Goal: Task Accomplishment & Management: Manage account settings

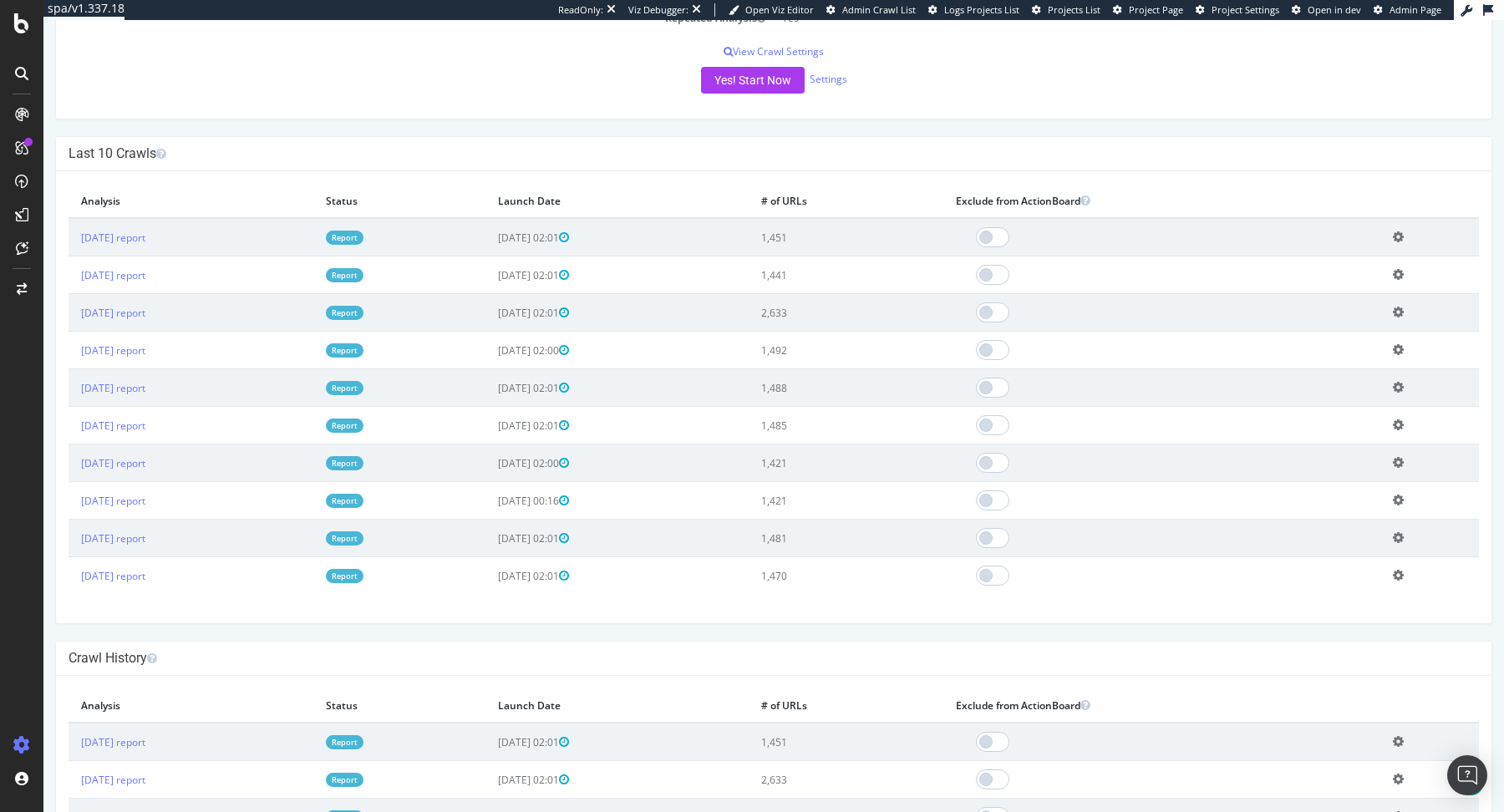
scroll to position [432, 0]
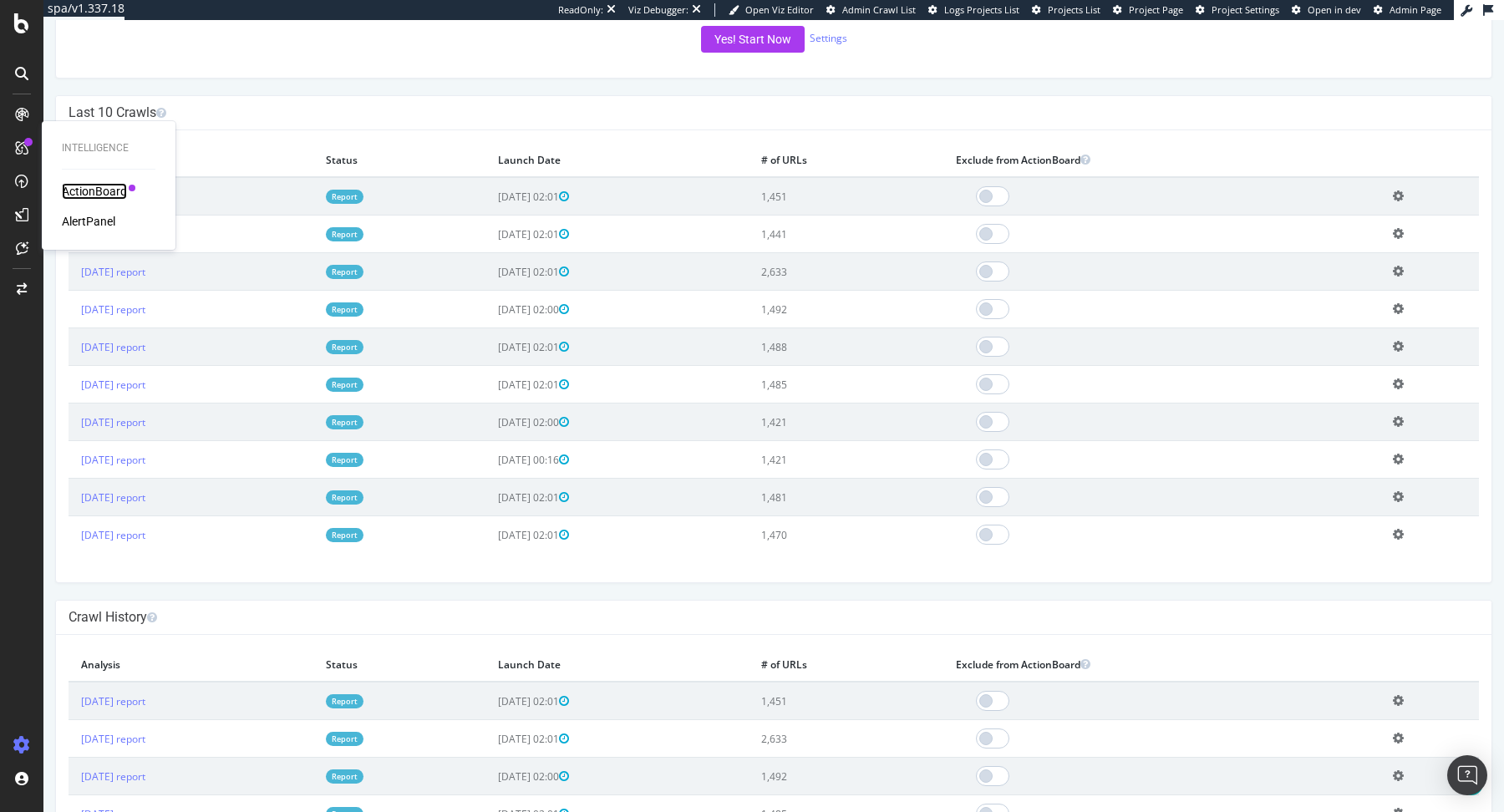
click at [90, 189] on div "ActionBoard" at bounding box center [95, 191] width 66 height 17
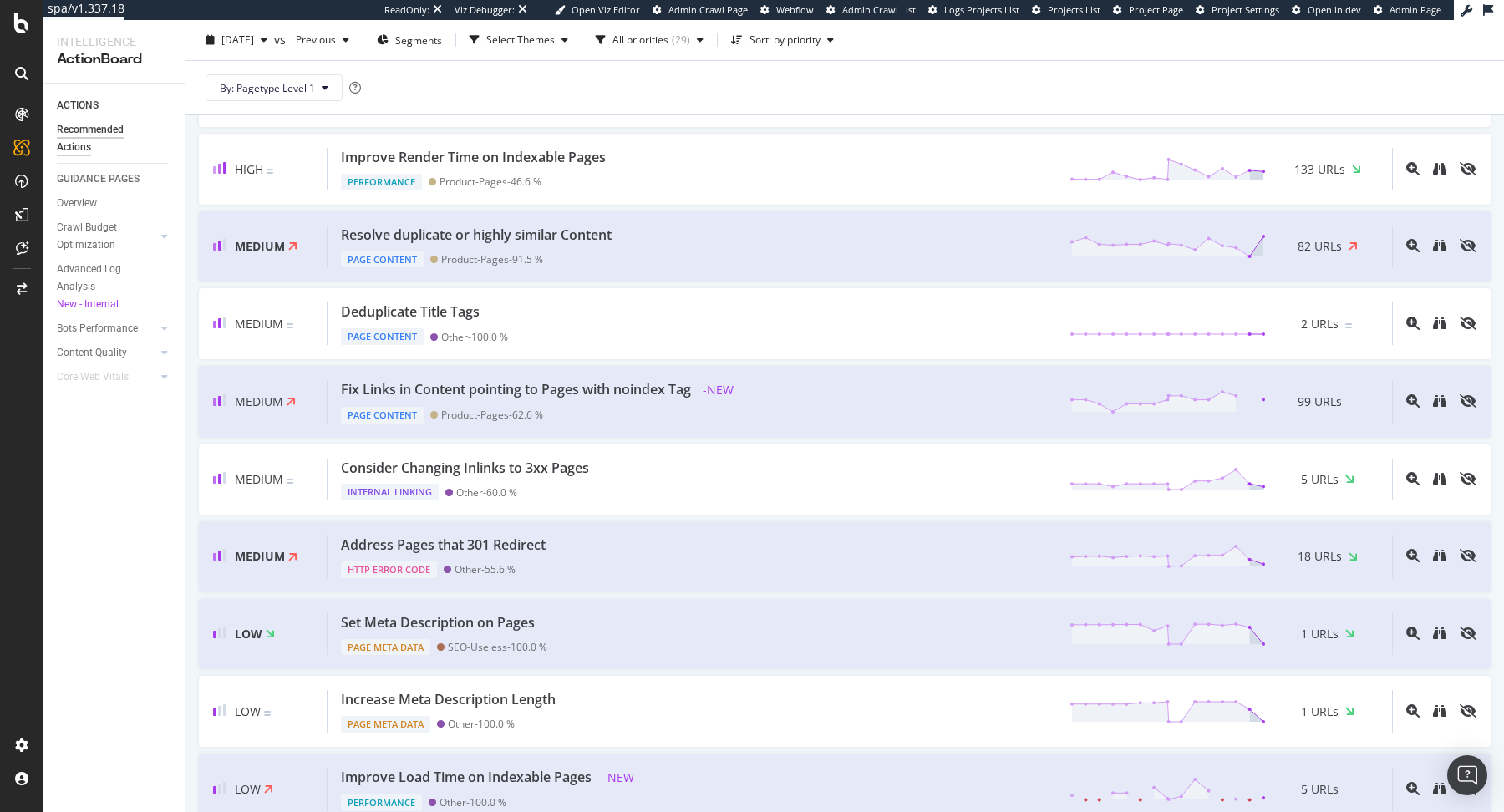
scroll to position [627, 0]
click at [821, 401] on div "Fix Links in Content pointing to Pages with noindex Tag - NEW Page Content Prod…" at bounding box center [860, 398] width 1065 height 43
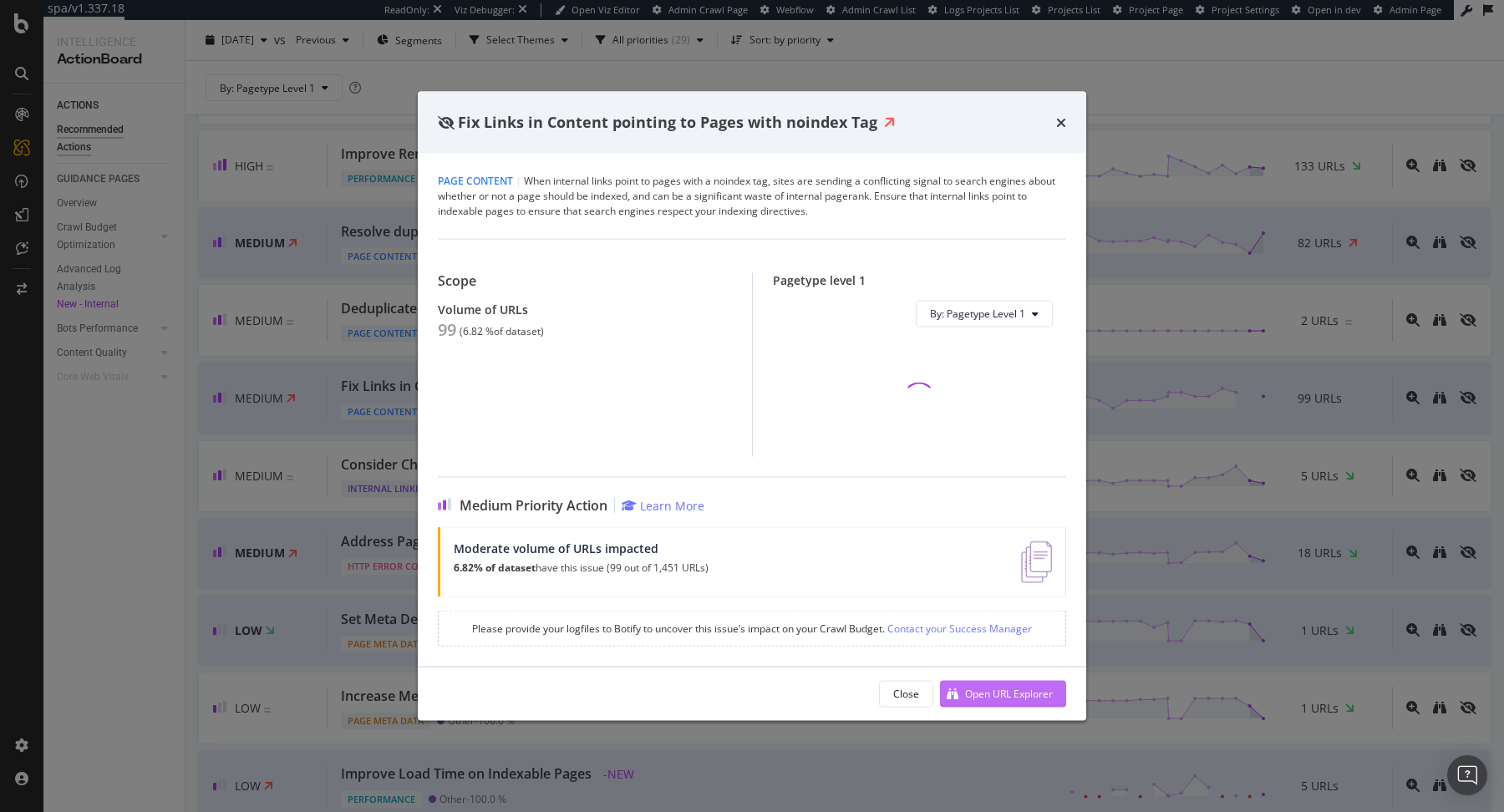
click at [993, 689] on div "Open URL Explorer" at bounding box center [1009, 693] width 88 height 14
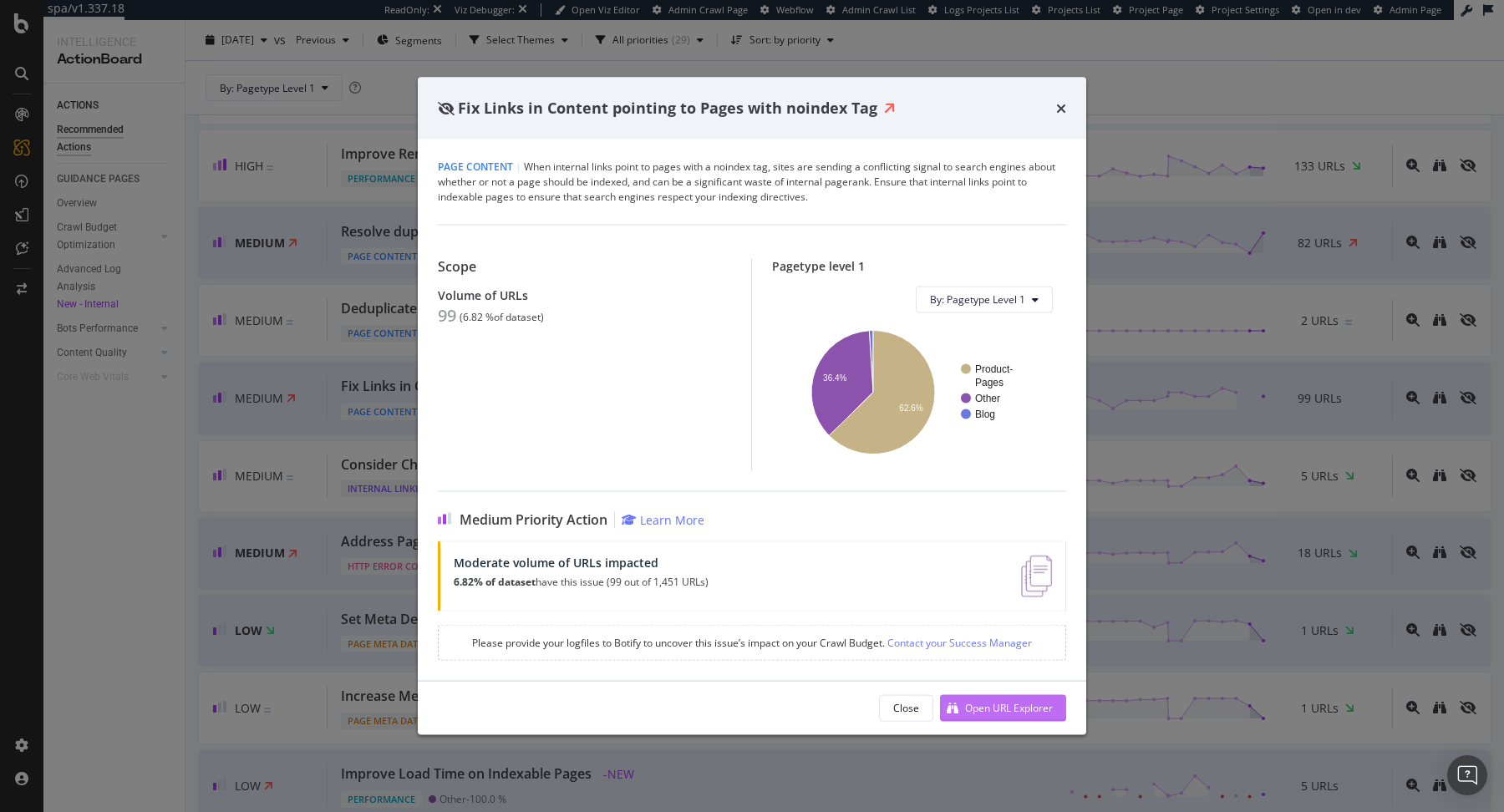
click at [1008, 705] on div "Open URL Explorer" at bounding box center [1009, 707] width 88 height 14
click at [1147, 235] on div "Fix Links in Content pointing to Pages with noindex Tag Page Content | When int…" at bounding box center [752, 406] width 1504 height 812
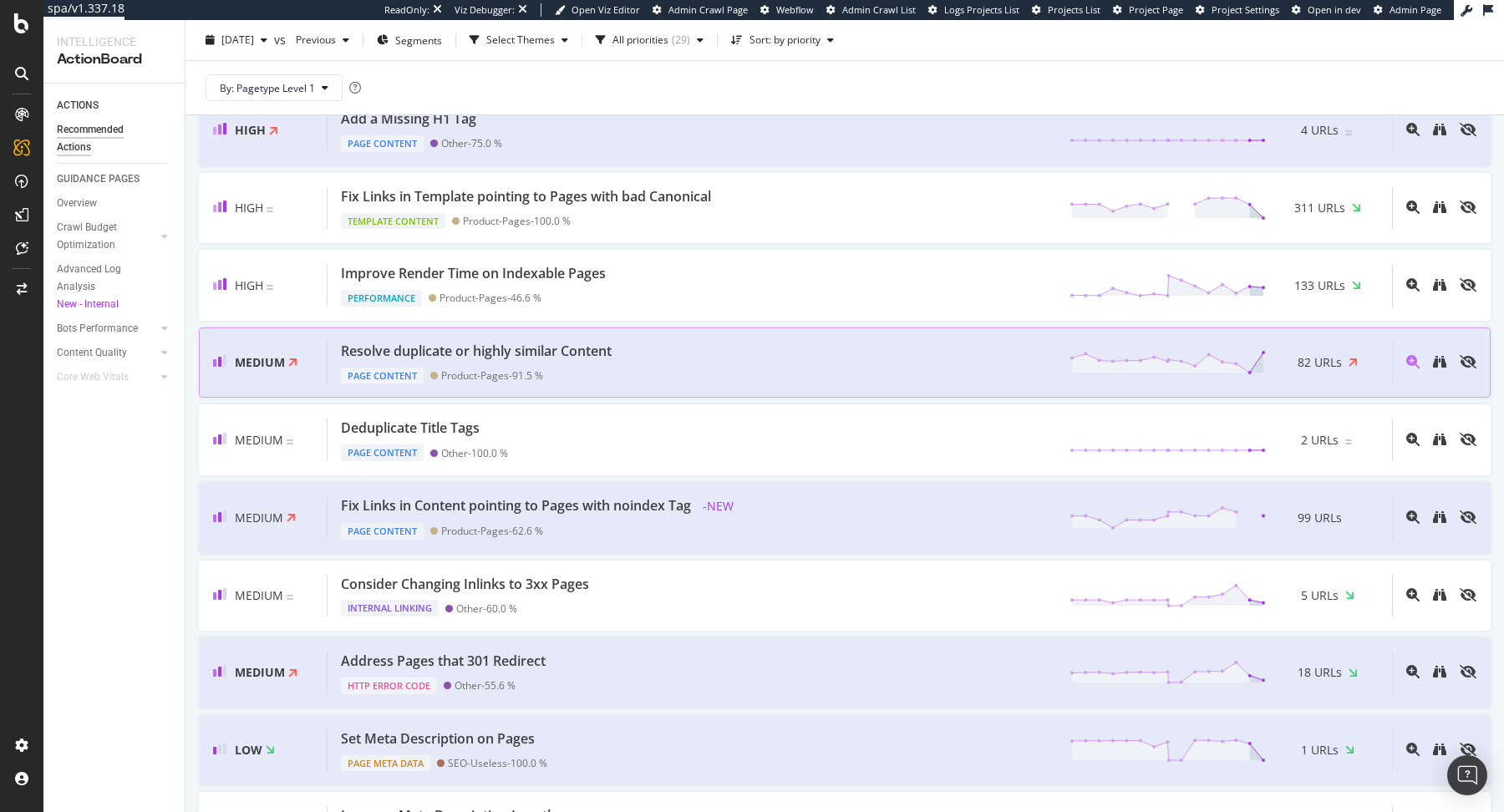
scroll to position [509, 0]
click at [766, 340] on div "Resolve duplicate or highly similar Content Page Content Product-Pages - 91.5 %…" at bounding box center [860, 361] width 1065 height 42
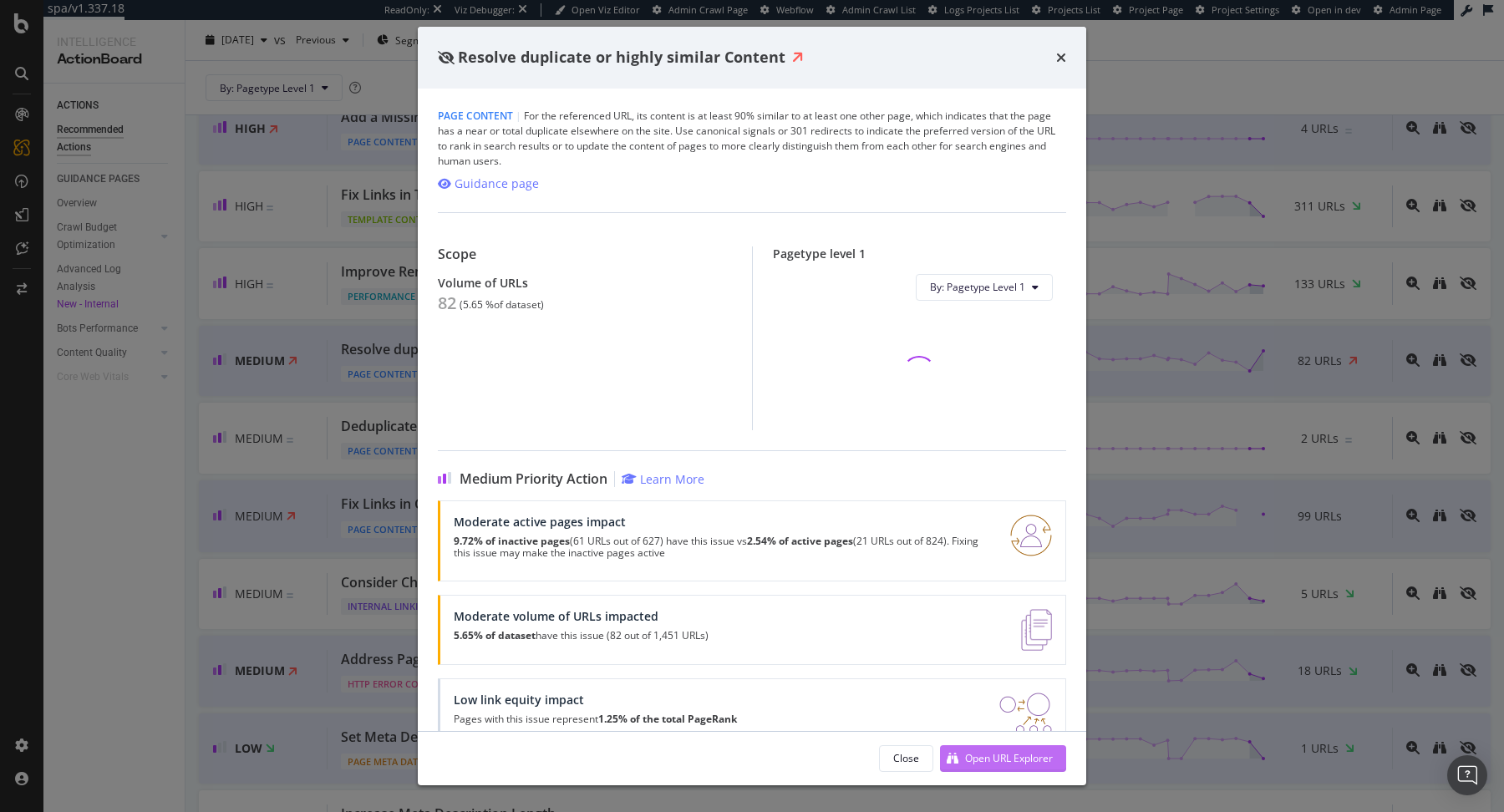
click at [970, 750] on div "Open URL Explorer" at bounding box center [996, 758] width 112 height 25
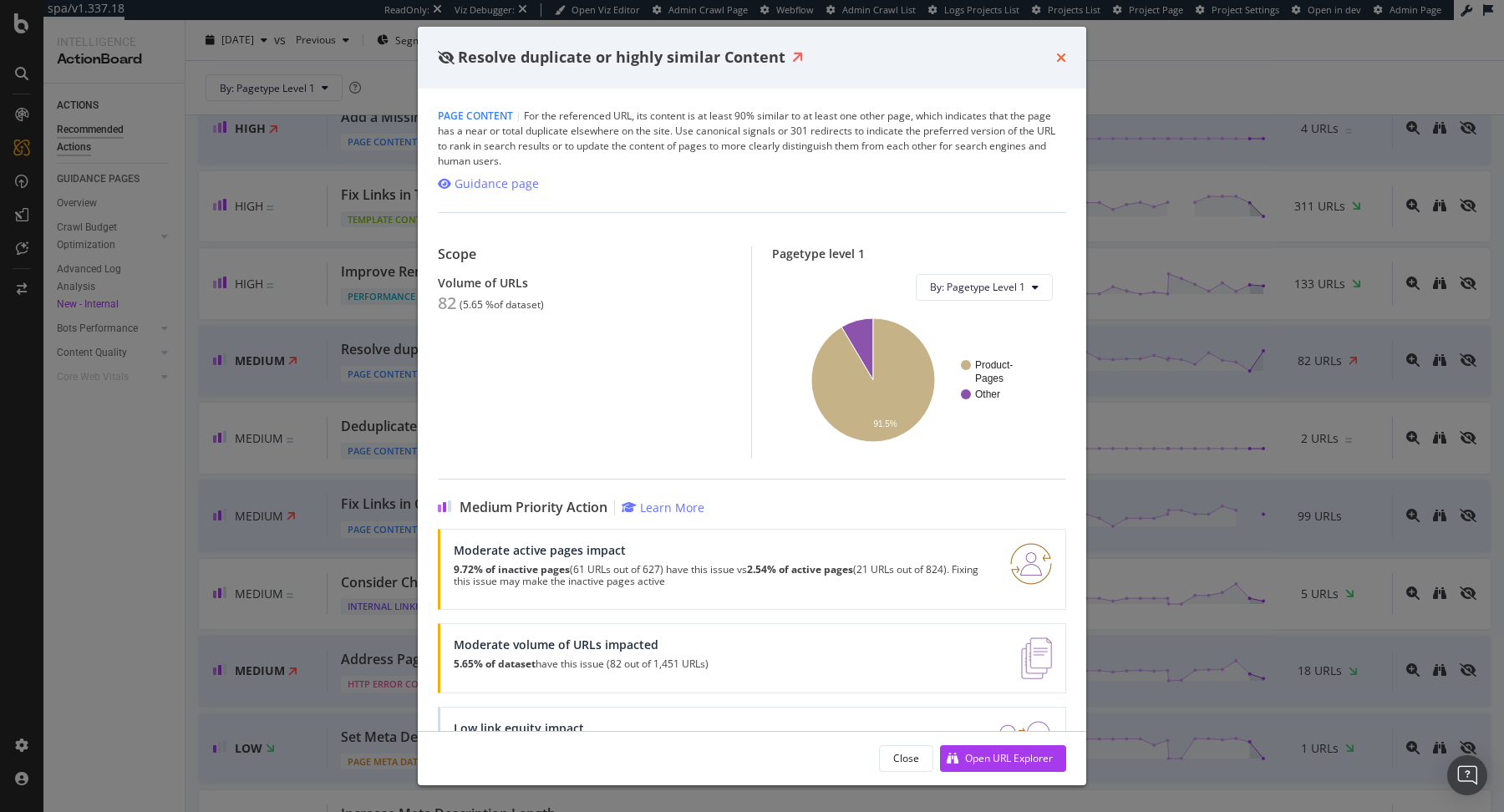
click at [1061, 52] on icon "times" at bounding box center [1061, 57] width 10 height 13
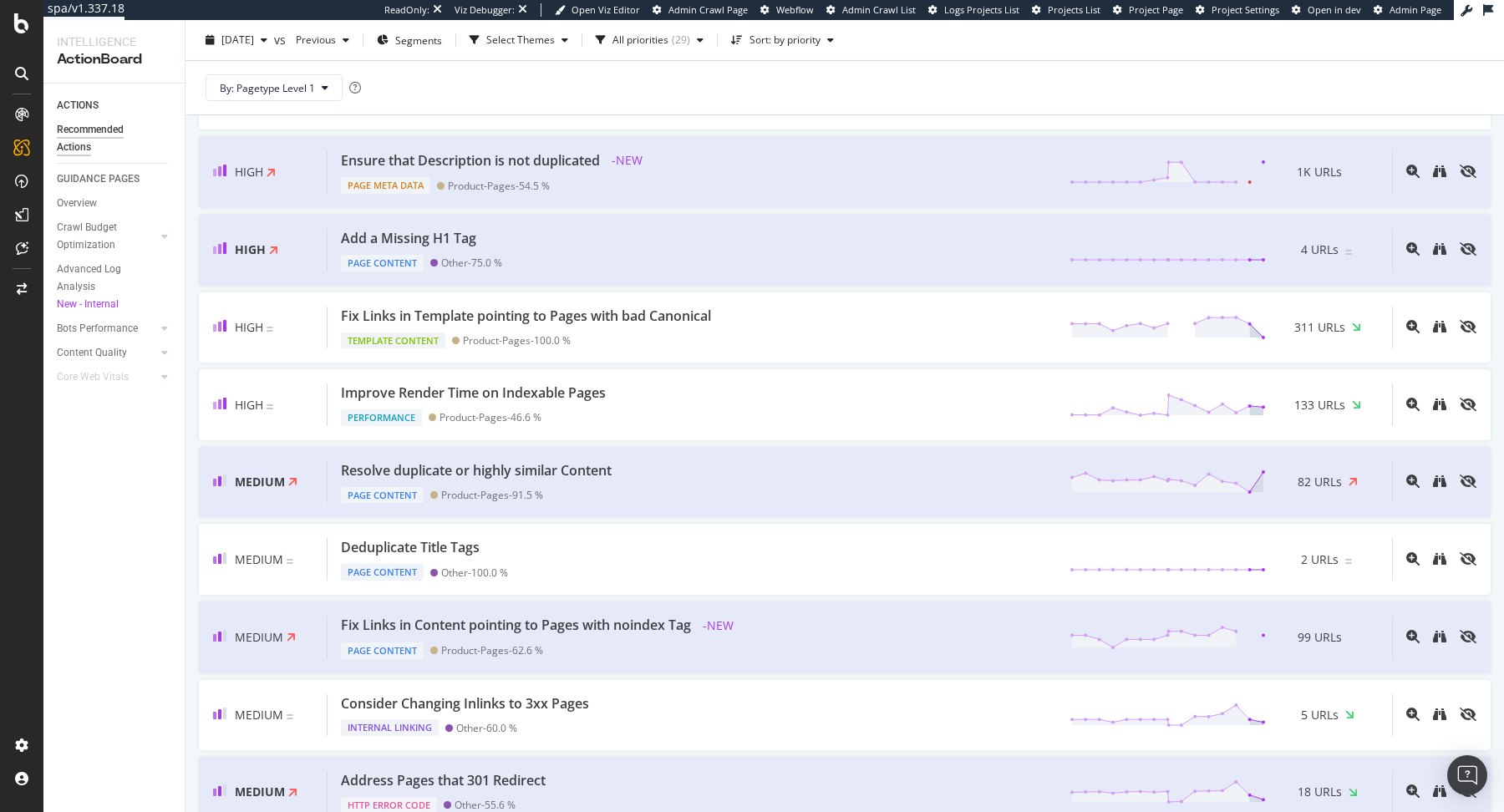
scroll to position [390, 0]
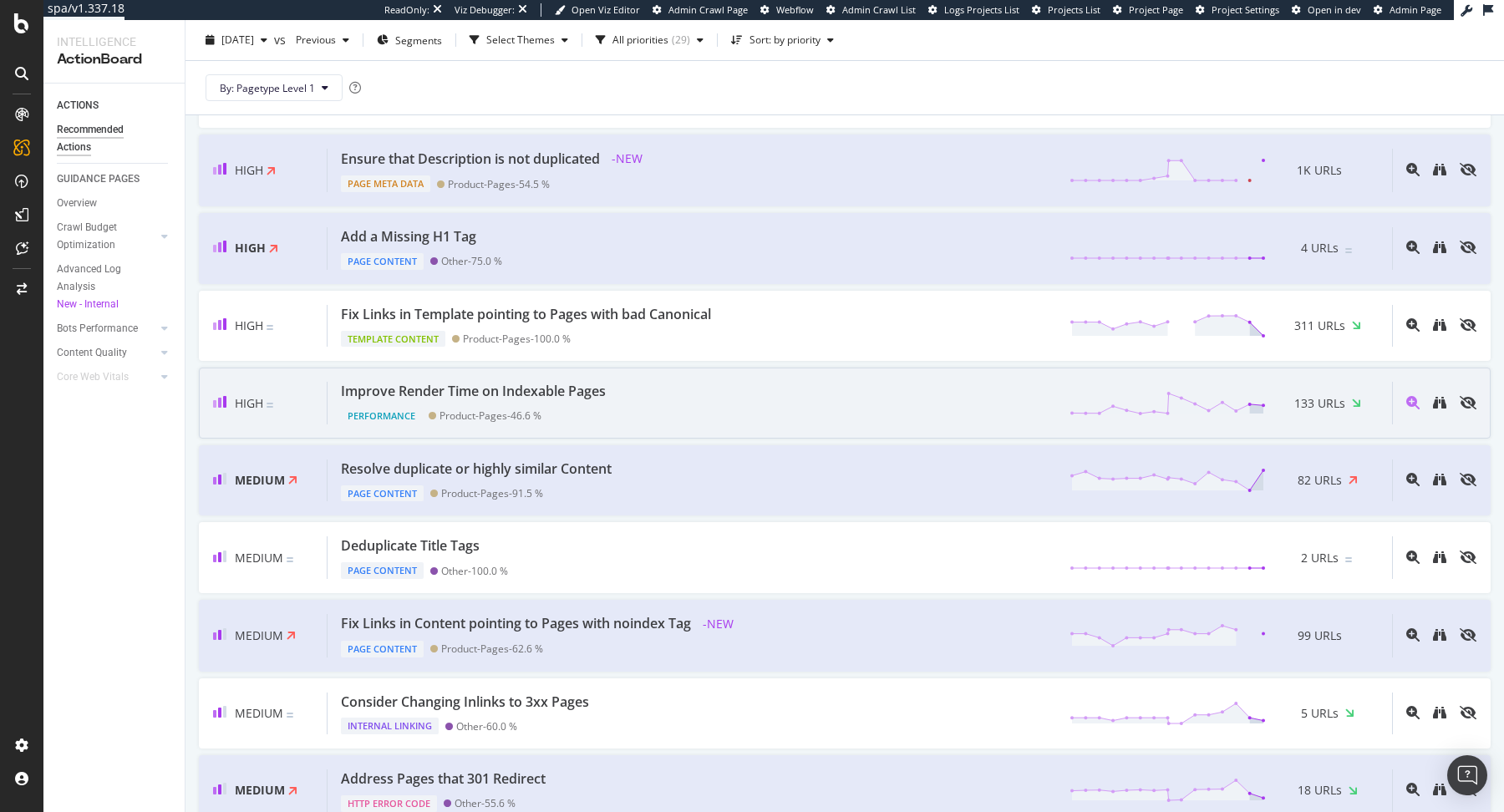
click at [709, 397] on div "Improve Render Time on Indexable Pages Performance Product-Pages - 46.6 % 133 U…" at bounding box center [860, 403] width 1065 height 42
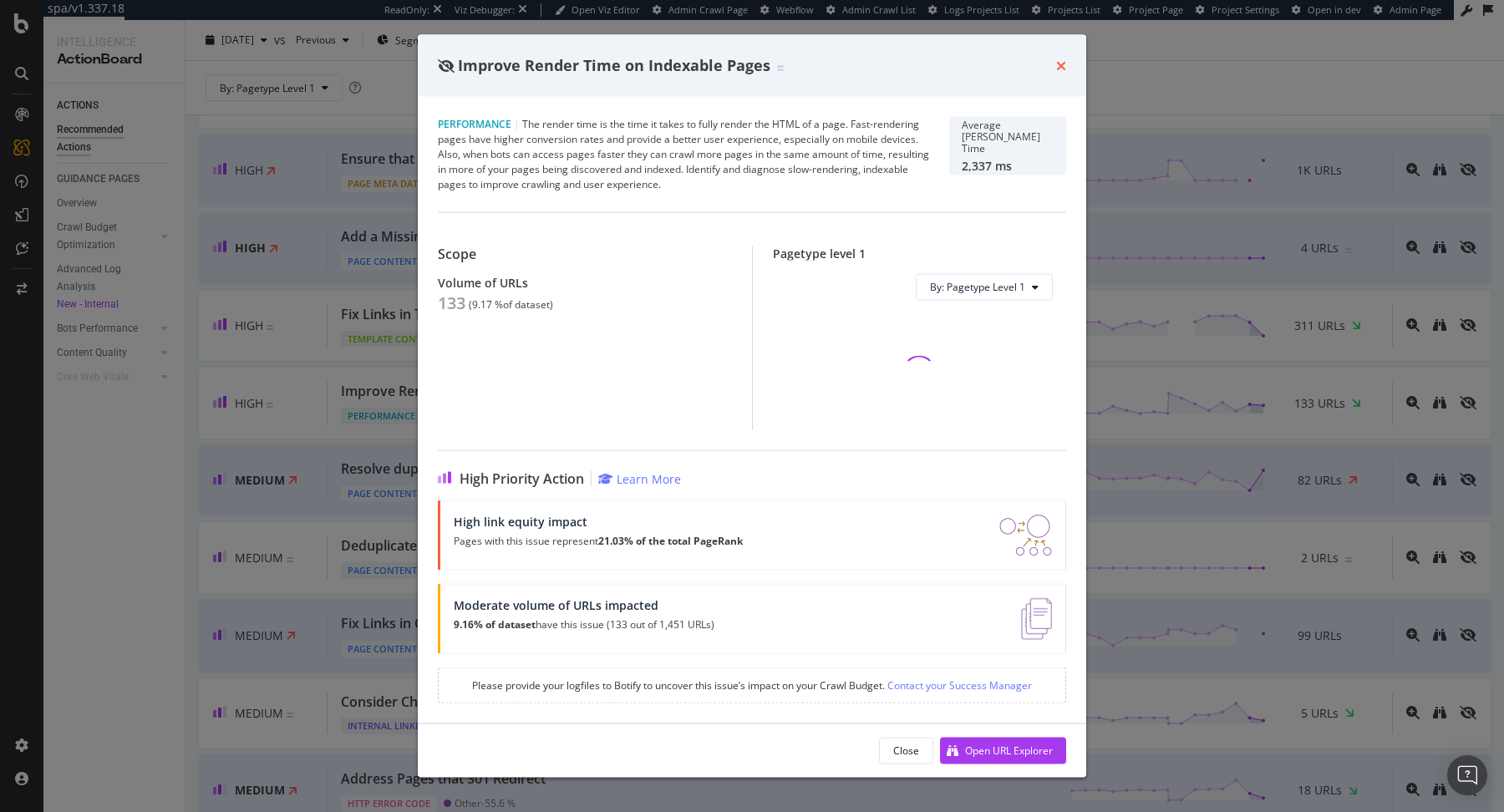
click at [1056, 64] on icon "times" at bounding box center [1061, 65] width 10 height 13
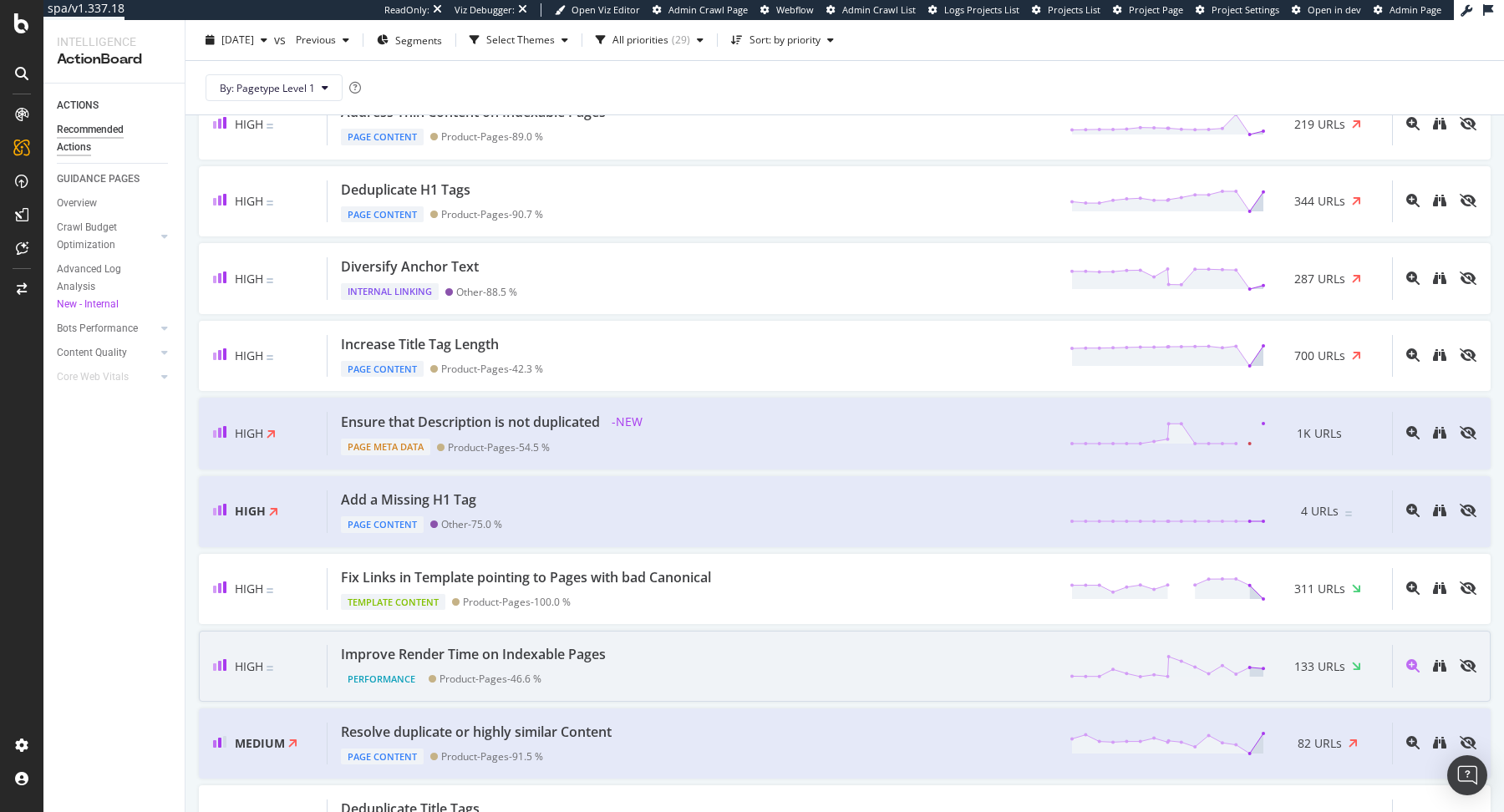
scroll to position [126, 0]
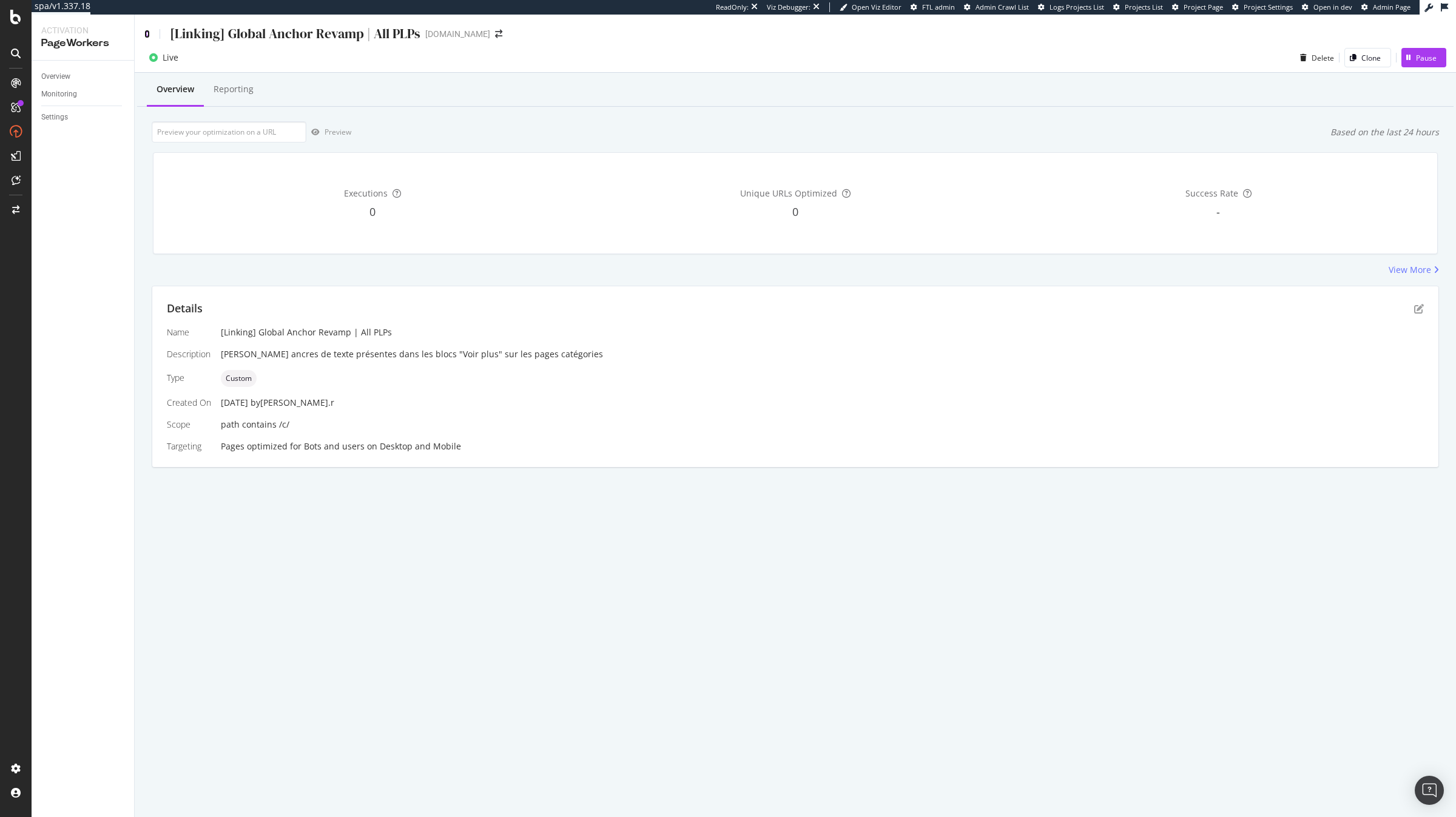
click at [146, 34] on icon at bounding box center [147, 34] width 5 height 8
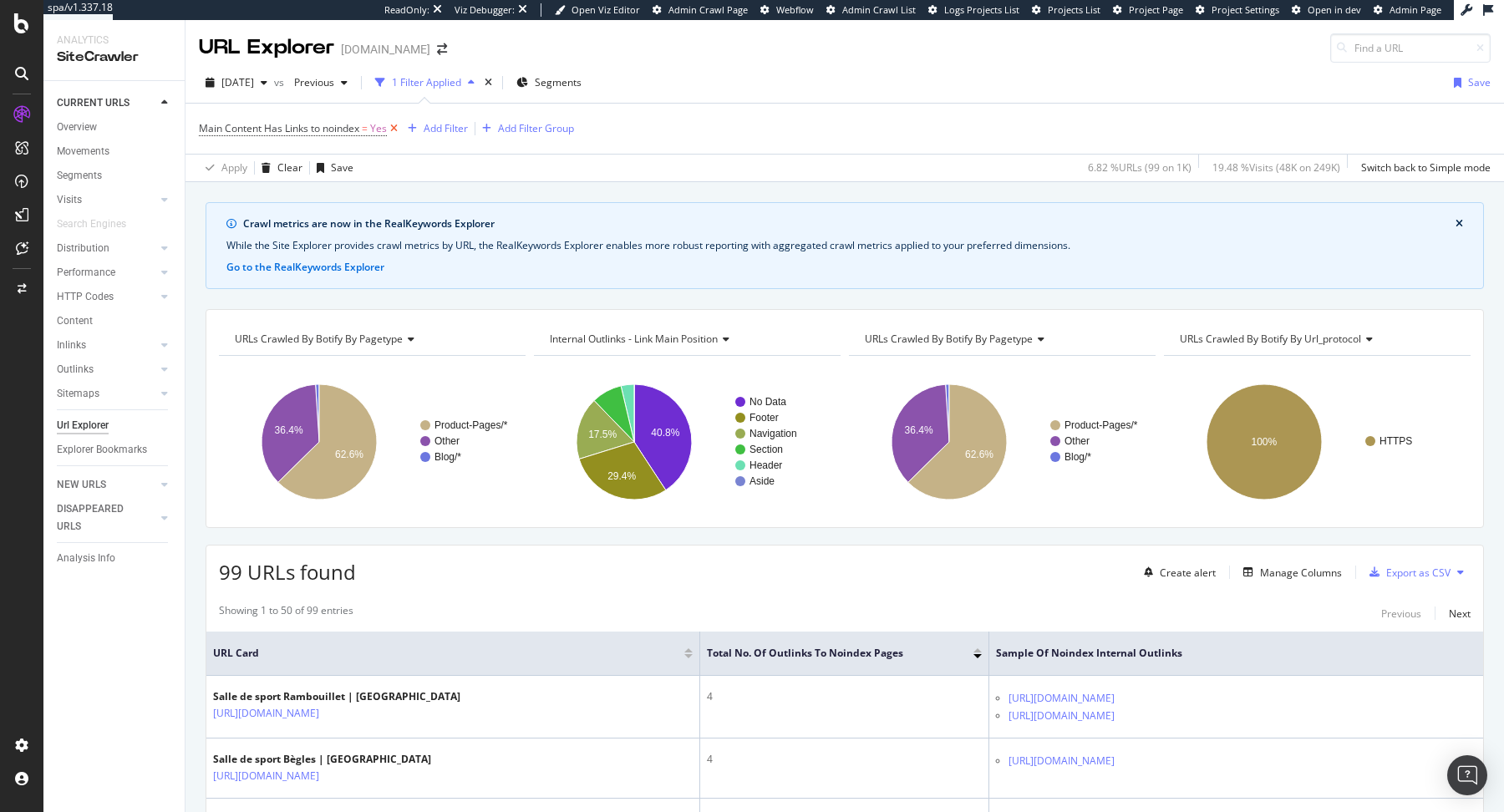
click at [401, 127] on icon at bounding box center [394, 128] width 14 height 17
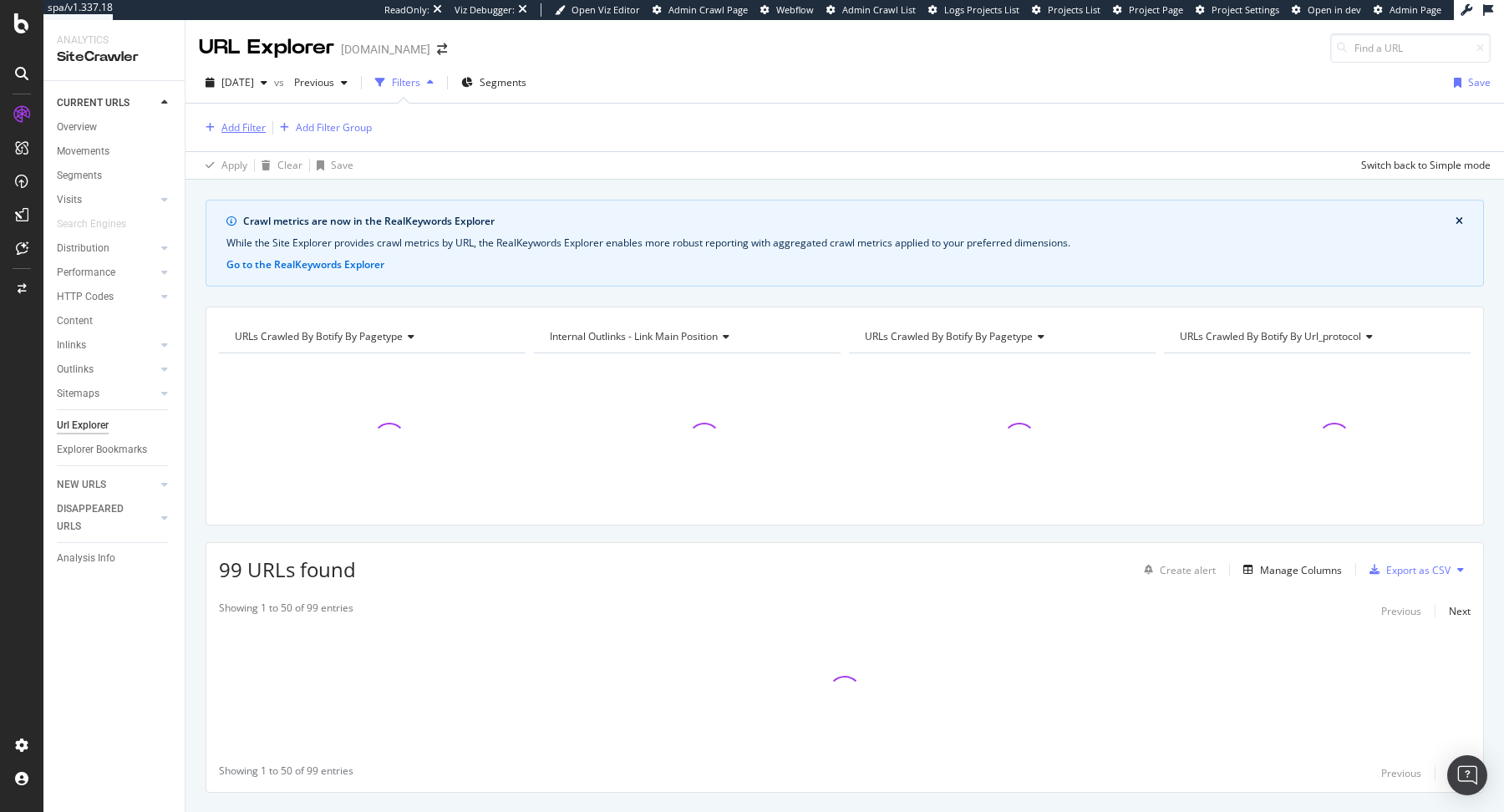
click at [256, 135] on div "Add Filter" at bounding box center [231, 128] width 67 height 19
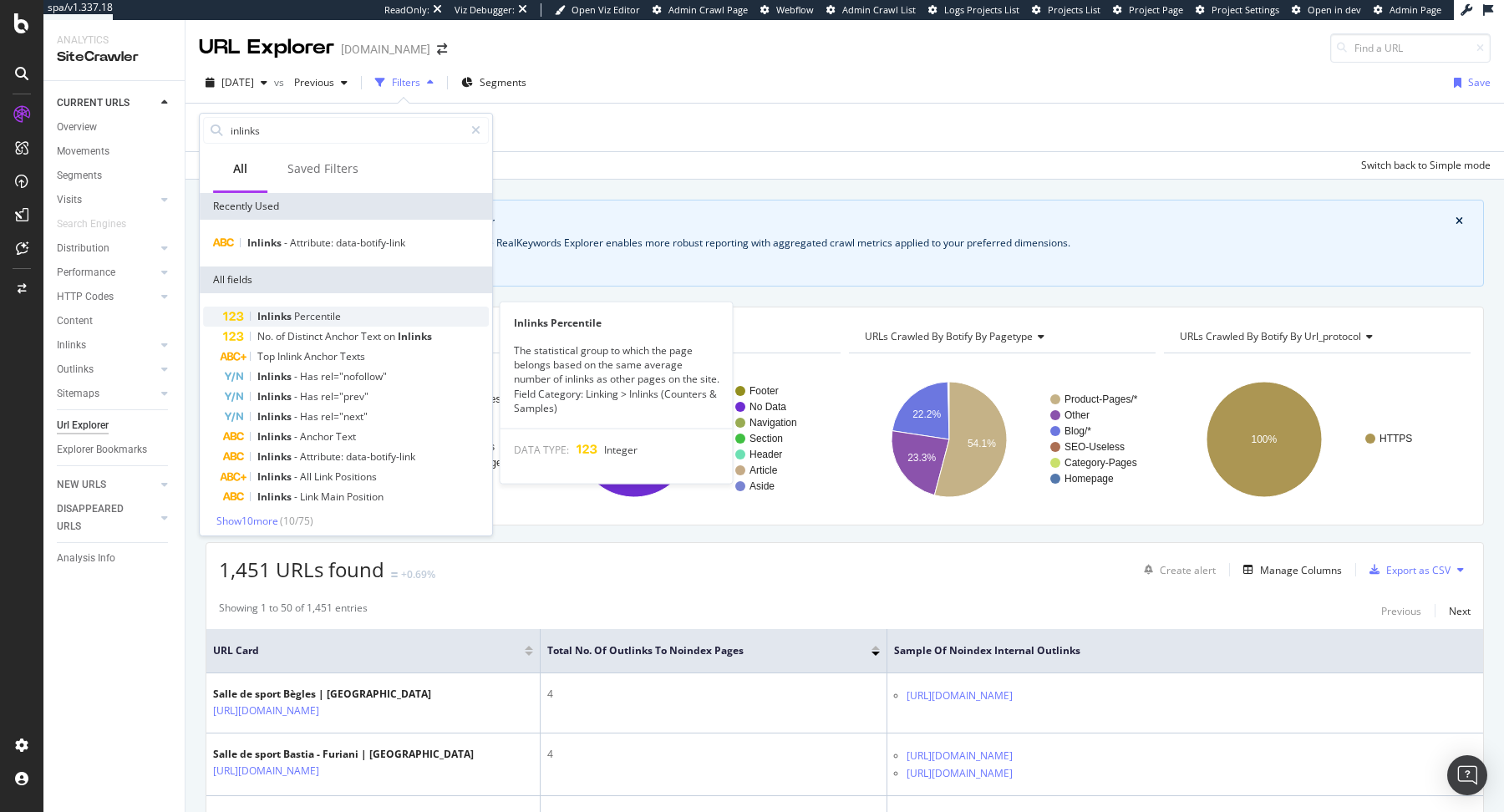
scroll to position [4, 0]
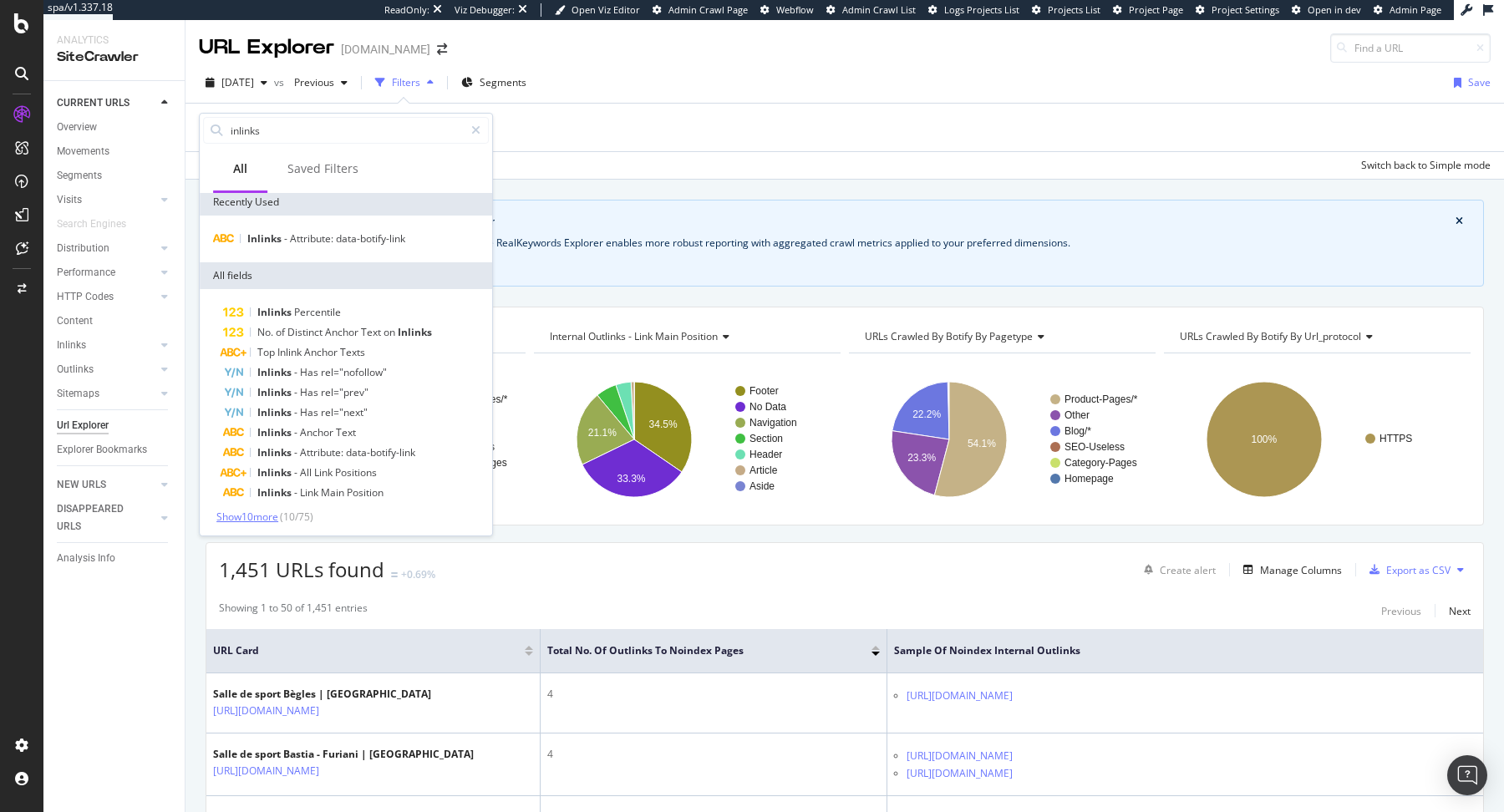
type input "inlinks"
click at [234, 514] on span "Show 10 more" at bounding box center [247, 516] width 62 height 14
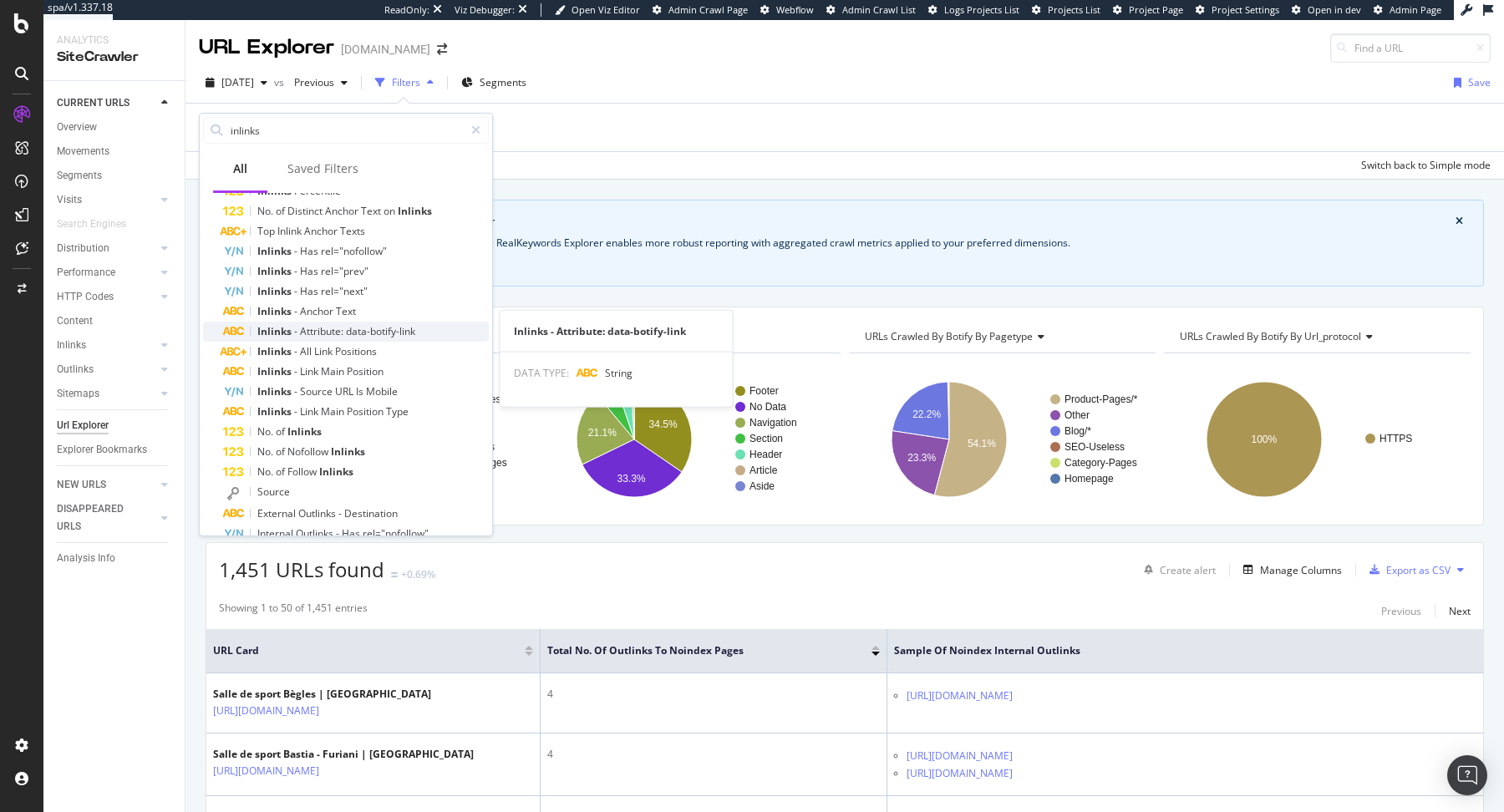
scroll to position [159, 0]
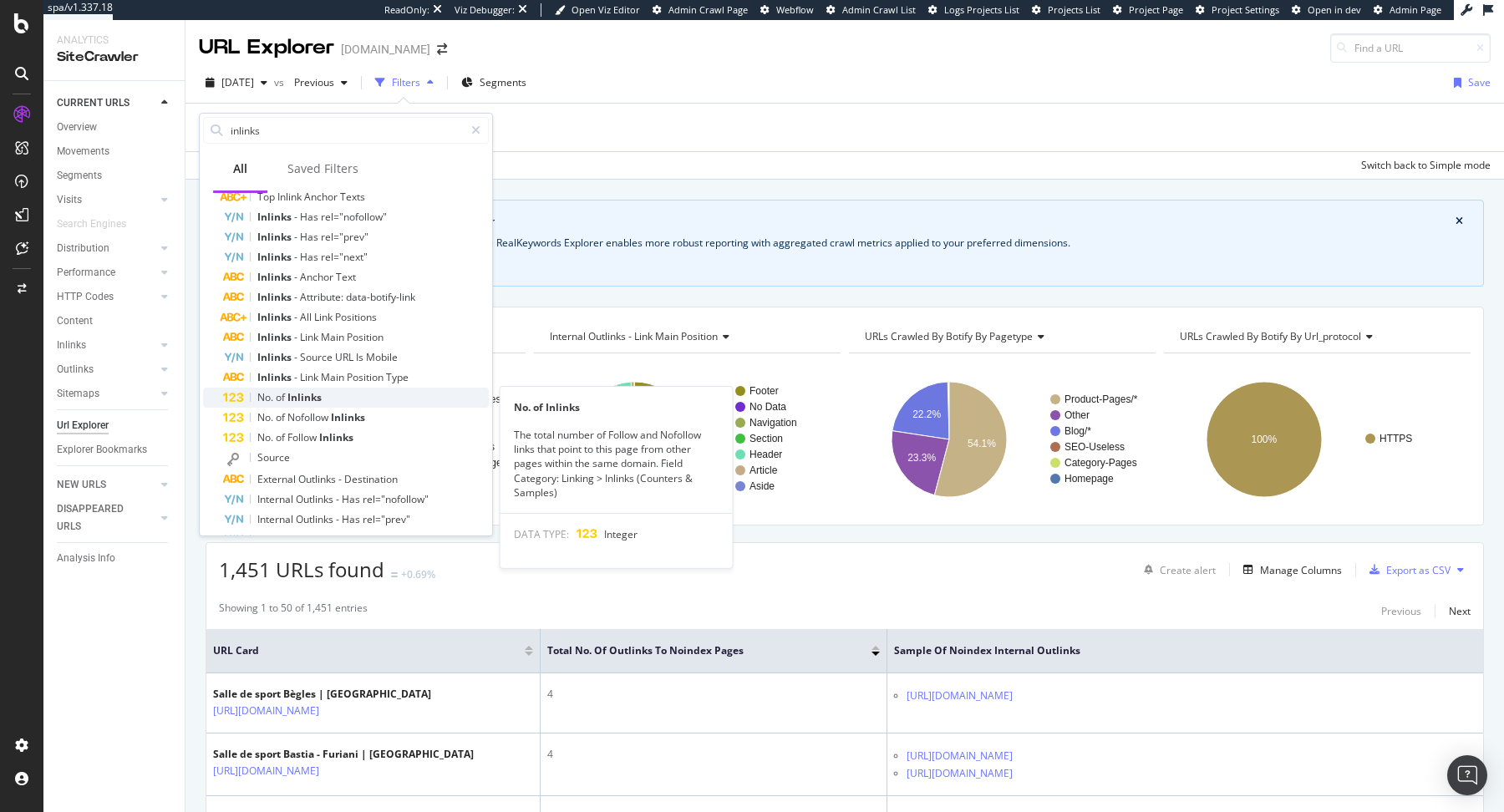
click at [328, 394] on div "No. of Inlinks" at bounding box center [356, 397] width 266 height 20
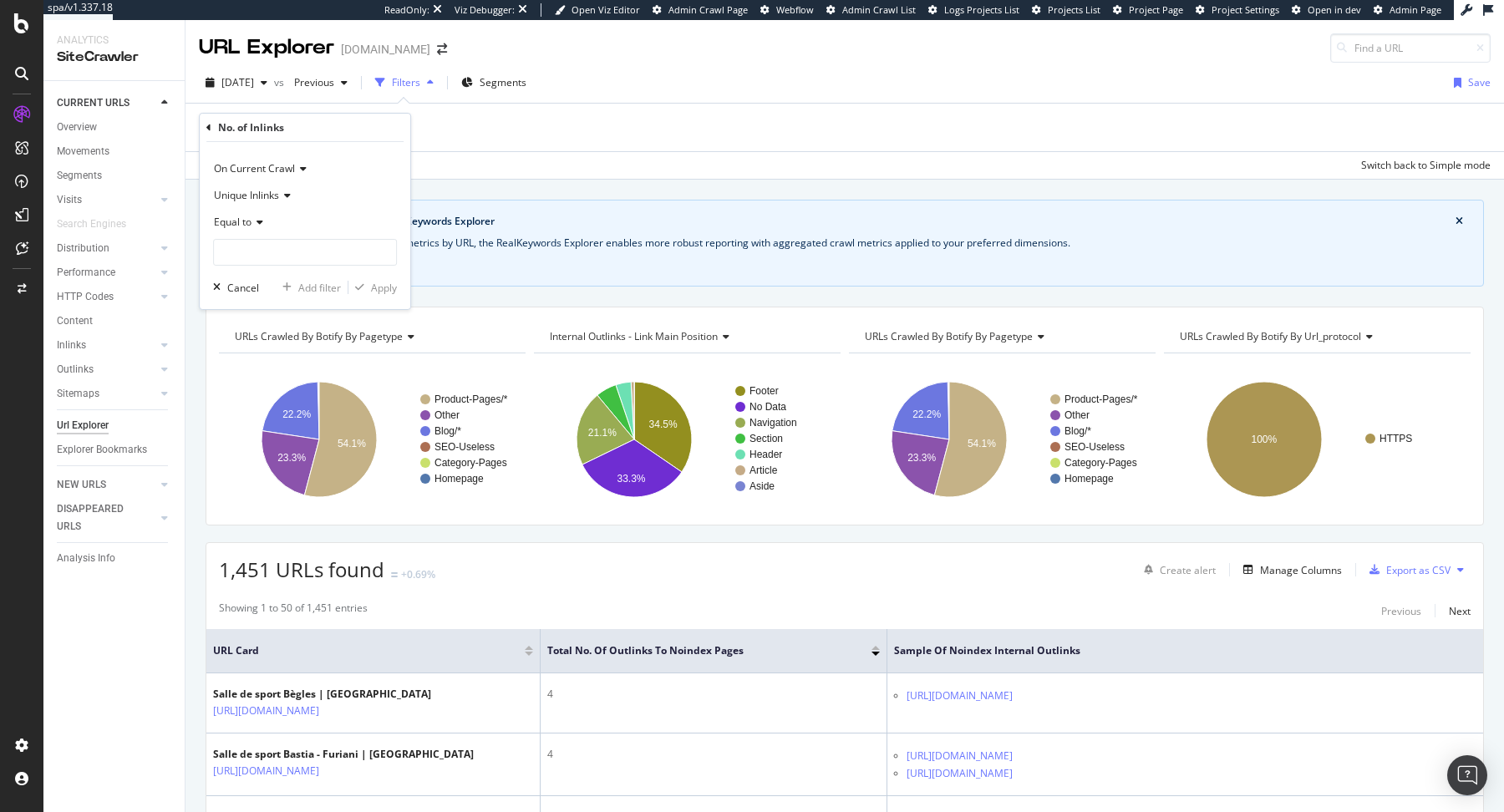
click at [243, 225] on span "Equal to" at bounding box center [232, 221] width 37 height 14
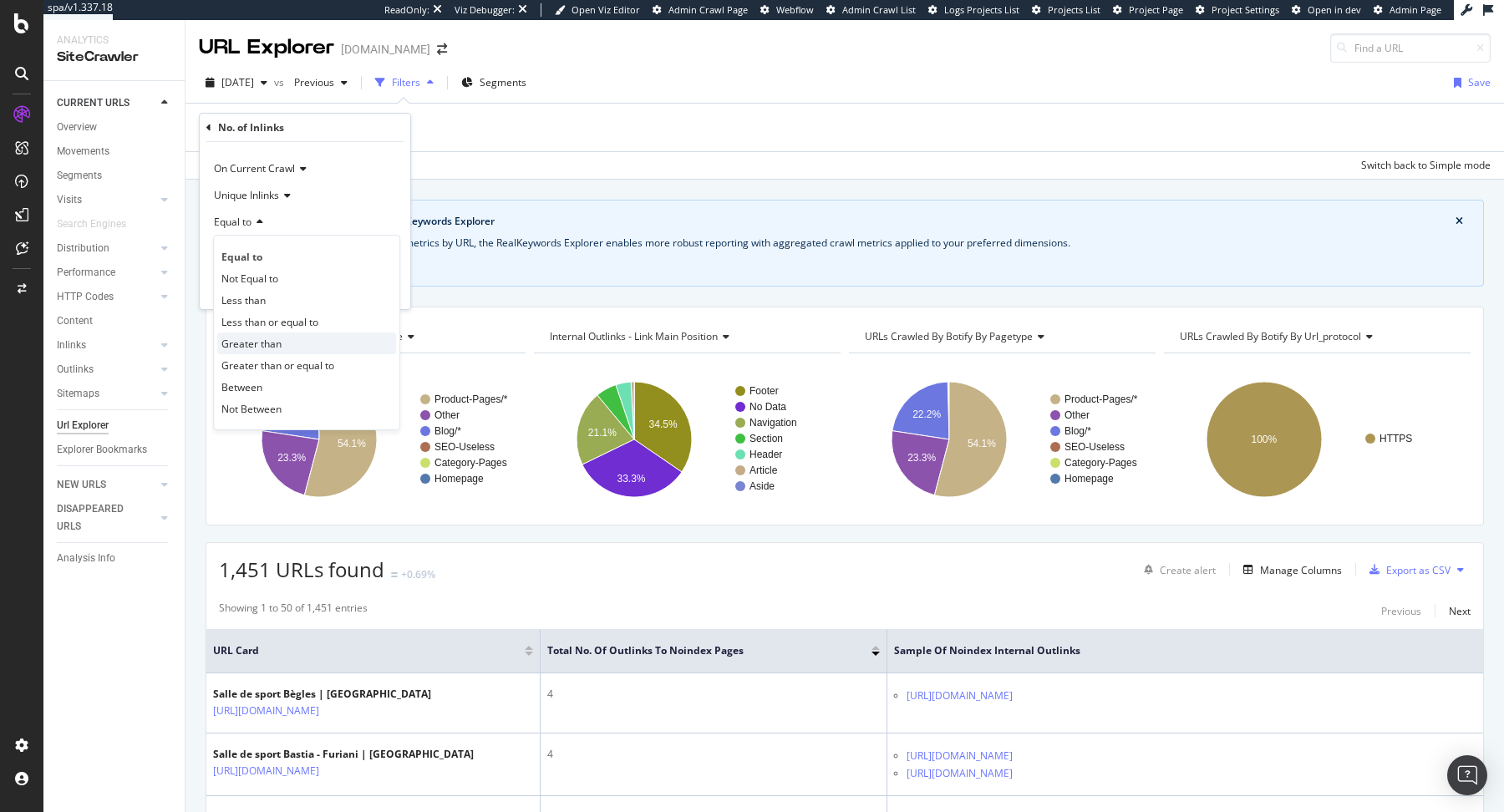
click at [273, 334] on div "Greater than" at bounding box center [306, 343] width 179 height 22
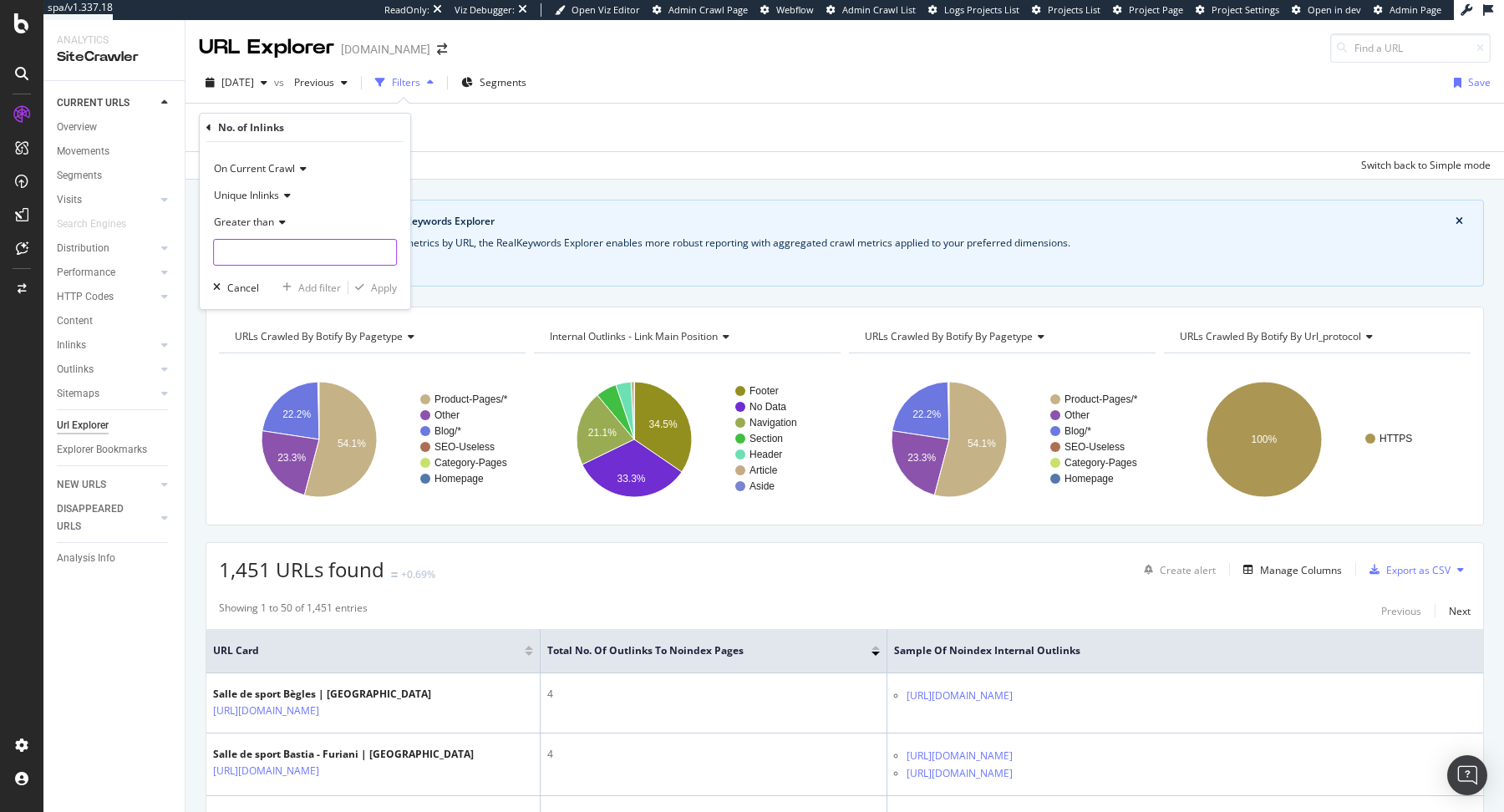
click at [266, 257] on input "number" at bounding box center [305, 252] width 184 height 27
type input "0"
click at [382, 287] on div "Apply" at bounding box center [384, 288] width 26 height 14
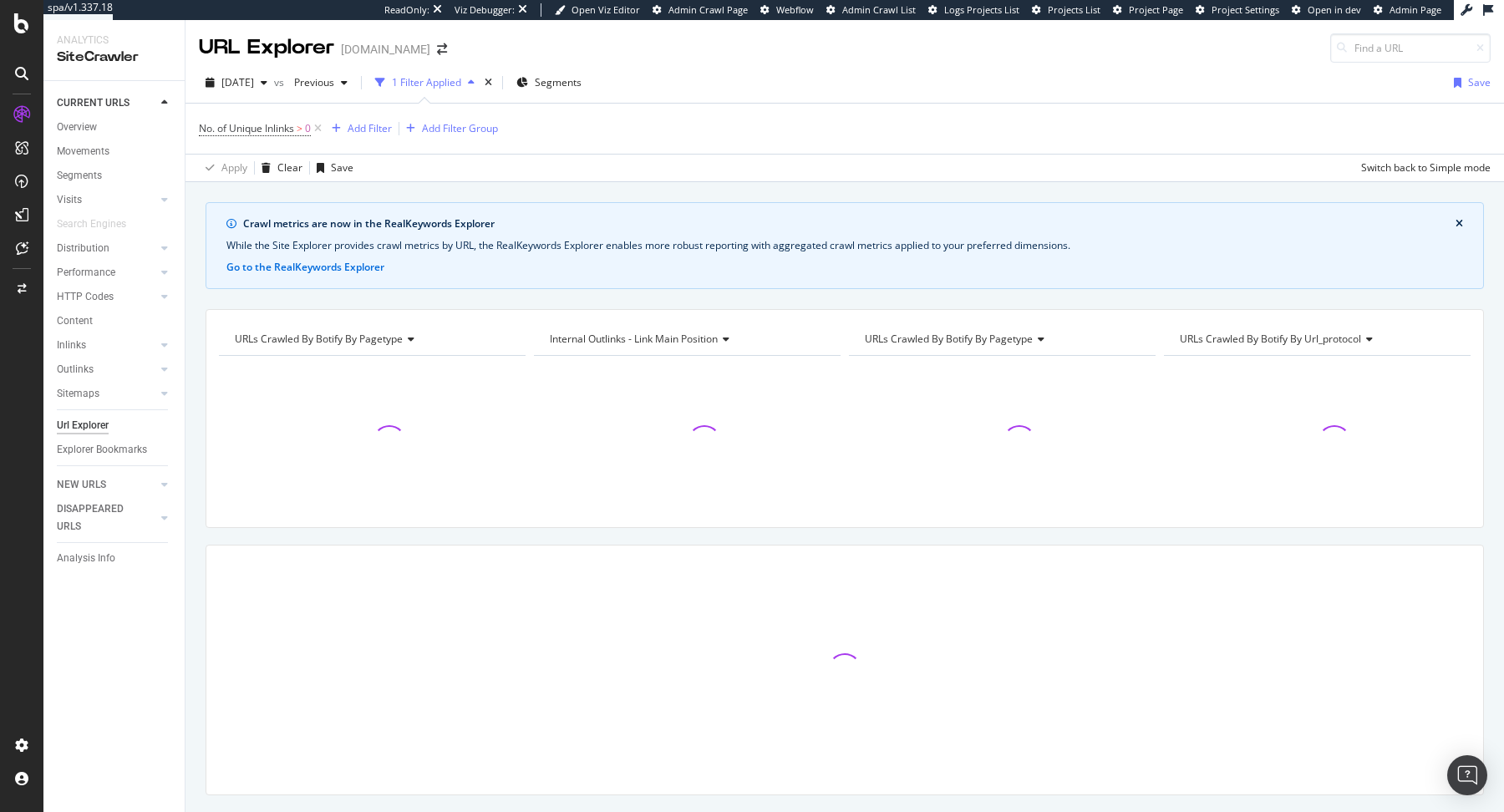
click at [359, 108] on div "No. of Unique Inlinks > 0 Add Filter Add Filter Group" at bounding box center [844, 129] width 1292 height 51
click at [361, 121] on div "Add Filter" at bounding box center [369, 127] width 44 height 14
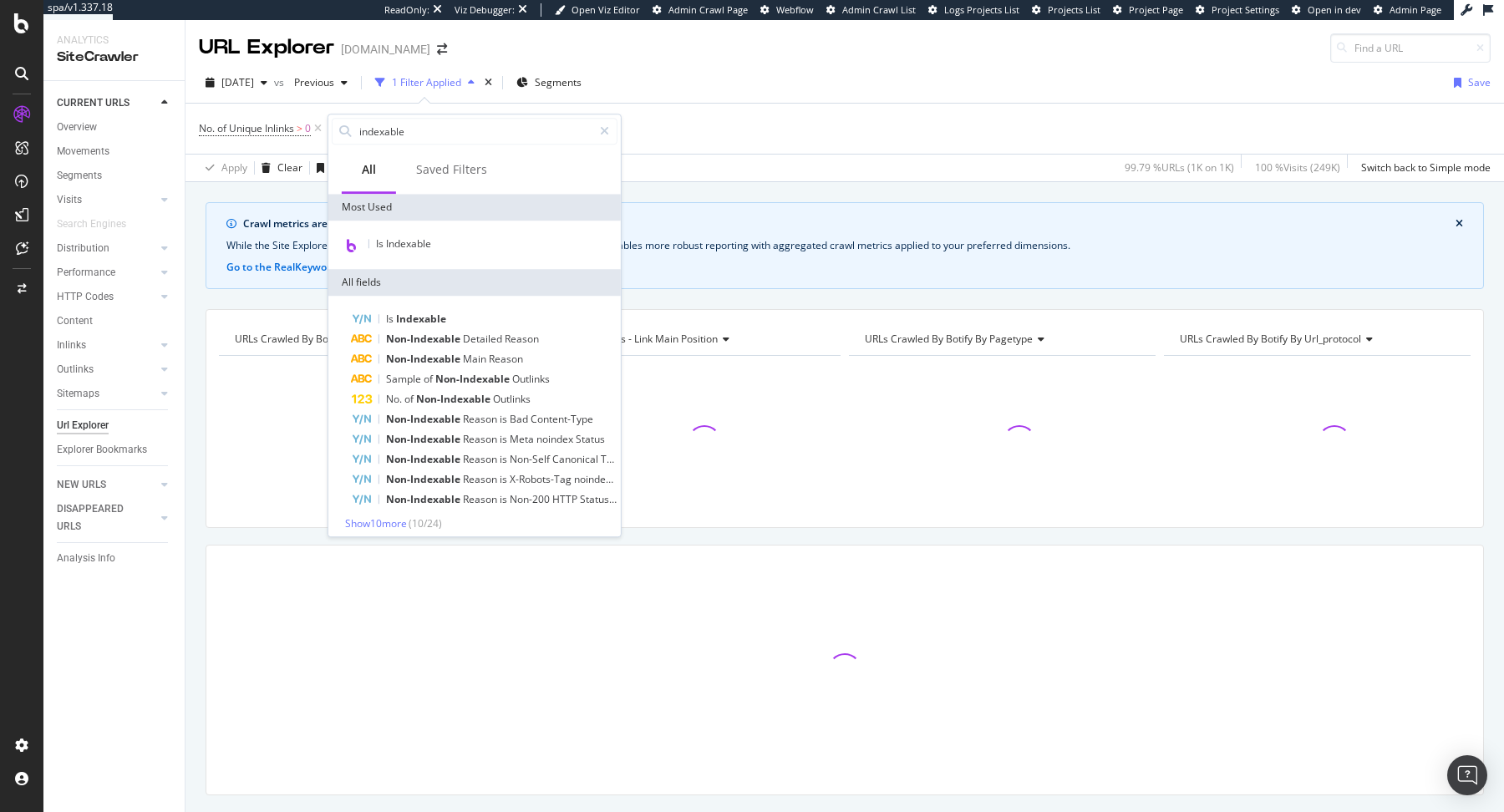
type input "indexable m"
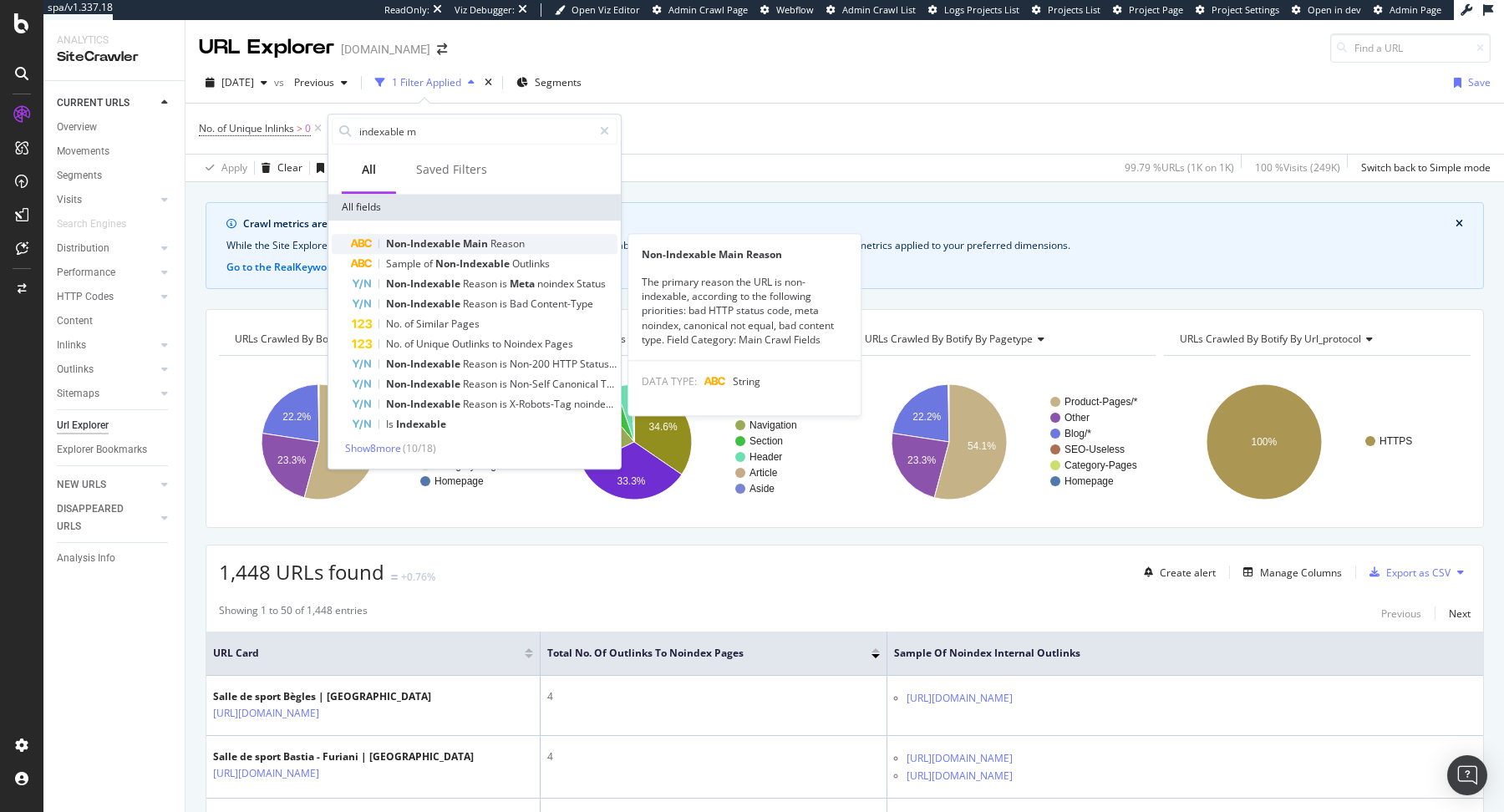
click at [473, 248] on span "Main" at bounding box center [476, 243] width 27 height 14
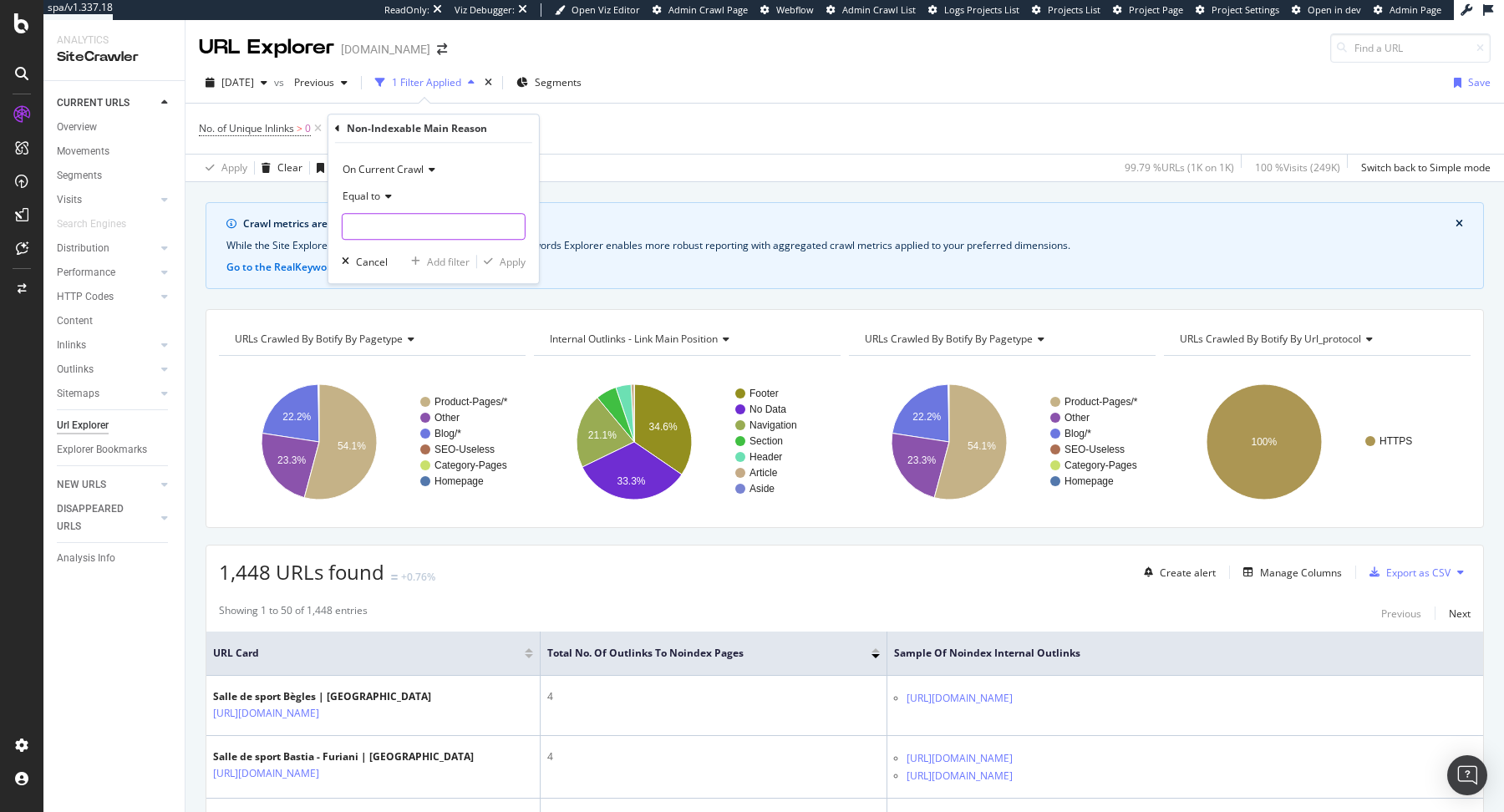
click at [429, 228] on input "text" at bounding box center [434, 226] width 182 height 27
click at [454, 271] on span "Meta noindex" at bounding box center [418, 266] width 142 height 14
type input "Meta noindex"
click at [508, 259] on div "Apply" at bounding box center [513, 261] width 26 height 14
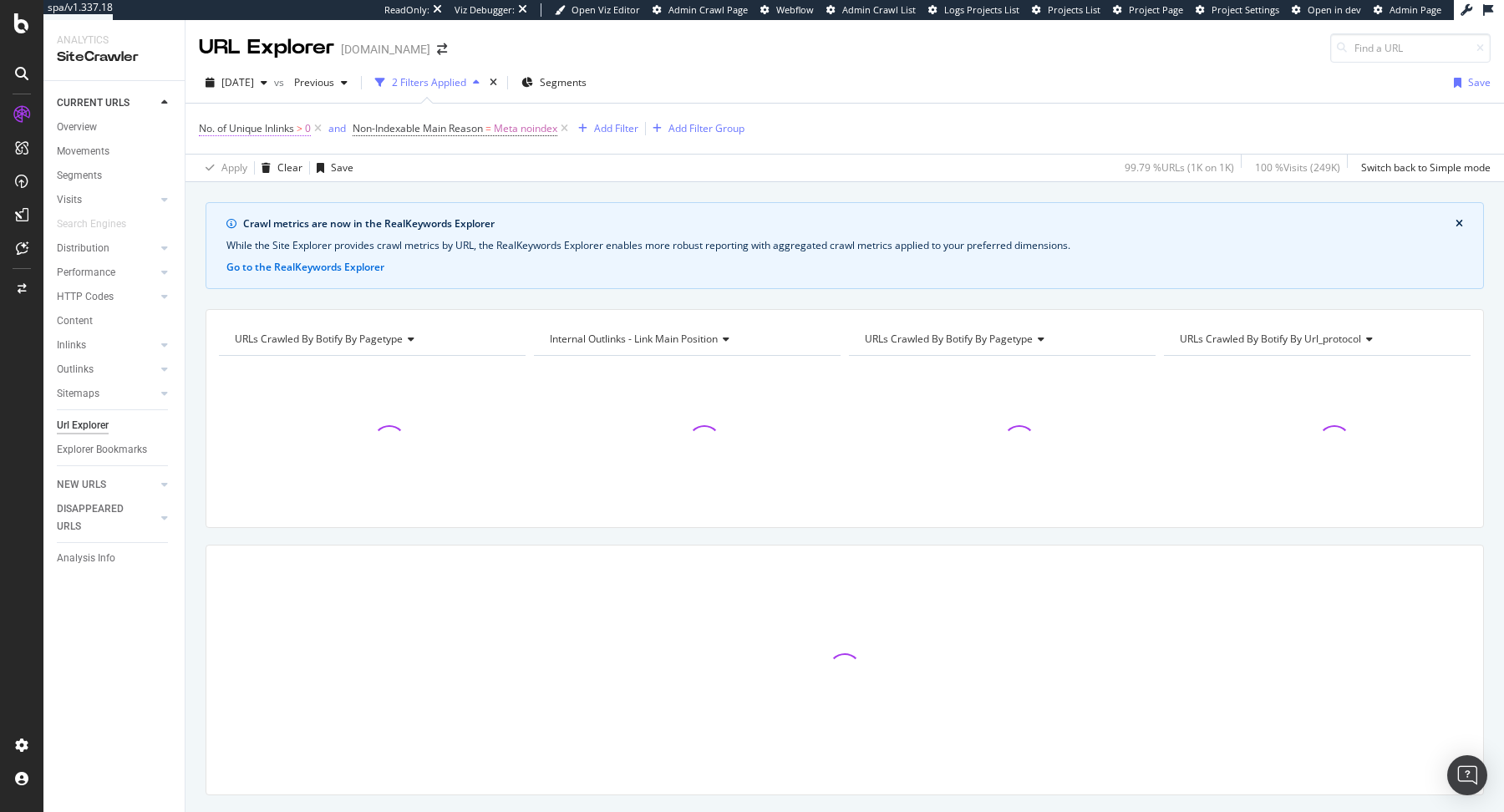
click at [260, 121] on span "No. of Unique Inlinks" at bounding box center [246, 127] width 96 height 14
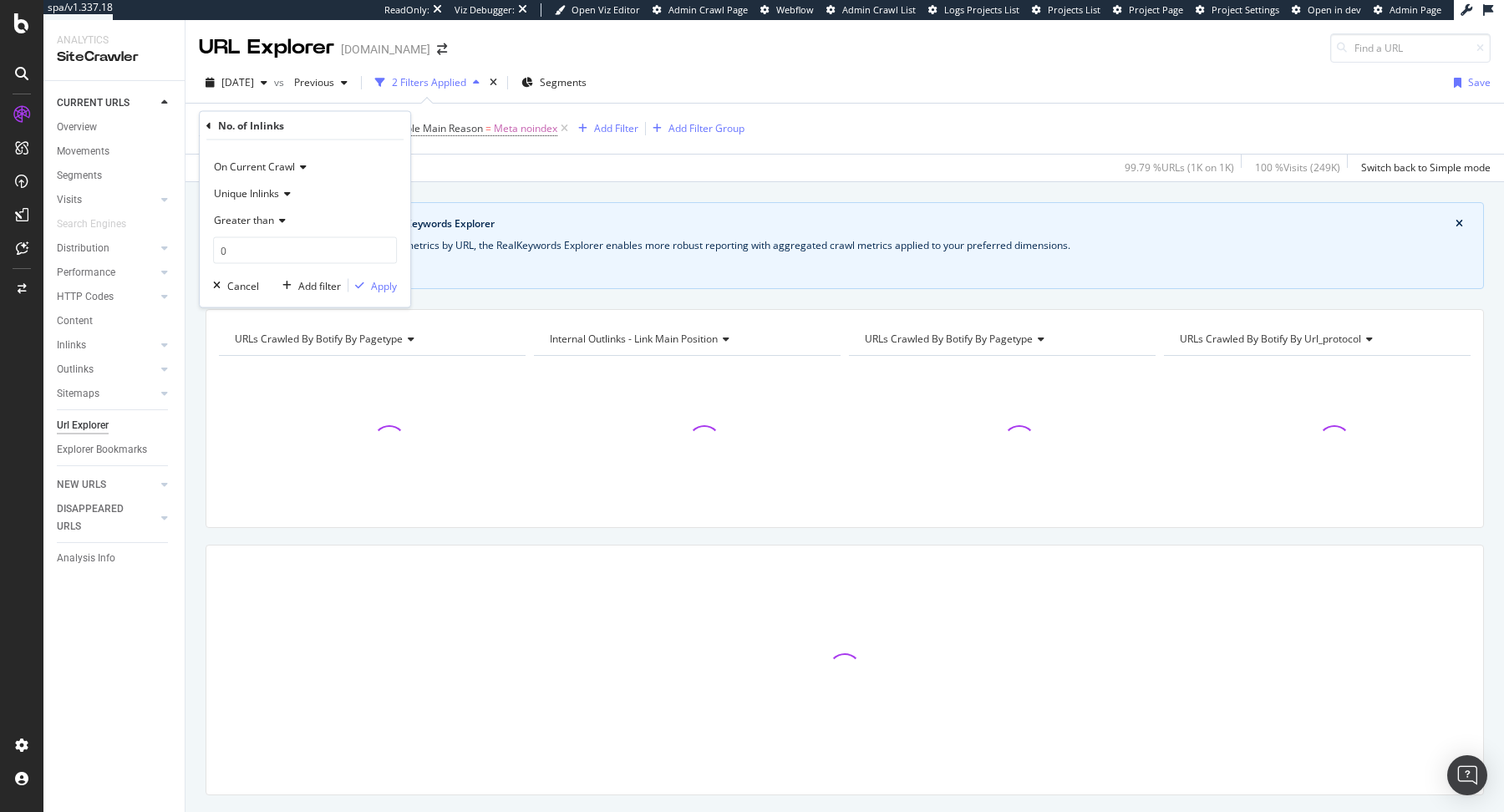
click at [256, 192] on span "Unique Inlinks" at bounding box center [246, 193] width 66 height 14
drag, startPoint x: 254, startPoint y: 235, endPoint x: 254, endPoint y: 249, distance: 14.0
click at [254, 249] on div "Unique Inlinks Total Inlinks" at bounding box center [306, 239] width 187 height 66
click at [254, 249] on span "Total Inlinks" at bounding box center [248, 249] width 55 height 14
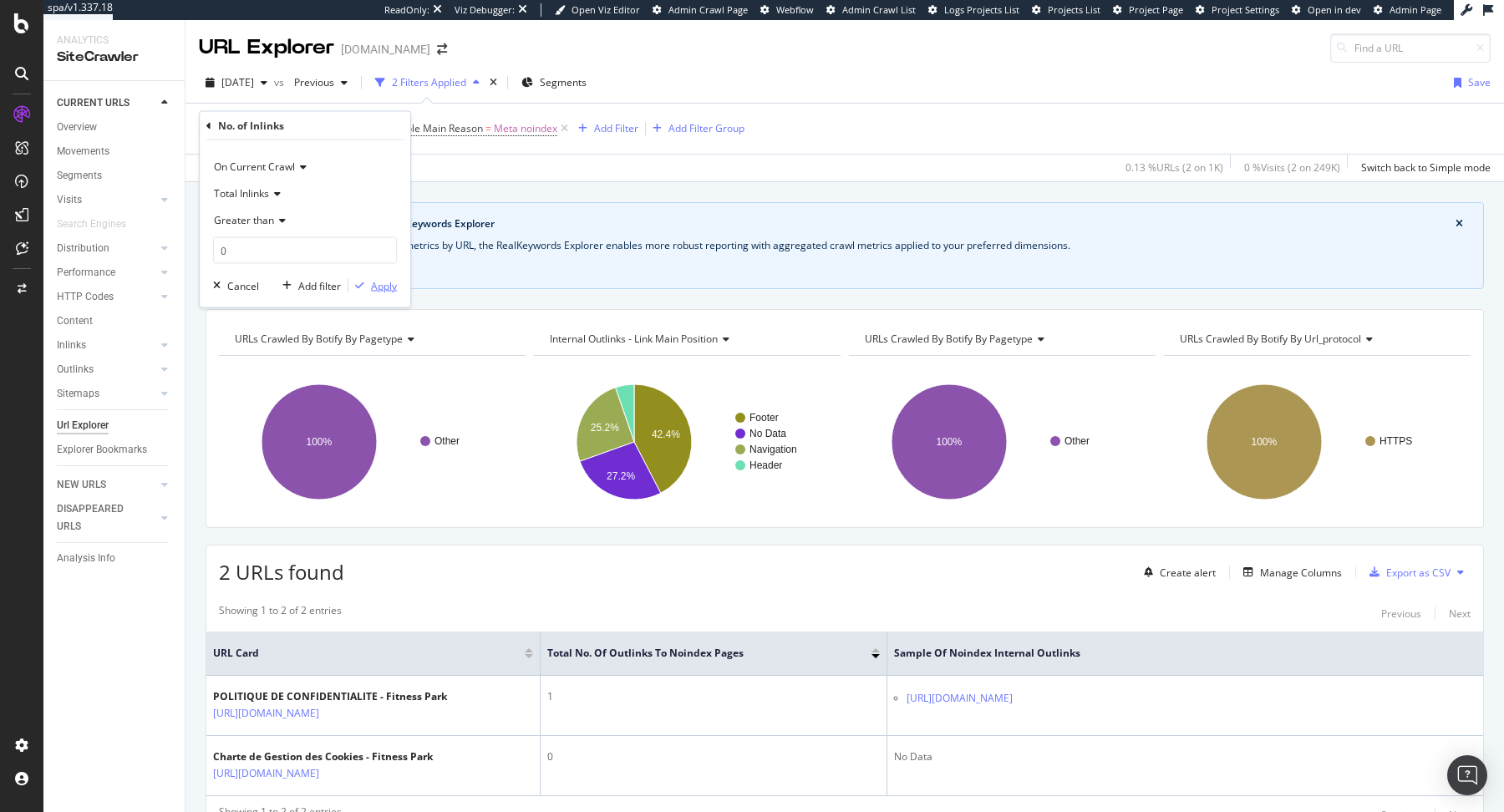
click at [383, 286] on div "Apply" at bounding box center [384, 285] width 26 height 14
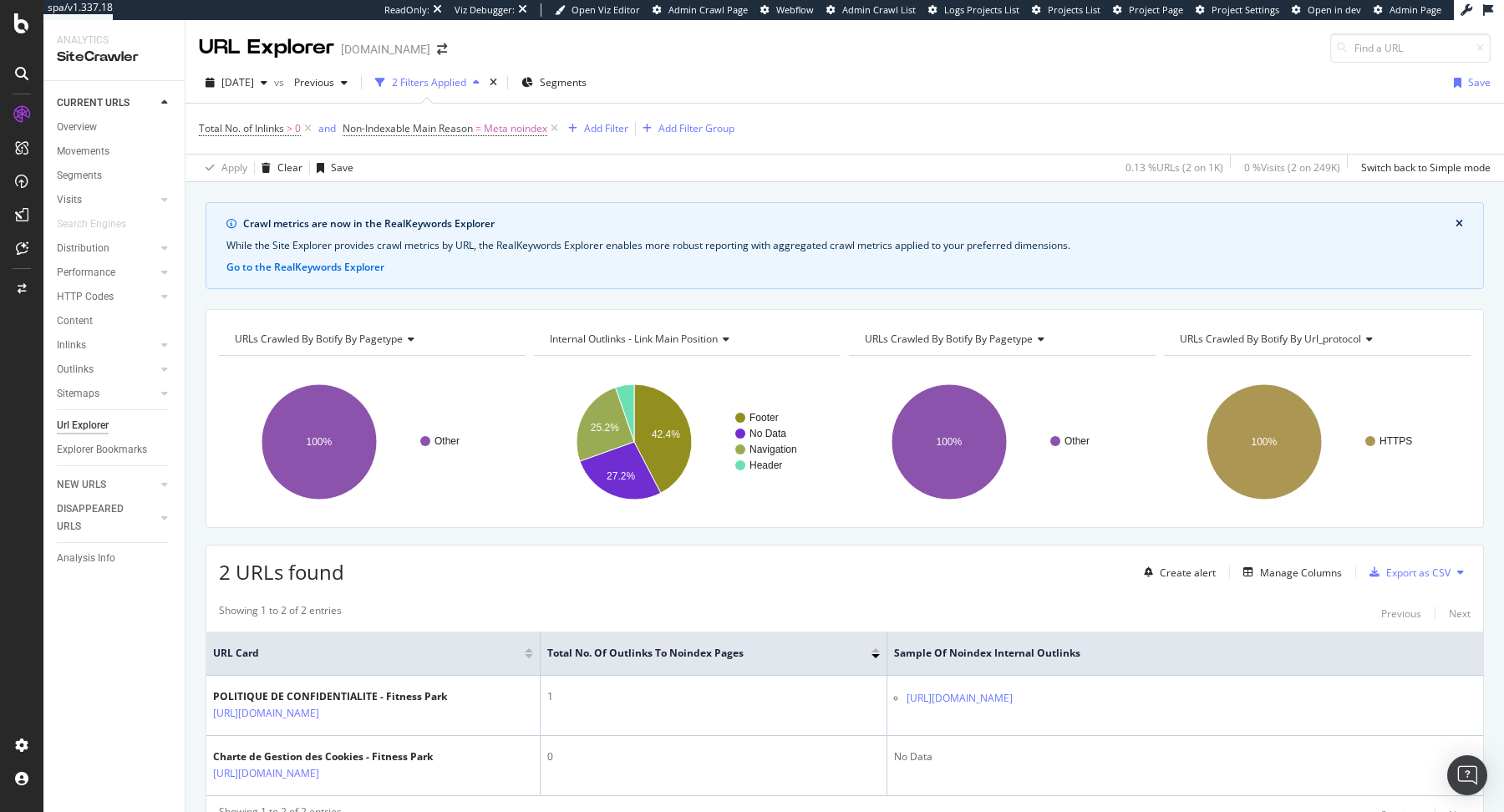
click at [250, 136] on span "Total No. of Inlinks > 0" at bounding box center [257, 128] width 116 height 23
click at [250, 129] on span "Total No. of Inlinks" at bounding box center [241, 127] width 85 height 14
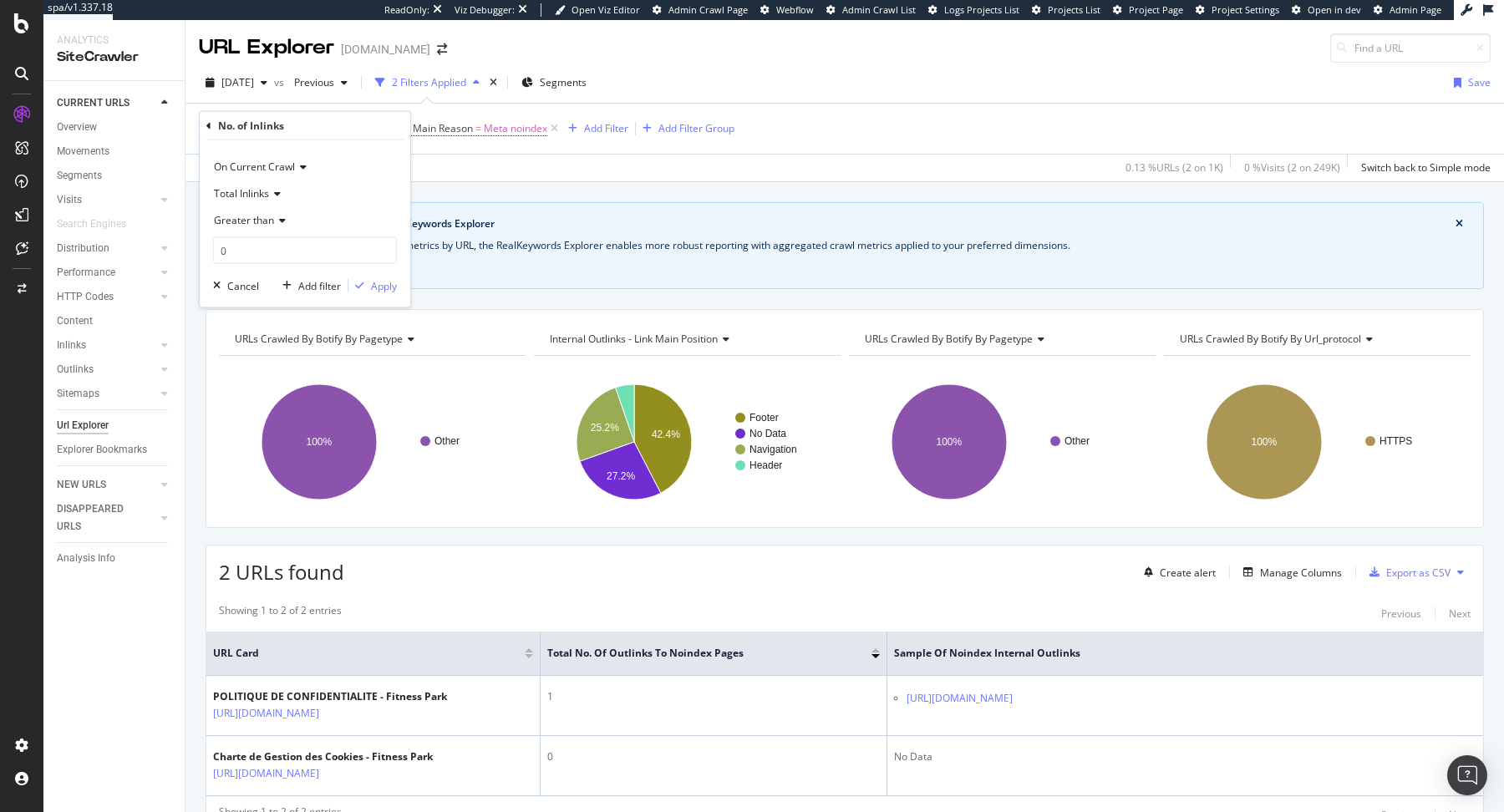
click at [234, 159] on span "On Current Crawl" at bounding box center [254, 166] width 81 height 14
click at [208, 125] on icon at bounding box center [208, 125] width 5 height 10
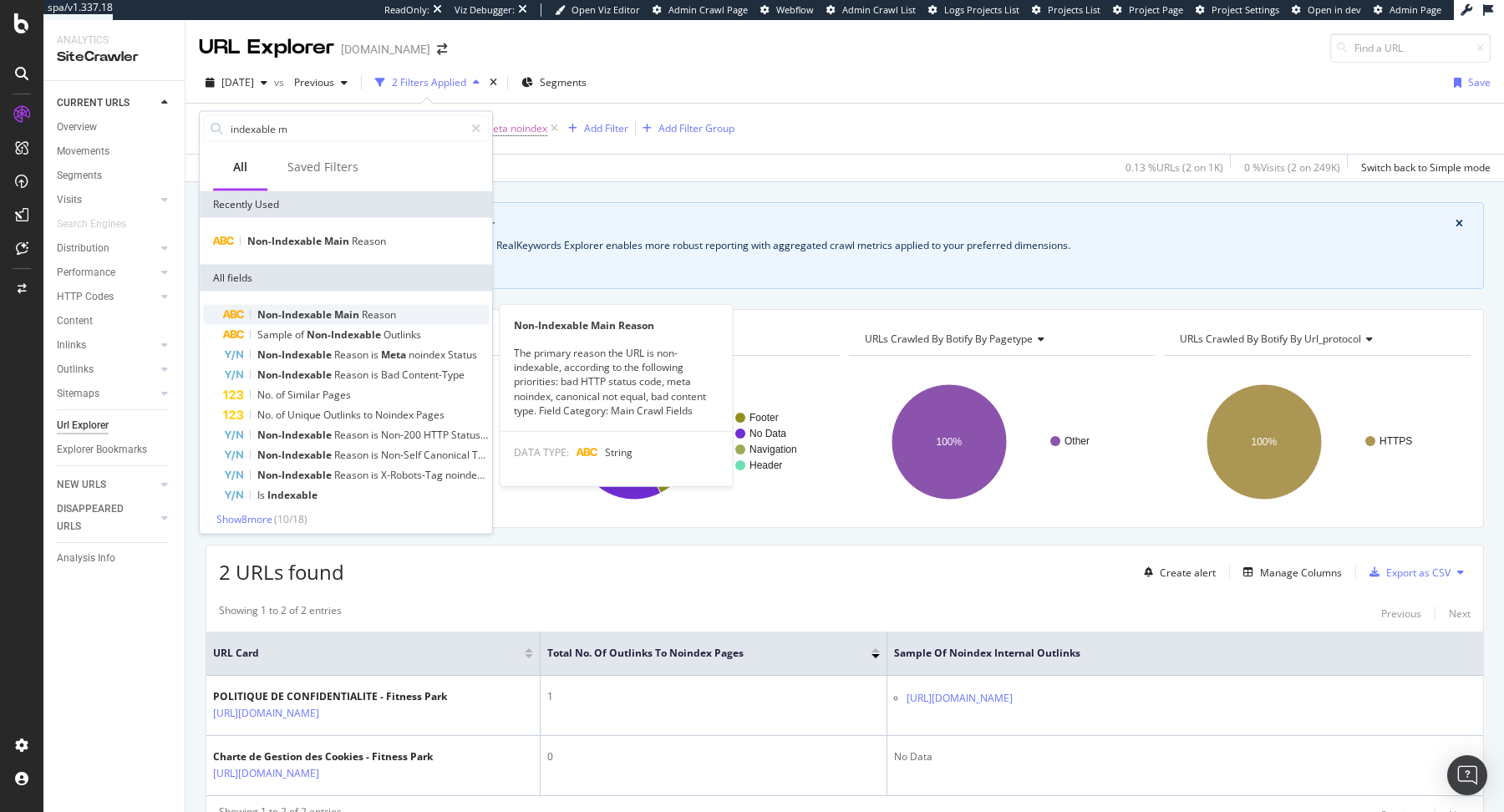
scroll to position [4, 0]
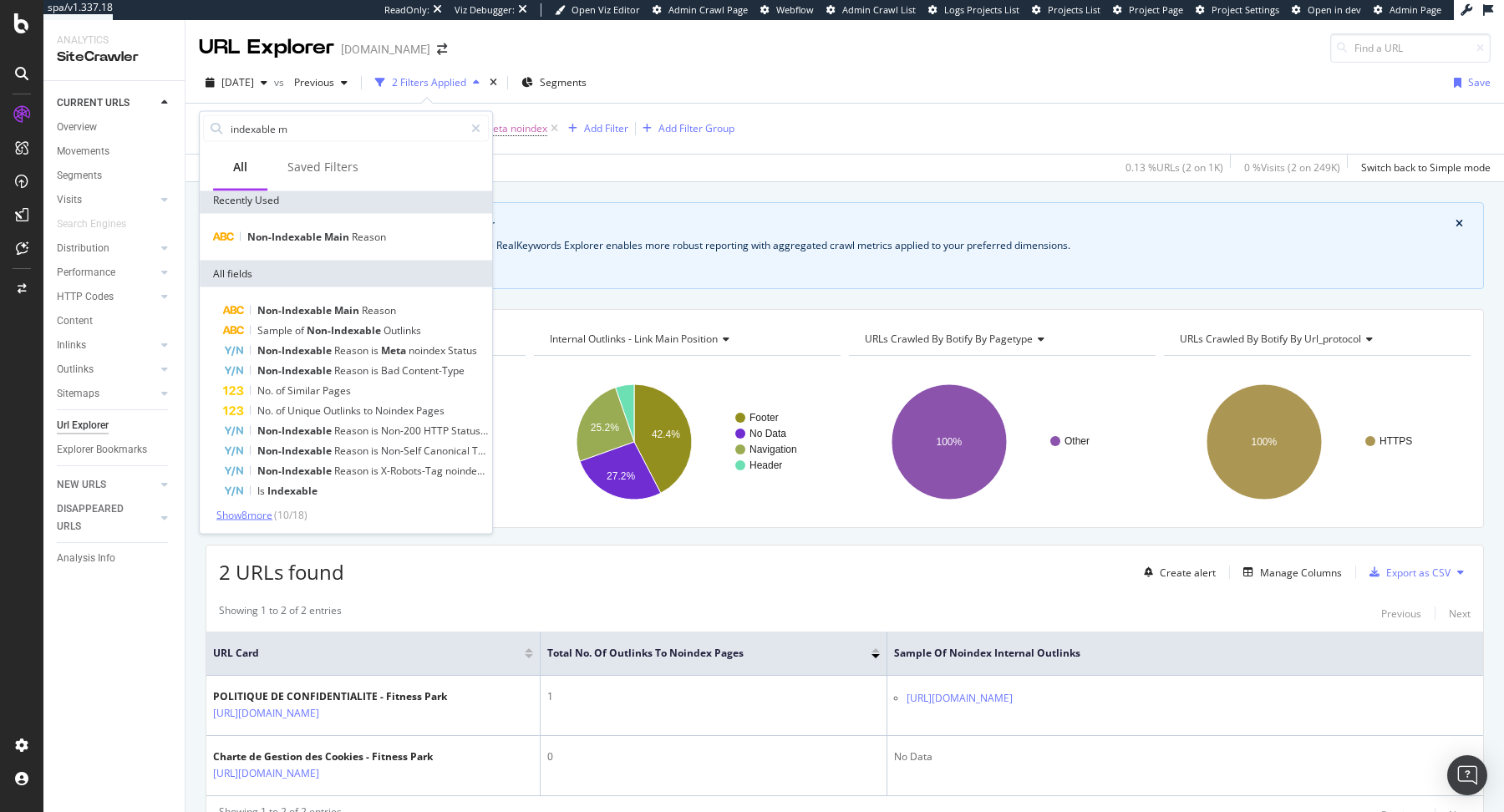
click at [248, 509] on span "Show 8 more" at bounding box center [245, 514] width 56 height 14
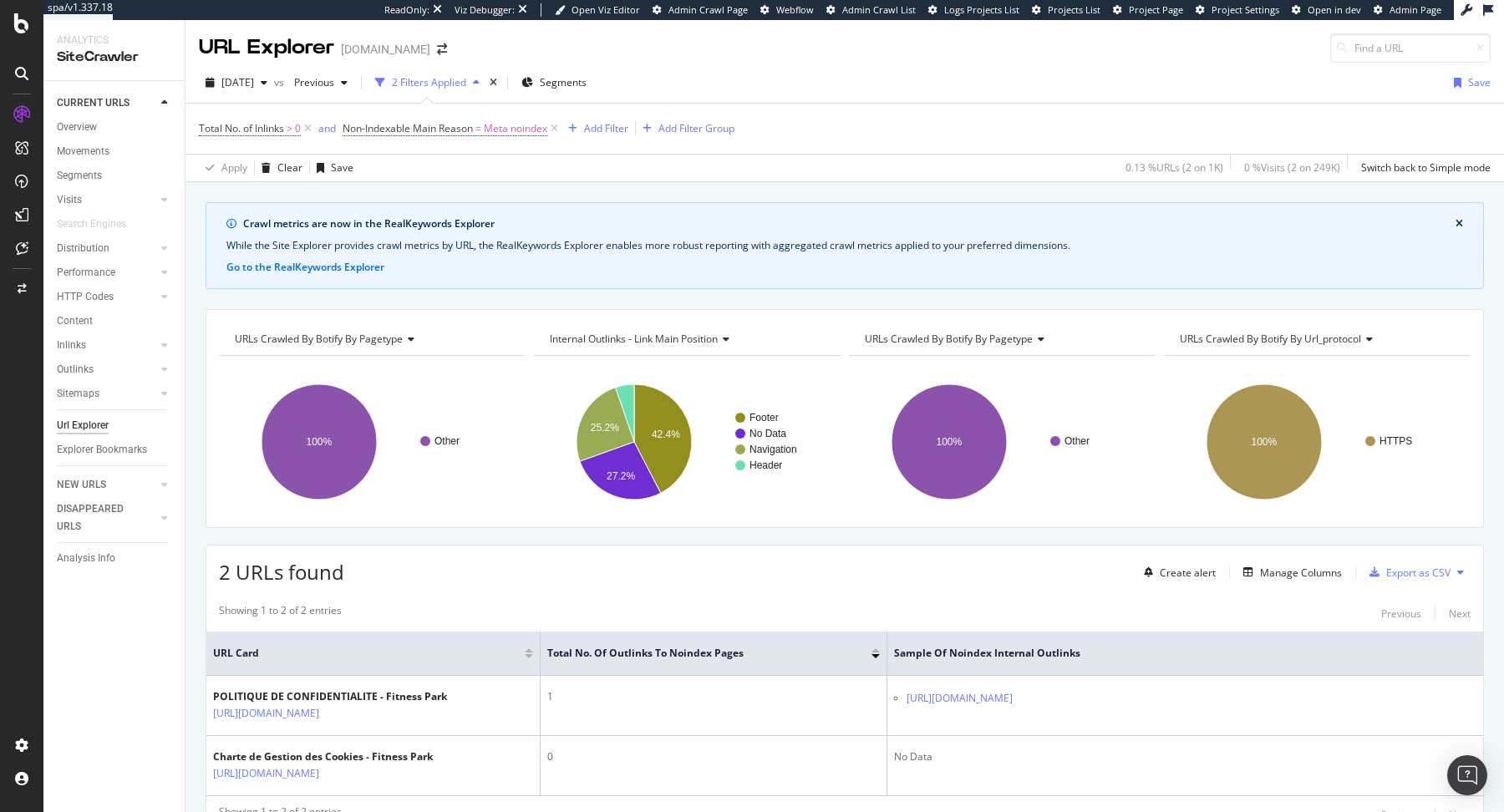
click at [567, 194] on div "Crawl metrics are now in the RealKeywords Explorer While the Site Explorer prov…" at bounding box center [844, 201] width 1318 height 40
click at [310, 127] on icon at bounding box center [307, 128] width 14 height 17
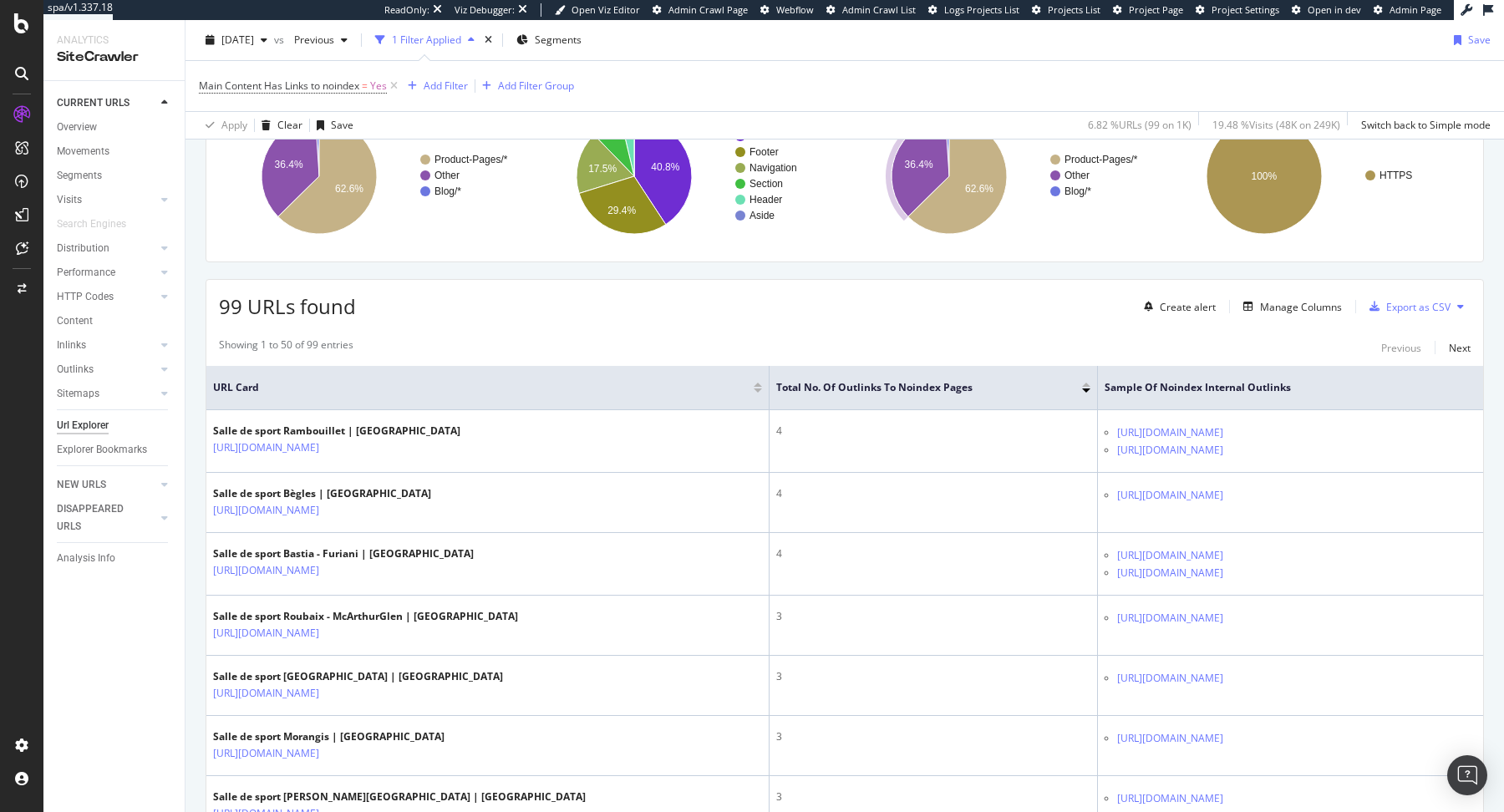
scroll to position [273, 0]
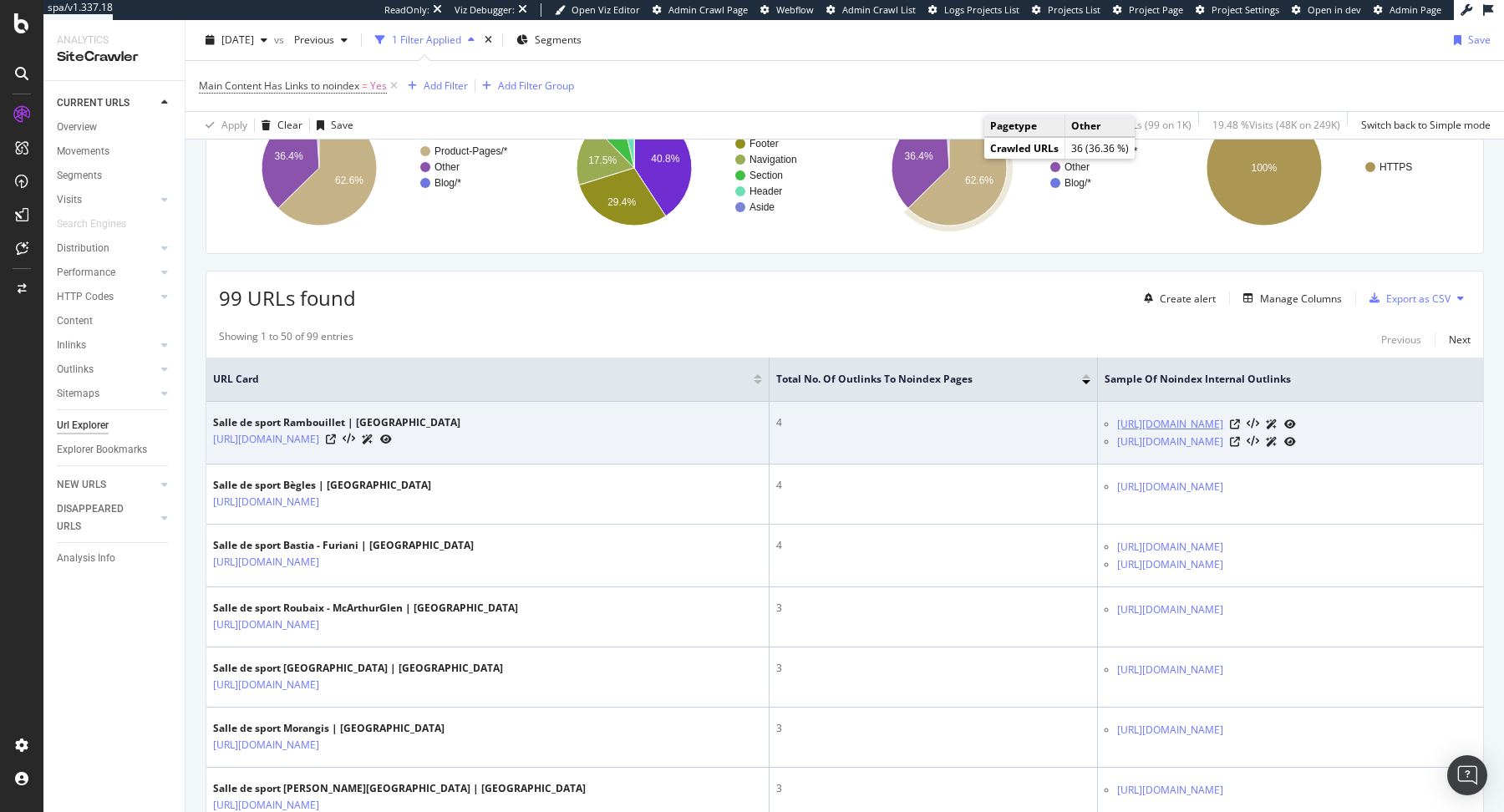
click at [1223, 418] on link "[URL][DOMAIN_NAME]" at bounding box center [1169, 424] width 106 height 17
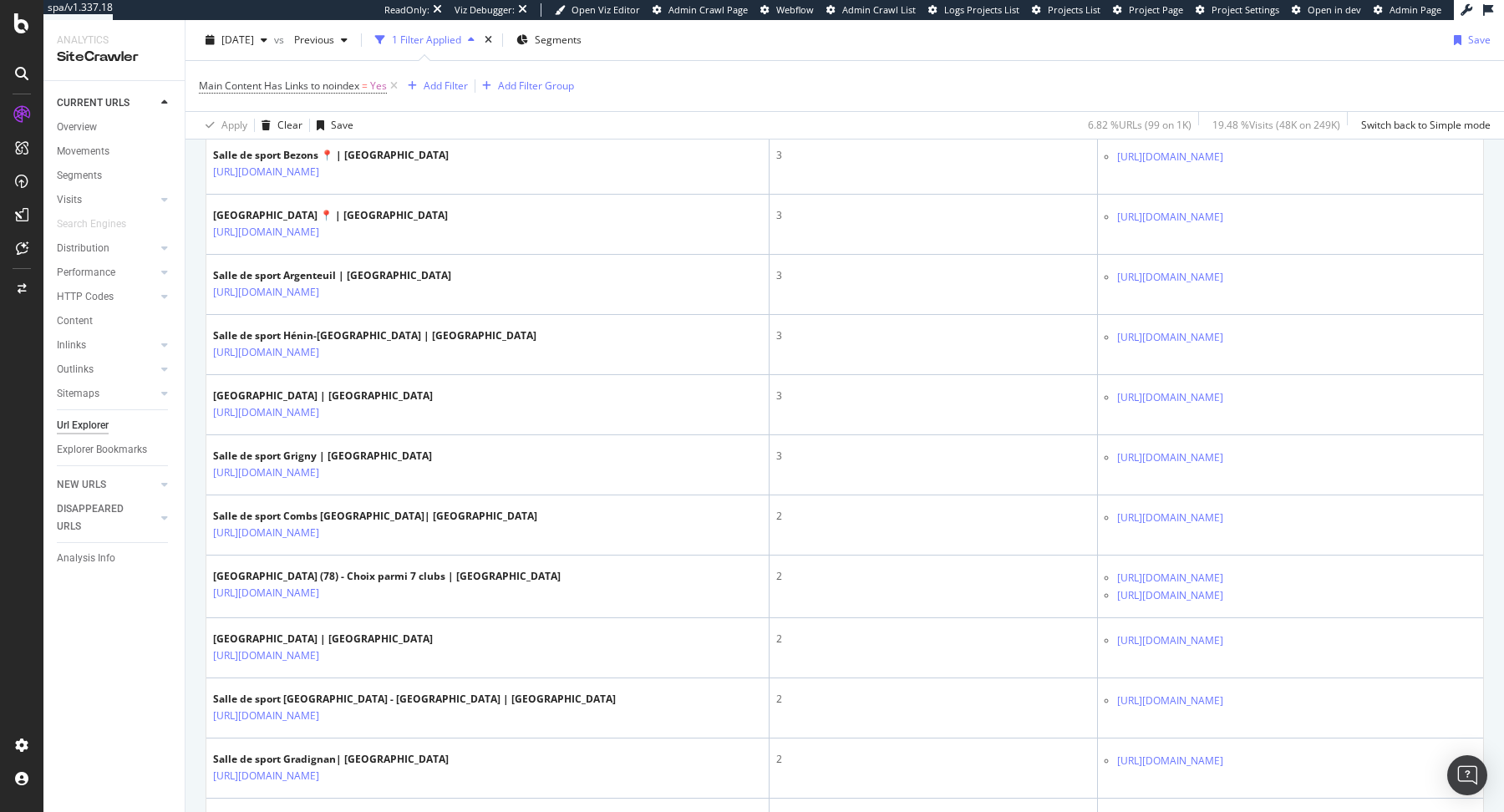
scroll to position [1094, 0]
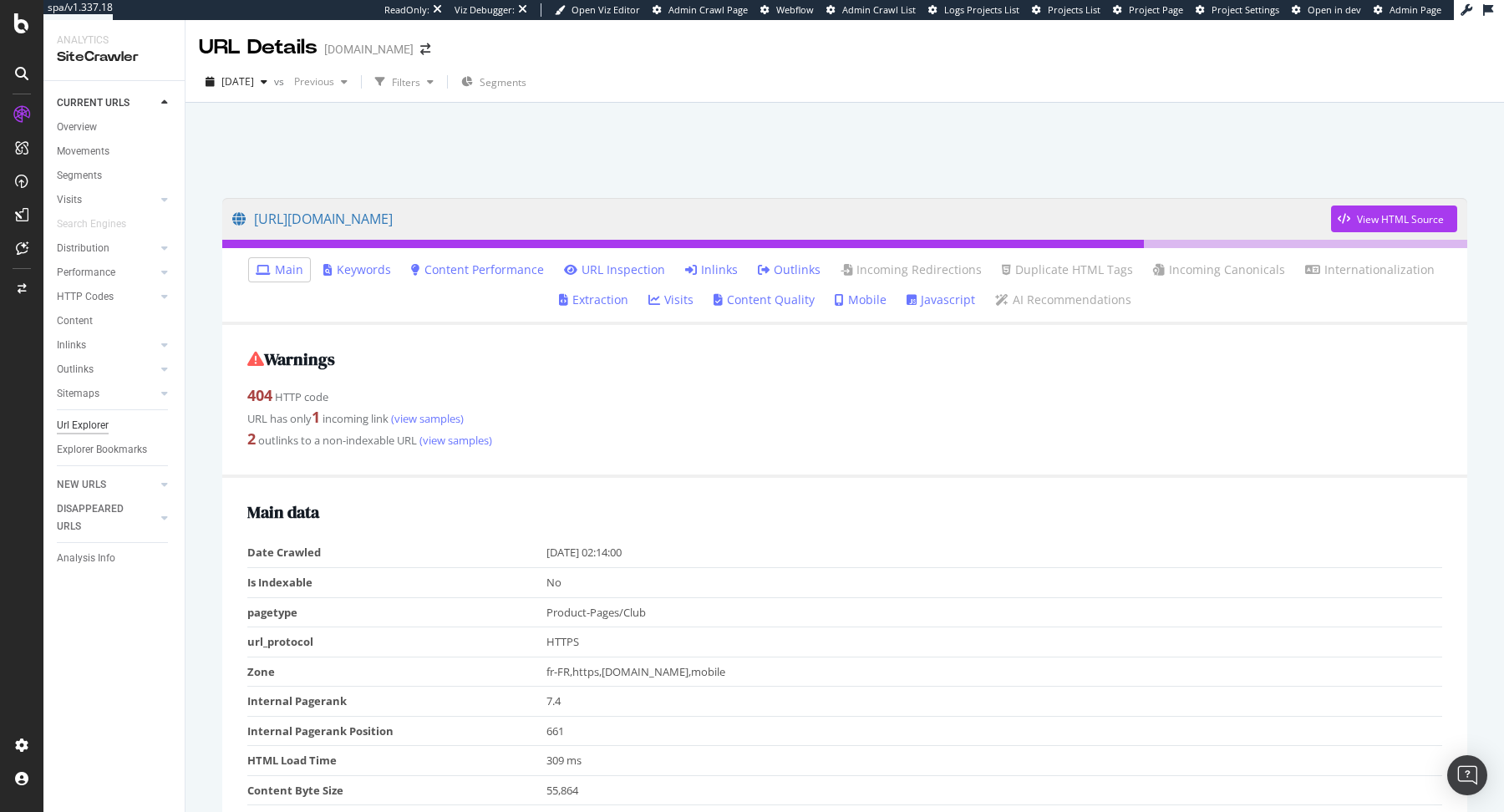
click at [103, 431] on div "Url Explorer" at bounding box center [82, 425] width 52 height 18
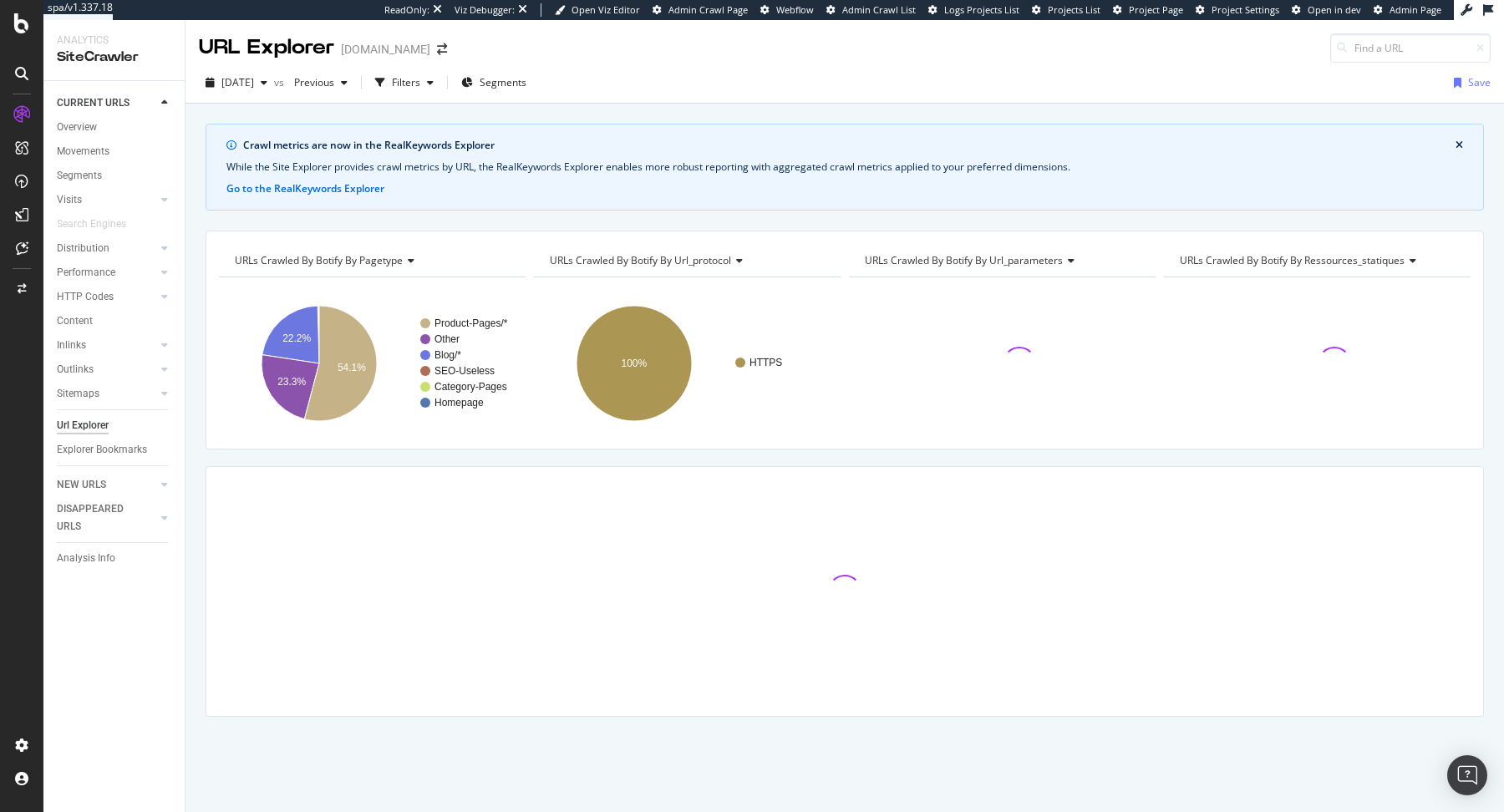
click at [424, 97] on div "2025 Sep. 8th vs Previous Filters Segments Save" at bounding box center [844, 86] width 1318 height 34
click at [424, 72] on div "Filters" at bounding box center [404, 82] width 72 height 25
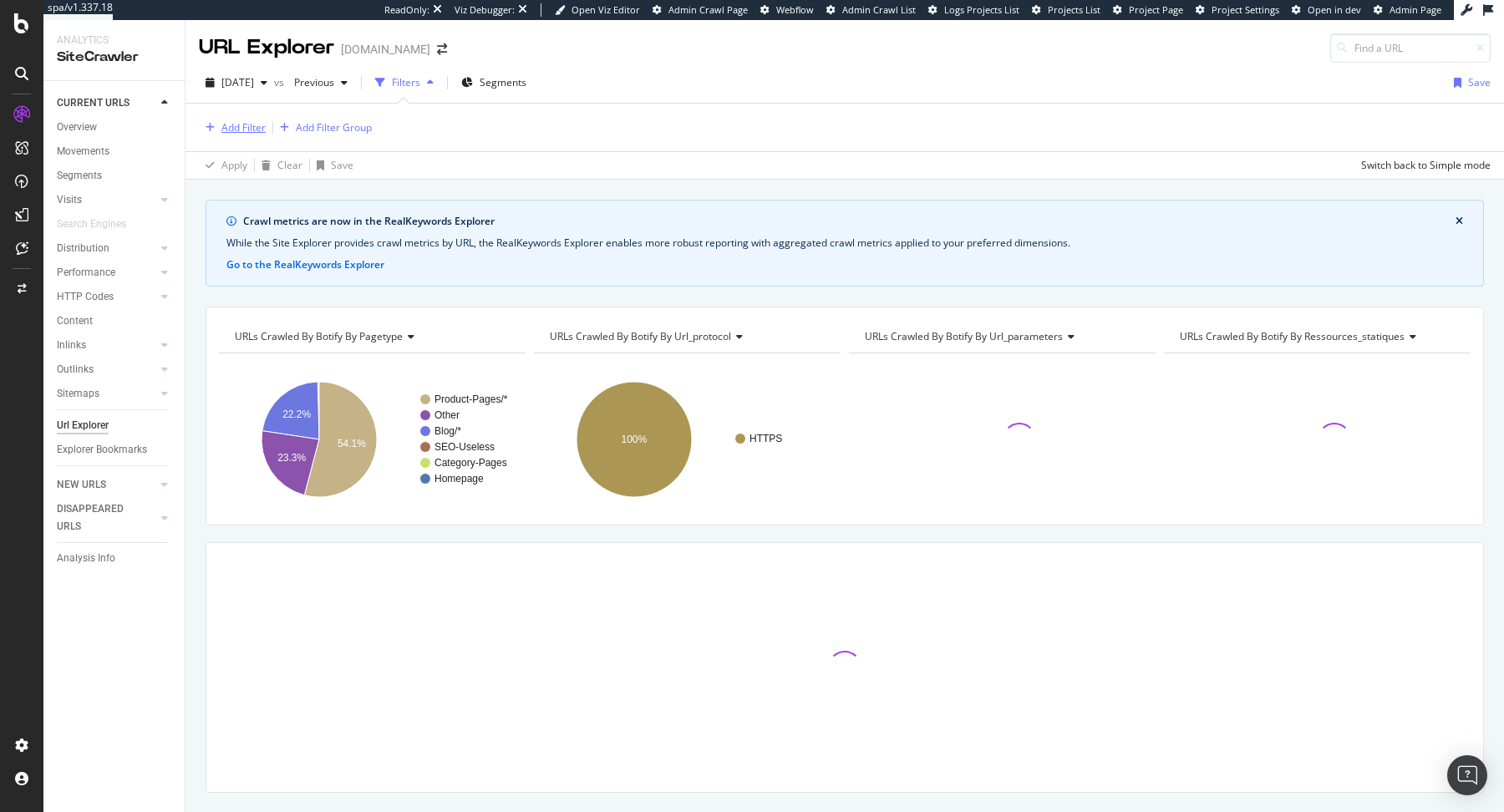
click at [243, 130] on div "Add Filter" at bounding box center [243, 126] width 44 height 14
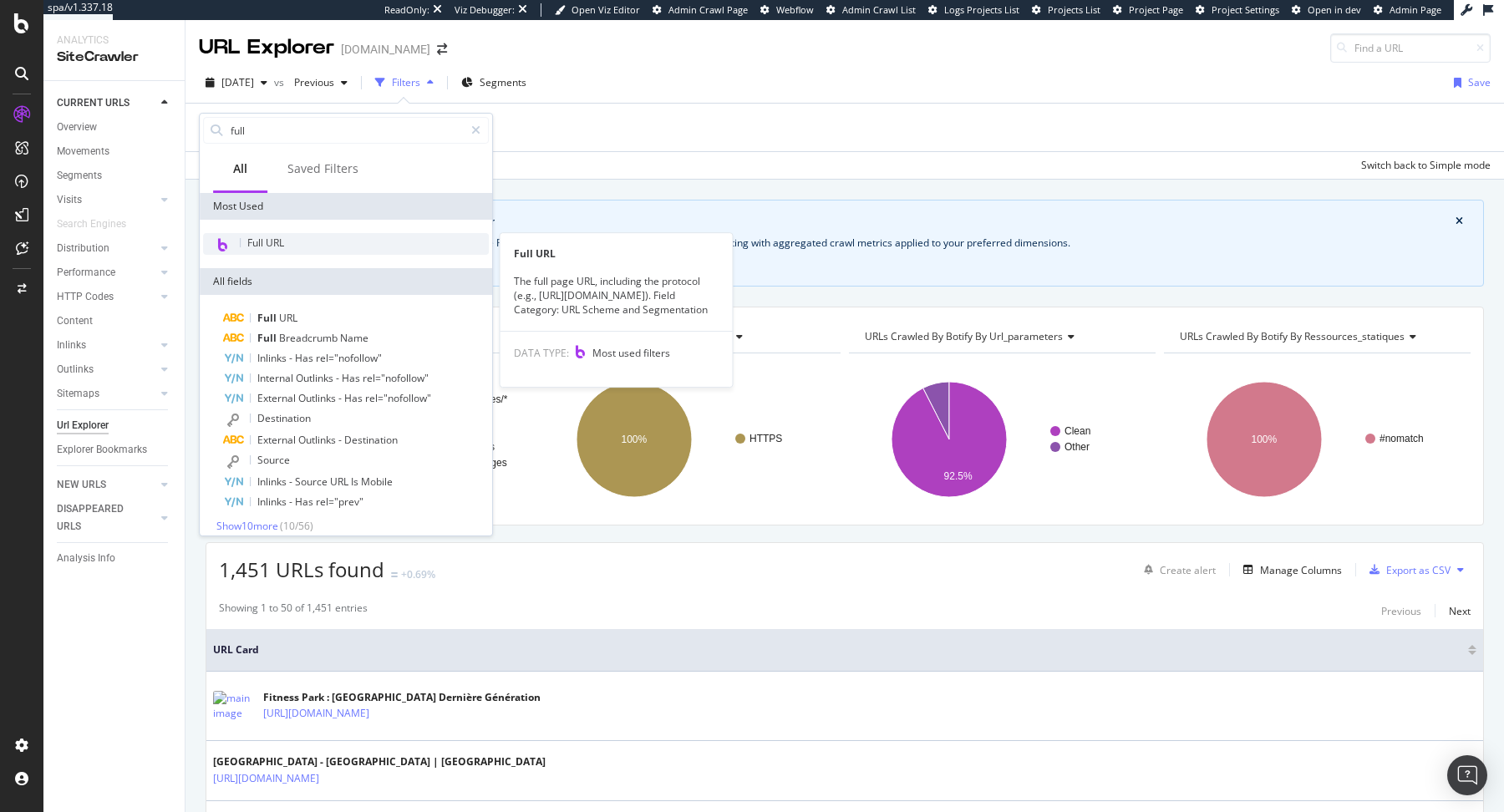
type input "full"
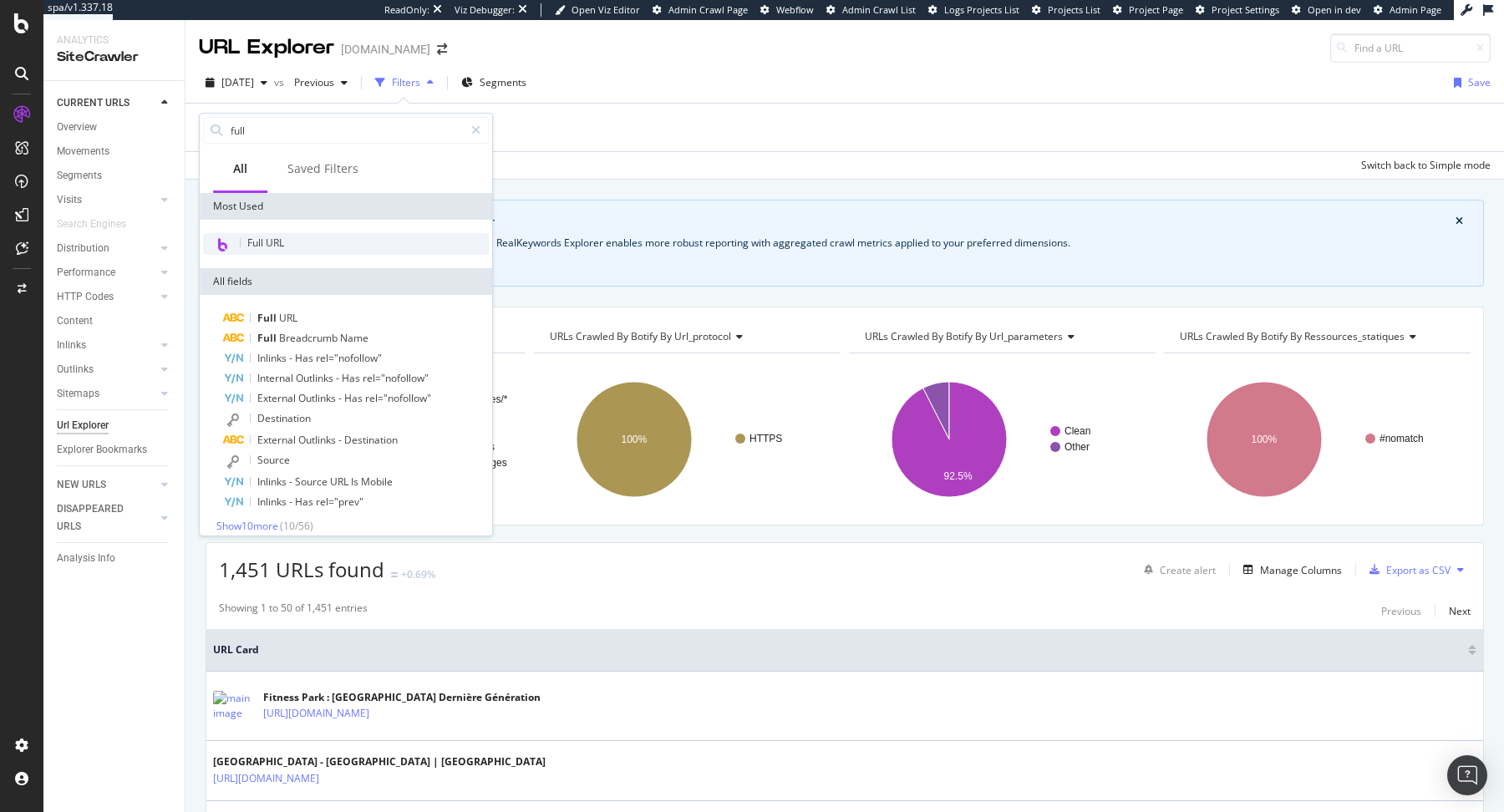
click at [356, 246] on div "Full URL" at bounding box center [346, 244] width 286 height 22
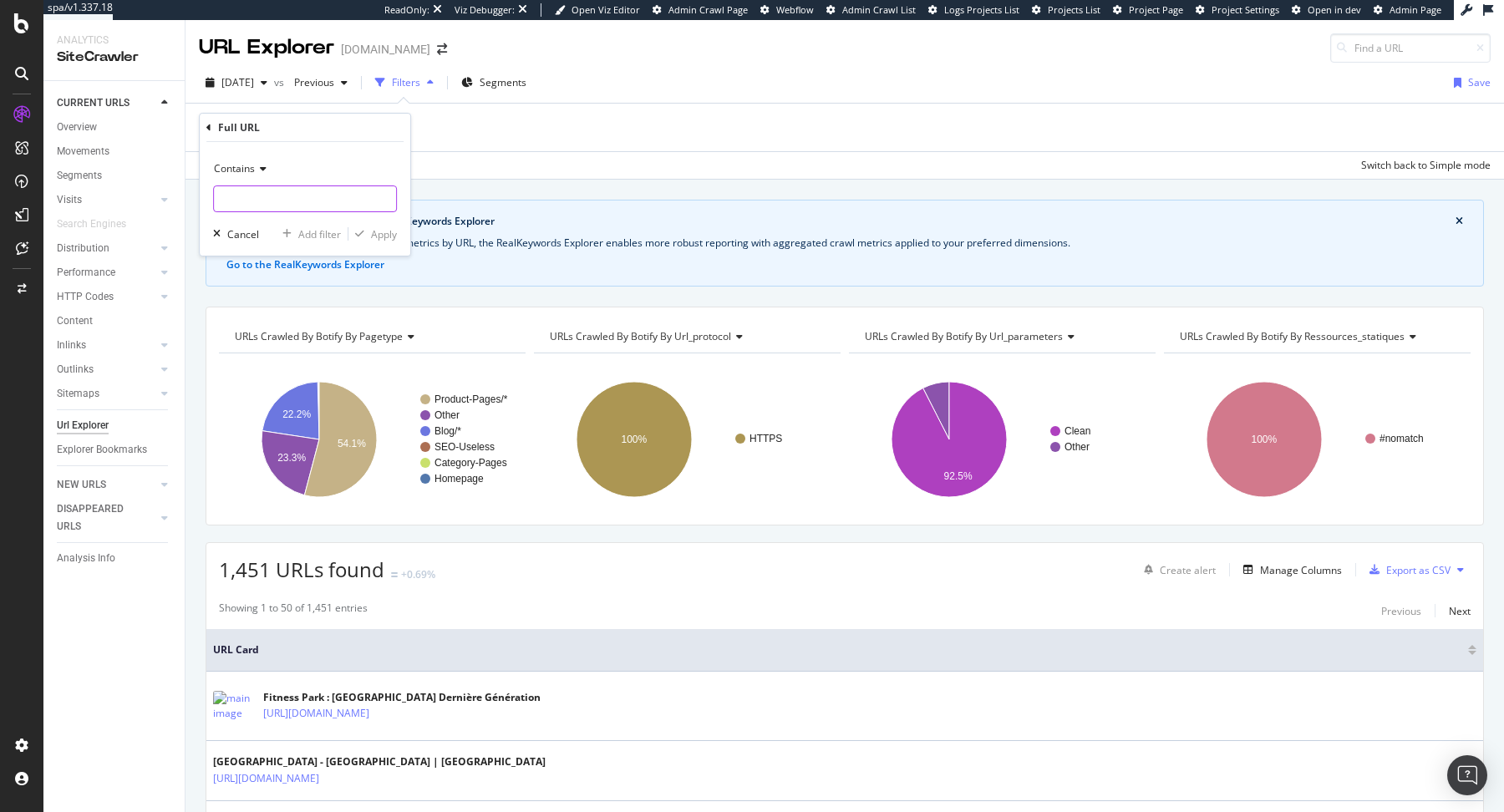
click at [311, 198] on input "text" at bounding box center [305, 199] width 182 height 27
type input "%20"
click at [376, 228] on div "Apply" at bounding box center [384, 234] width 26 height 14
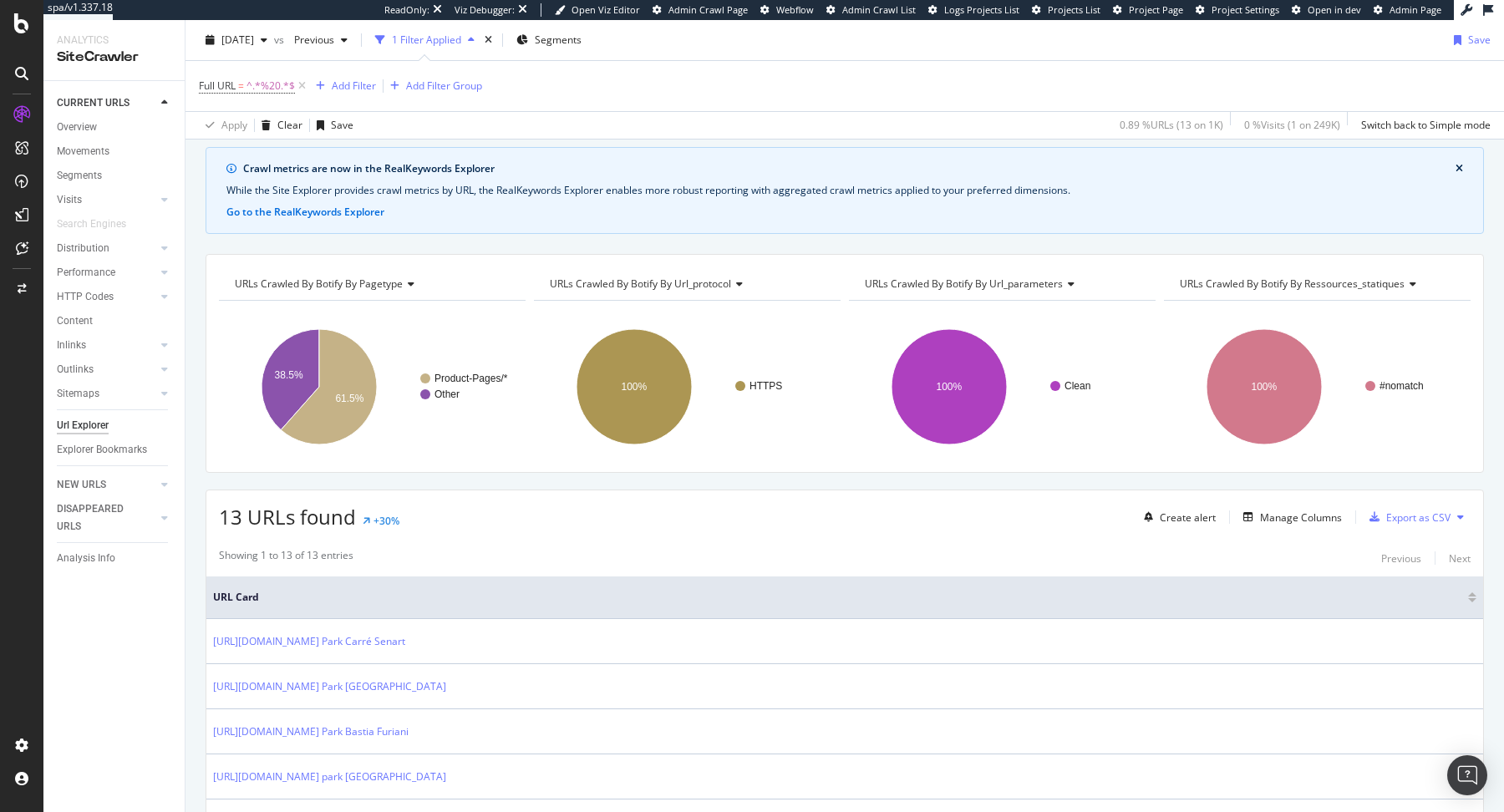
scroll to position [52, 0]
click at [955, 289] on span "URLs Crawled By Botify By url_parameters" at bounding box center [963, 286] width 198 height 14
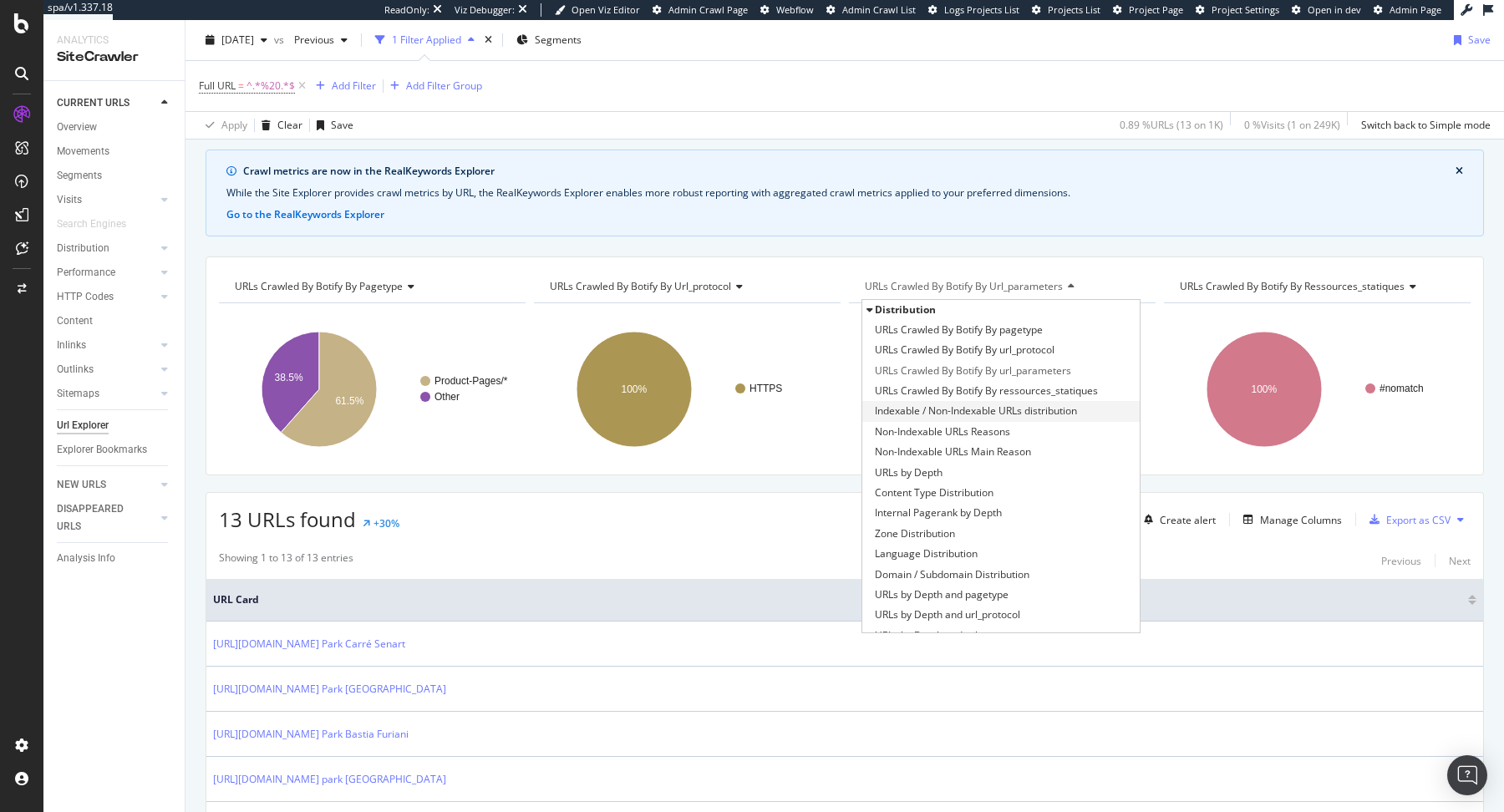
click at [958, 408] on span "Indexable / Non-Indexable URLs distribution" at bounding box center [976, 411] width 202 height 17
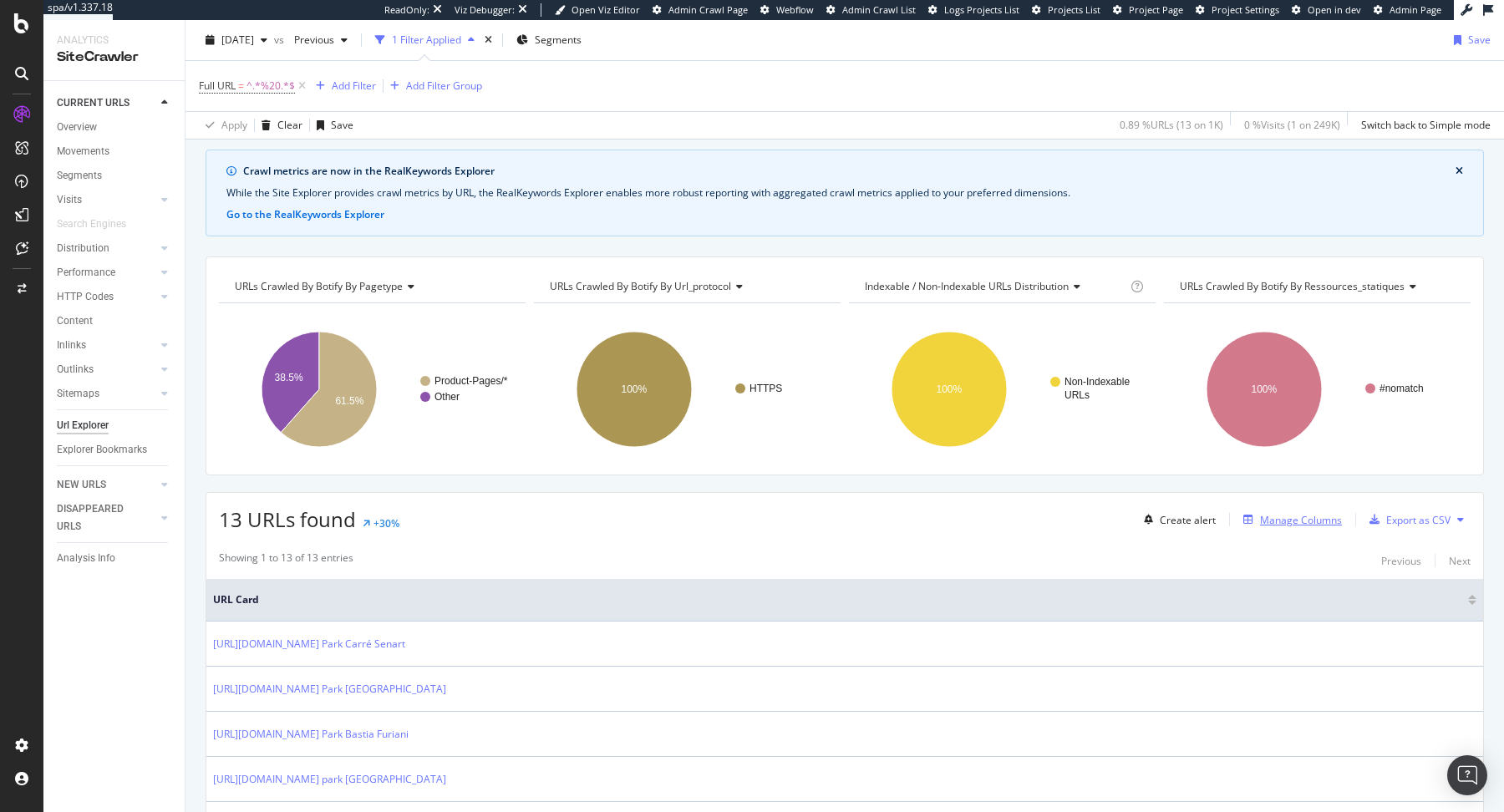
click at [1267, 513] on div "Manage Columns" at bounding box center [1301, 520] width 82 height 14
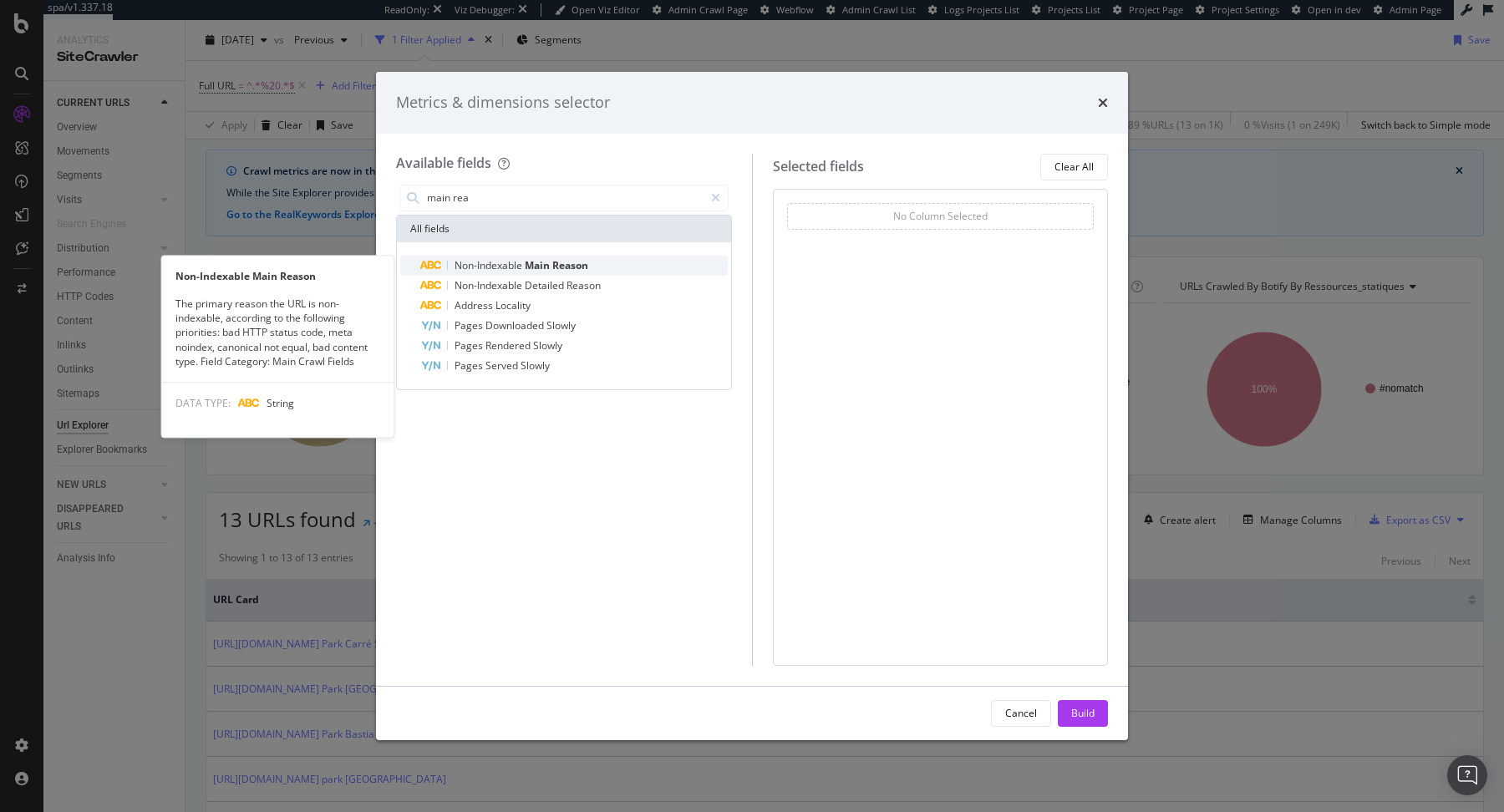
type input "main rea"
click at [515, 268] on span "Non-Indexable" at bounding box center [489, 265] width 70 height 14
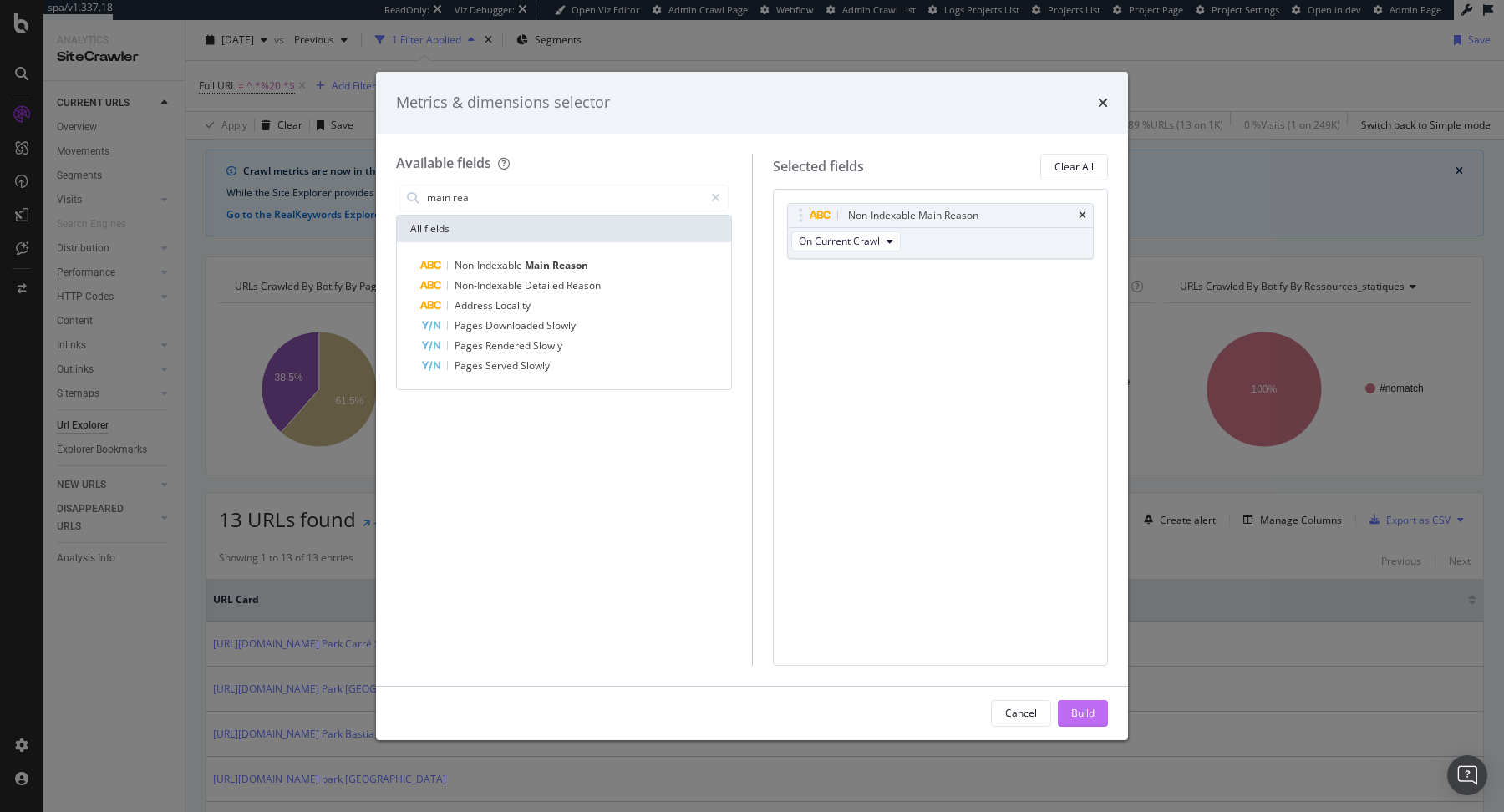
click at [1080, 716] on div "Build" at bounding box center [1082, 712] width 23 height 14
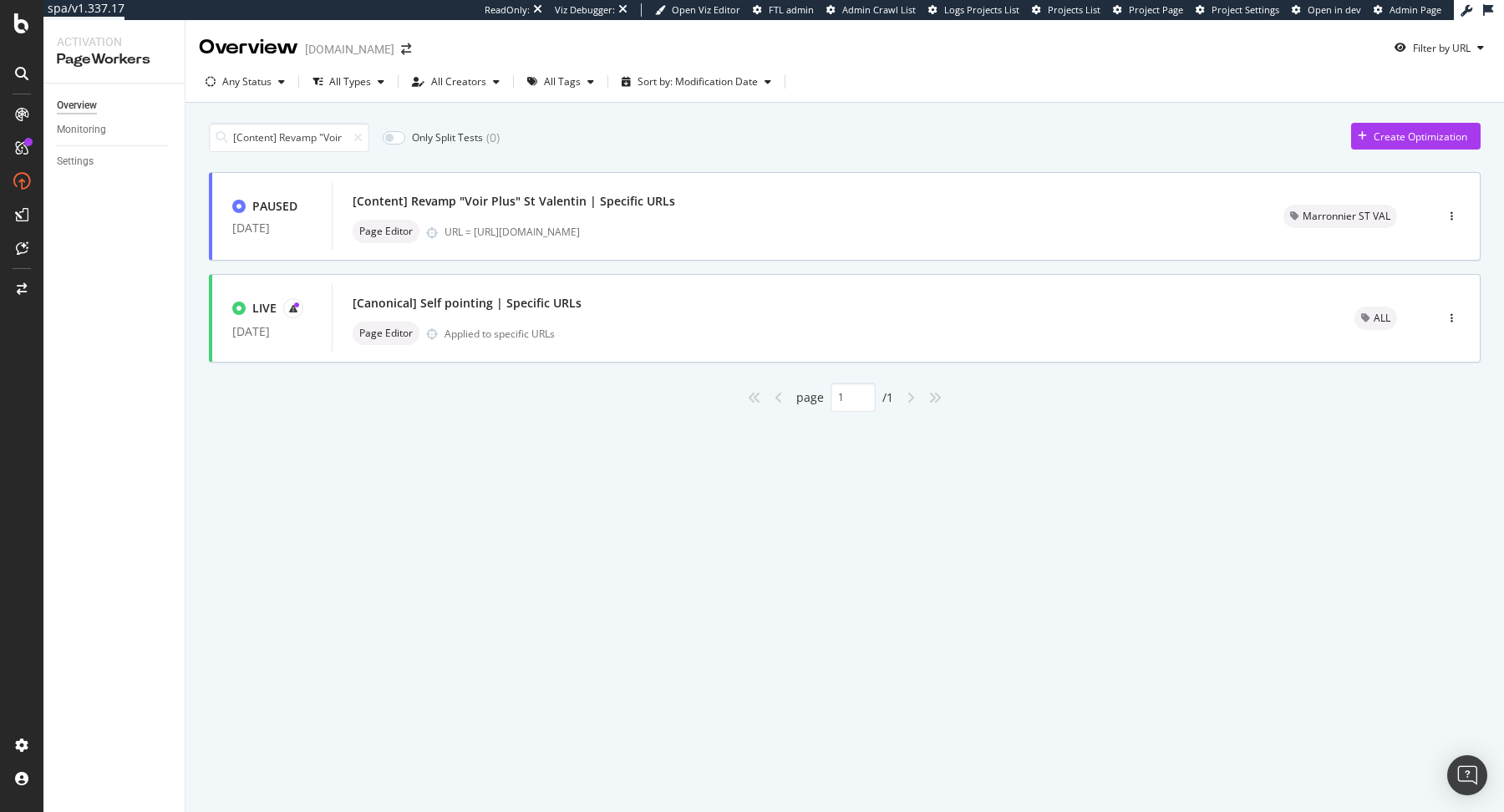
scroll to position [0, 149]
click at [609, 193] on div "[Content] Revamp "Voir Plus" St Valentin | Specific URLs" at bounding box center [514, 201] width 322 height 17
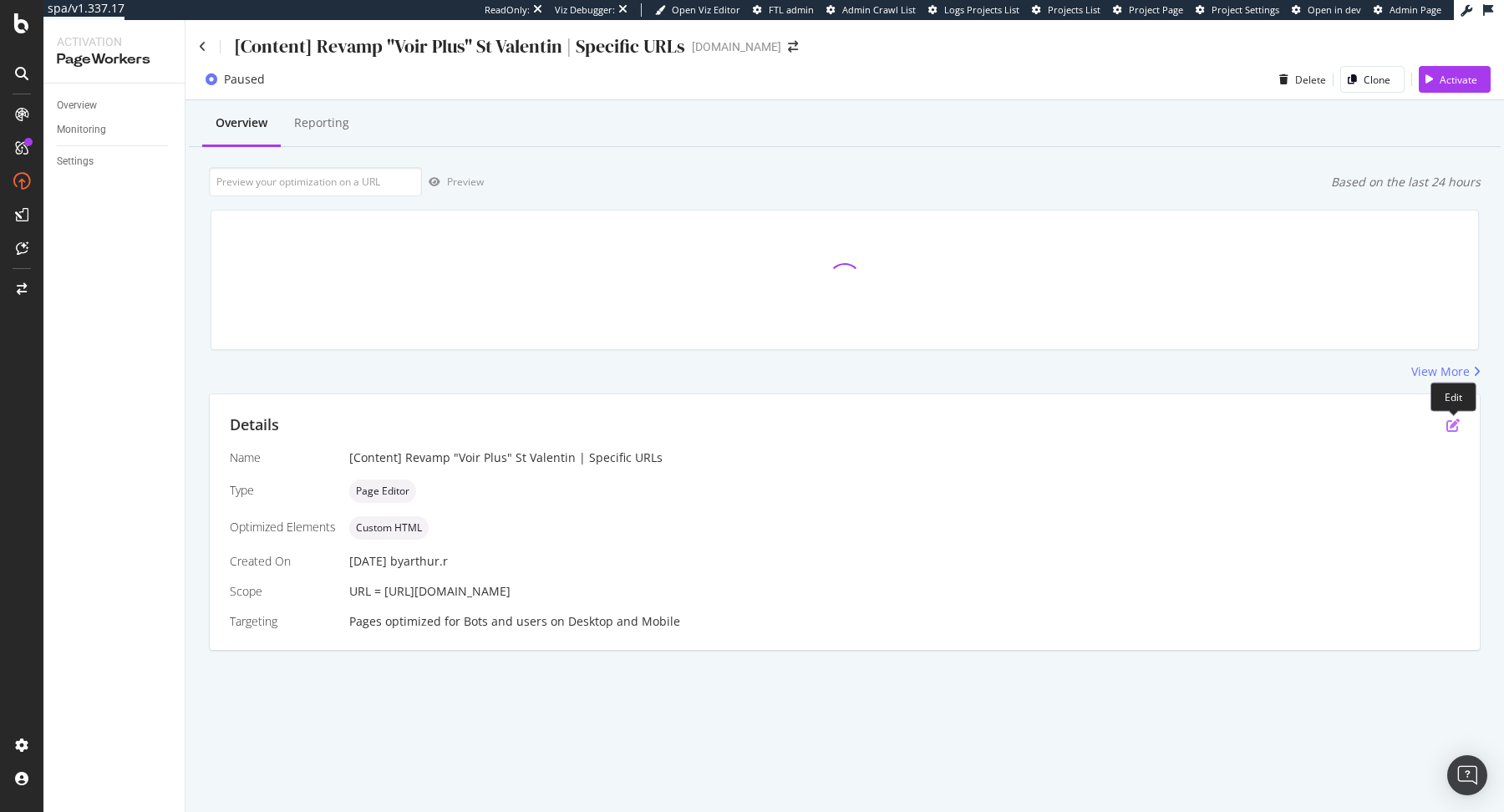
click at [1455, 428] on icon "pen-to-square" at bounding box center [1453, 425] width 13 height 13
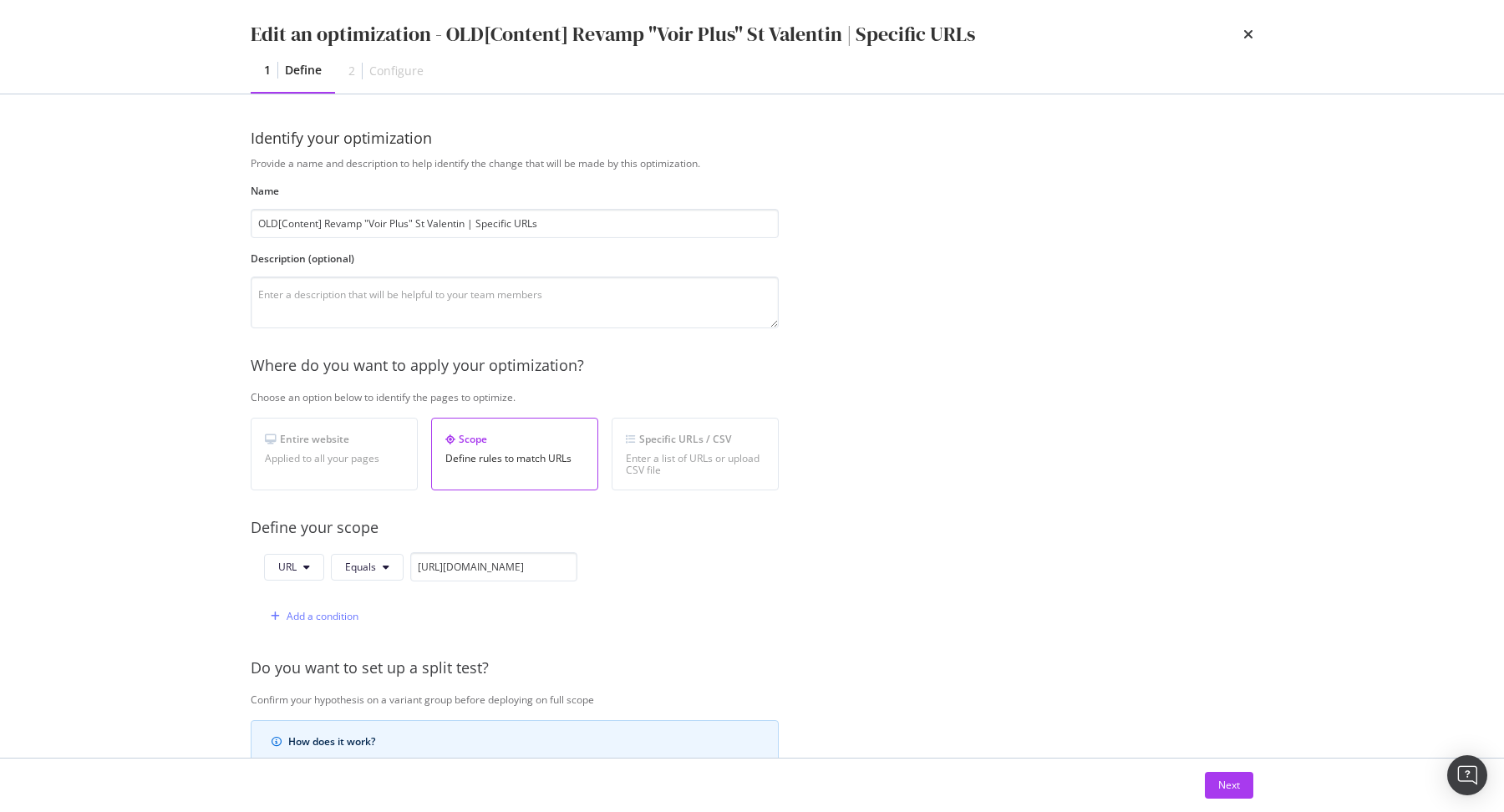
type input "OLD [Content] Revamp "Voir Plus" St Valentin | Specific URLs"
click at [1234, 775] on div "Next" at bounding box center [1229, 785] width 22 height 25
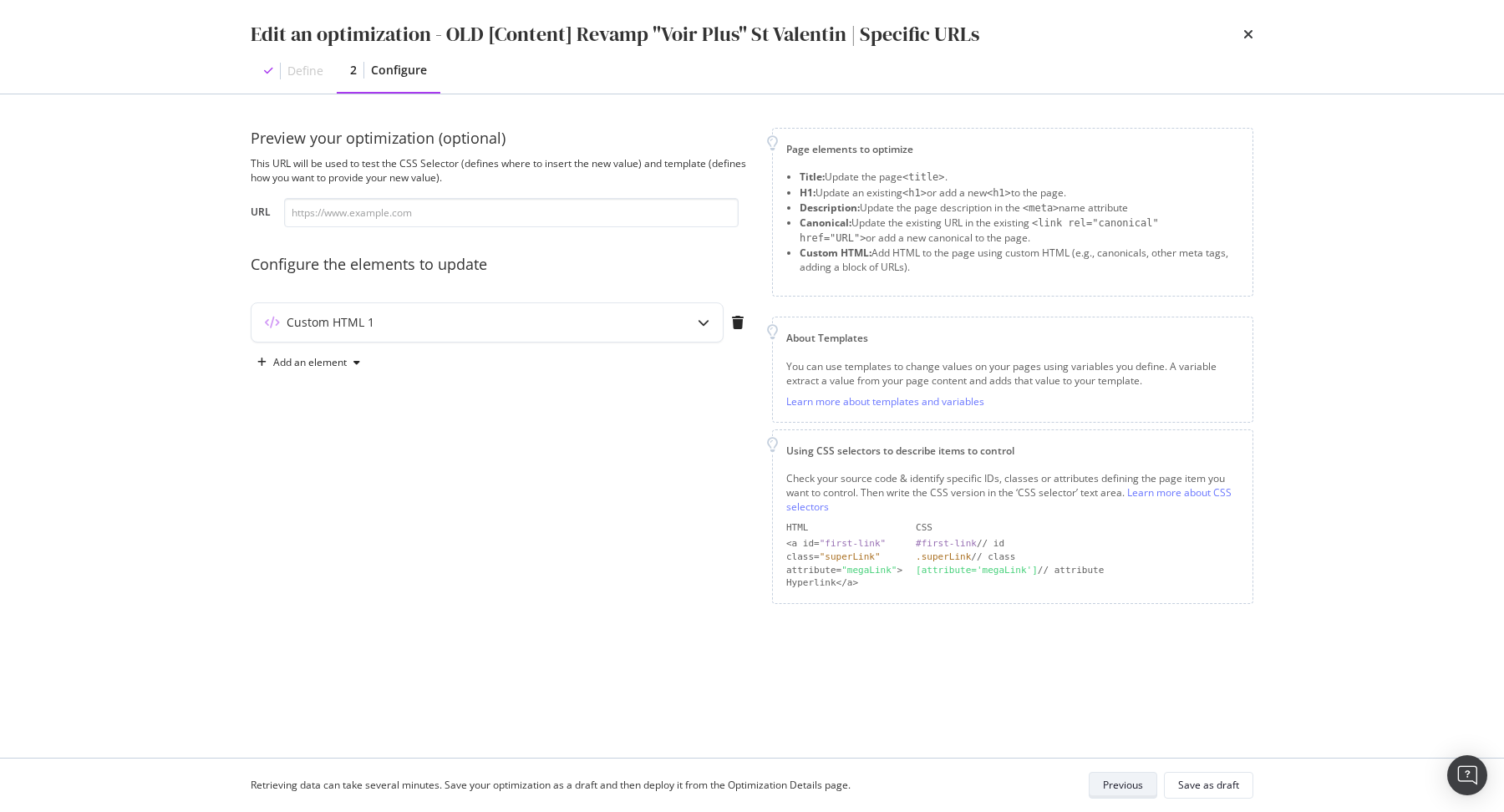
click at [1234, 775] on div "Save as draft" at bounding box center [1208, 785] width 61 height 23
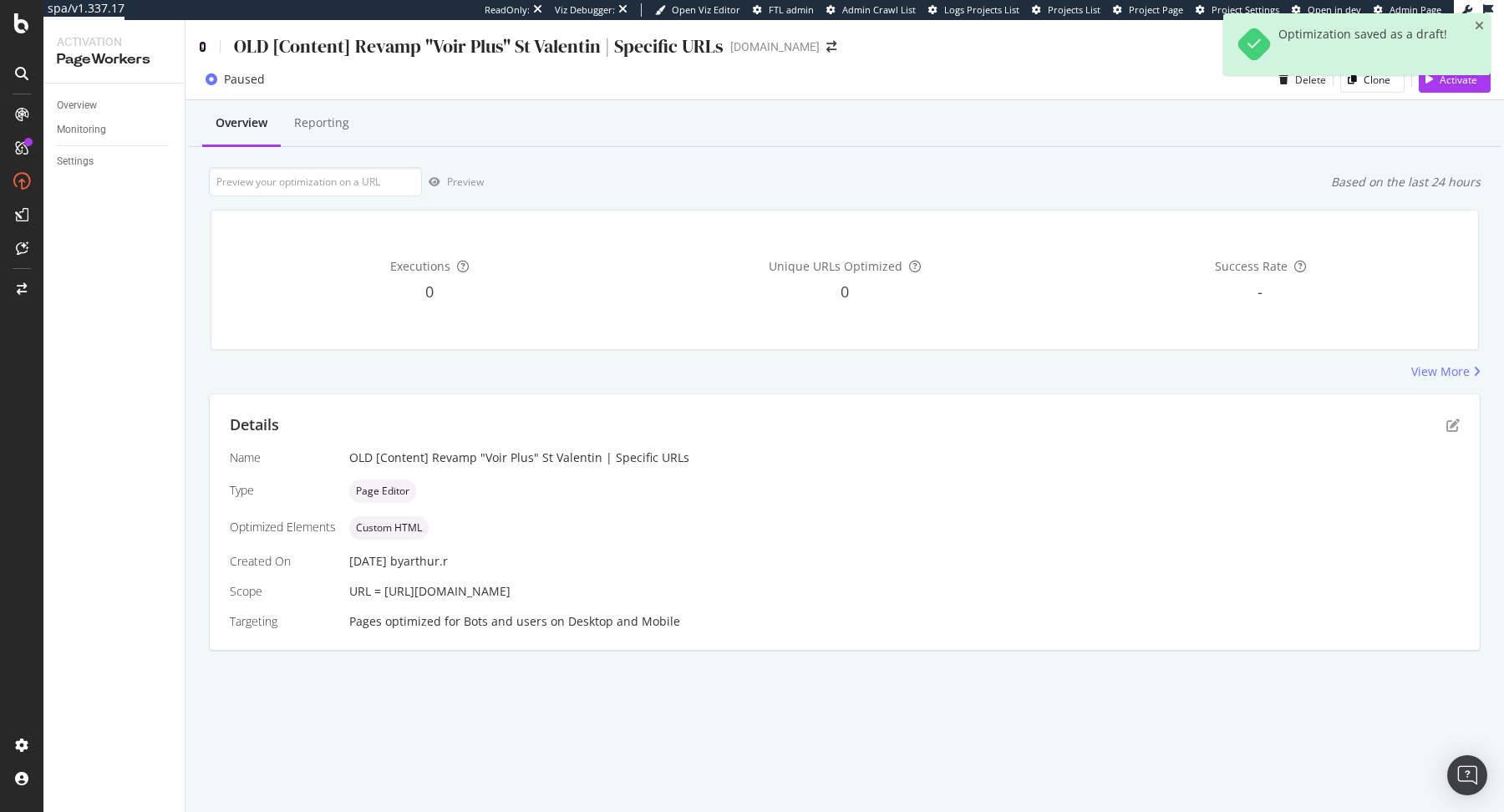
click at [201, 51] on icon at bounding box center [202, 47] width 7 height 11
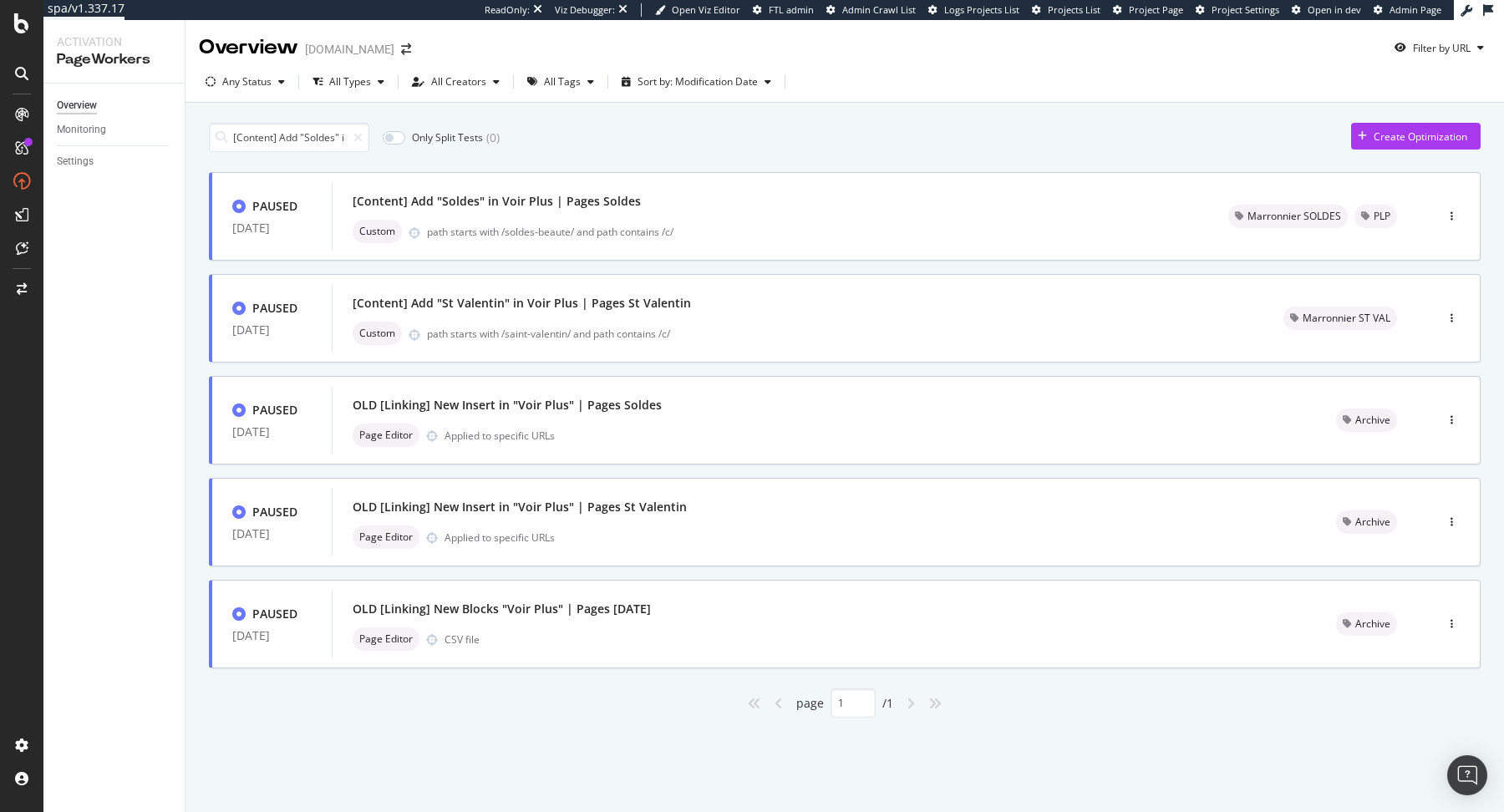
scroll to position [0, 121]
click at [597, 203] on div "[Content] Add "Soldes" in Voir Plus | Pages Soldes" at bounding box center [497, 201] width 289 height 17
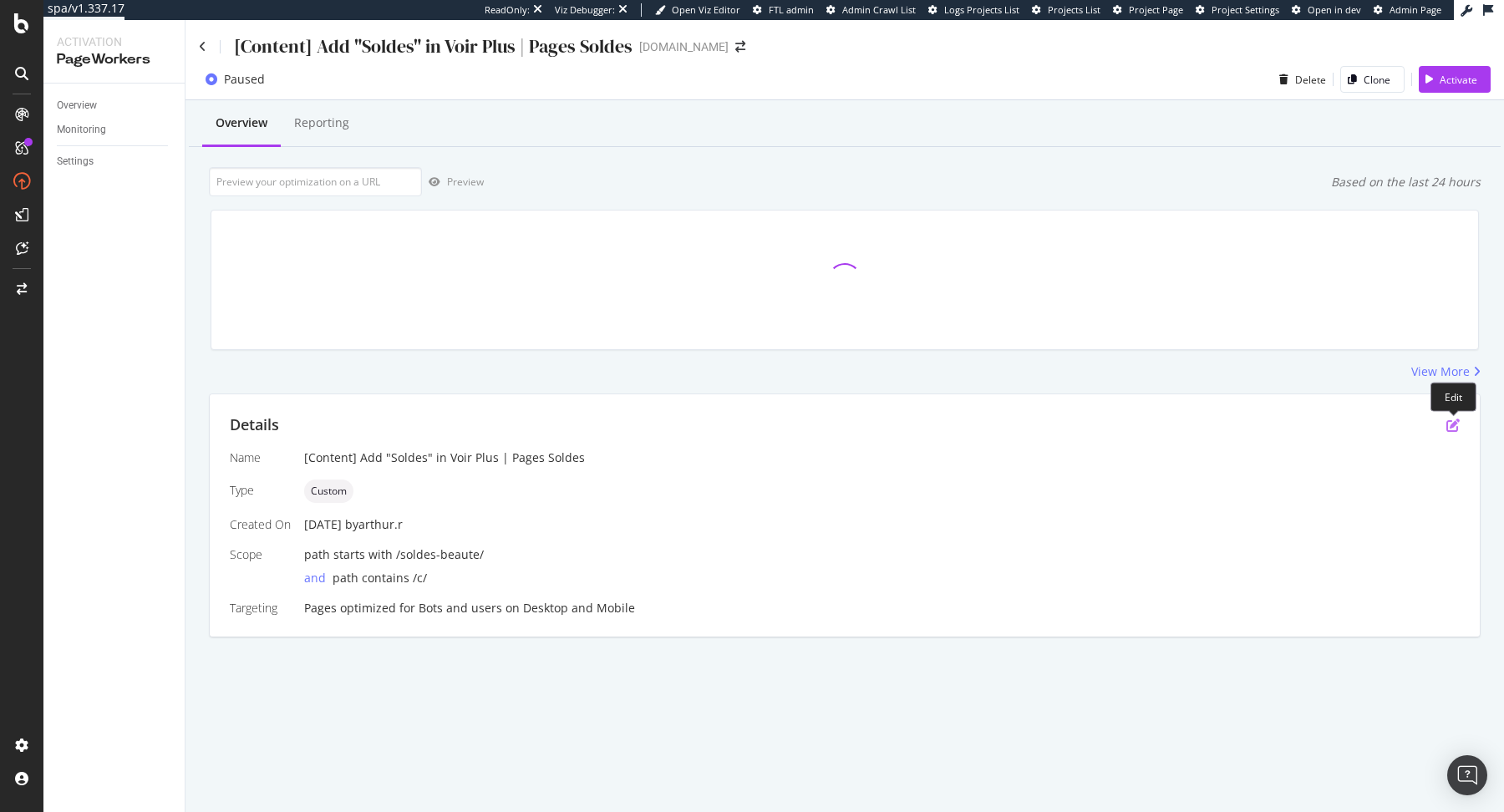
click at [1453, 423] on icon "pen-to-square" at bounding box center [1453, 425] width 13 height 13
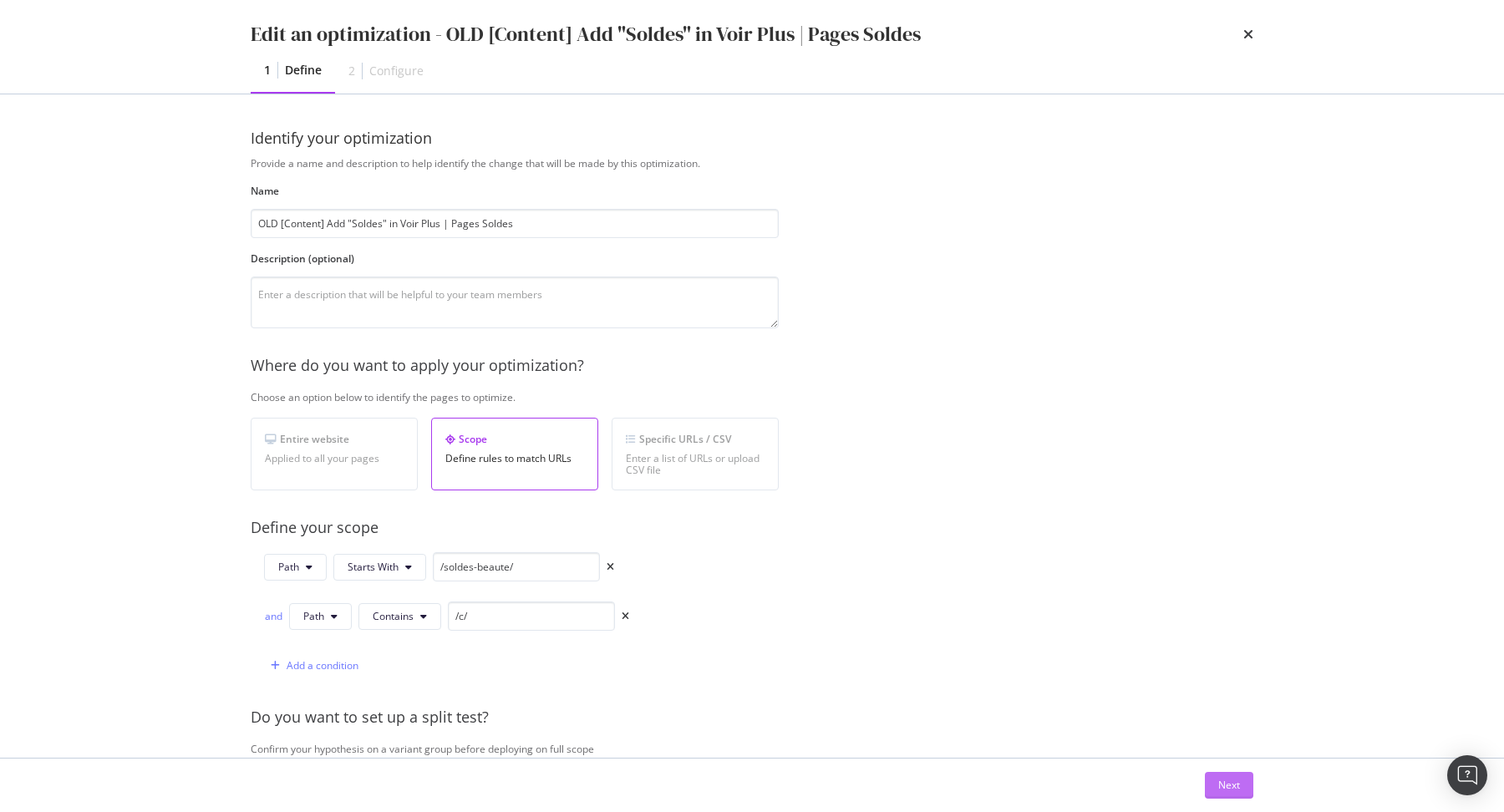
type input "OLD [Content] Add "Soldes" in Voir Plus | Pages Soldes"
click at [1218, 775] on div "Next" at bounding box center [1229, 785] width 22 height 25
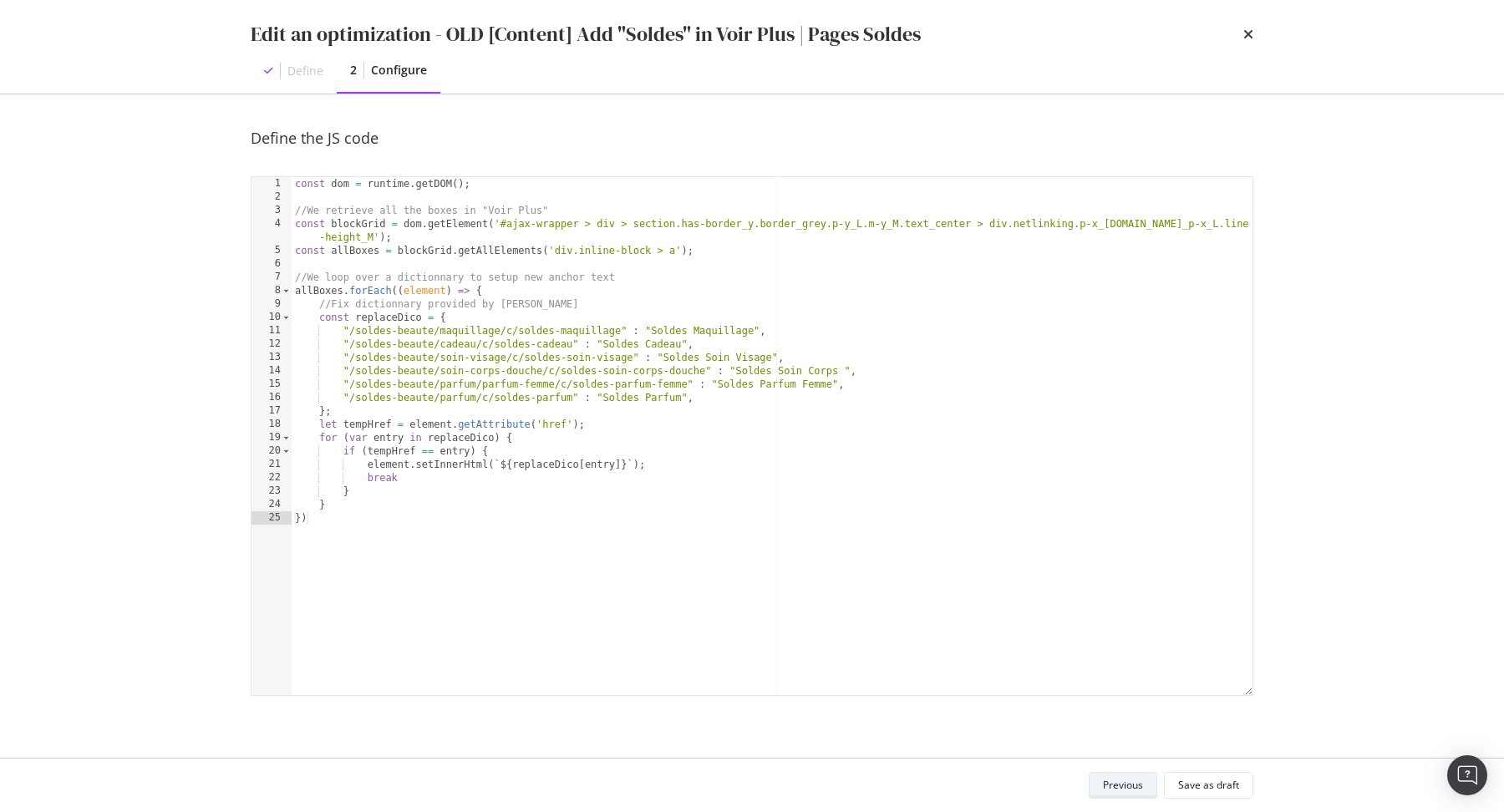
click at [1218, 775] on div "Save as draft" at bounding box center [1208, 785] width 61 height 23
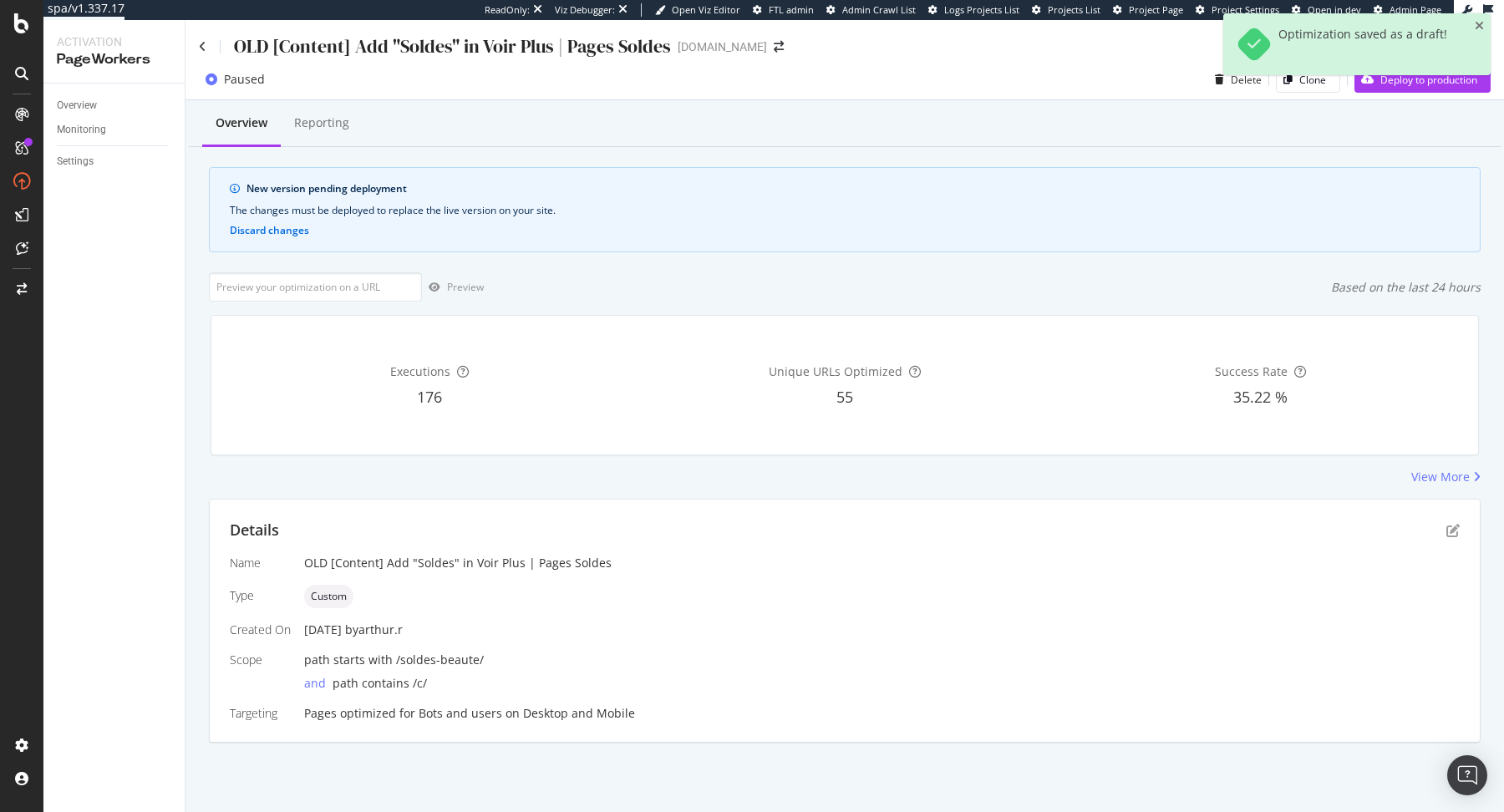
click at [1379, 94] on div "Paused Delete Clone Deploy to production" at bounding box center [844, 82] width 1318 height 34
click at [1380, 92] on div "Deploy to production" at bounding box center [1415, 79] width 123 height 25
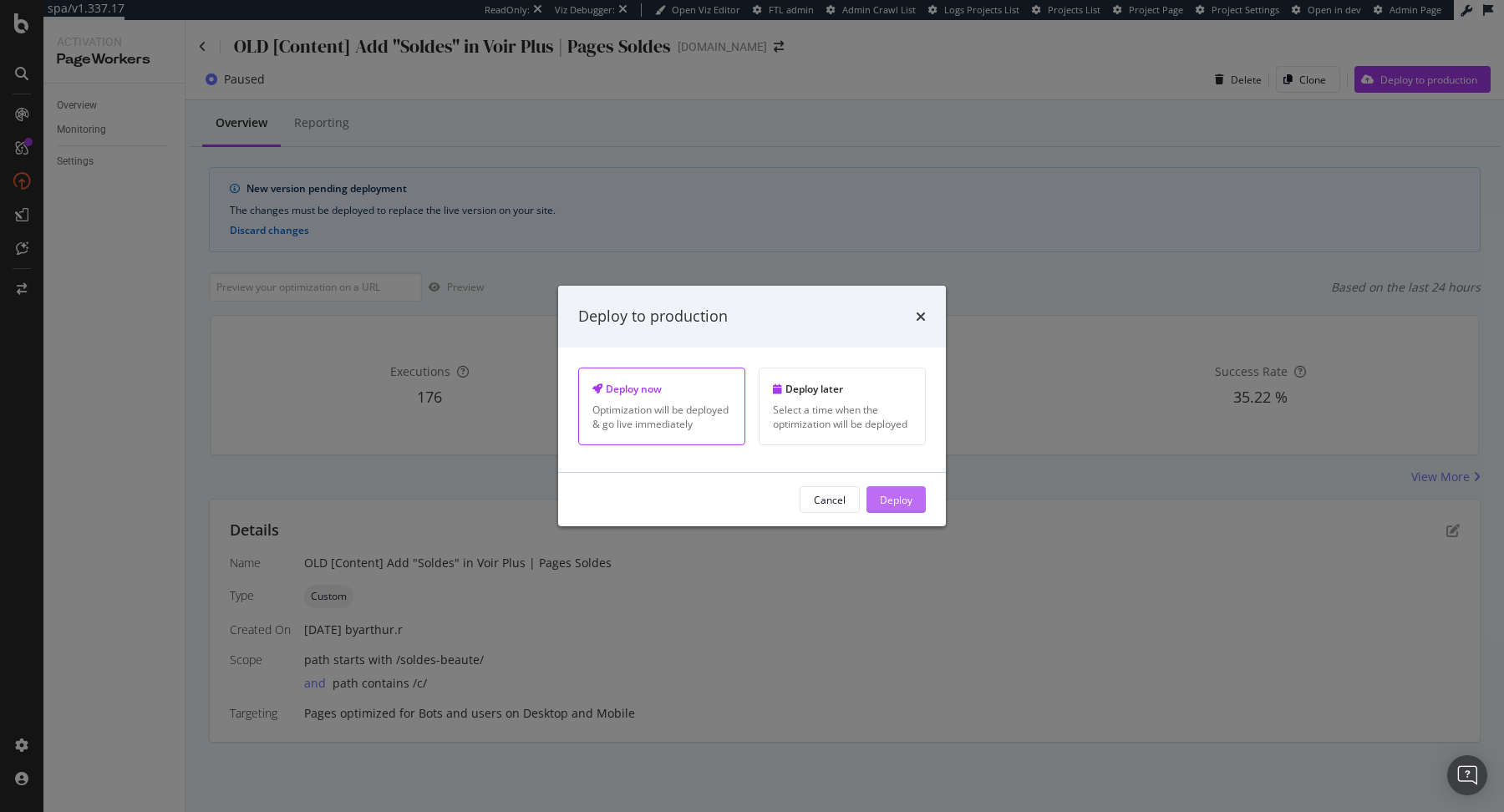
click at [902, 501] on div "Deploy" at bounding box center [896, 498] width 33 height 14
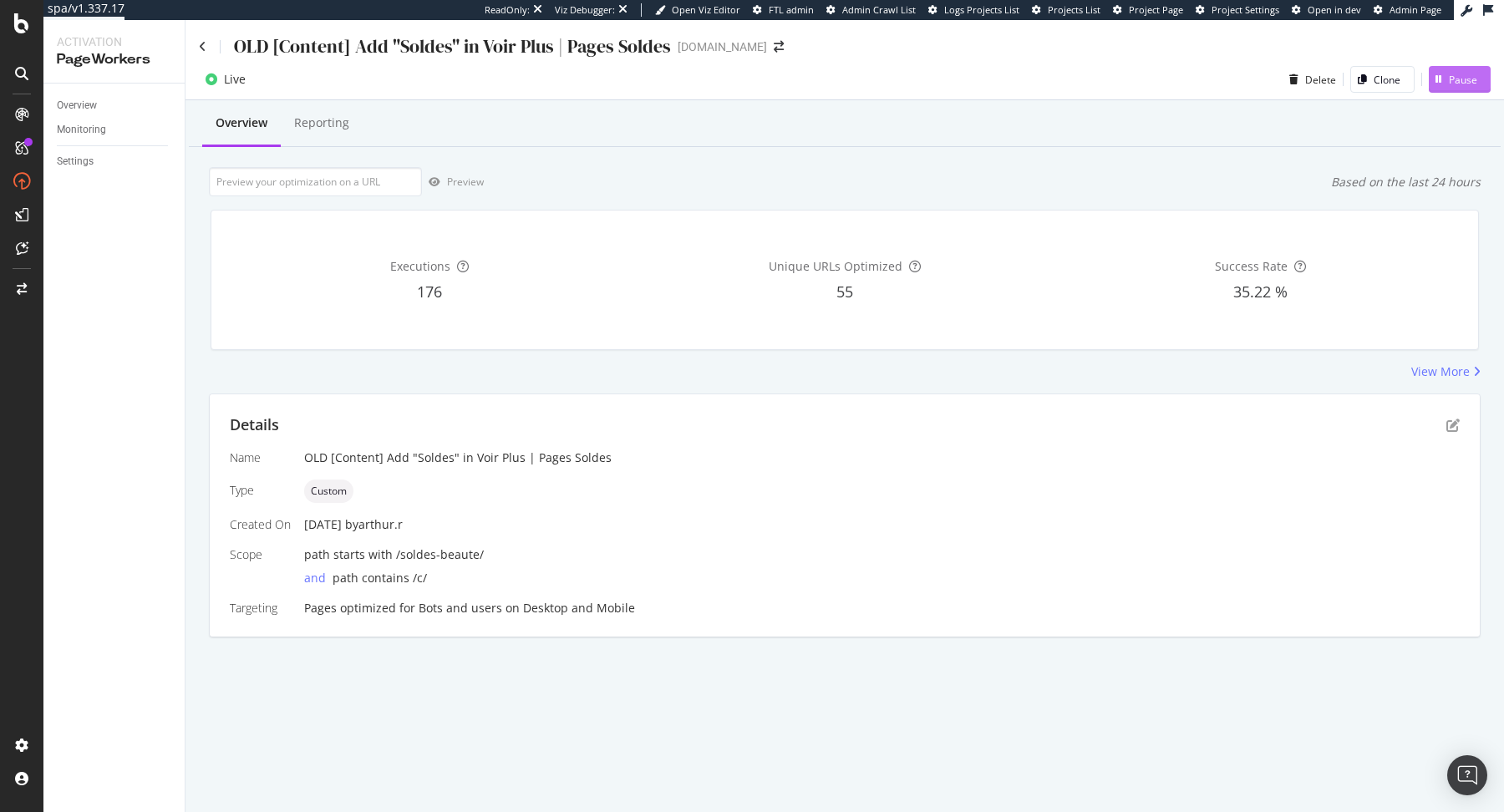
click at [1449, 77] on div "Pause" at bounding box center [1463, 80] width 28 height 14
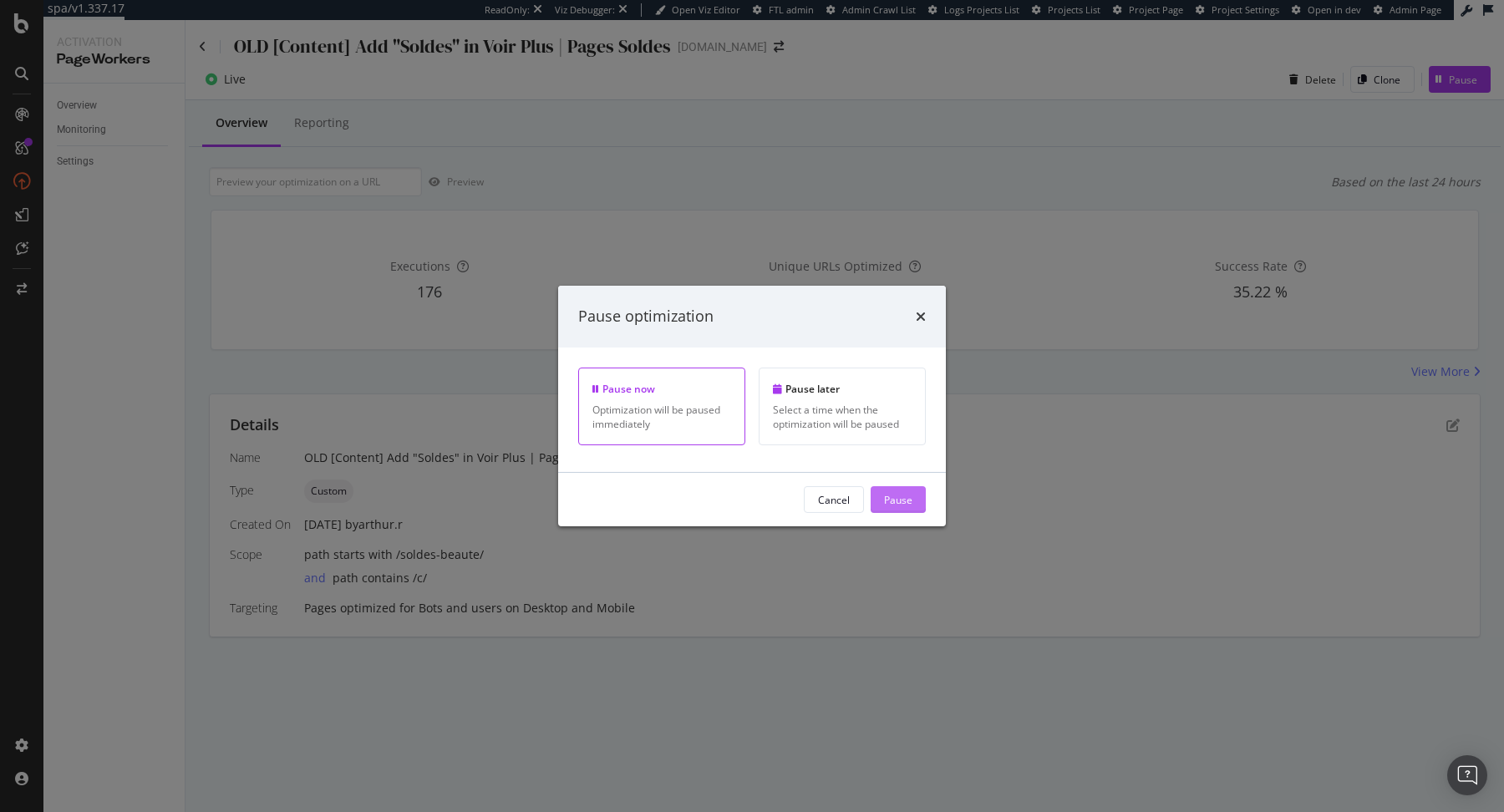
click at [899, 495] on div "Pause" at bounding box center [898, 498] width 28 height 14
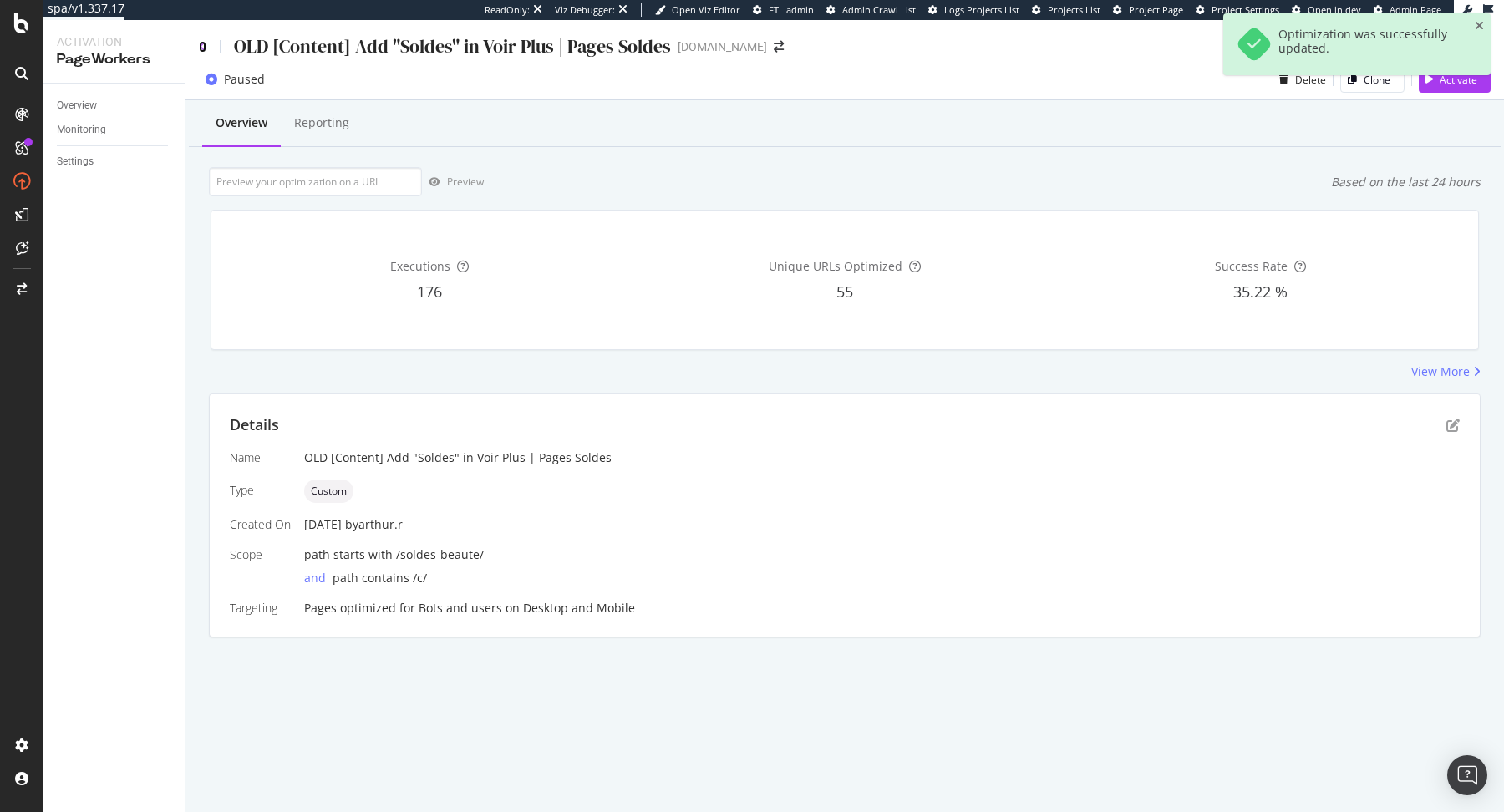
click at [201, 45] on icon at bounding box center [202, 47] width 7 height 11
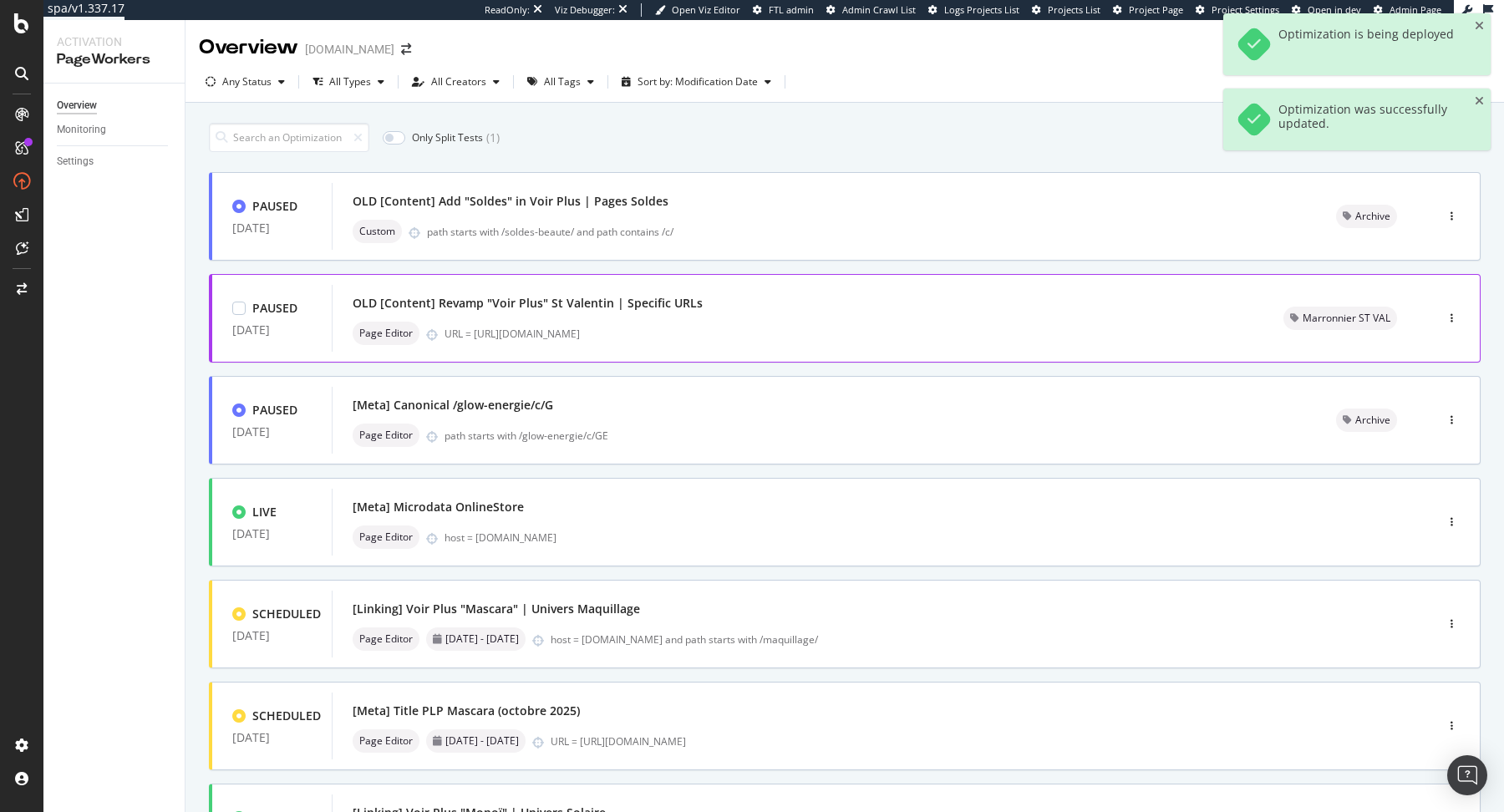
click at [783, 304] on div "OLD [Content] Revamp "Voir Plus" St Valentin | Specific URLs" at bounding box center [797, 303] width 891 height 23
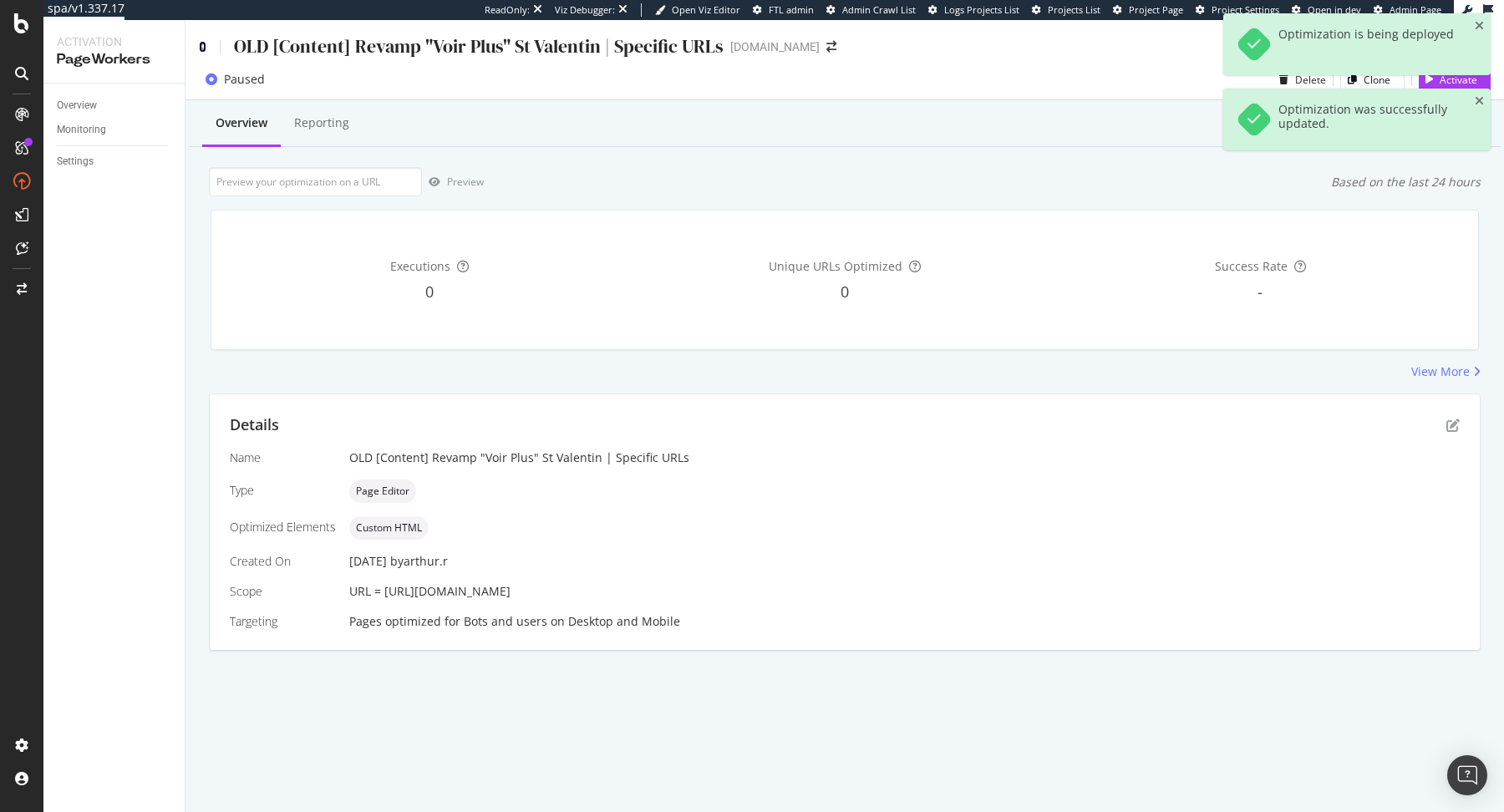
click at [202, 44] on icon at bounding box center [202, 47] width 7 height 11
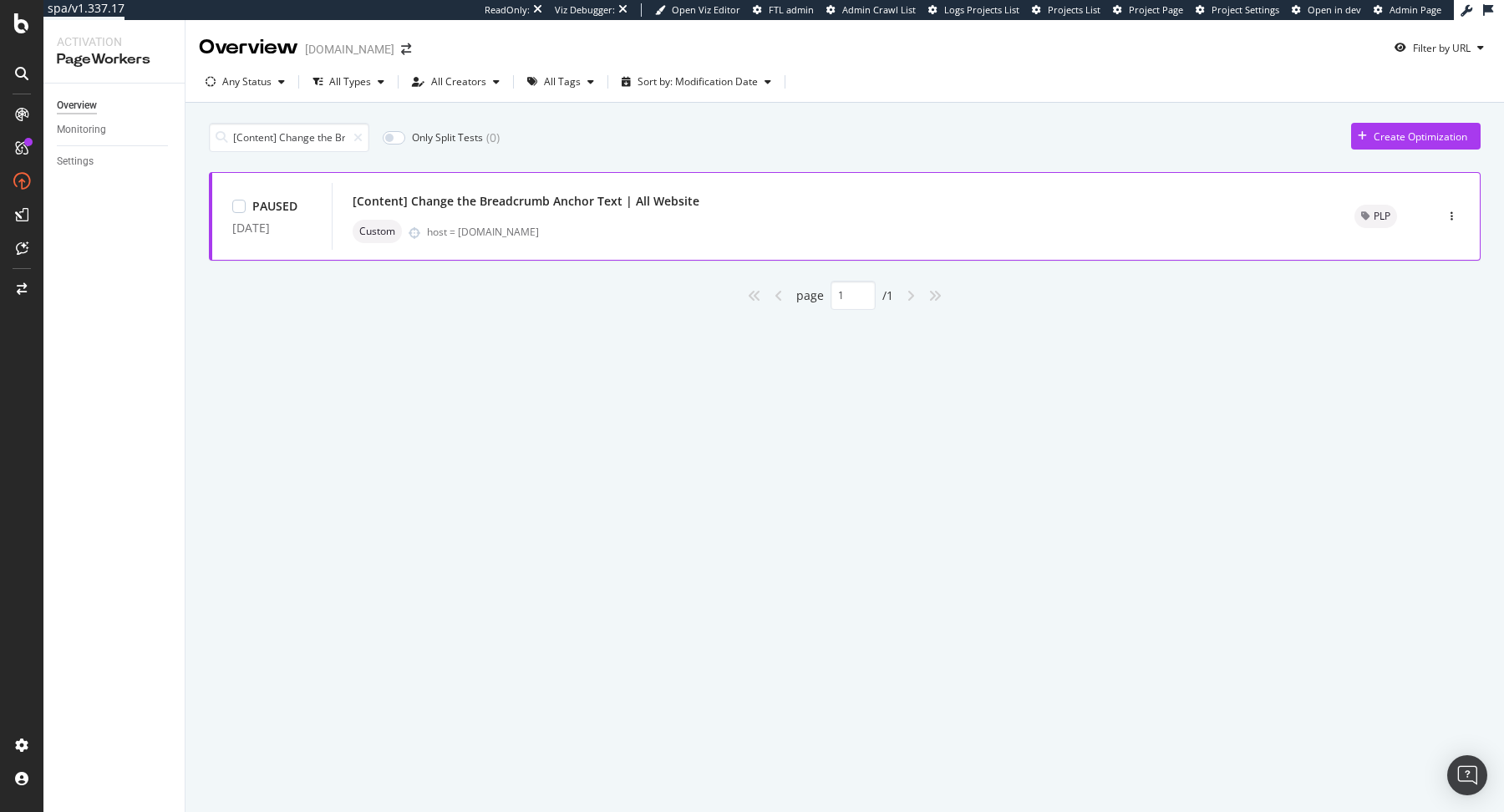
click at [579, 189] on div "[Content] Change the Breadcrumb Anchor Text | All Website" at bounding box center [833, 200] width 961 height 23
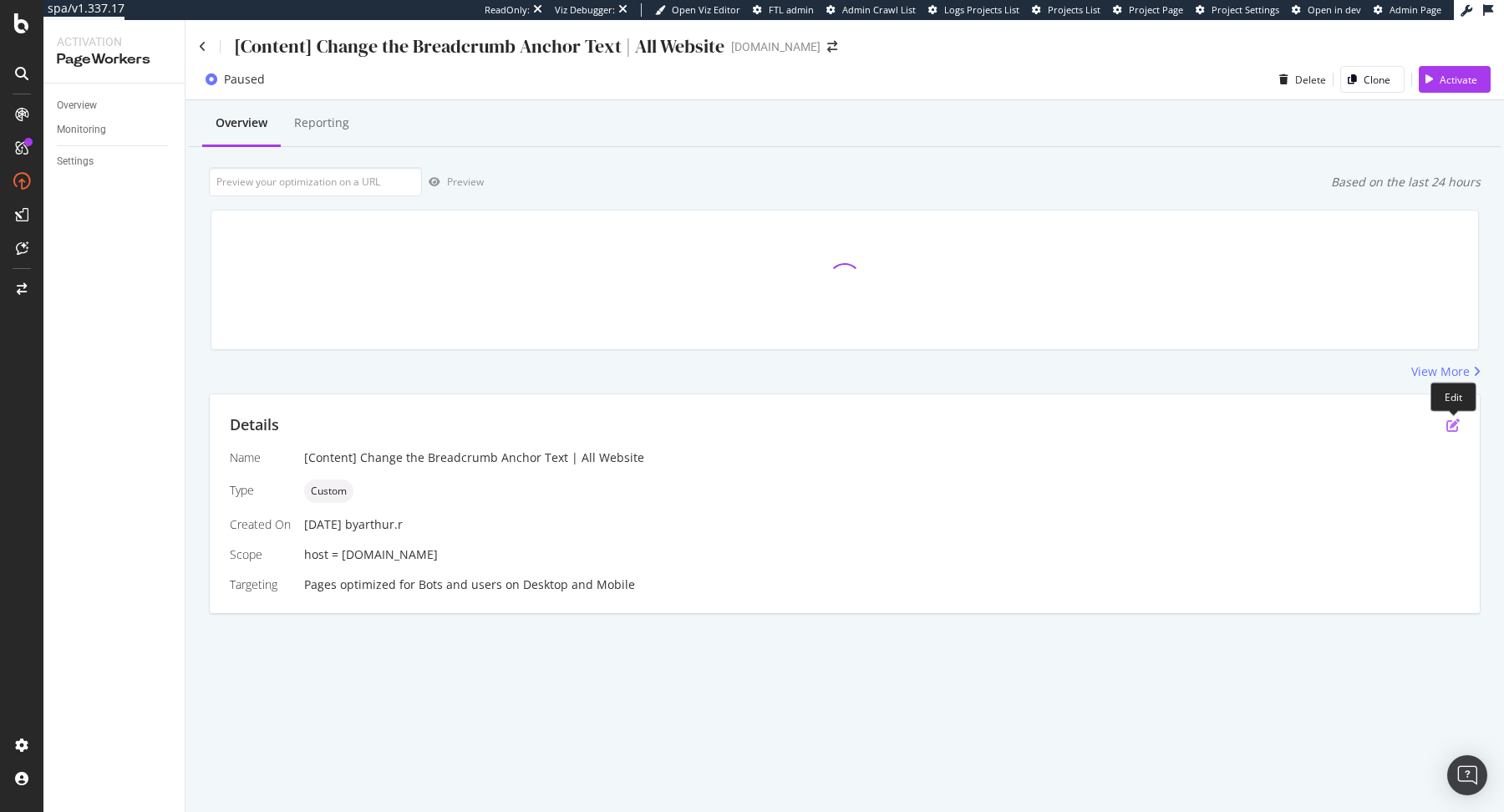
click at [1452, 422] on icon "pen-to-square" at bounding box center [1453, 425] width 13 height 13
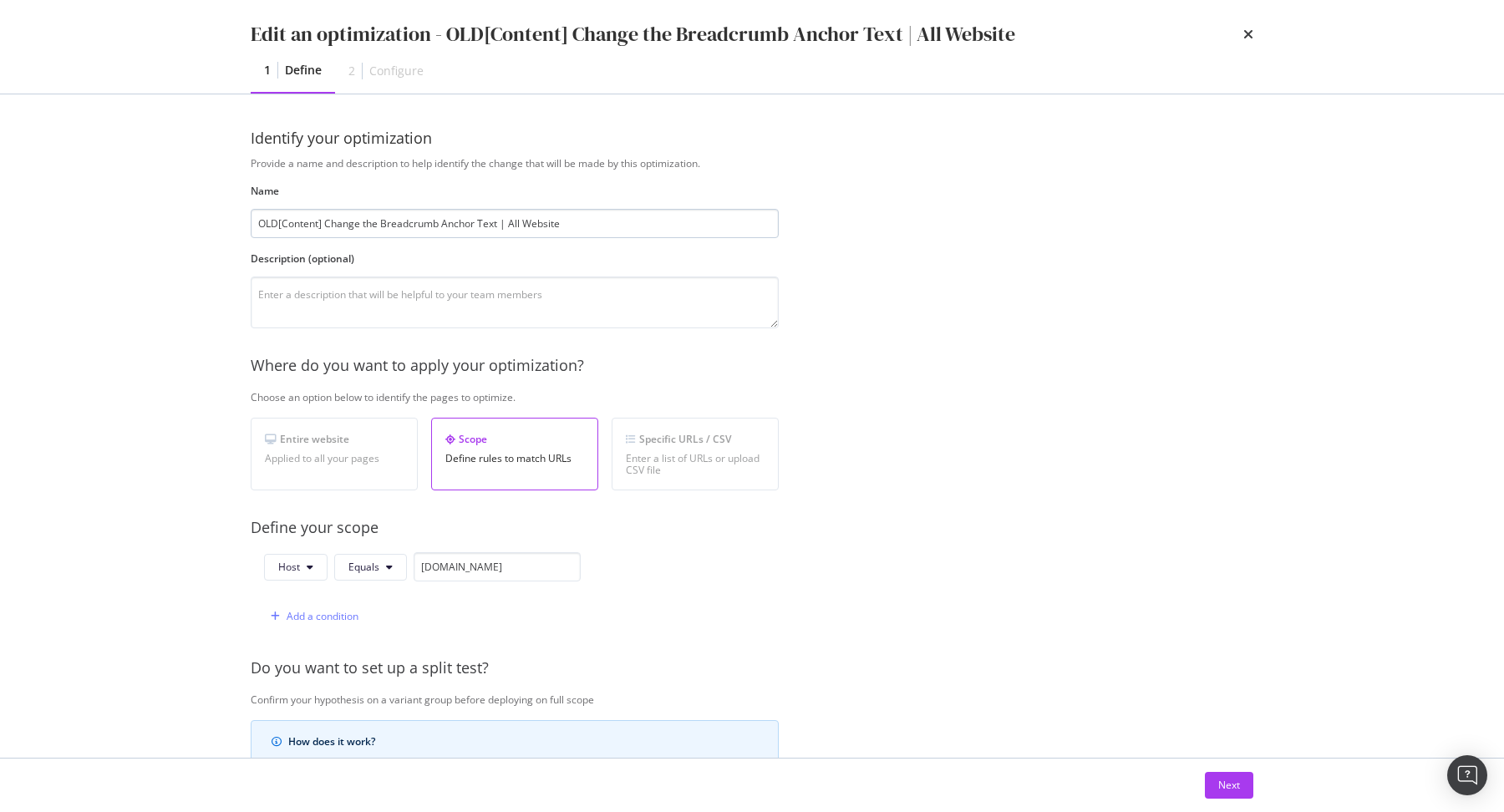
click at [375, 220] on input "OLD[Content] Change the Breadcrumb Anchor Text | All Website" at bounding box center [515, 223] width 529 height 29
click at [277, 222] on input "OLD[Content] Change Breadcrumb Anchor Text | All Website" at bounding box center [515, 223] width 529 height 29
type input "OLD [Content] Change Breadcrumb Anchor Text | All Website"
click at [1220, 787] on div "Next" at bounding box center [1229, 784] width 22 height 14
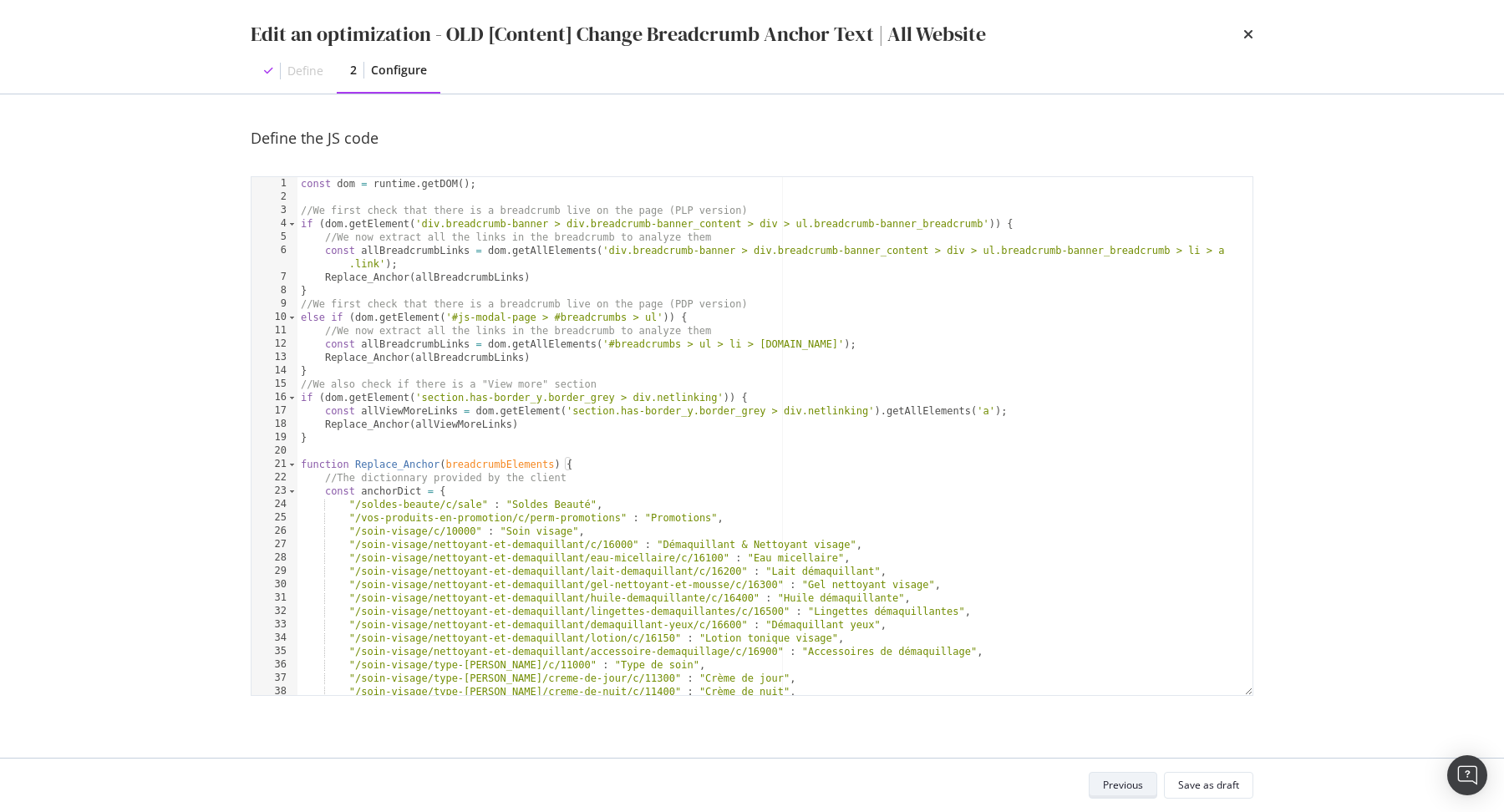
click at [1220, 787] on div "Save as draft" at bounding box center [1208, 784] width 61 height 14
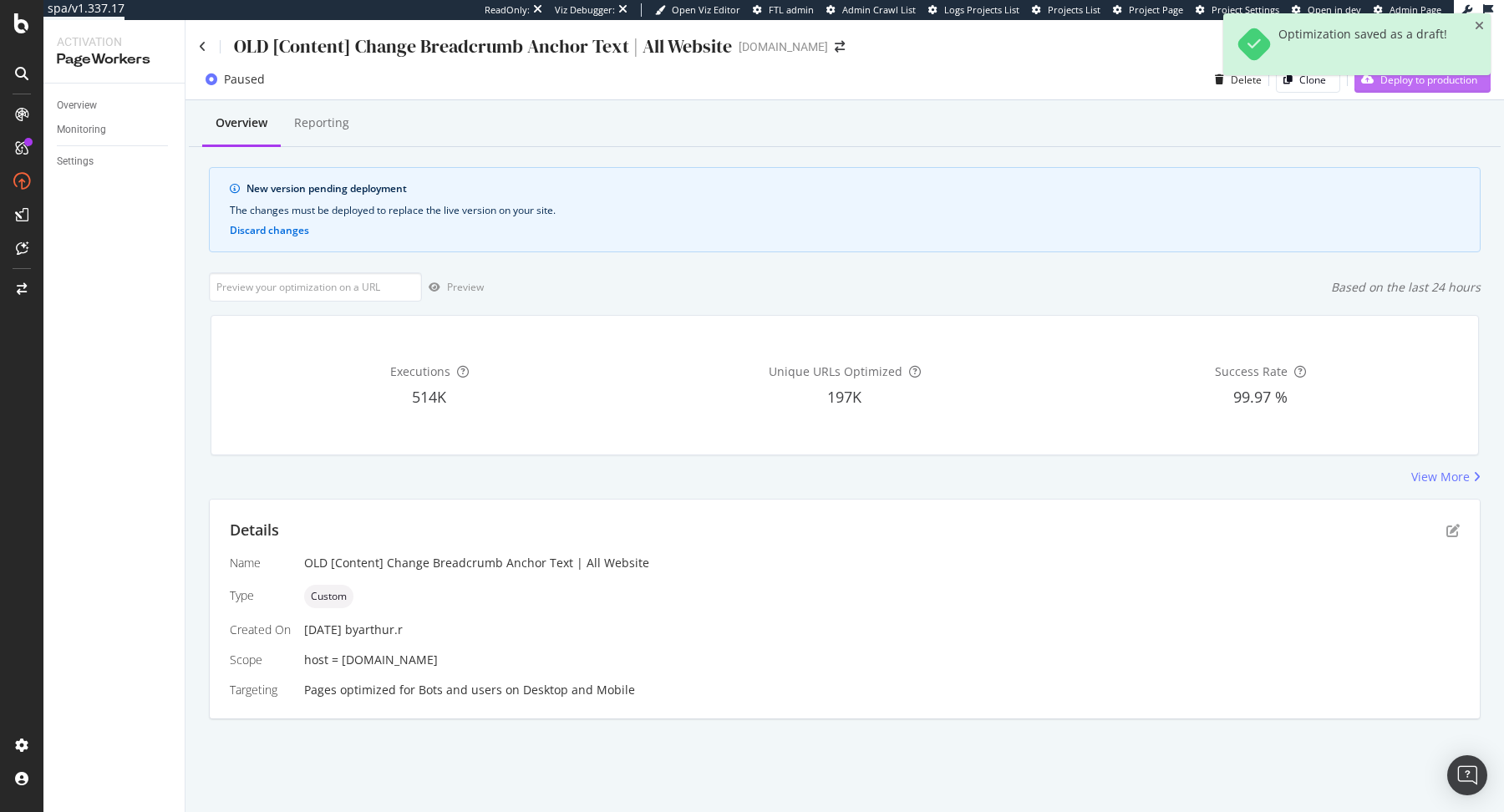
click at [1400, 90] on div "Deploy to production" at bounding box center [1415, 79] width 123 height 25
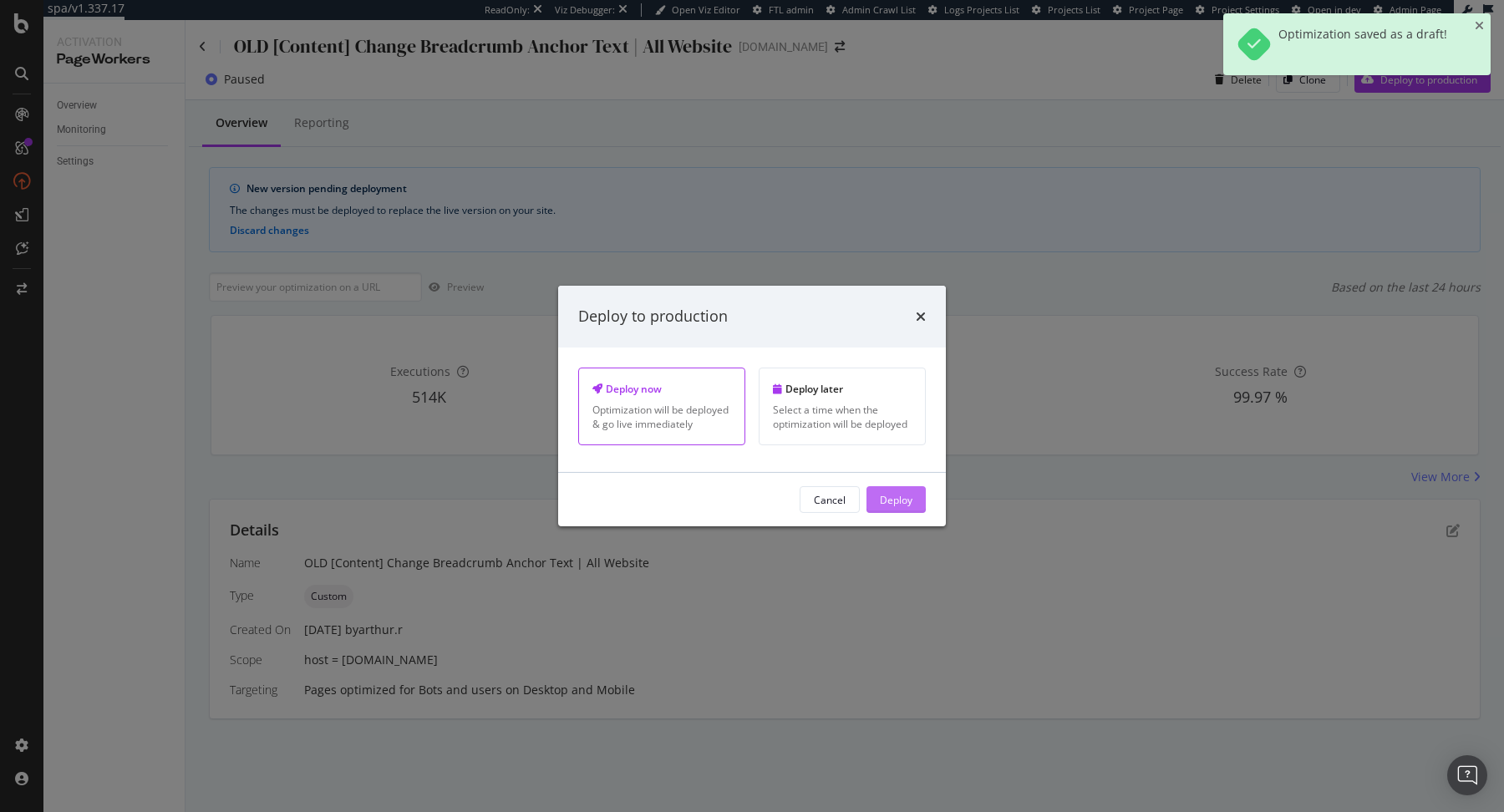
click at [911, 494] on div "Deploy" at bounding box center [896, 498] width 33 height 14
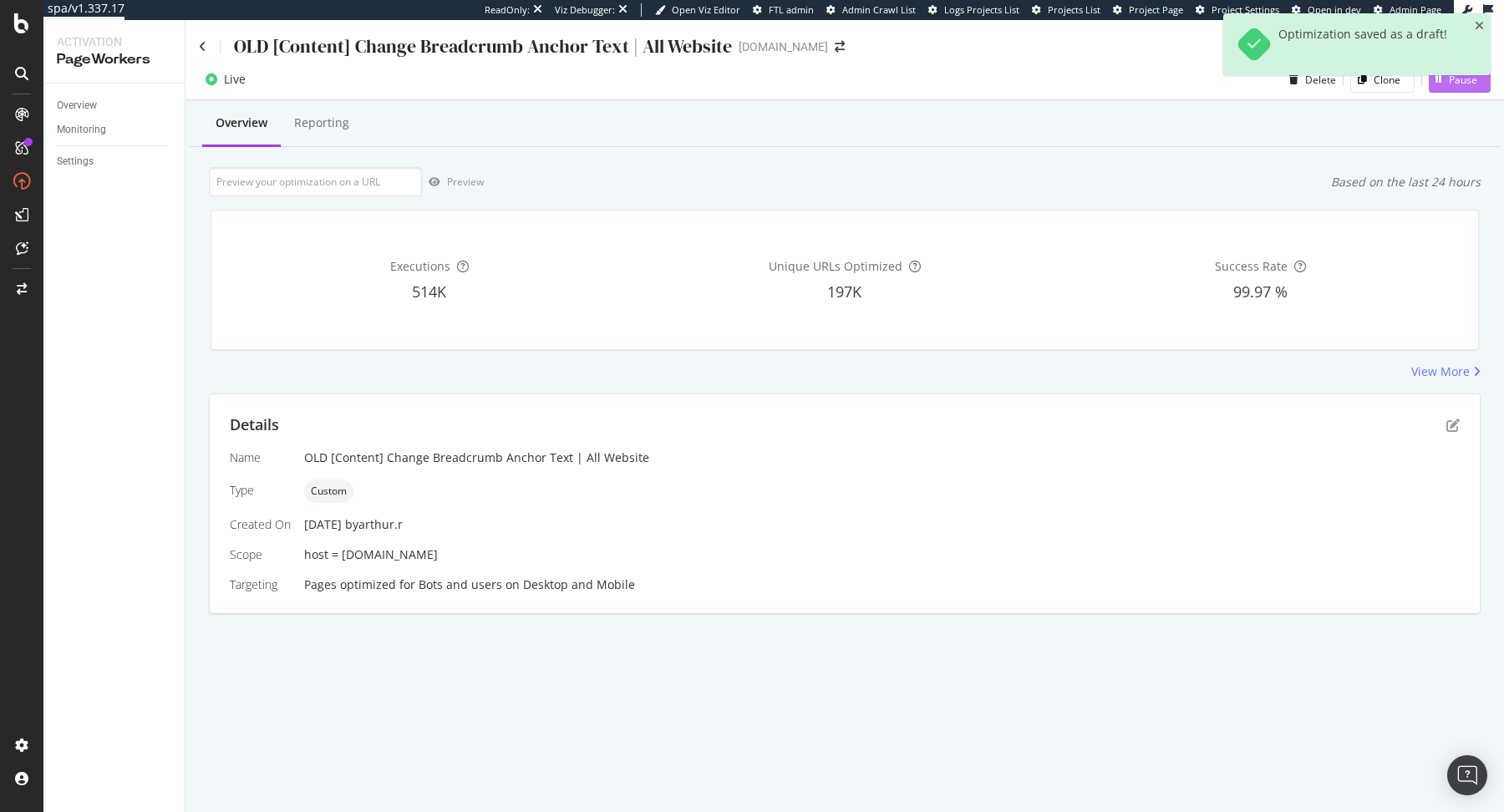
click at [1455, 91] on div "Pause" at bounding box center [1453, 79] width 49 height 25
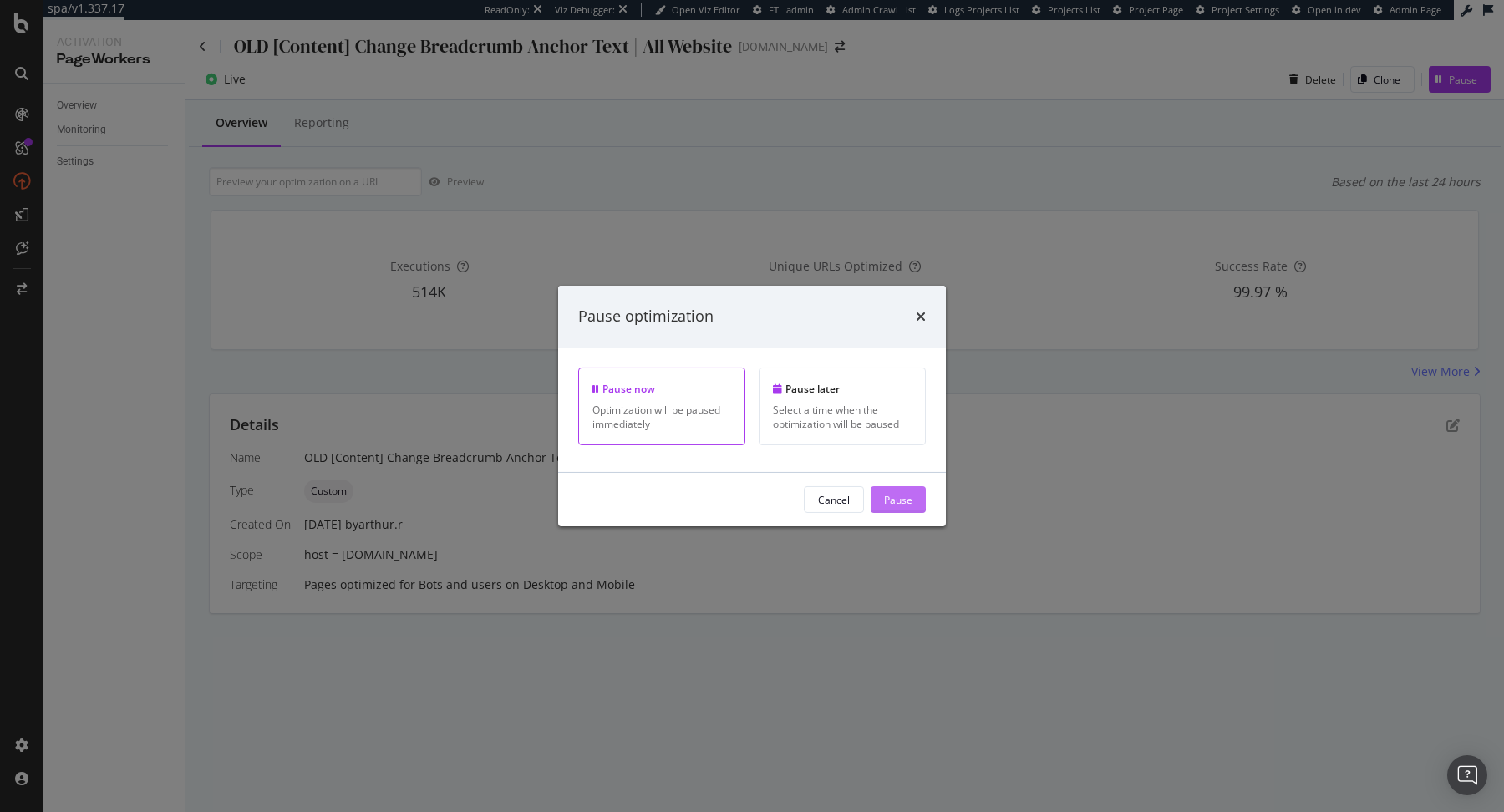
click at [907, 501] on div "Pause" at bounding box center [898, 498] width 28 height 14
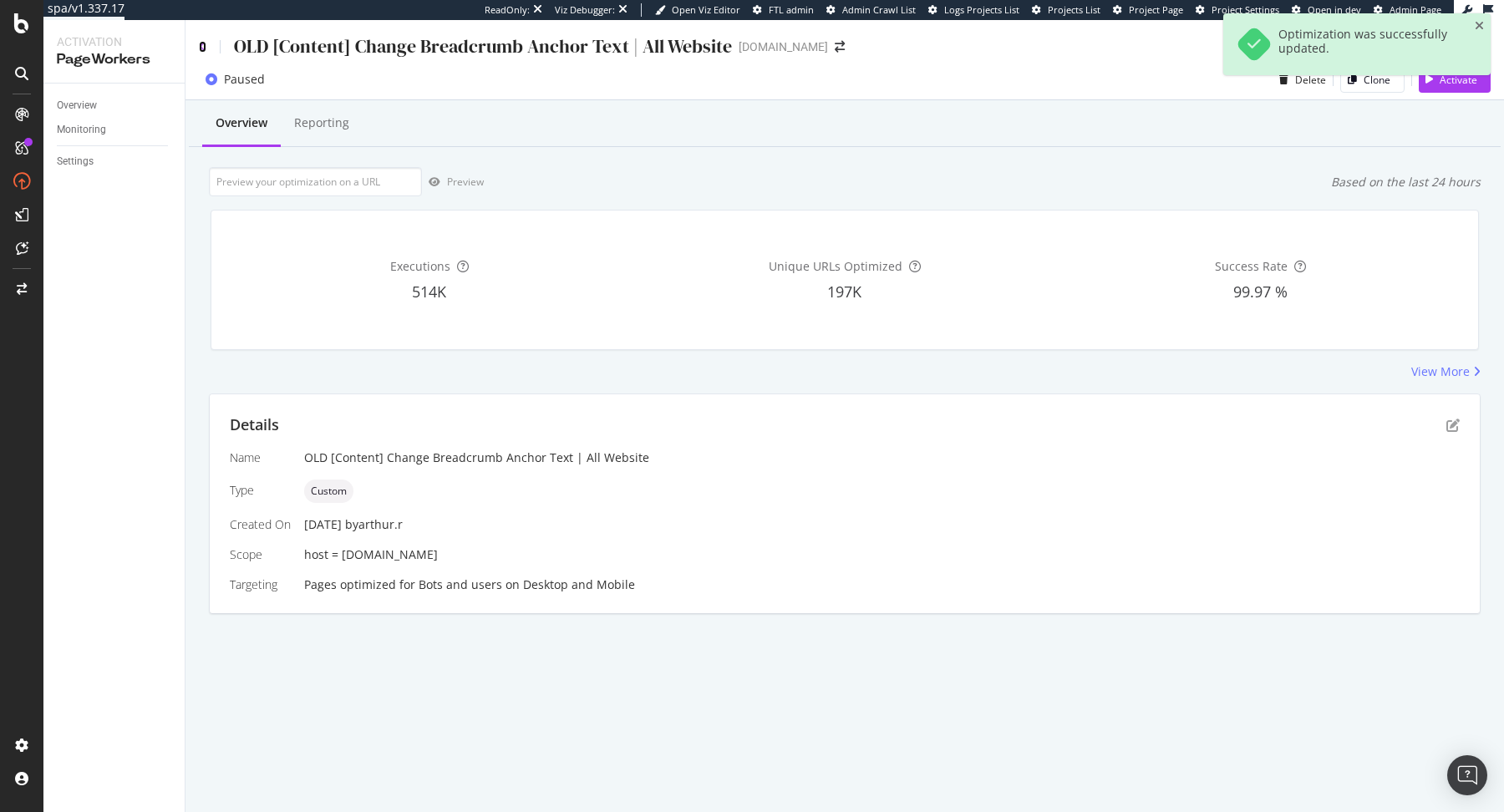
click at [203, 47] on icon at bounding box center [202, 47] width 7 height 11
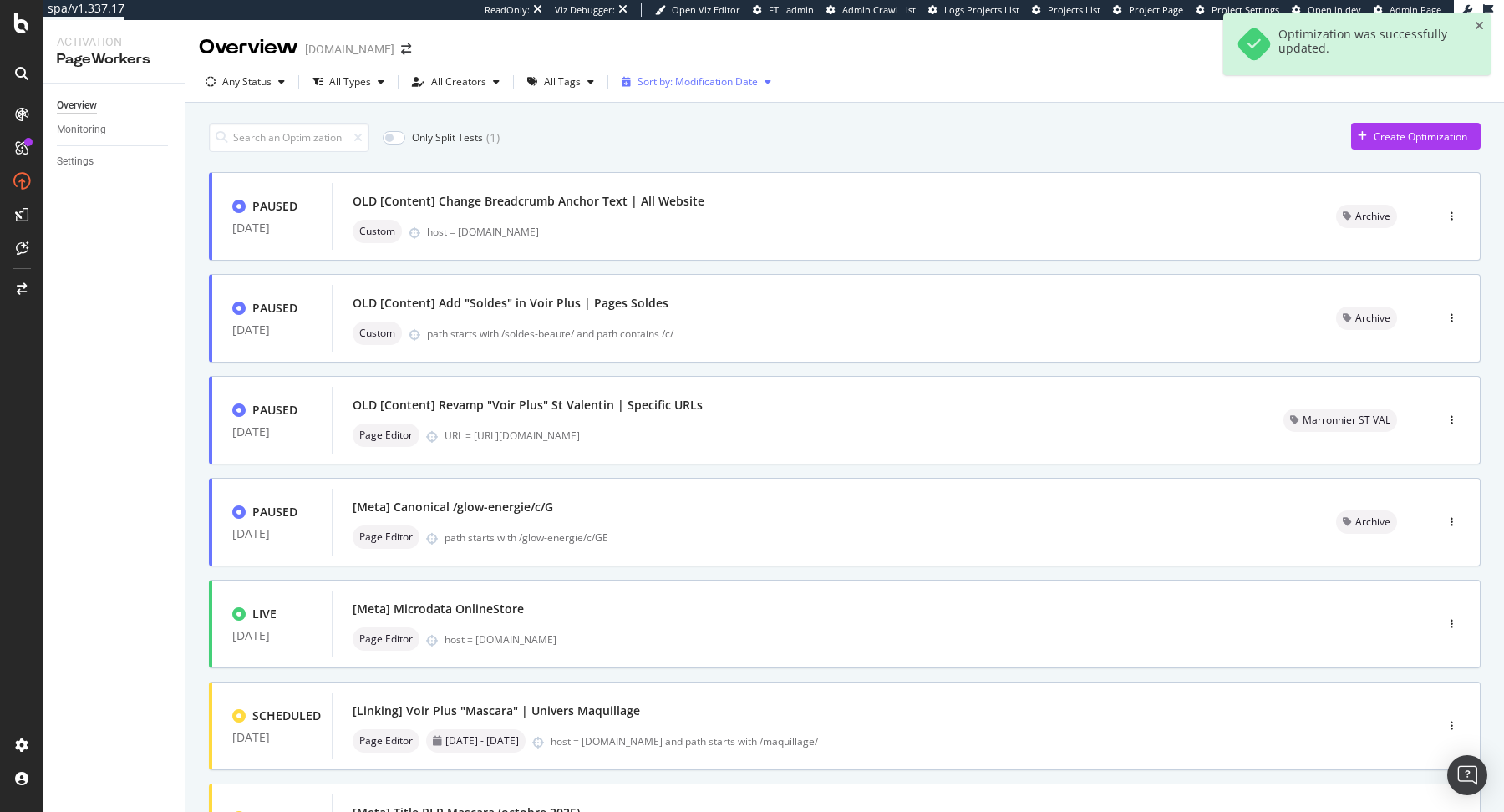
click at [698, 90] on div "Sort by: Modification Date" at bounding box center [696, 81] width 163 height 25
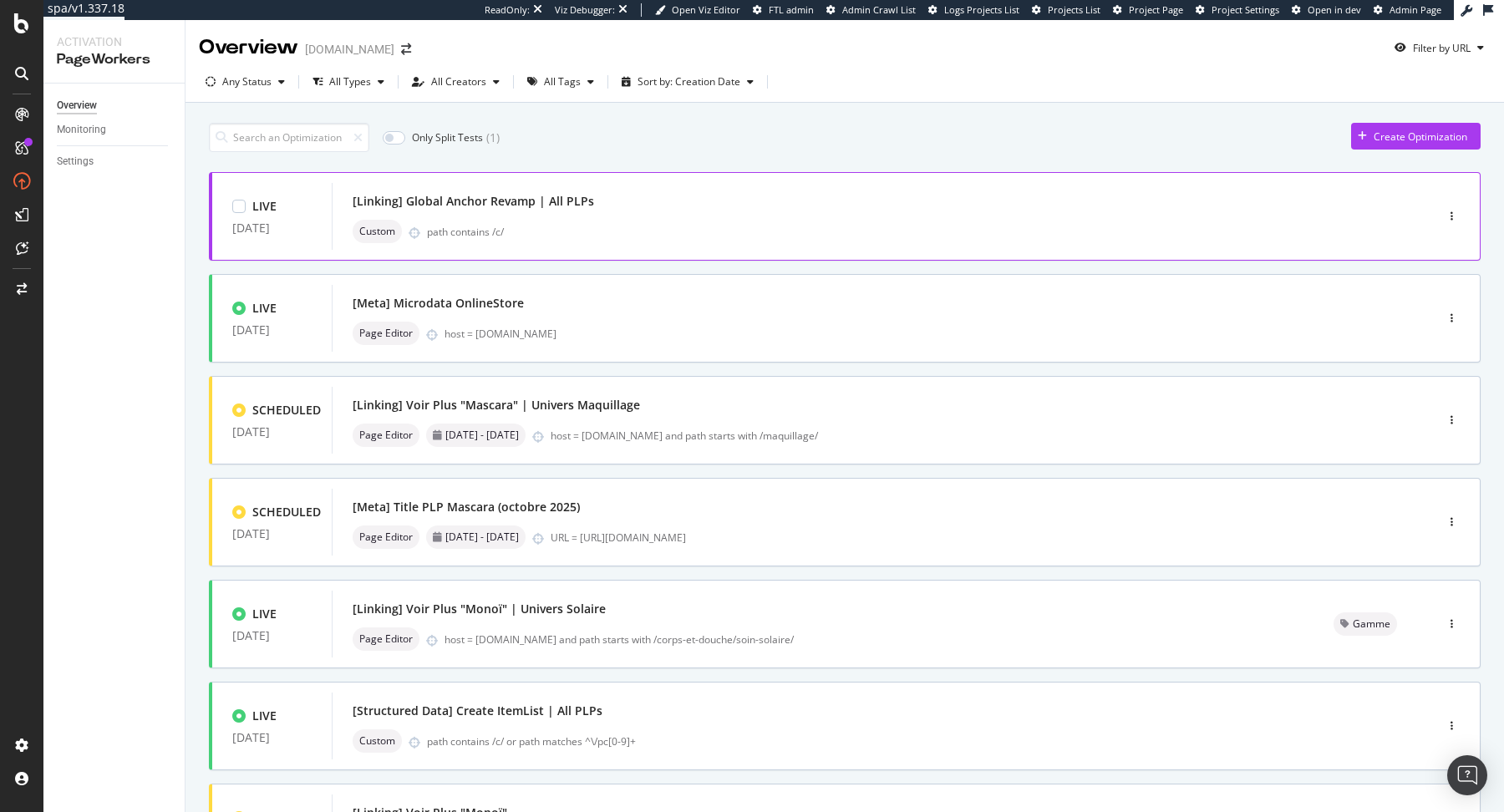
click at [566, 199] on div "[Linking] Global Anchor Revamp | All PLPs" at bounding box center [473, 201] width 242 height 17
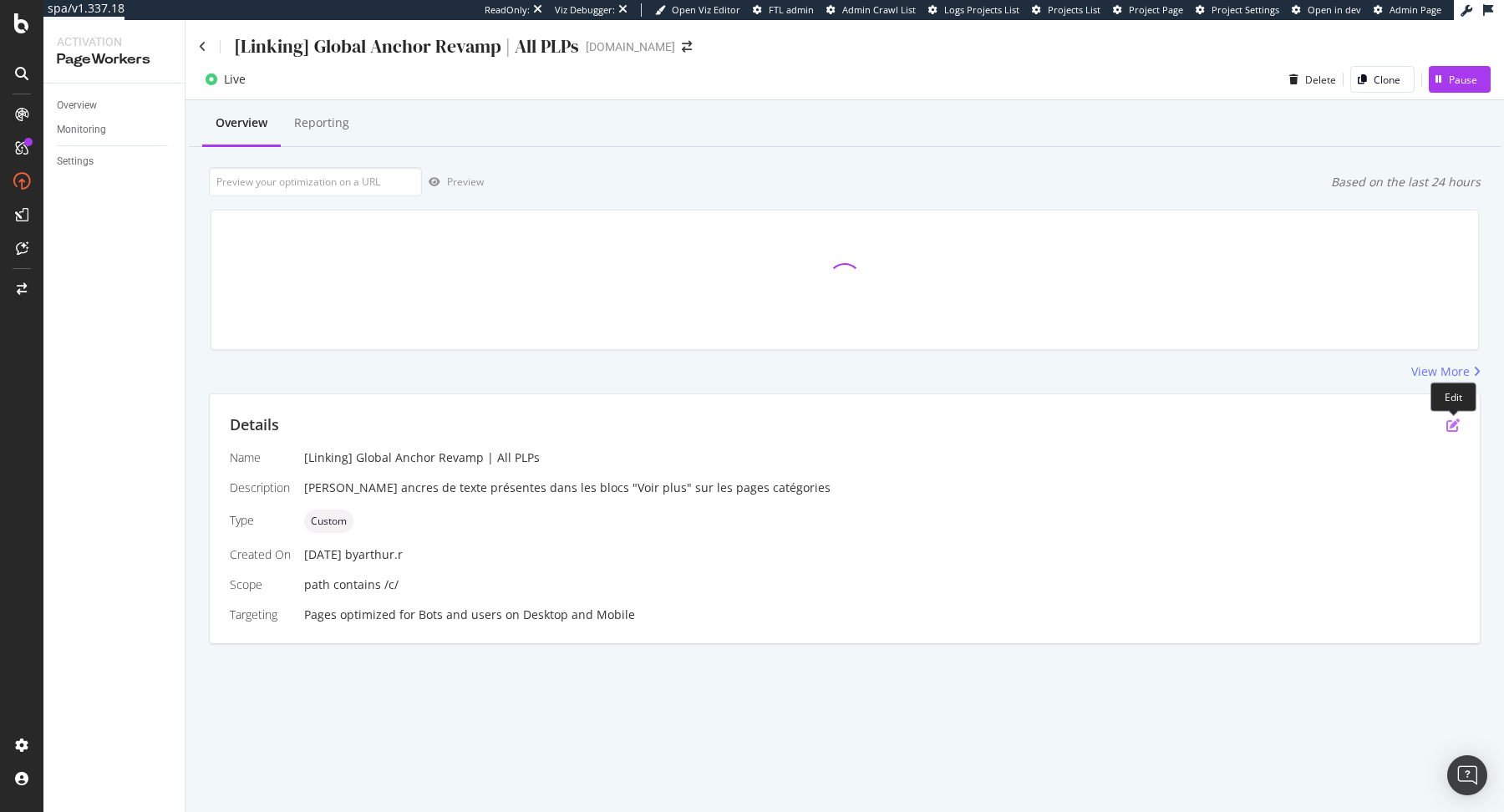
click at [1454, 421] on icon "pen-to-square" at bounding box center [1453, 425] width 13 height 13
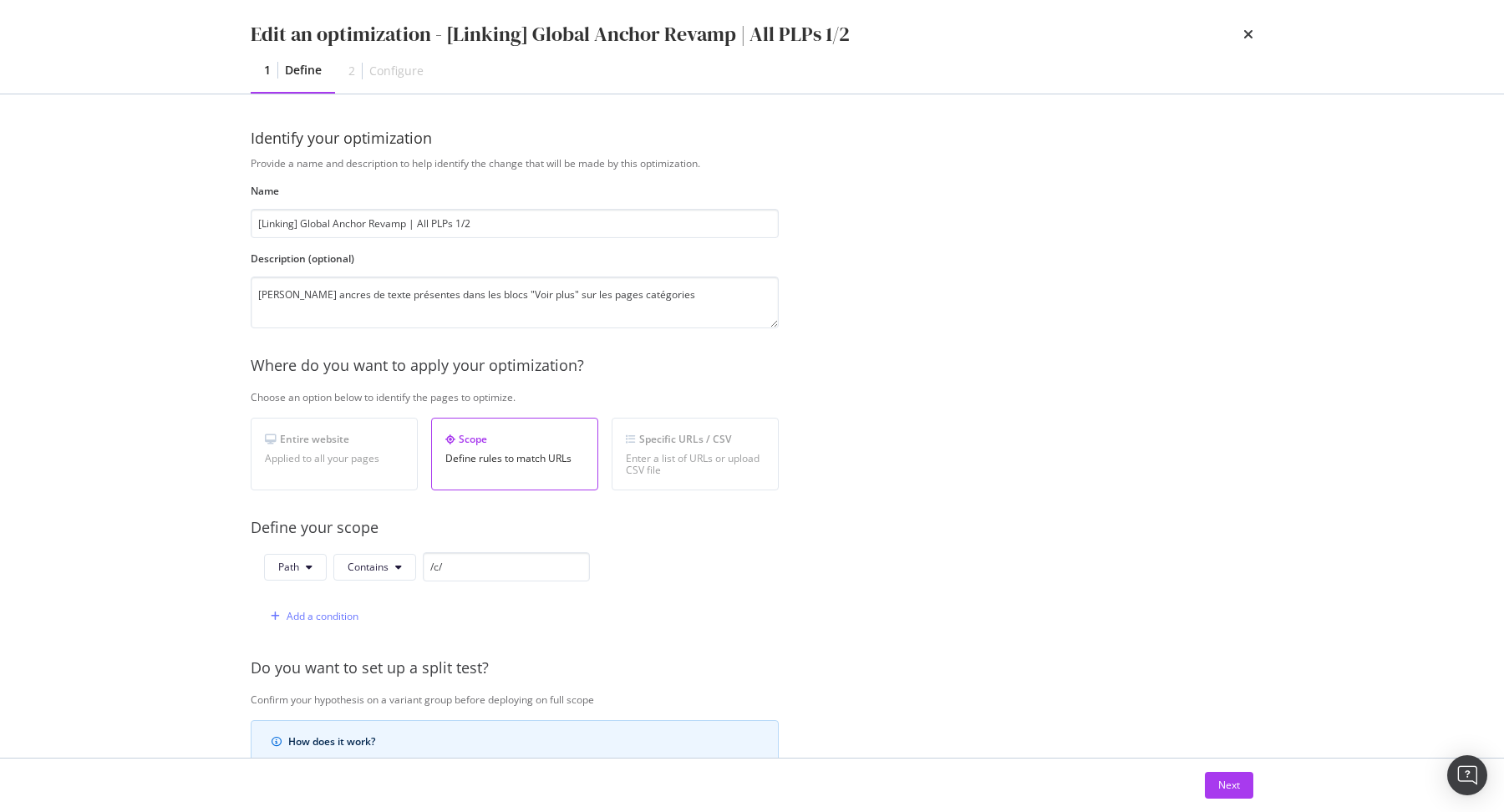
type input "[Linking] Global Anchor Revamp | All PLPs 1/2"
click at [953, 405] on div "Provide a name and description to help identify the change that will be made by…" at bounding box center [752, 607] width 1003 height 901
click at [1229, 774] on div "Next" at bounding box center [1229, 785] width 22 height 25
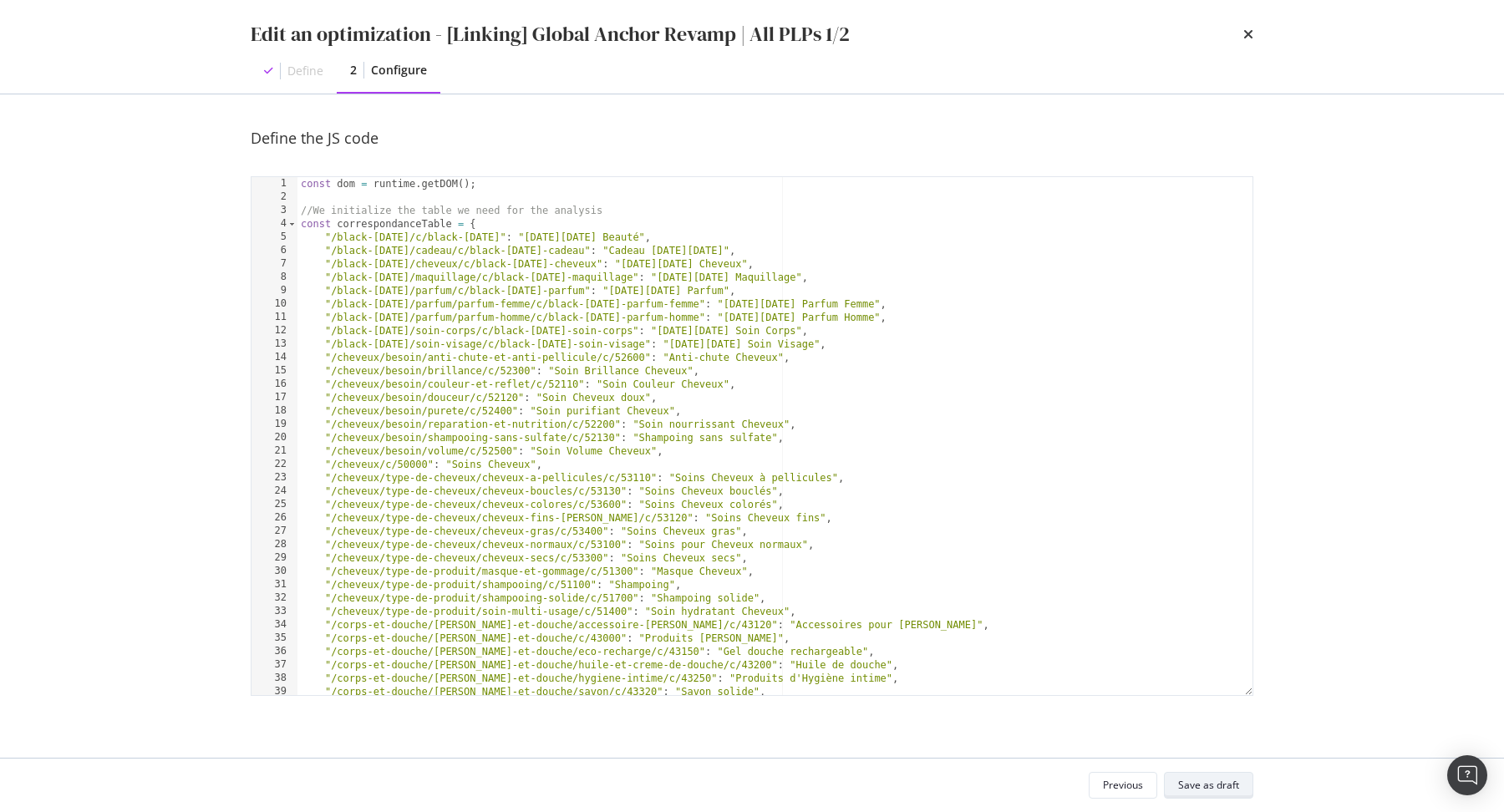
click at [1232, 784] on div "Save as draft" at bounding box center [1208, 784] width 61 height 14
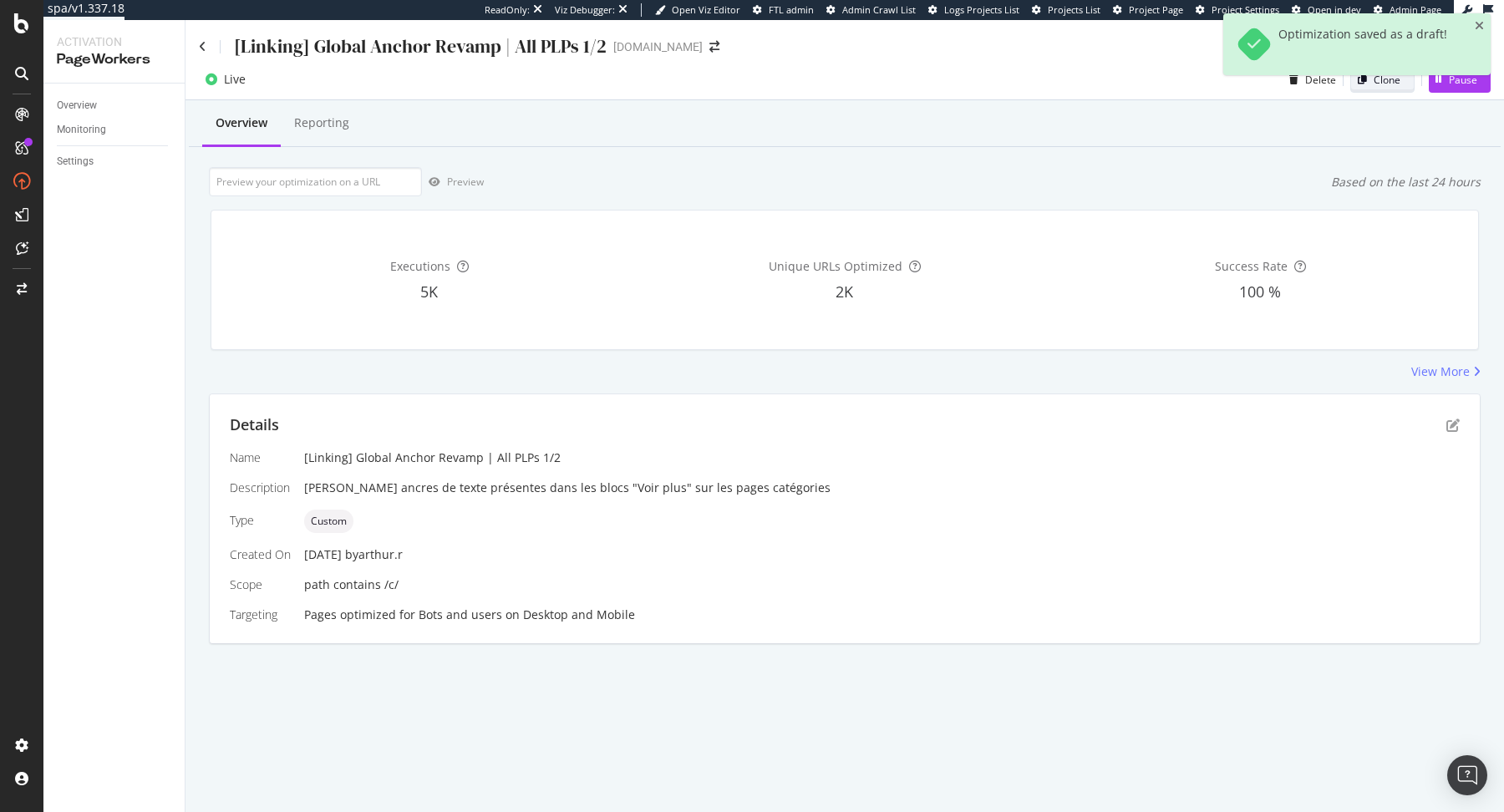
click at [1391, 89] on div "Clone" at bounding box center [1376, 79] width 50 height 23
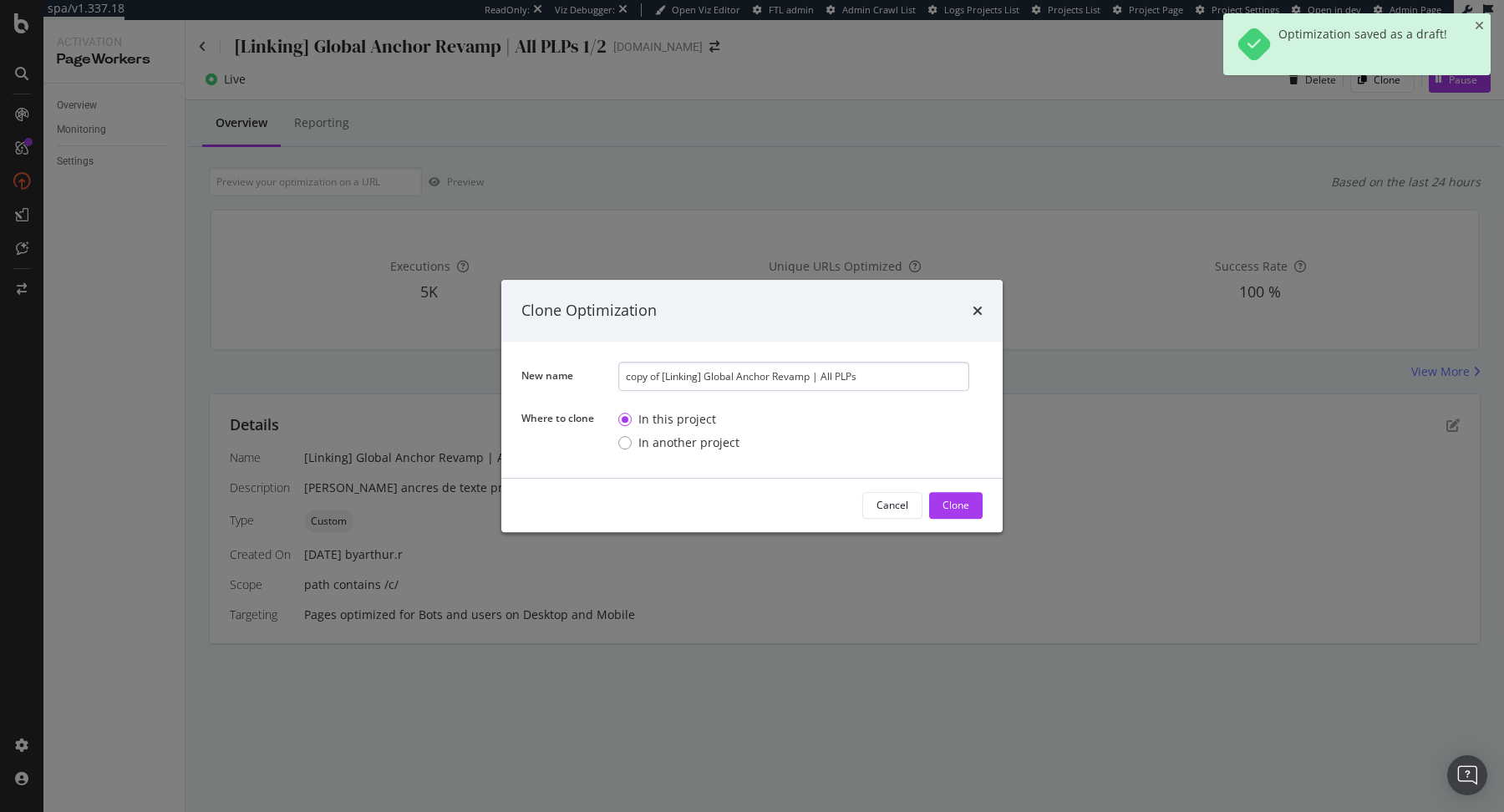
click at [657, 375] on input "copy of [Linking] Global Anchor Revamp | All PLPs" at bounding box center [794, 376] width 351 height 29
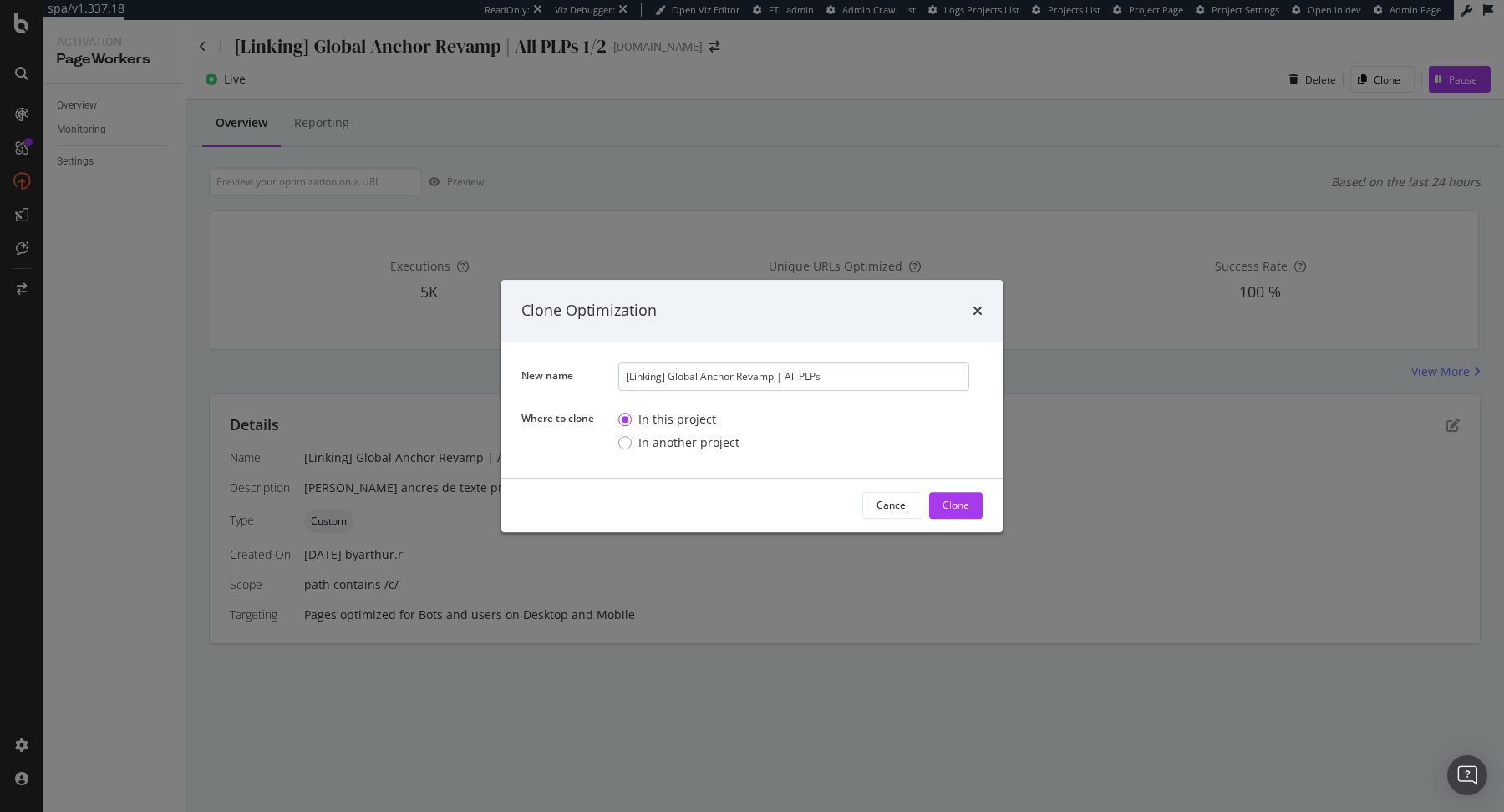
click at [852, 383] on input "[Linking] Global Anchor Revamp | All PLPs" at bounding box center [794, 376] width 351 height 29
type input "[Linking] Global Anchor Revamp | All PLPs 2/2"
click at [956, 496] on div "Clone" at bounding box center [956, 505] width 27 height 25
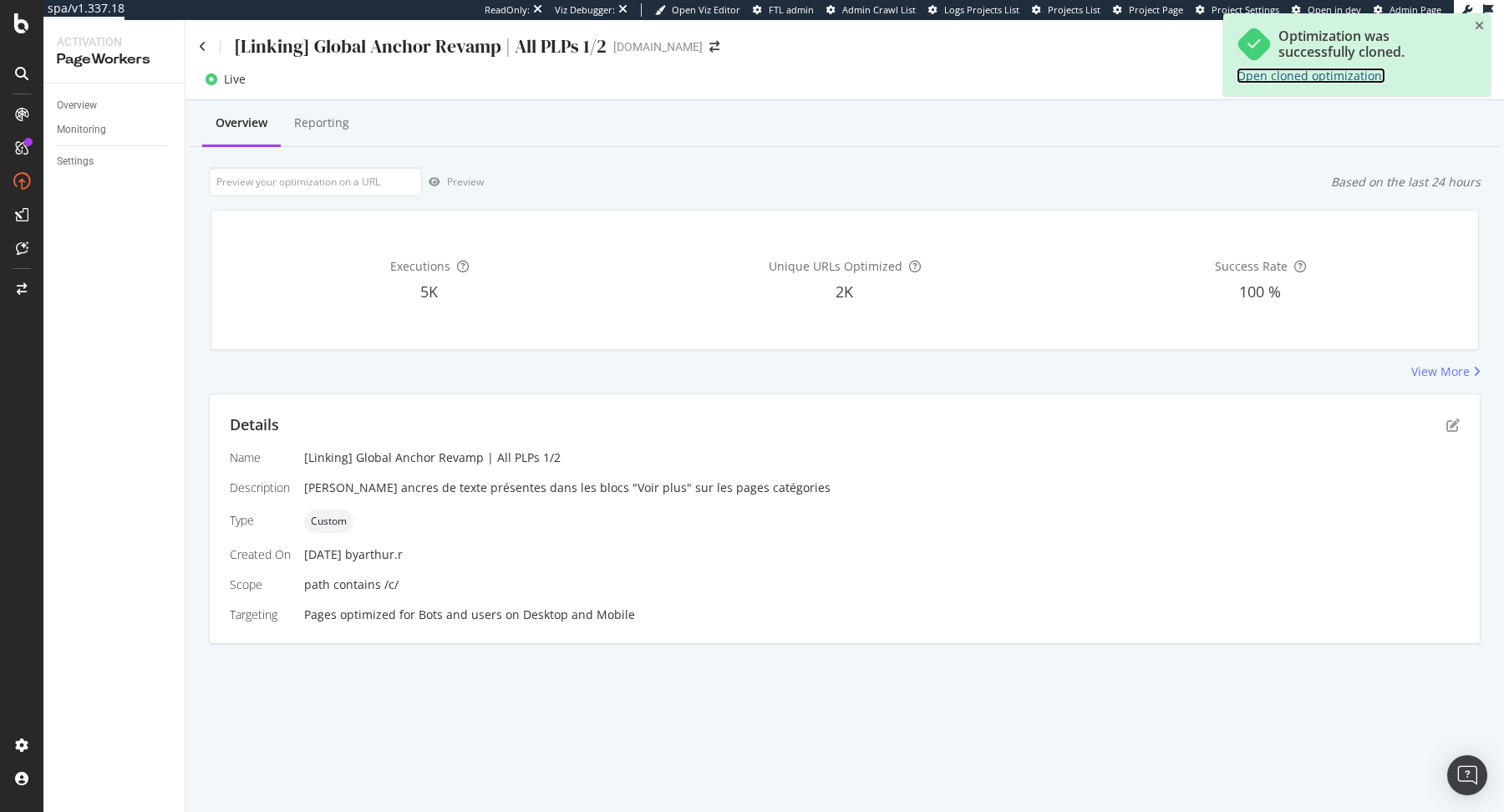
click at [1345, 72] on link "Open cloned optimization." at bounding box center [1311, 75] width 149 height 16
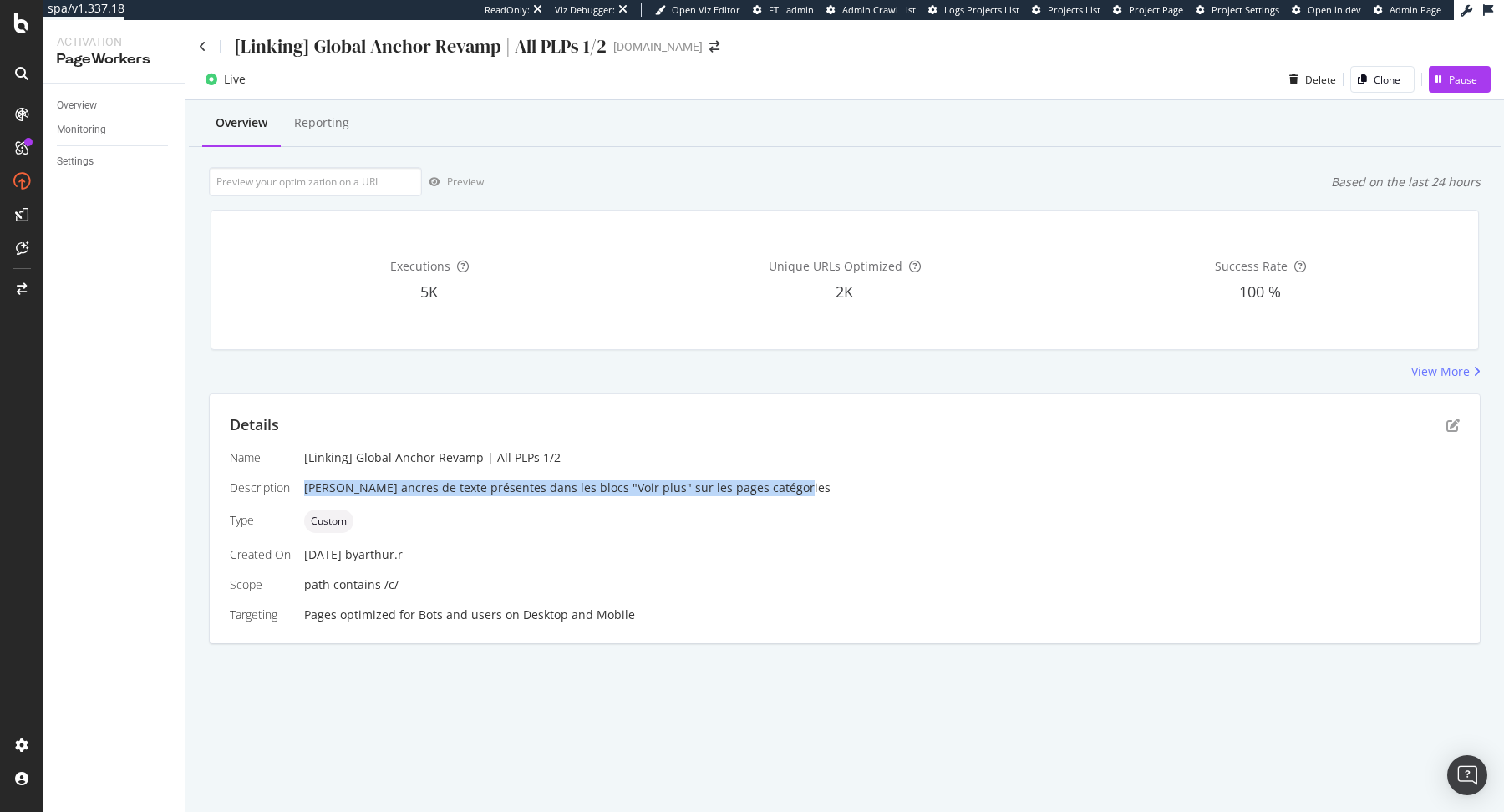
drag, startPoint x: 783, startPoint y: 486, endPoint x: 304, endPoint y: 484, distance: 479.0
click at [305, 484] on div "Revoir les ancres de texte présentes dans les blocs "Voir plus" sur les pages c…" at bounding box center [882, 488] width 1155 height 17
copy div "Revoir les ancres de texte présentes dans les blocs "Voir plus" sur les pages c…"
click at [1039, 436] on div "Details Name [Linking] Global Anchor Revamp | All PLPs 1/2 Description Revoir l…" at bounding box center [844, 519] width 1270 height 249
click at [1443, 426] on div "Details" at bounding box center [844, 424] width 1230 height 22
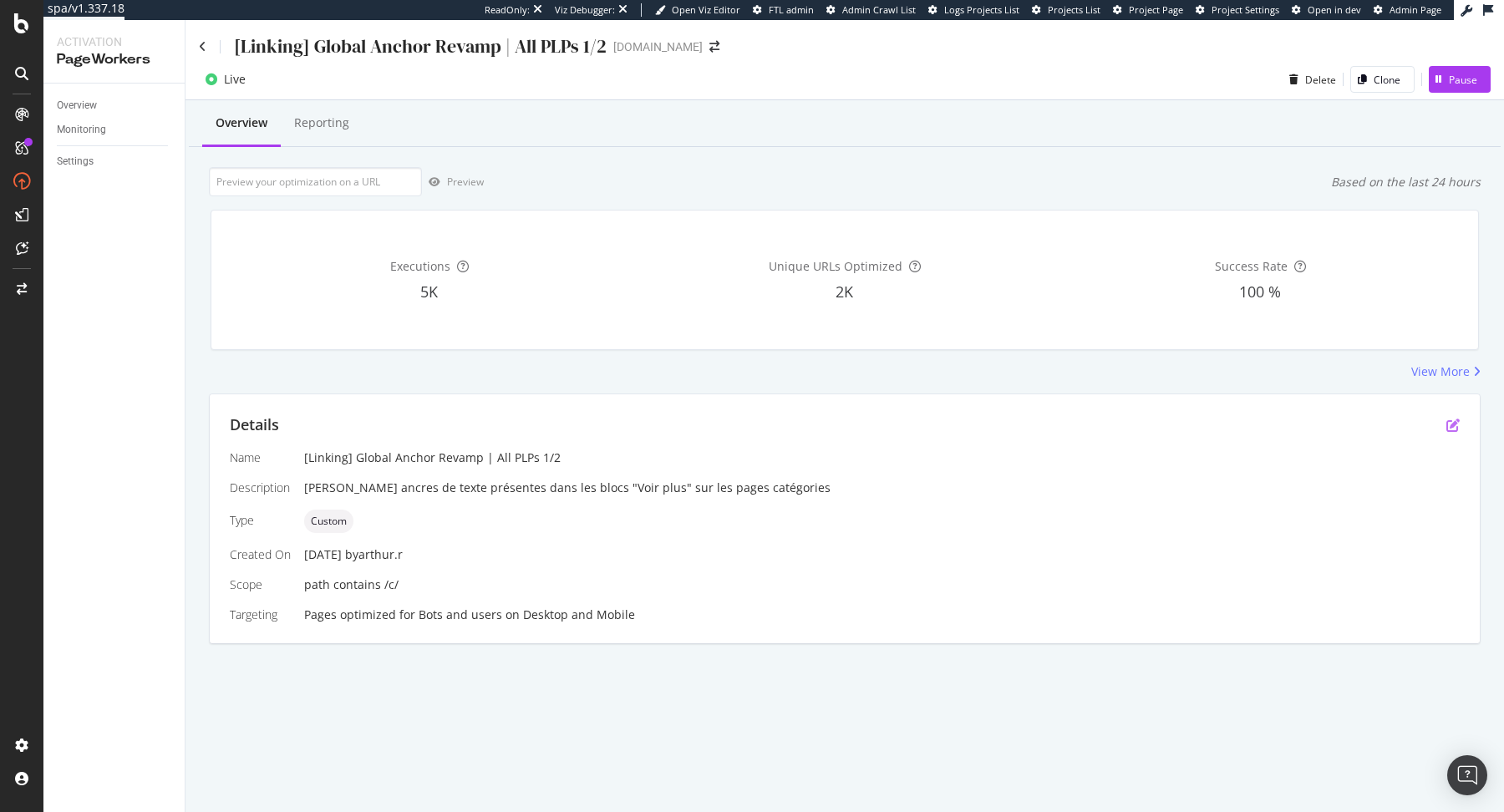
click at [1454, 426] on icon "pen-to-square" at bounding box center [1453, 425] width 13 height 13
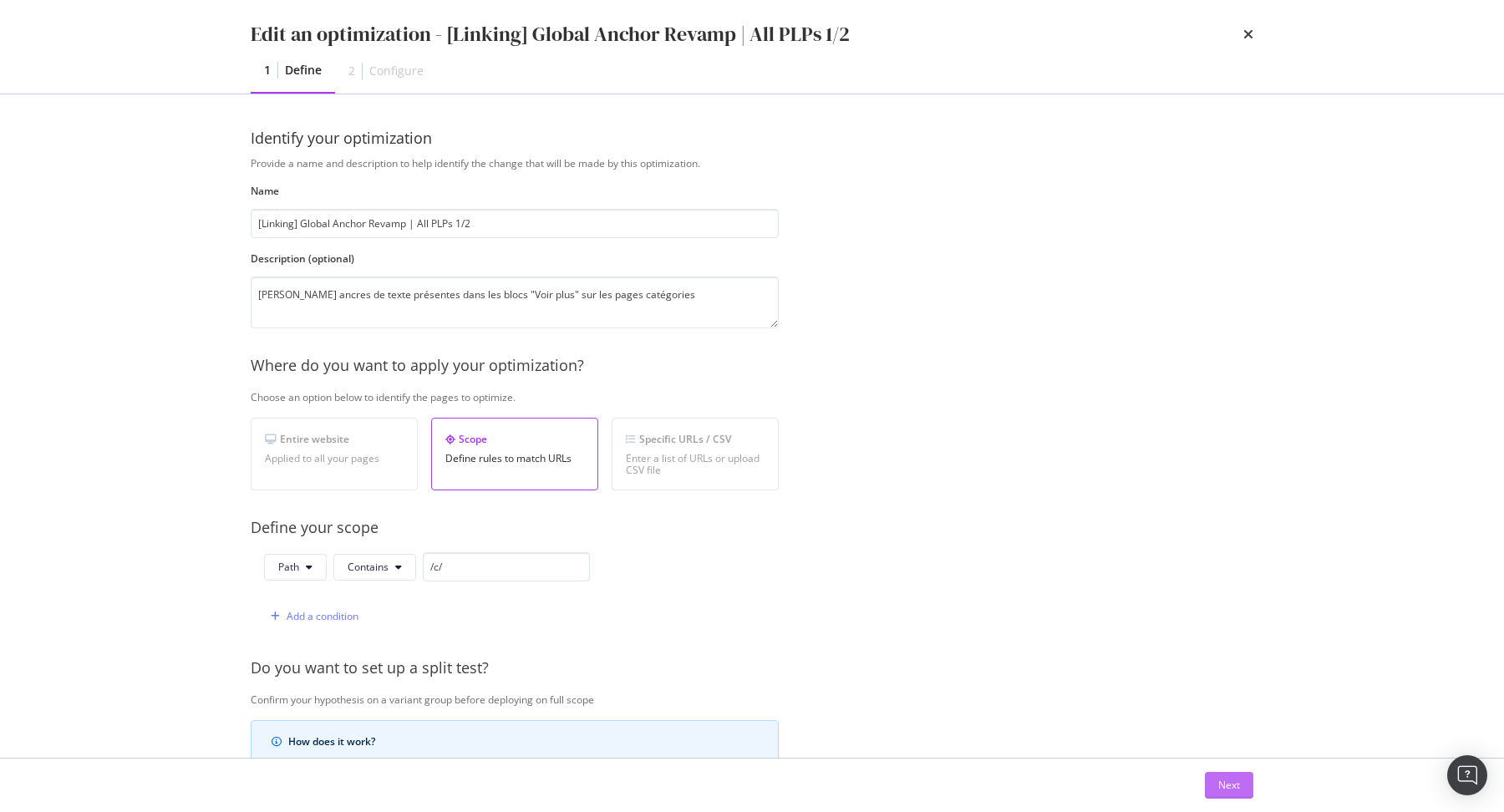
click at [1244, 775] on button "Next" at bounding box center [1229, 785] width 49 height 27
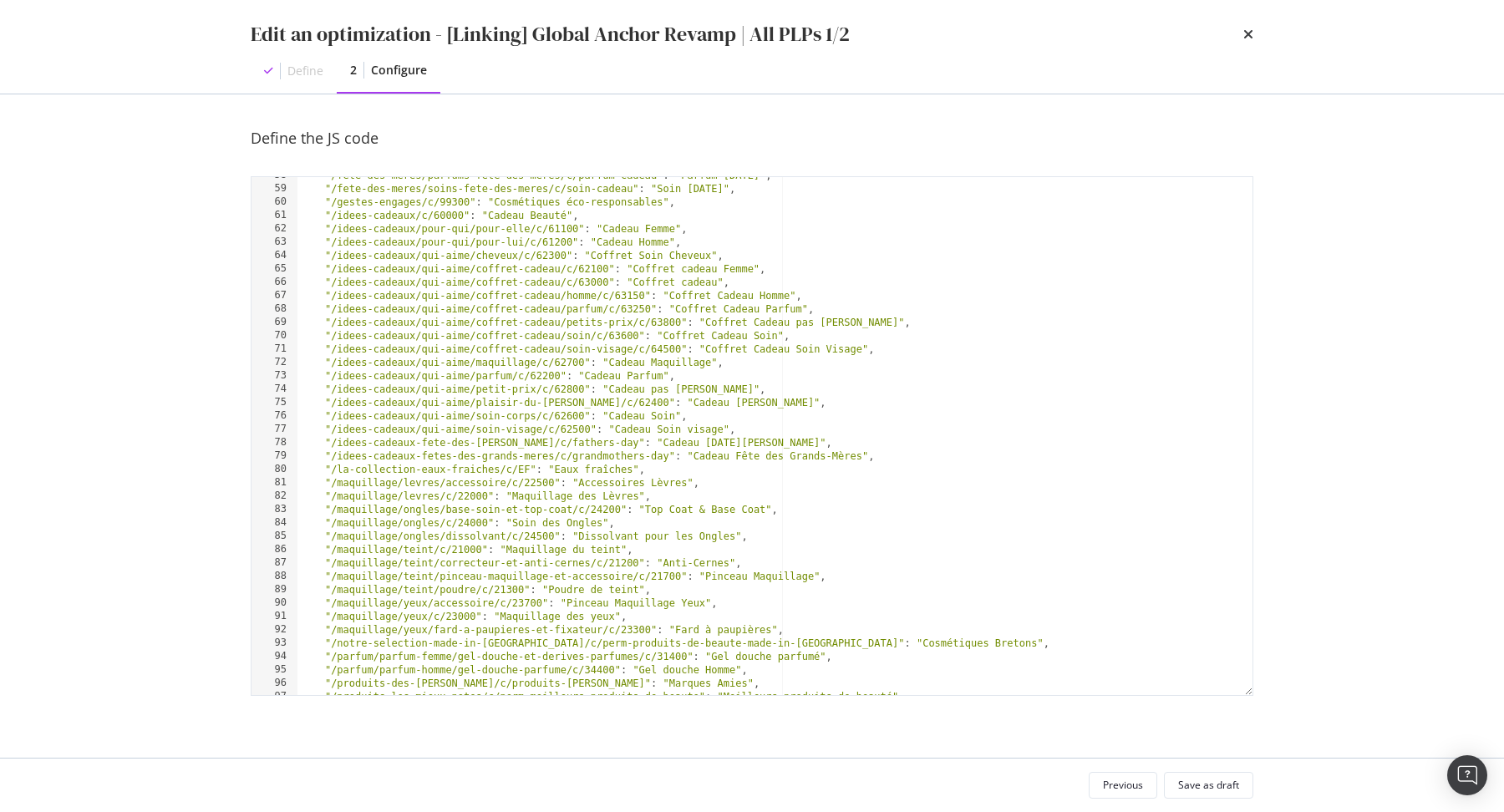
scroll to position [1324, 0]
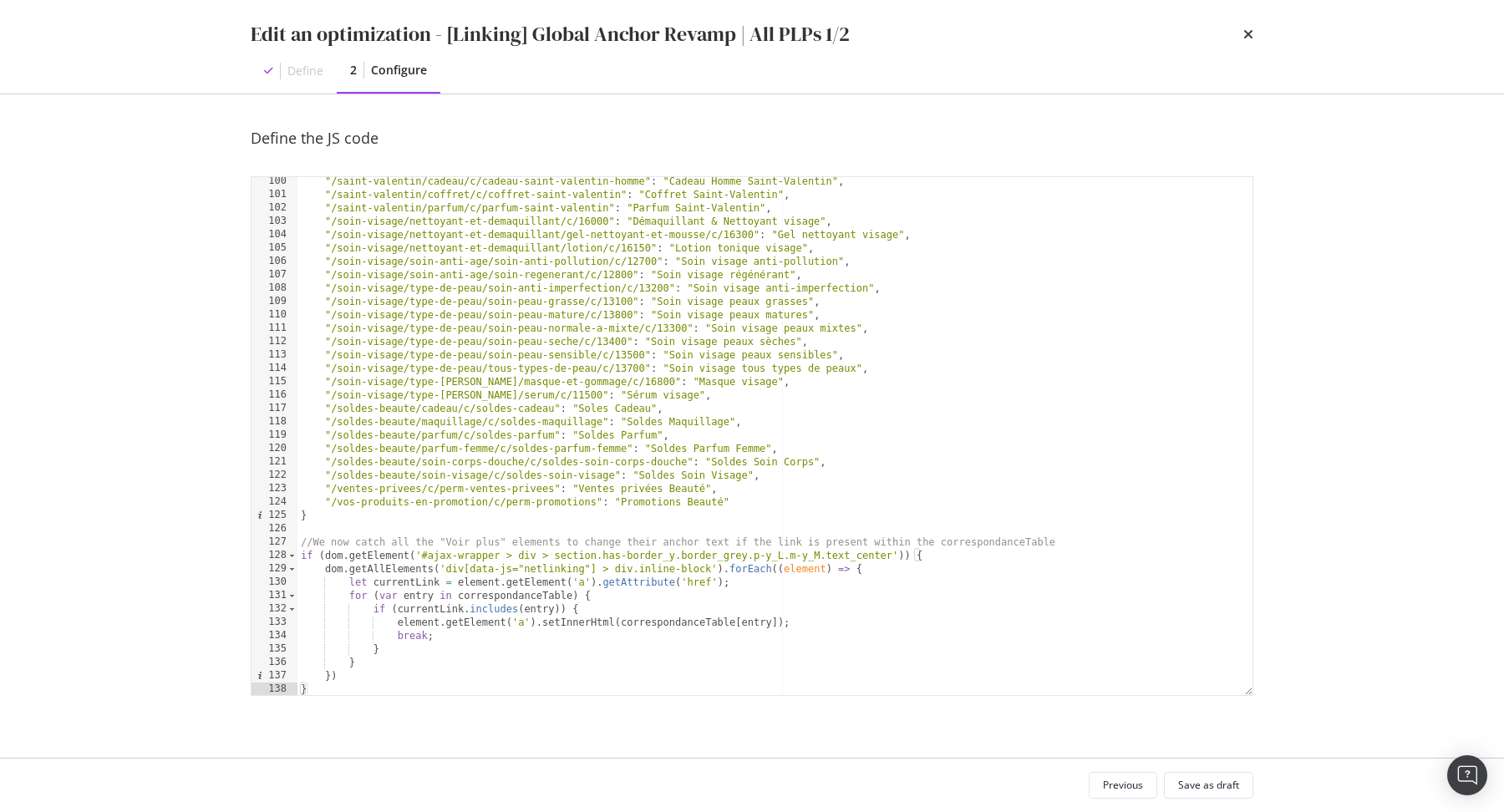
type textarea "element.getElement('a').setInnerHtml(correspondanceTable[entry]);"
click at [798, 621] on div ""/saint-valentin/cadeau/c/cadeau-saint-valentin-homme" : "Cadeau Homme Saint-Va…" at bounding box center [775, 447] width 956 height 545
paste textarea "element.getElement('a').setAttribute('data-bty-pw-id', 'YKPMsst5');"
click at [760, 641] on div ""/saint-valentin/cadeau/c/cadeau-saint-valentin-homme" : "Cadeau Homme Saint-Va…" at bounding box center [775, 447] width 956 height 545
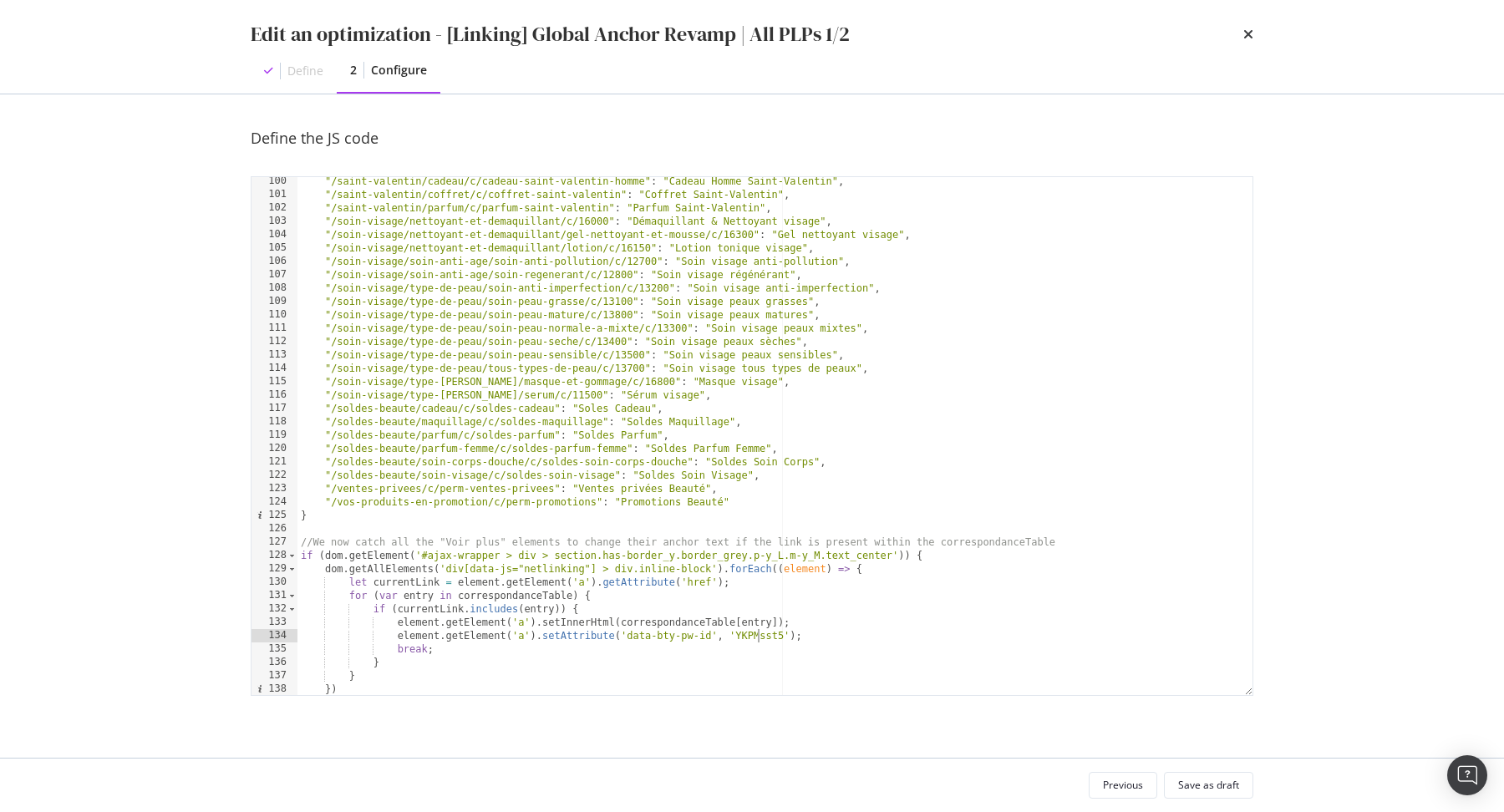
click at [760, 641] on div ""/saint-valentin/cadeau/c/cadeau-saint-valentin-homme" : "Cadeau Homme Saint-Va…" at bounding box center [775, 447] width 956 height 545
paste textarea "W4j8kqjH"
type textarea "element.getElement('a').setAttribute('data-bty-pw-id', 'W4j8kqjH');"
click at [1199, 788] on div "Save as draft" at bounding box center [1208, 784] width 61 height 14
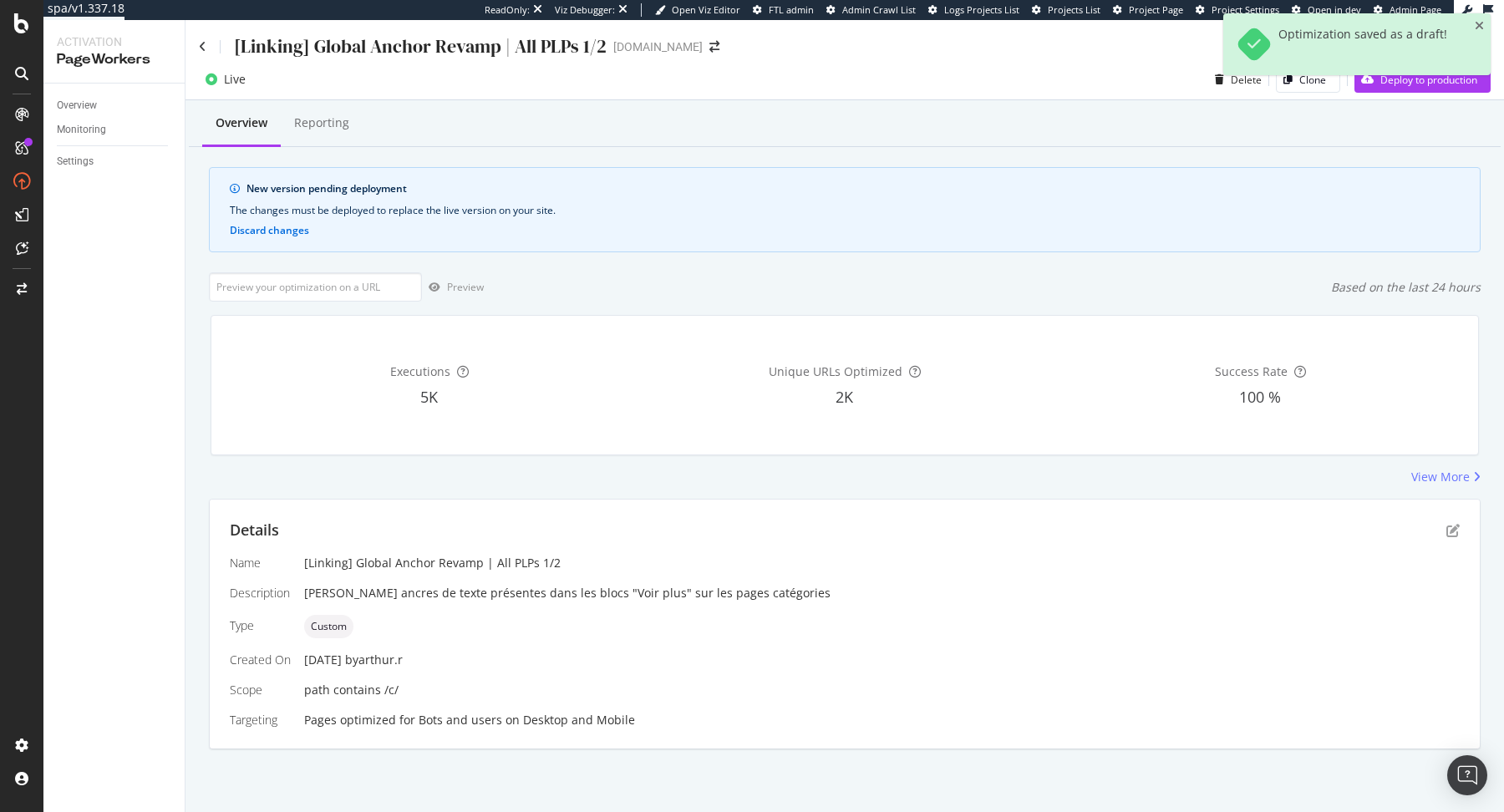
click at [1463, 88] on div "Optimization saved as a draft!" at bounding box center [1356, 51] width 267 height 75
click at [1461, 91] on div "Deploy to production" at bounding box center [1415, 79] width 123 height 25
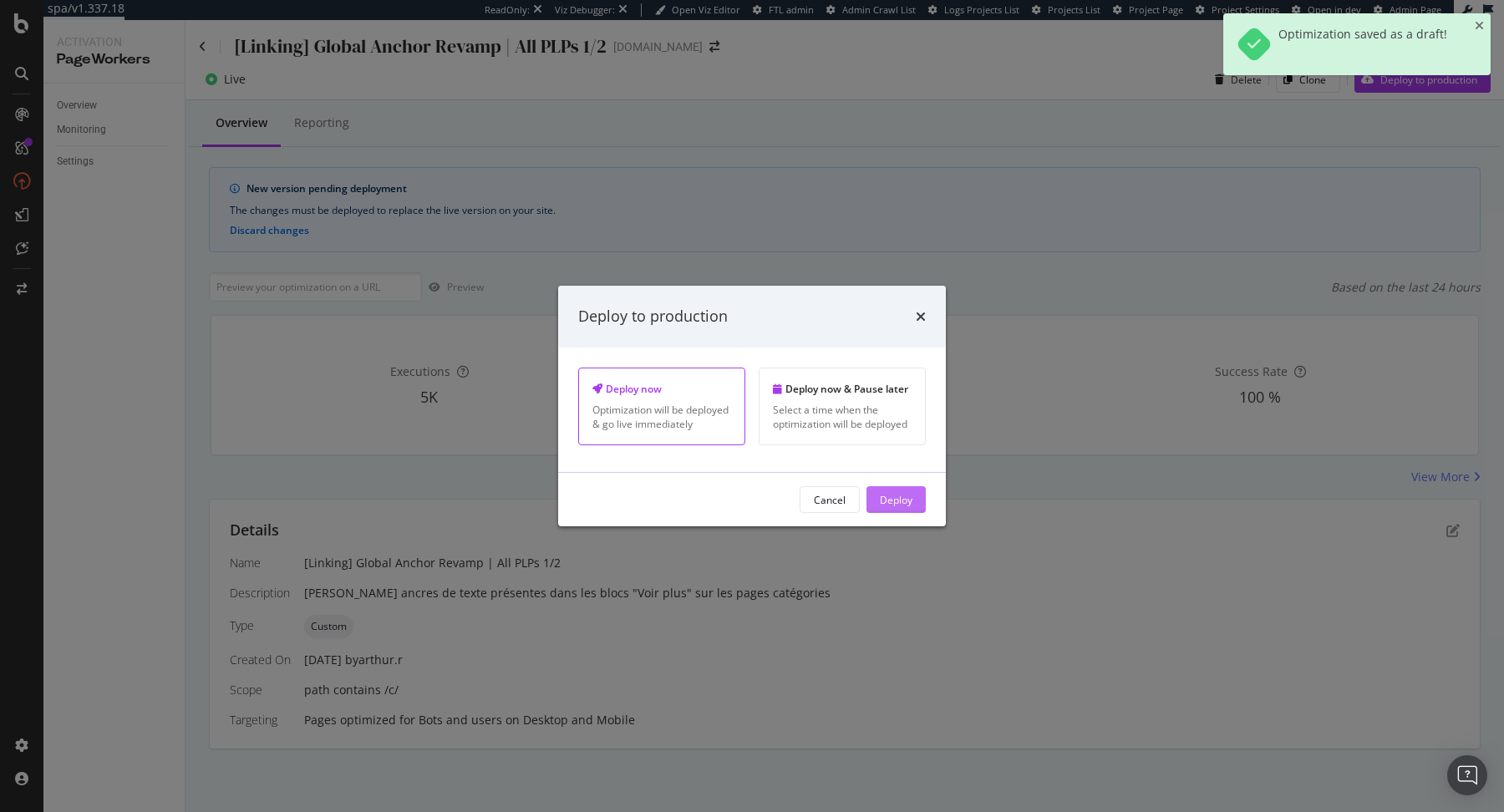
click at [899, 501] on div "Deploy" at bounding box center [896, 498] width 33 height 14
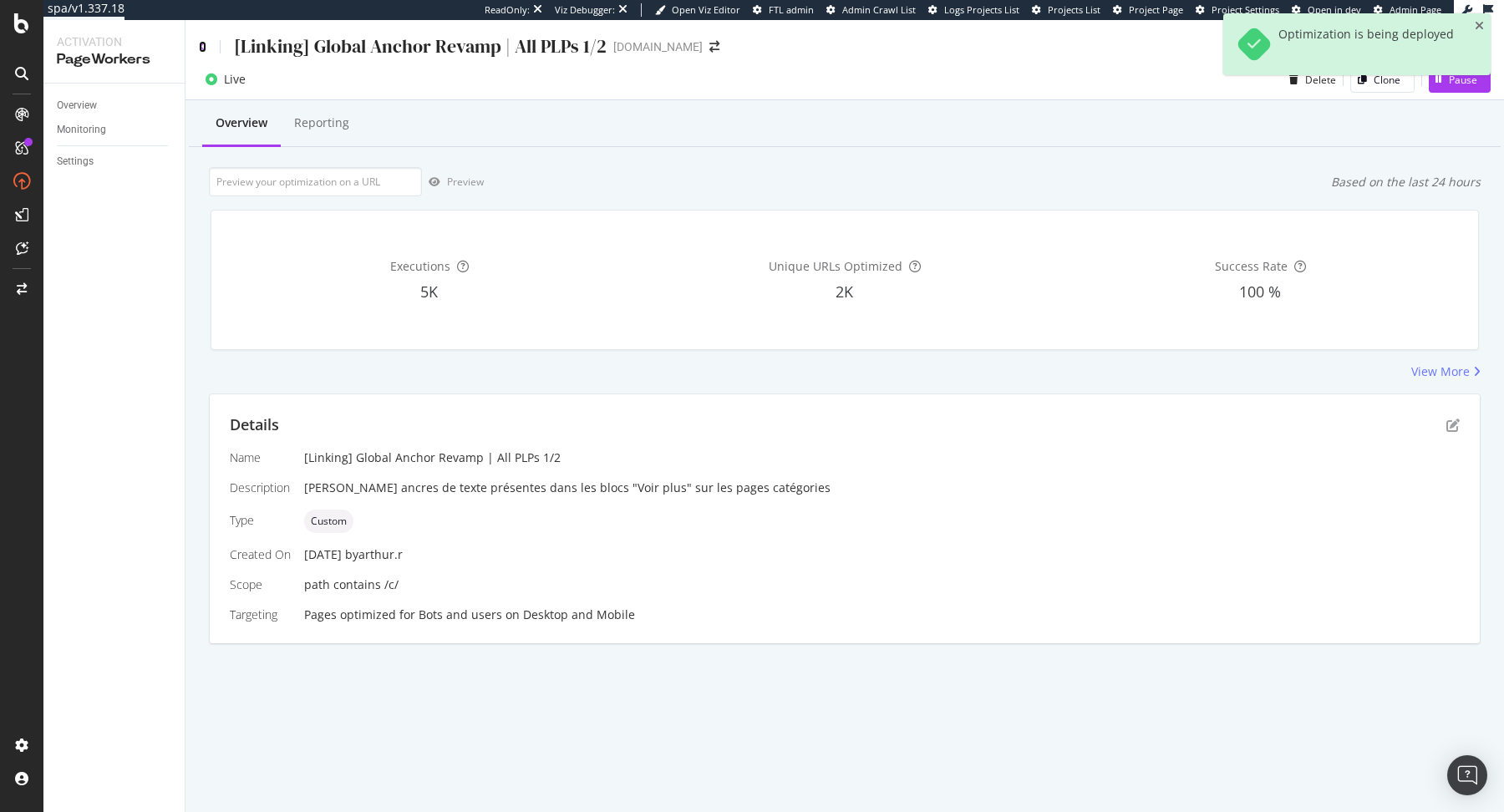
click at [203, 51] on icon at bounding box center [202, 47] width 7 height 11
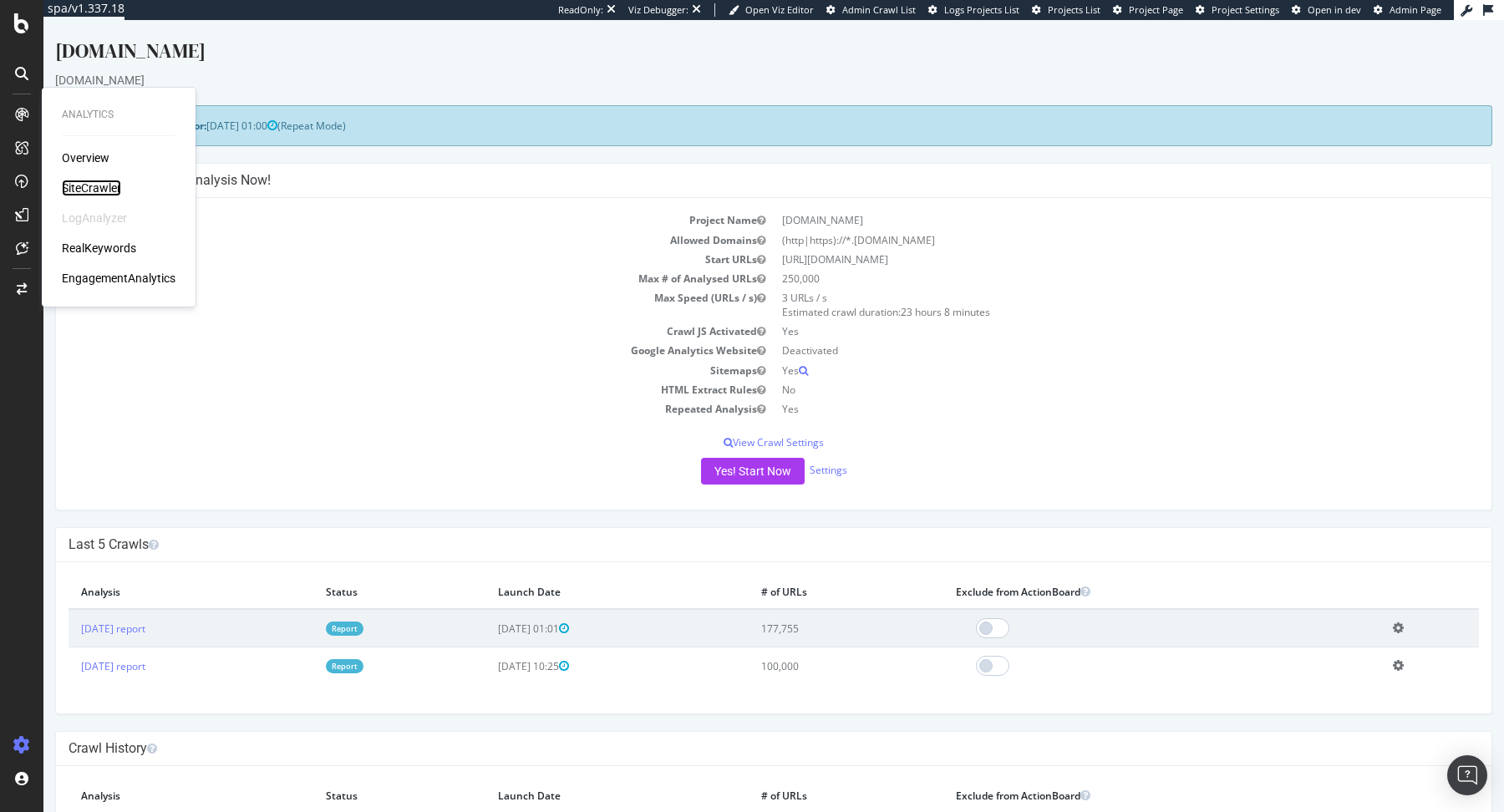
click at [88, 186] on div "SiteCrawler" at bounding box center [91, 188] width 59 height 17
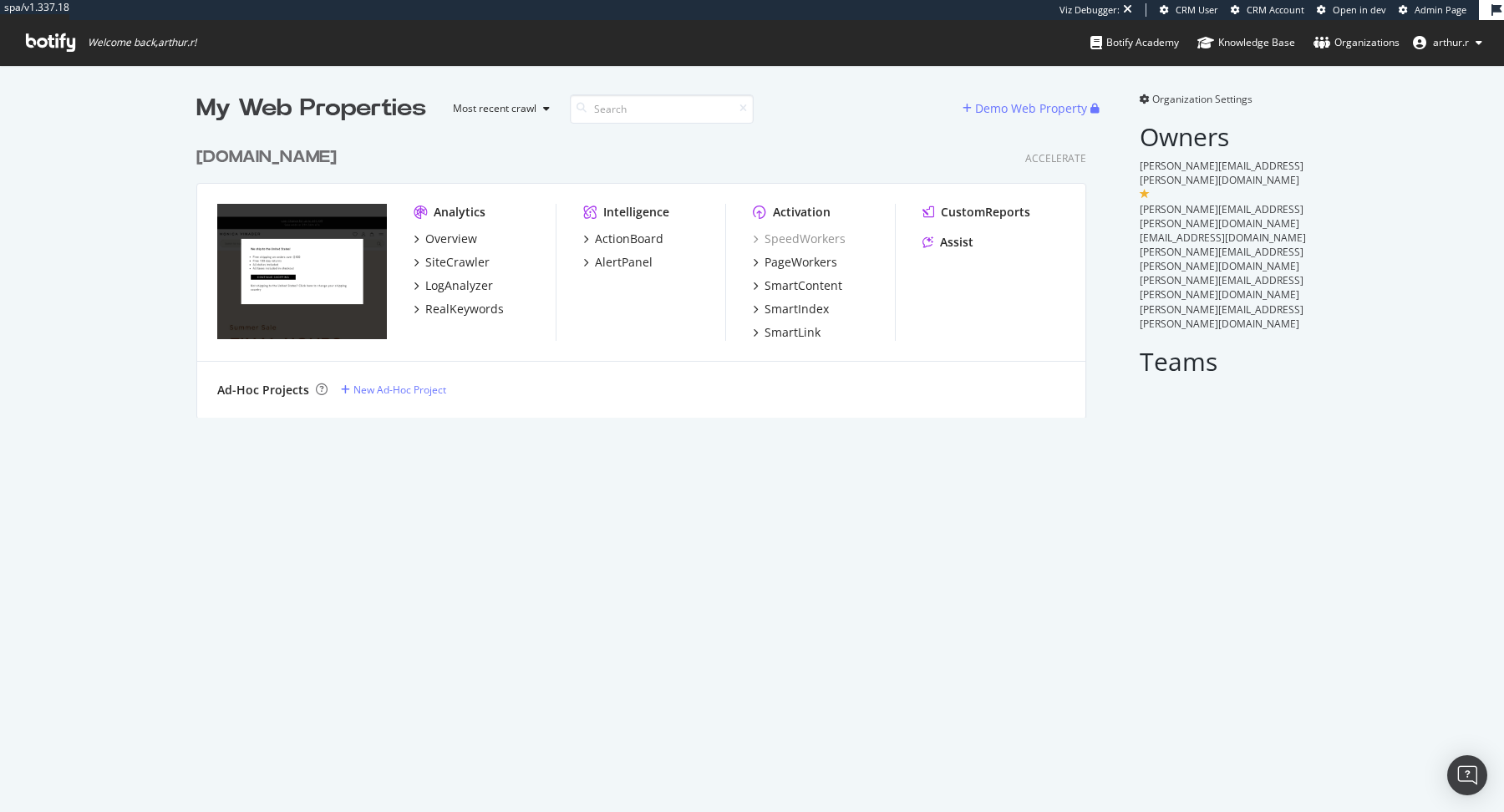
scroll to position [292, 902]
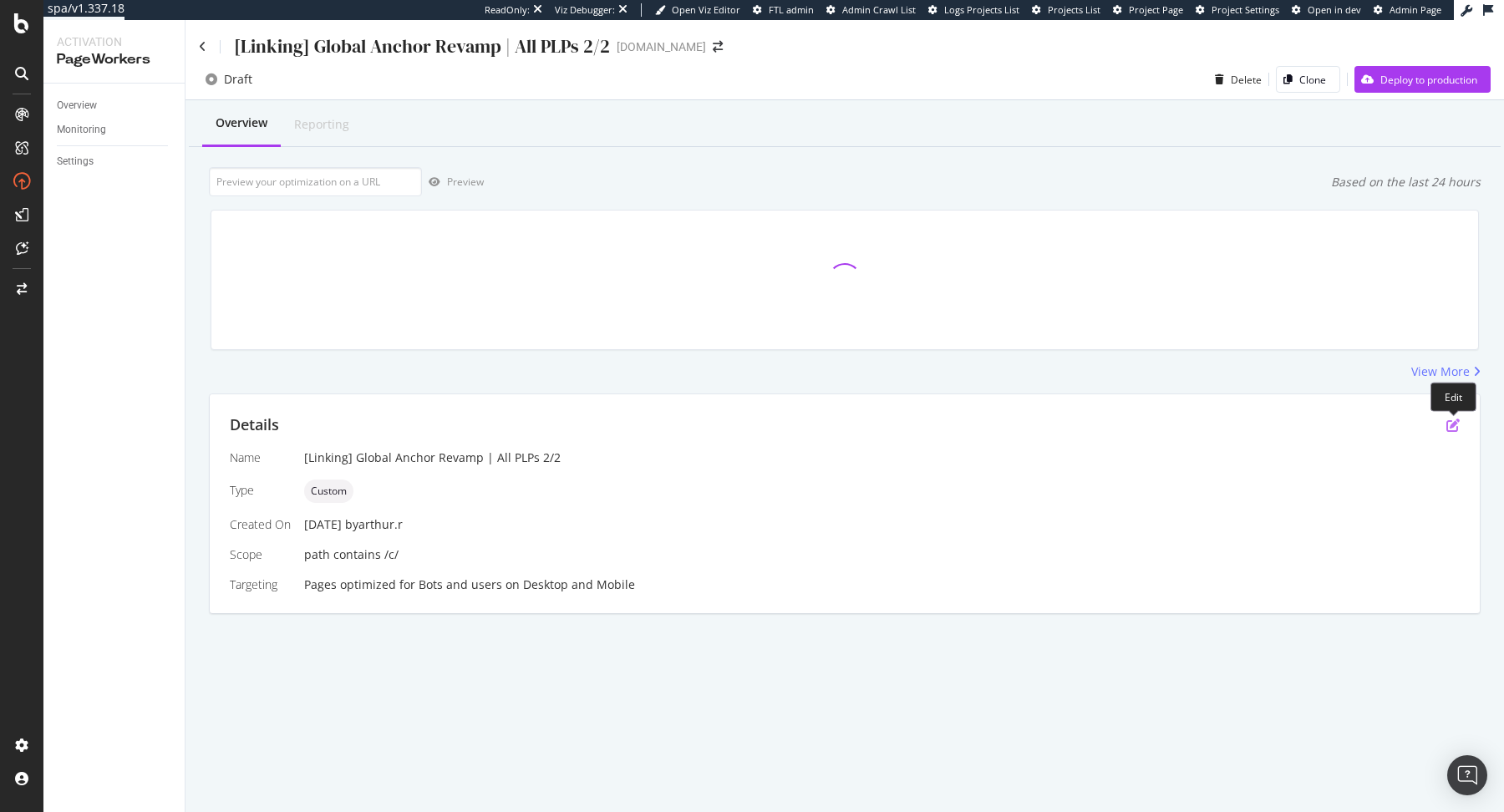
click at [1456, 424] on icon "pen-to-square" at bounding box center [1453, 425] width 13 height 13
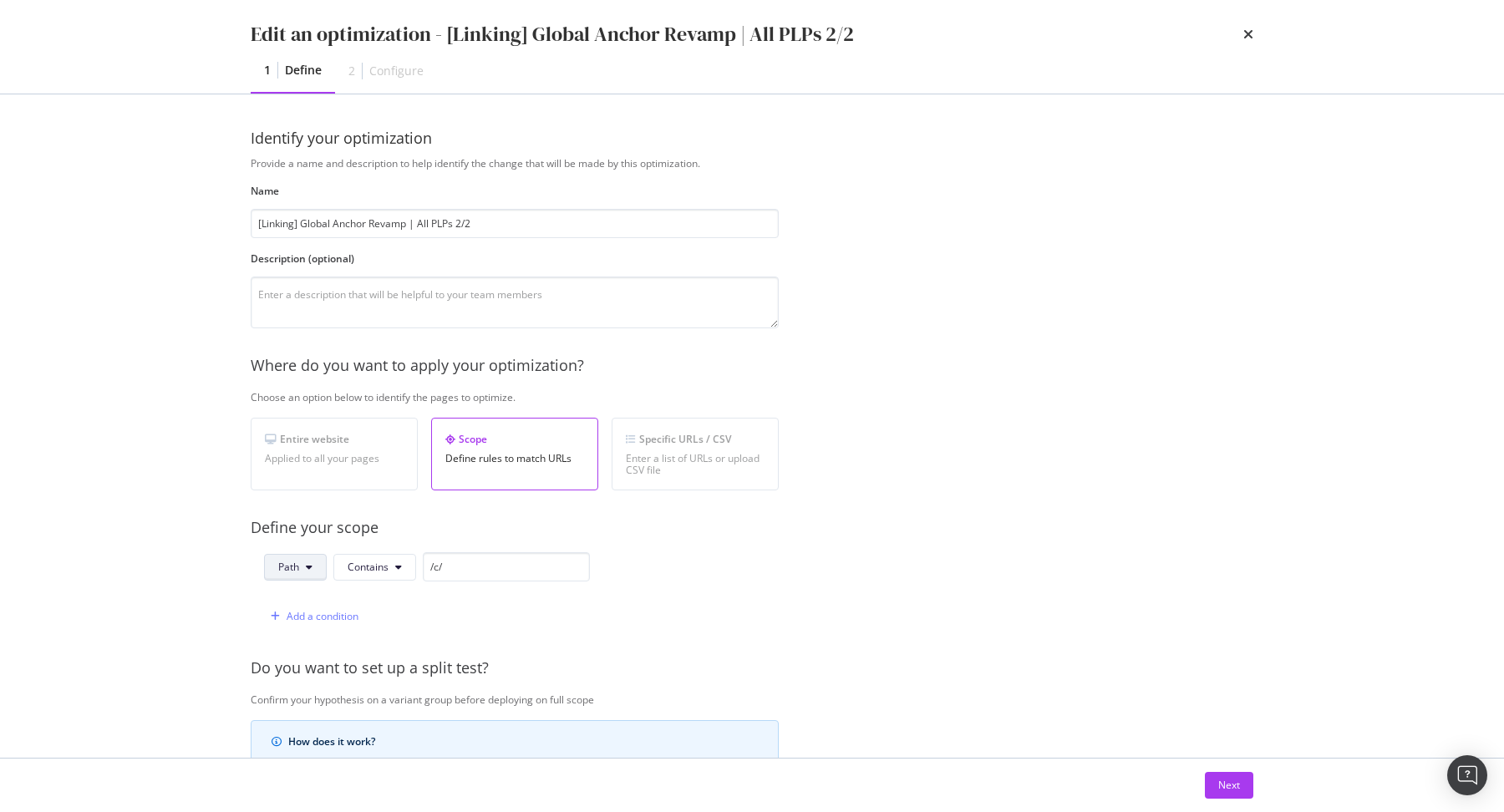
click at [287, 566] on span "Path" at bounding box center [289, 566] width 21 height 14
click at [311, 652] on span "Host" at bounding box center [307, 659] width 58 height 15
click at [377, 564] on span "Contains" at bounding box center [369, 566] width 41 height 14
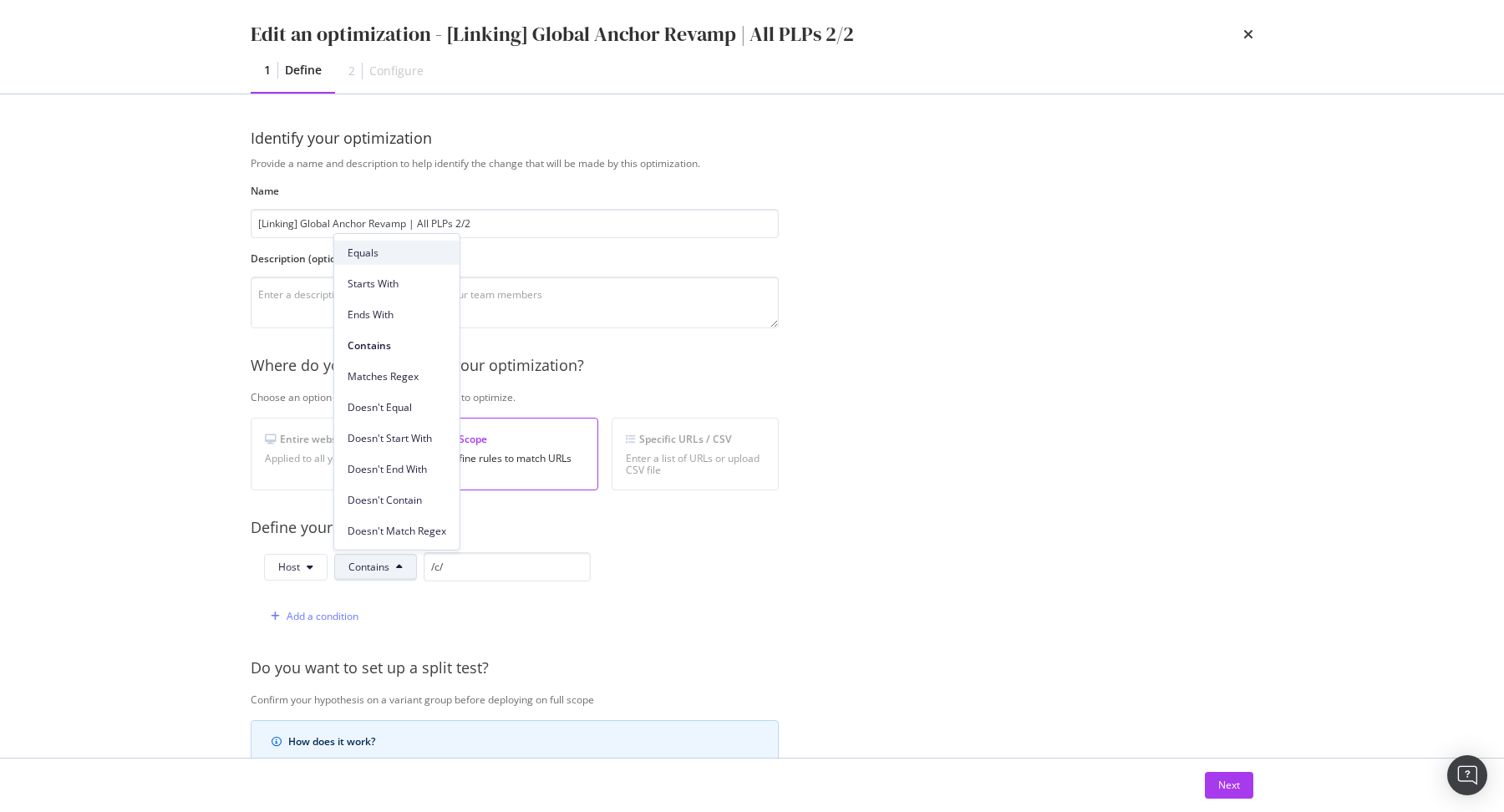
click at [401, 243] on div "Equals" at bounding box center [397, 253] width 126 height 24
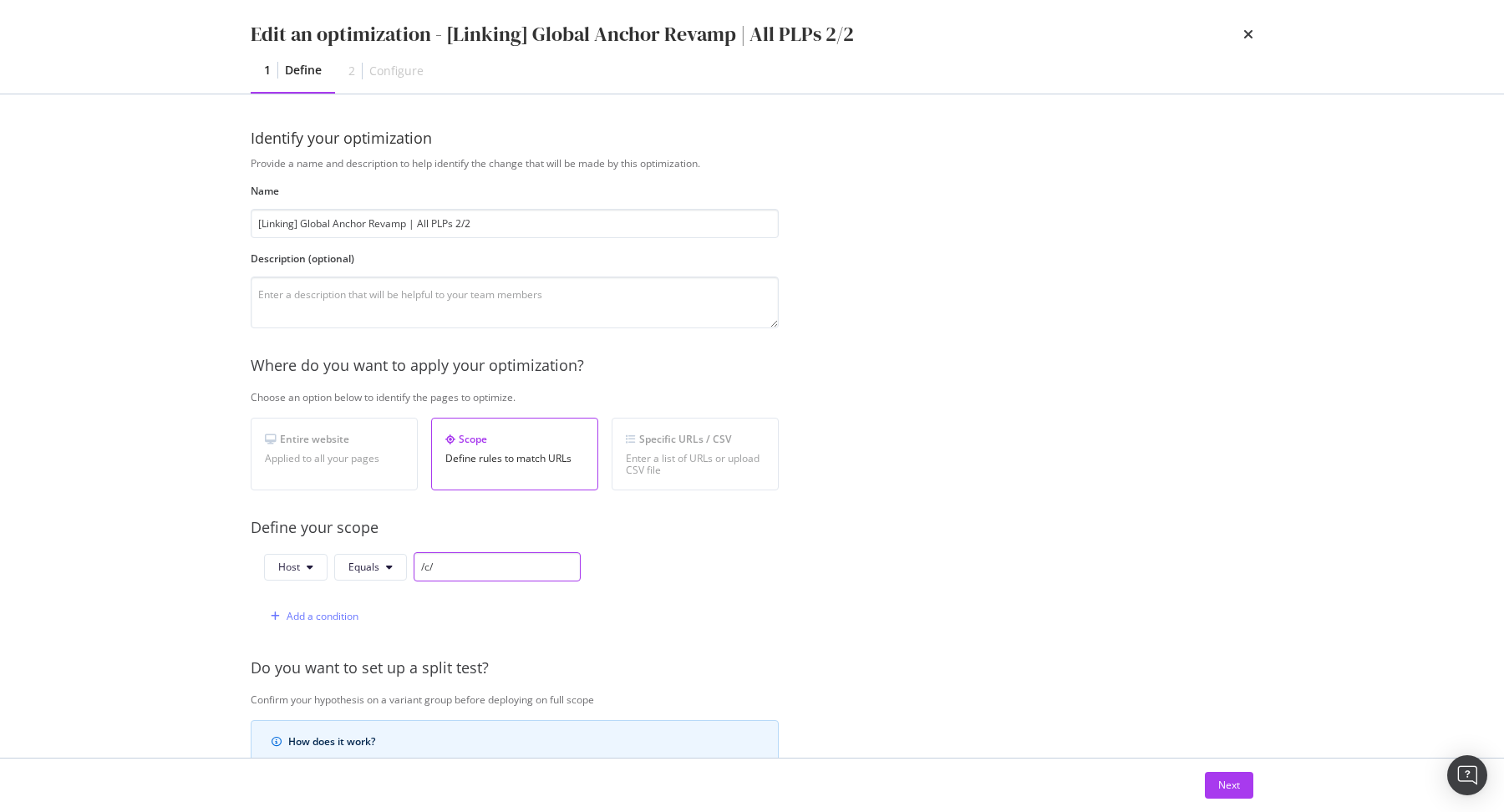
click at [508, 563] on input "/c/" at bounding box center [497, 566] width 167 height 29
paste input "[DOMAIN_NAME]"
type input "[DOMAIN_NAME]"
click at [450, 300] on textarea "modal" at bounding box center [515, 302] width 529 height 52
paste textarea "Revoir les ancres de texte présentes dans les blocs "Voir plus" sur les pages c…"
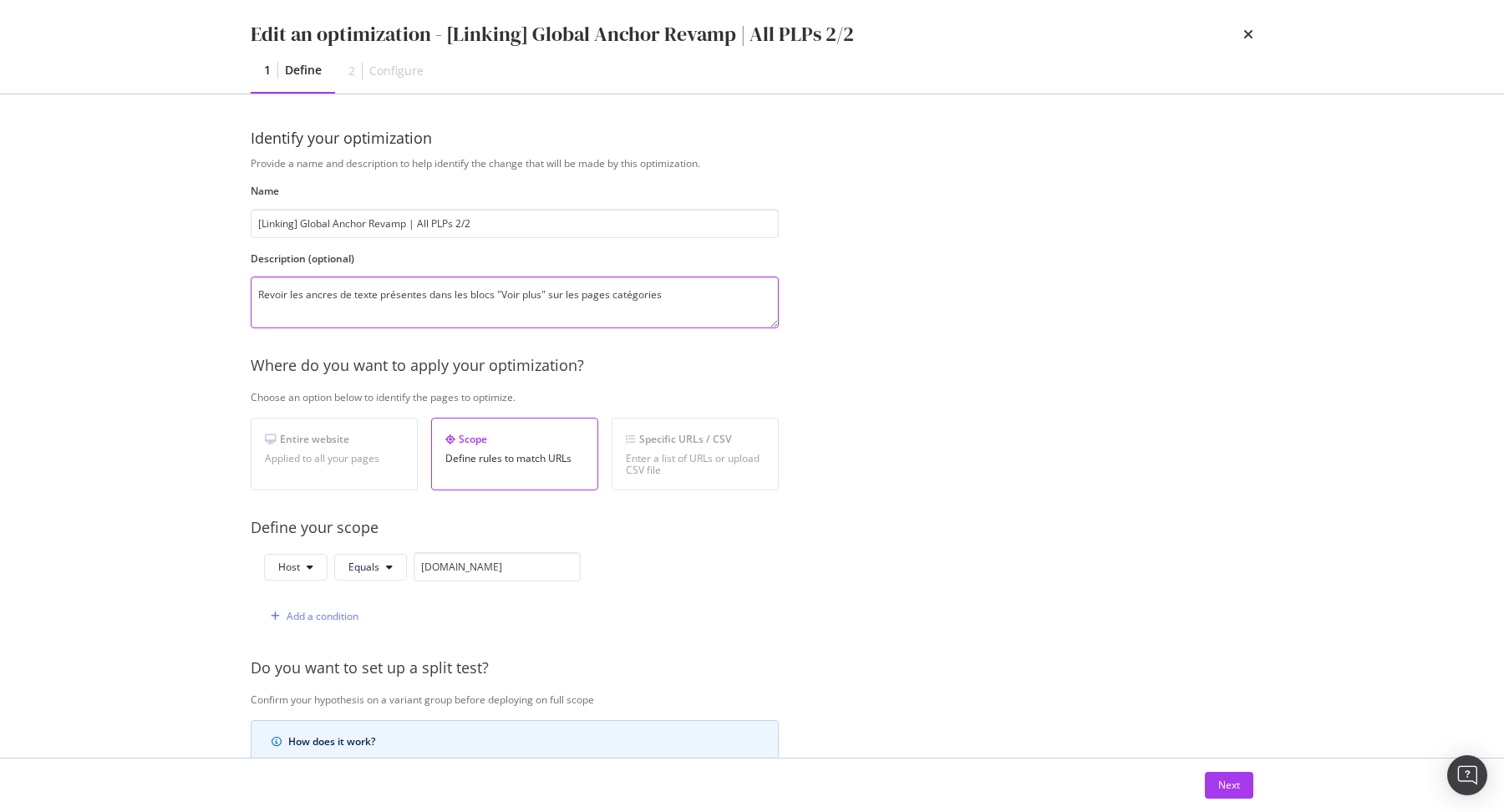
click at [429, 296] on textarea "Revoir les ancres de texte présentes dans les blocs "Voir plus" sur les pages c…" at bounding box center [515, 302] width 529 height 52
click at [469, 297] on textarea "Revoir les ancres de texte présentes dans les blocs "Voir plus" sur les pages c…" at bounding box center [515, 302] width 529 height 52
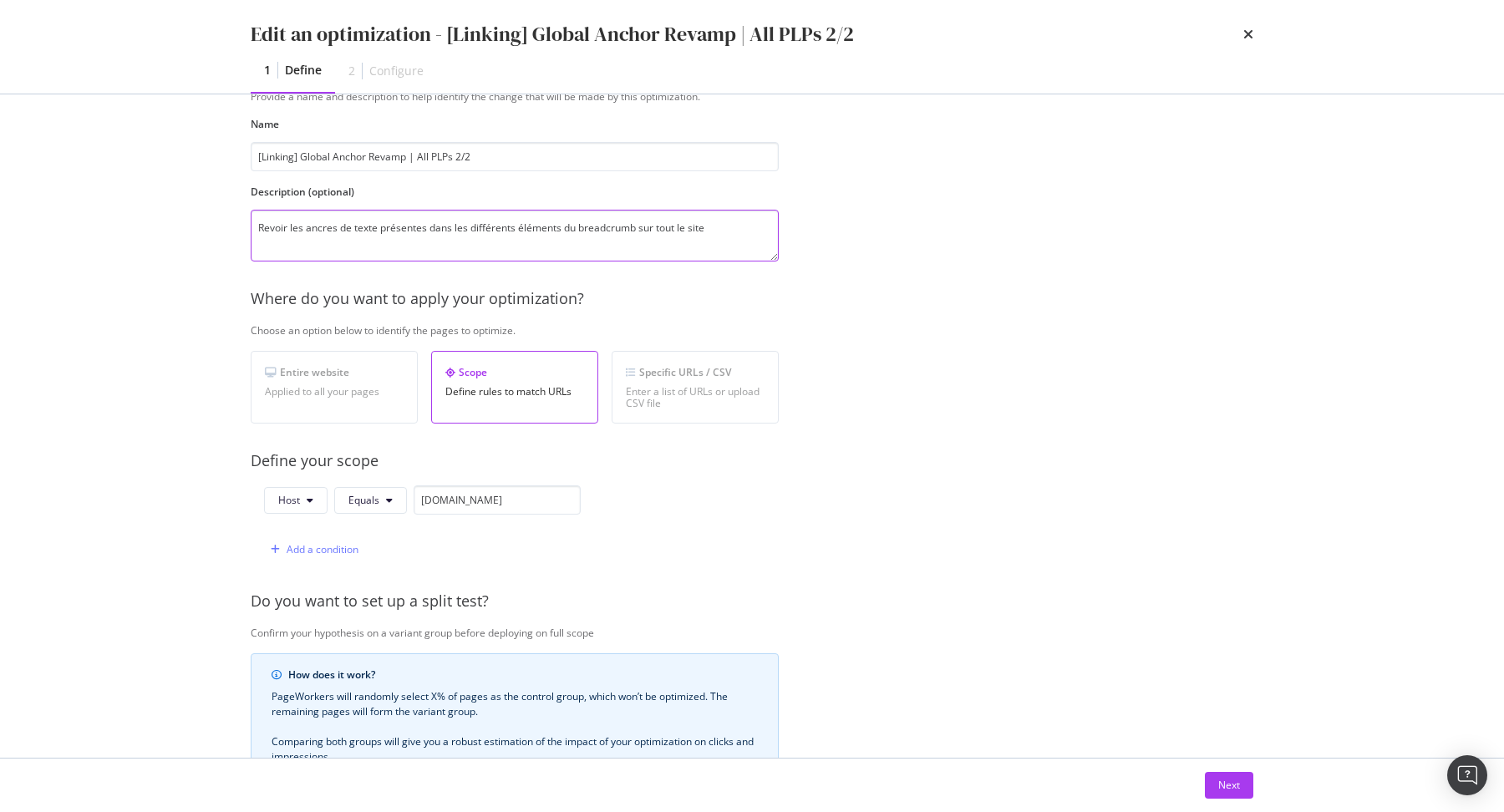
scroll to position [97, 0]
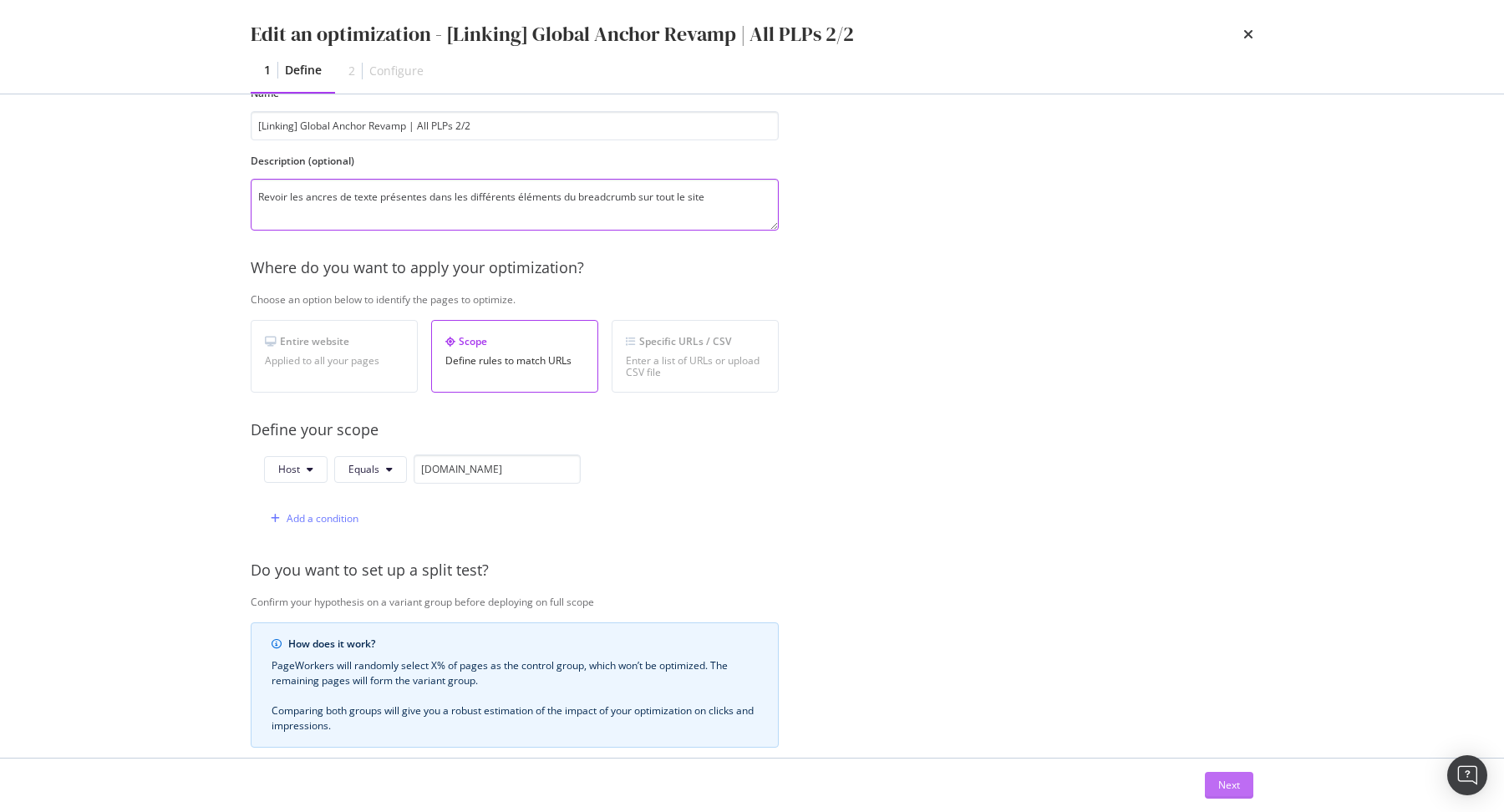
type textarea "Revoir les ancres de texte présentes dans les différents éléments du breadcrumb…"
click at [1236, 798] on div "Next" at bounding box center [1229, 785] width 22 height 25
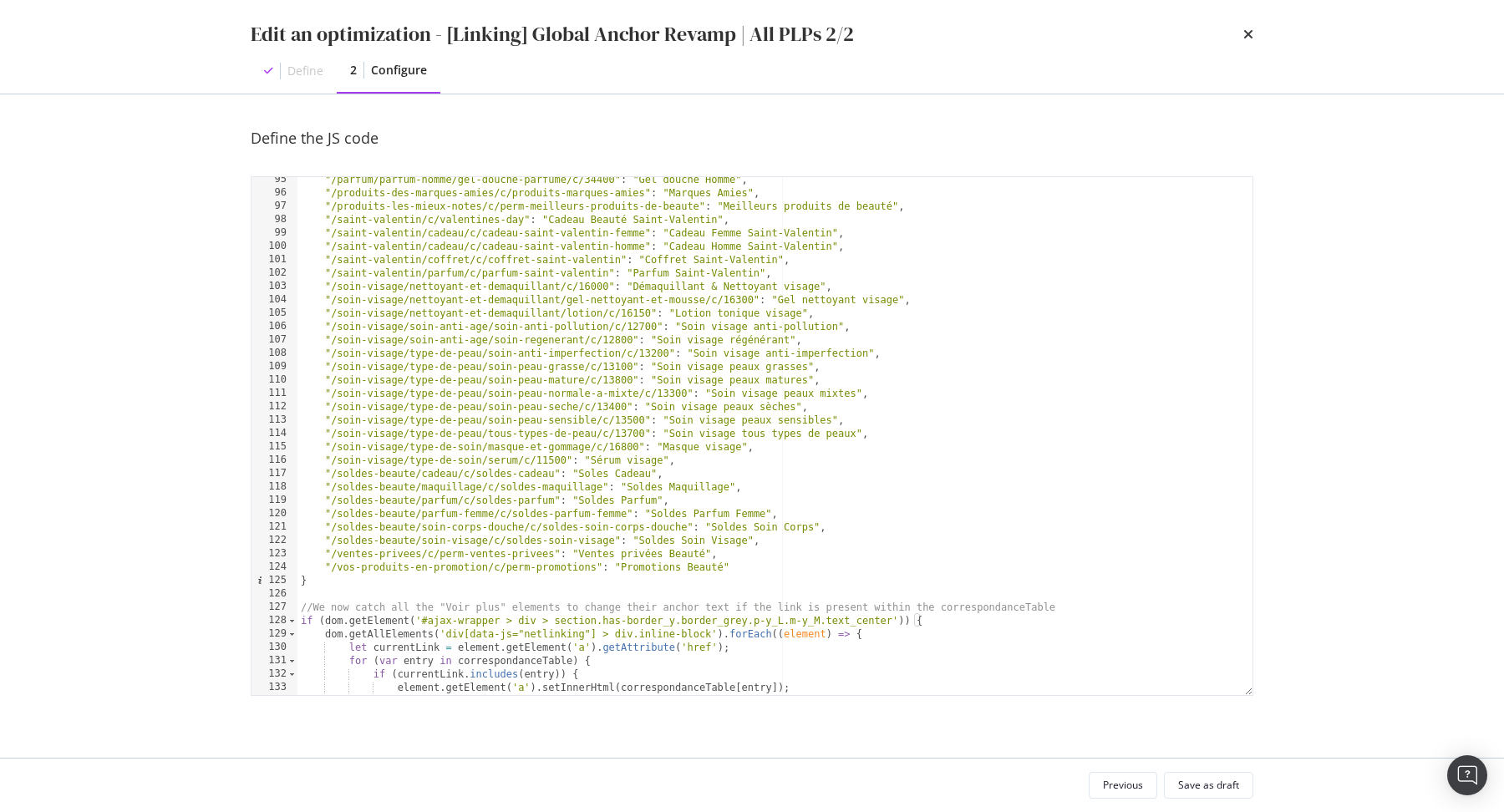
scroll to position [1324, 0]
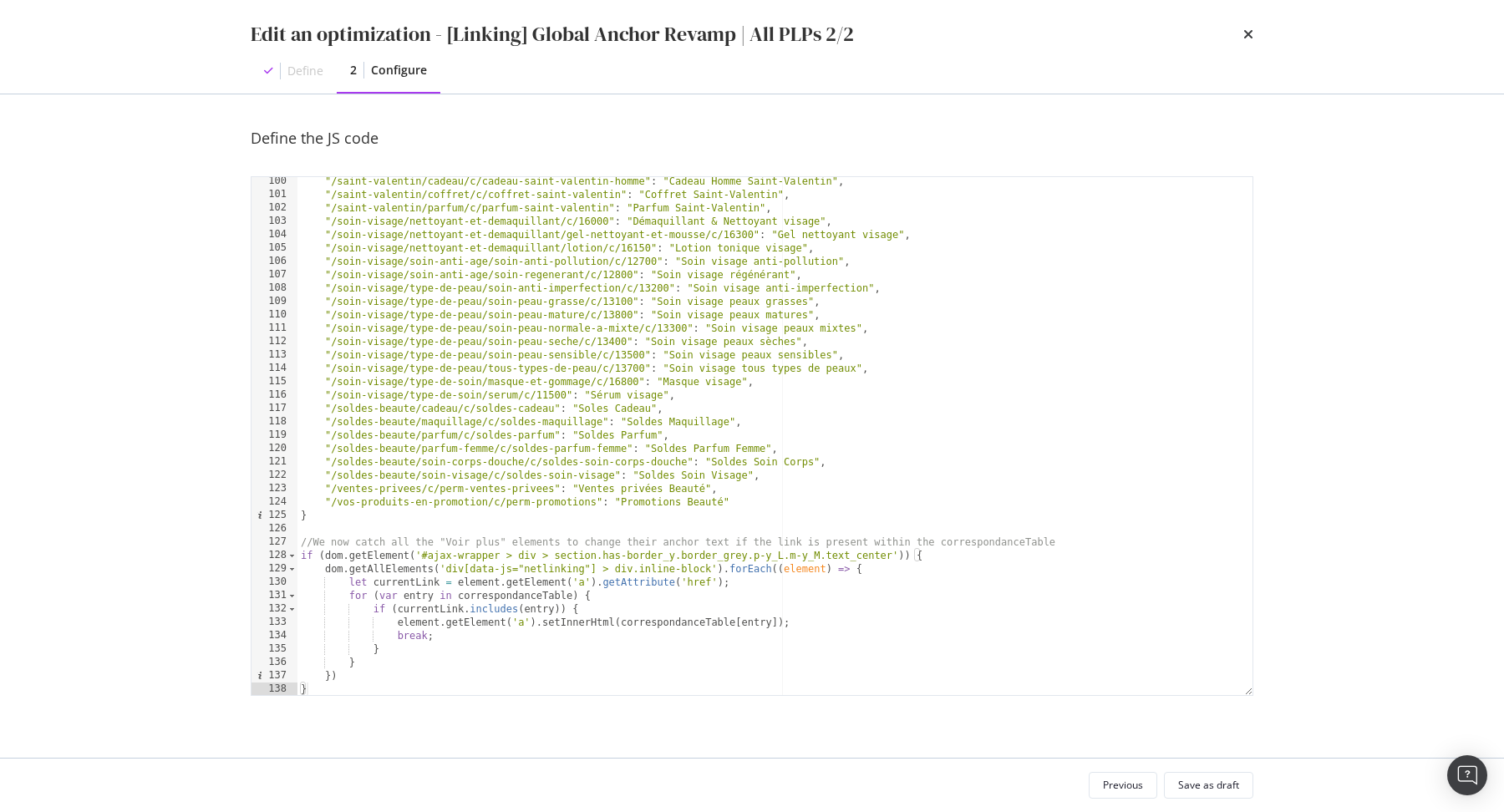
click at [419, 554] on div ""/saint-valentin/cadeau/c/cadeau-saint-valentin-homme" : "Cadeau Homme Saint-Va…" at bounding box center [775, 447] width 956 height 545
click at [890, 558] on div ""/saint-valentin/cadeau/c/cadeau-saint-valentin-homme" : "Cadeau Homme Saint-Va…" at bounding box center [775, 447] width 956 height 545
paste textarea "breadcrumb-banner_breadcrumb"
click at [421, 558] on div ""/saint-valentin/cadeau/c/cadeau-saint-valentin-homme" : "Cadeau Homme Saint-Va…" at bounding box center [775, 447] width 956 height 545
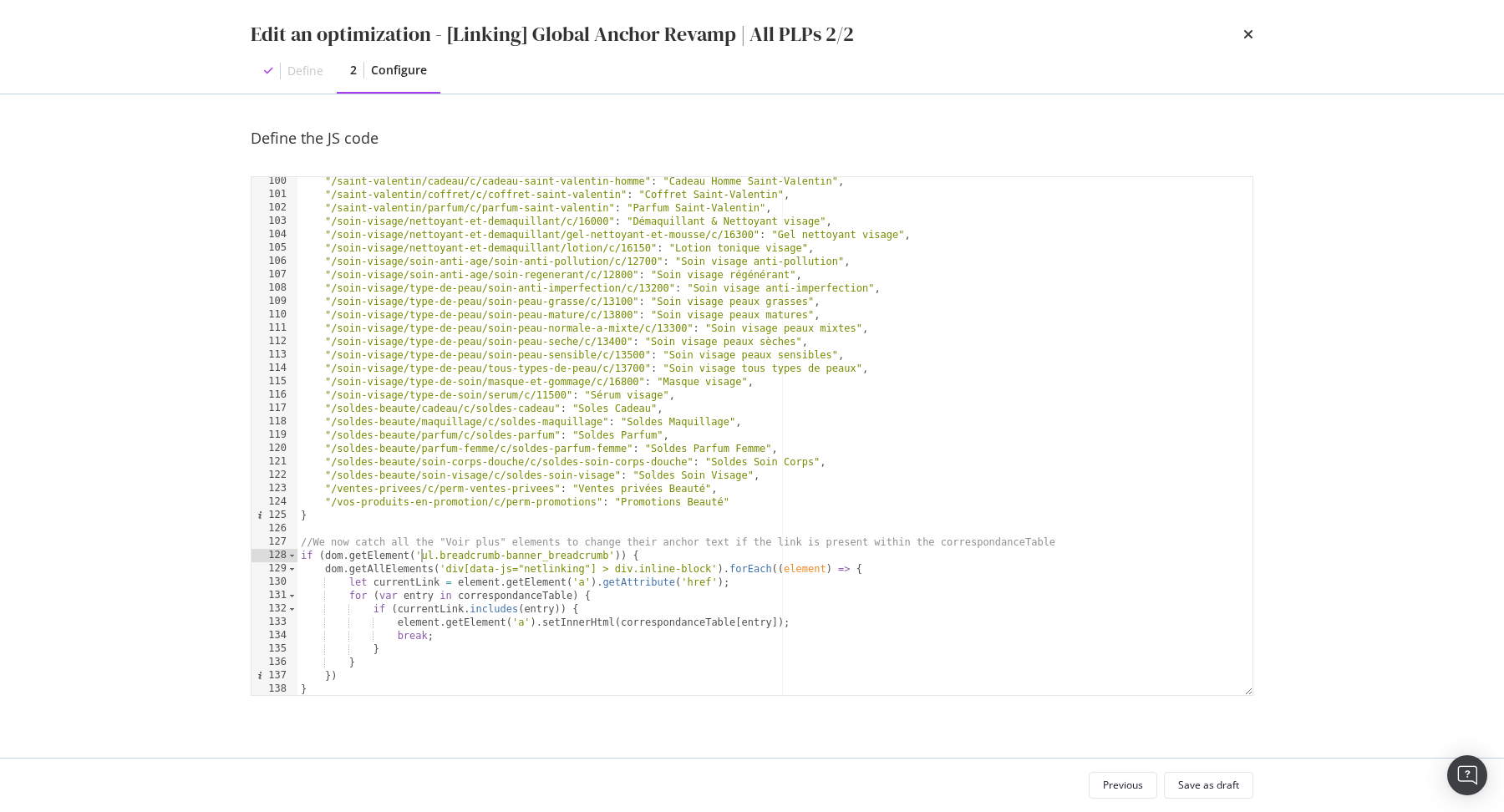
click at [607, 557] on div ""/saint-valentin/cadeau/c/cadeau-saint-valentin-homme" : "Cadeau Homme Saint-Va…" at bounding box center [775, 447] width 956 height 545
click at [443, 567] on div ""/saint-valentin/cadeau/c/cadeau-saint-valentin-homme" : "Cadeau Homme Saint-Va…" at bounding box center [775, 447] width 956 height 545
click at [711, 571] on div ""/saint-valentin/cadeau/c/cadeau-saint-valentin-homme" : "Cadeau Homme Saint-Va…" at bounding box center [775, 447] width 956 height 545
paste textarea "ul.breadcrumb-banner_breadcrumb"
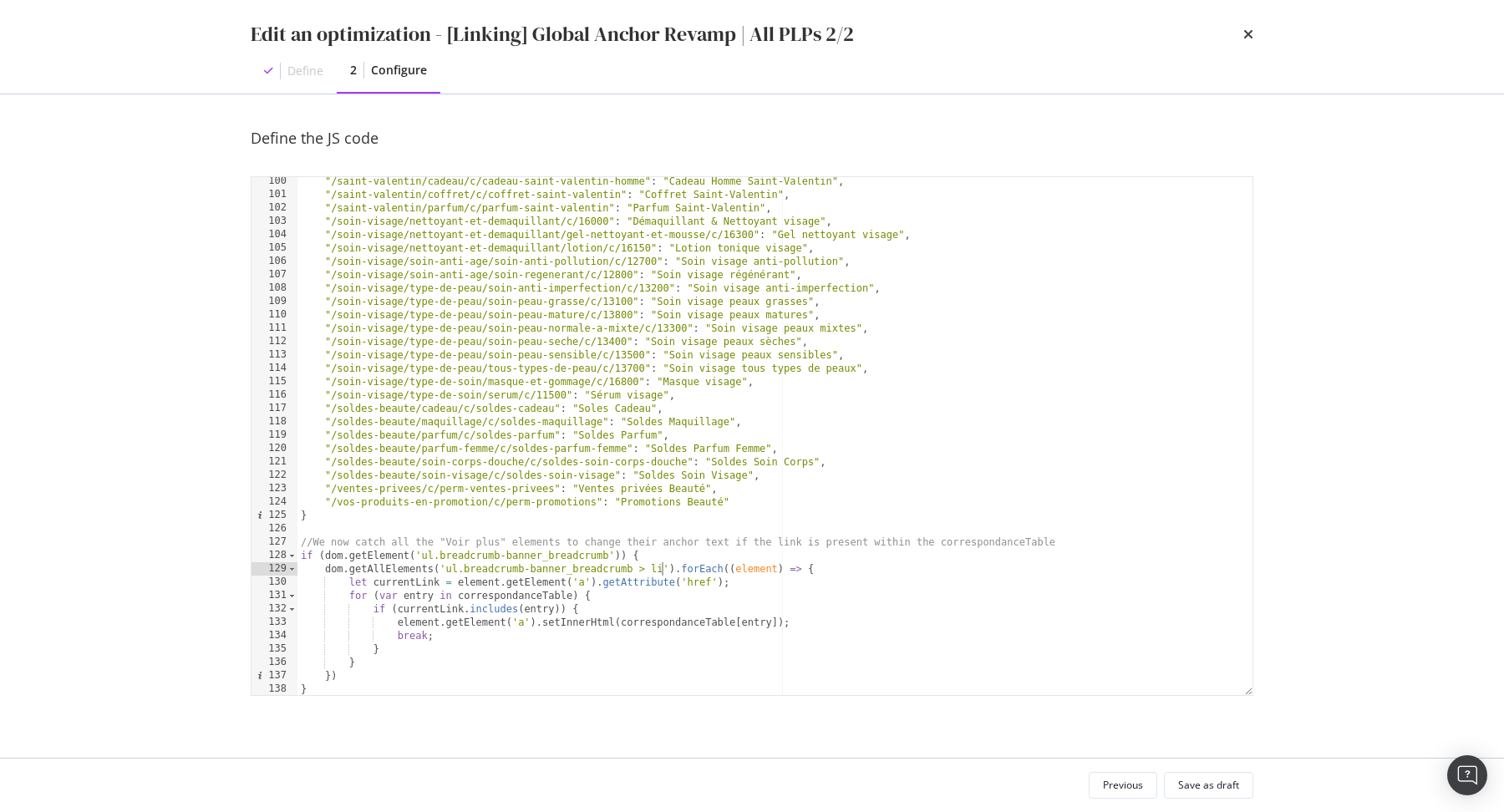
click at [499, 582] on div ""/saint-valentin/cadeau/c/cadeau-saint-valentin-homme" : "Cadeau Homme Saint-Va…" at bounding box center [775, 447] width 956 height 545
click at [723, 586] on div ""/saint-valentin/cadeau/c/cadeau-saint-valentin-homme" : "Cadeau Homme Saint-Va…" at bounding box center [775, 447] width 956 height 545
click at [595, 586] on div ""/saint-valentin/cadeau/c/cadeau-saint-valentin-homme" : "Cadeau Homme Saint-Va…" at bounding box center [775, 447] width 956 height 545
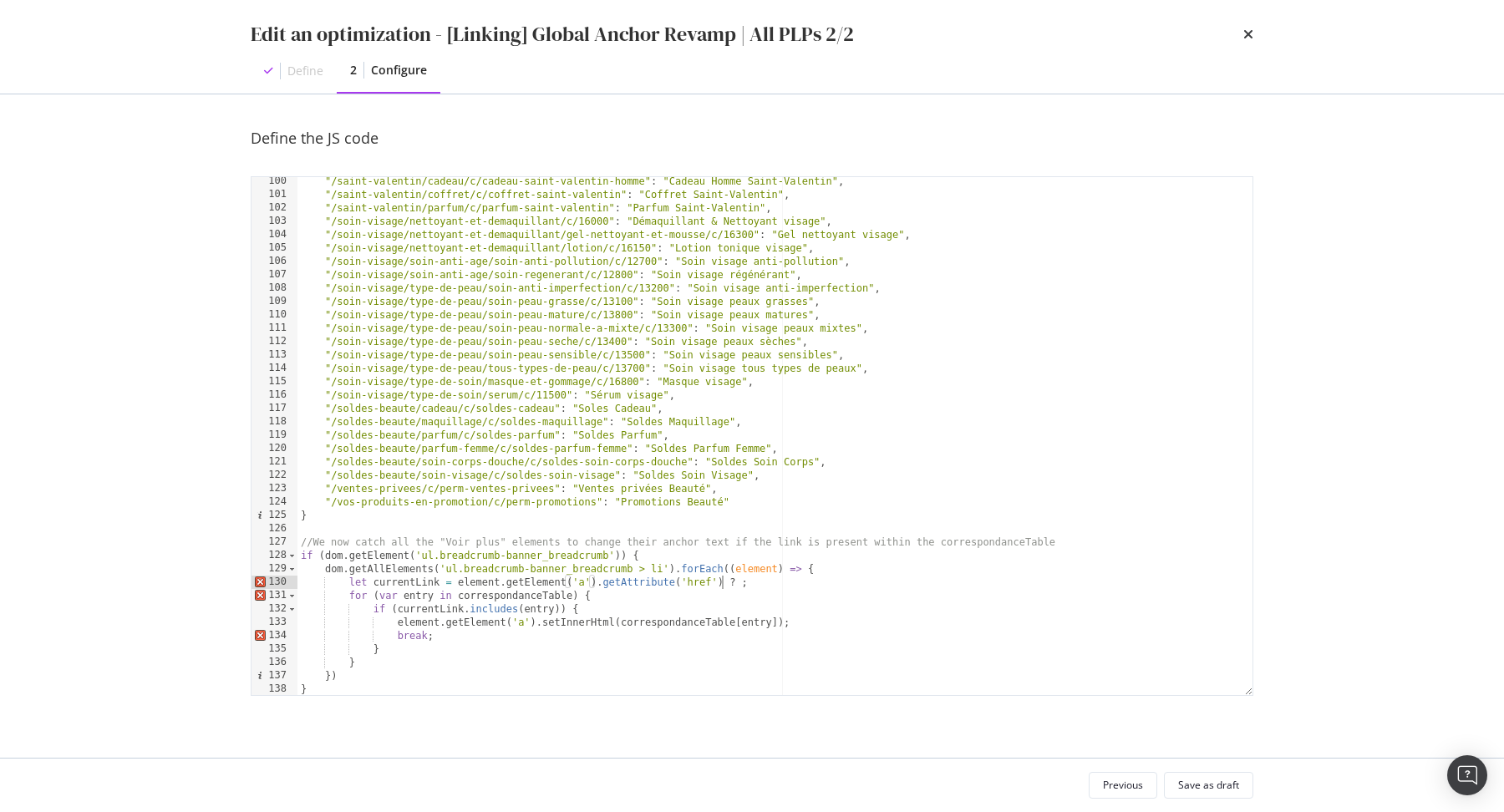
click at [722, 581] on div ""/saint-valentin/cadeau/c/cadeau-saint-valentin-homme" : "Cadeau Homme Saint-Va…" at bounding box center [775, 447] width 956 height 545
click at [458, 580] on div ""/saint-valentin/cadeau/c/cadeau-saint-valentin-homme" : "Cadeau Homme Saint-Va…" at bounding box center [775, 447] width 956 height 545
click at [737, 583] on div ""/saint-valentin/cadeau/c/cadeau-saint-valentin-homme" : "Cadeau Homme Saint-Va…" at bounding box center [775, 447] width 956 height 545
paste textarea "element.getElement('a').getAttribute('href')"
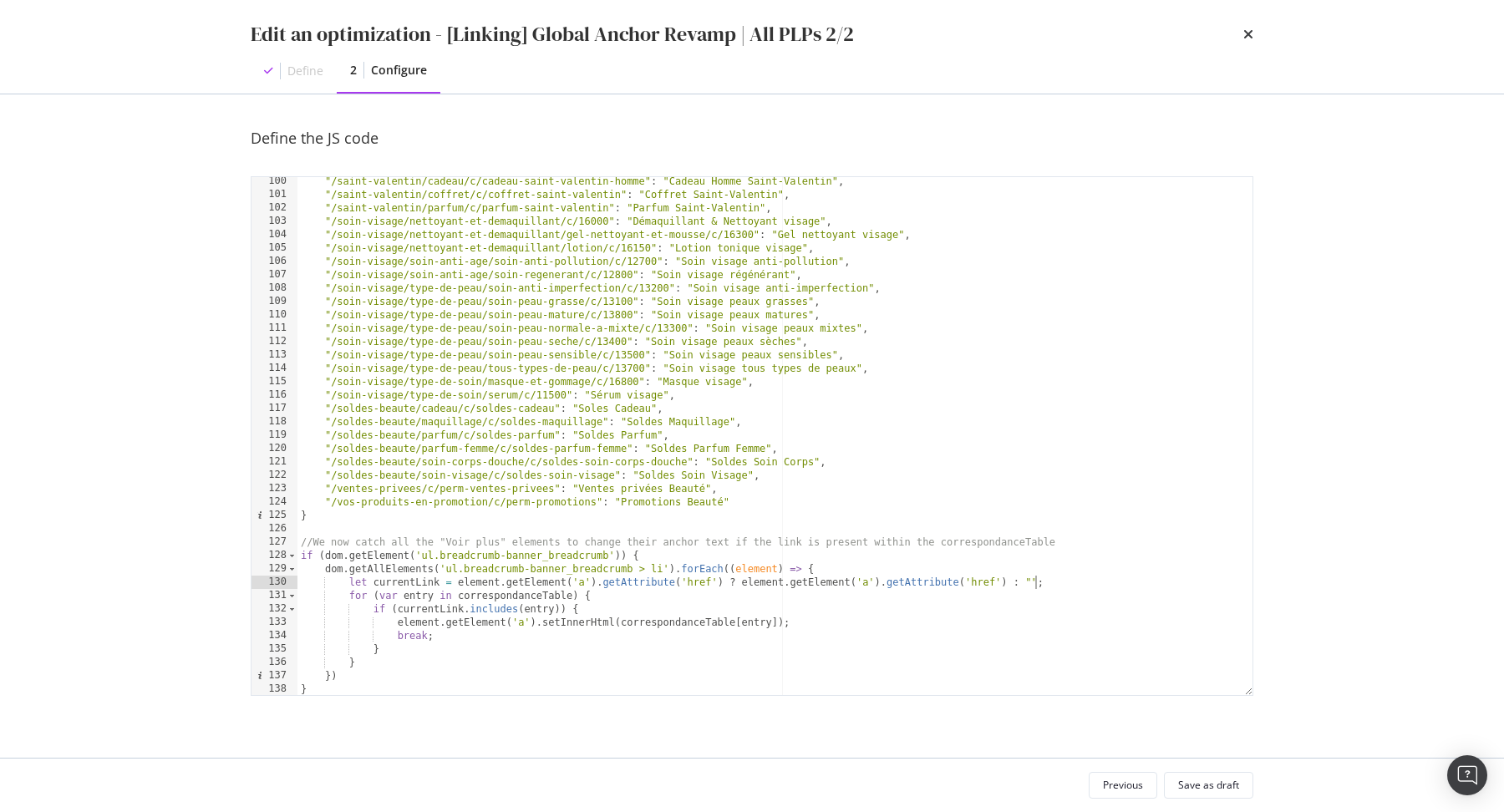
click at [595, 585] on div ""/saint-valentin/cadeau/c/cadeau-saint-valentin-homme" : "Cadeau Homme Saint-Va…" at bounding box center [775, 447] width 956 height 545
click at [723, 583] on div ""/saint-valentin/cadeau/c/cadeau-saint-valentin-homme" : "Cadeau Homme Saint-Va…" at bounding box center [775, 447] width 956 height 545
click at [507, 654] on div ""/saint-valentin/cadeau/c/cadeau-saint-valentin-homme" : "Cadeau Homme Saint-Va…" at bounding box center [775, 447] width 956 height 545
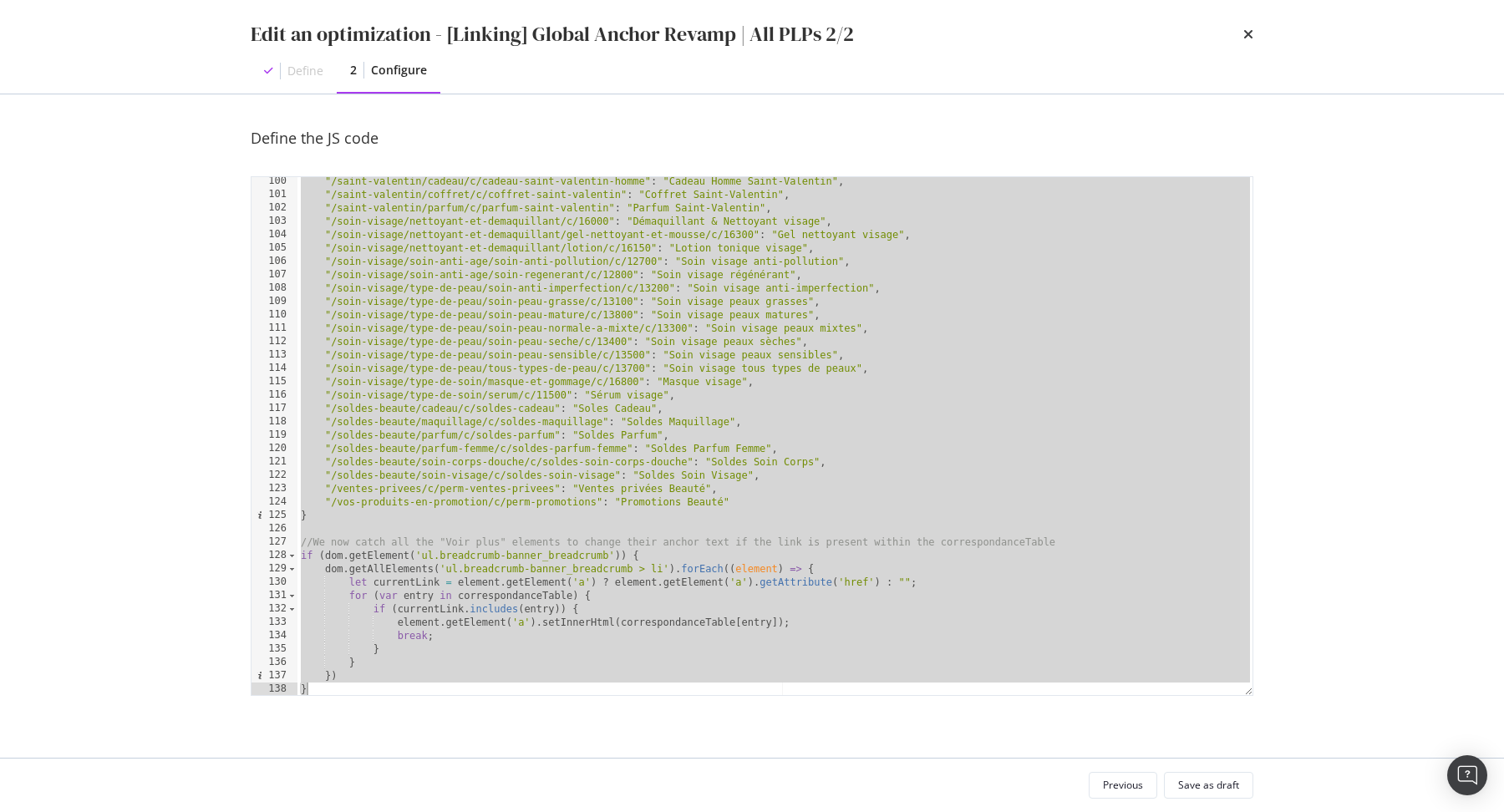
click at [483, 612] on div ""/saint-valentin/cadeau/c/cadeau-saint-valentin-homme" : "Cadeau Homme Saint-Va…" at bounding box center [775, 447] width 956 height 545
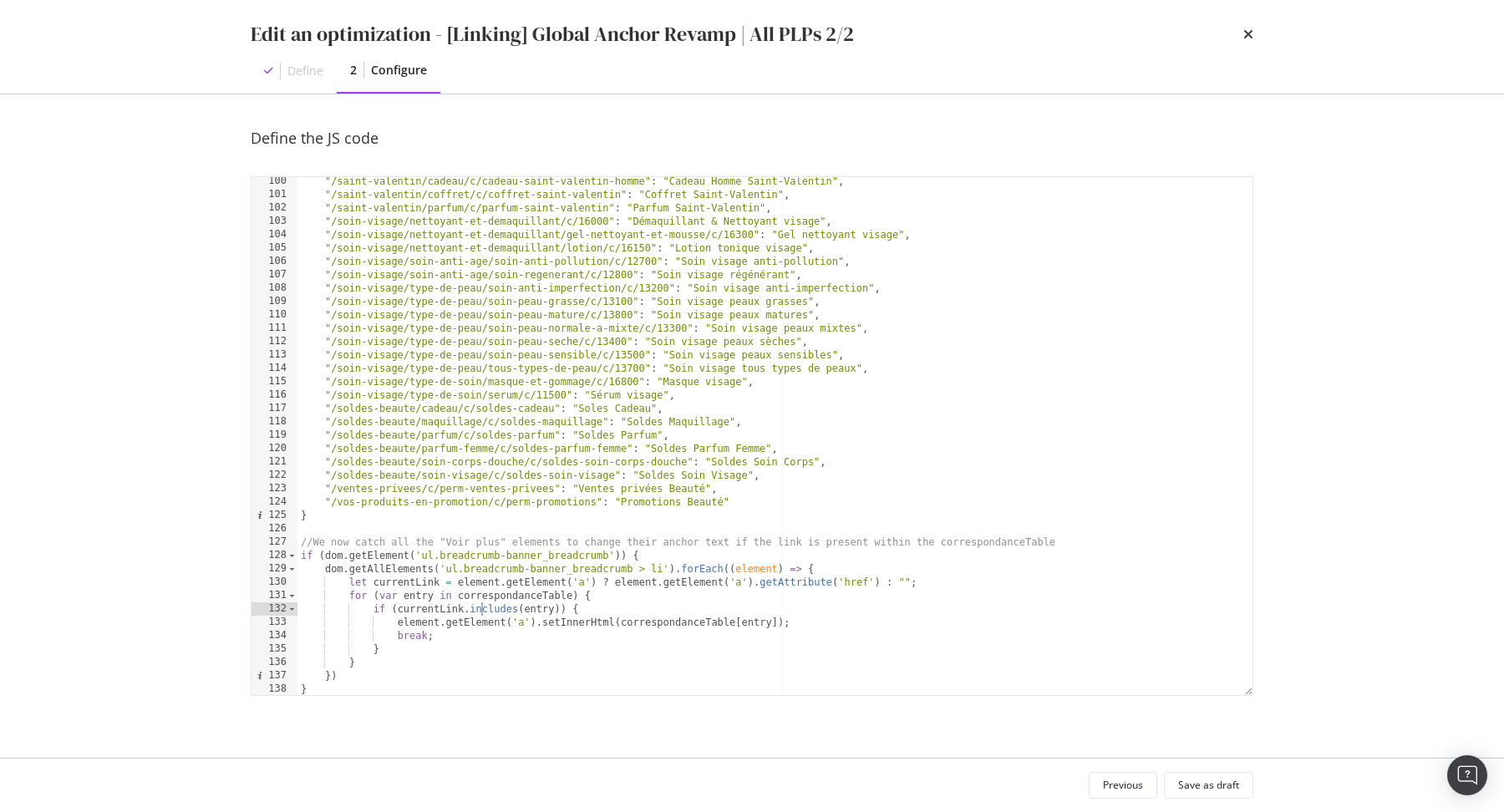
click at [412, 621] on div ""/saint-valentin/cadeau/c/cadeau-saint-valentin-homme" : "Cadeau Homme Saint-Va…" at bounding box center [775, 447] width 956 height 545
type textarea "element.getElement('a').setInnerHtml(correspondanceTable[entry]);"
click at [396, 621] on div ""/saint-valentin/cadeau/c/cadeau-saint-valentin-homme" : "Cadeau Homme Saint-Va…" at bounding box center [775, 447] width 956 height 545
click at [534, 627] on div ""/saint-valentin/cadeau/c/cadeau-saint-valentin-homme" : "Cadeau Homme Saint-Va…" at bounding box center [775, 447] width 956 height 545
click at [793, 622] on div ""/saint-valentin/cadeau/c/cadeau-saint-valentin-homme" : "Cadeau Homme Saint-Va…" at bounding box center [775, 447] width 956 height 545
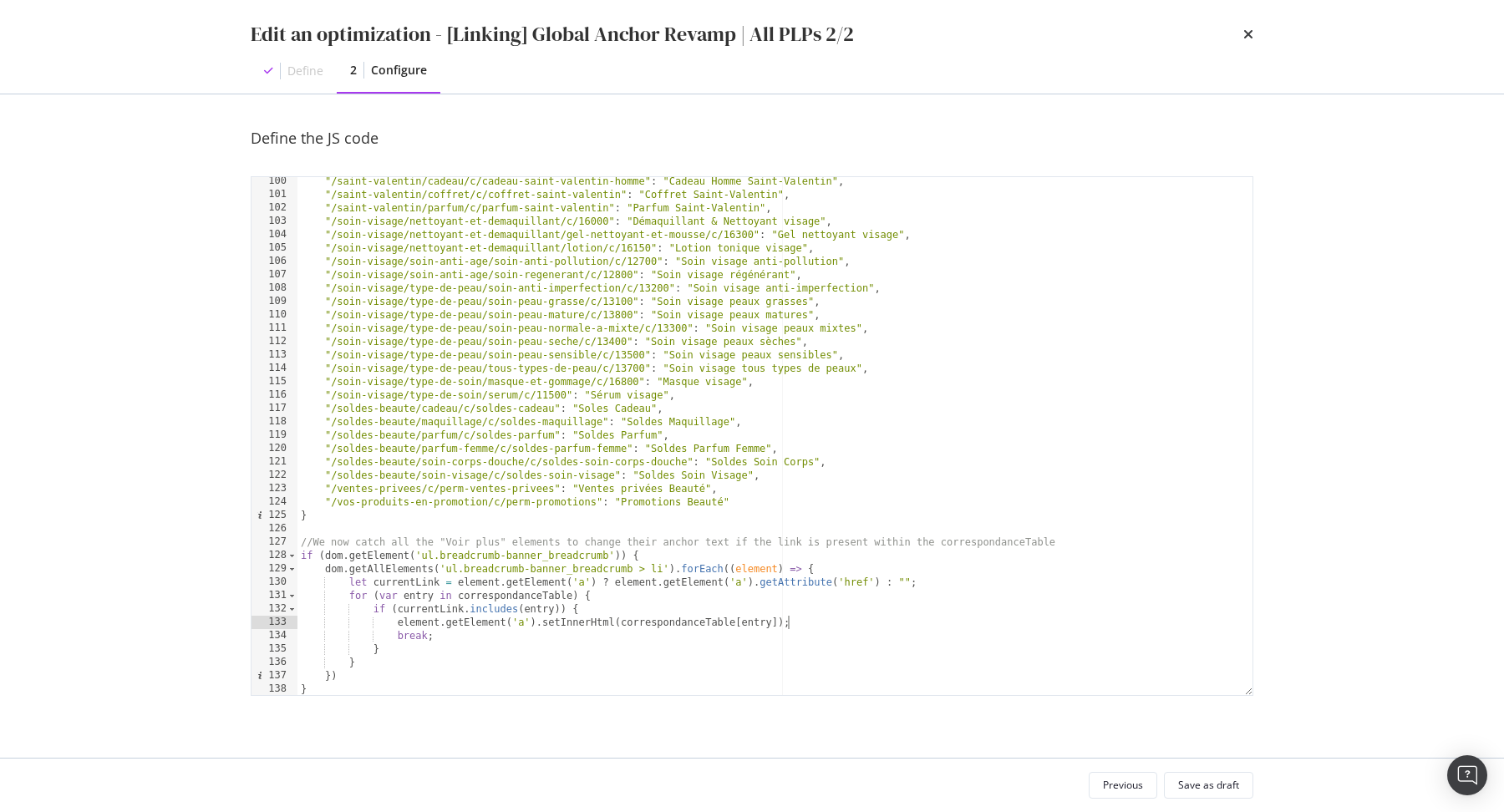
scroll to position [0, 7]
paste textarea "element.getElement('a')"
click at [928, 634] on div ""/saint-valentin/cadeau/c/cadeau-saint-valentin-homme" : "Cadeau Homme Saint-Va…" at bounding box center [775, 447] width 956 height 545
type textarea "element.getElement('a').setAttribute('', '');"
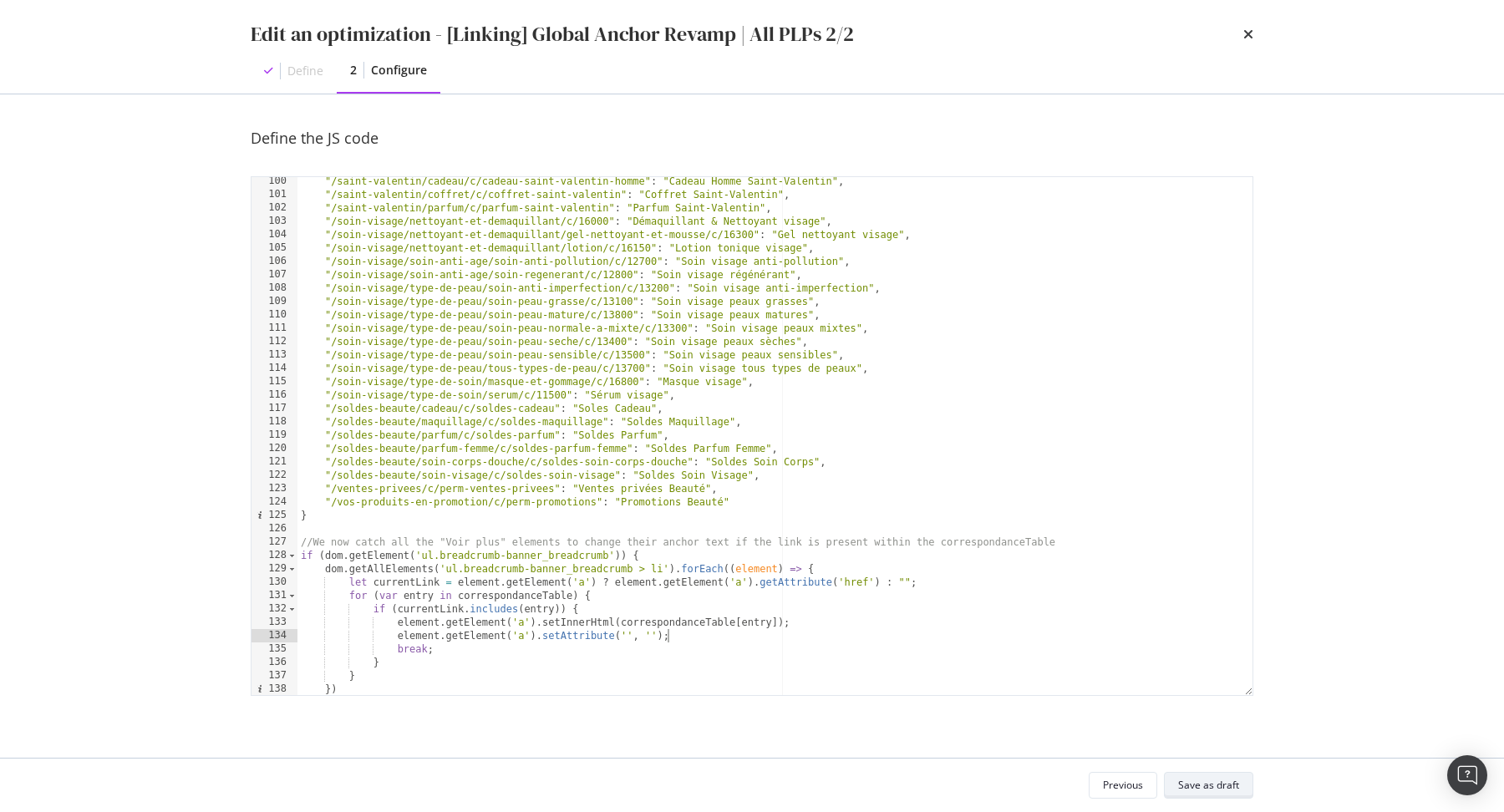
click at [1199, 784] on div "Save as draft" at bounding box center [1208, 784] width 61 height 14
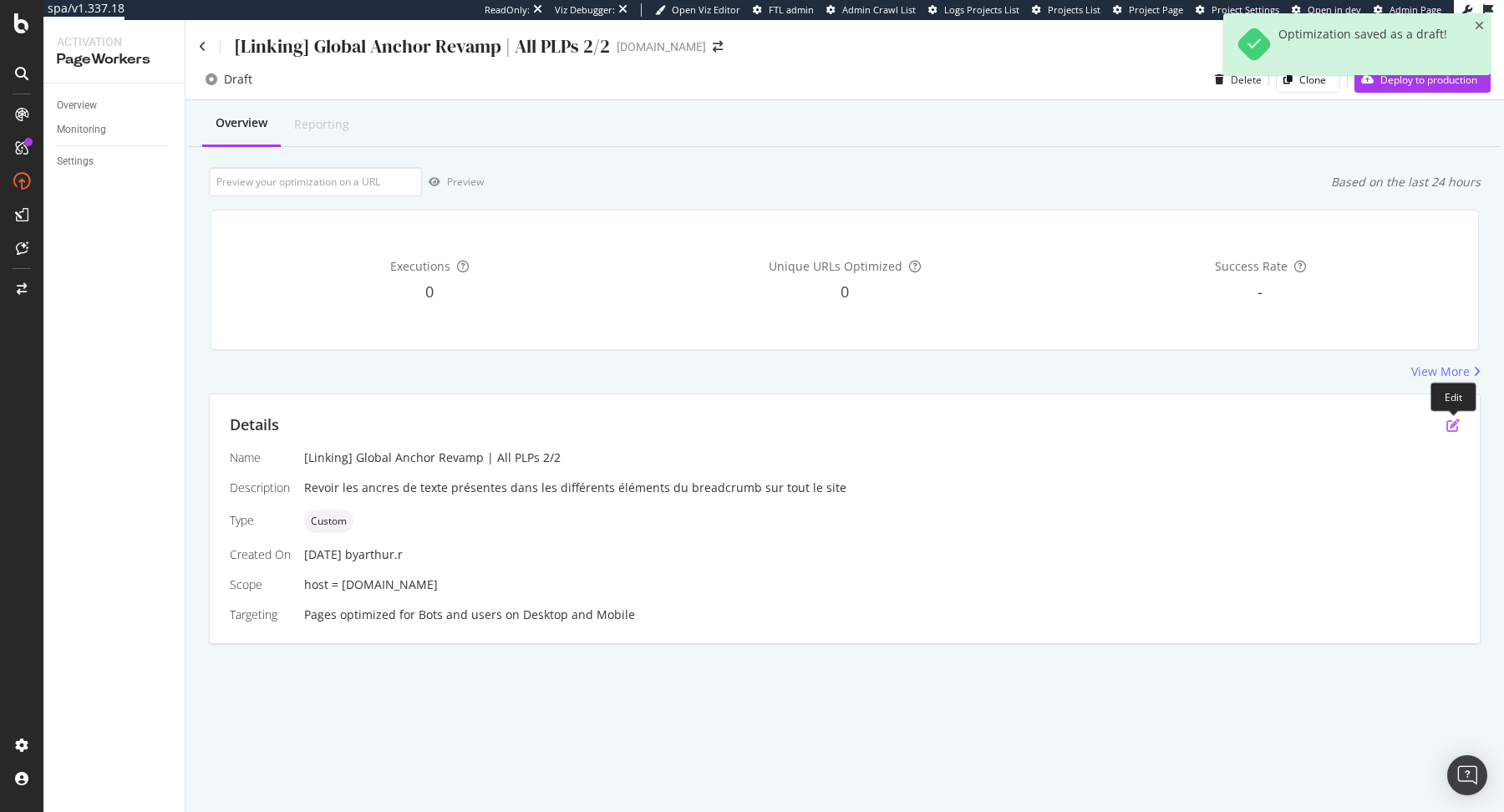
click at [1453, 424] on icon "pen-to-square" at bounding box center [1453, 425] width 13 height 13
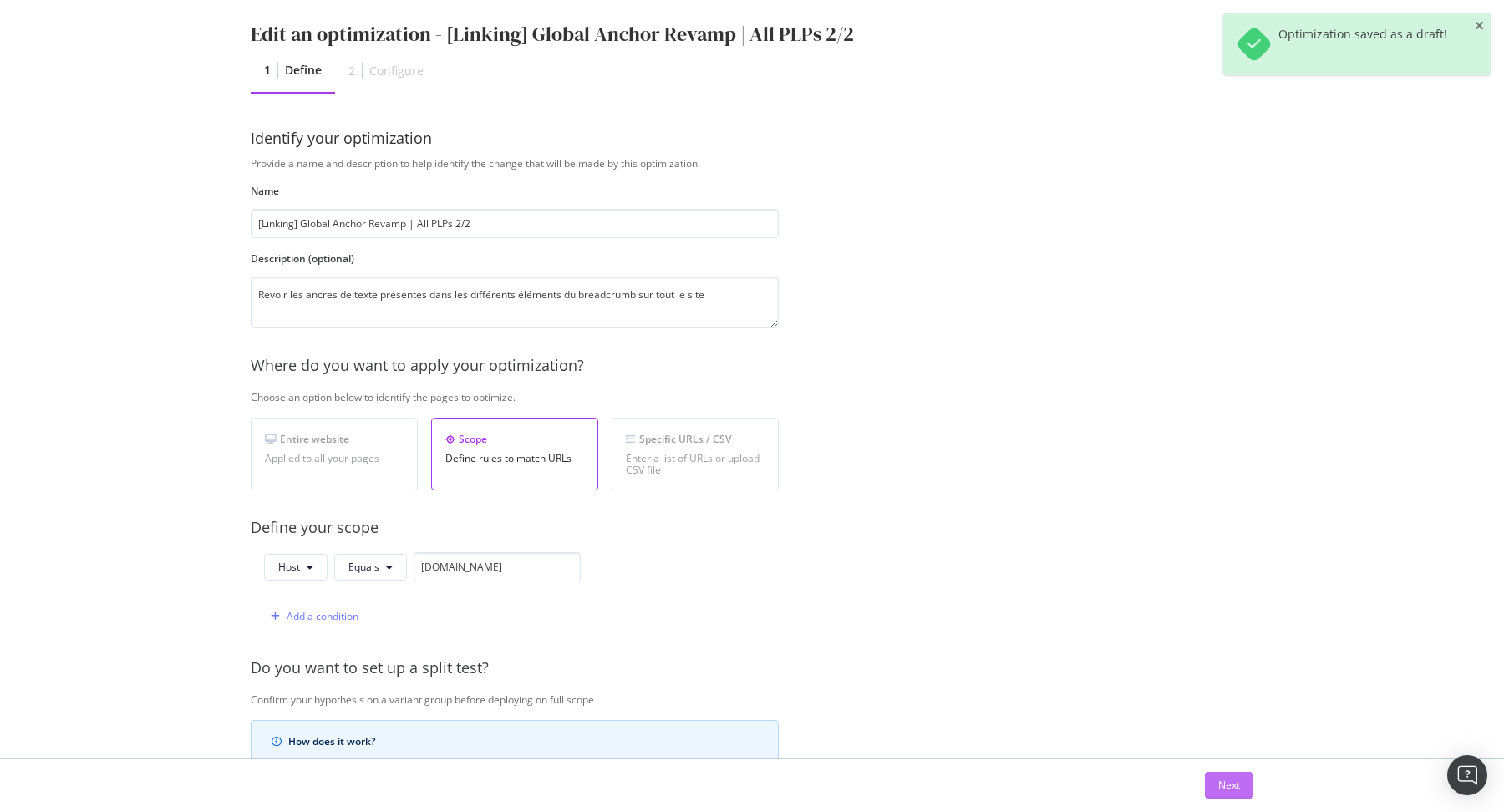
click at [1220, 780] on div "Next" at bounding box center [1229, 784] width 22 height 14
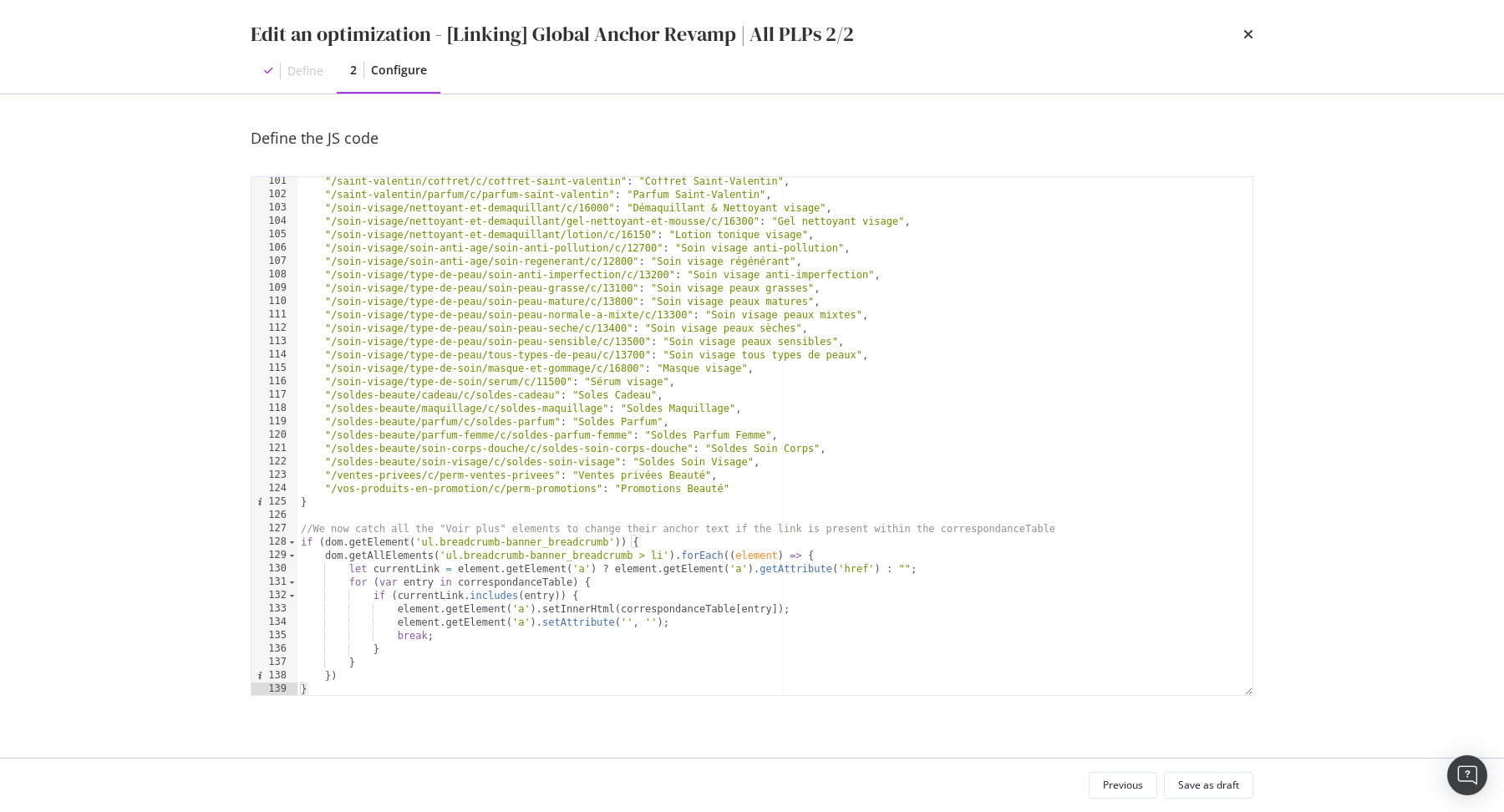
scroll to position [1337, 0]
click at [650, 622] on div ""/saint-valentin/coffret/c/coffret-saint-valentin" : "Coffret Saint-Valentin" ,…" at bounding box center [775, 447] width 956 height 545
paste textarea "YKPMsst5"
click at [628, 618] on div ""/saint-valentin/coffret/c/coffret-saint-valentin" : "Coffret Saint-Valentin" ,…" at bounding box center [775, 447] width 956 height 545
paste textarea "data-bty-pw-id"
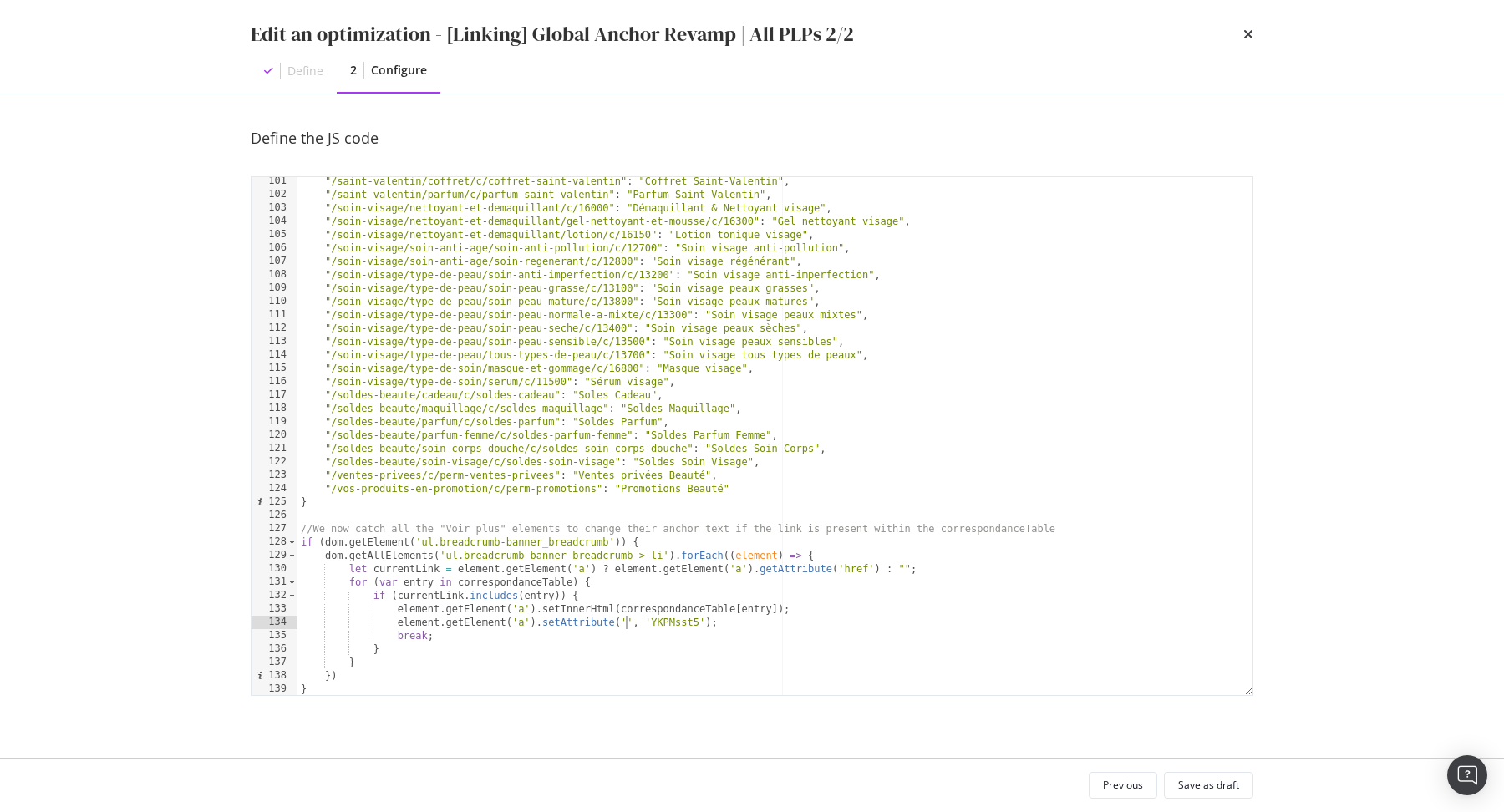
type textarea "element.getElement('a').setAttribute('data-bty-pw-id', 'YKPMsst5');"
click at [827, 622] on div ""/saint-valentin/coffret/c/coffret-saint-valentin" : "Coffret Saint-Valentin" ,…" at bounding box center [775, 447] width 956 height 545
click at [1198, 787] on div "Save as draft" at bounding box center [1208, 784] width 61 height 14
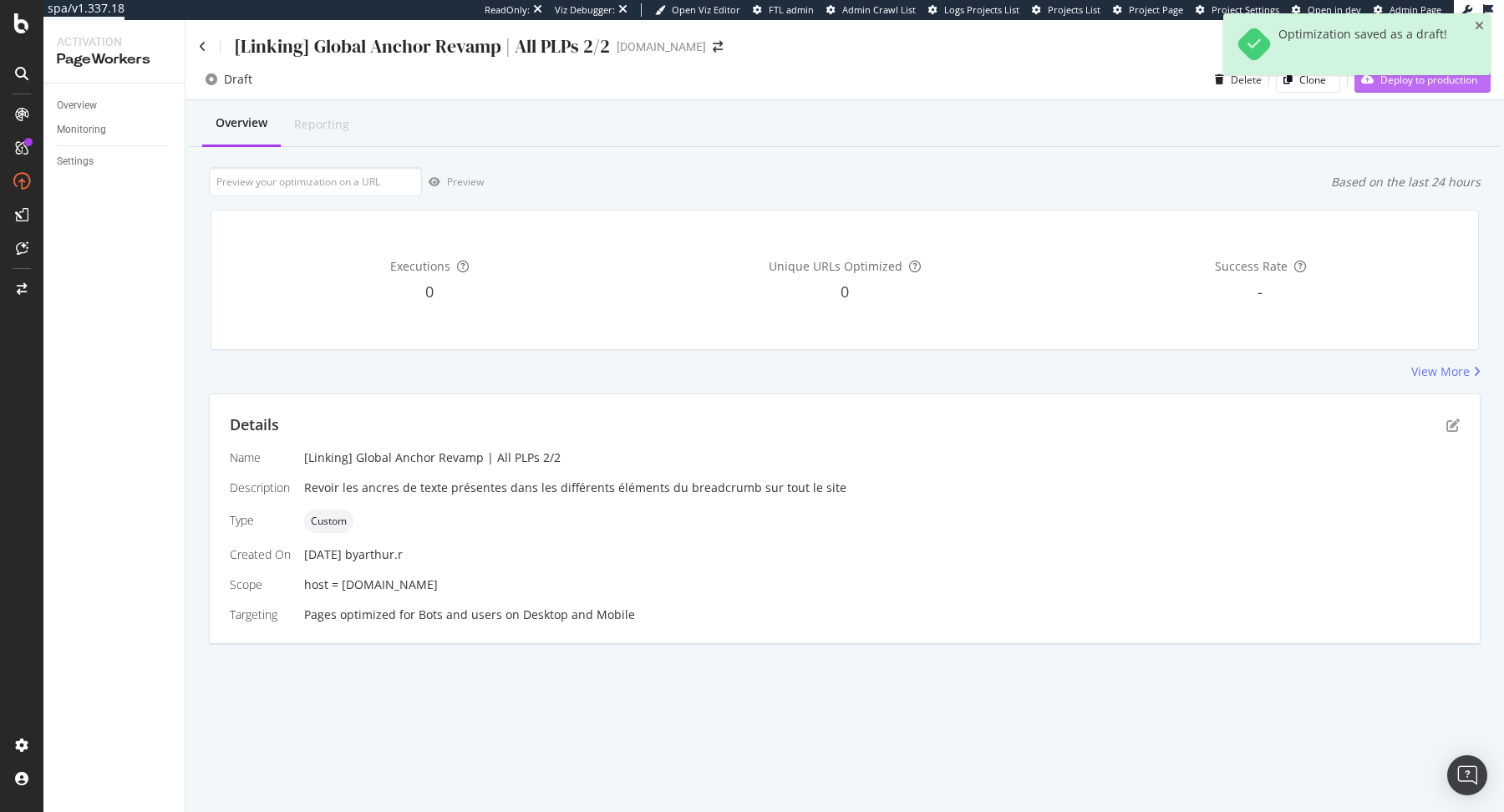
click at [1388, 92] on button "Deploy to production" at bounding box center [1422, 79] width 136 height 27
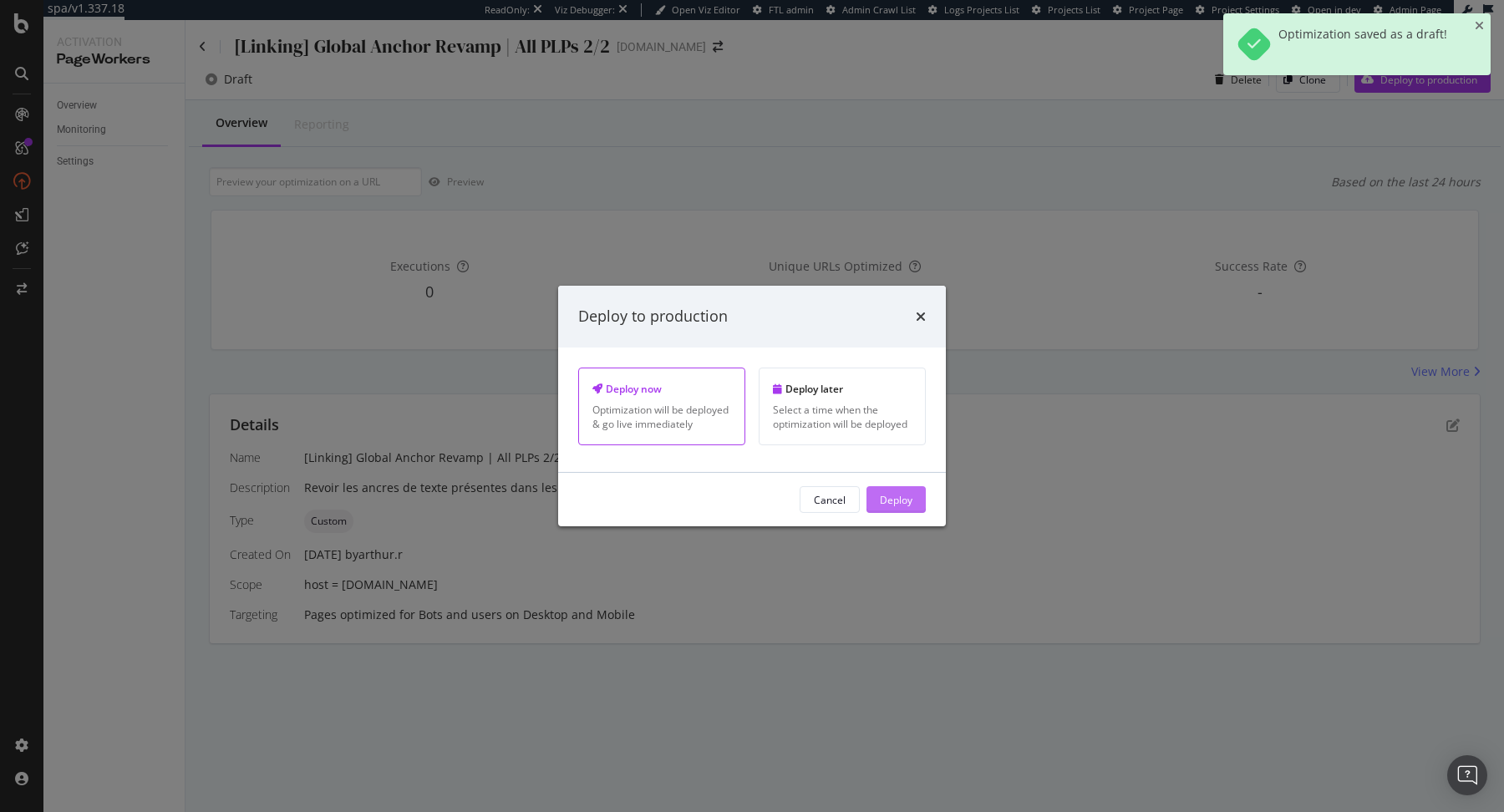
click at [886, 496] on div "Deploy" at bounding box center [896, 498] width 33 height 14
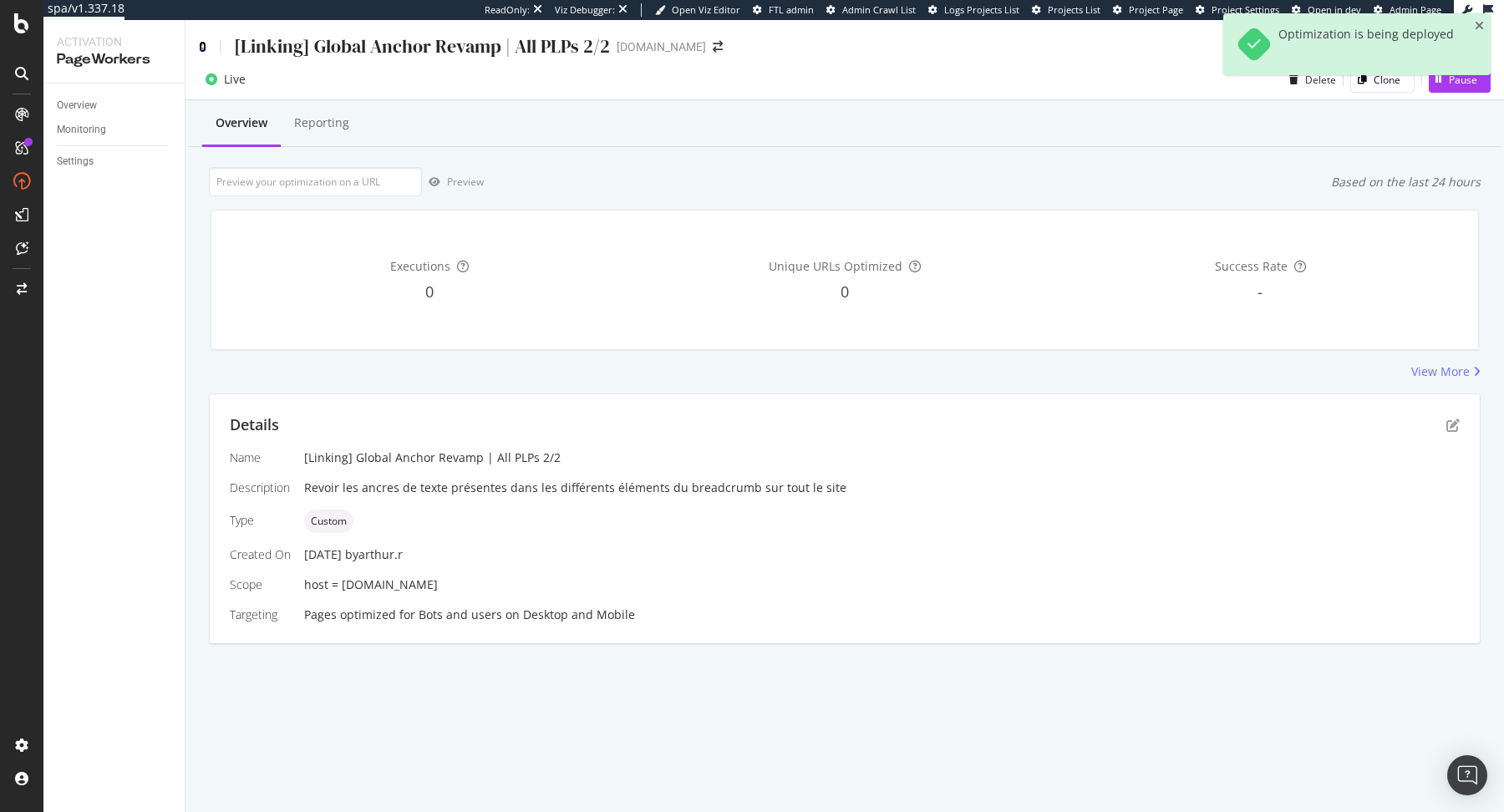
click at [205, 49] on icon at bounding box center [202, 47] width 7 height 11
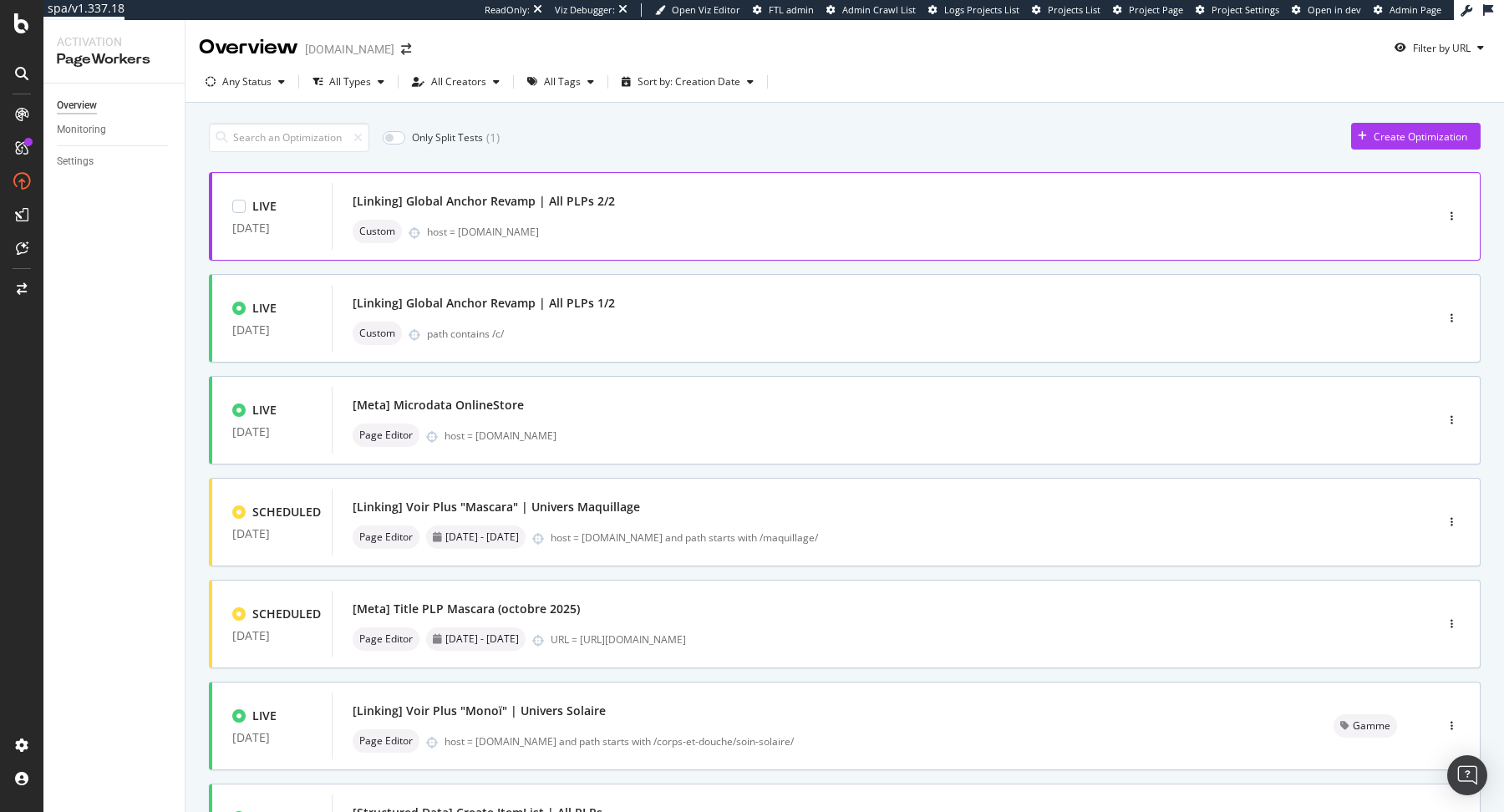
click at [897, 199] on div "[Linking] Global Anchor Revamp | All PLPs 2/2" at bounding box center [857, 200] width 1011 height 23
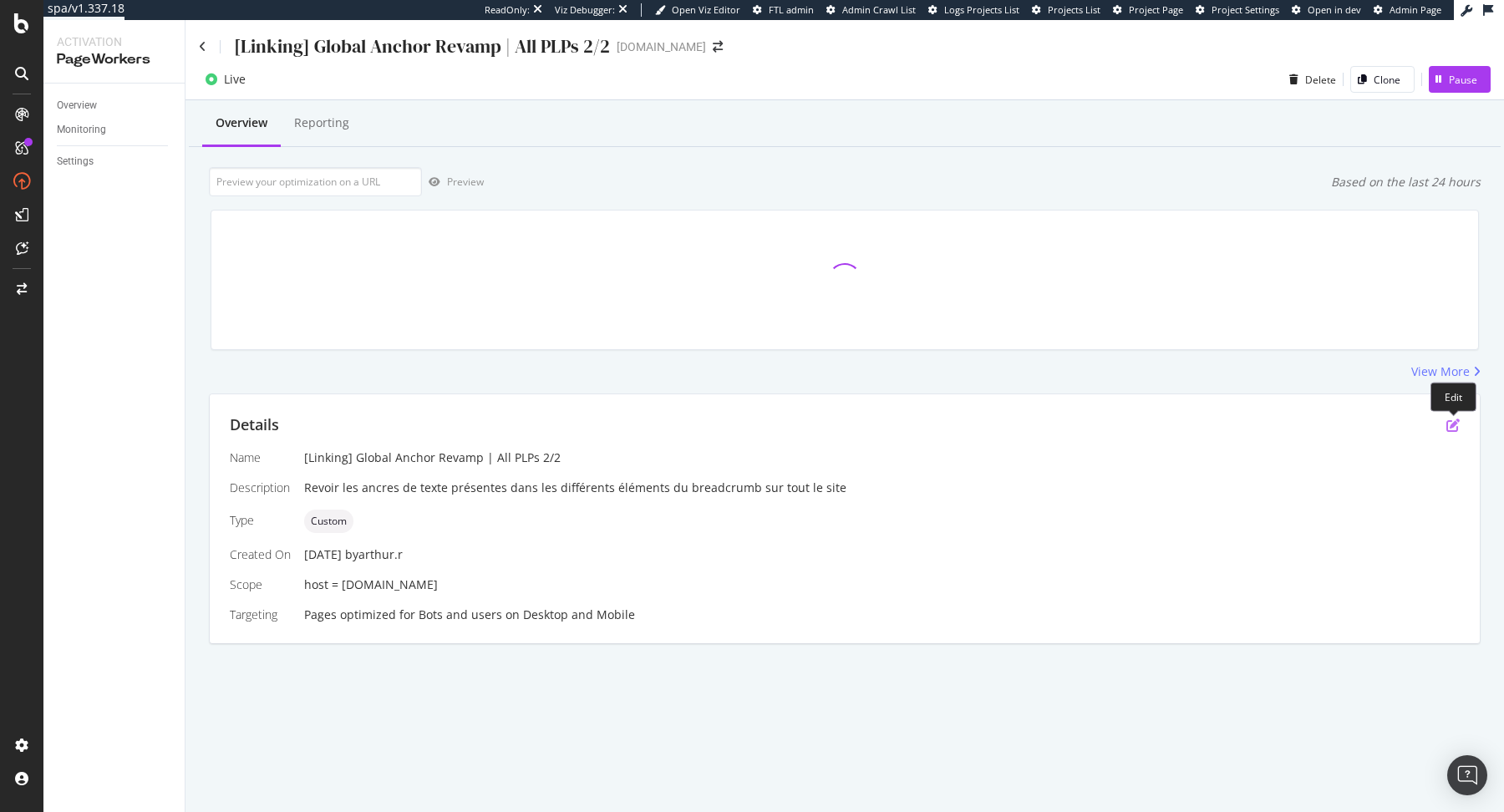
click at [1451, 427] on icon "pen-to-square" at bounding box center [1453, 425] width 13 height 13
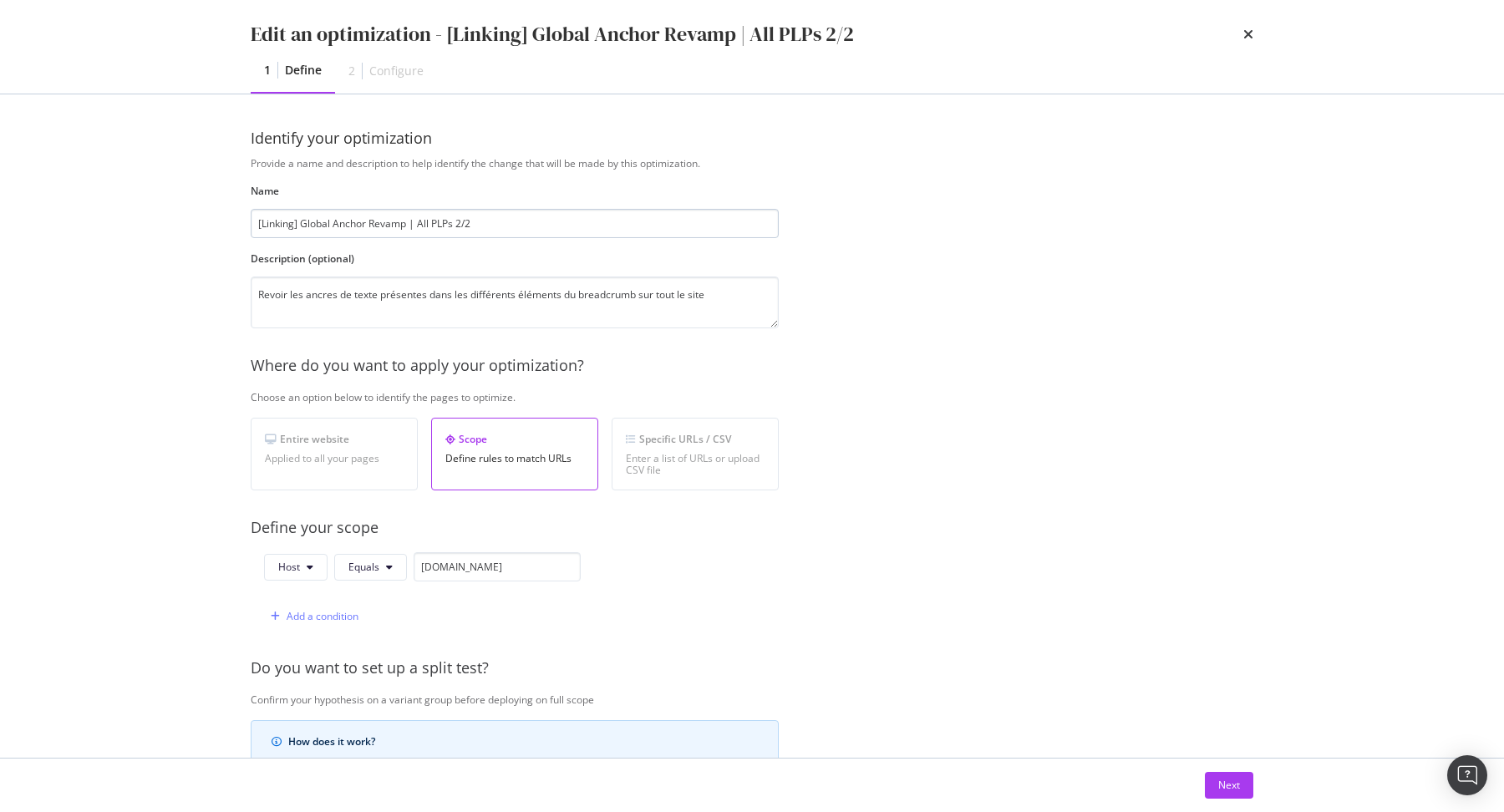
click at [448, 229] on input "[Linking] Global Anchor Revamp | All PLPs 2/2" at bounding box center [515, 223] width 529 height 29
type input "[Linking] Global Anchor Revamp | All Website 2/2"
click at [1219, 788] on div "Next" at bounding box center [1229, 784] width 22 height 14
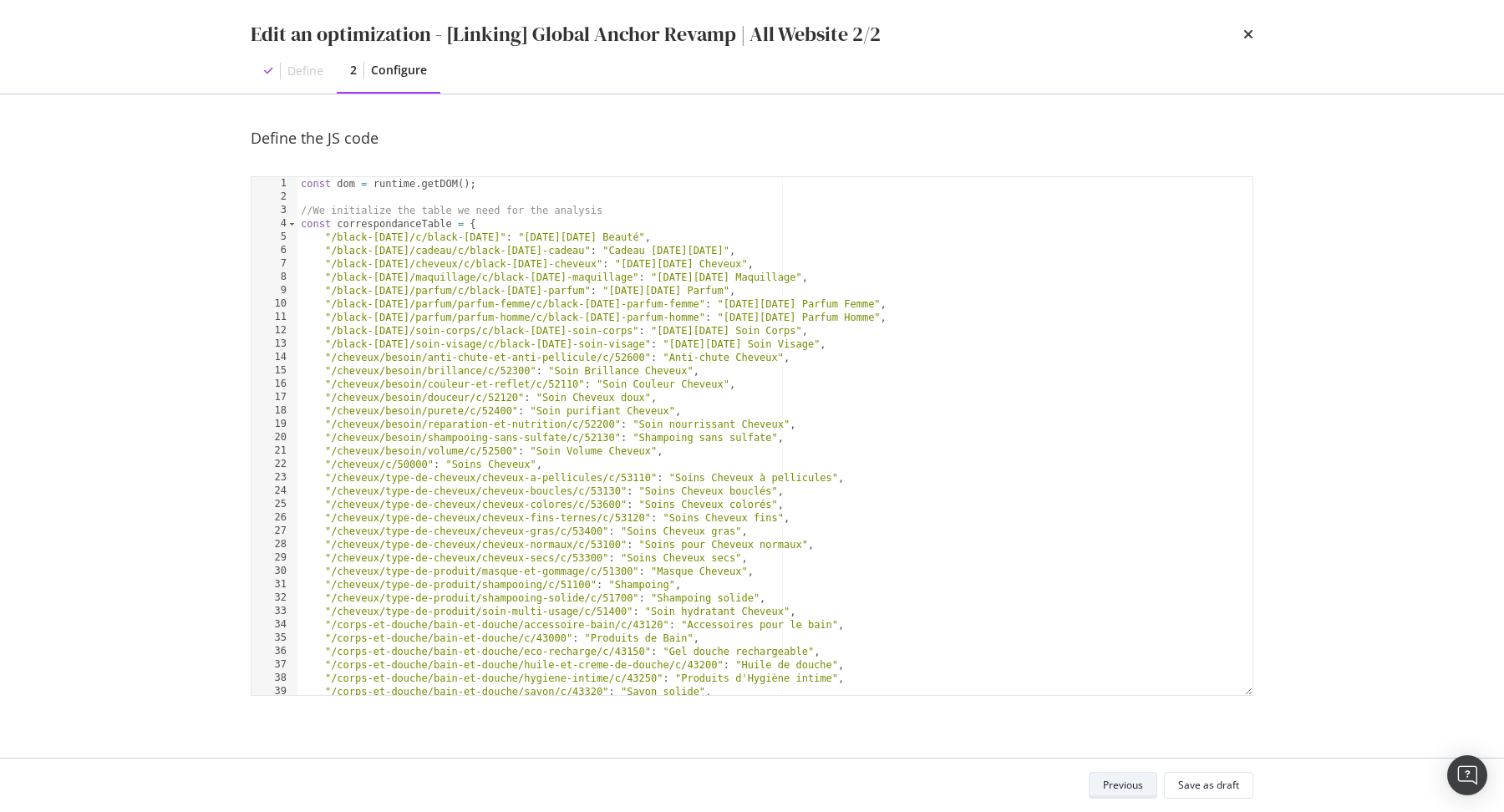
click at [1219, 788] on div "Save as draft" at bounding box center [1208, 784] width 61 height 14
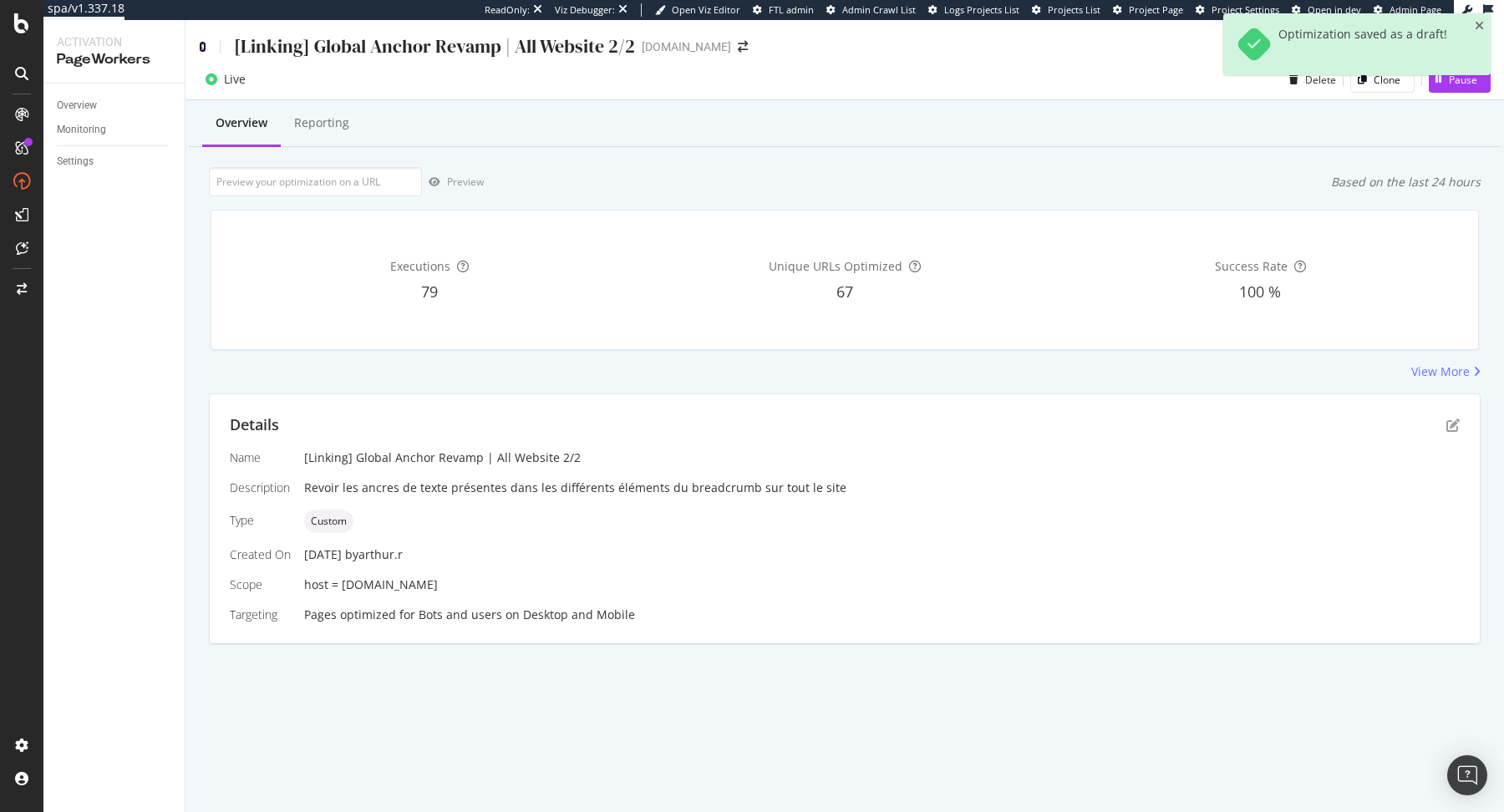
click at [203, 45] on icon at bounding box center [202, 47] width 7 height 11
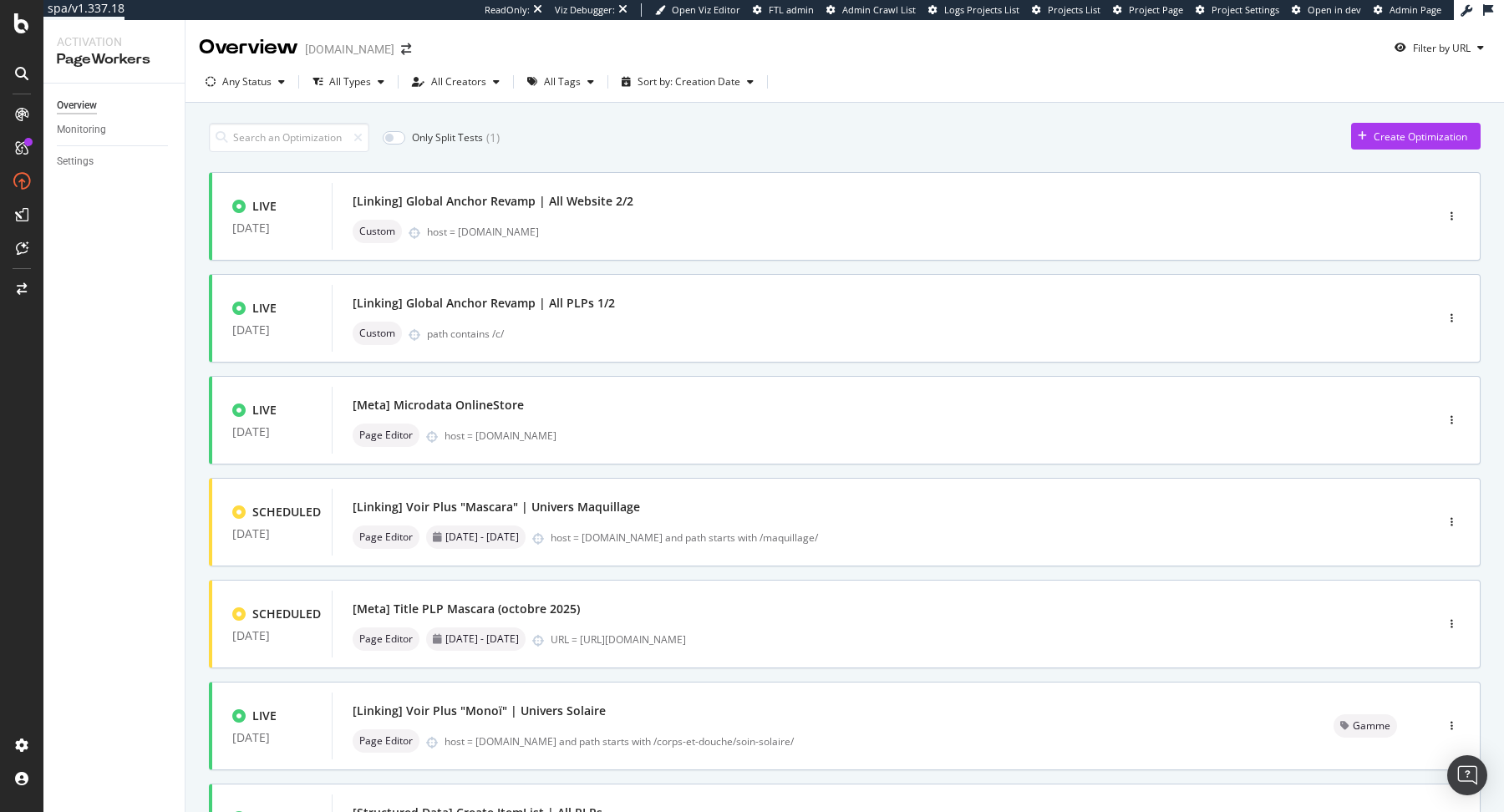
click at [1045, 90] on div "Any Status All Types All Creators All Tags Sort by: Creation Date" at bounding box center [844, 85] width 1318 height 34
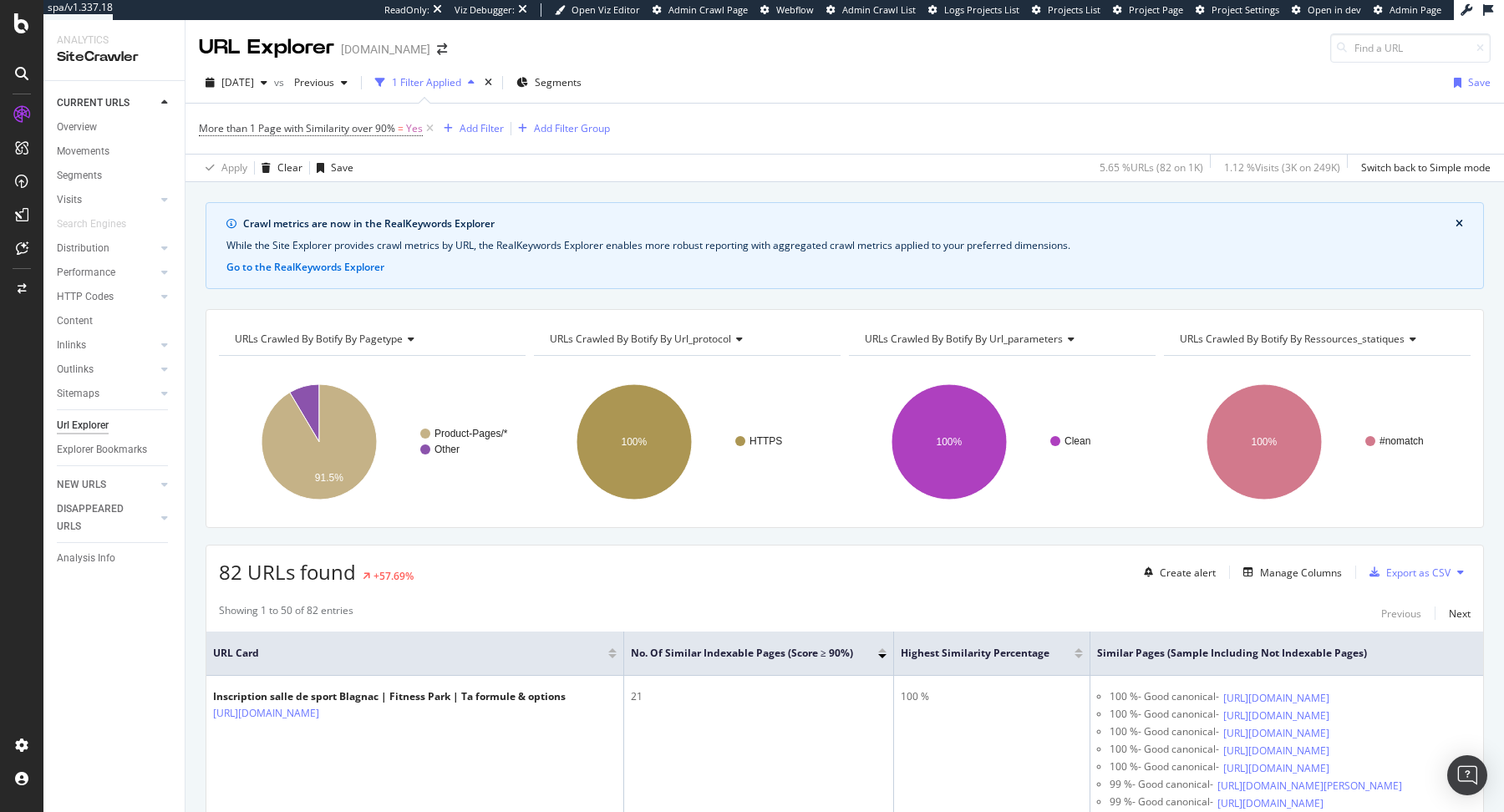
click at [955, 338] on span "URLs Crawled By Botify By url_parameters" at bounding box center [963, 338] width 198 height 14
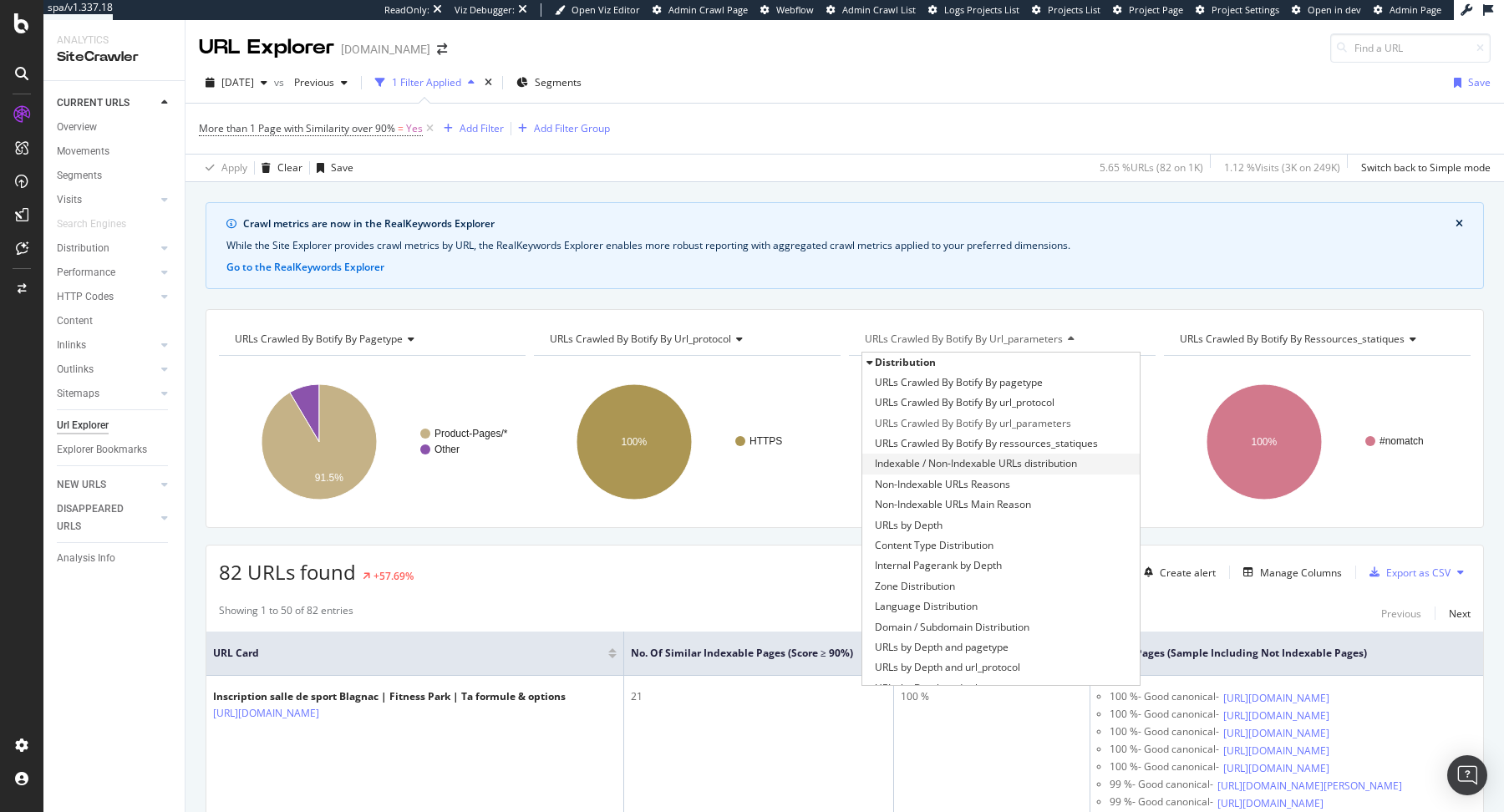
click at [954, 464] on span "Indexable / Non-Indexable URLs distribution" at bounding box center [976, 464] width 202 height 17
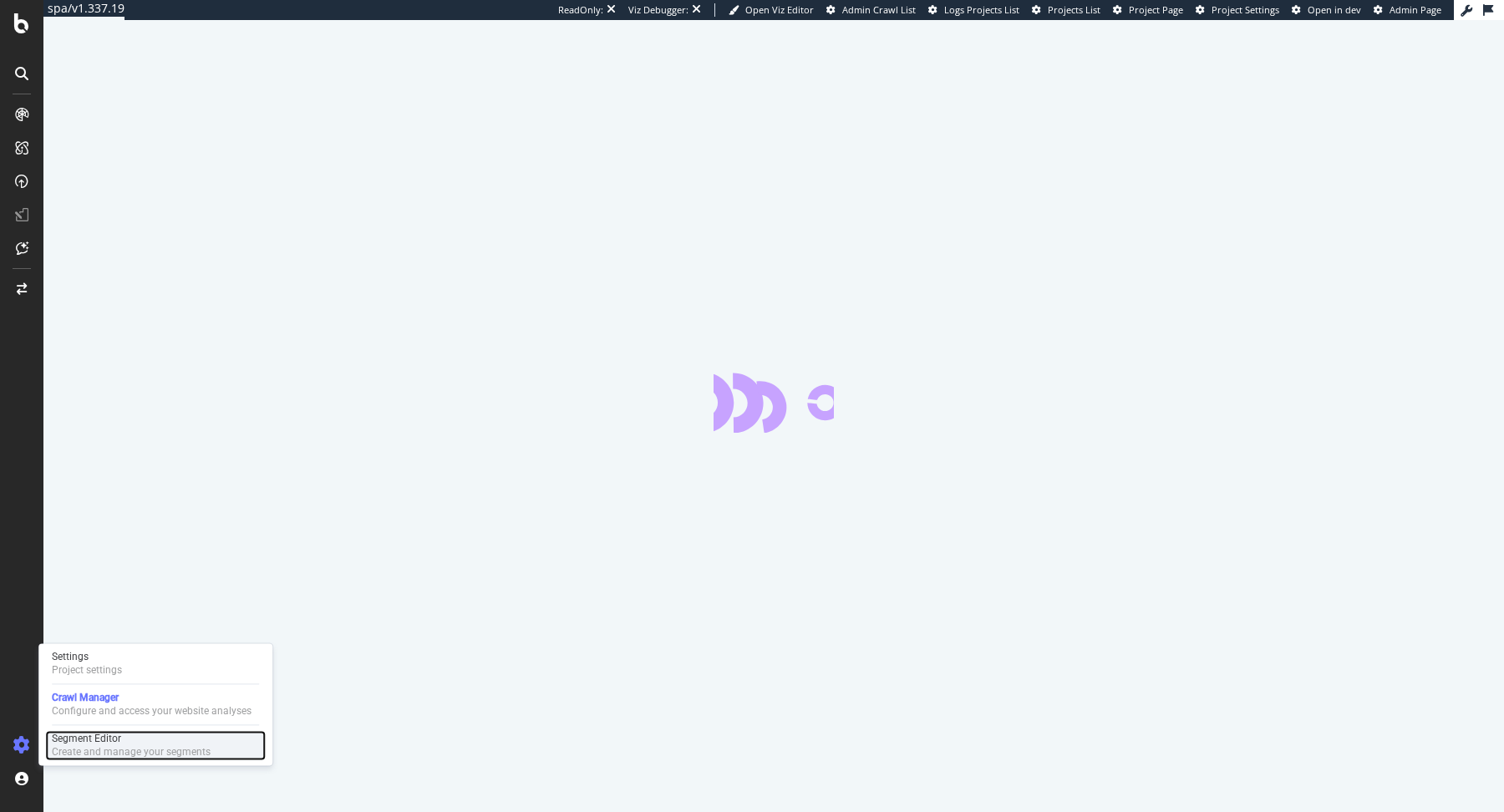
click at [58, 737] on div "Segment Editor" at bounding box center [130, 738] width 158 height 13
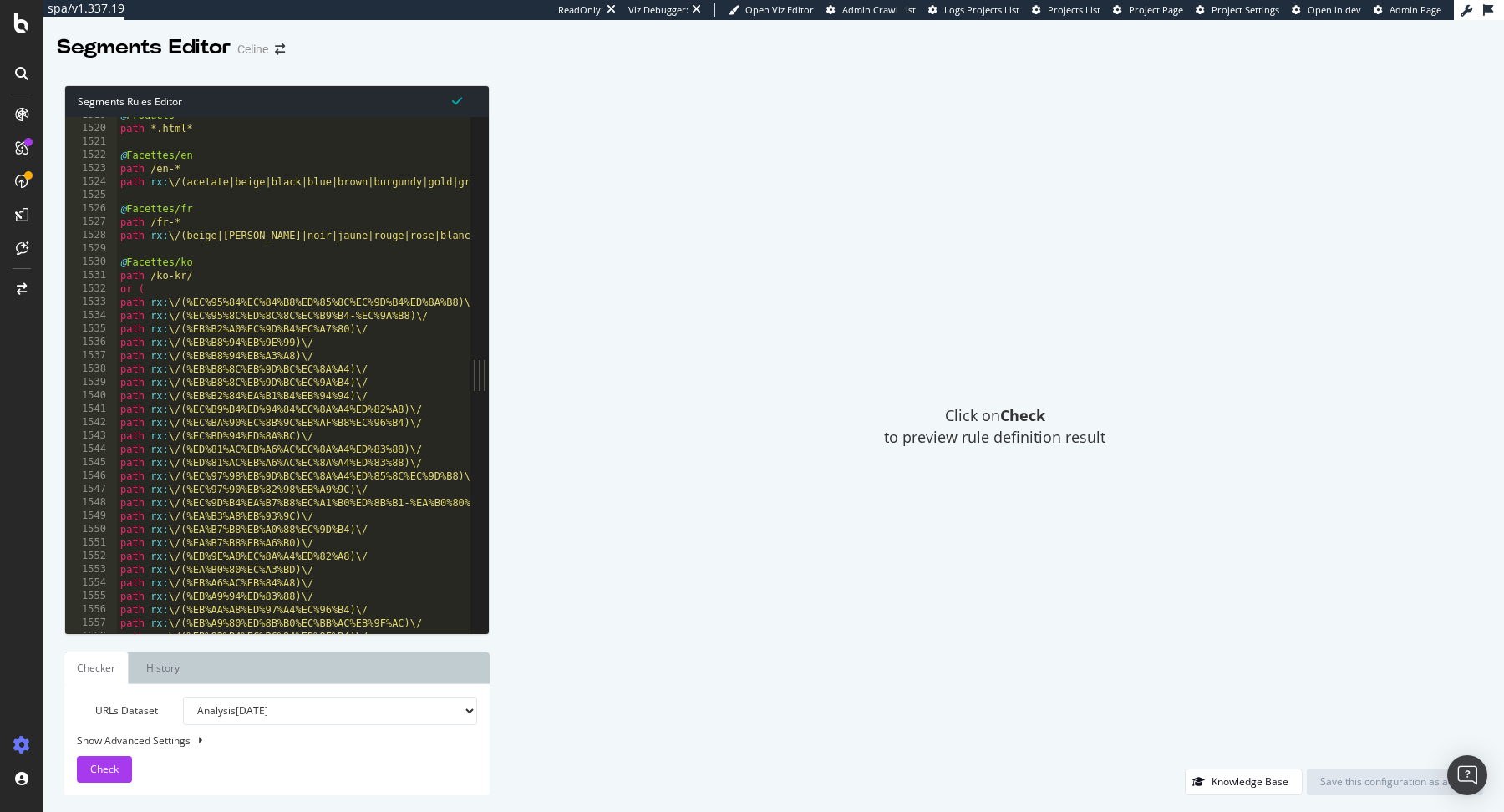
scroll to position [20292, 0]
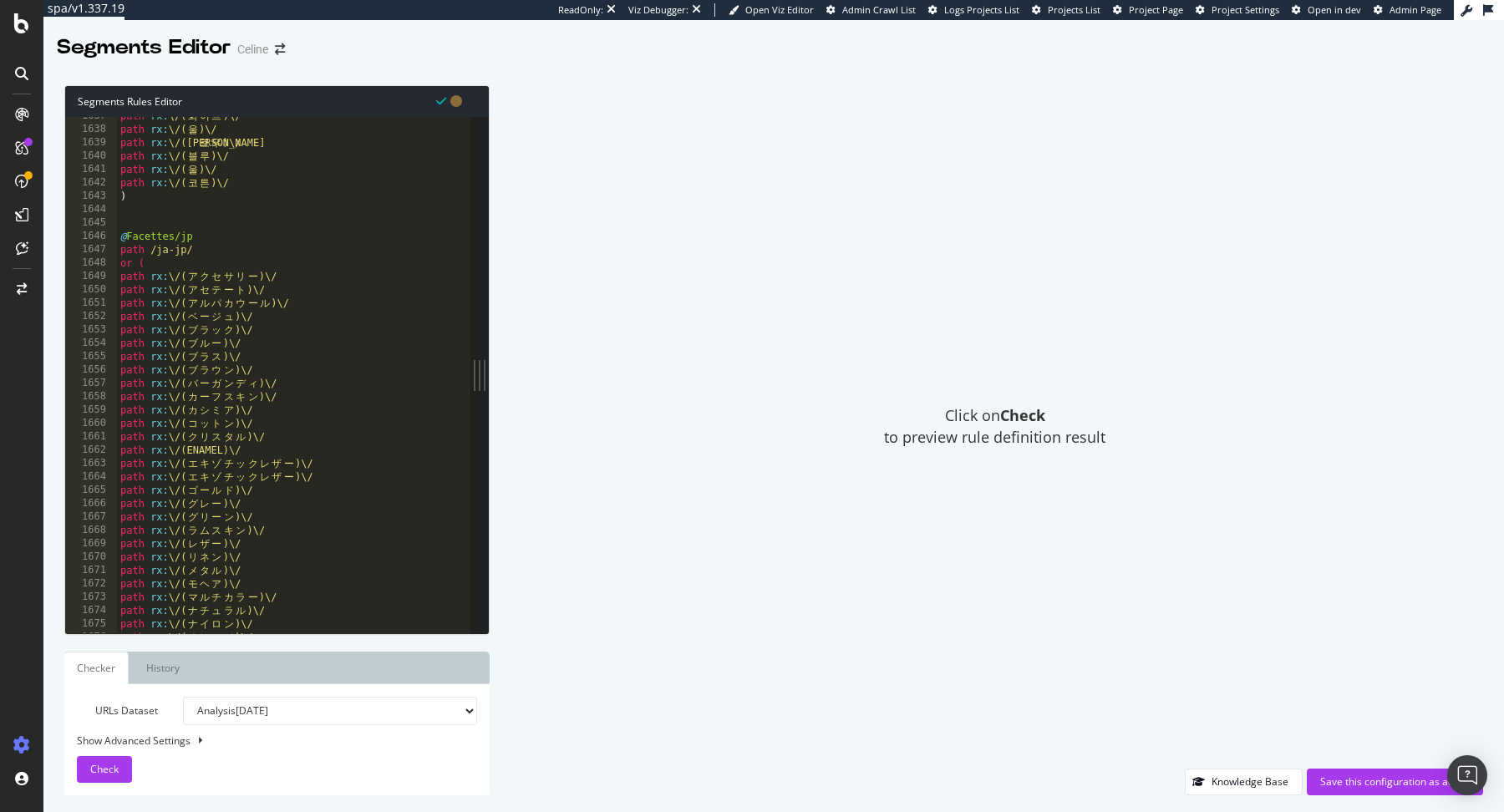
scroll to position [21868, 0]
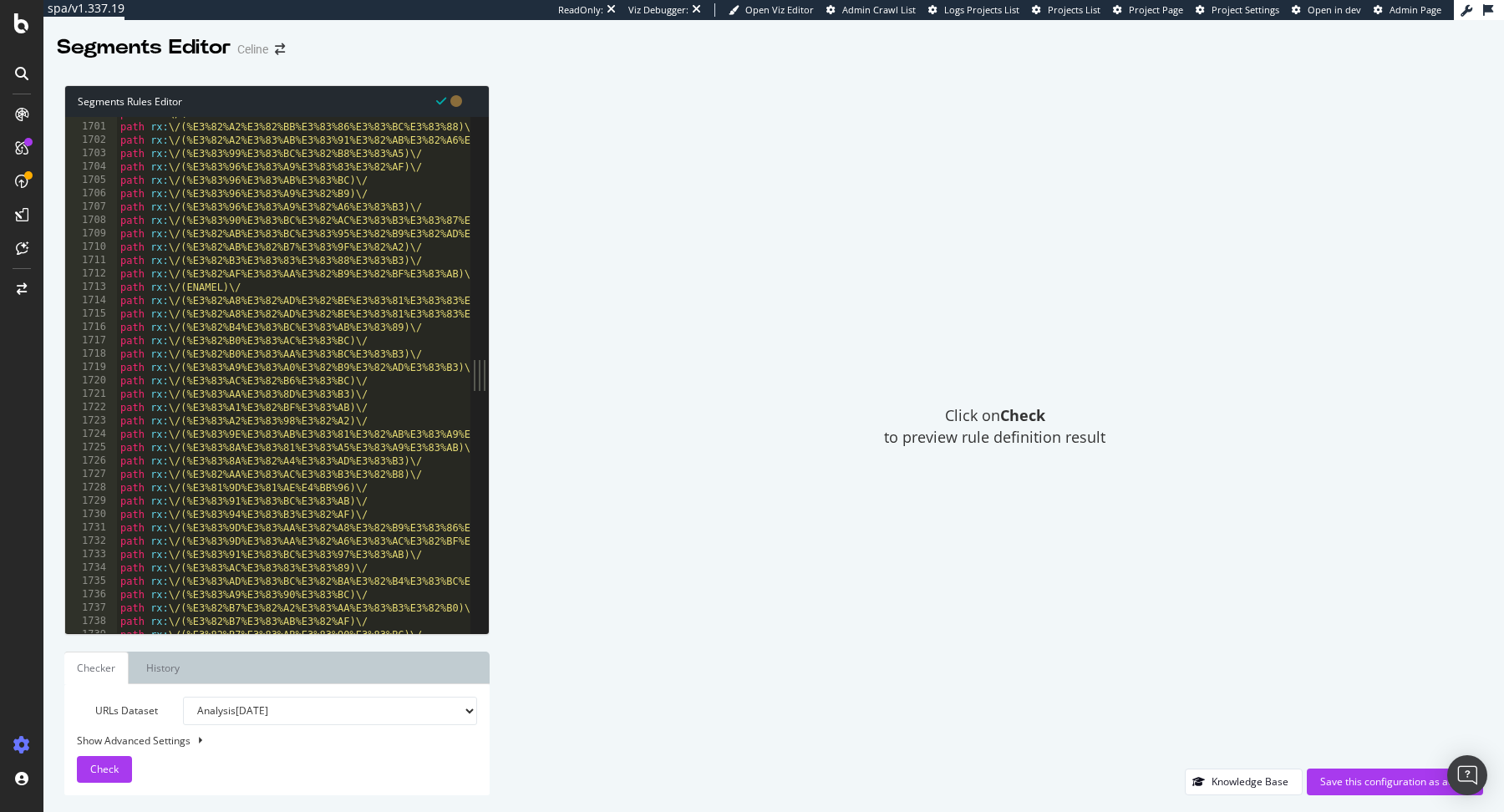
scroll to position [22878, 0]
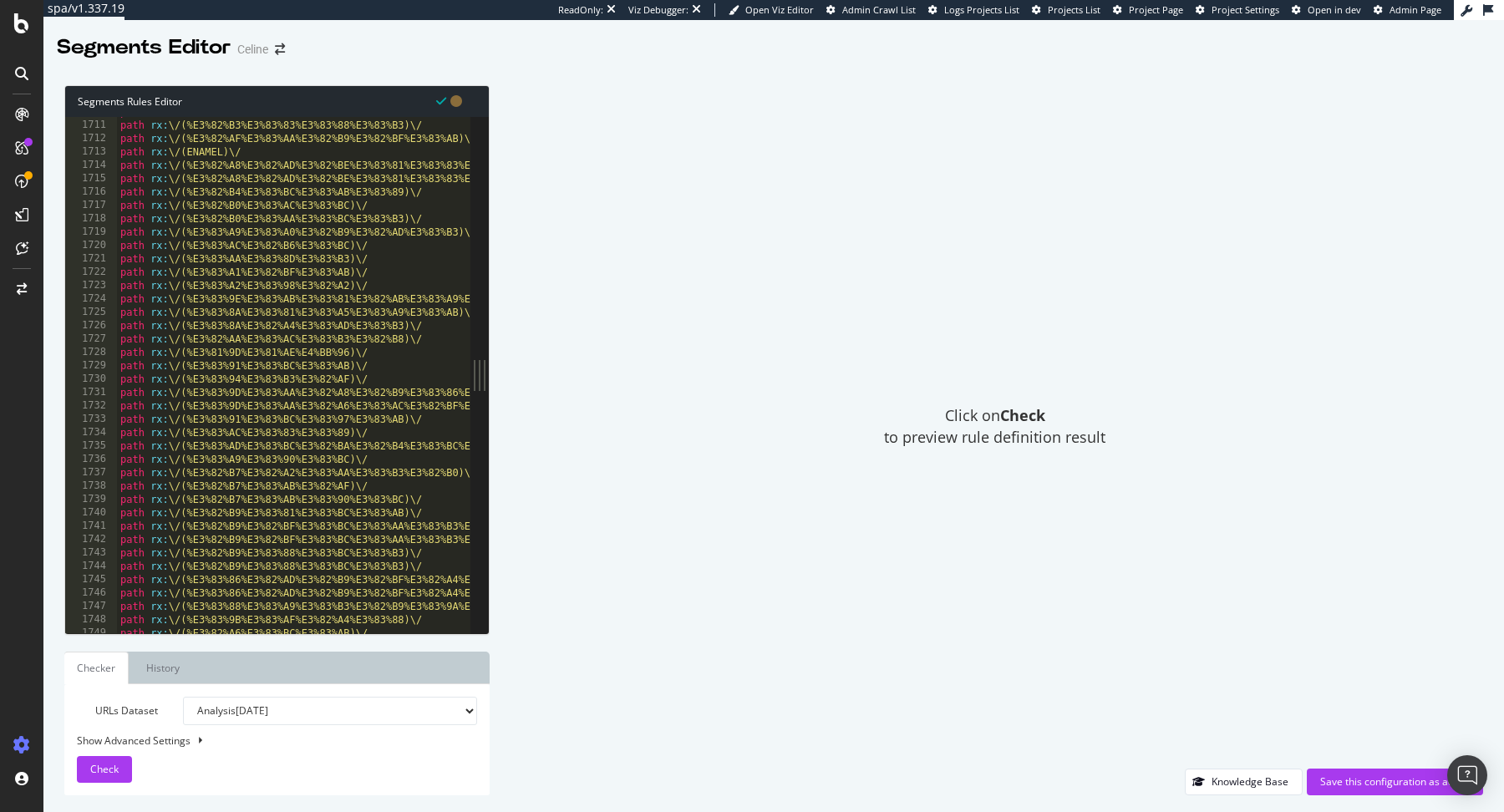
scroll to position [0, 2]
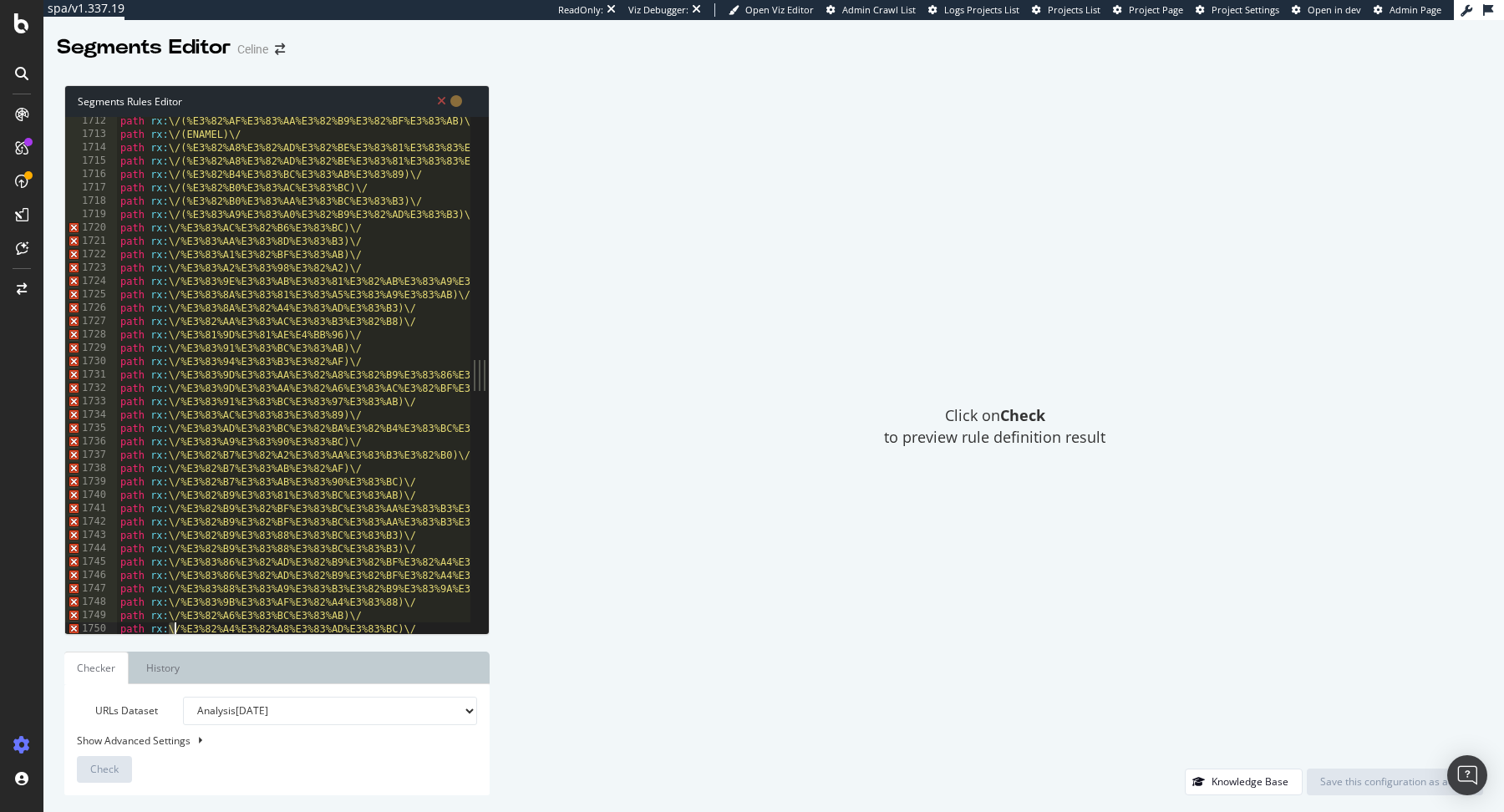
scroll to position [22864, 0]
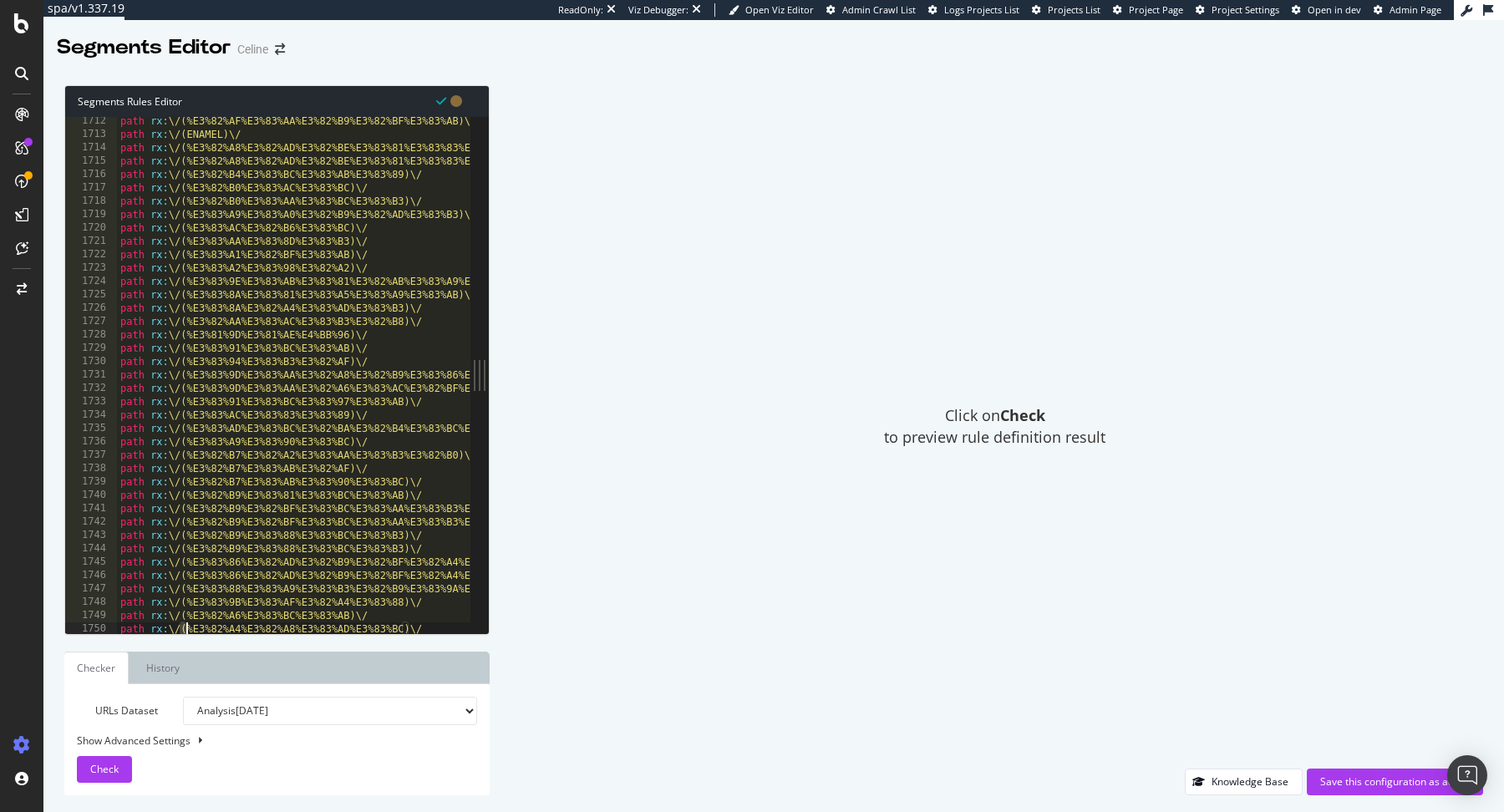
type textarea "path rx:\/(%E3%82%A4%E3%82%A8%E3%83%AD%E3%83%BC)\/"
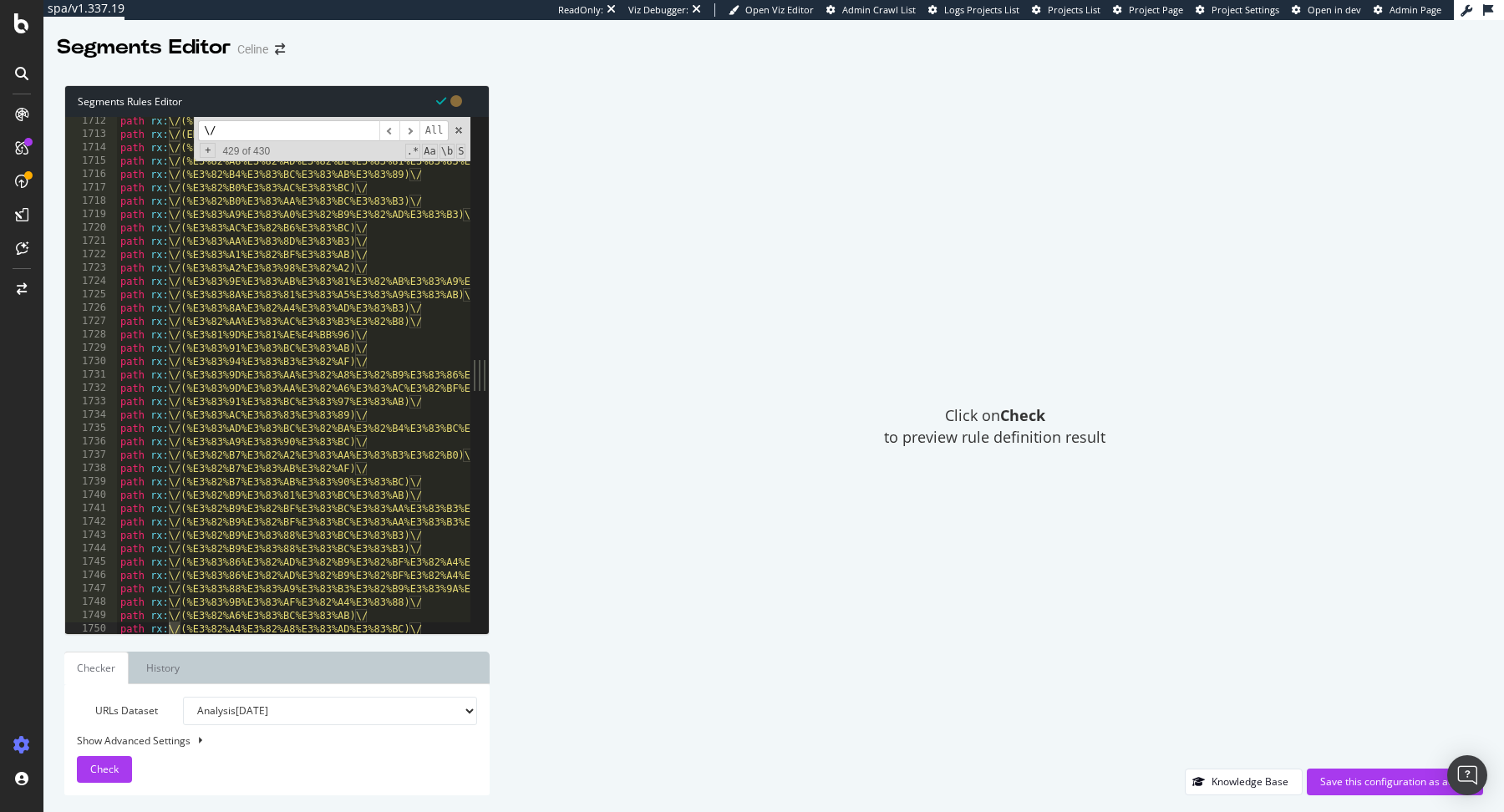
click at [243, 136] on input "\/" at bounding box center [288, 130] width 181 height 21
type input "\/("
click at [205, 152] on span "+" at bounding box center [207, 150] width 16 height 15
click at [251, 155] on input at bounding box center [288, 155] width 181 height 21
type input "/"
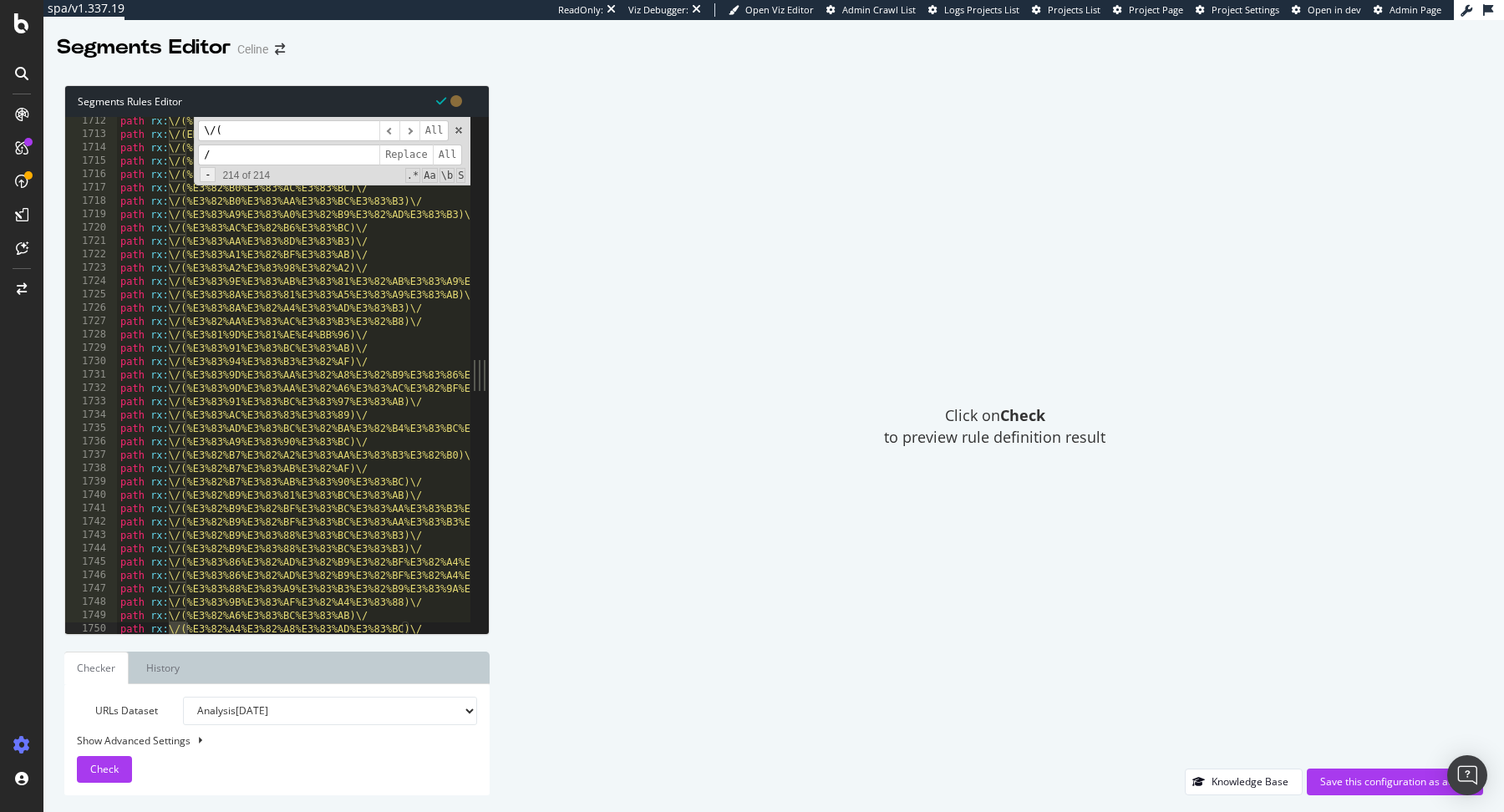
click at [208, 176] on span "-" at bounding box center [207, 174] width 16 height 15
click at [215, 155] on span "+" at bounding box center [207, 150] width 16 height 15
click at [237, 157] on input "/" at bounding box center [288, 155] width 181 height 21
click at [294, 181] on div "\/( ​ ​ All / Replace All - 214 of 214 .* Aa \b S" at bounding box center [332, 151] width 276 height 68
click at [396, 129] on span "​" at bounding box center [389, 130] width 20 height 21
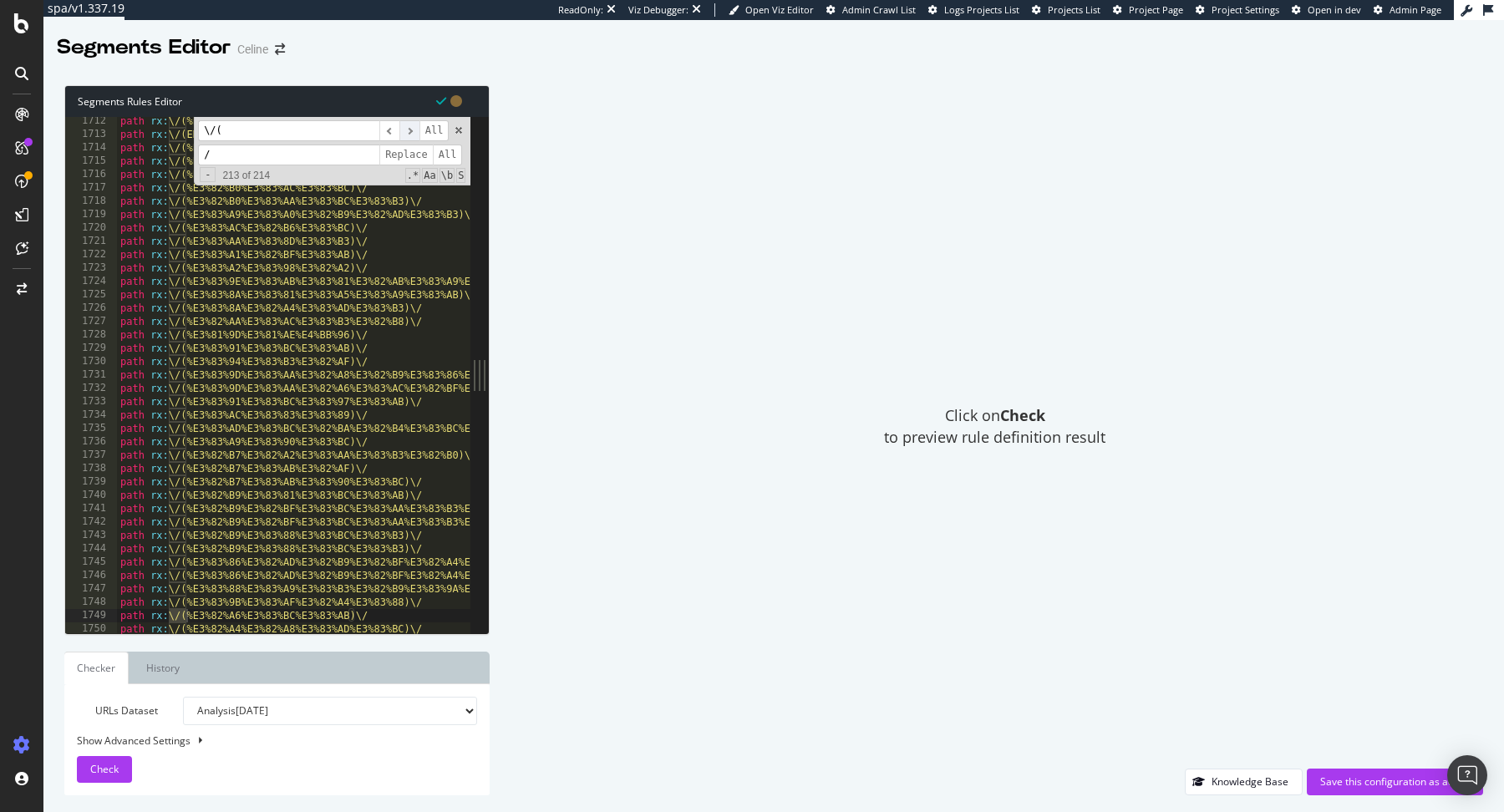
click at [407, 129] on span "​" at bounding box center [409, 130] width 20 height 21
click at [409, 129] on span "​" at bounding box center [409, 130] width 20 height 21
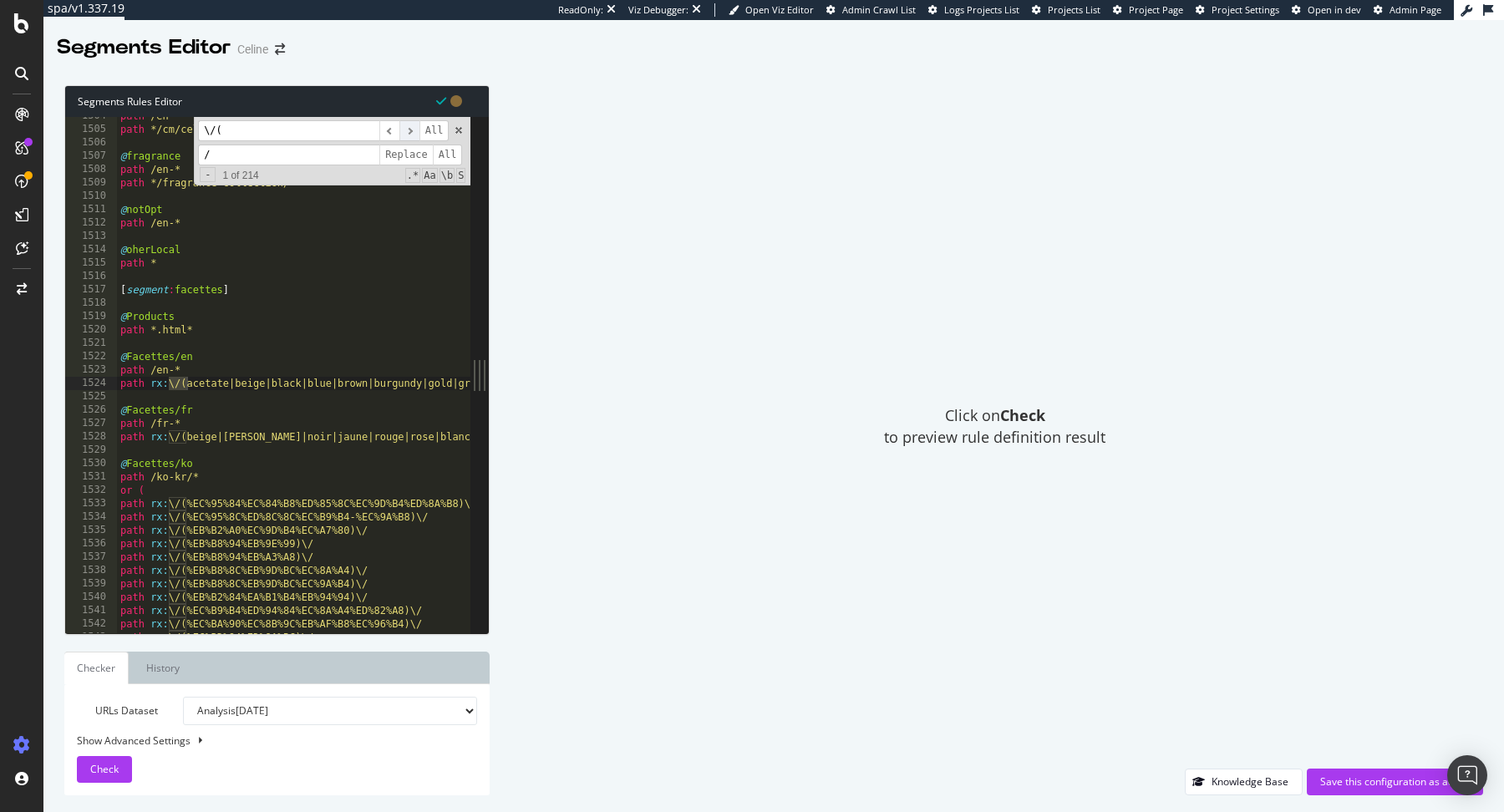
scroll to position [20091, 0]
click at [413, 129] on span "​" at bounding box center [409, 130] width 20 height 21
click at [410, 131] on span "​" at bounding box center [409, 130] width 20 height 21
click at [408, 154] on span "Replace" at bounding box center [406, 155] width 53 height 21
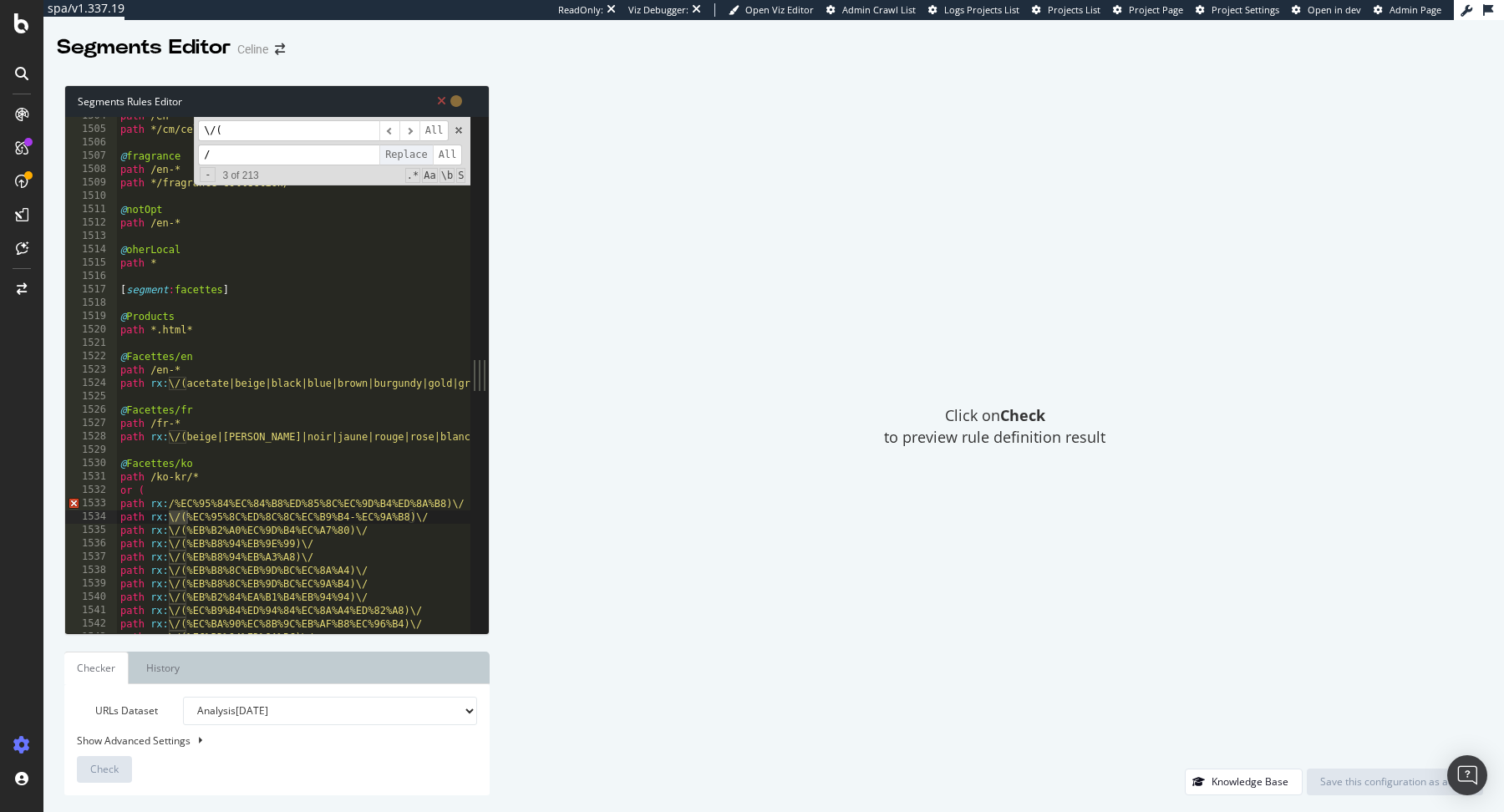
click at [408, 154] on span "Replace" at bounding box center [406, 155] width 53 height 21
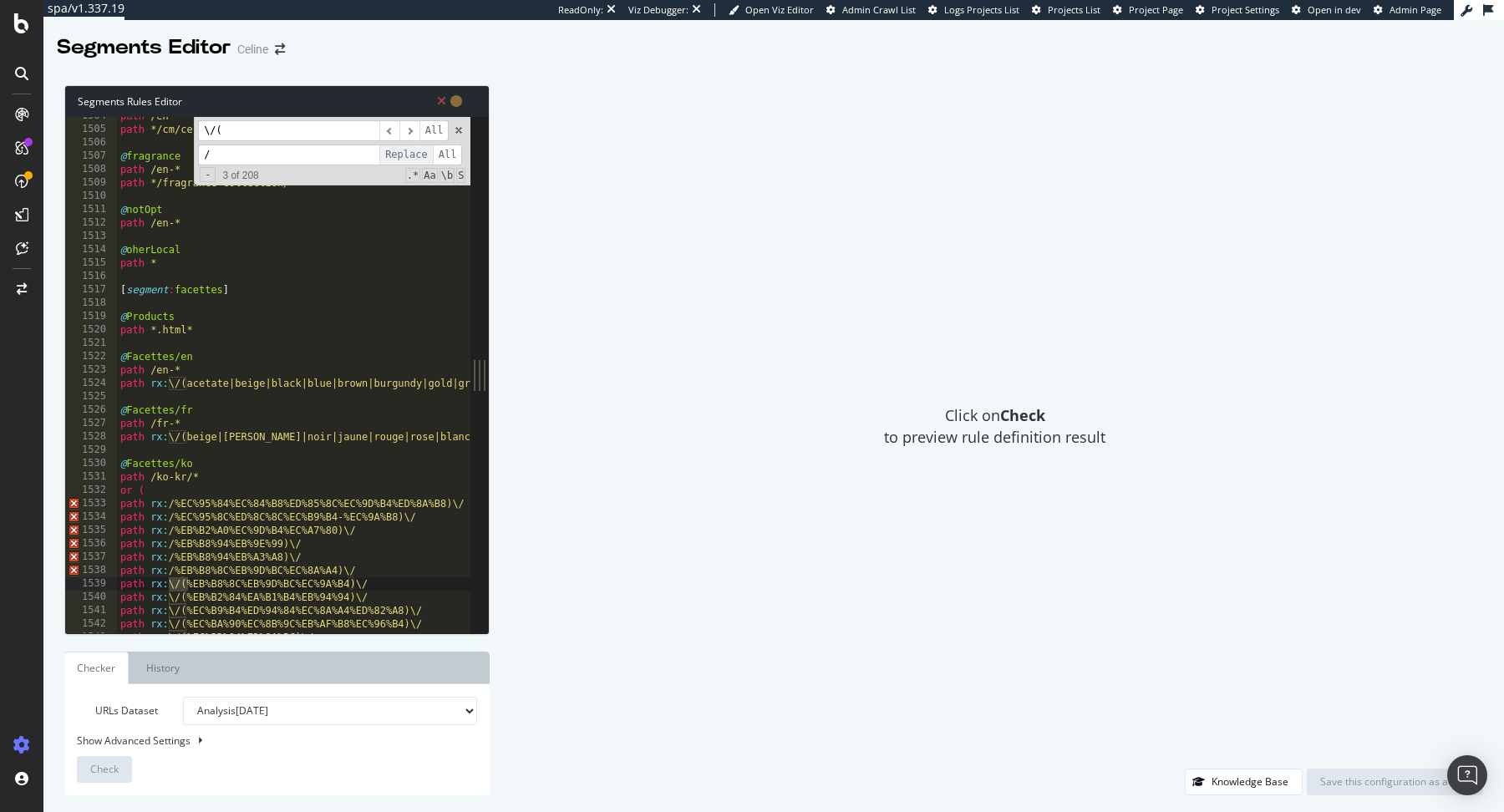
click at [408, 154] on span "Replace" at bounding box center [406, 155] width 53 height 21
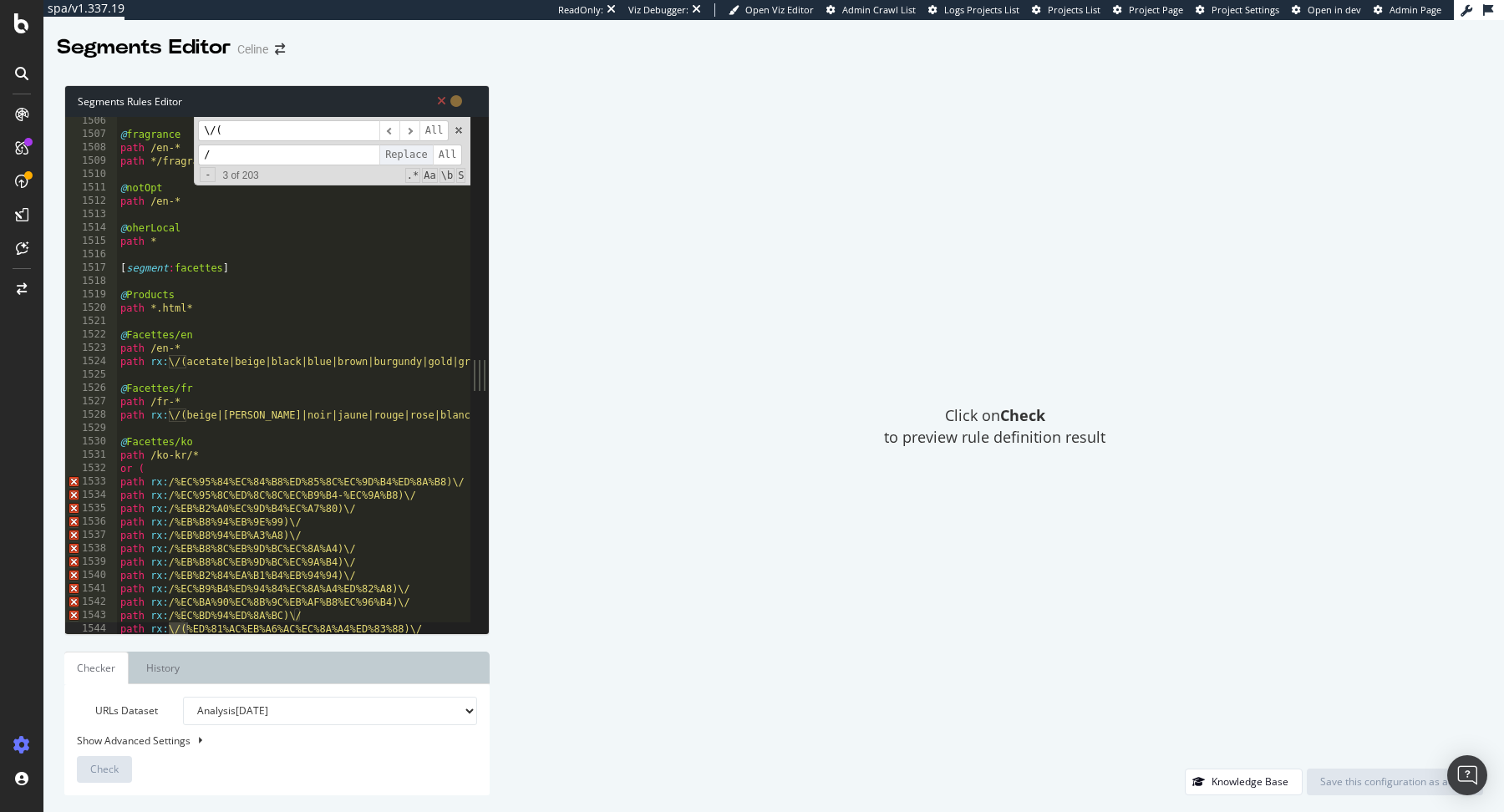
click at [408, 154] on span "Replace" at bounding box center [406, 155] width 53 height 21
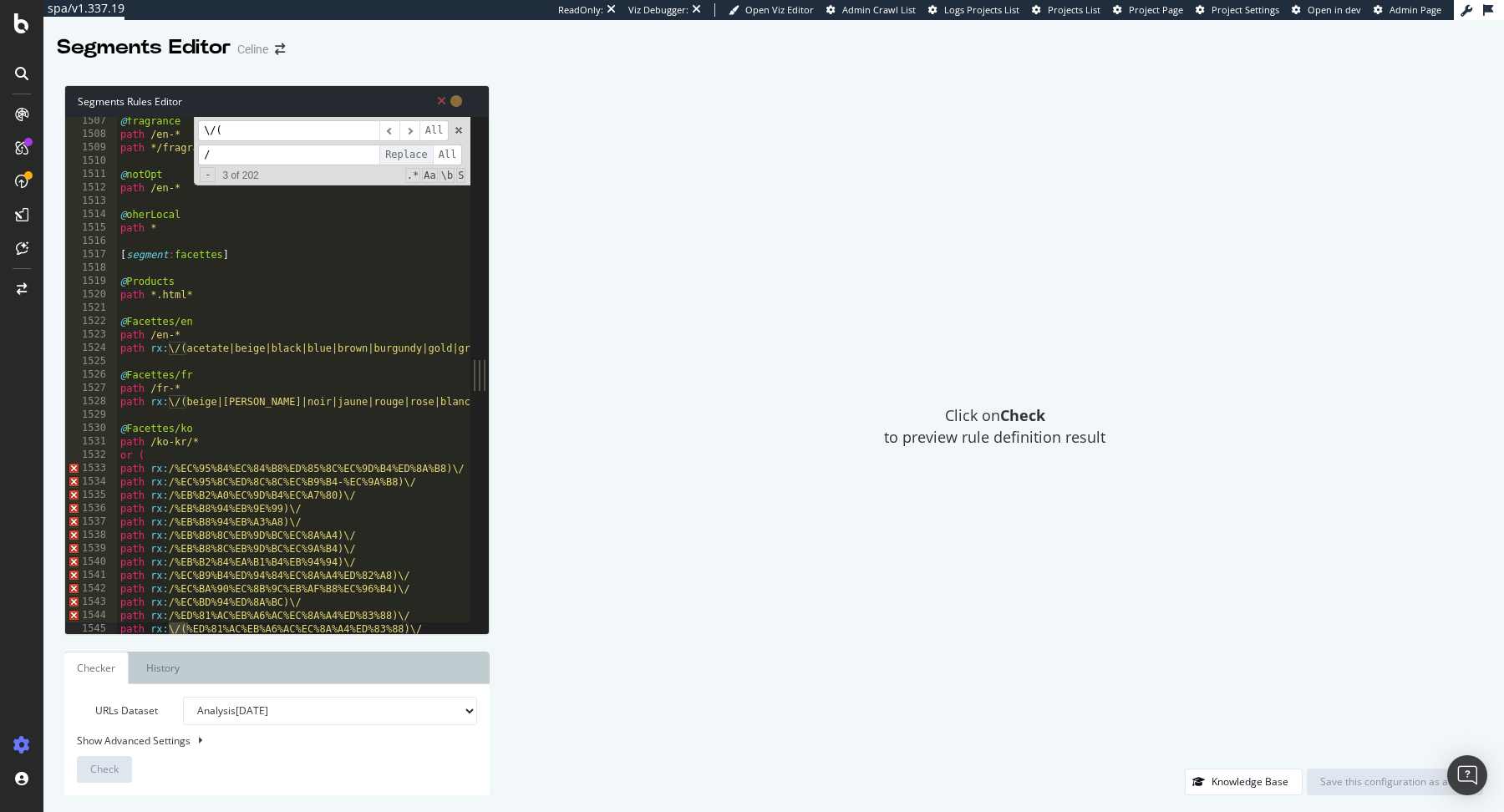
click at [408, 154] on span "Replace" at bounding box center [406, 155] width 53 height 21
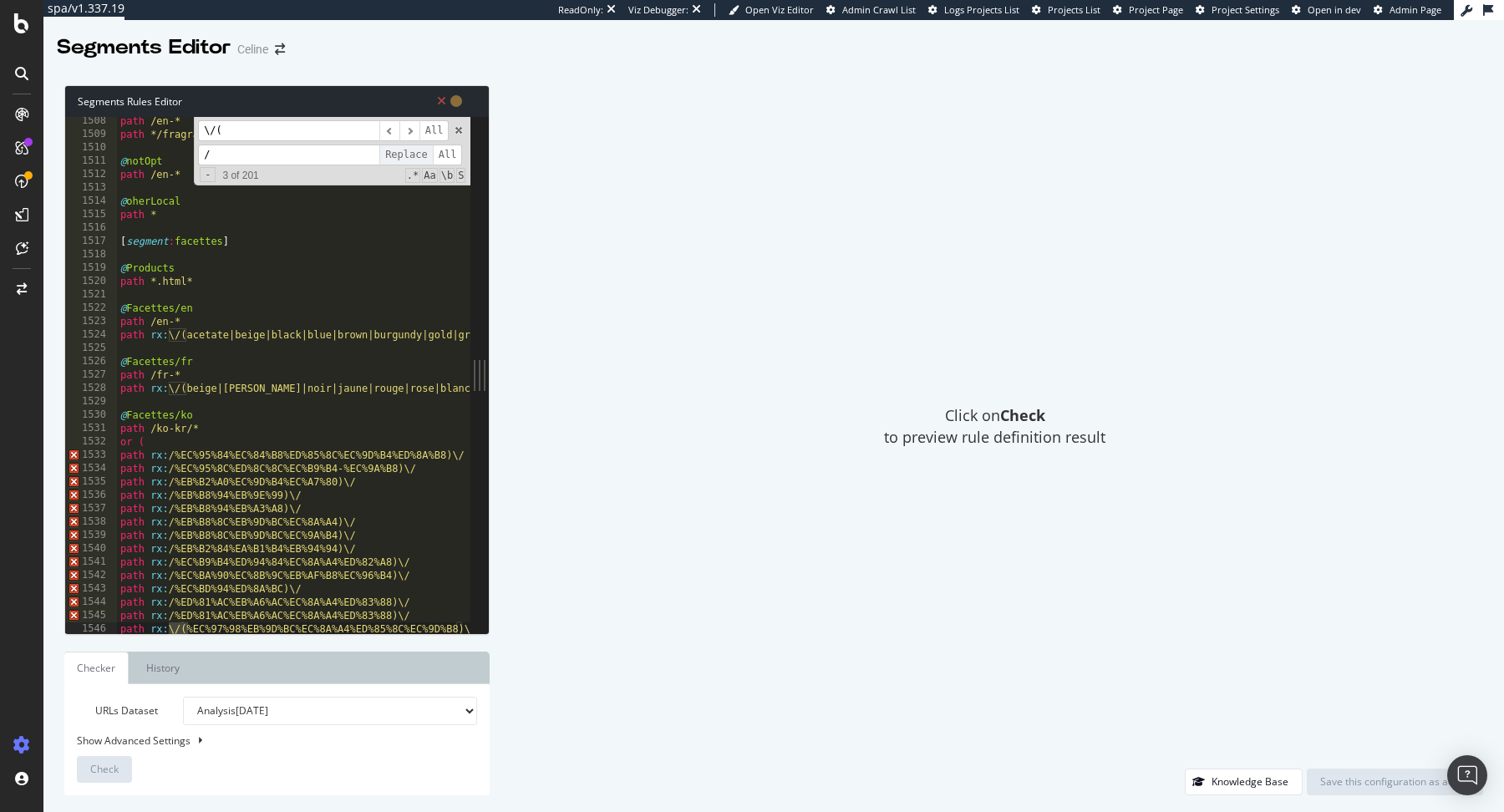
click at [408, 154] on span "Replace" at bounding box center [406, 155] width 53 height 21
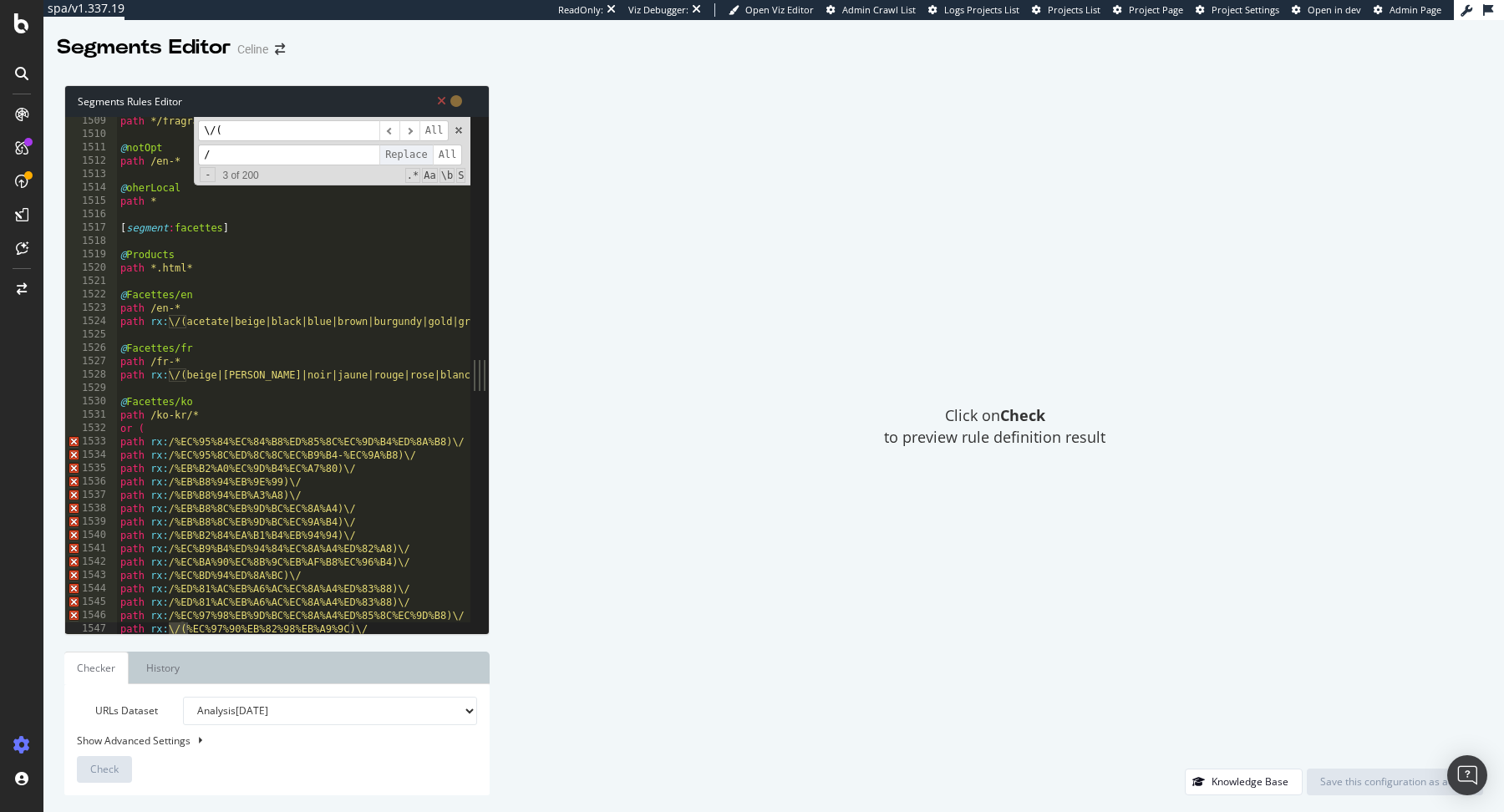
click at [408, 154] on span "Replace" at bounding box center [406, 155] width 53 height 21
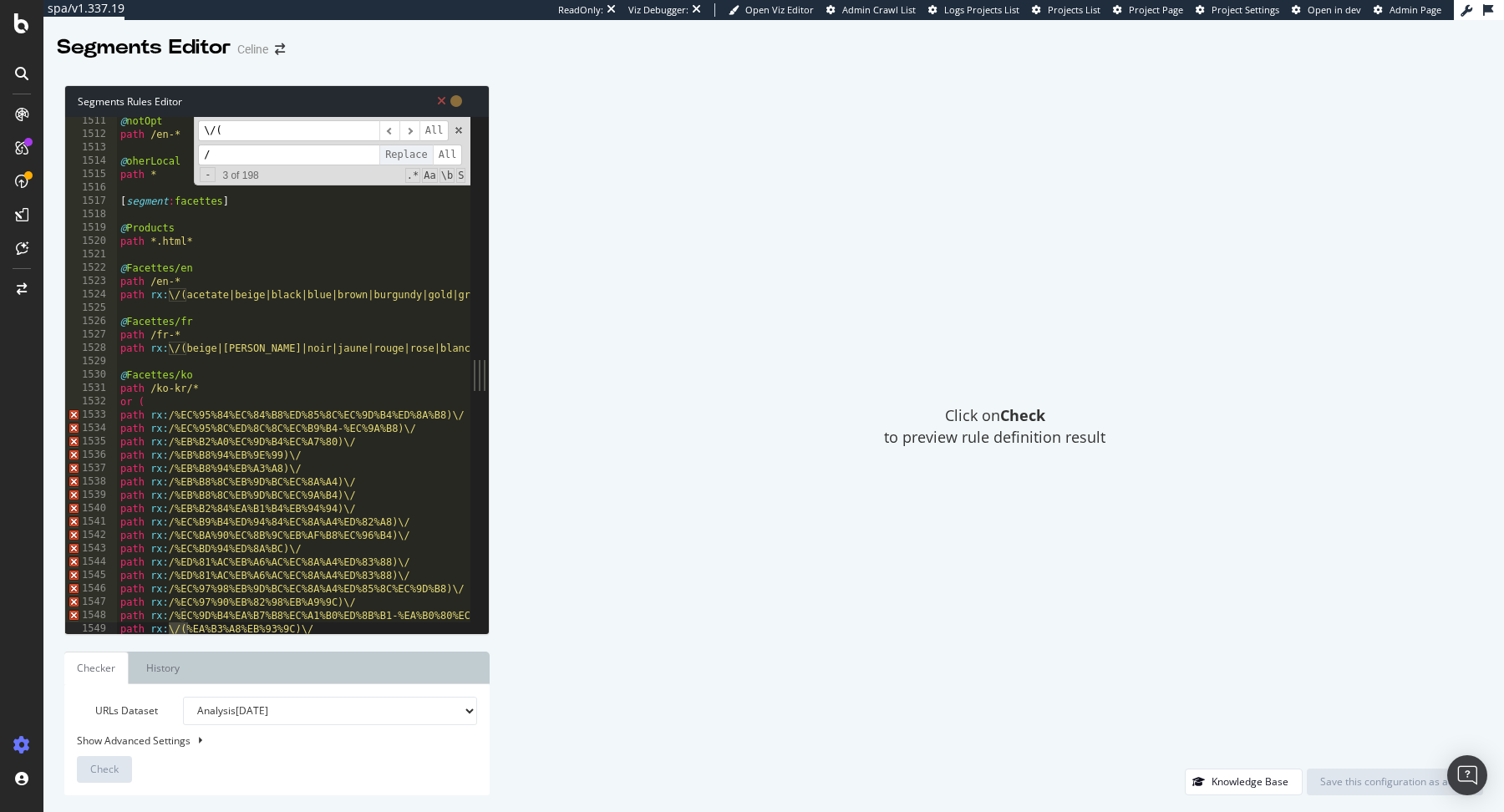
click at [408, 154] on span "Replace" at bounding box center [406, 155] width 53 height 21
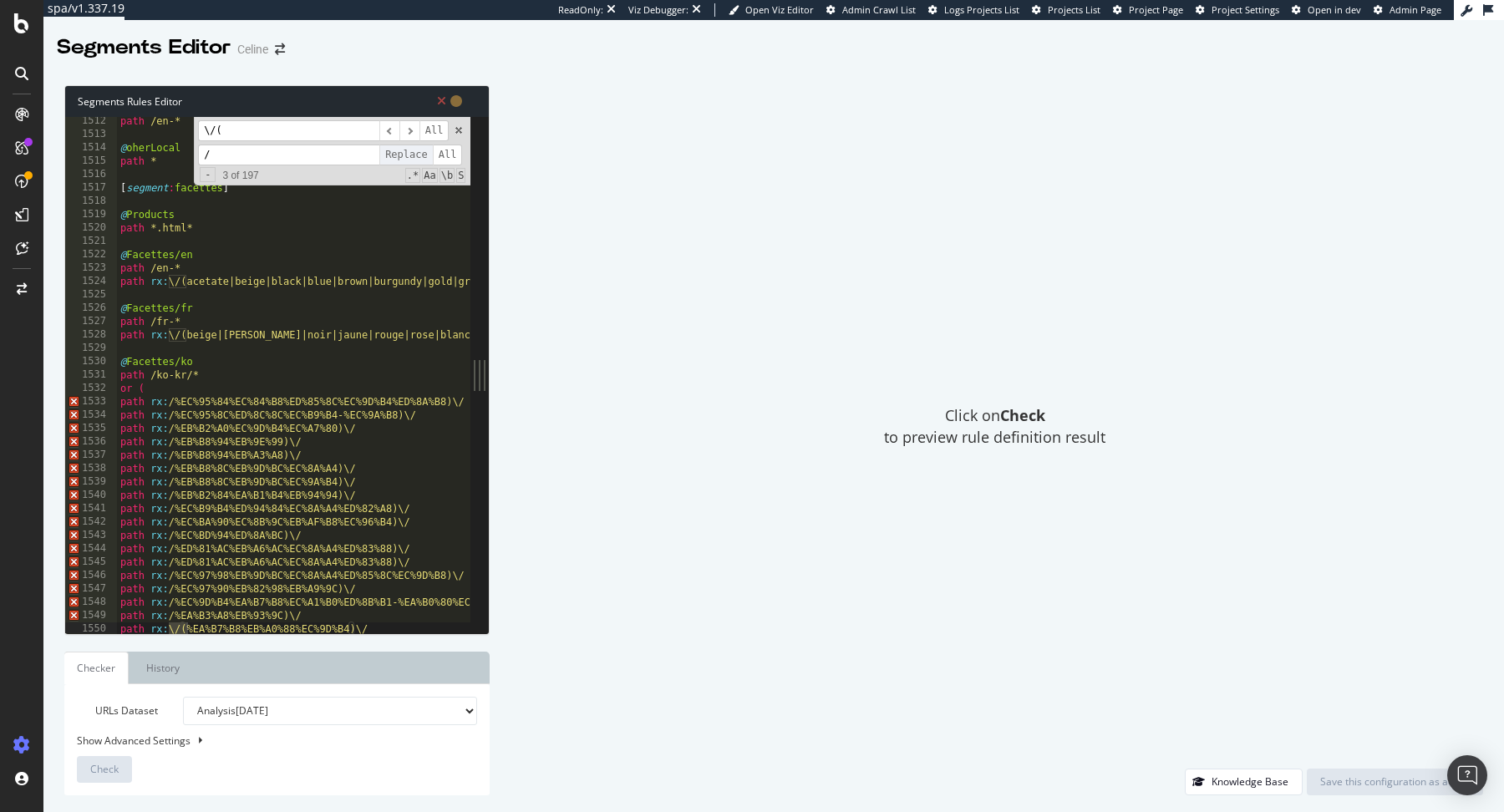
click at [408, 154] on span "Replace" at bounding box center [406, 155] width 53 height 21
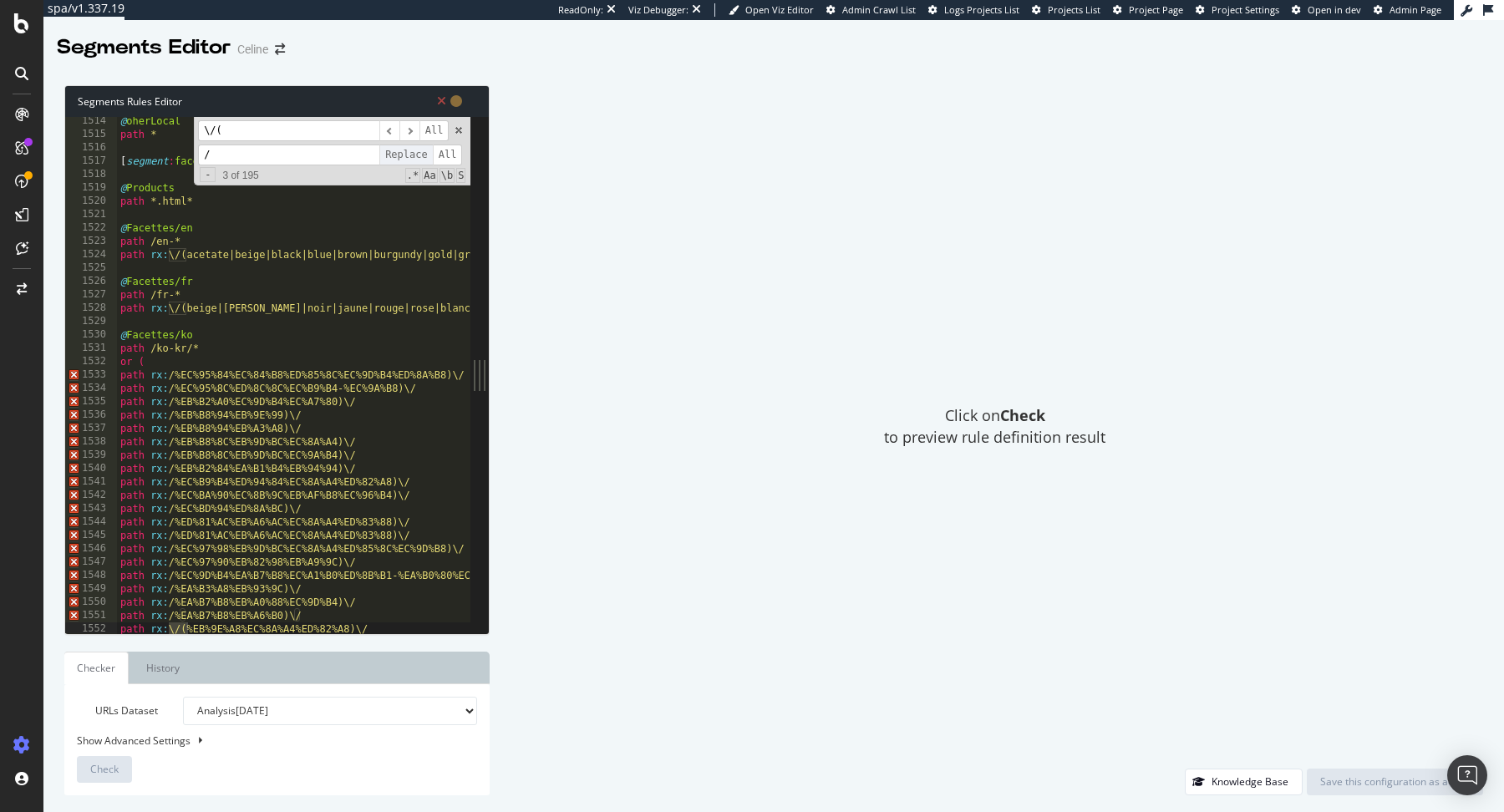
click at [408, 154] on span "Replace" at bounding box center [406, 155] width 53 height 21
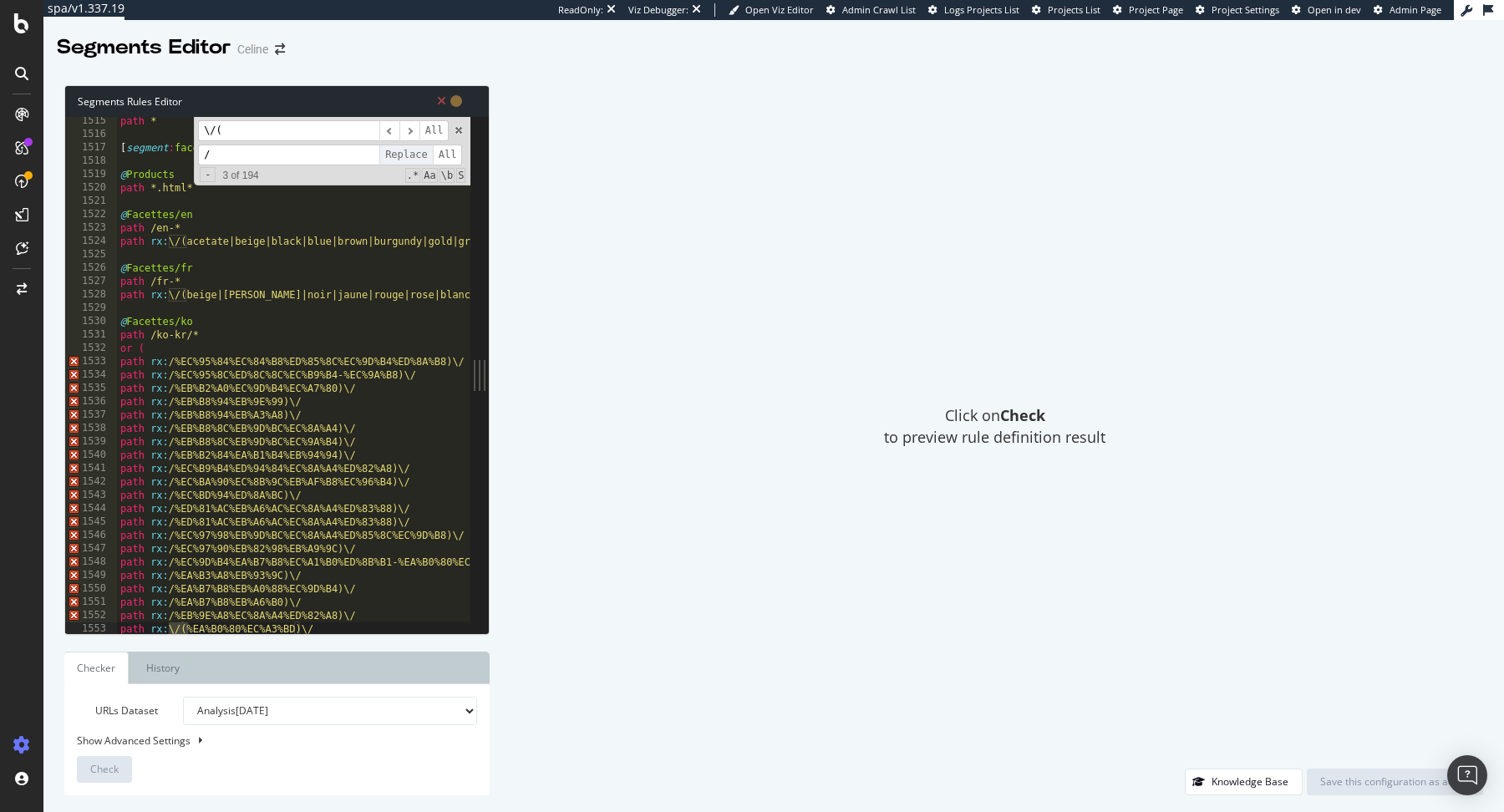
click at [408, 154] on span "Replace" at bounding box center [406, 155] width 53 height 21
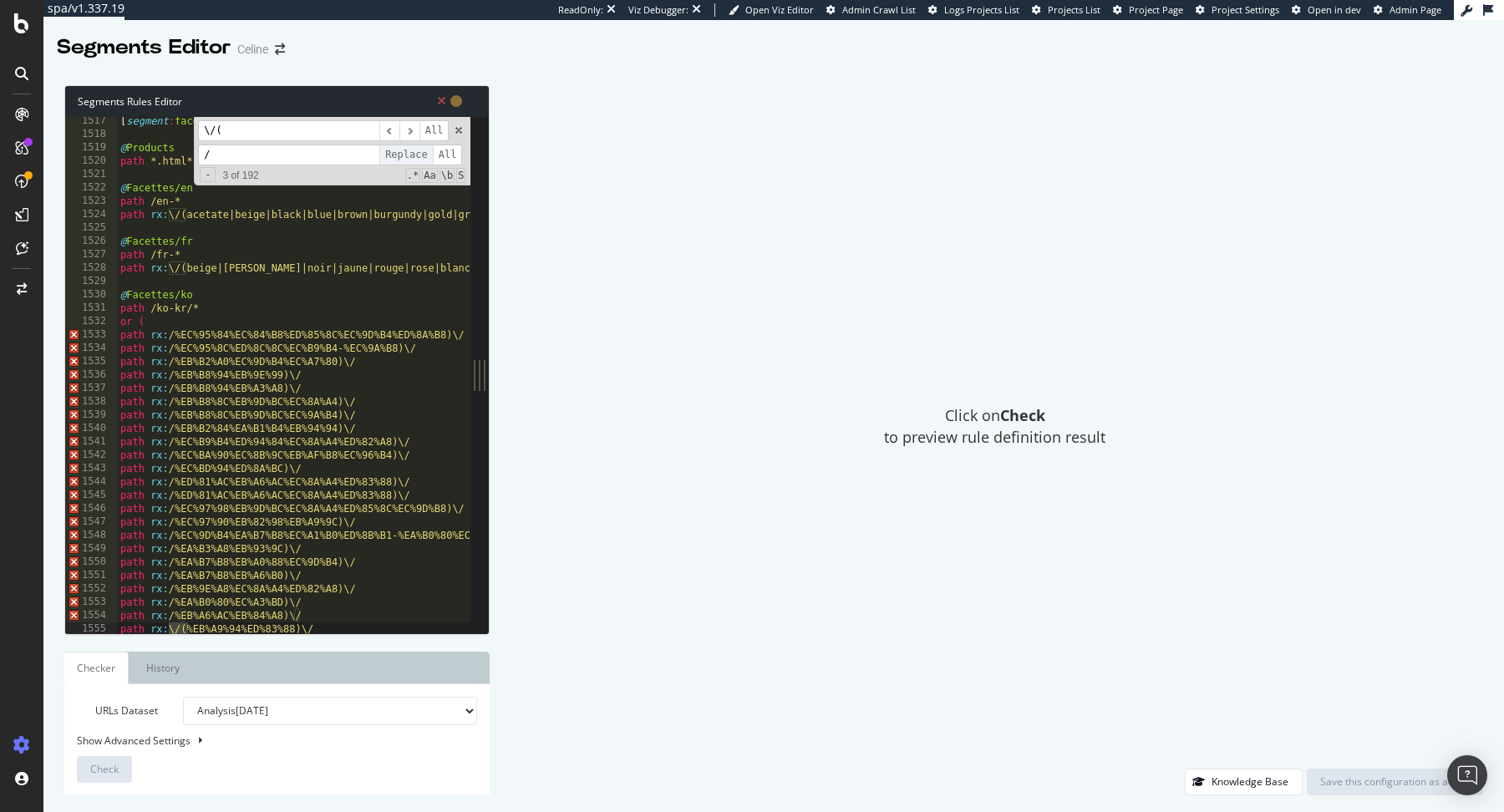
click at [408, 154] on span "Replace" at bounding box center [406, 155] width 53 height 21
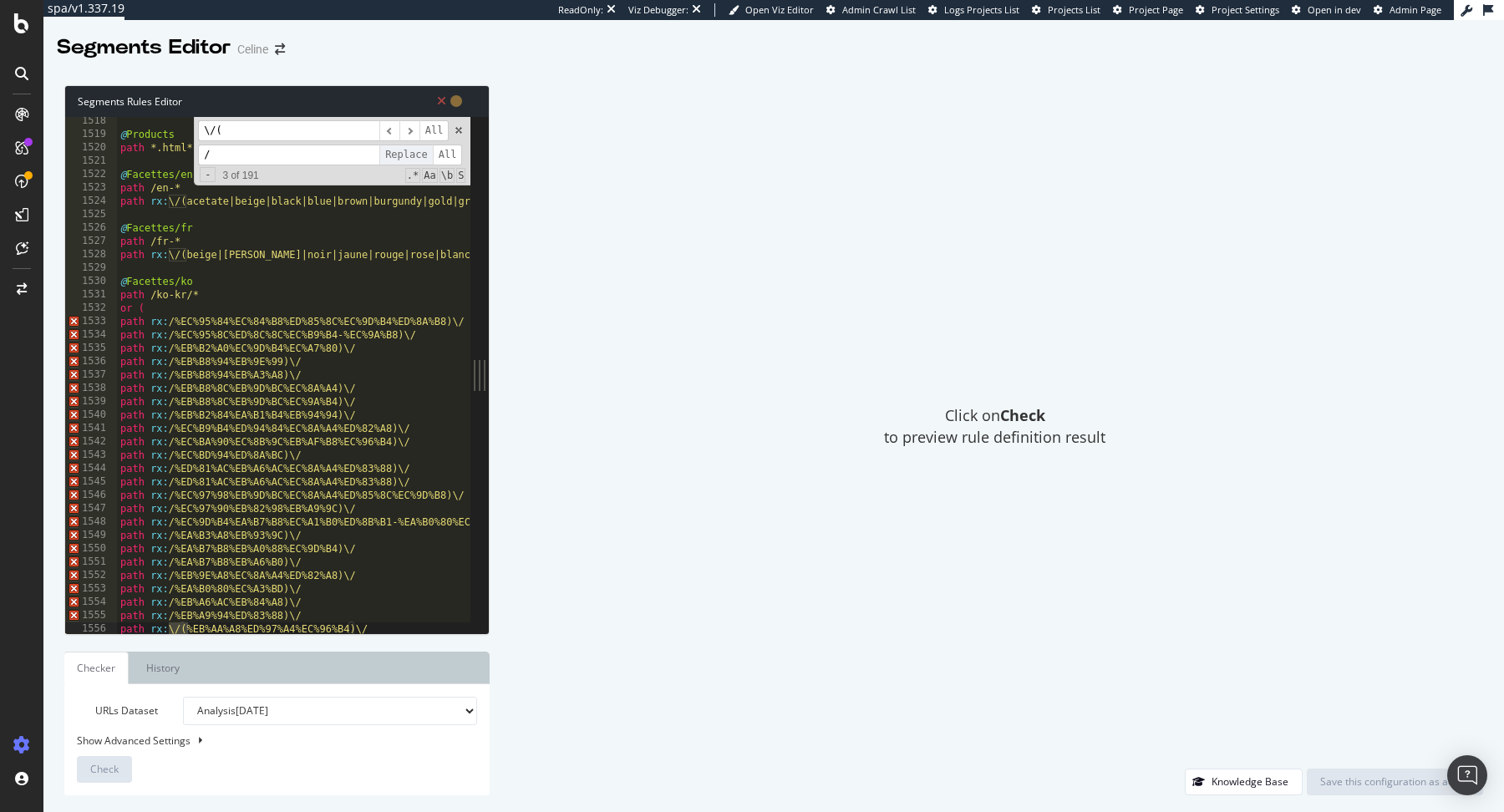
click at [408, 154] on span "Replace" at bounding box center [406, 155] width 53 height 21
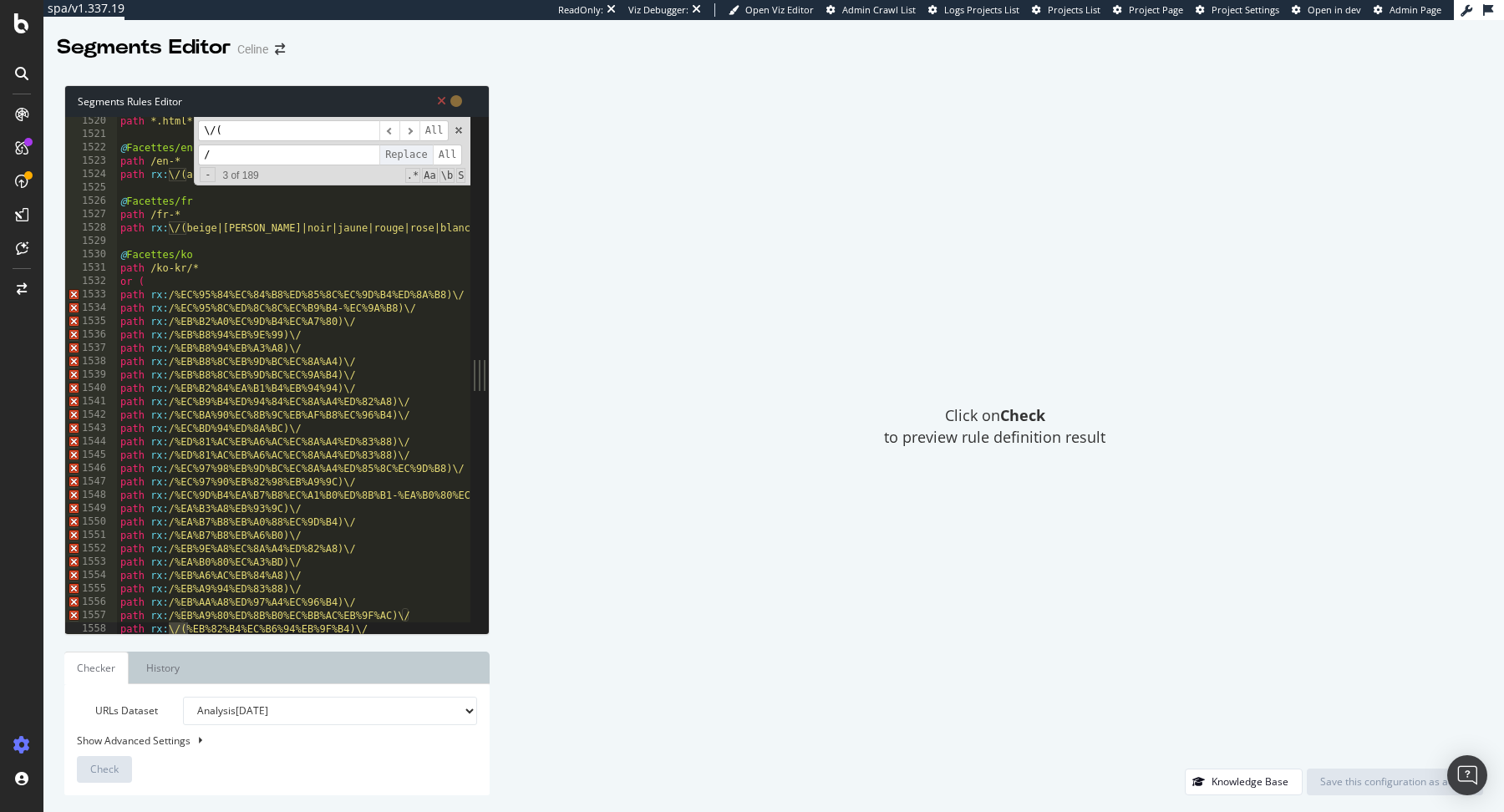
click at [408, 154] on span "Replace" at bounding box center [406, 155] width 53 height 21
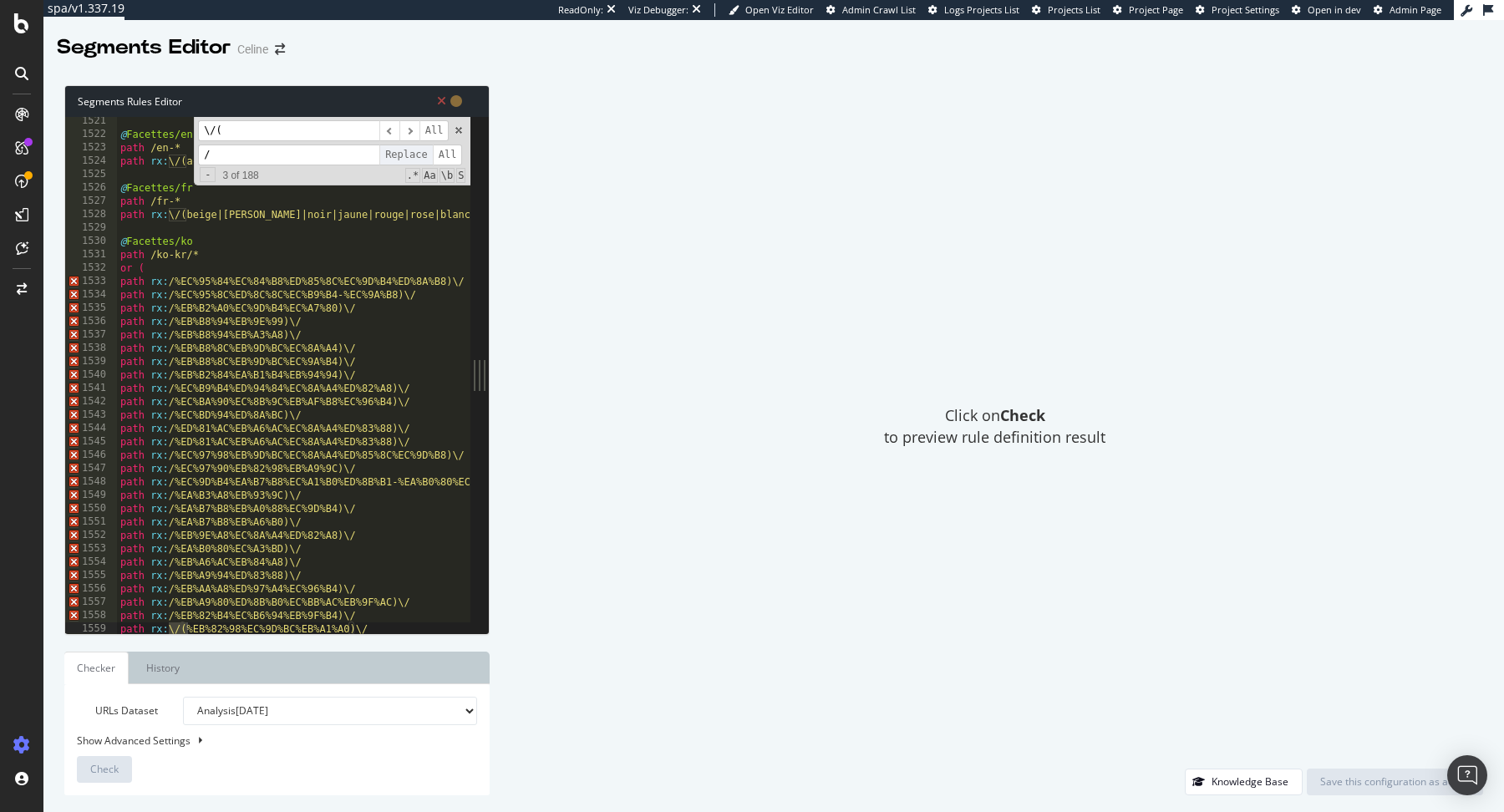
click at [408, 154] on span "Replace" at bounding box center [406, 155] width 53 height 21
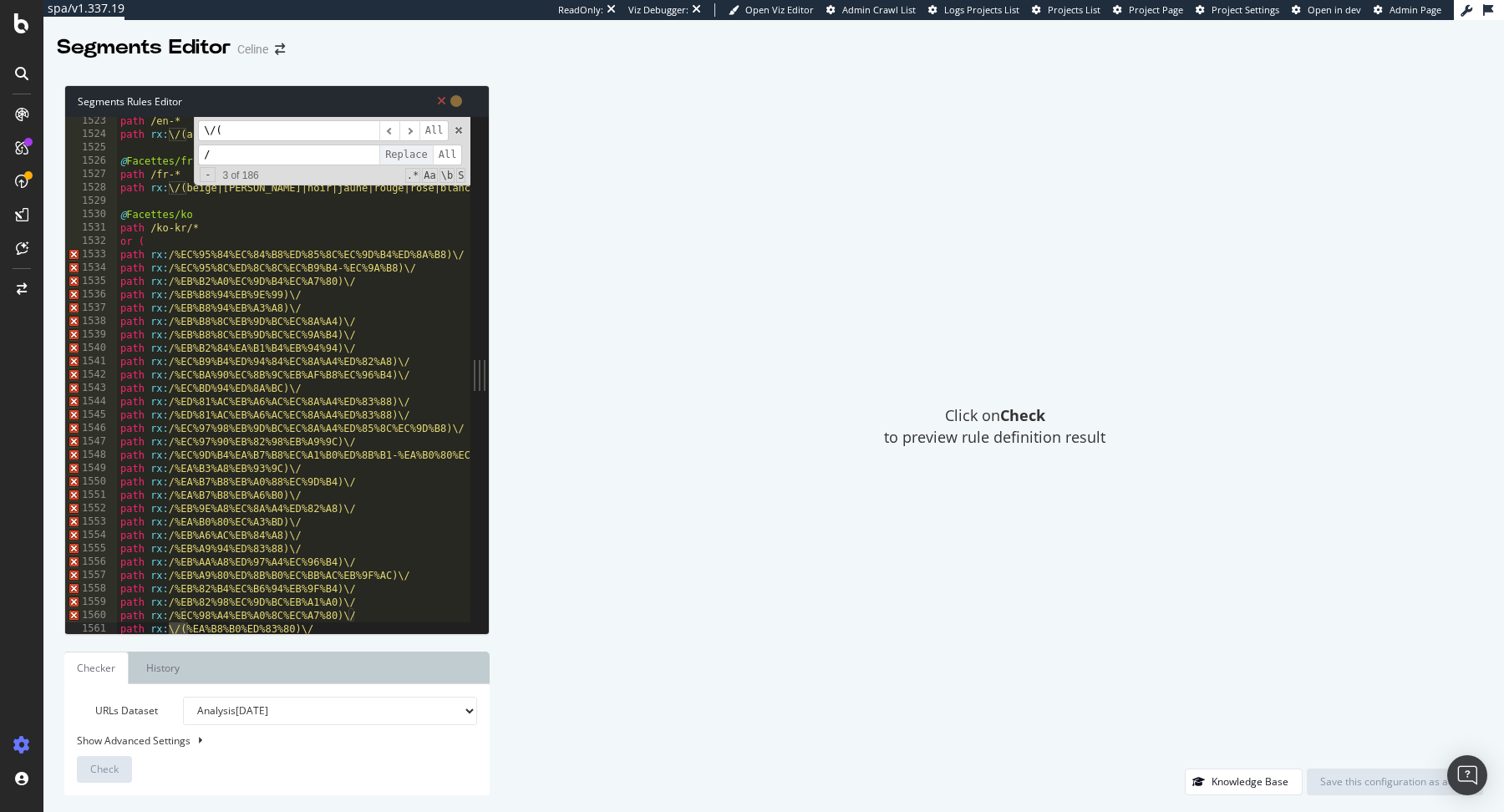
click at [408, 154] on span "Replace" at bounding box center [406, 155] width 53 height 21
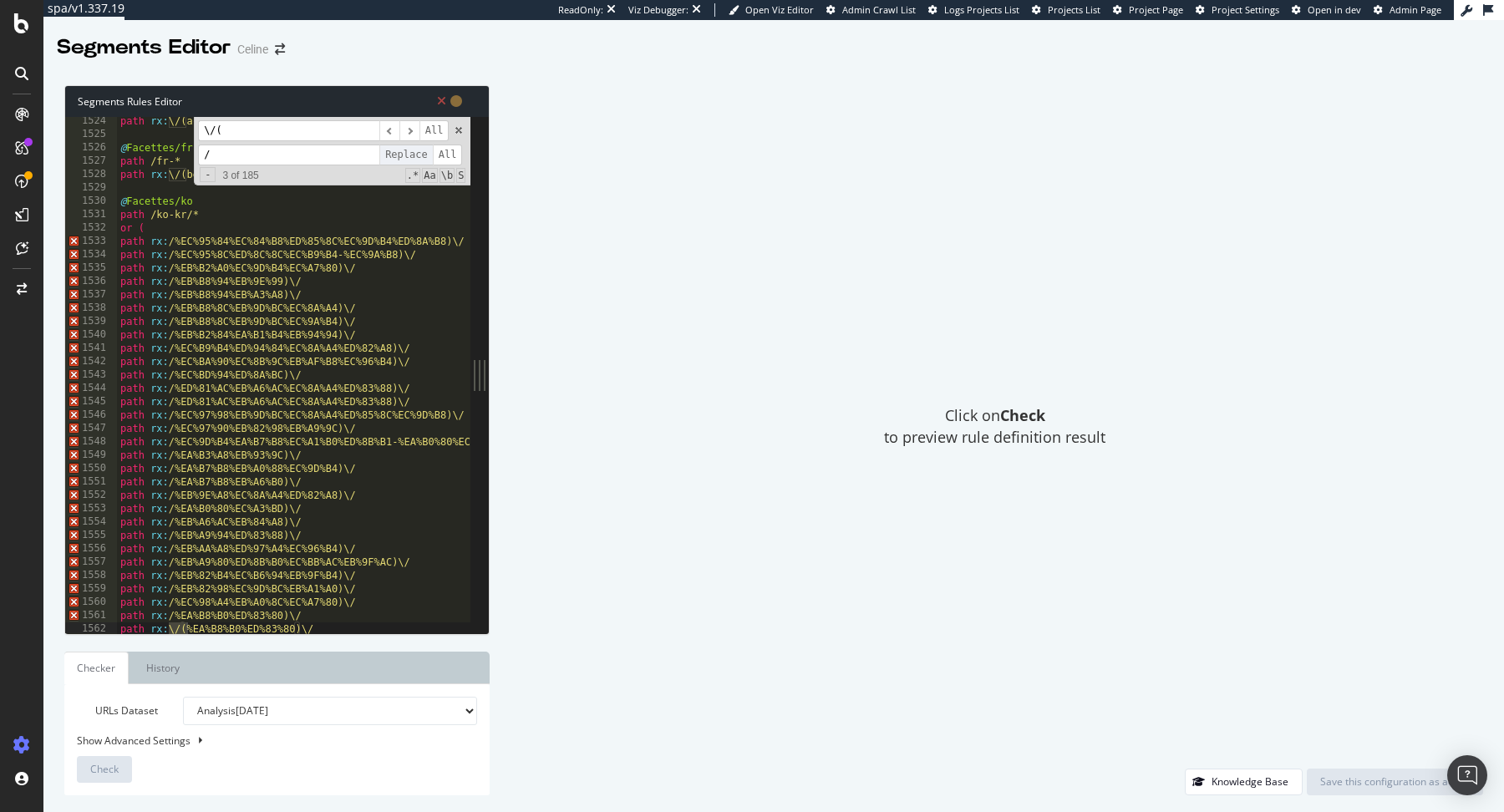
click at [408, 154] on span "Replace" at bounding box center [406, 155] width 53 height 21
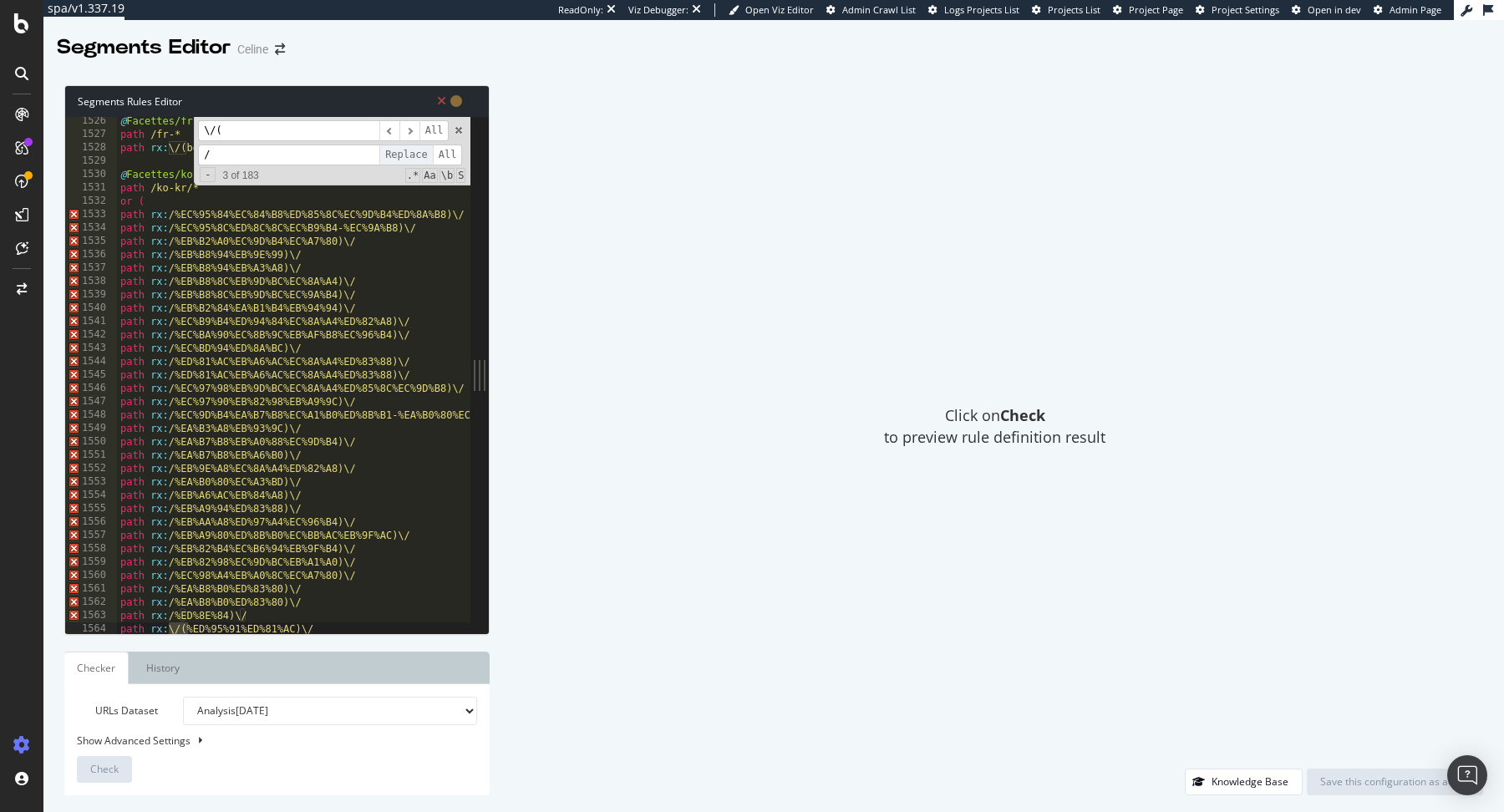
click at [408, 154] on span "Replace" at bounding box center [406, 155] width 53 height 21
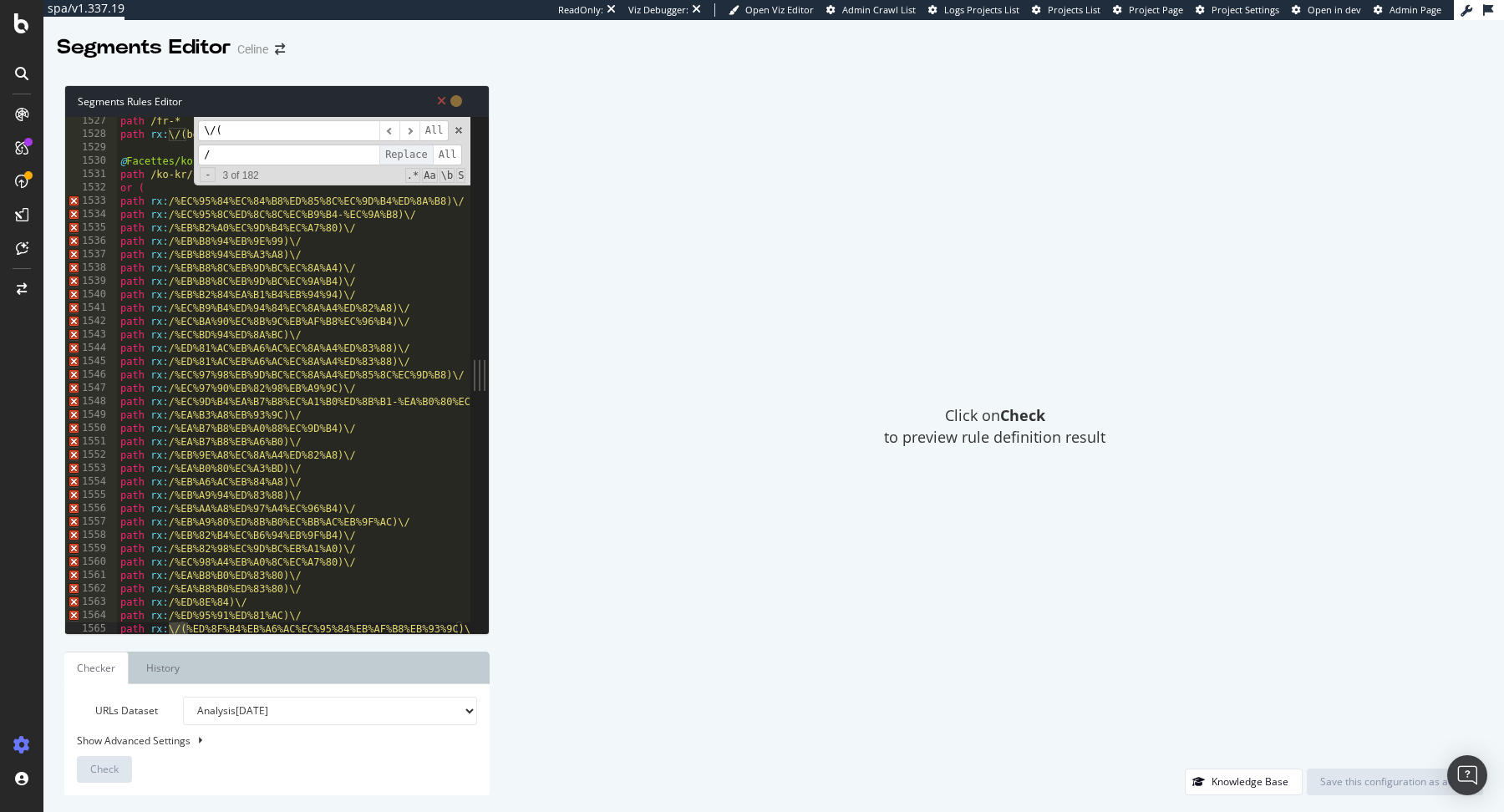
click at [408, 154] on span "Replace" at bounding box center [406, 155] width 53 height 21
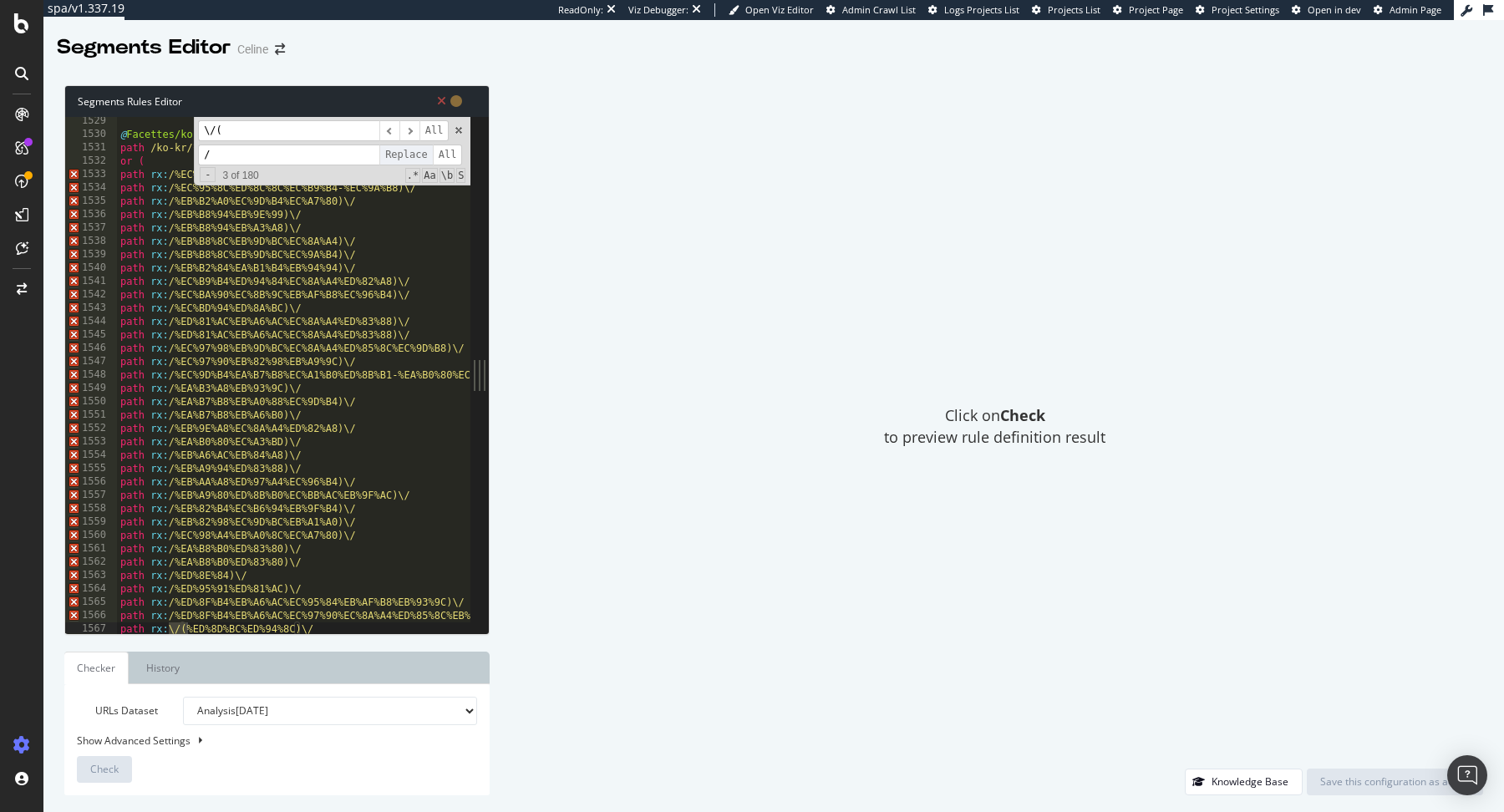
click at [408, 154] on span "Replace" at bounding box center [406, 155] width 53 height 21
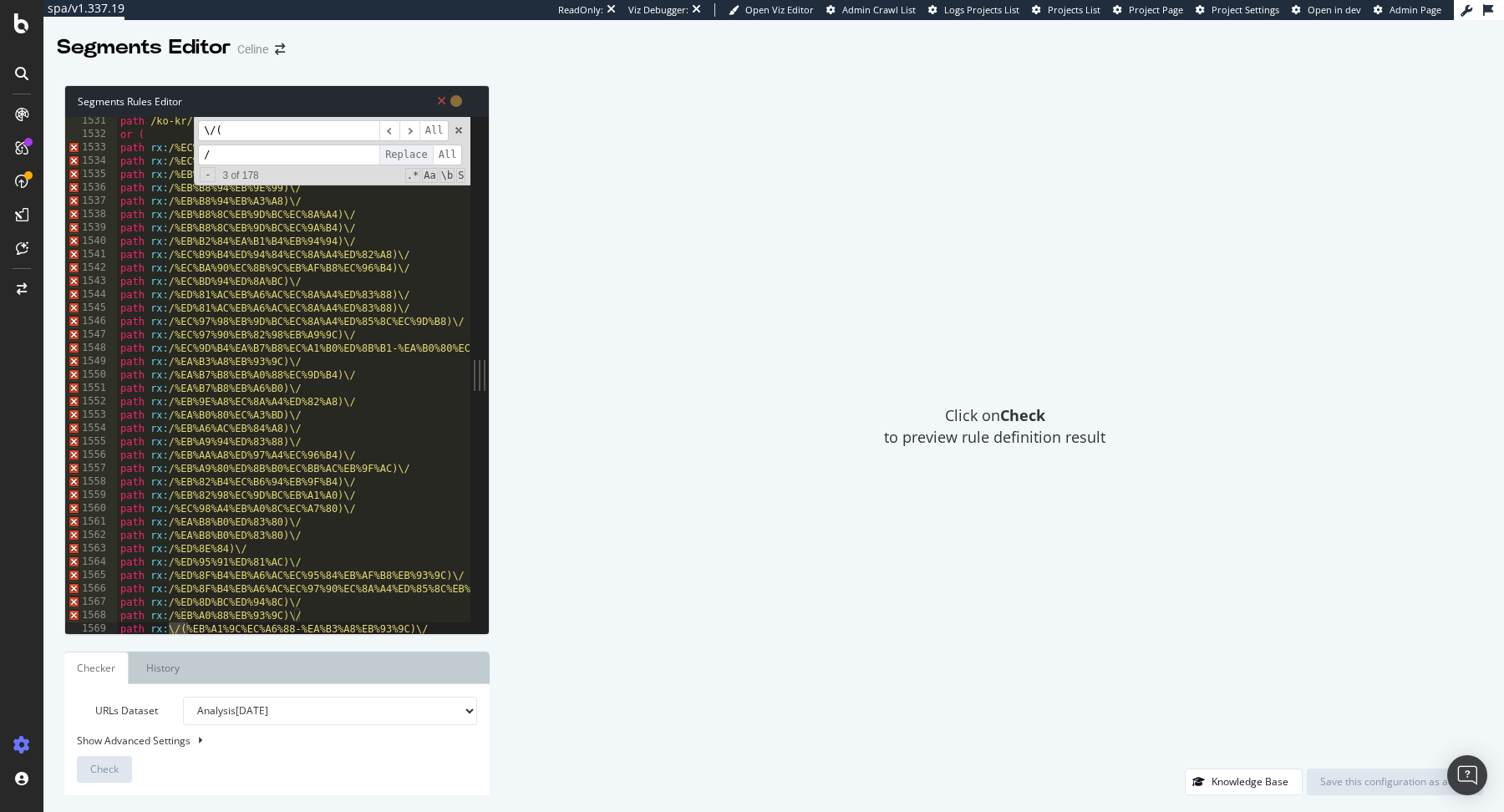
click at [408, 154] on span "Replace" at bounding box center [406, 155] width 53 height 21
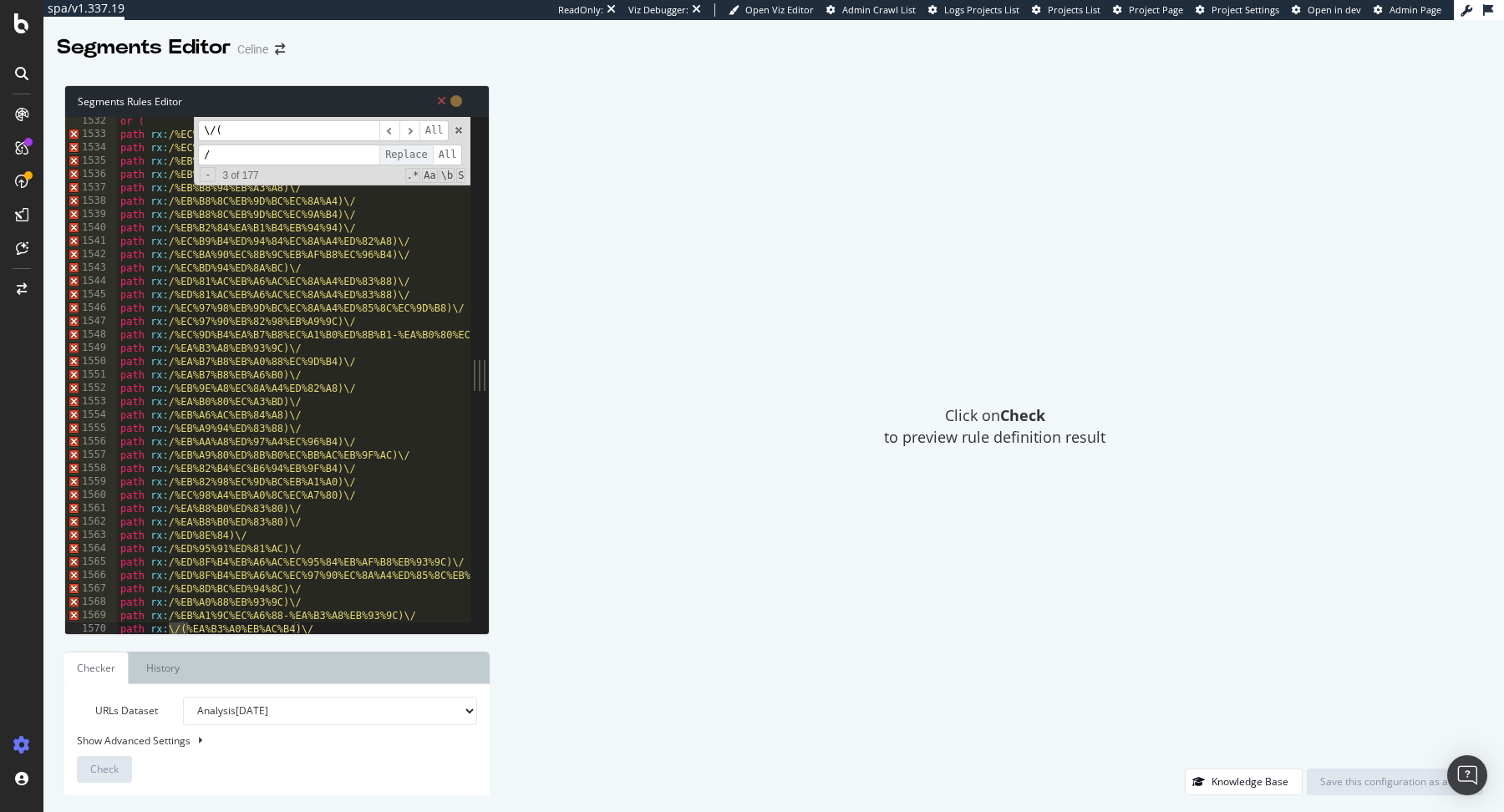
click at [408, 154] on span "Replace" at bounding box center [406, 155] width 53 height 21
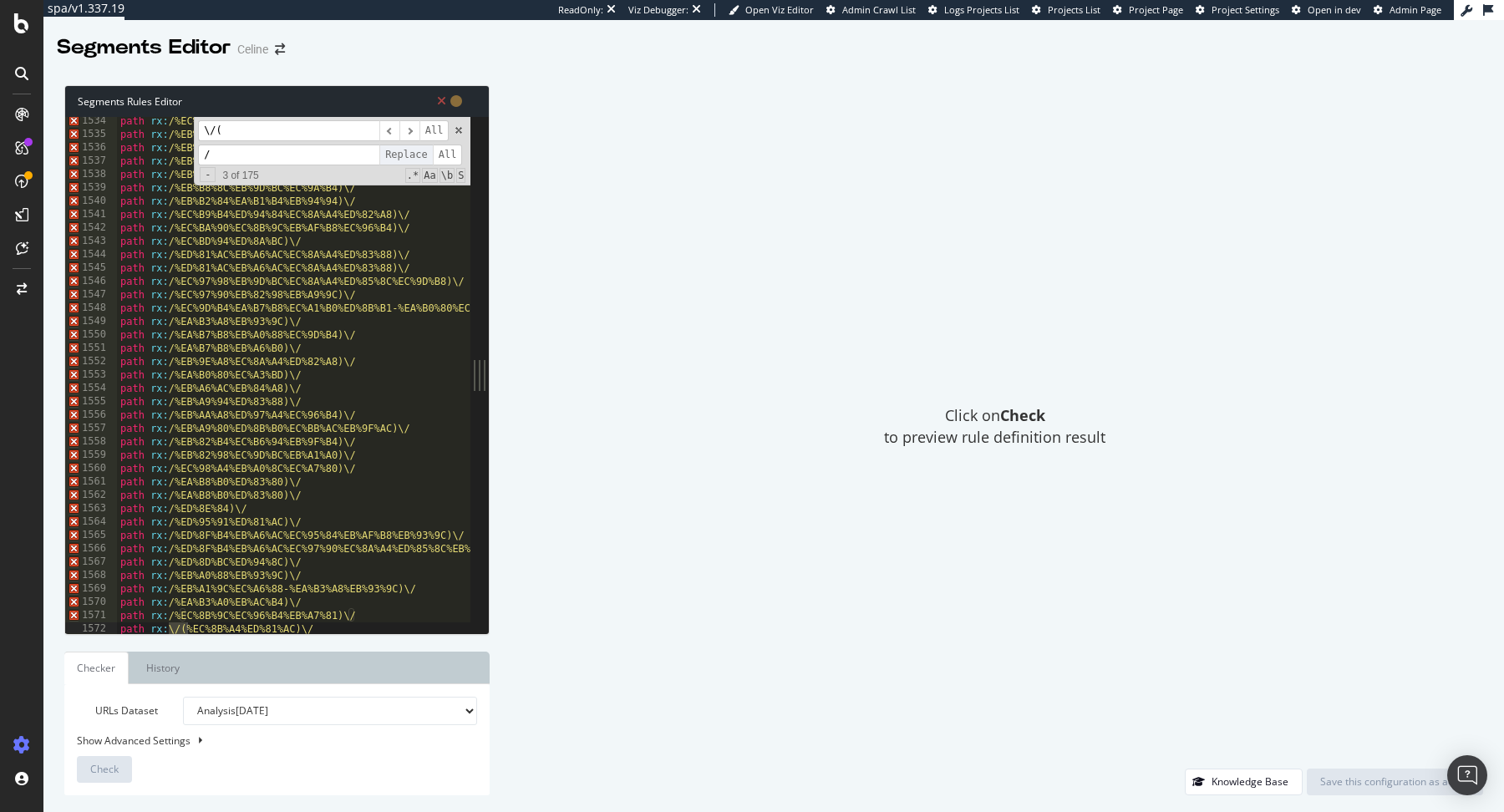
click at [408, 154] on span "Replace" at bounding box center [406, 155] width 53 height 21
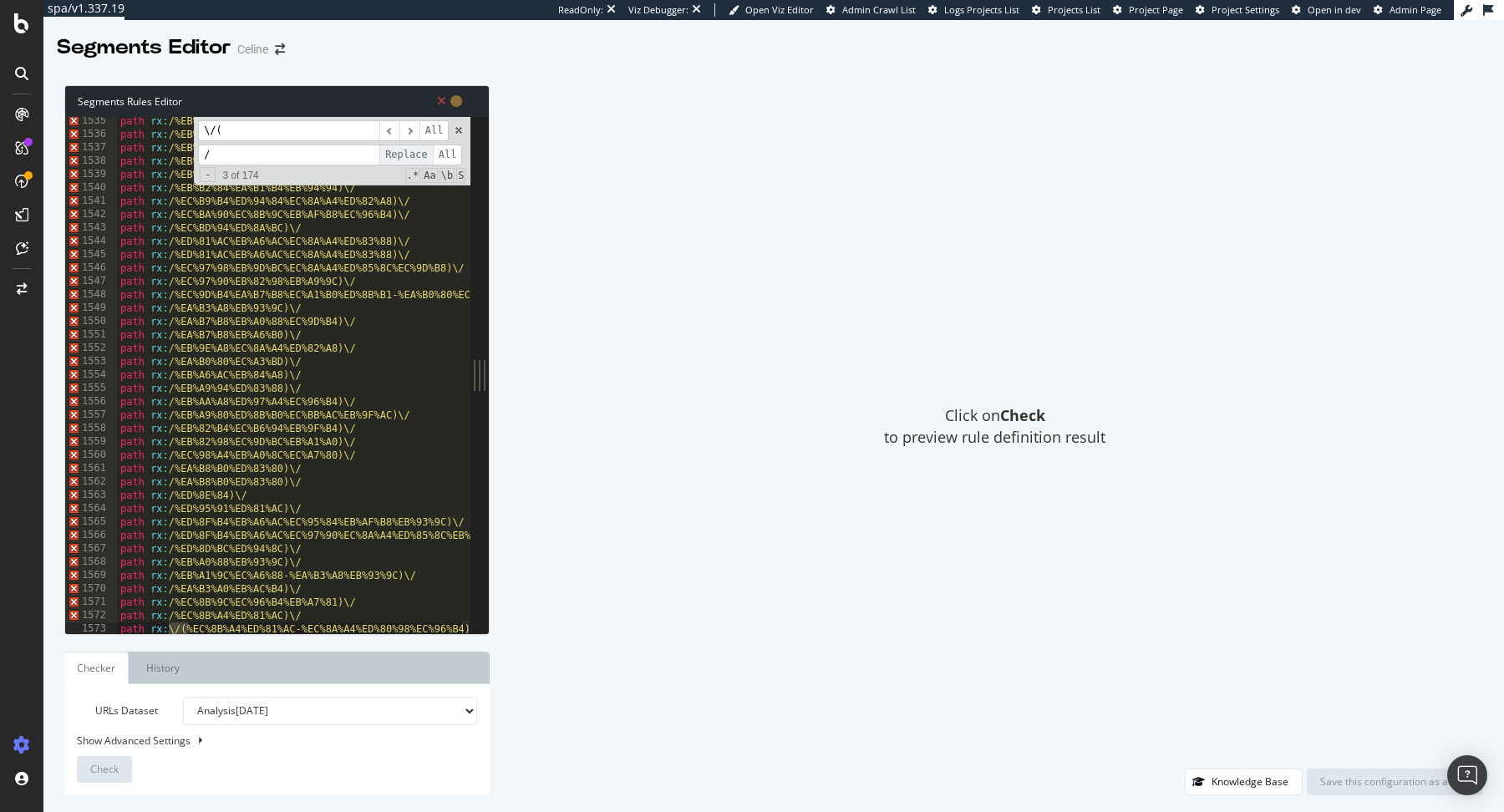
click at [408, 154] on span "Replace" at bounding box center [406, 155] width 53 height 21
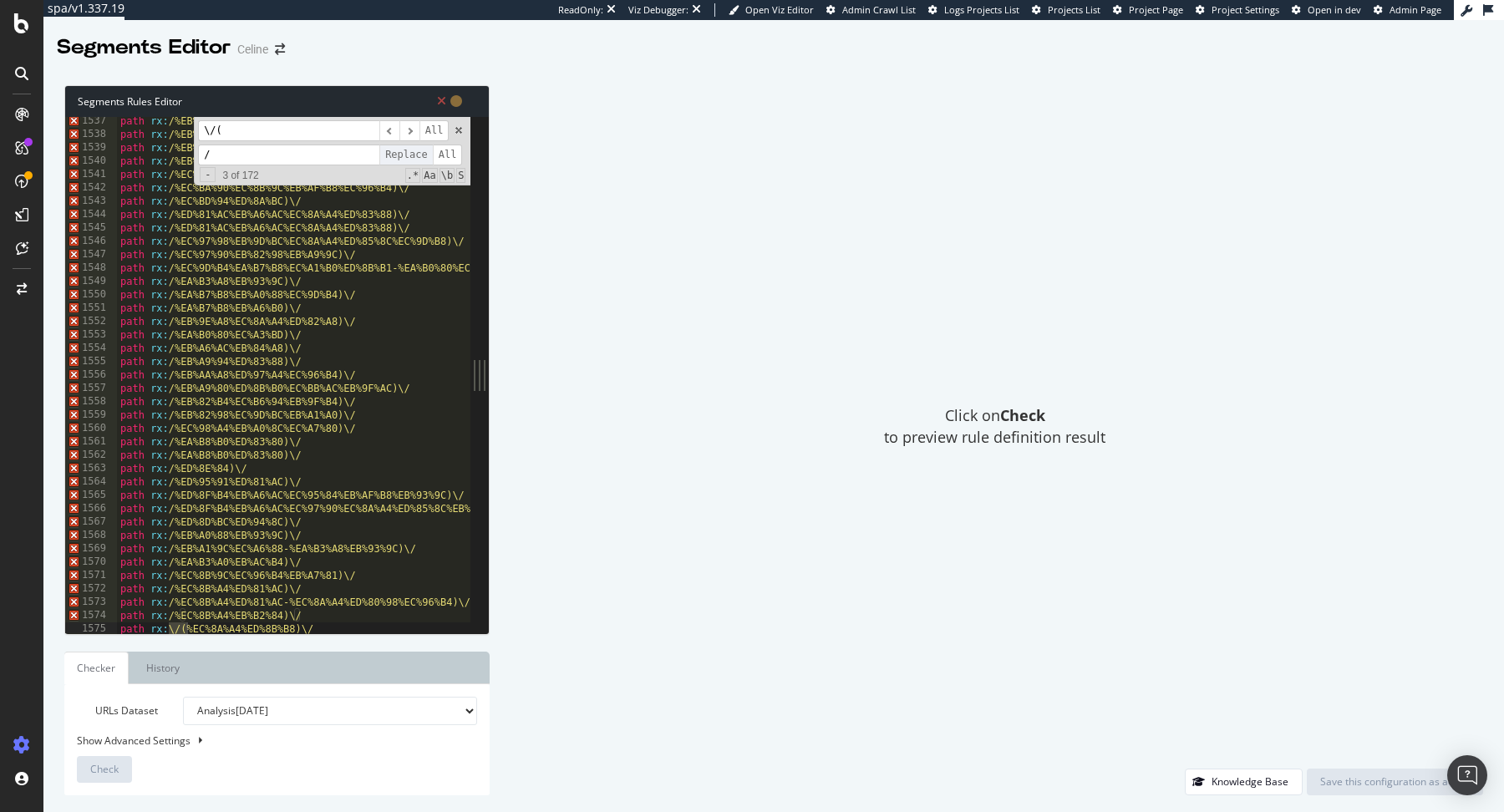
click at [408, 154] on span "Replace" at bounding box center [406, 155] width 53 height 21
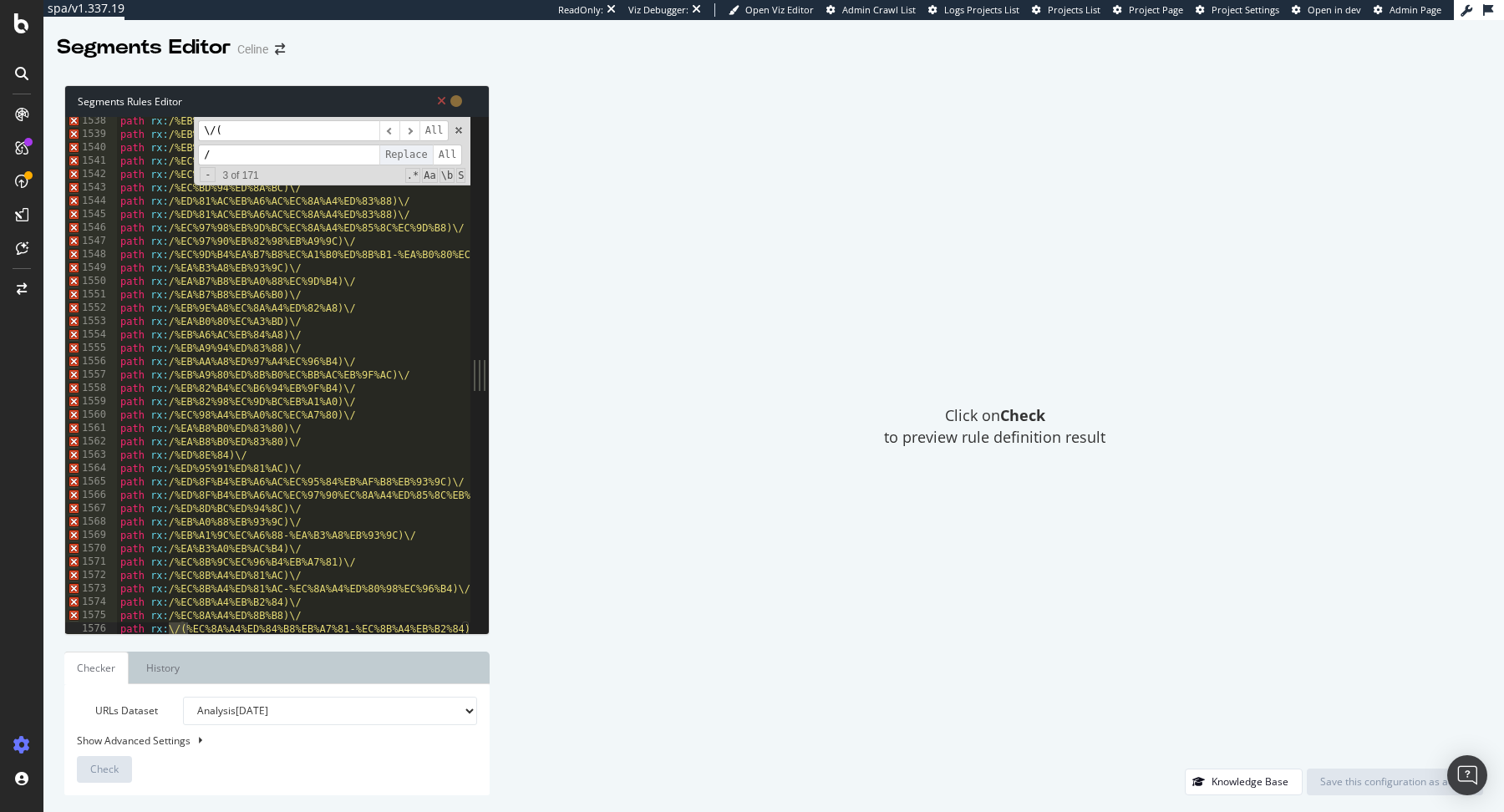
click at [408, 154] on span "Replace" at bounding box center [406, 155] width 53 height 21
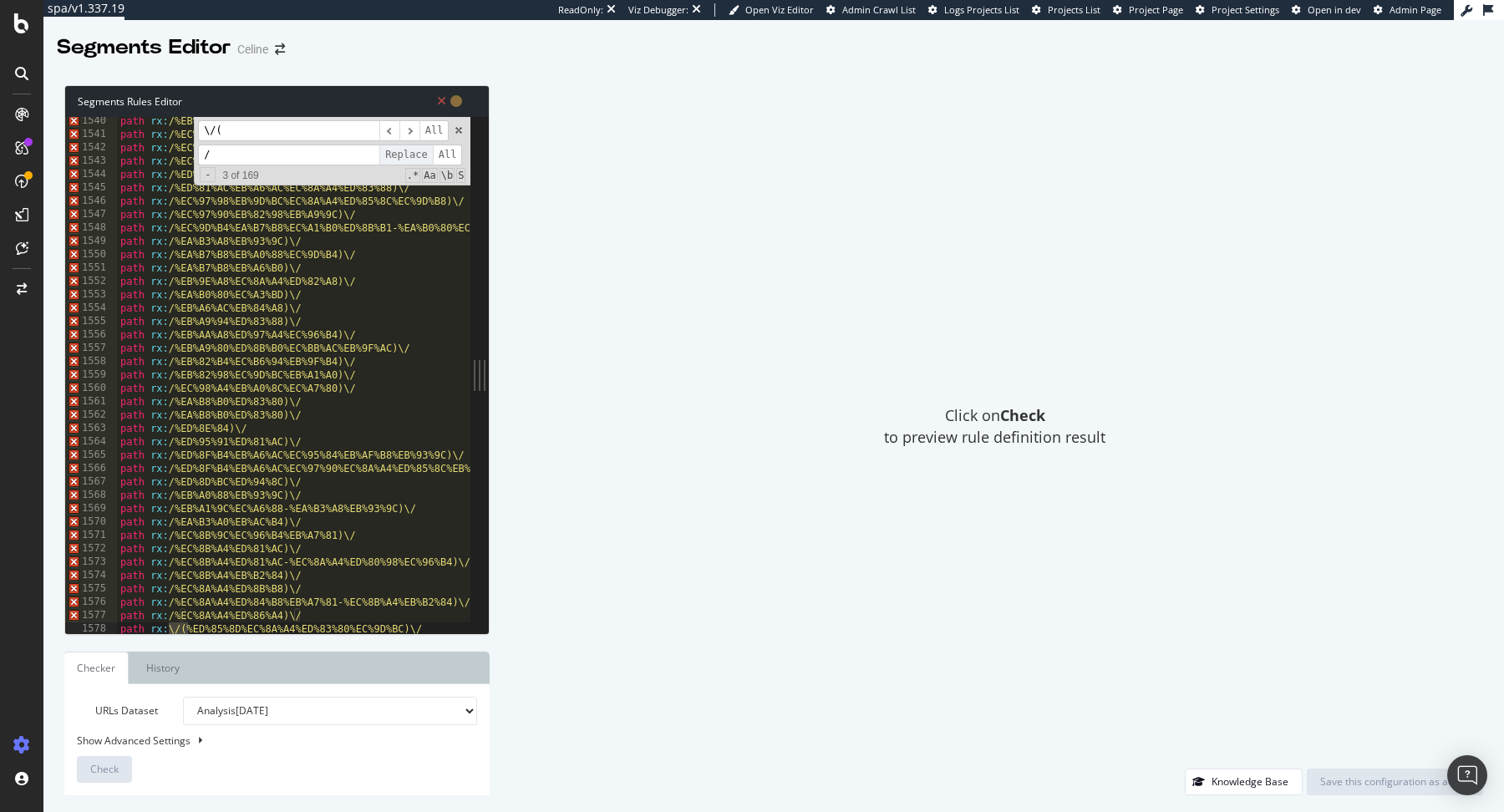
click at [408, 154] on span "Replace" at bounding box center [406, 155] width 53 height 21
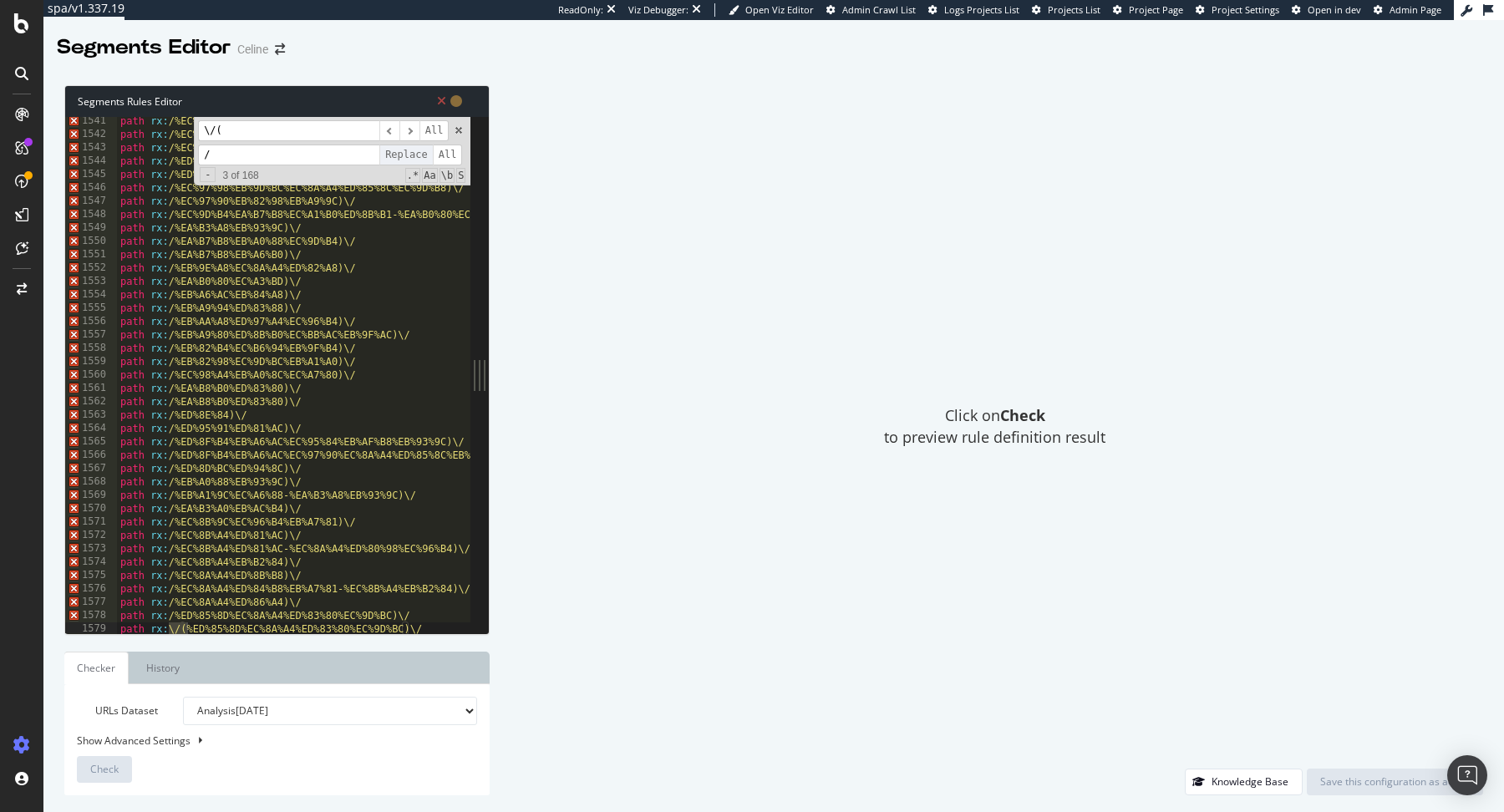
click at [408, 154] on span "Replace" at bounding box center [406, 155] width 53 height 21
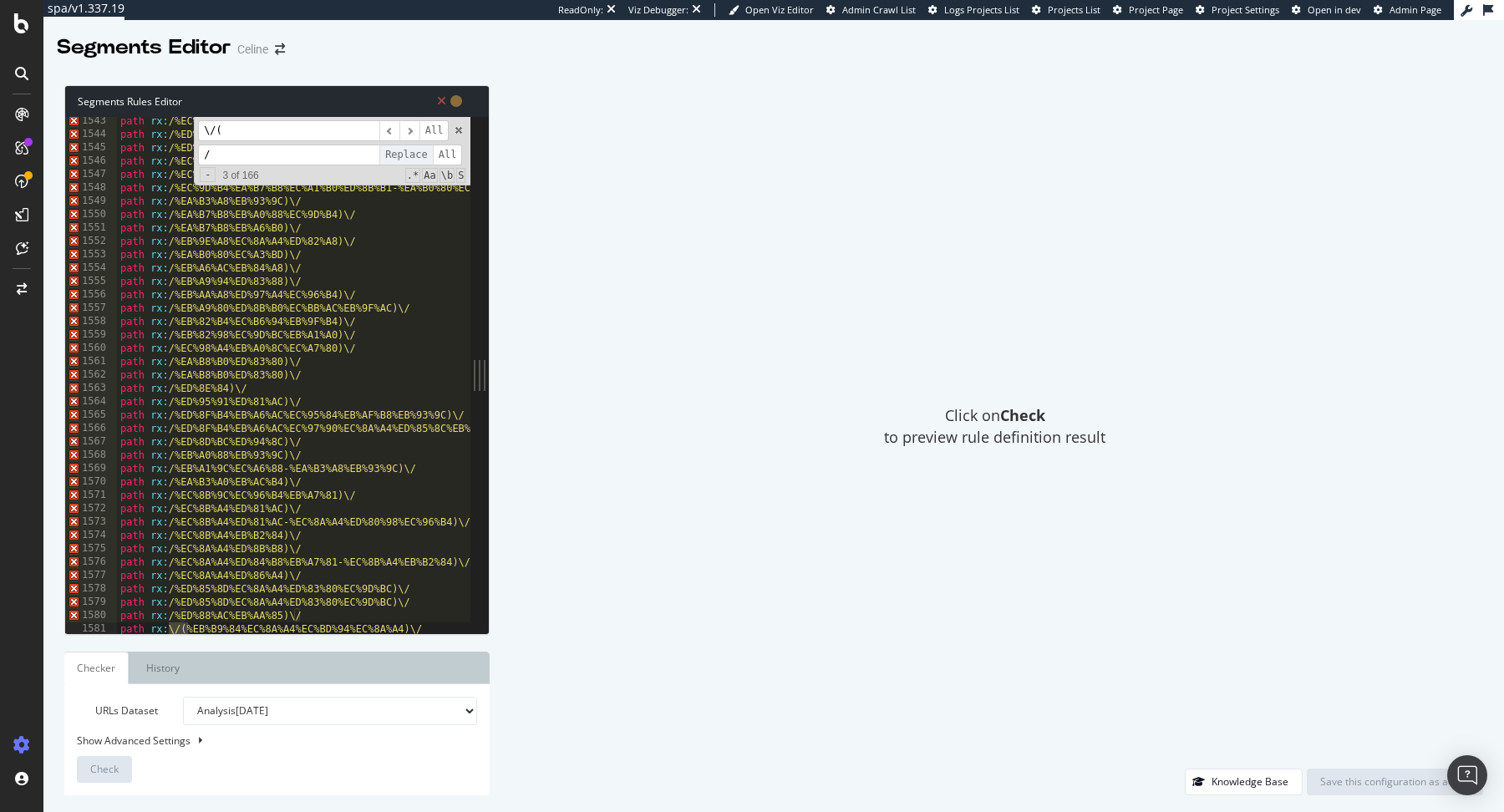
click at [408, 154] on span "Replace" at bounding box center [406, 155] width 53 height 21
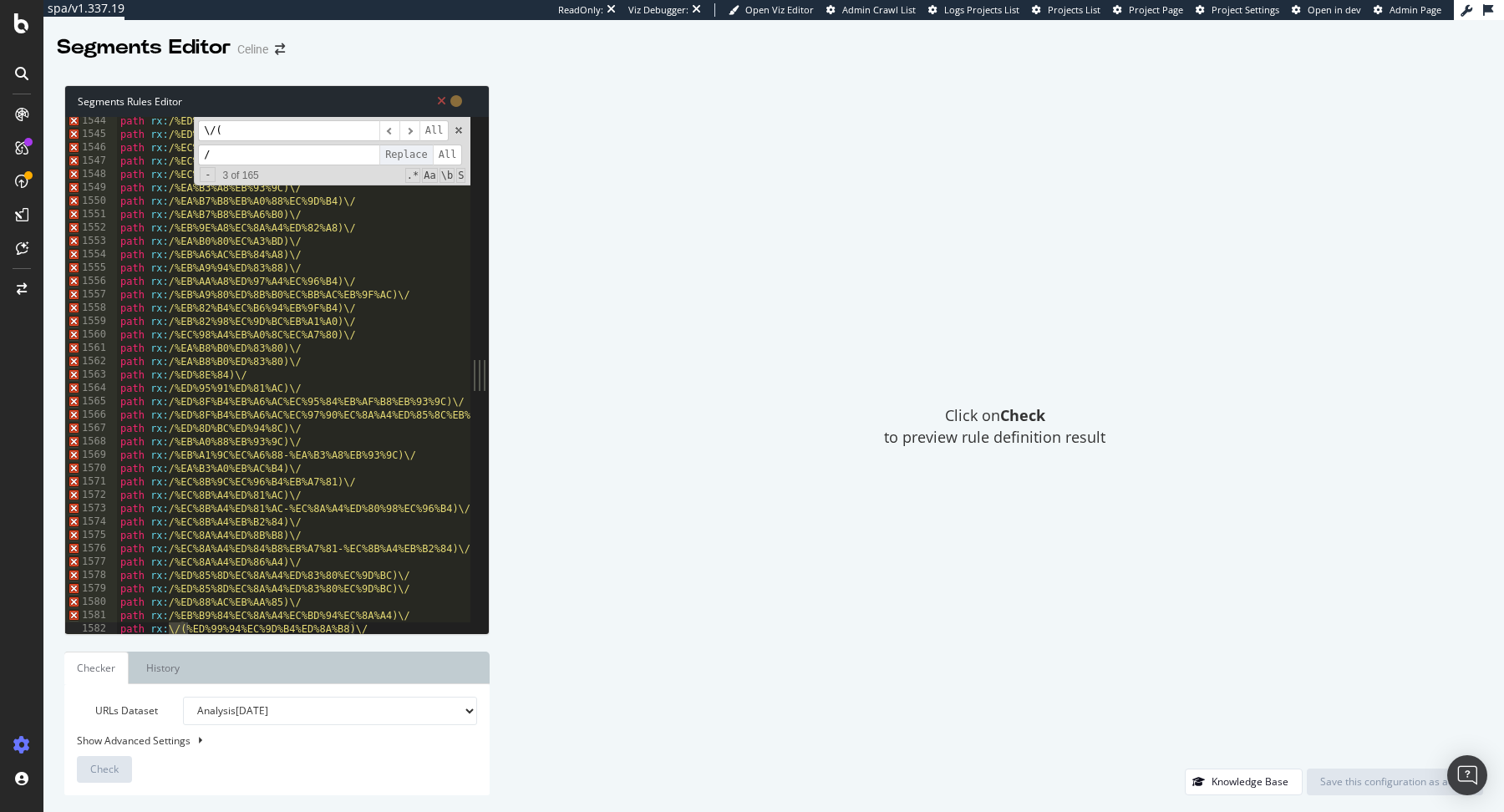
click at [408, 154] on span "Replace" at bounding box center [406, 155] width 53 height 21
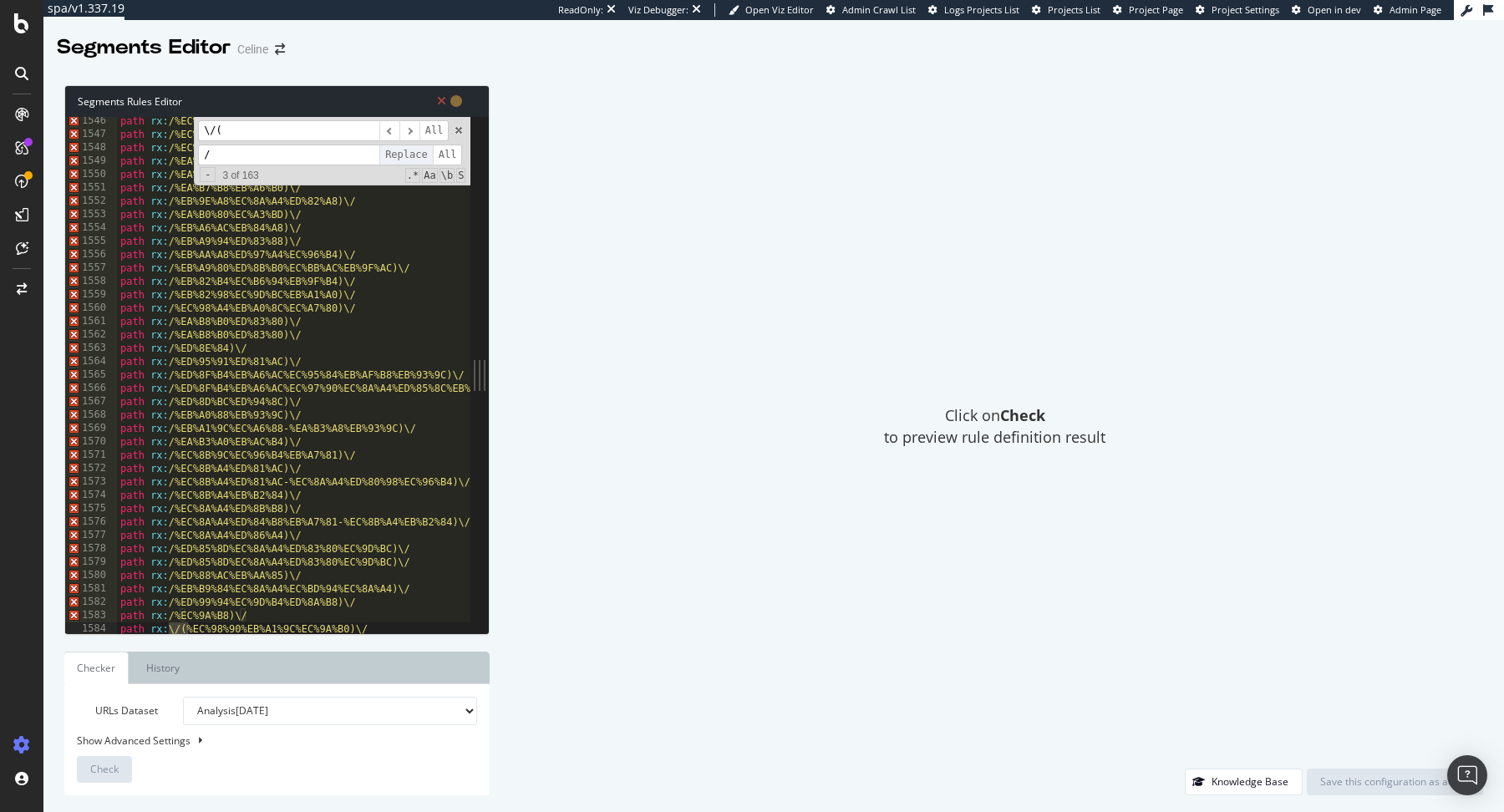
click at [408, 154] on span "Replace" at bounding box center [406, 155] width 53 height 21
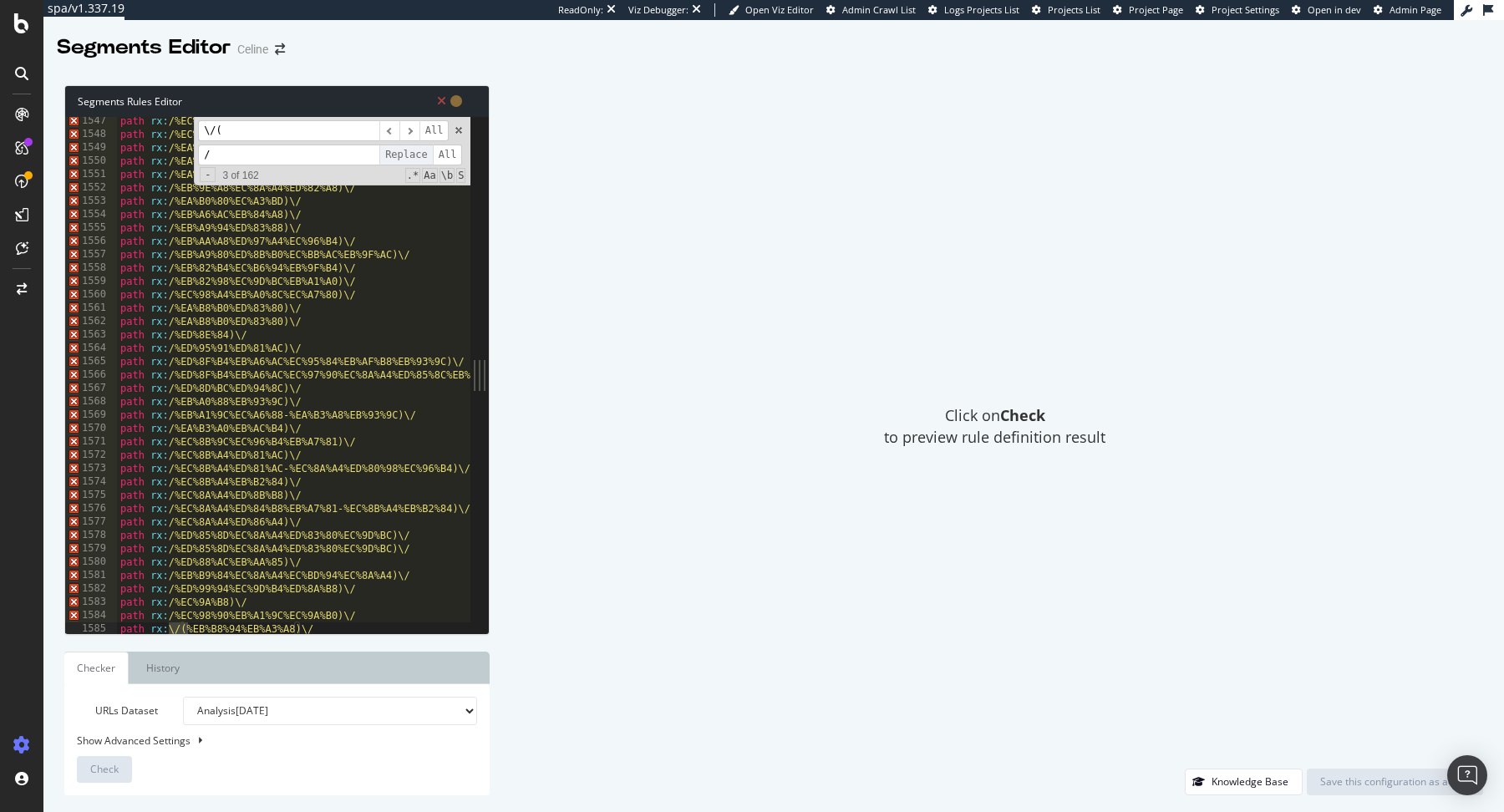
click at [408, 154] on span "Replace" at bounding box center [406, 155] width 53 height 21
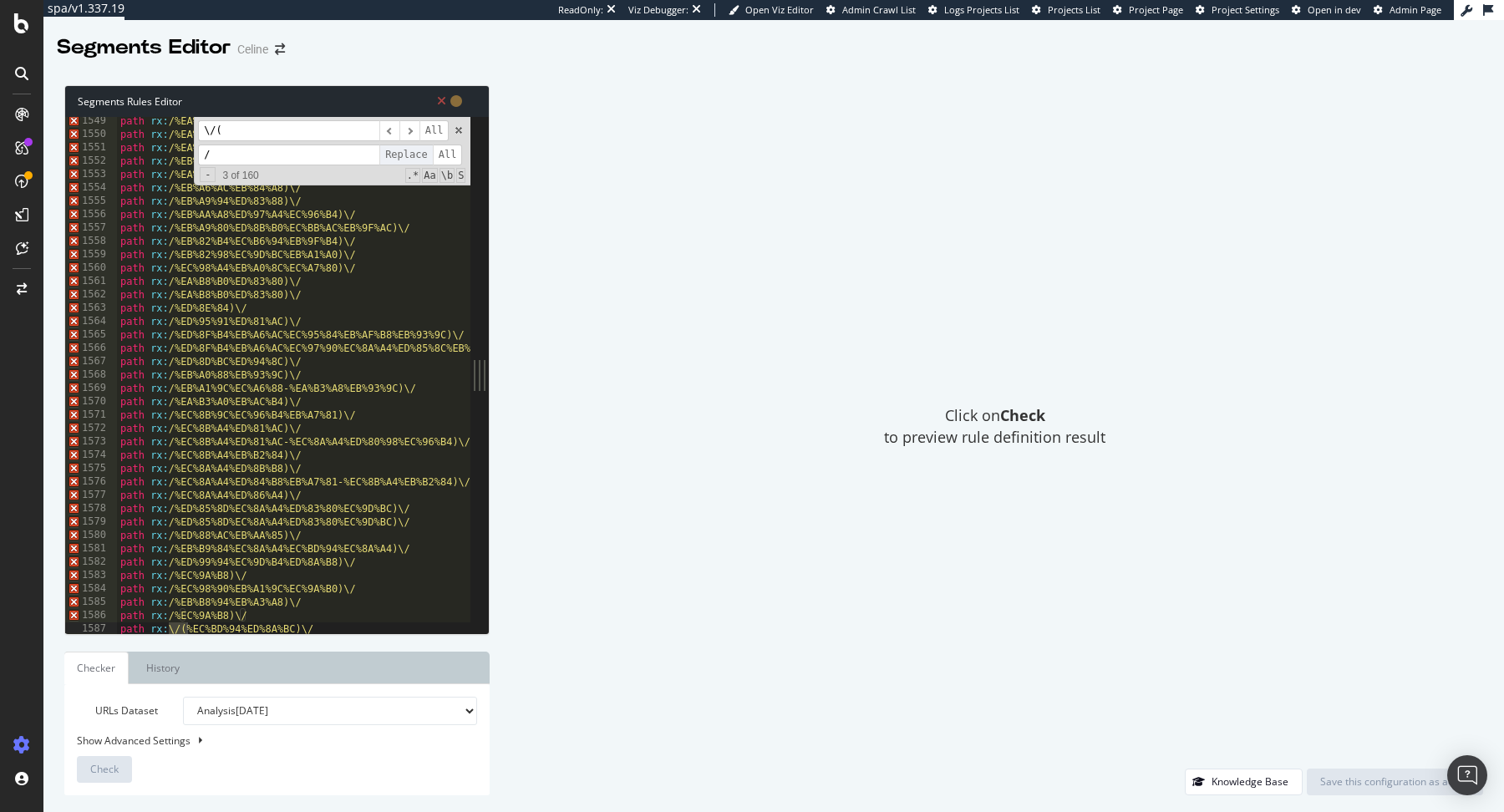
click at [408, 154] on span "Replace" at bounding box center [406, 155] width 53 height 21
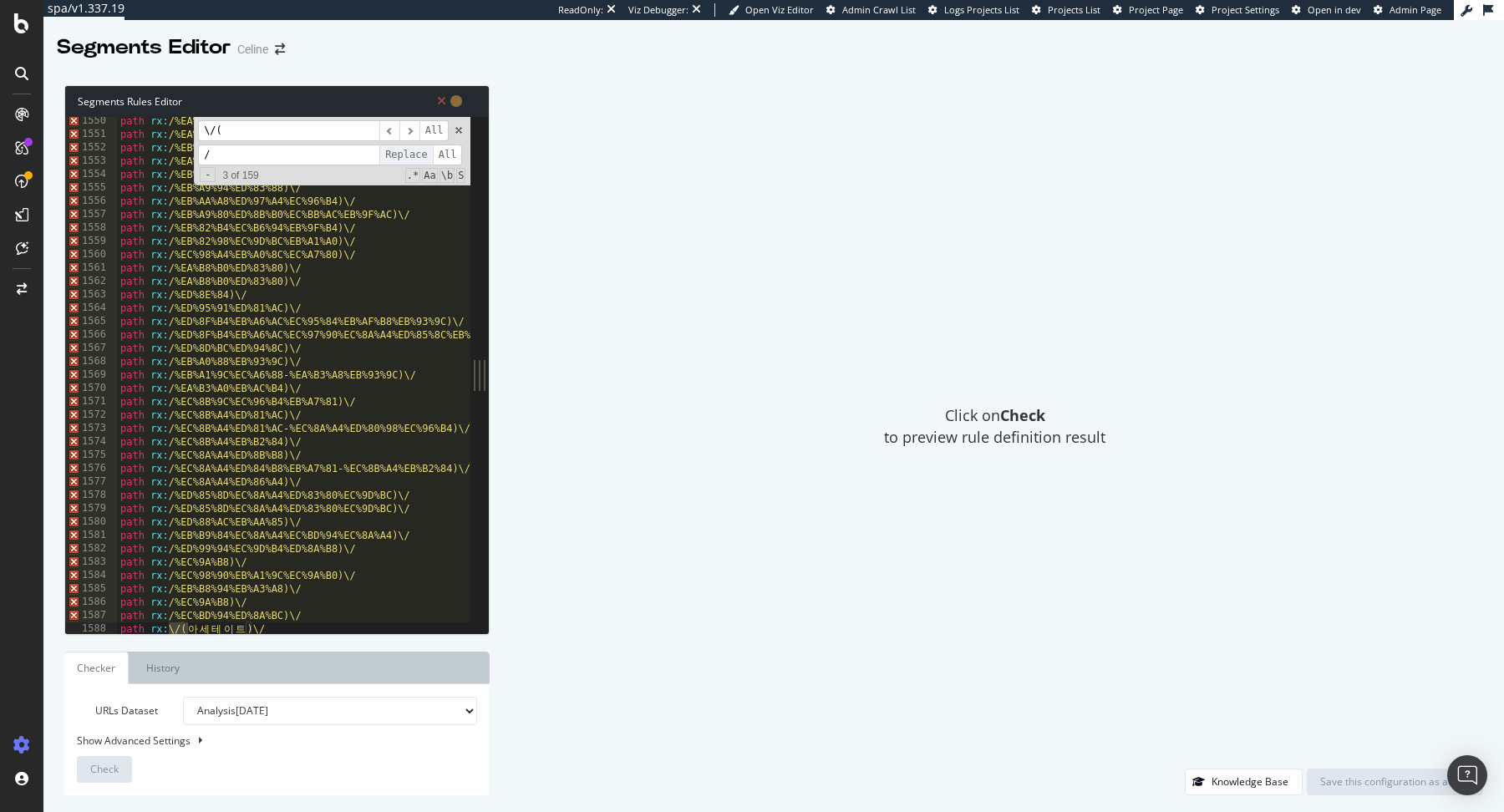
click at [408, 154] on span "Replace" at bounding box center [406, 155] width 53 height 21
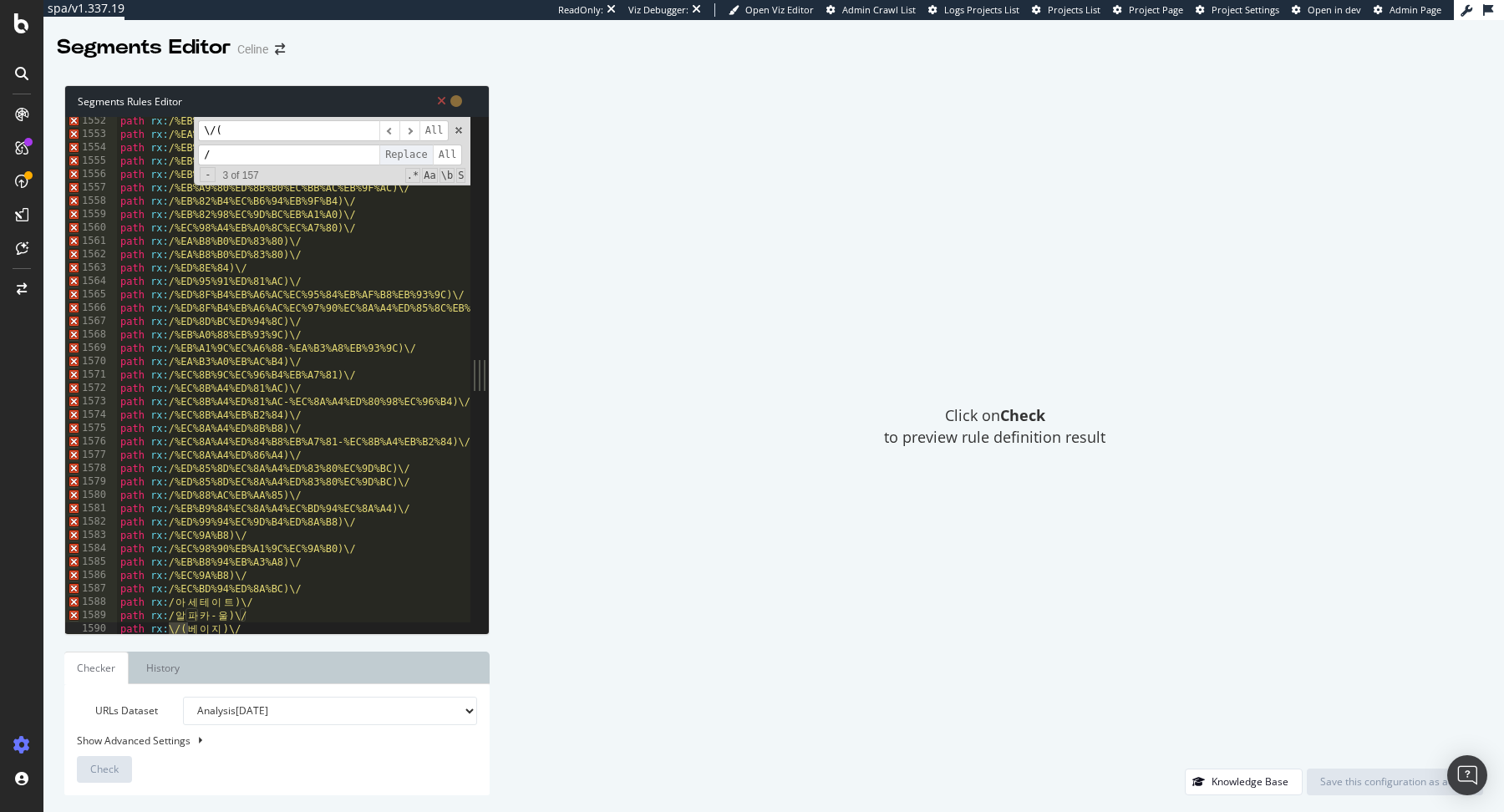
click at [408, 154] on span "Replace" at bounding box center [406, 155] width 53 height 21
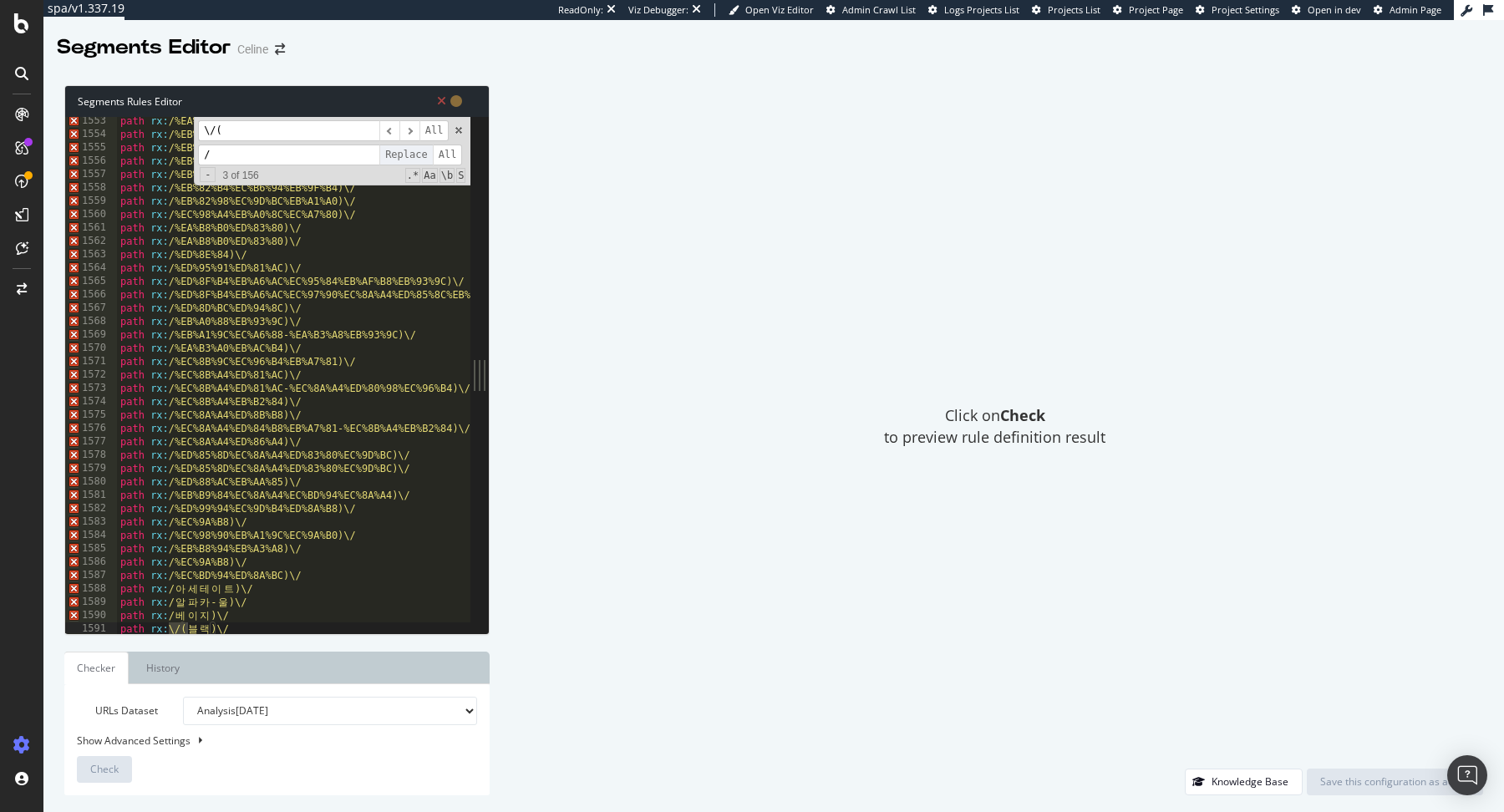
click at [408, 154] on span "Replace" at bounding box center [406, 155] width 53 height 21
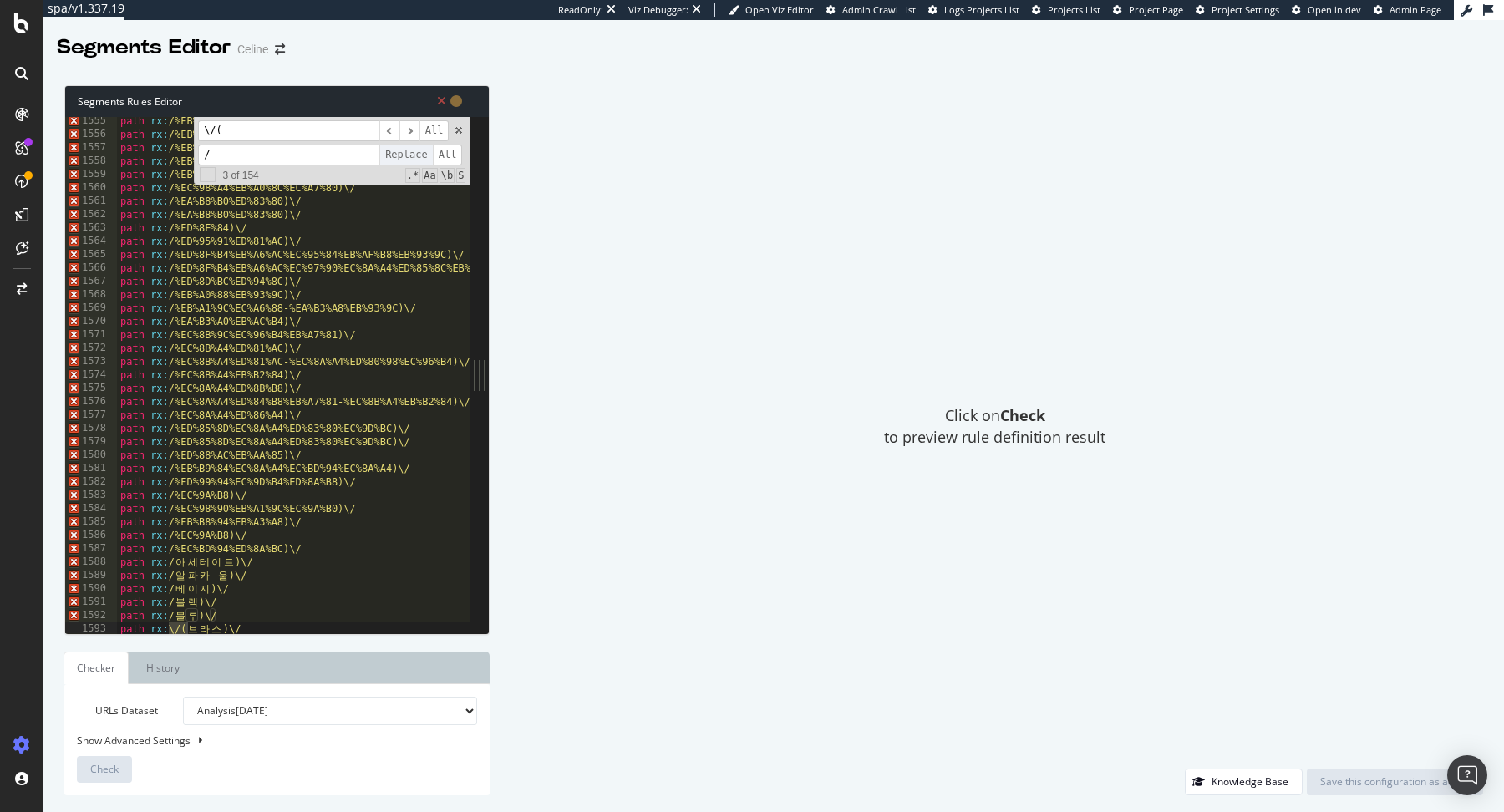
click at [408, 154] on span "Replace" at bounding box center [406, 155] width 53 height 21
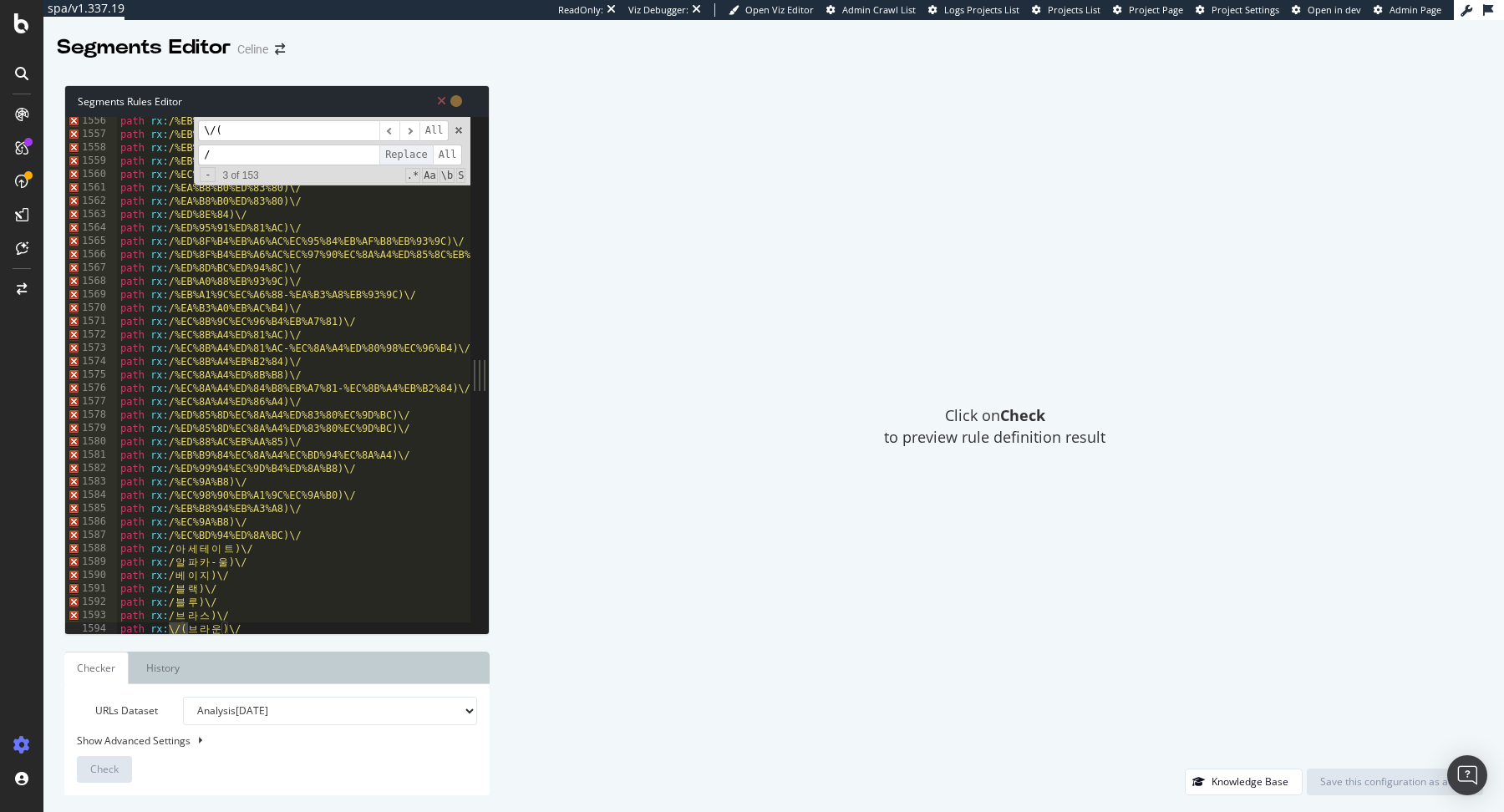
click at [408, 154] on span "Replace" at bounding box center [406, 155] width 53 height 21
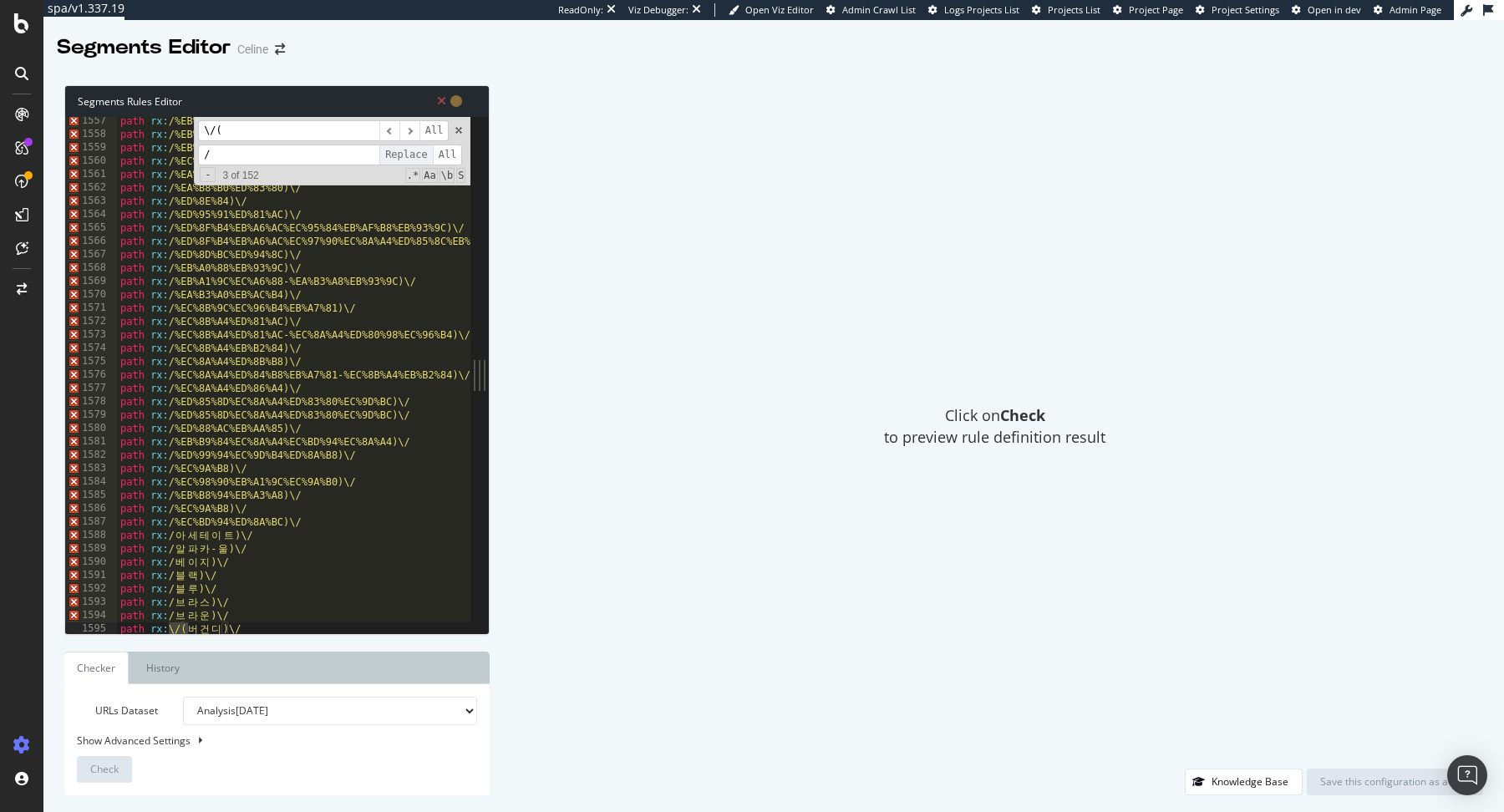
click at [408, 154] on span "Replace" at bounding box center [406, 155] width 53 height 21
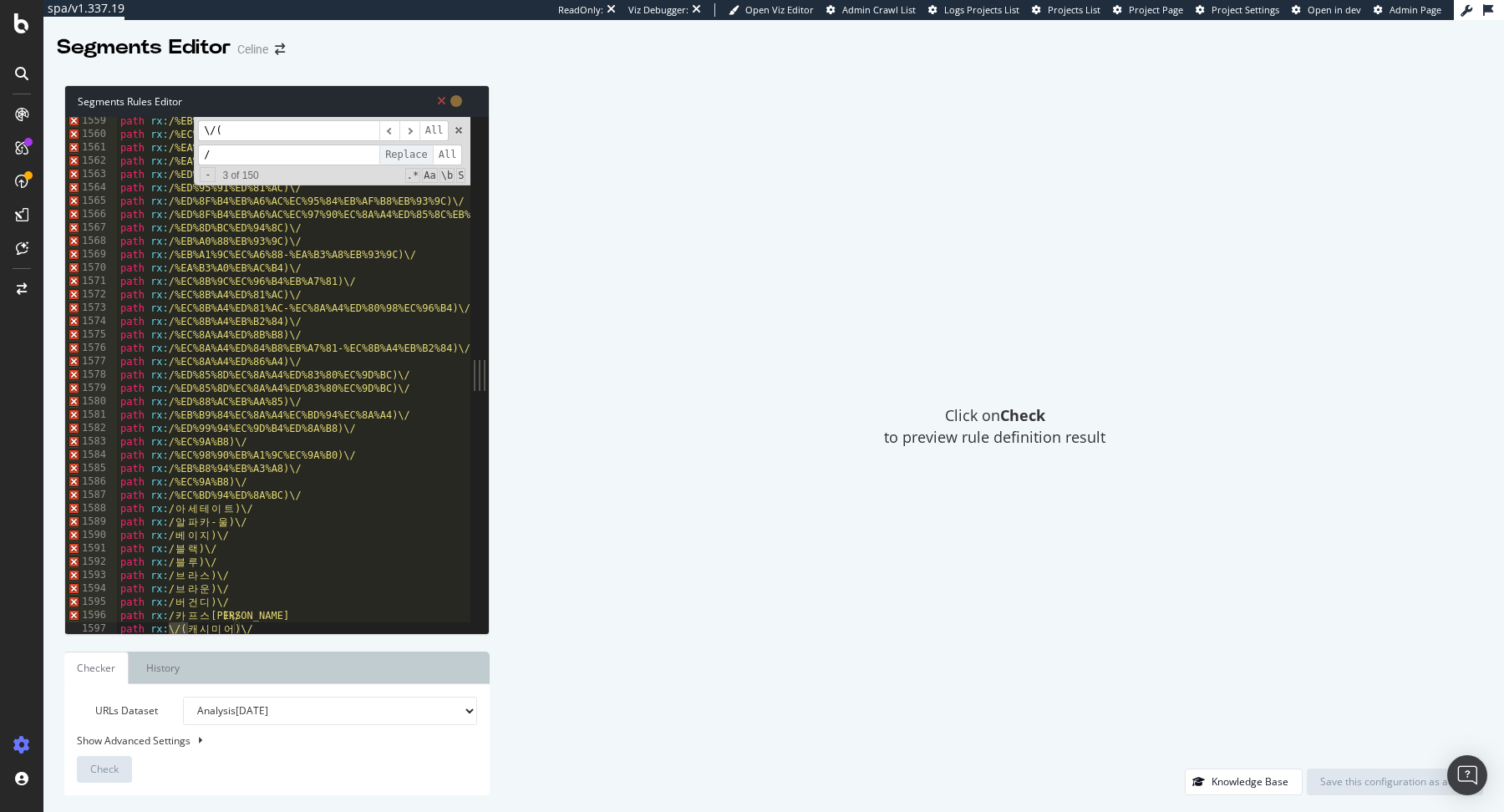
click at [408, 154] on span "Replace" at bounding box center [406, 155] width 53 height 21
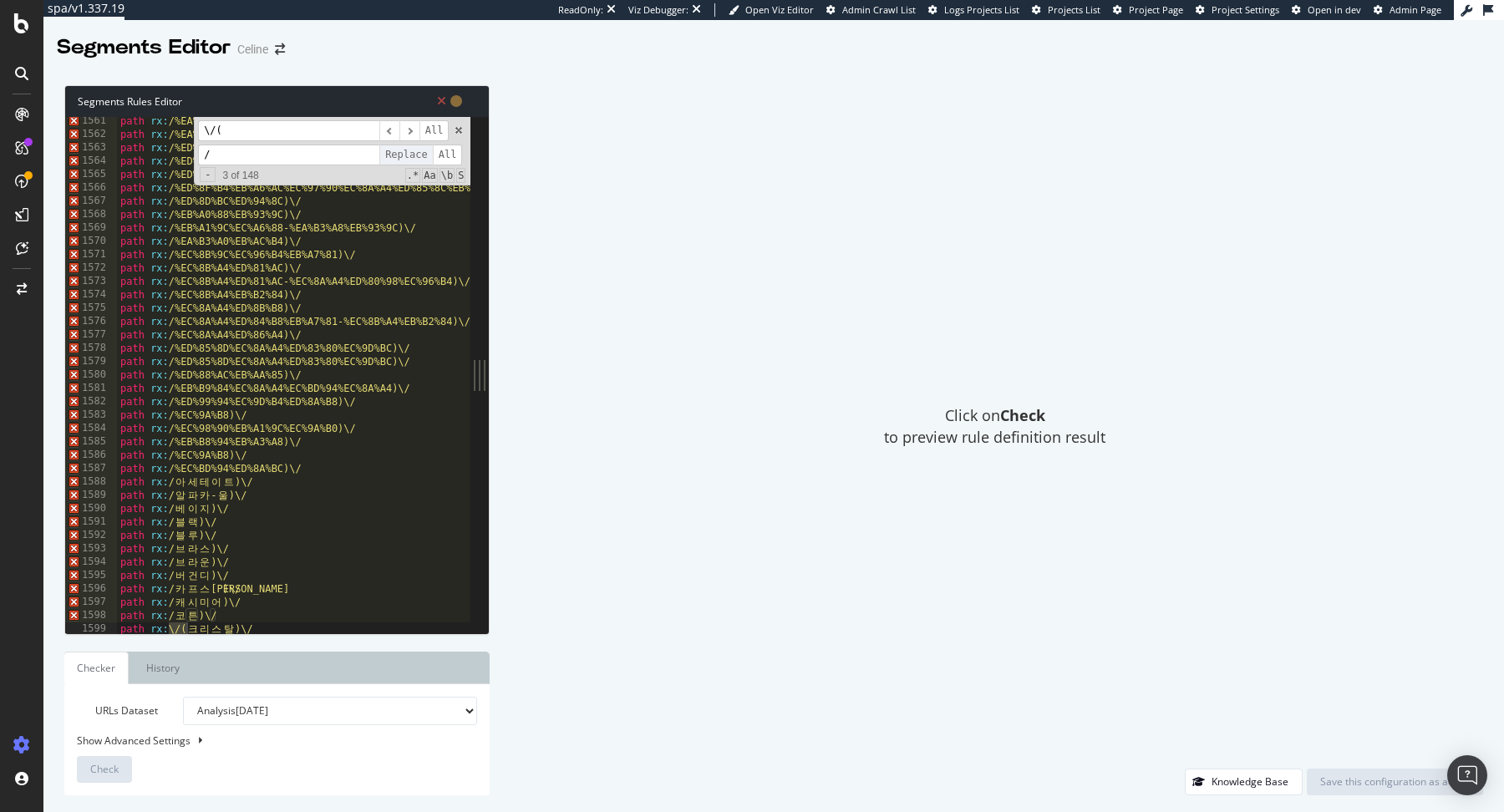
click at [408, 154] on span "Replace" at bounding box center [406, 155] width 53 height 21
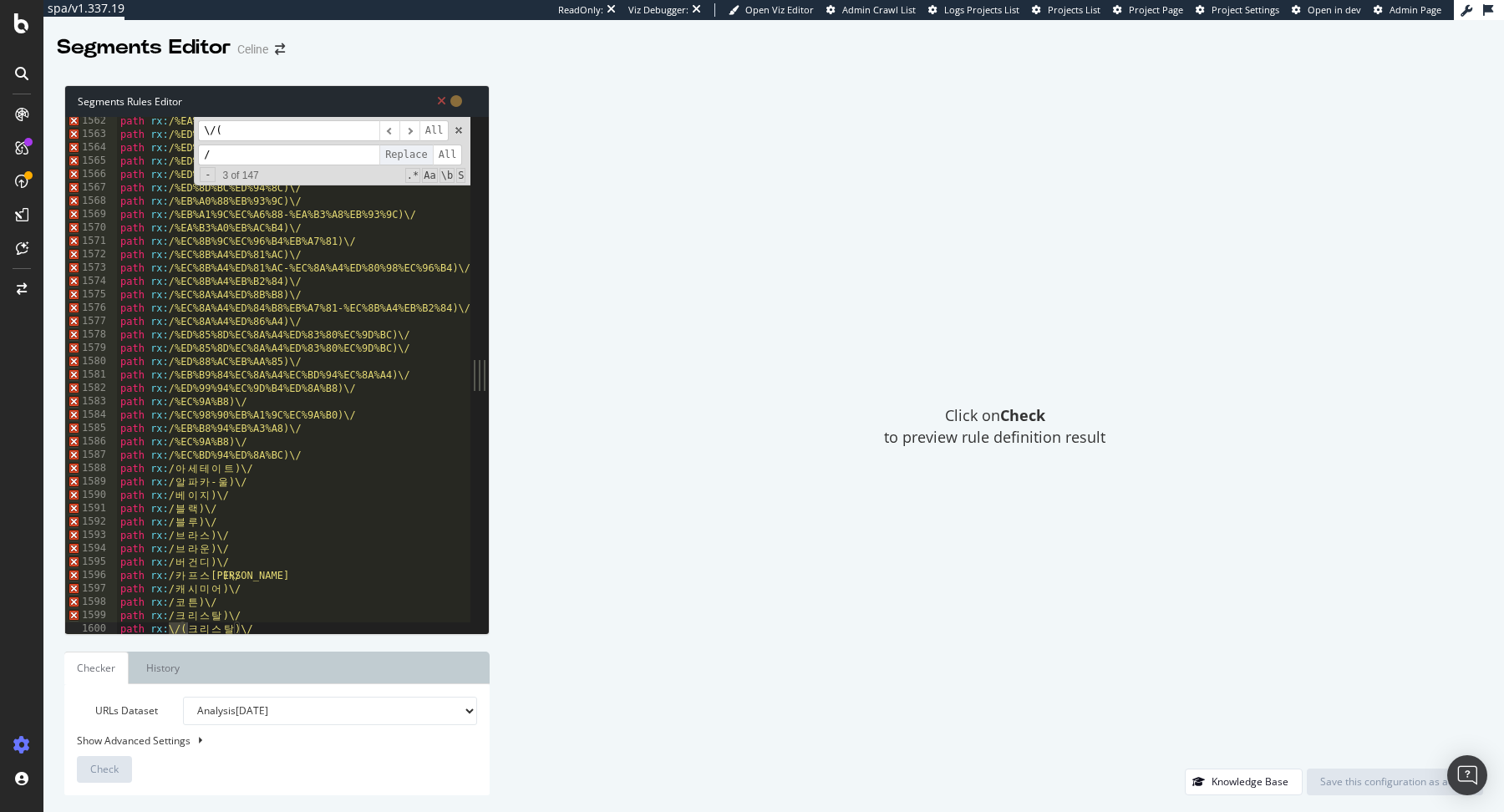
click at [408, 154] on span "Replace" at bounding box center [406, 155] width 53 height 21
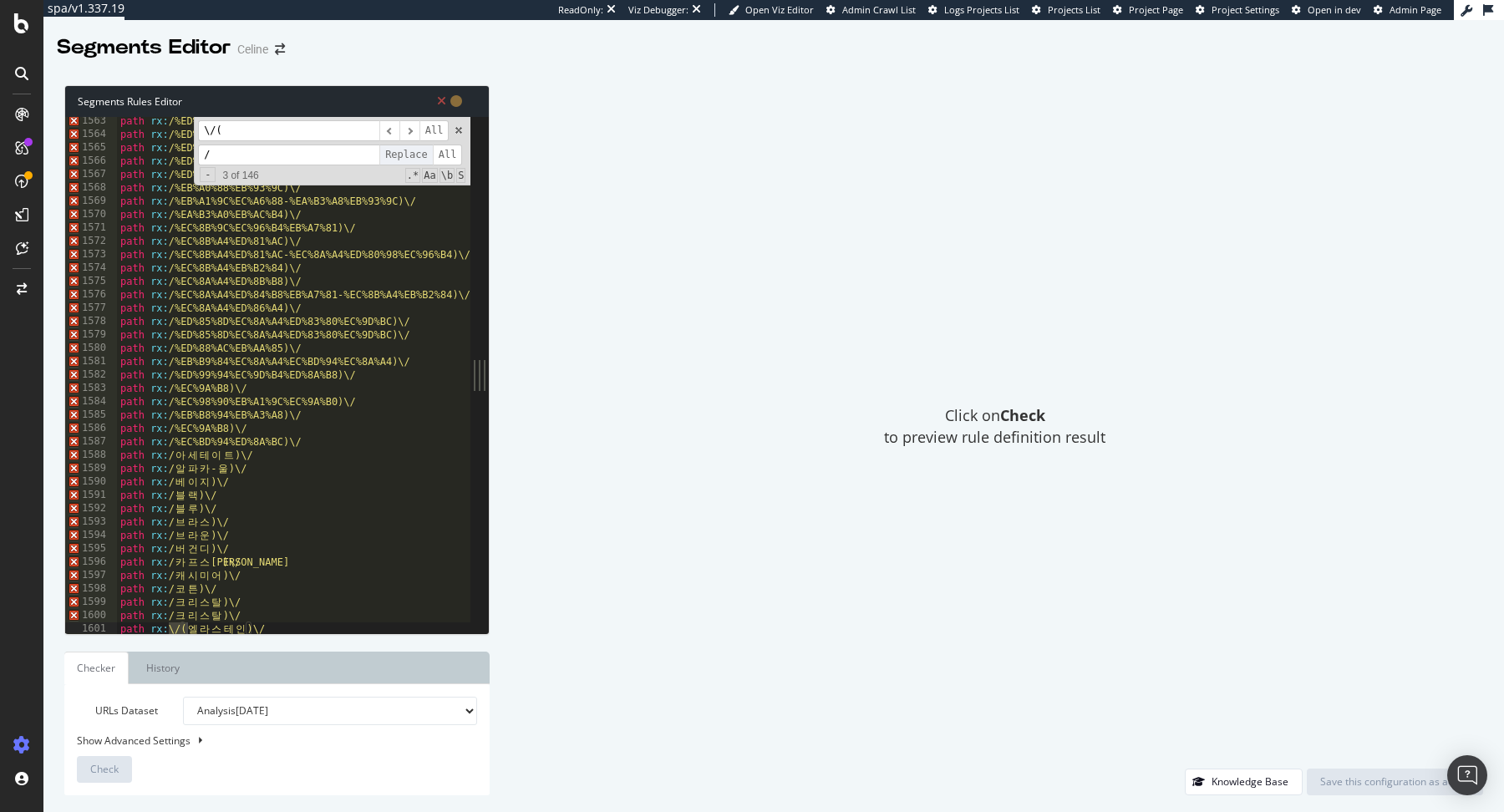
click at [408, 154] on span "Replace" at bounding box center [406, 155] width 53 height 21
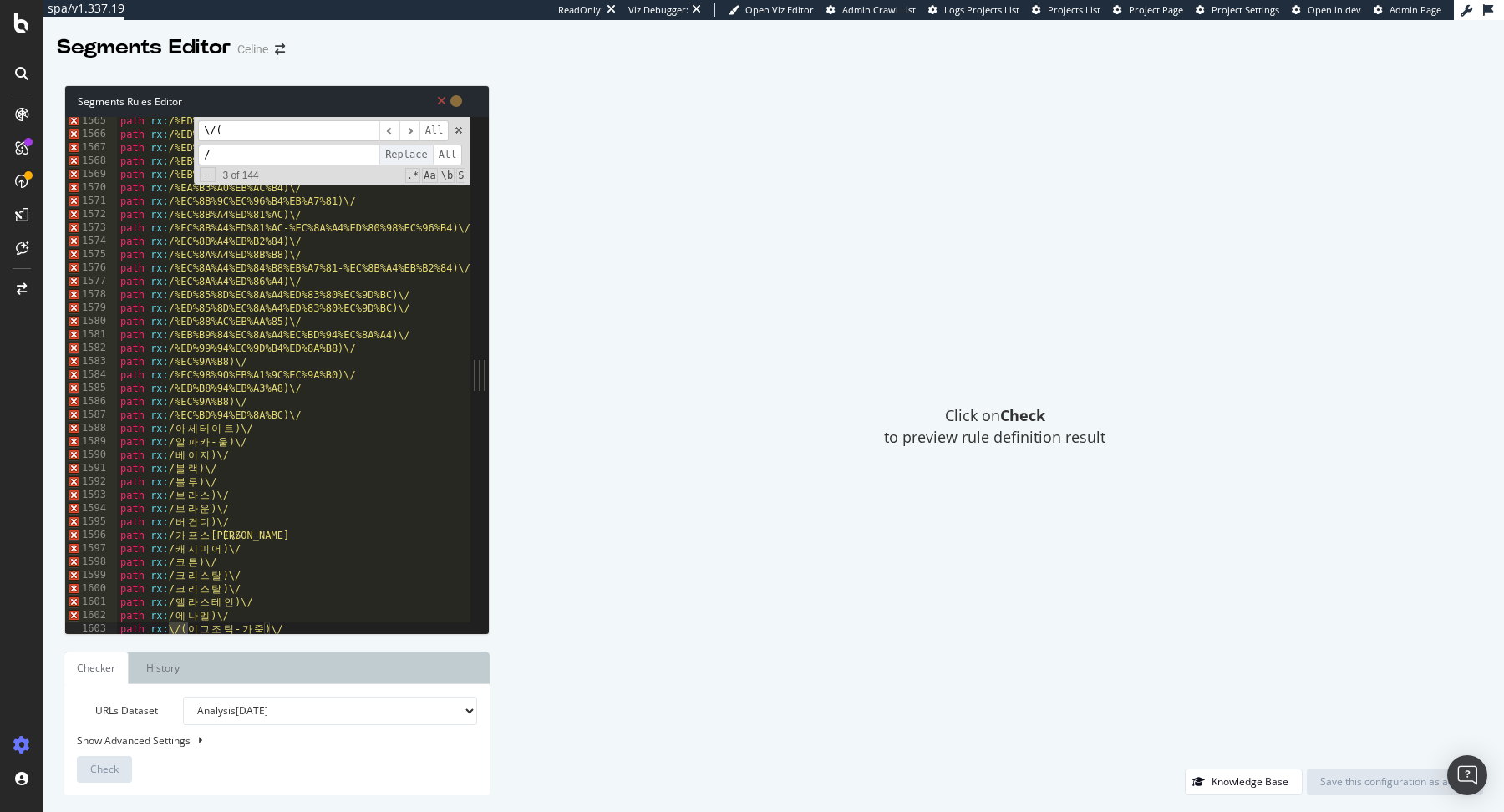
click at [408, 154] on span "Replace" at bounding box center [406, 155] width 53 height 21
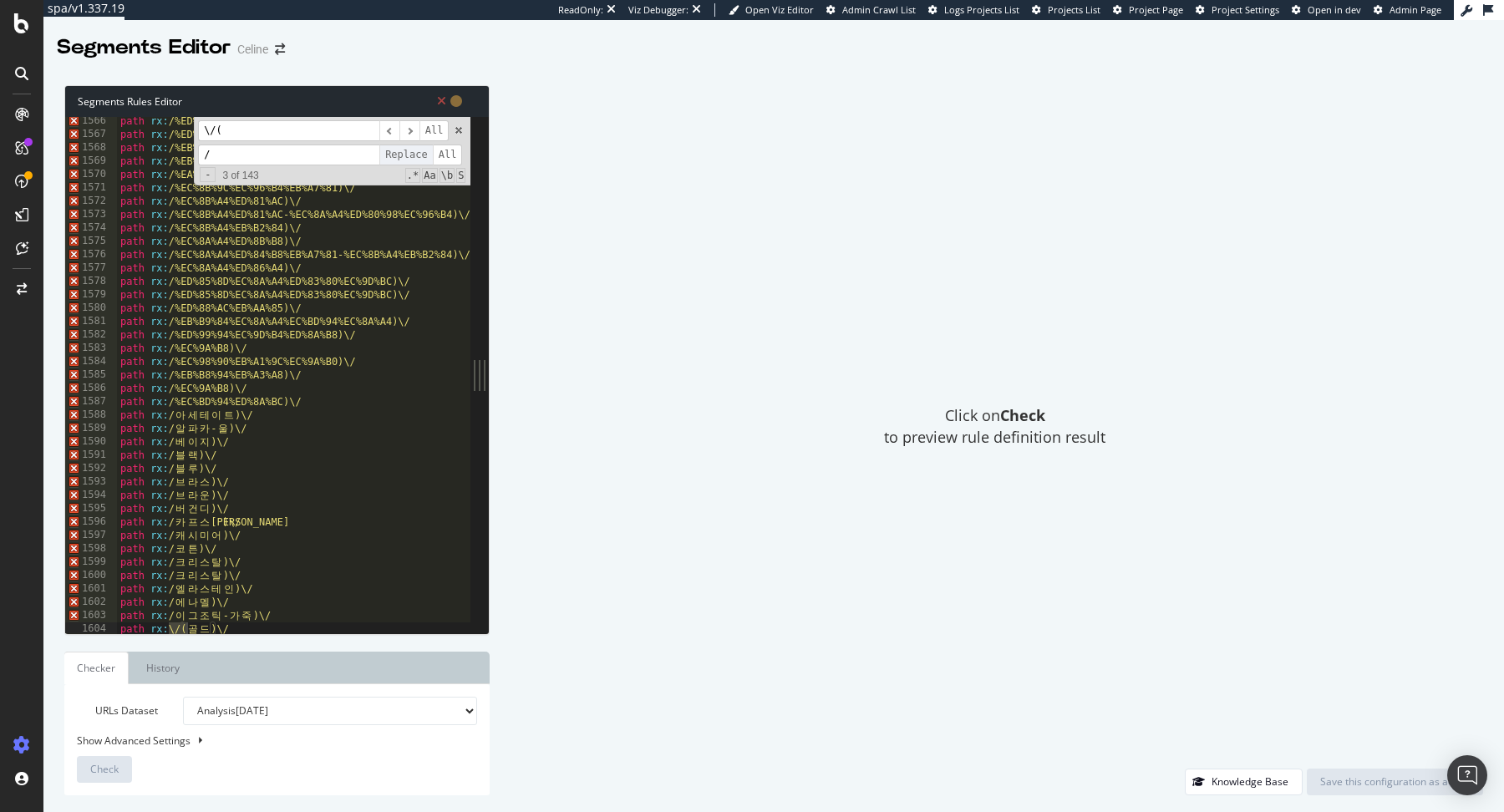
click at [408, 154] on span "Replace" at bounding box center [406, 155] width 53 height 21
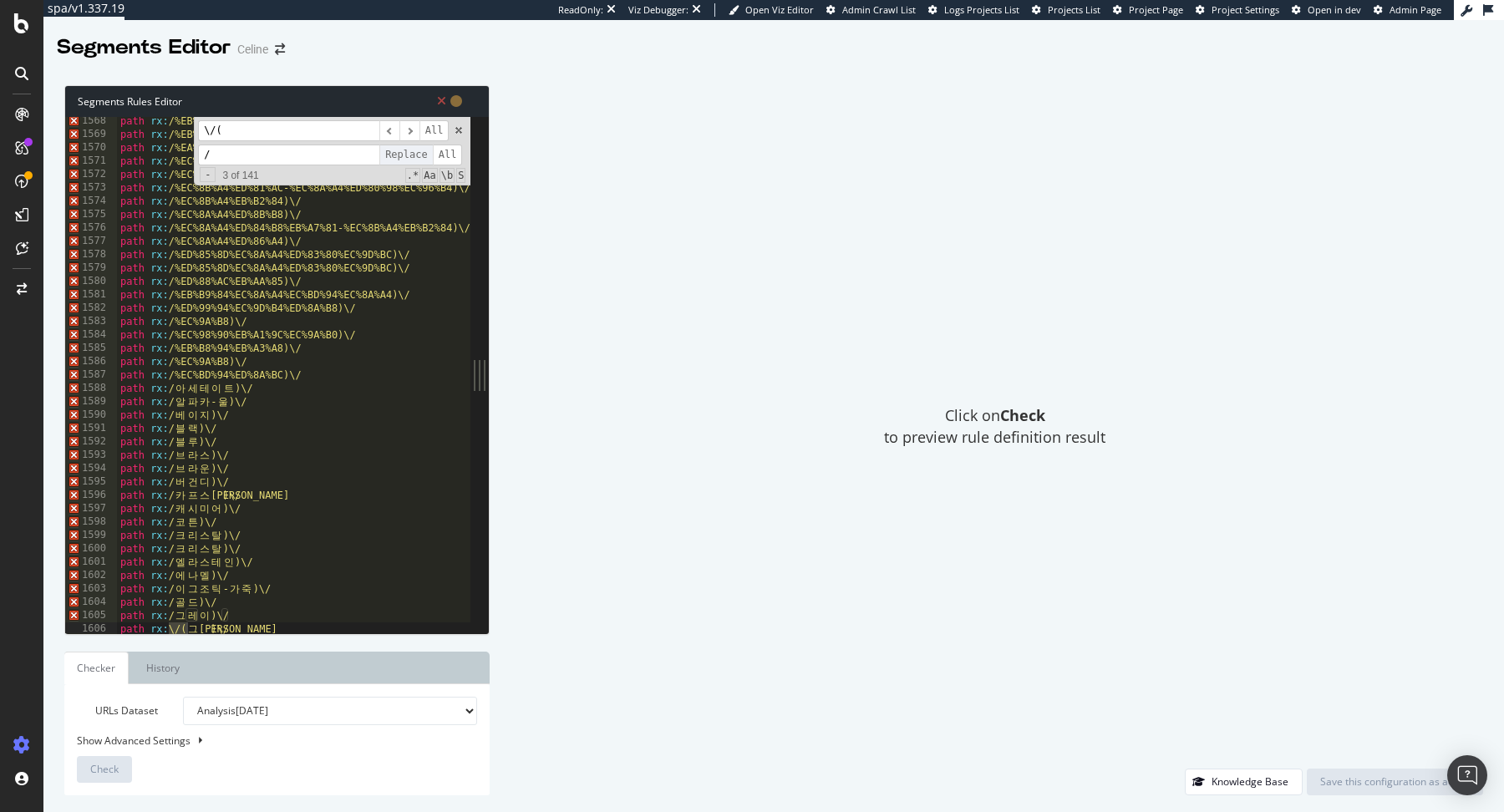
click at [408, 154] on span "Replace" at bounding box center [406, 155] width 53 height 21
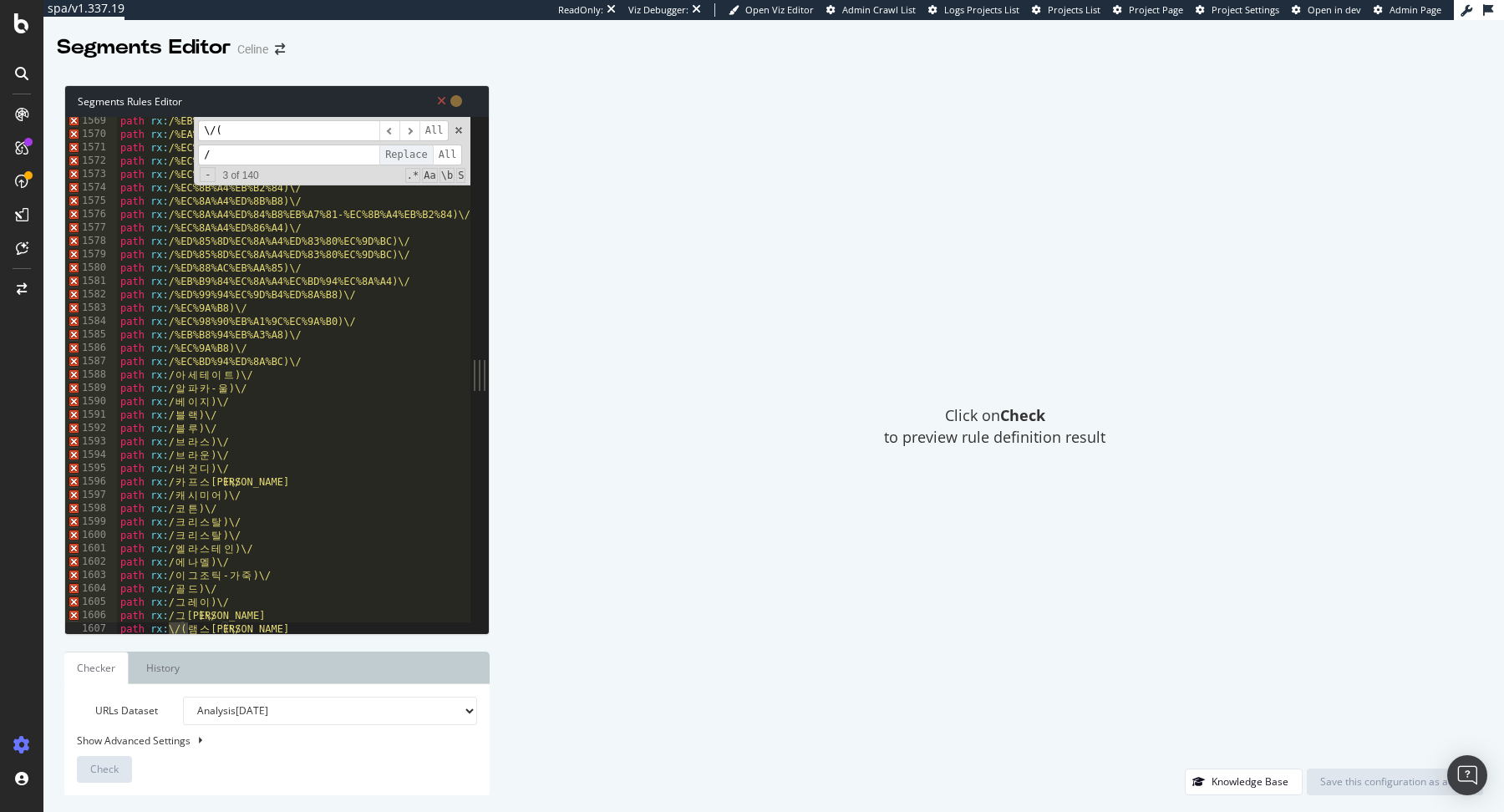
click at [408, 154] on span "Replace" at bounding box center [406, 155] width 53 height 21
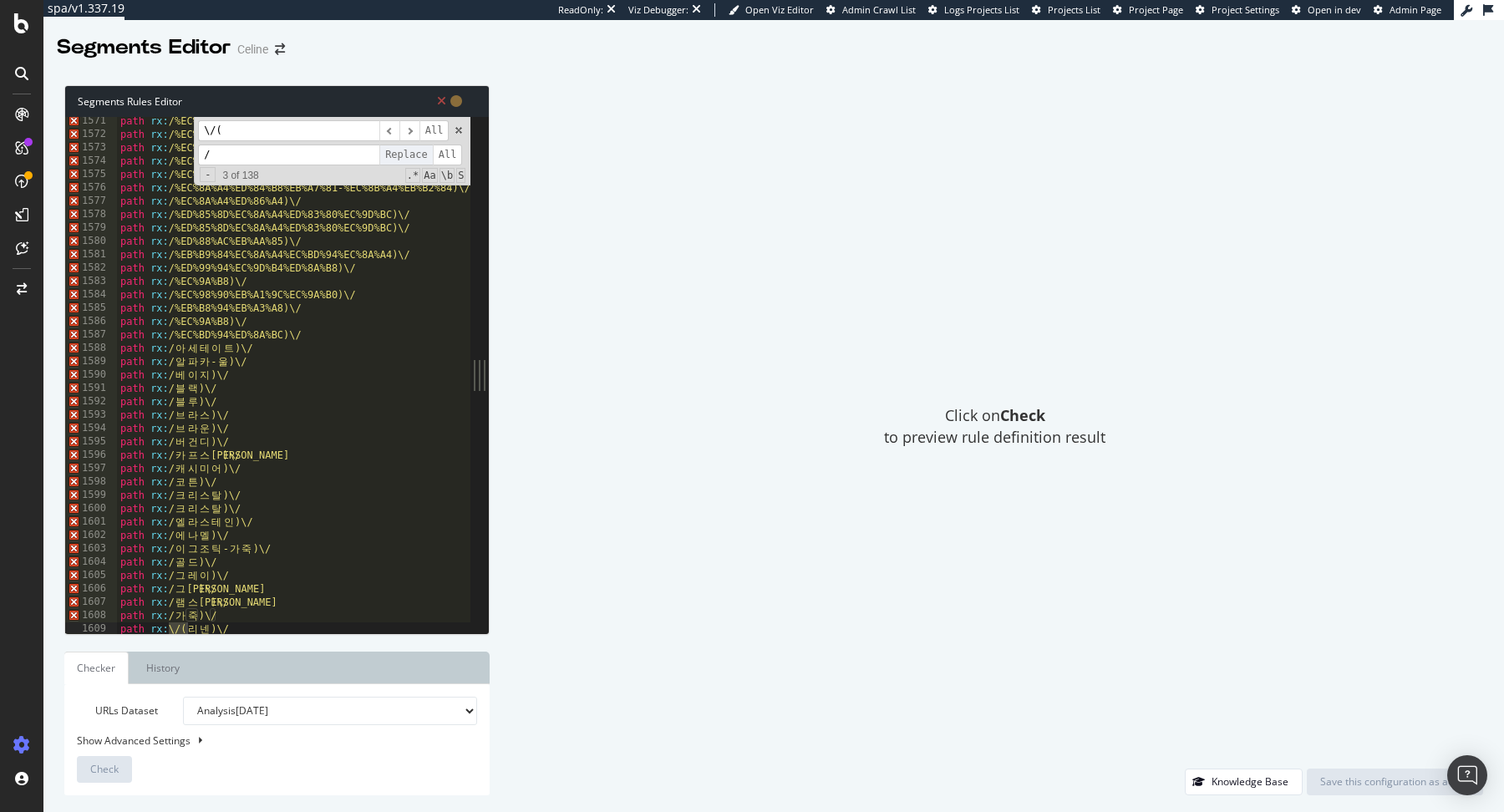
click at [408, 154] on span "Replace" at bounding box center [406, 155] width 53 height 21
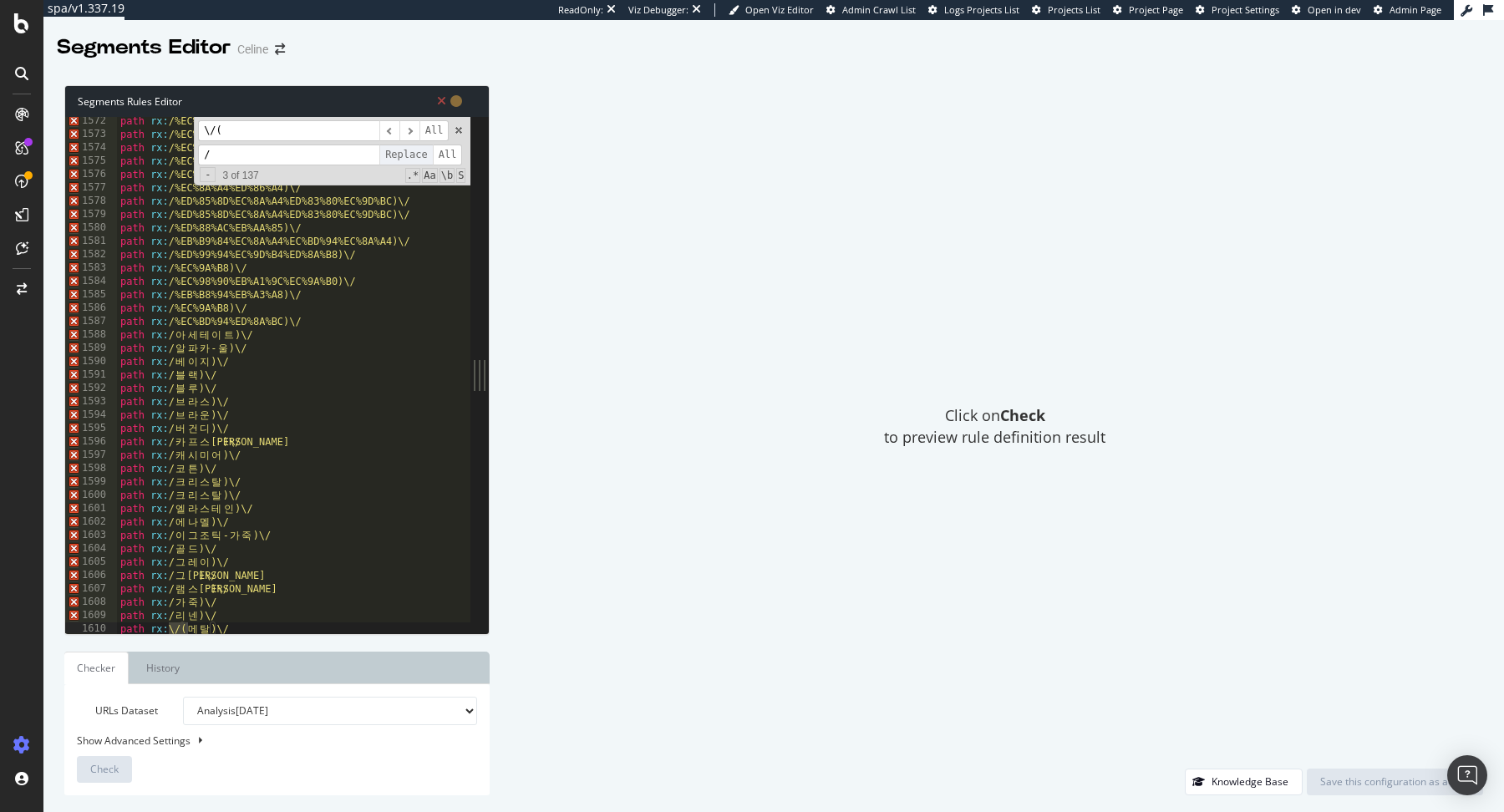
click at [408, 154] on span "Replace" at bounding box center [406, 155] width 53 height 21
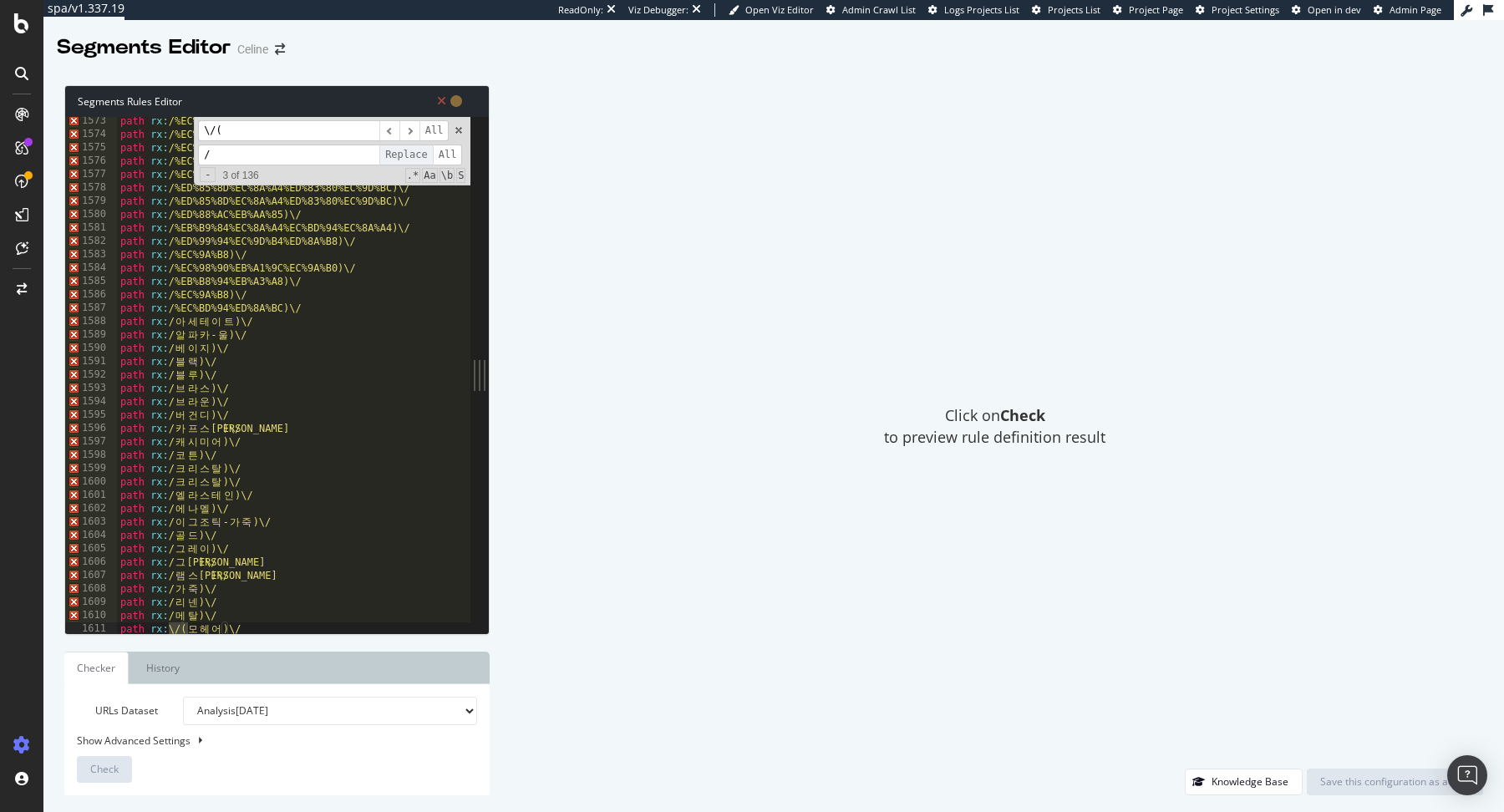
click at [408, 154] on span "Replace" at bounding box center [406, 155] width 53 height 21
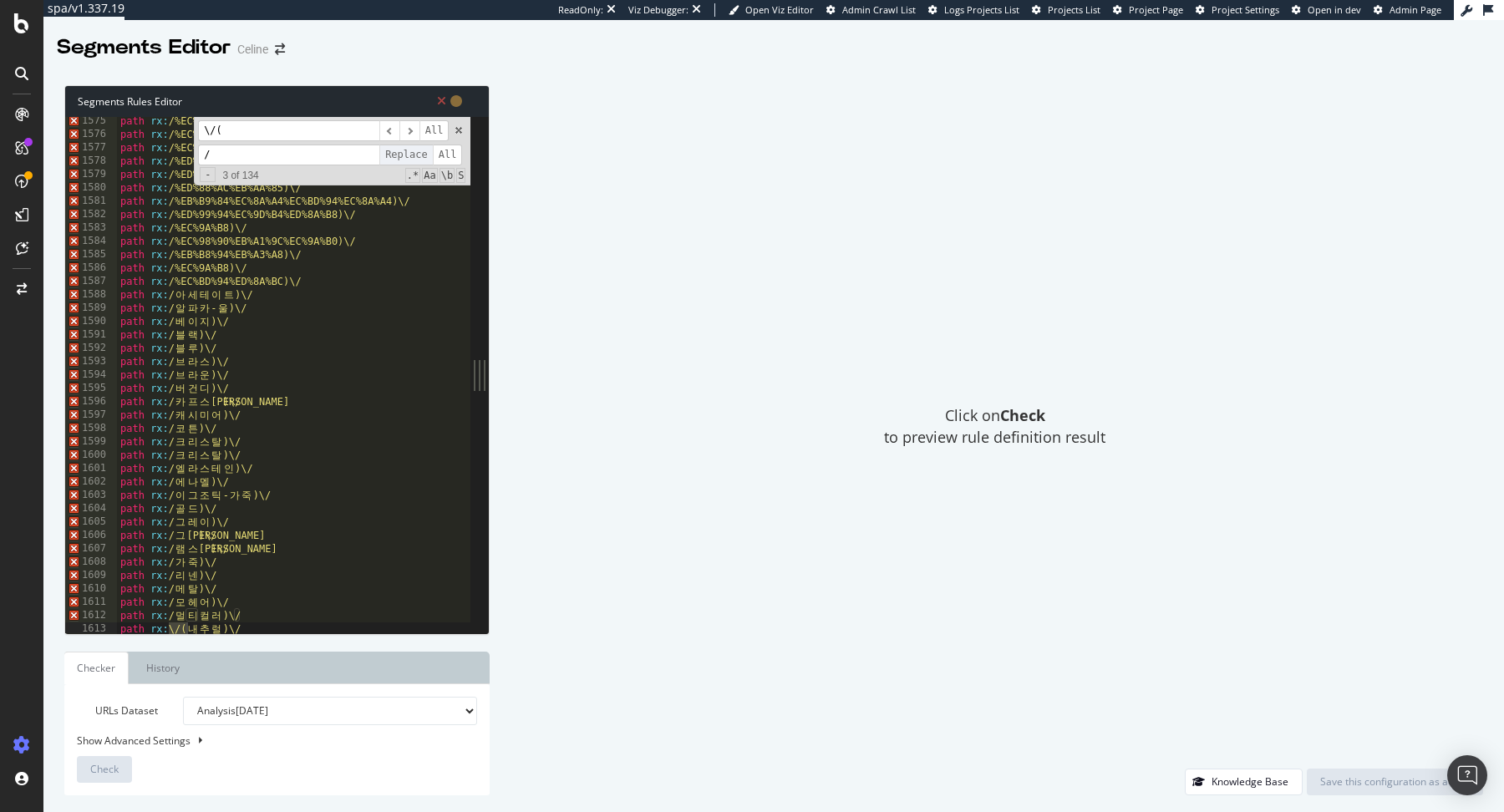
click at [408, 154] on span "Replace" at bounding box center [406, 155] width 53 height 21
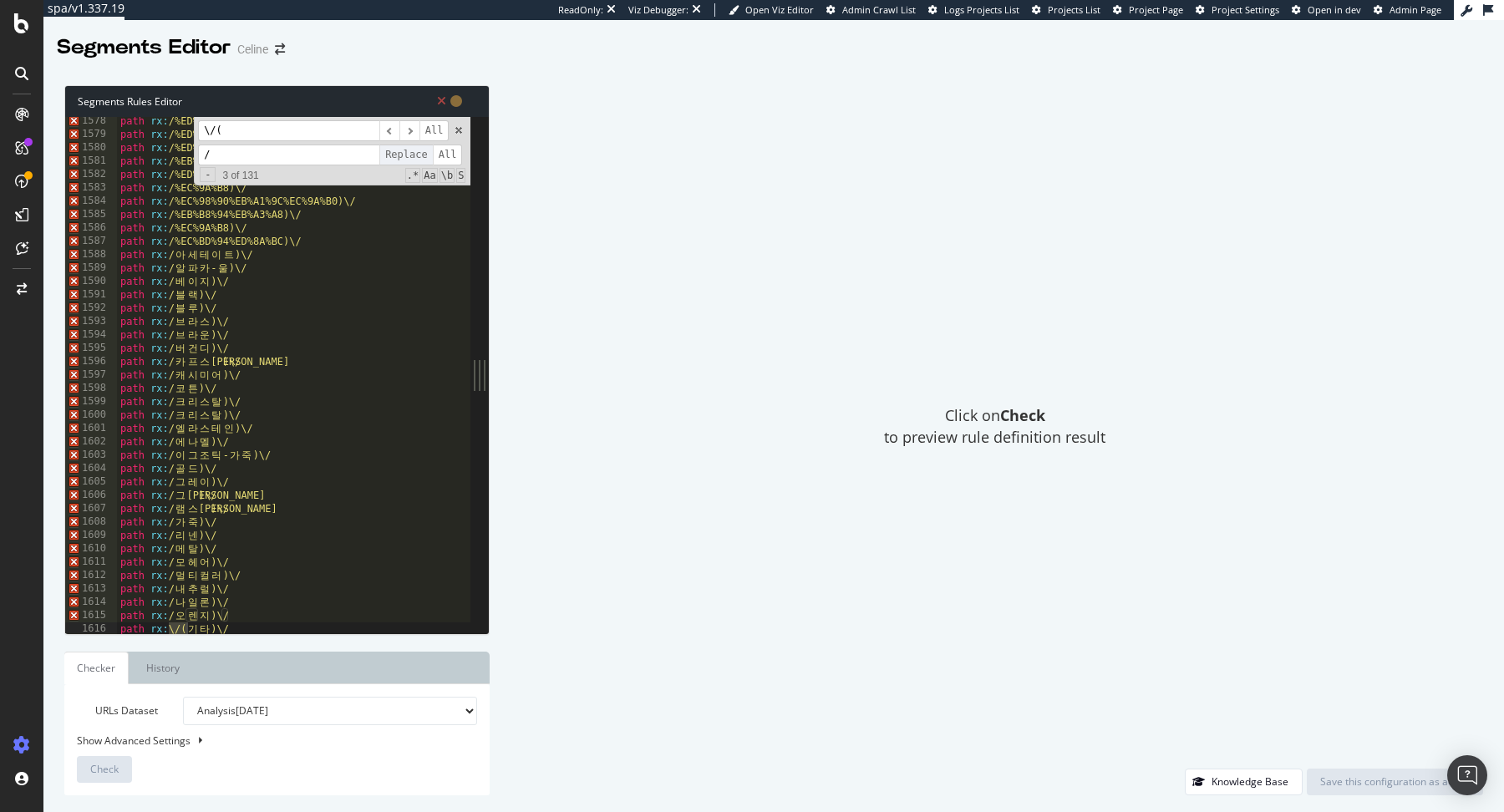
click at [408, 154] on span "Replace" at bounding box center [406, 155] width 53 height 21
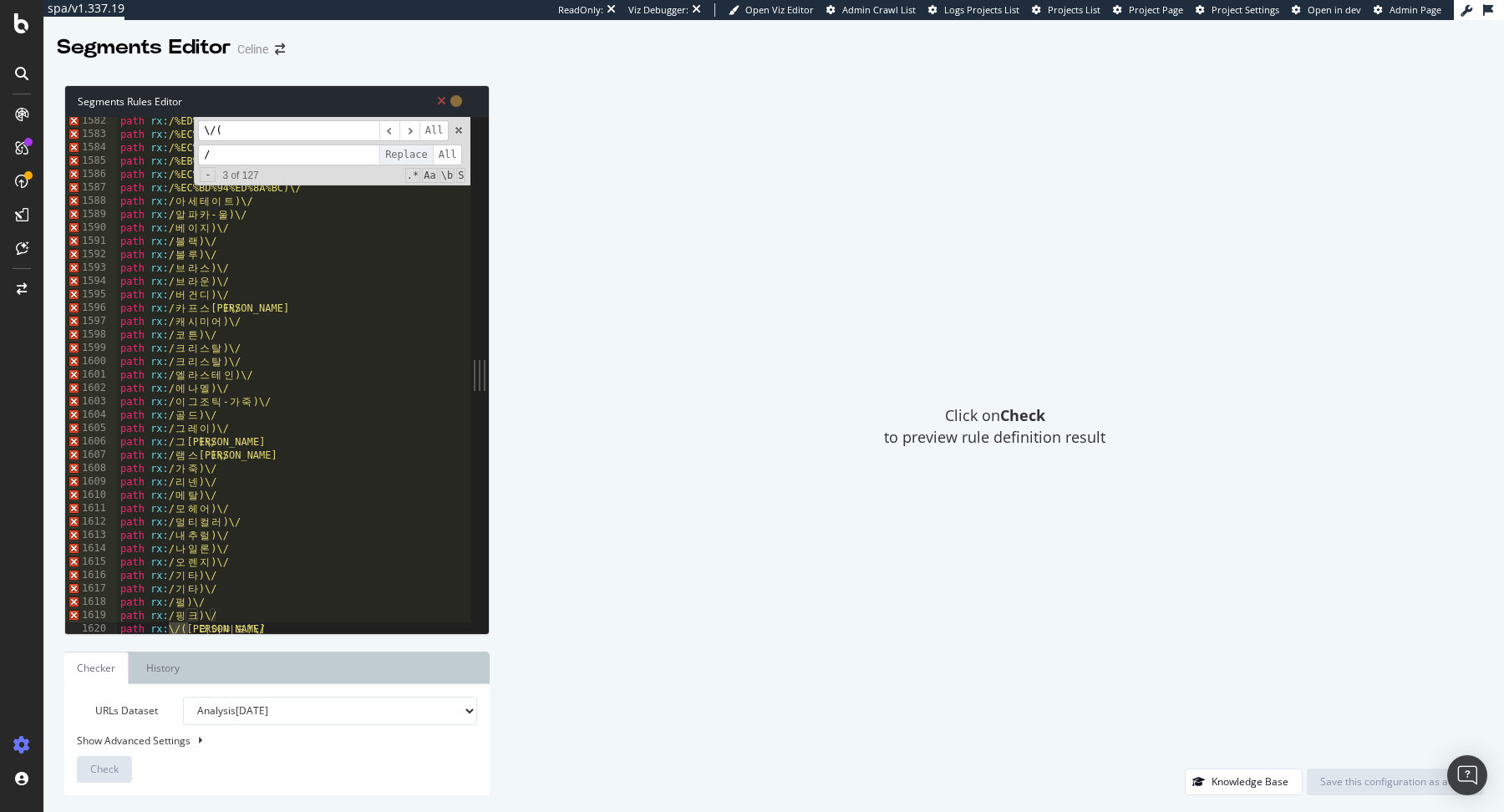
click at [408, 154] on span "Replace" at bounding box center [406, 155] width 53 height 21
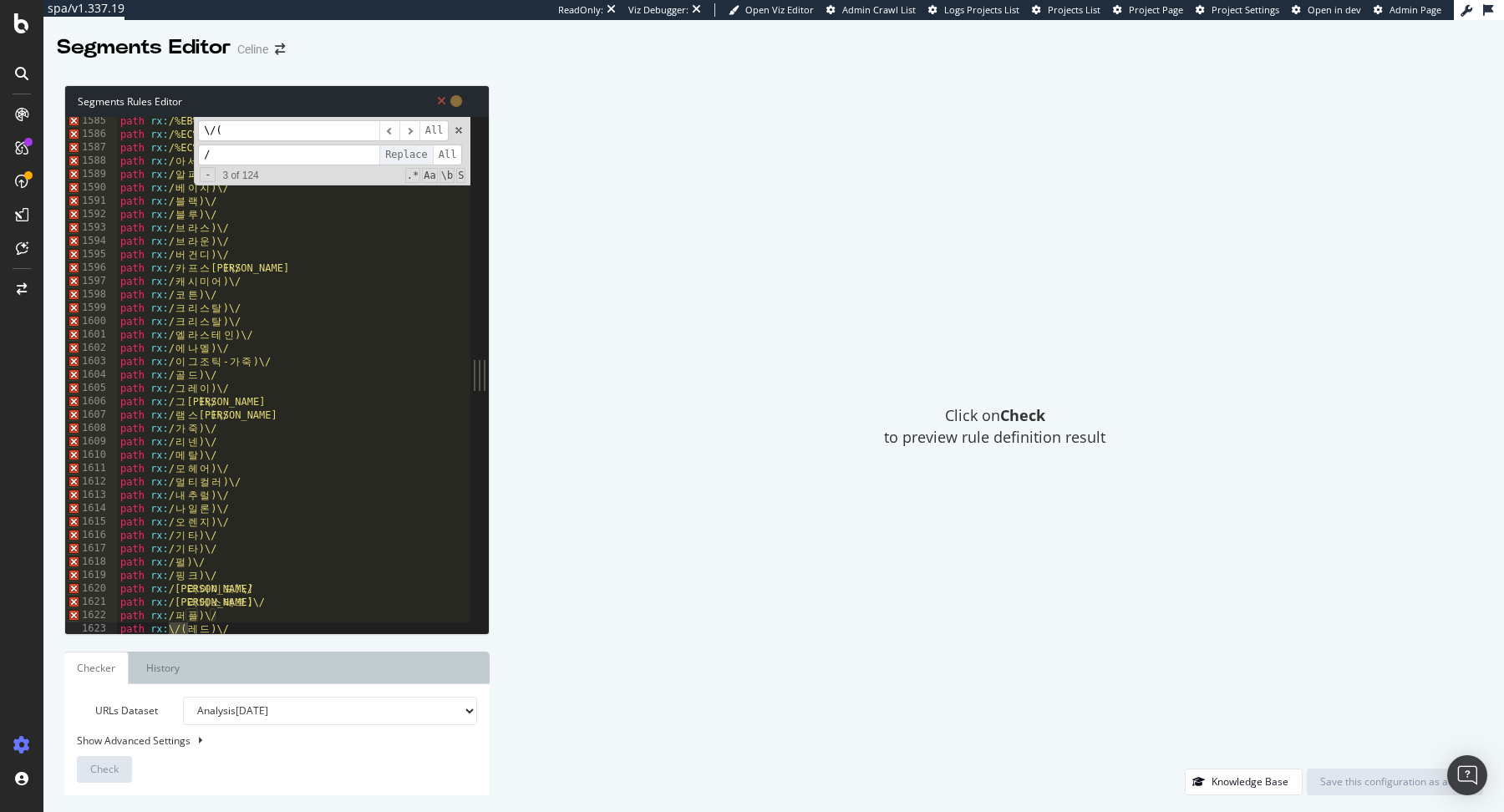
click at [408, 154] on span "Replace" at bounding box center [406, 155] width 53 height 21
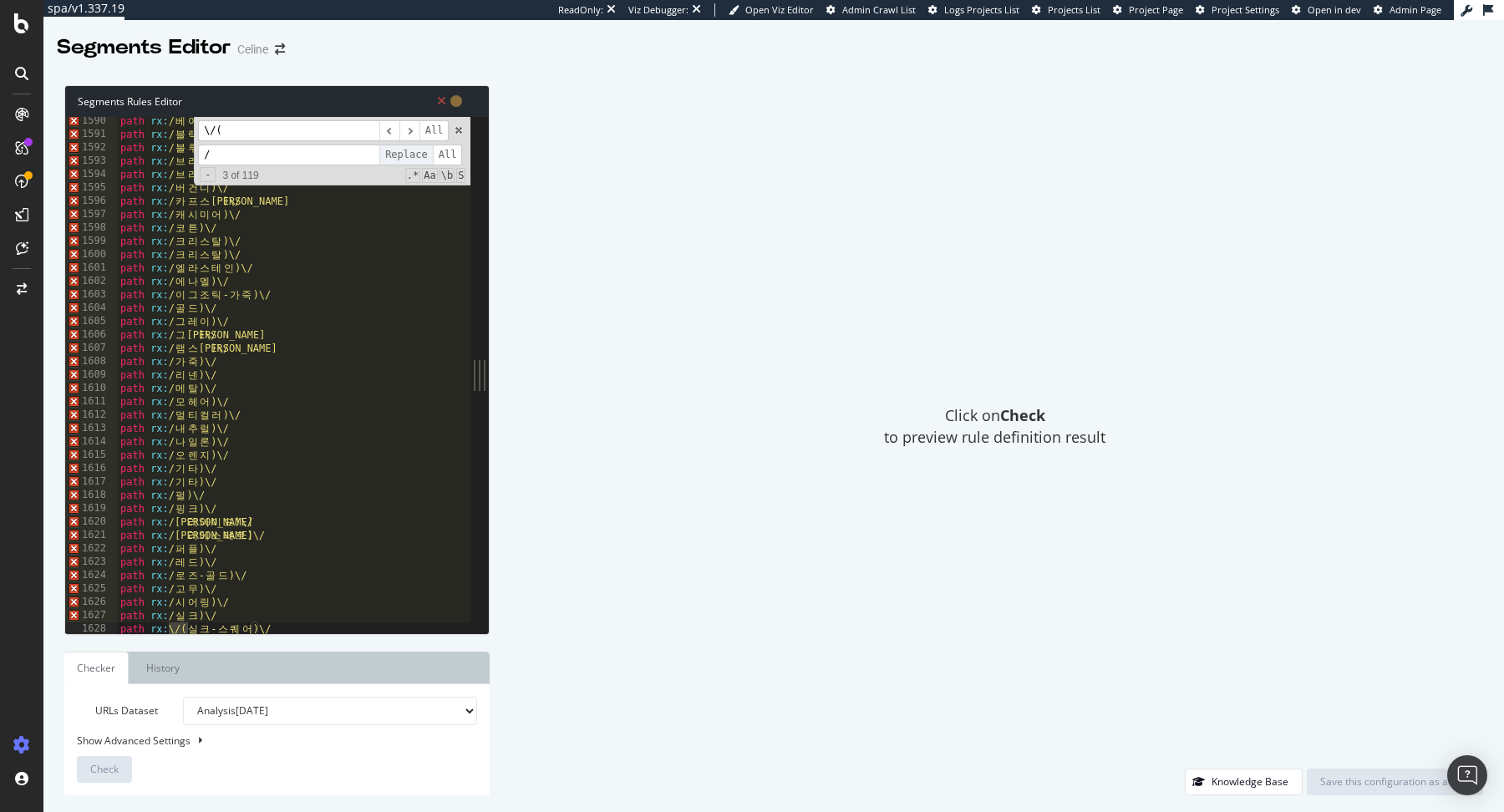
click at [408, 154] on span "Replace" at bounding box center [406, 155] width 53 height 21
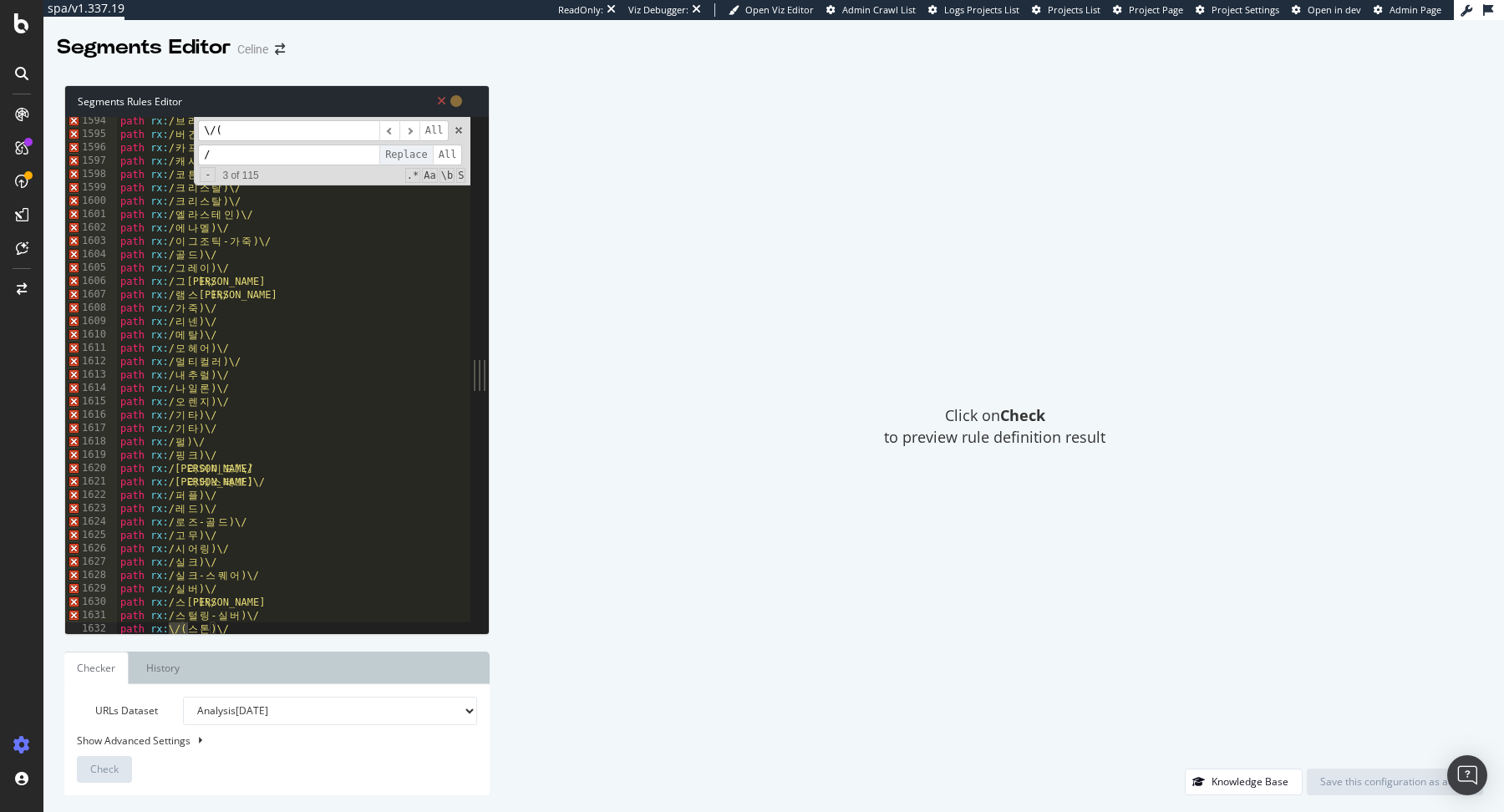
click at [408, 154] on span "Replace" at bounding box center [406, 155] width 53 height 21
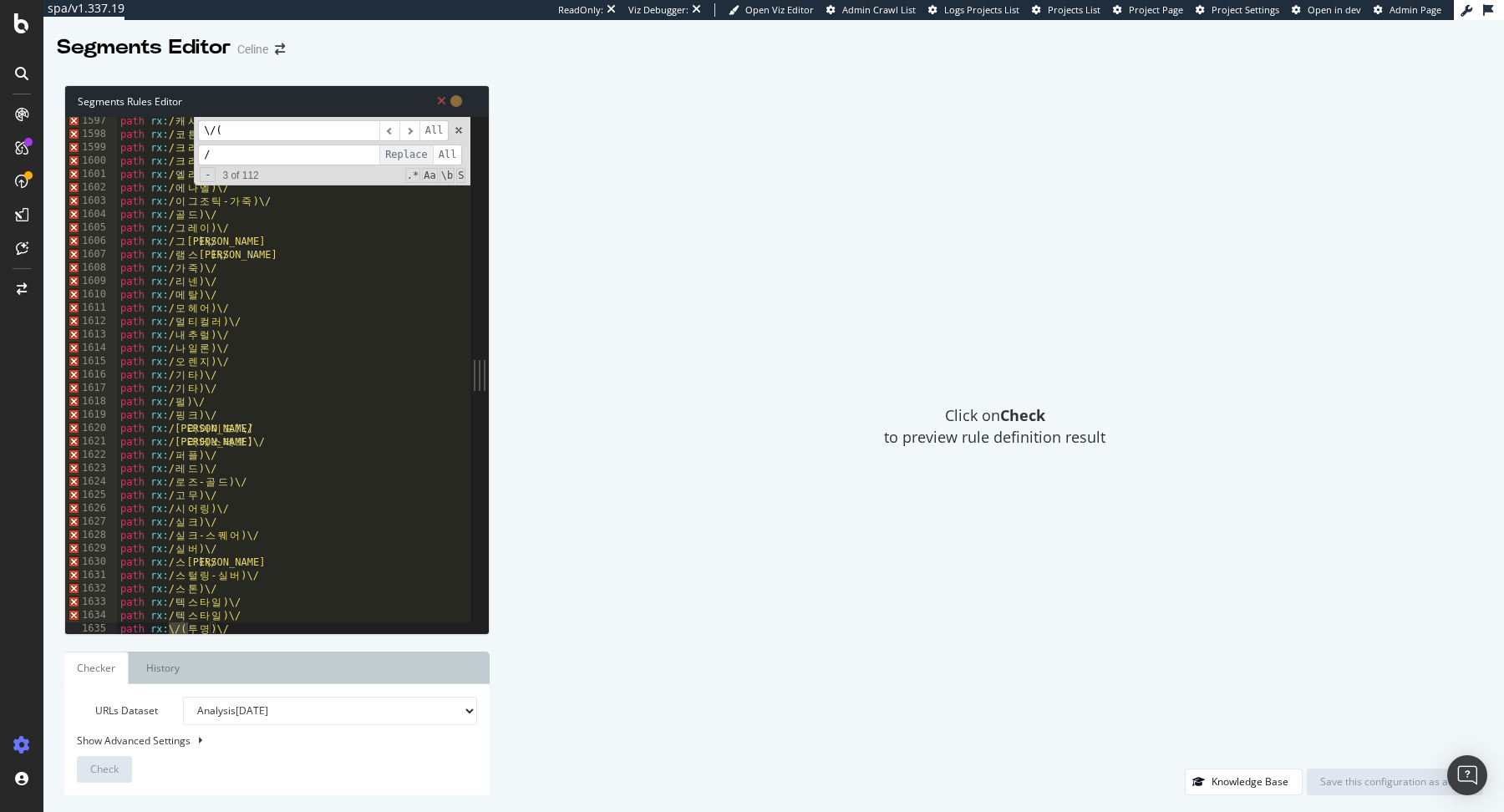
click at [408, 154] on span "Replace" at bounding box center [406, 155] width 53 height 21
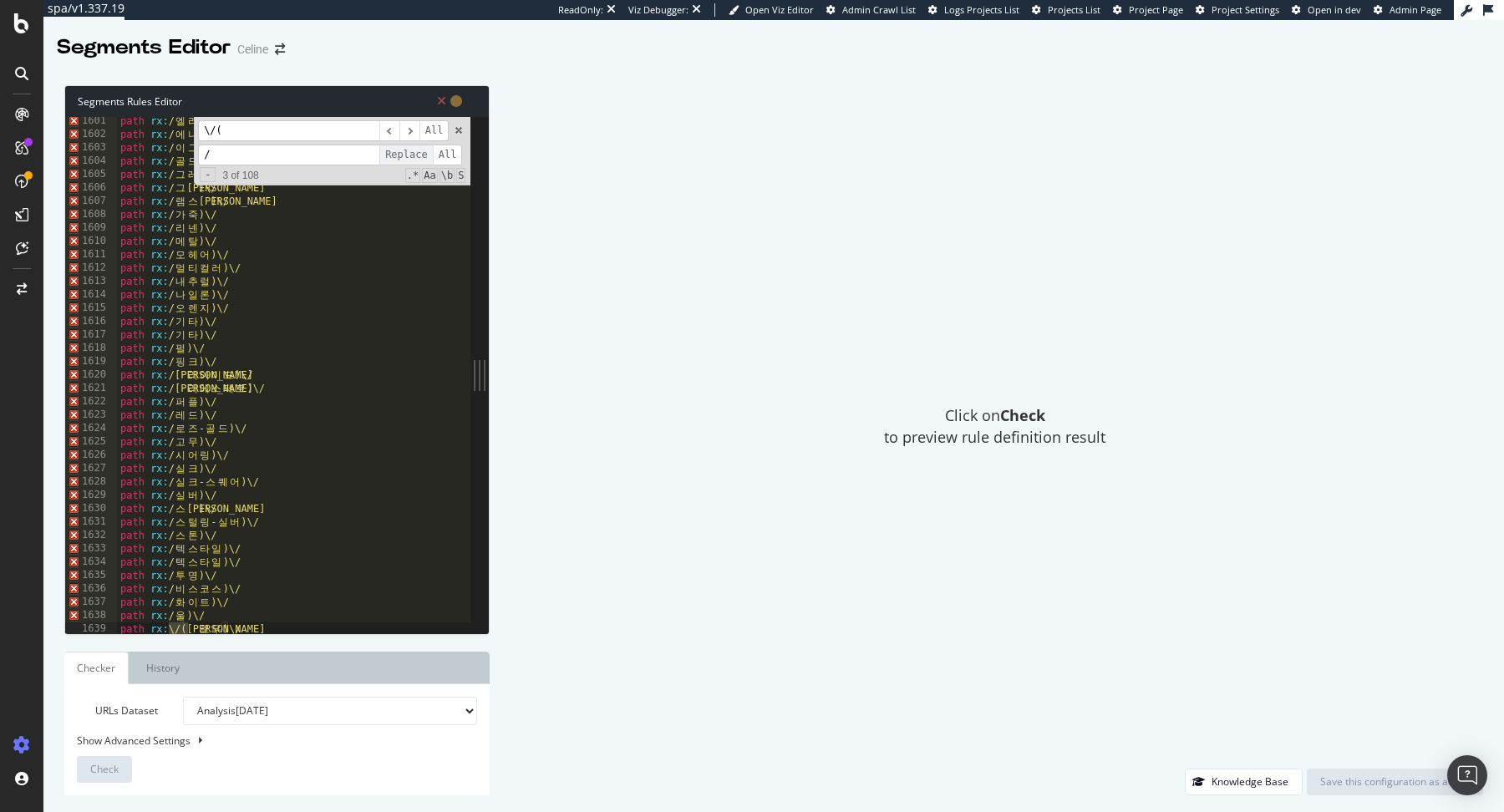
click at [408, 154] on span "Replace" at bounding box center [406, 155] width 53 height 21
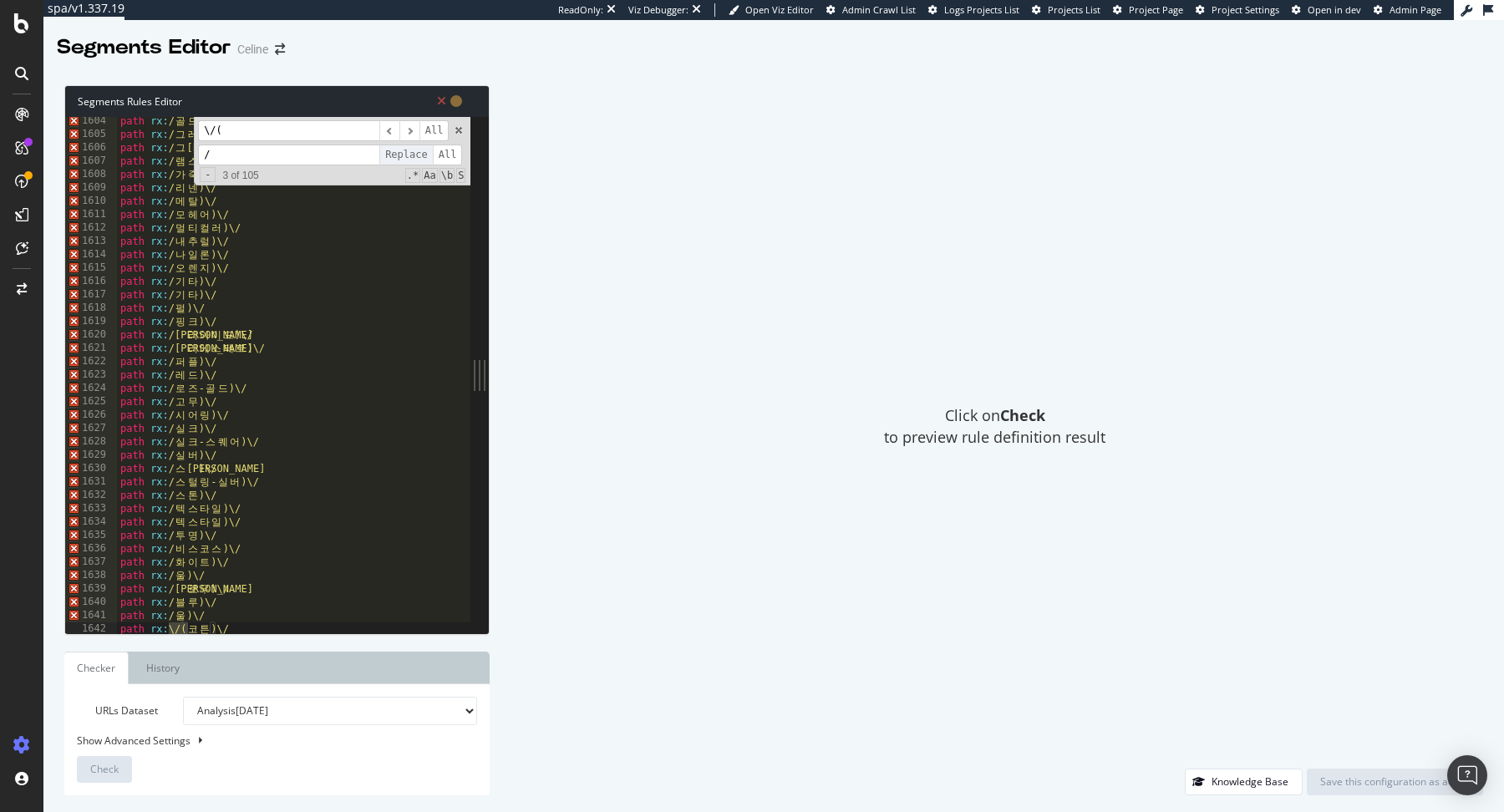
click at [408, 154] on span "Replace" at bounding box center [406, 155] width 53 height 21
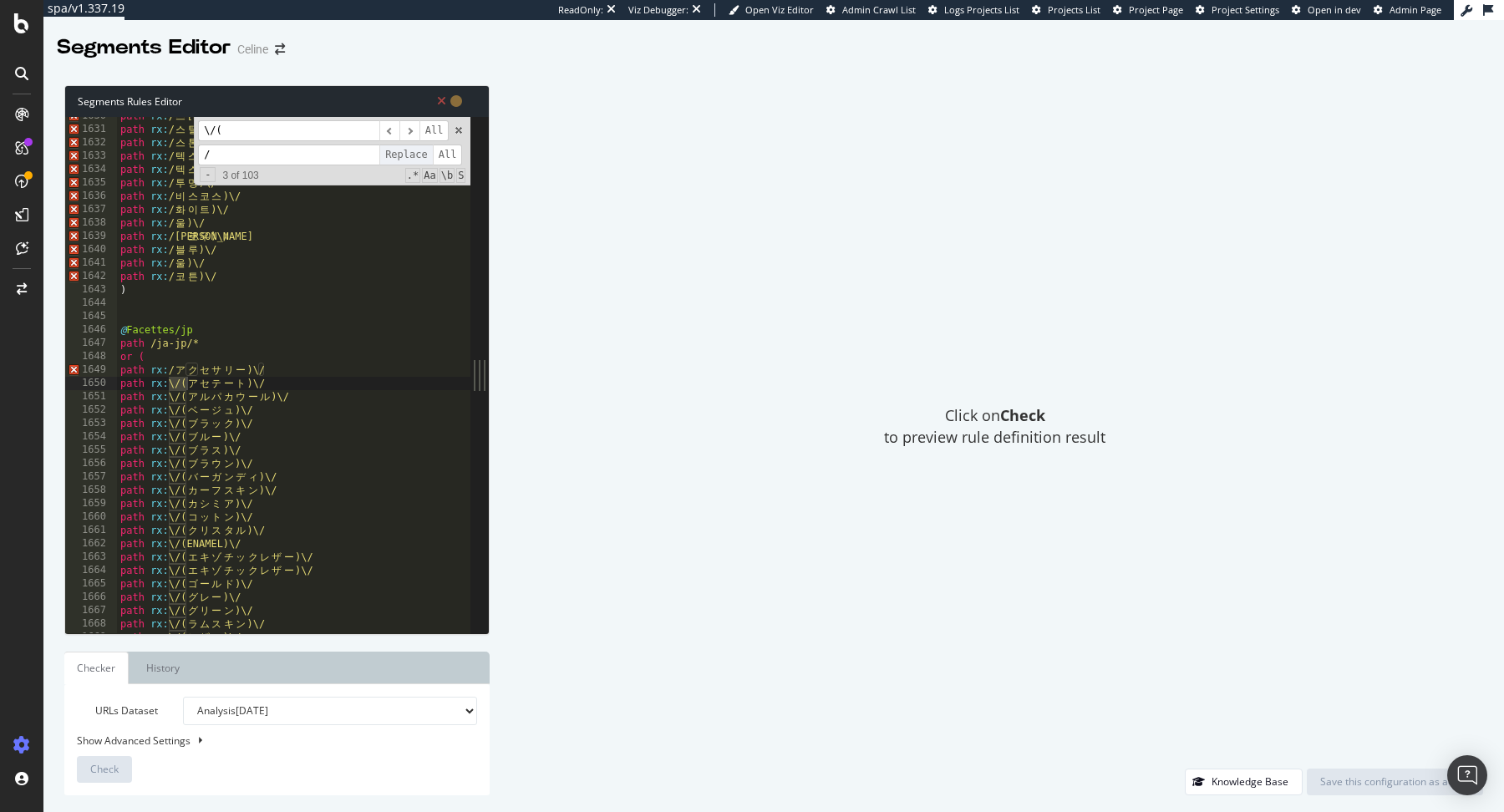
click at [408, 154] on span "Replace" at bounding box center [406, 155] width 53 height 21
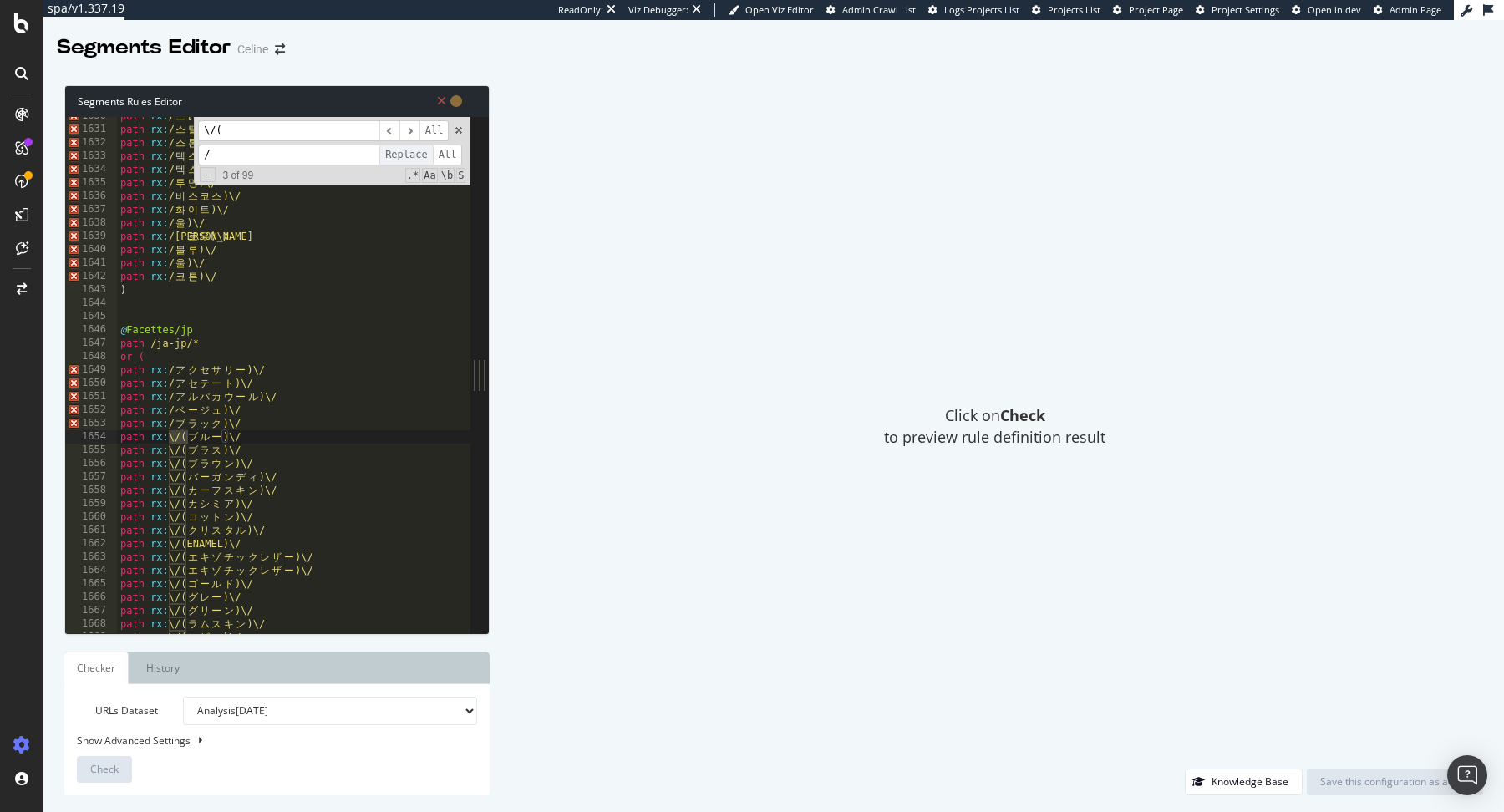
click at [408, 154] on span "Replace" at bounding box center [406, 155] width 53 height 21
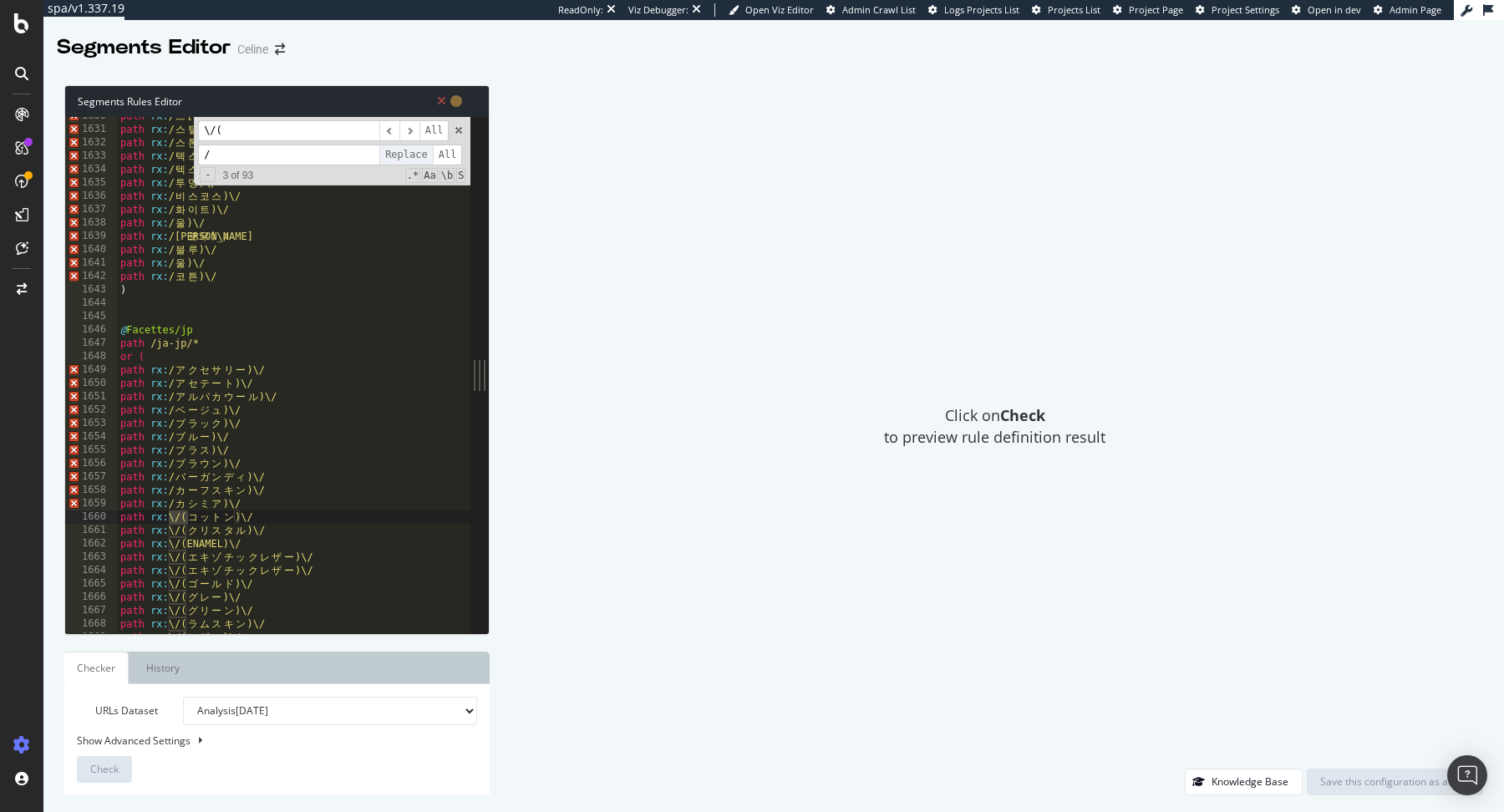
click at [408, 154] on span "Replace" at bounding box center [406, 155] width 53 height 21
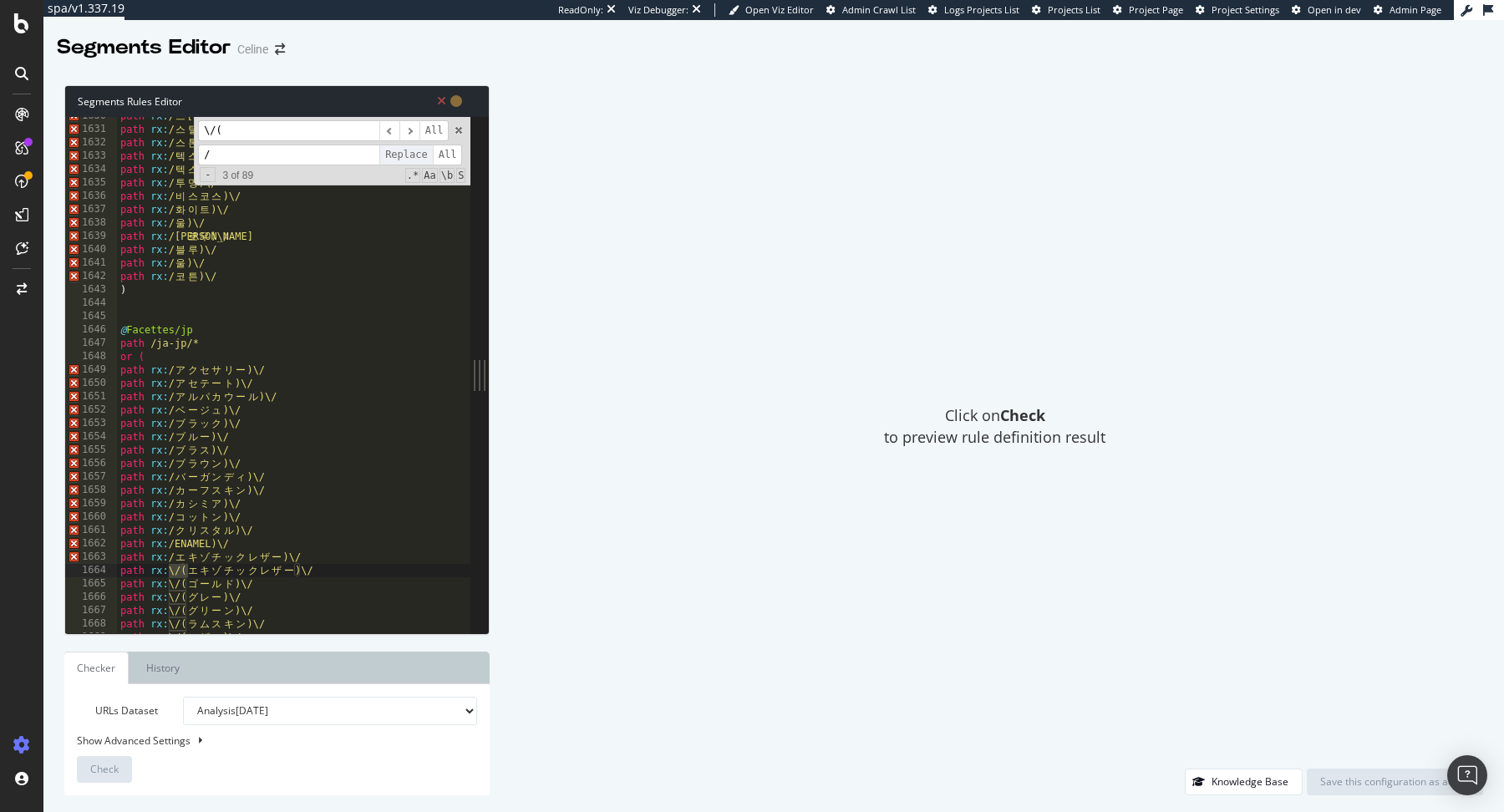
click at [408, 154] on span "Replace" at bounding box center [406, 155] width 53 height 21
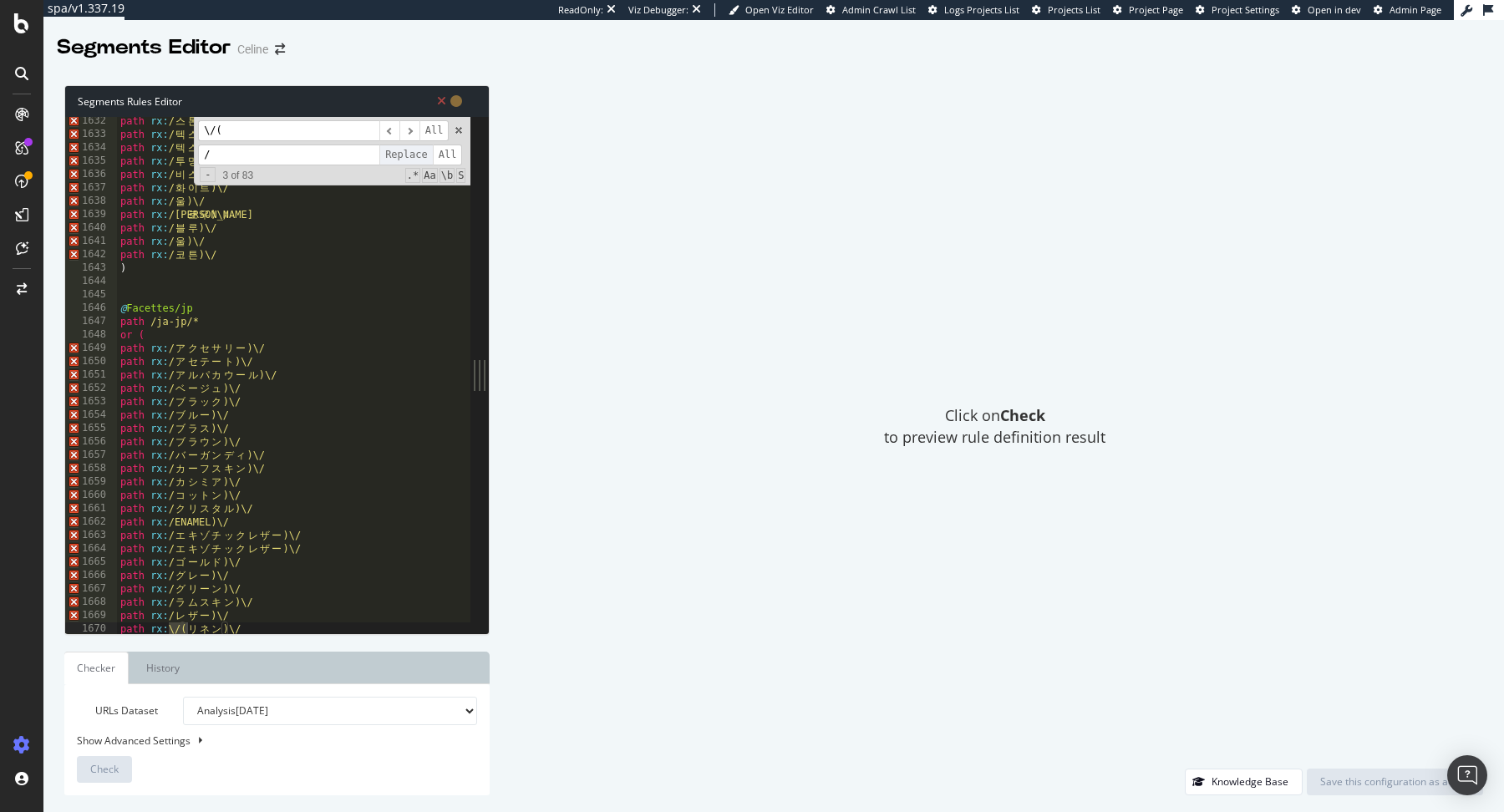
click at [408, 154] on span "Replace" at bounding box center [406, 155] width 53 height 21
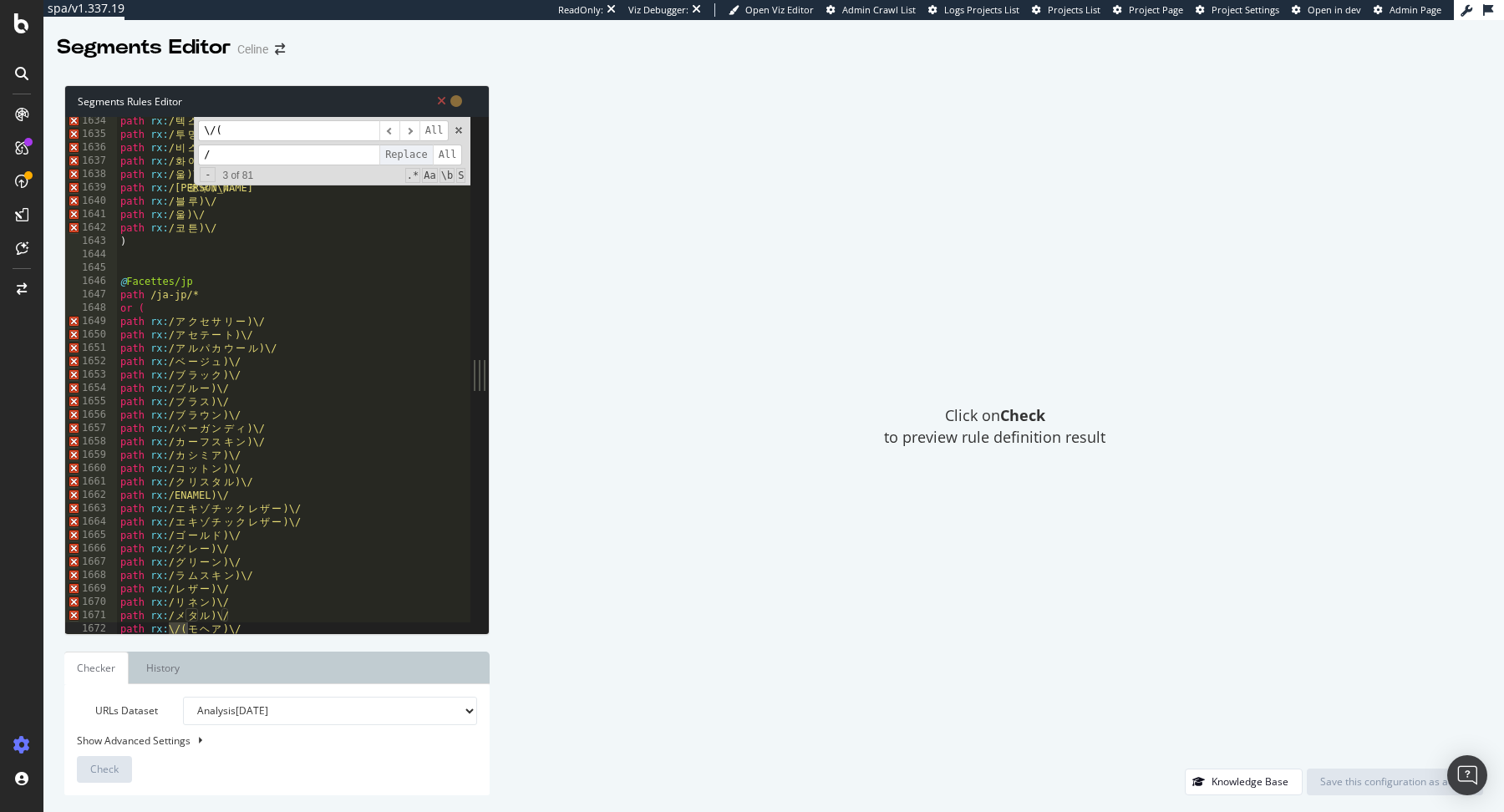
click at [408, 154] on span "Replace" at bounding box center [406, 155] width 53 height 21
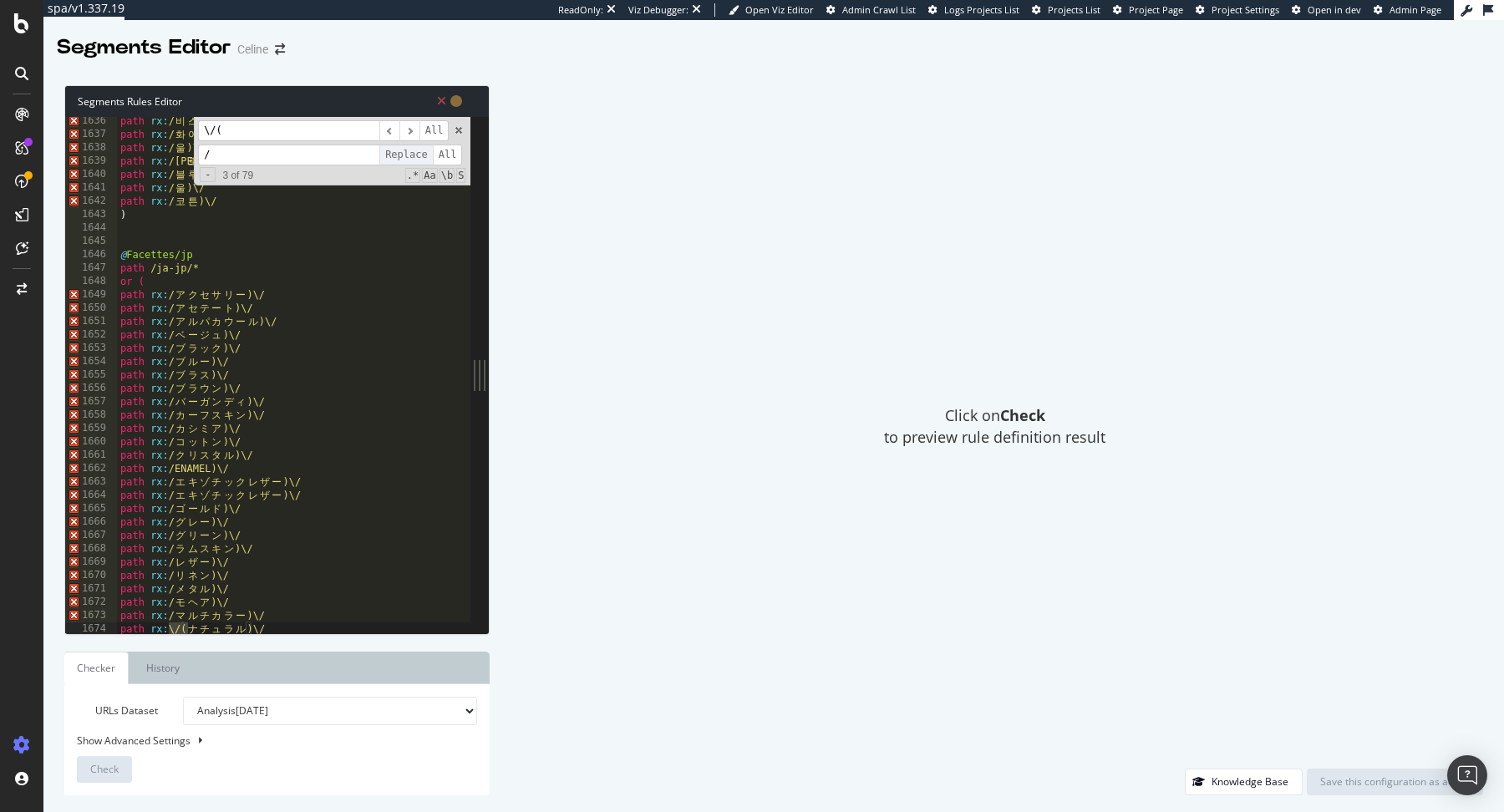
click at [408, 154] on span "Replace" at bounding box center [406, 155] width 53 height 21
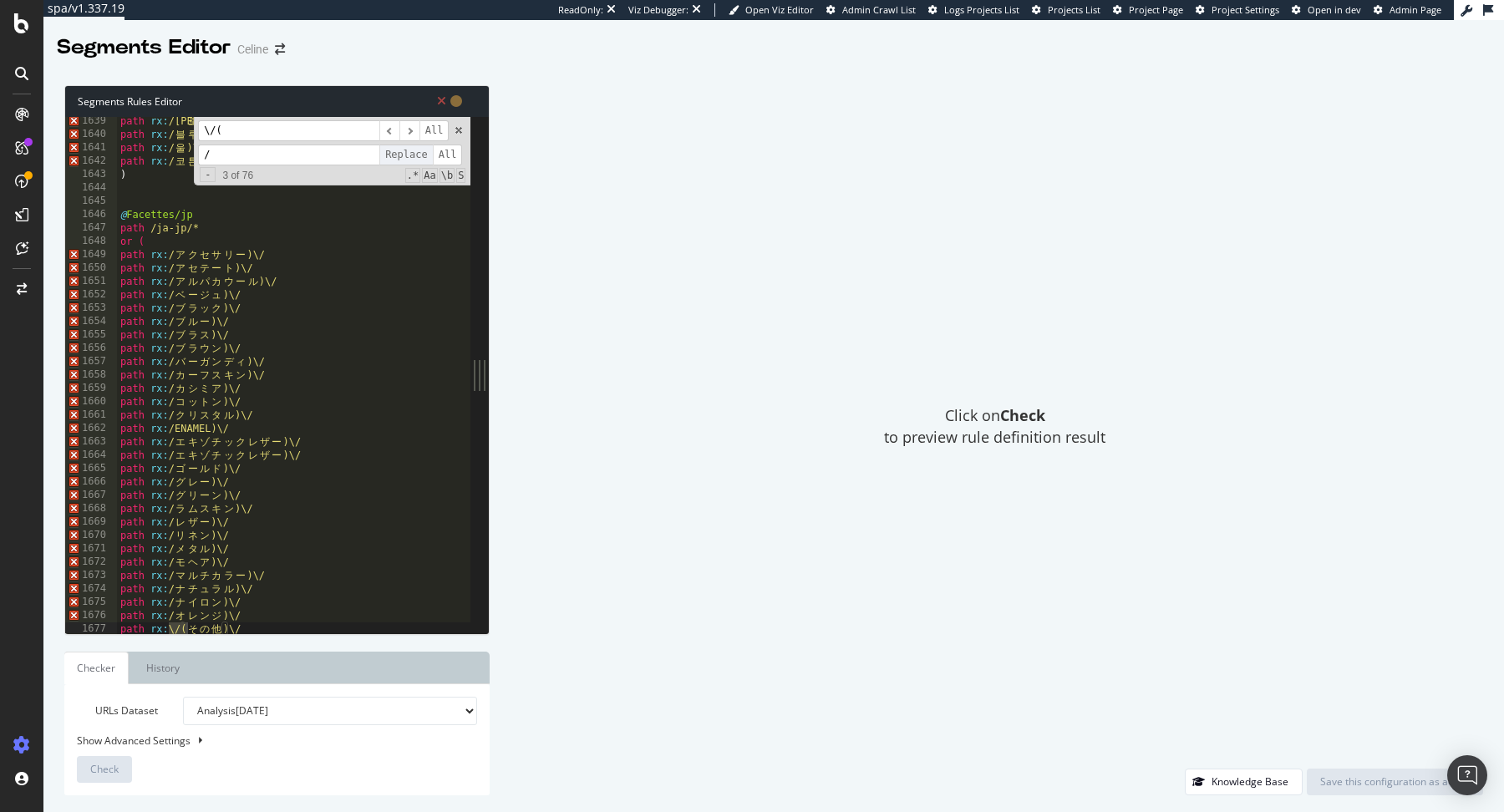
click at [408, 154] on span "Replace" at bounding box center [406, 155] width 53 height 21
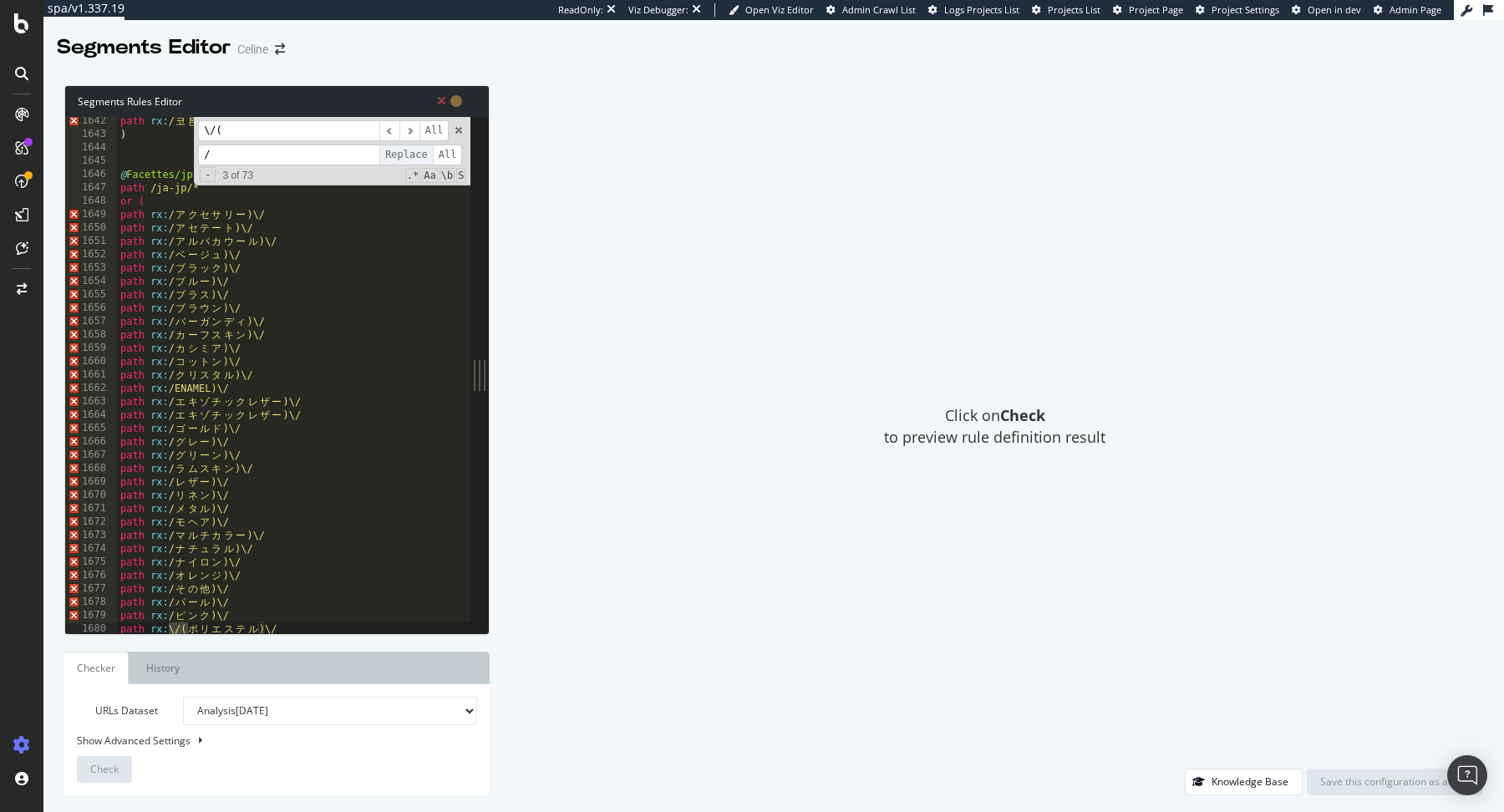
click at [408, 154] on span "Replace" at bounding box center [406, 155] width 53 height 21
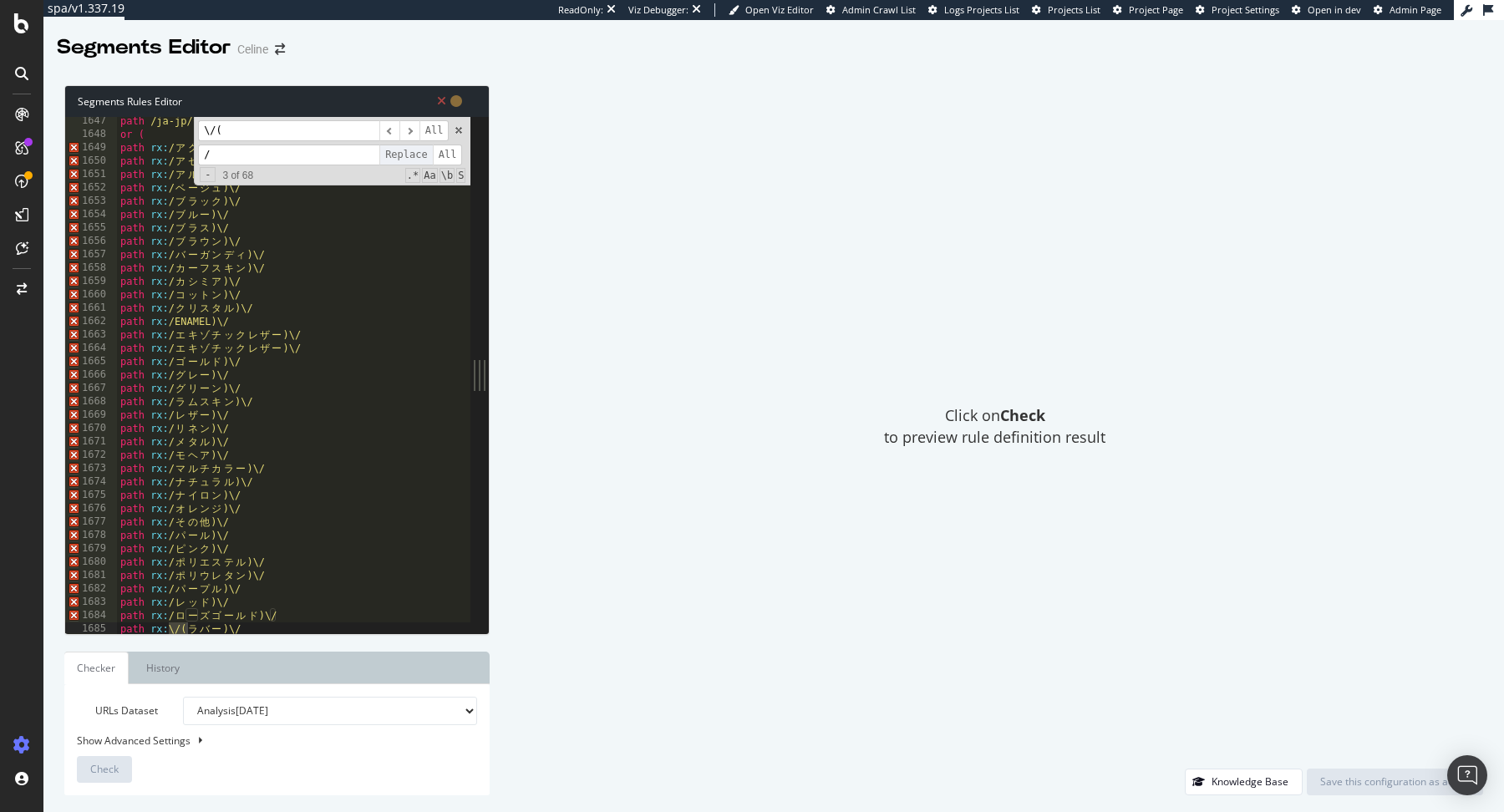
click at [408, 154] on span "Replace" at bounding box center [406, 155] width 53 height 21
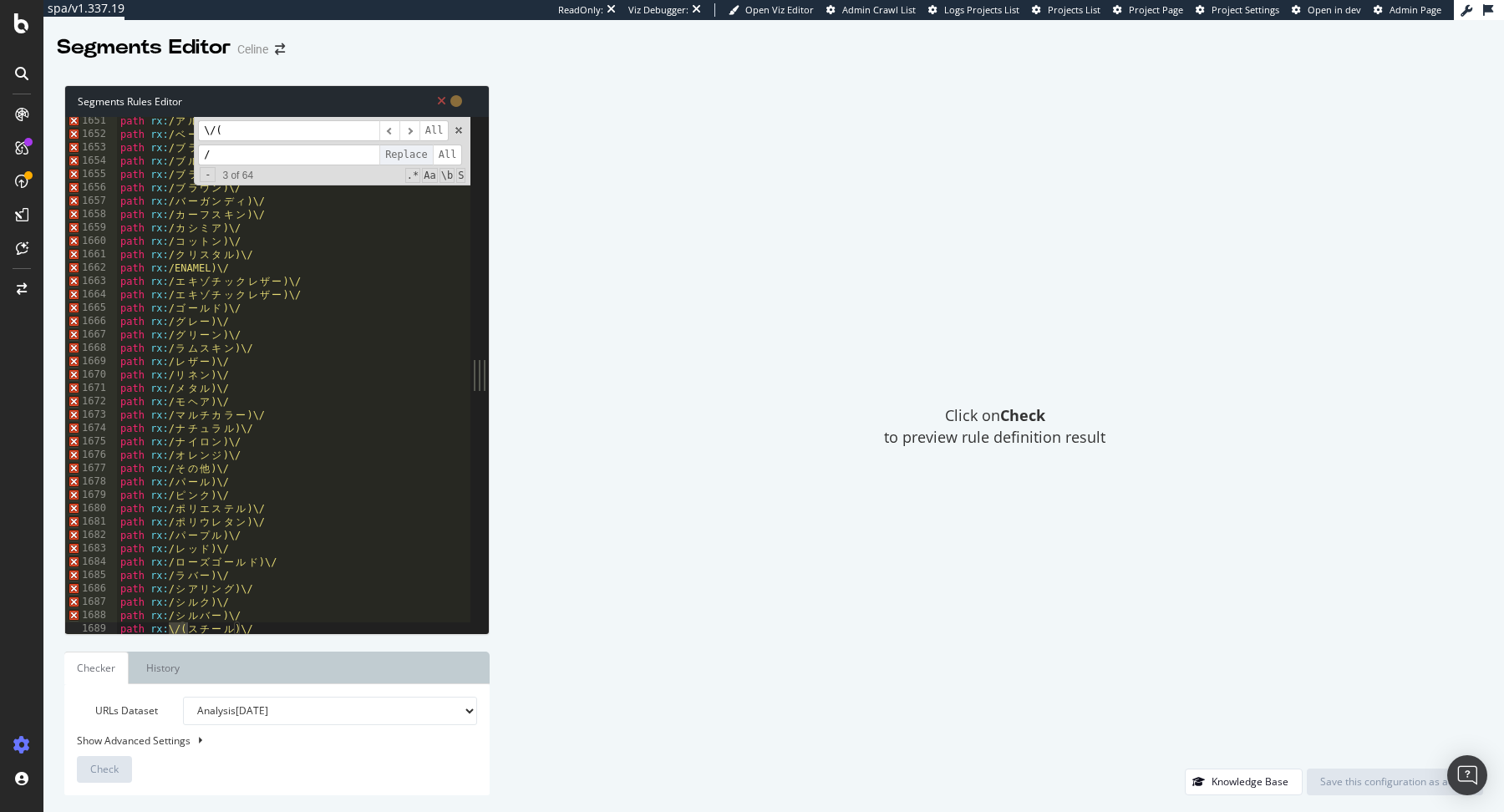
click at [408, 154] on span "Replace" at bounding box center [406, 155] width 53 height 21
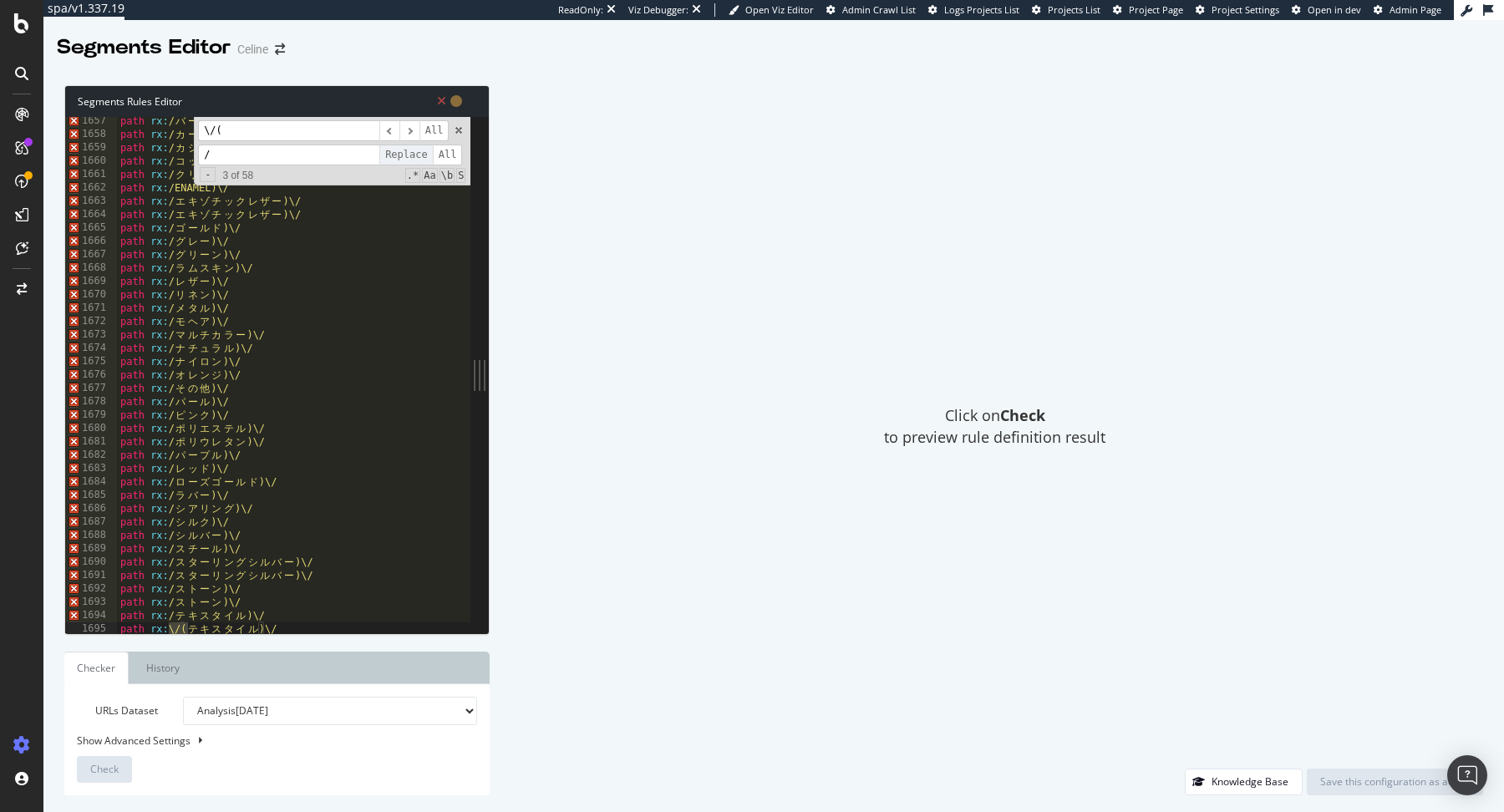
click at [408, 154] on span "Replace" at bounding box center [406, 155] width 53 height 21
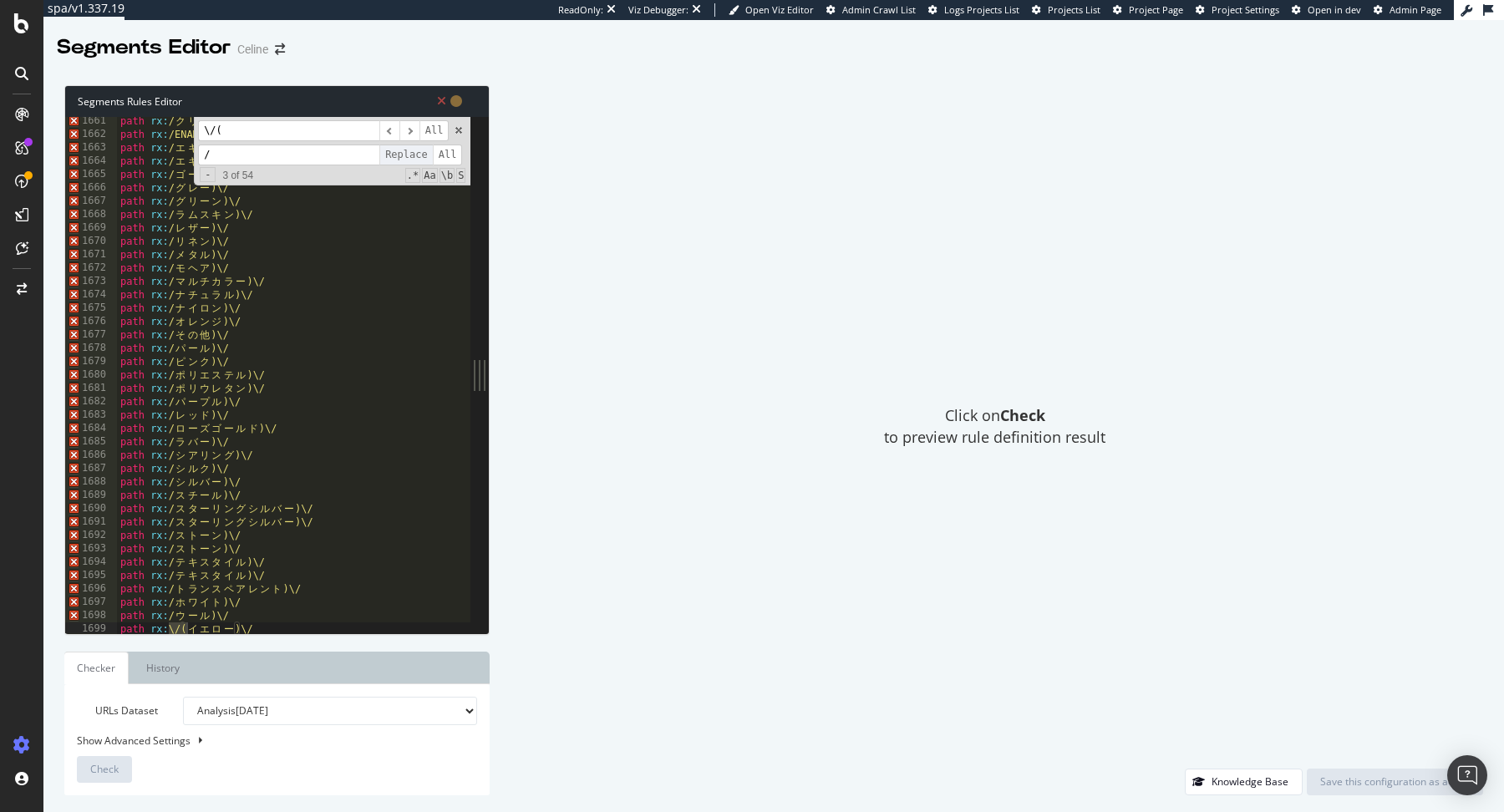
click at [408, 154] on span "Replace" at bounding box center [406, 155] width 53 height 21
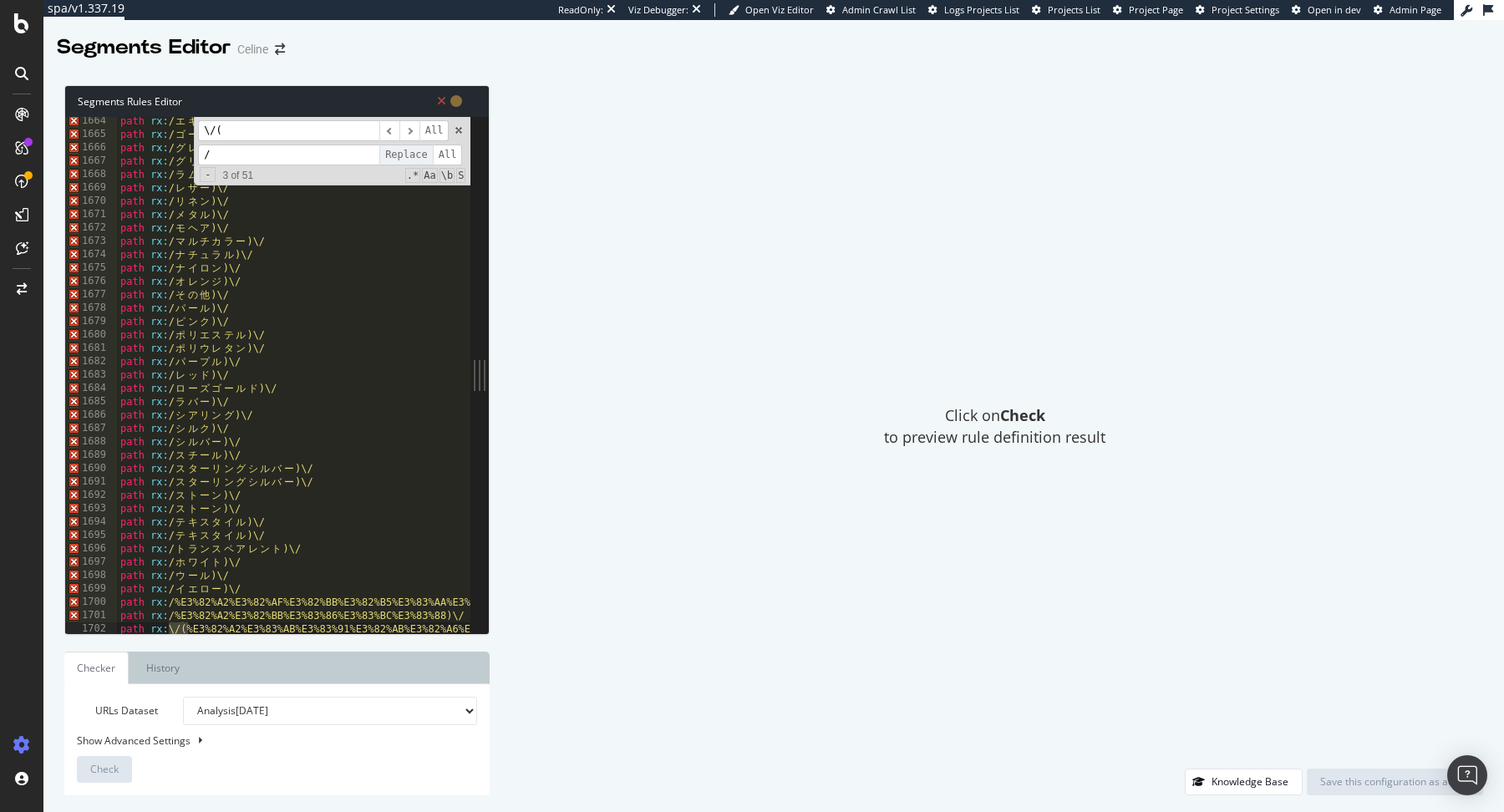
click at [408, 154] on span "Replace" at bounding box center [406, 155] width 53 height 21
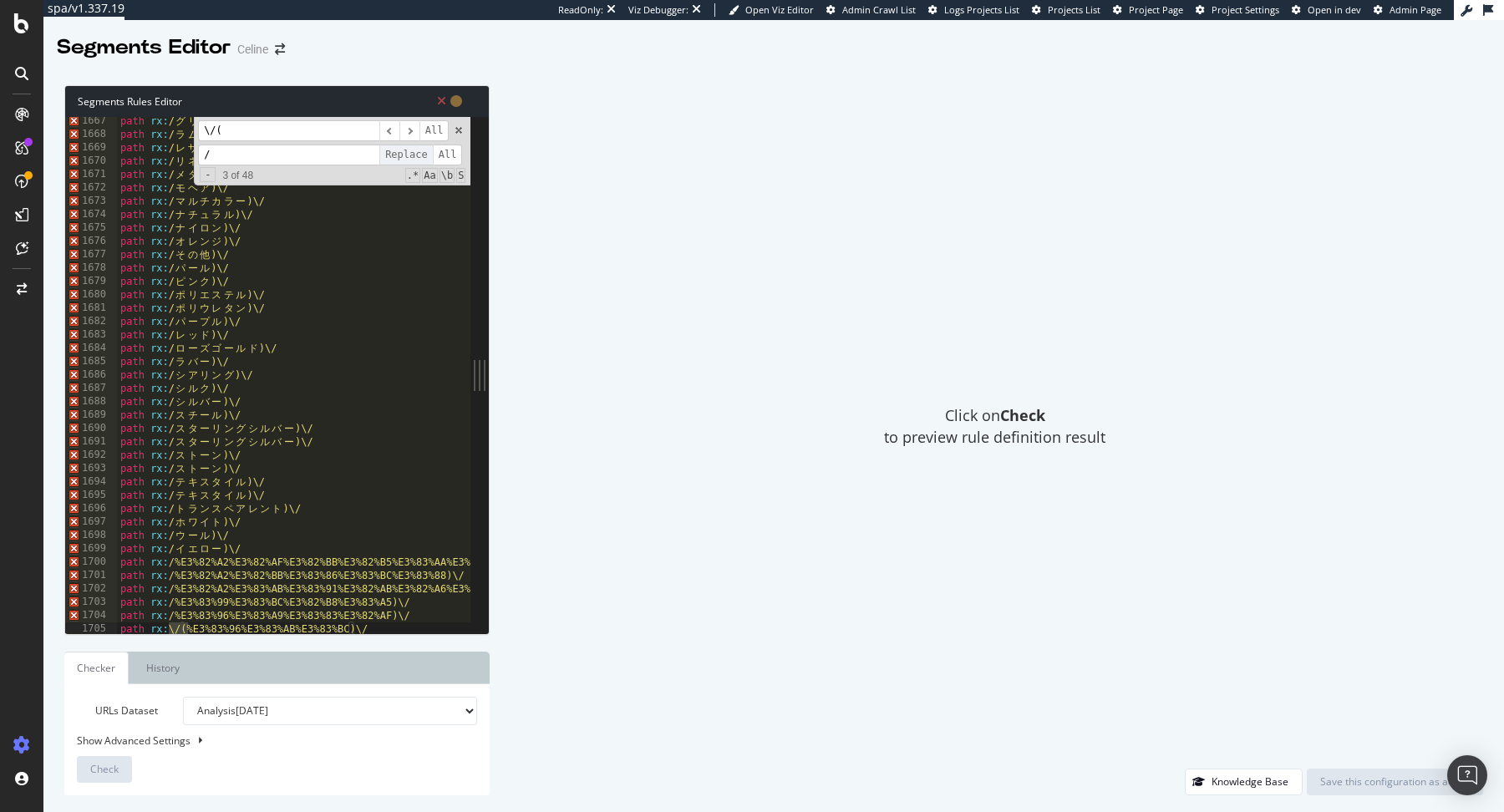
click at [408, 154] on span "Replace" at bounding box center [406, 155] width 53 height 21
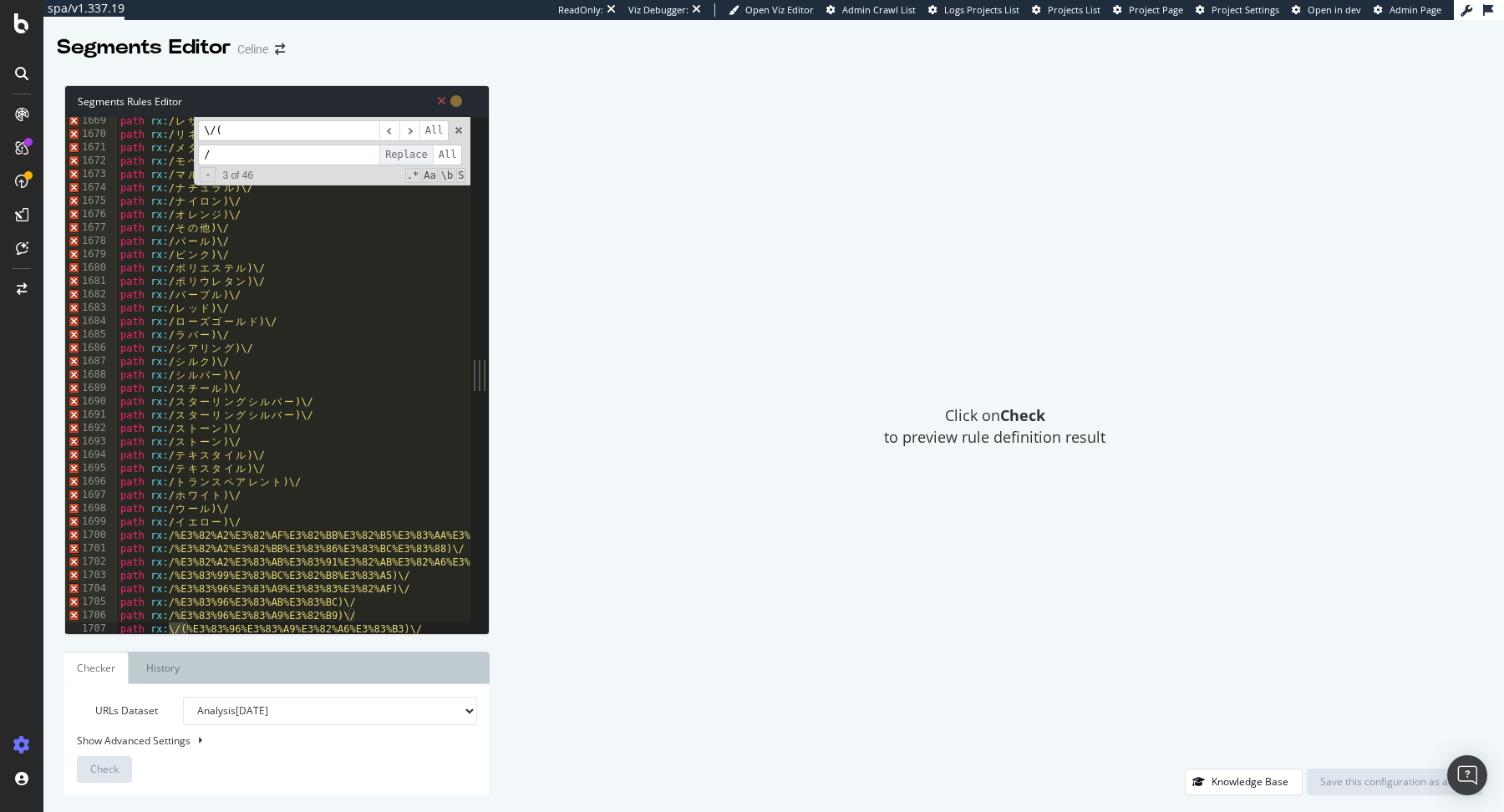
click at [408, 154] on span "Replace" at bounding box center [406, 155] width 53 height 21
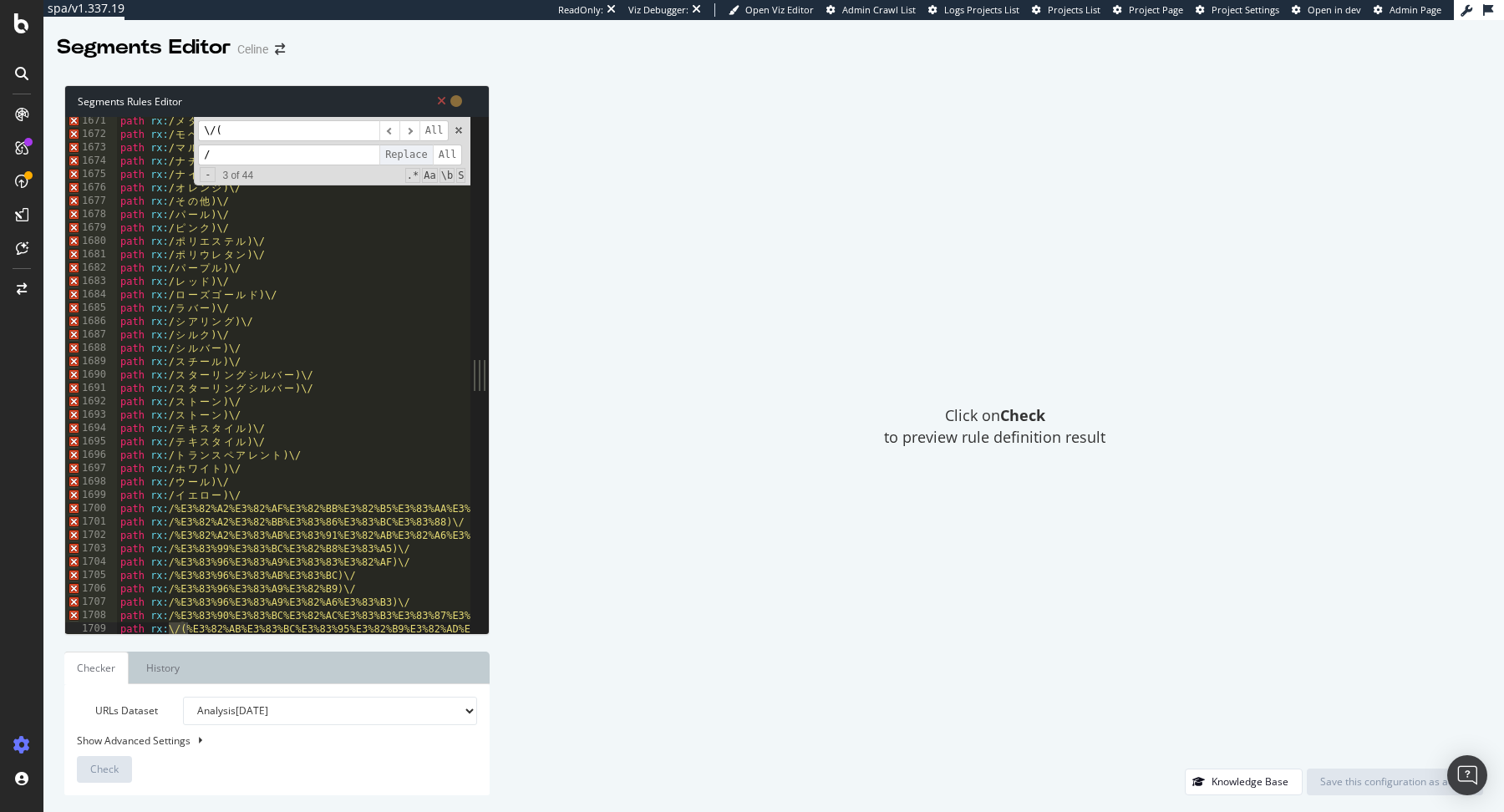
click at [408, 154] on span "Replace" at bounding box center [406, 155] width 53 height 21
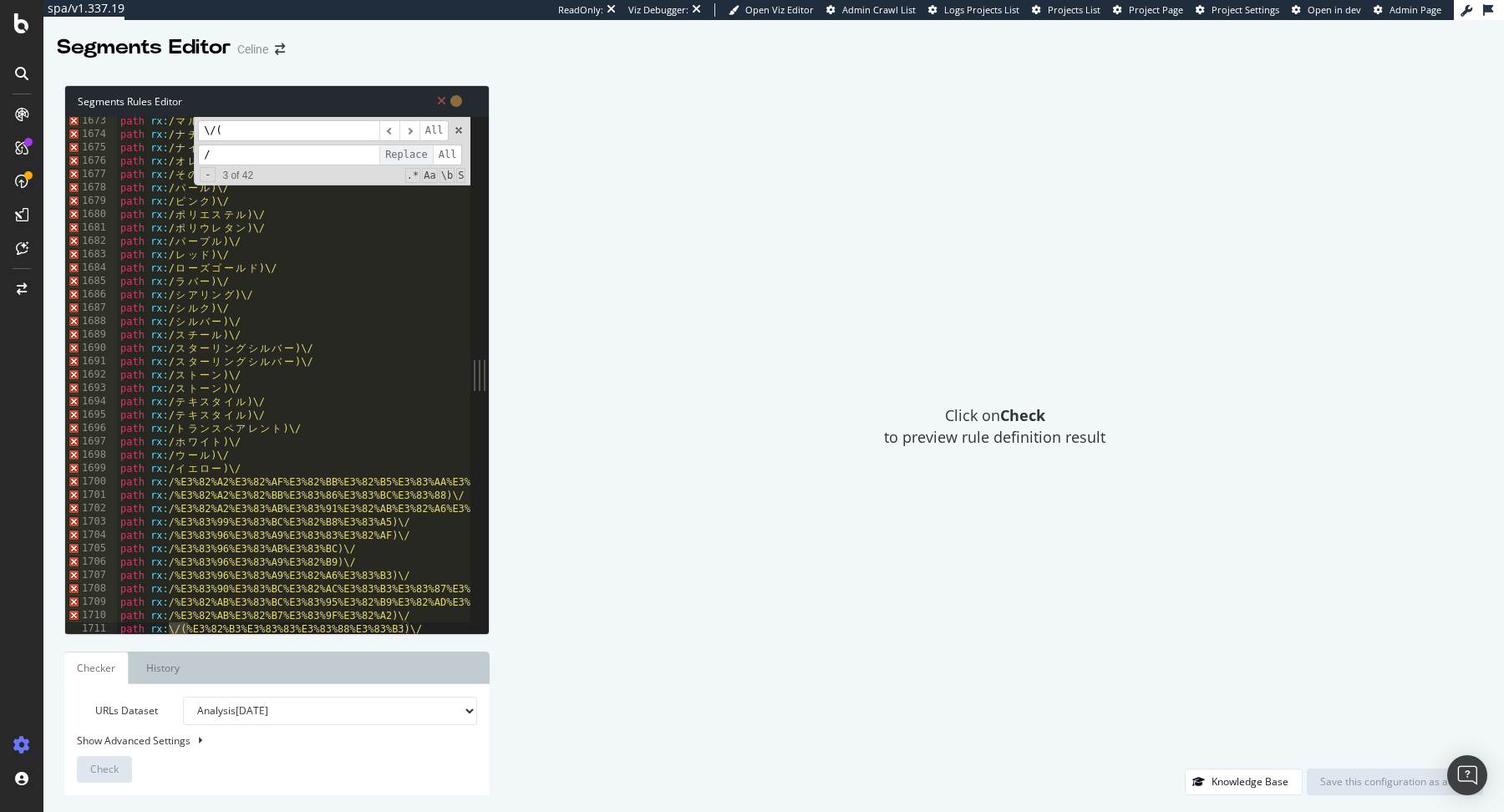
click at [408, 154] on span "Replace" at bounding box center [406, 155] width 53 height 21
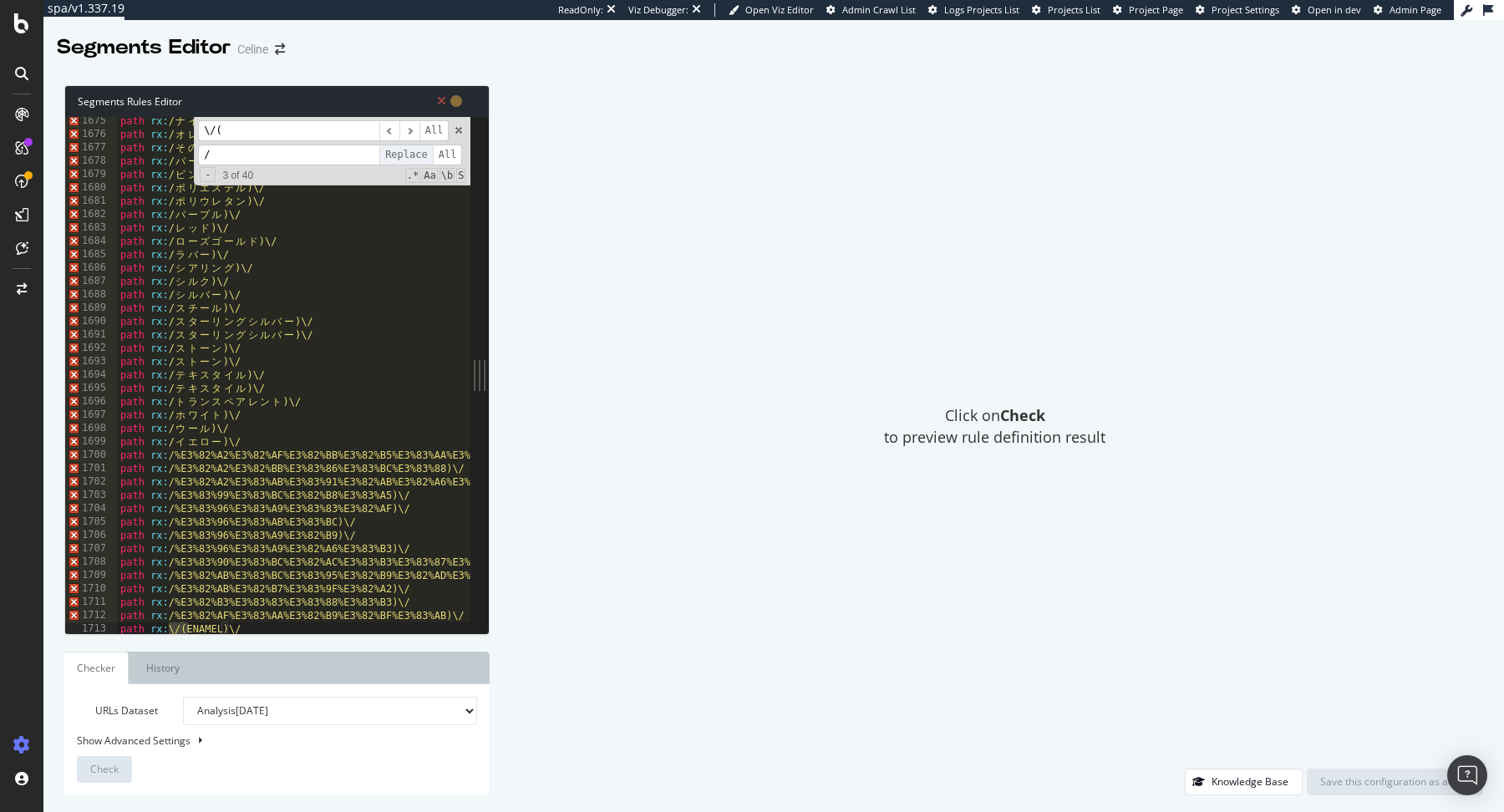
click at [408, 154] on span "Replace" at bounding box center [406, 155] width 53 height 21
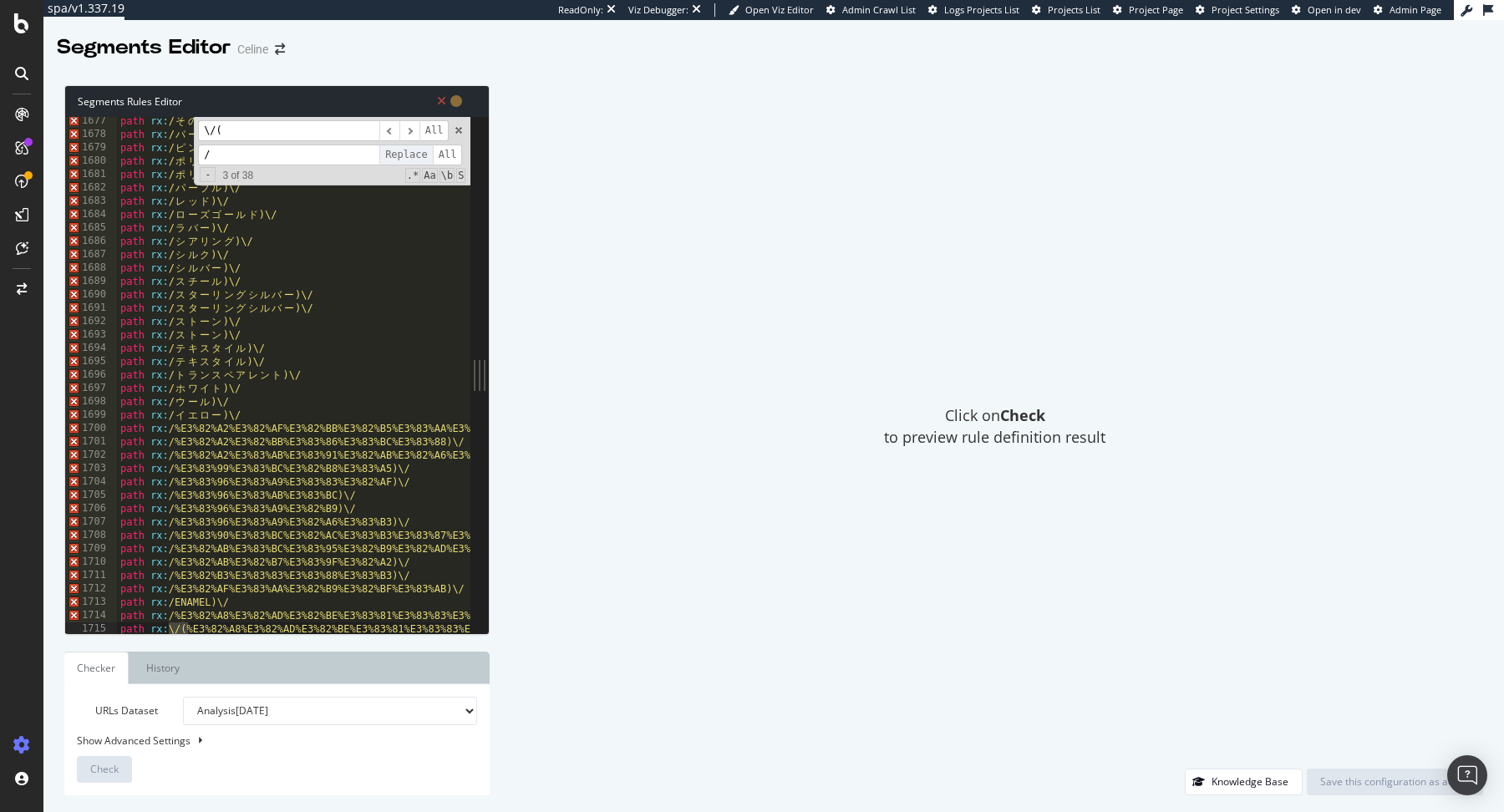
click at [408, 154] on span "Replace" at bounding box center [406, 155] width 53 height 21
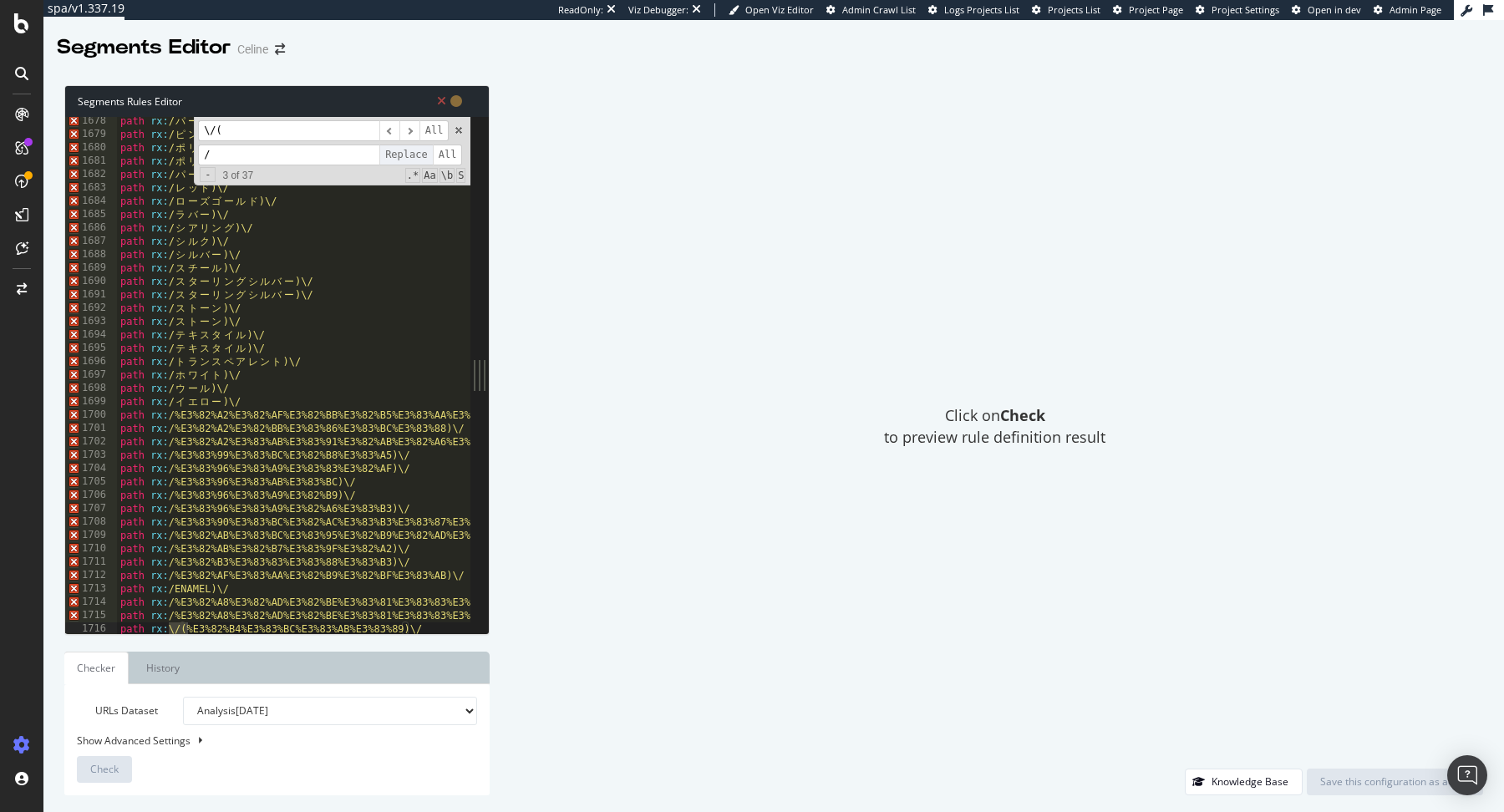
click at [408, 154] on span "Replace" at bounding box center [406, 155] width 53 height 21
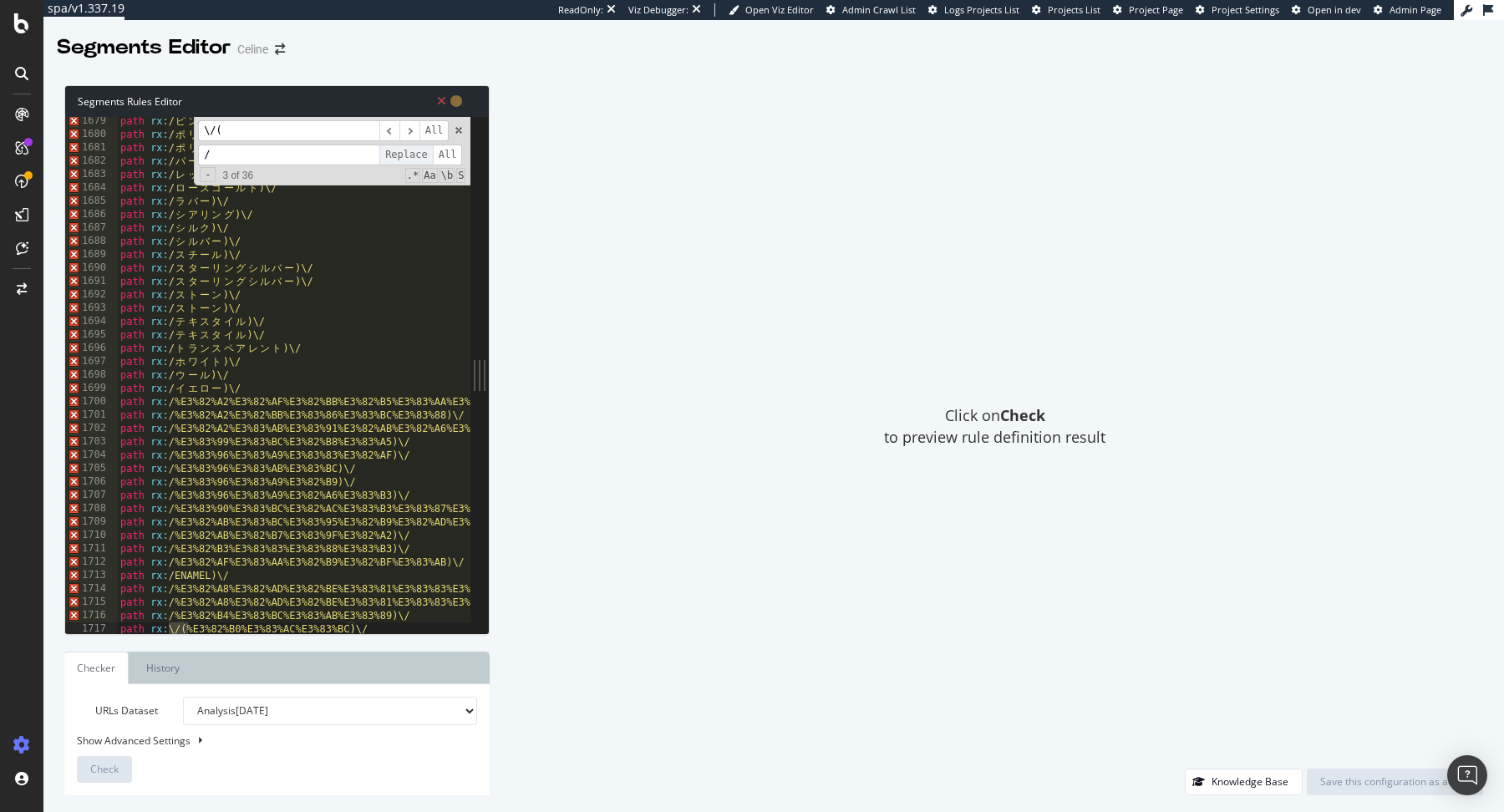
click at [408, 154] on span "Replace" at bounding box center [406, 155] width 53 height 21
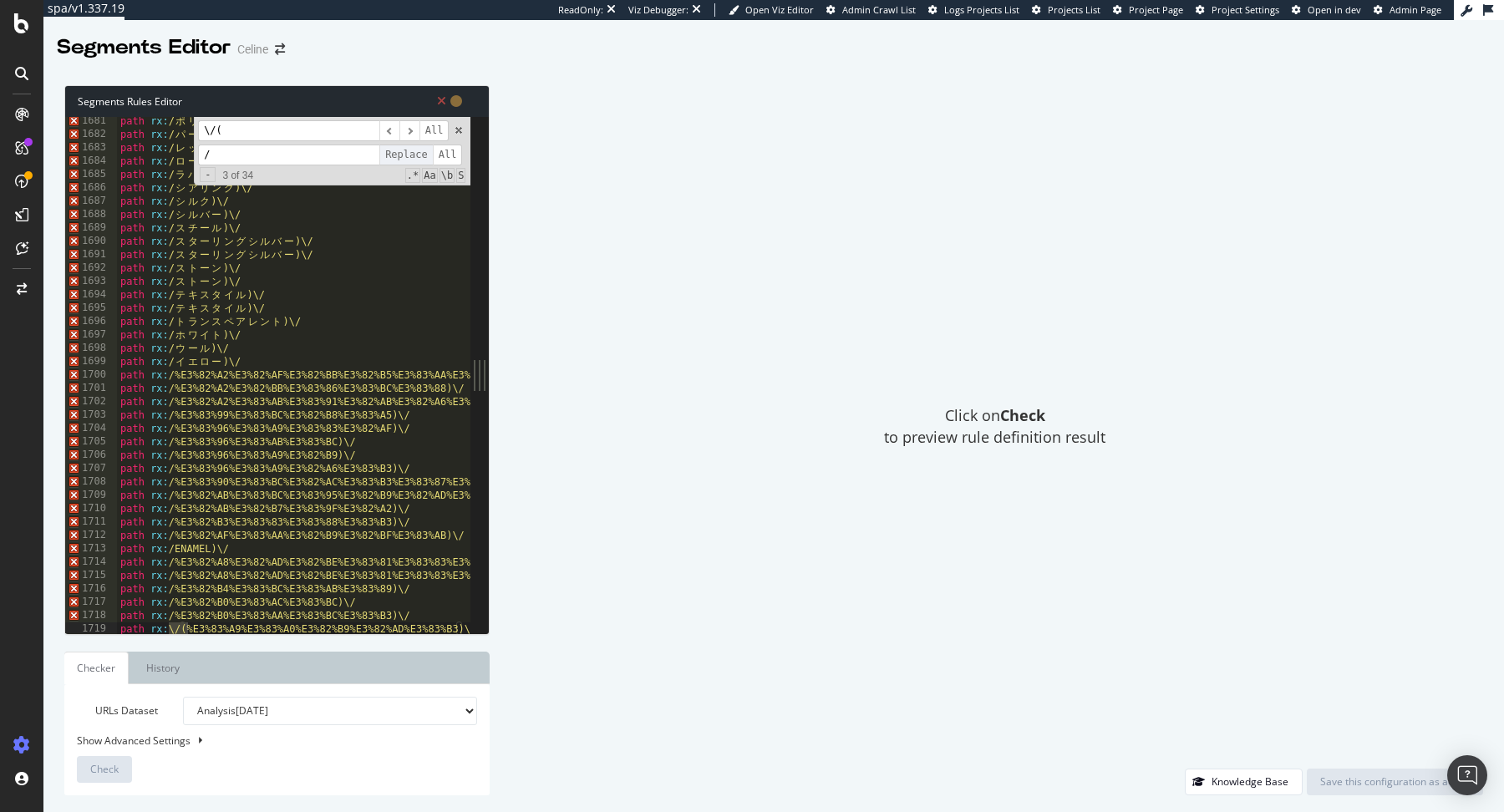
click at [408, 154] on span "Replace" at bounding box center [406, 155] width 53 height 21
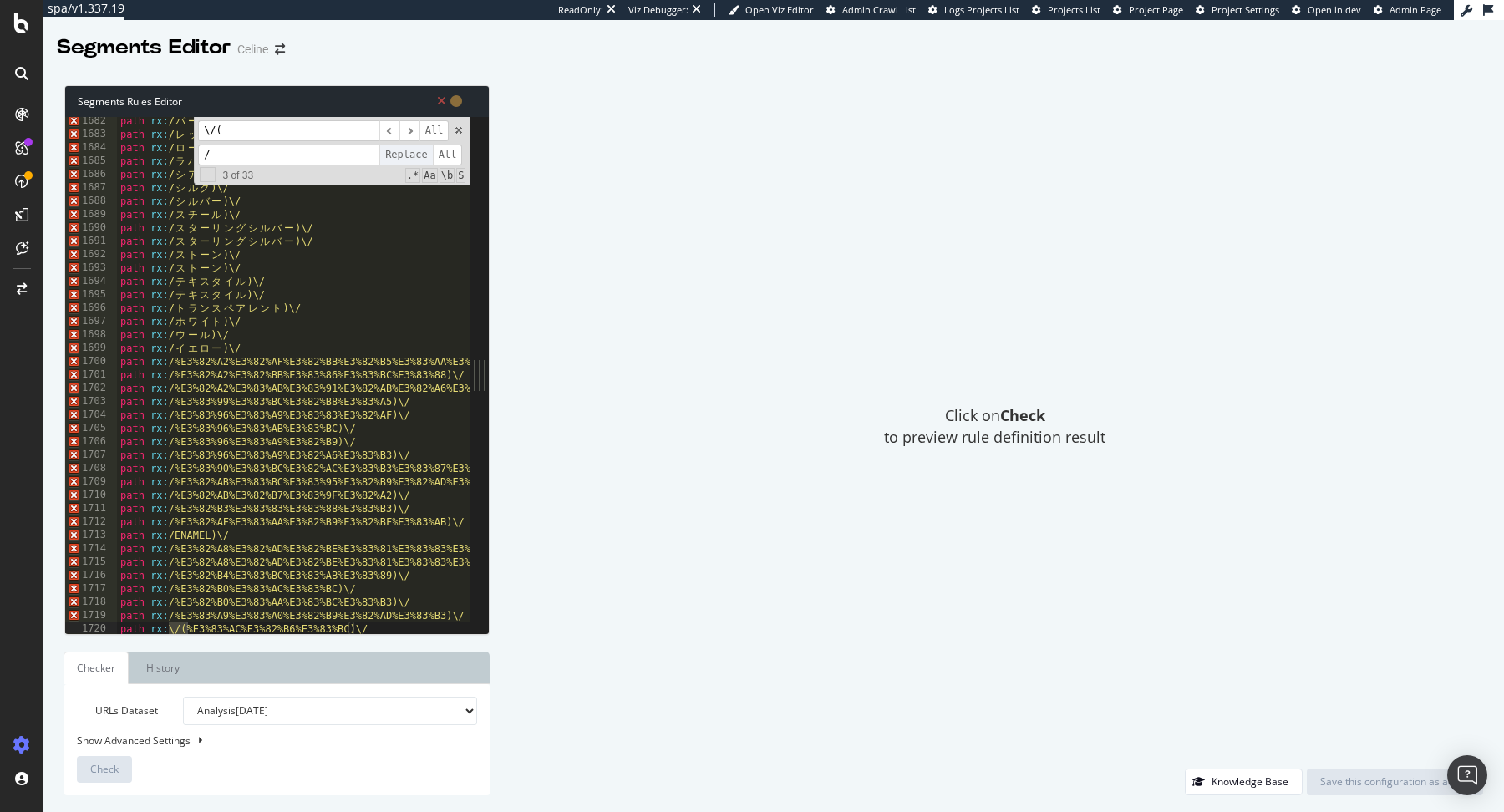
click at [408, 154] on span "Replace" at bounding box center [406, 155] width 53 height 21
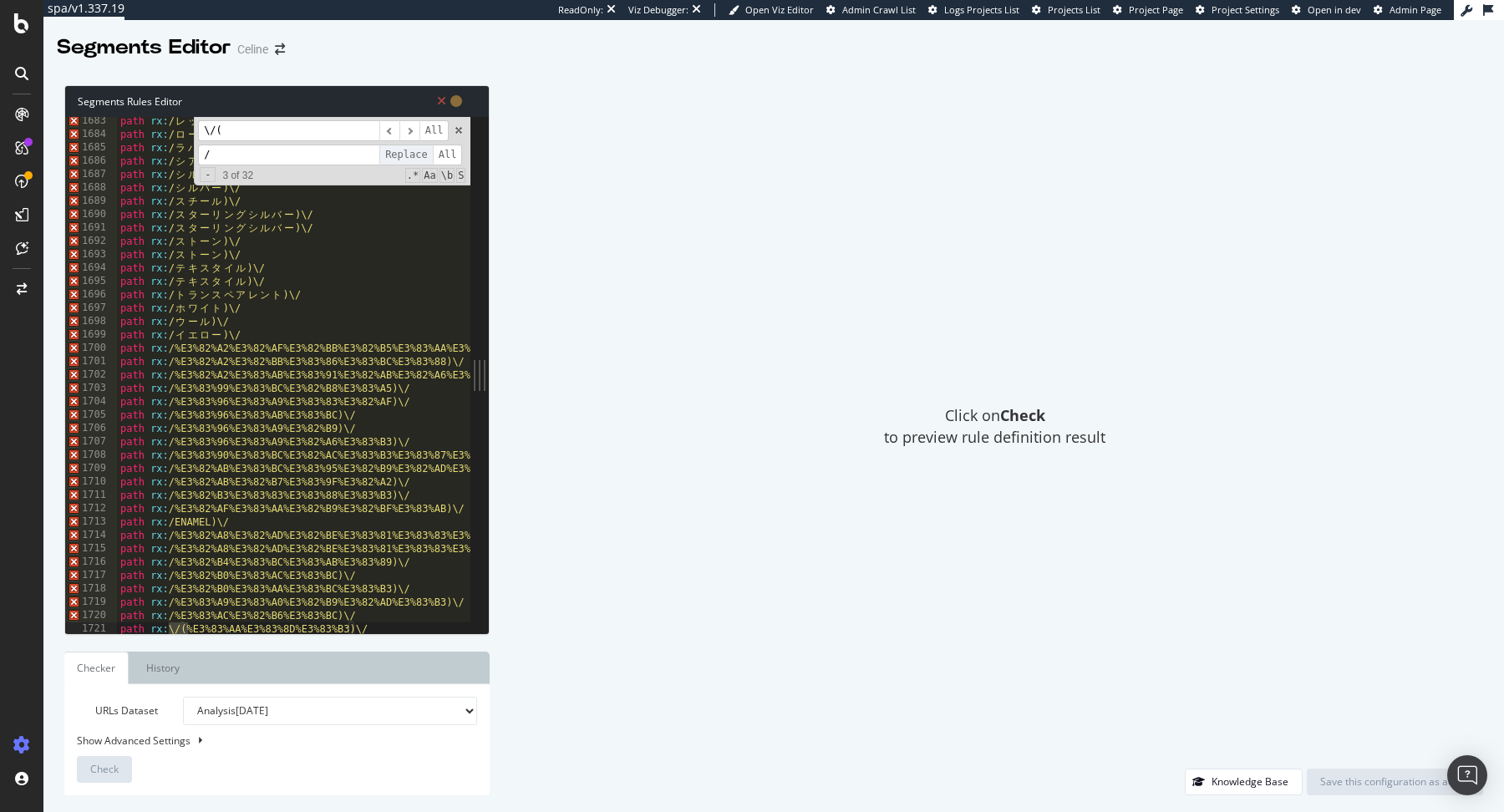
click at [408, 154] on span "Replace" at bounding box center [406, 155] width 53 height 21
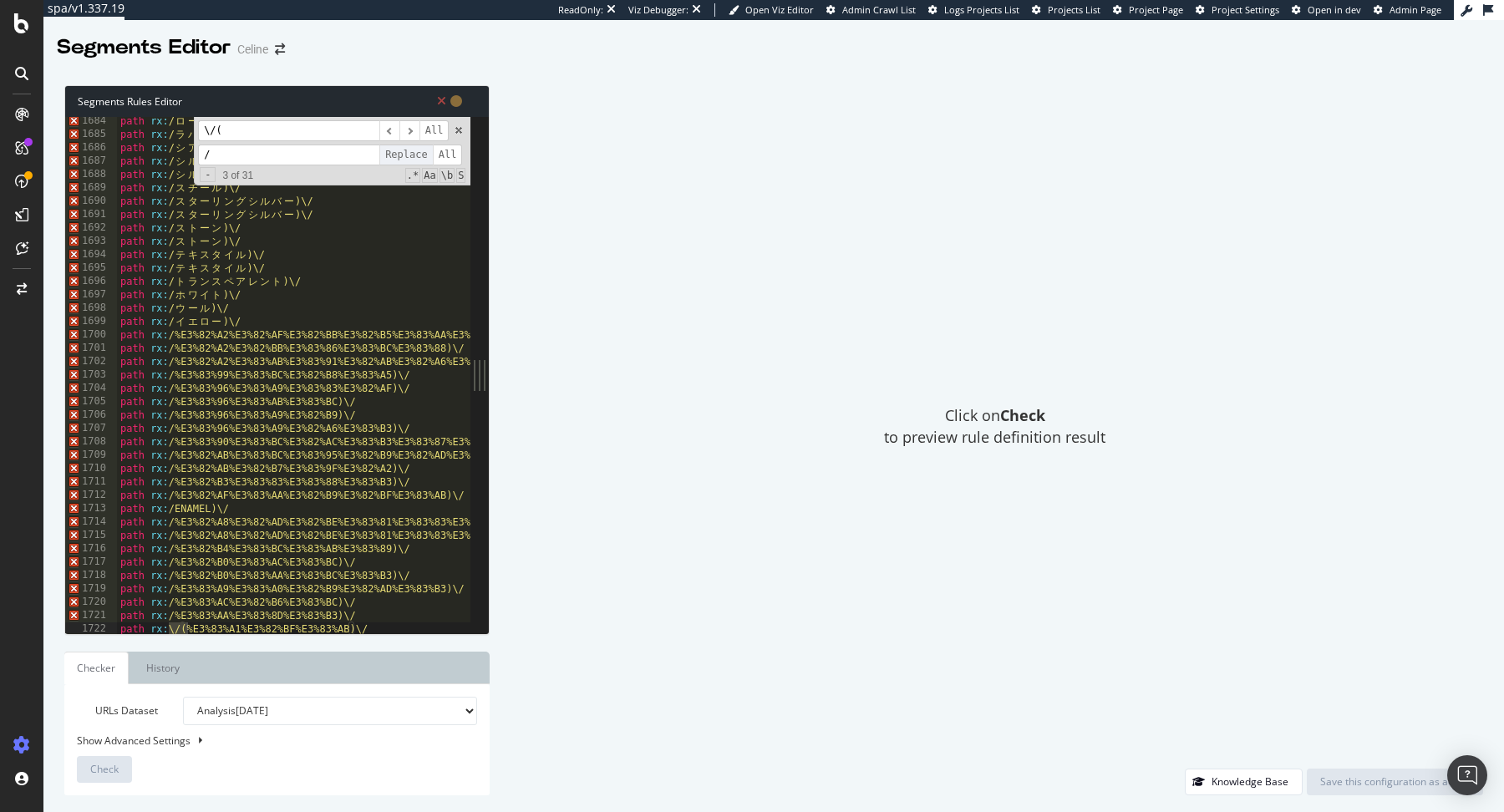
click at [408, 154] on span "Replace" at bounding box center [406, 155] width 53 height 21
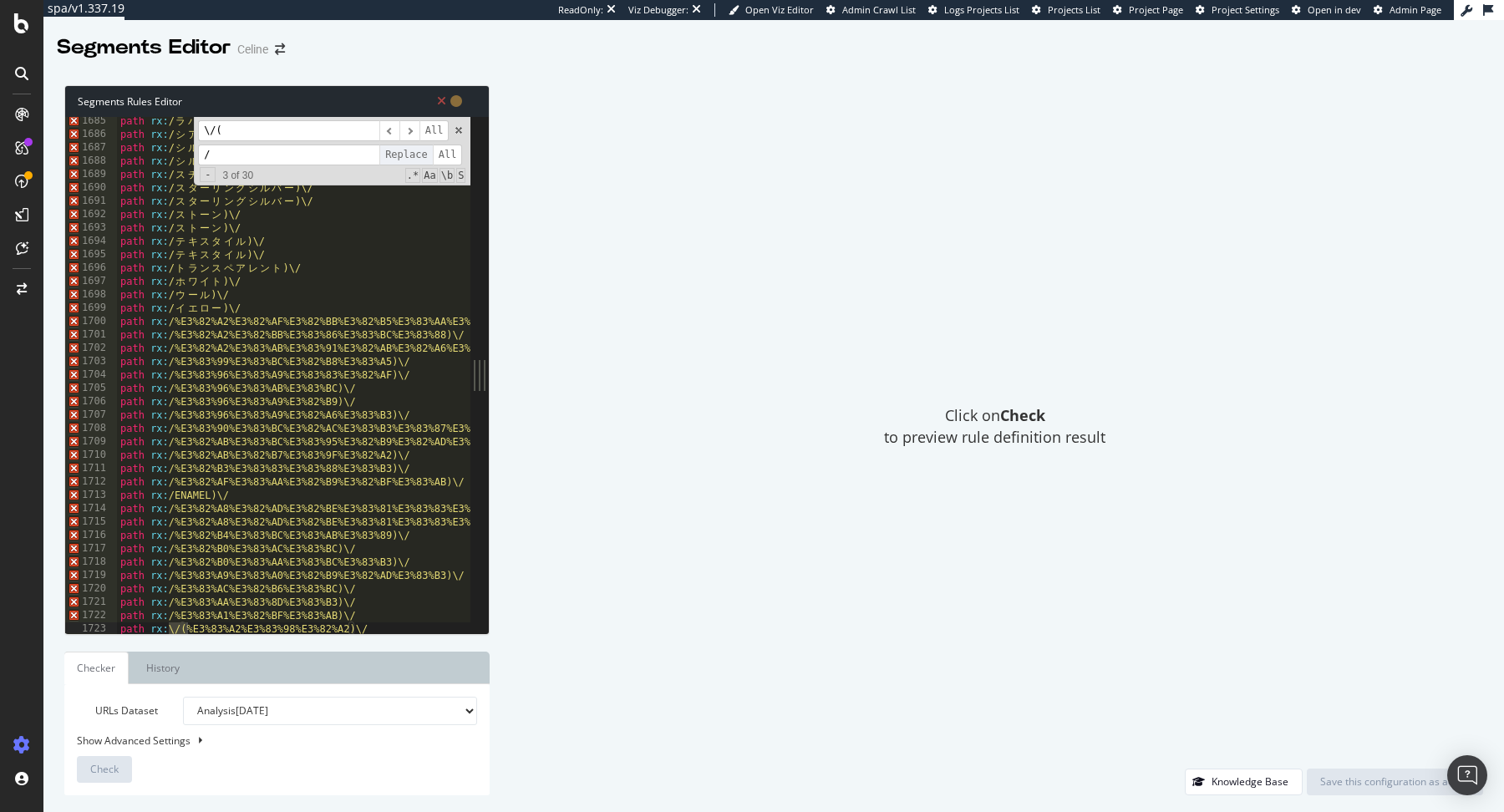
click at [408, 154] on span "Replace" at bounding box center [406, 155] width 53 height 21
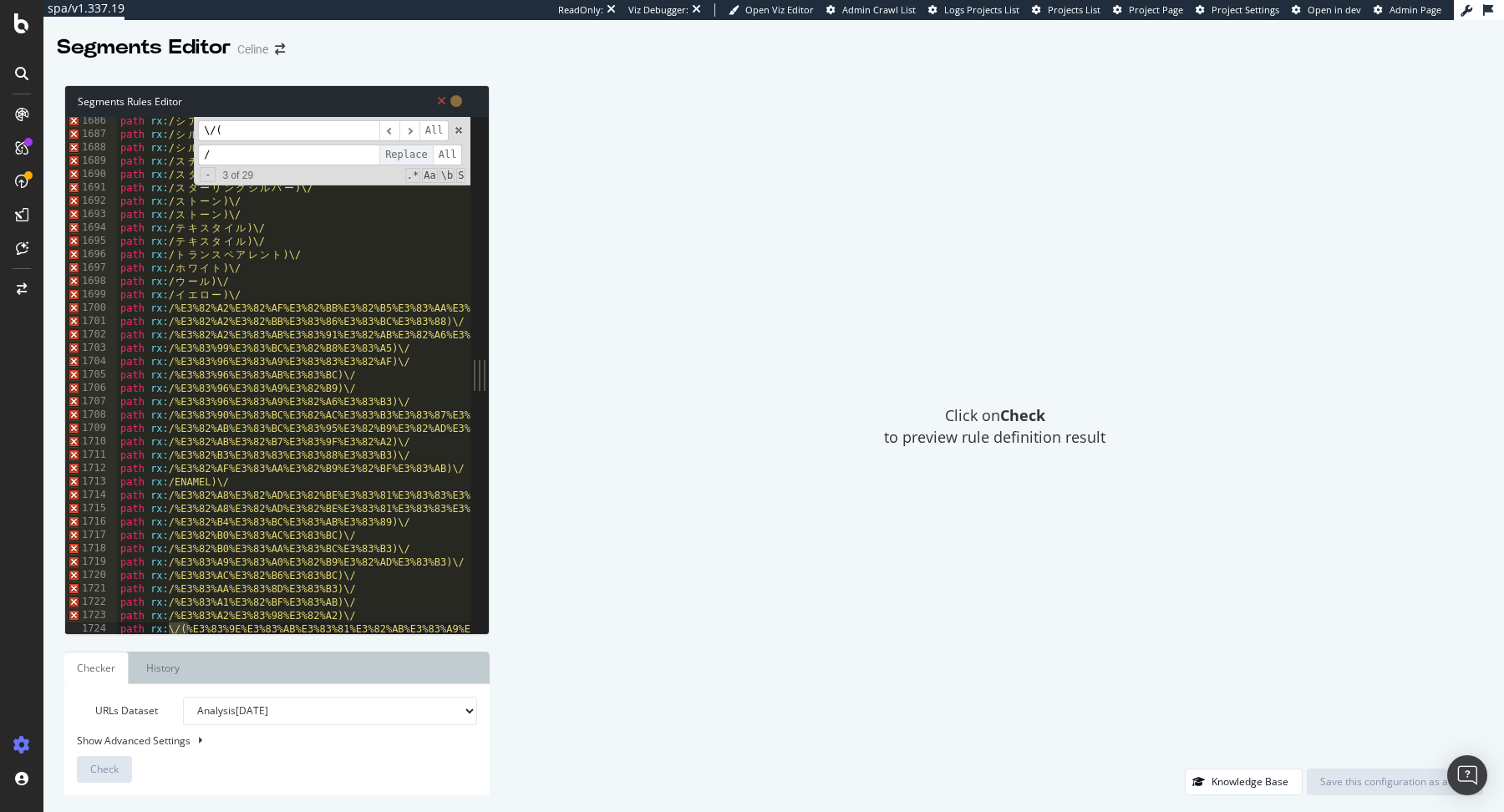
click at [408, 154] on span "Replace" at bounding box center [406, 155] width 53 height 21
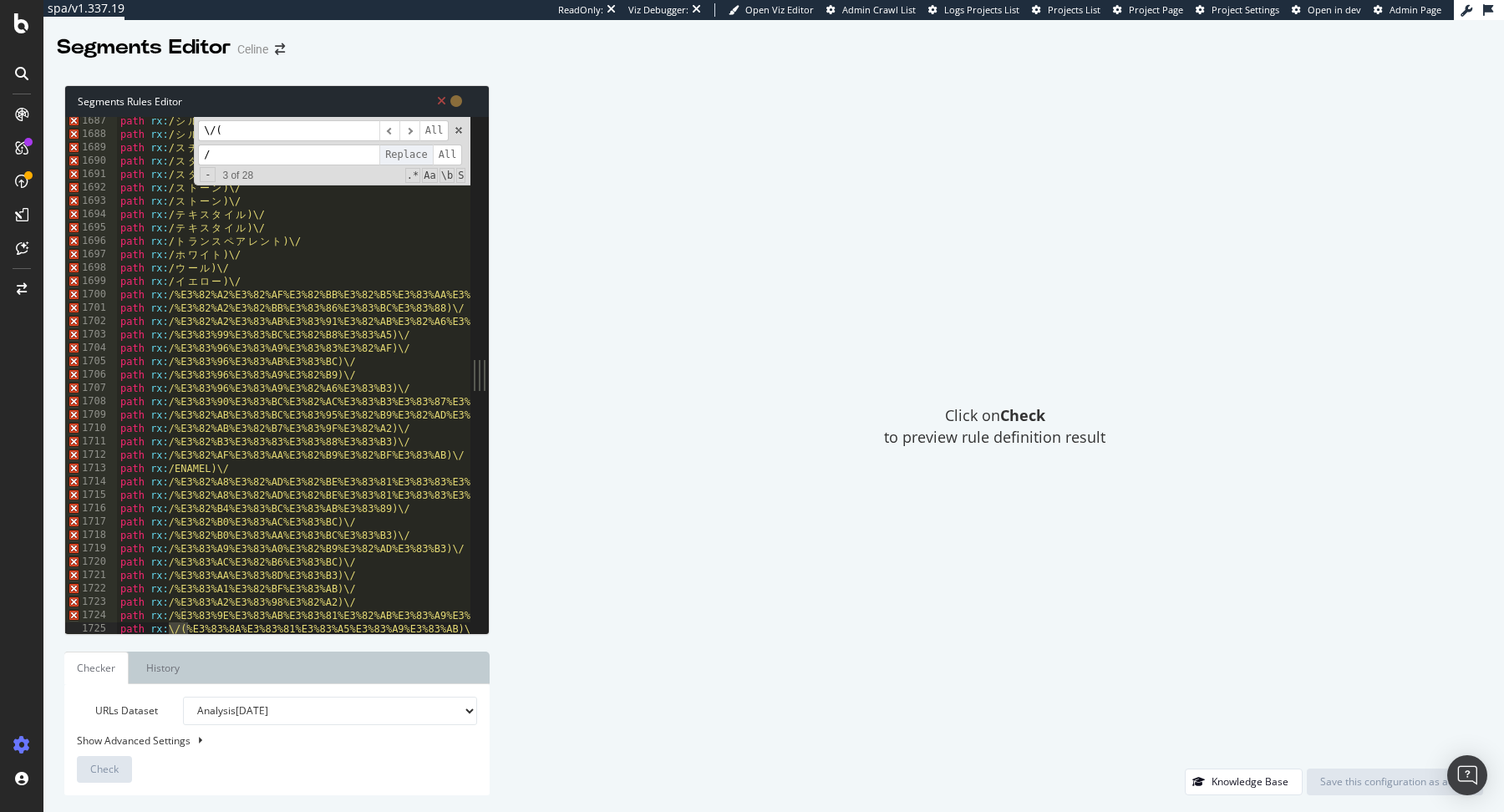
click at [408, 154] on span "Replace" at bounding box center [406, 155] width 53 height 21
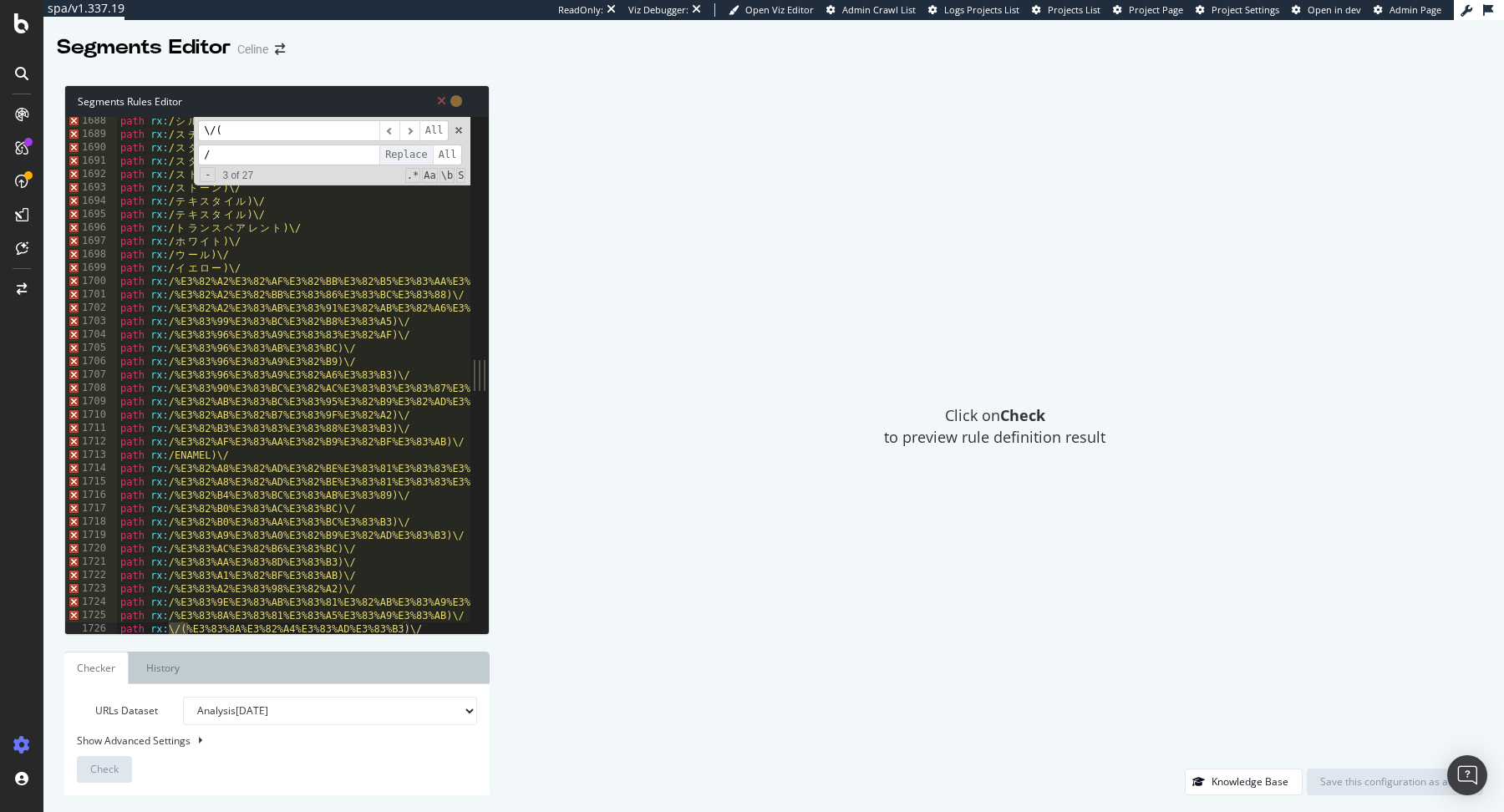
click at [408, 154] on span "Replace" at bounding box center [406, 155] width 53 height 21
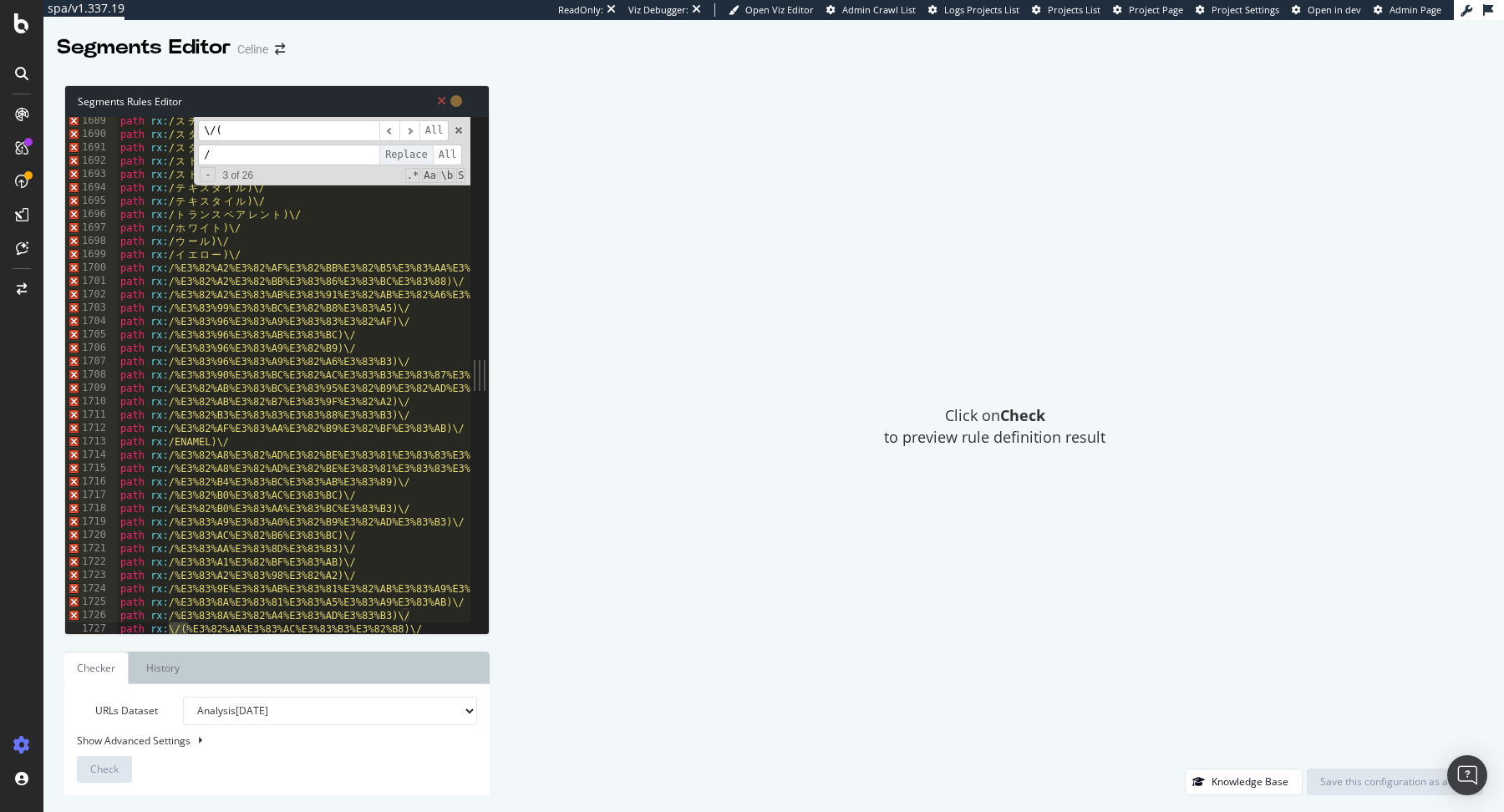
click at [408, 154] on span "Replace" at bounding box center [406, 155] width 53 height 21
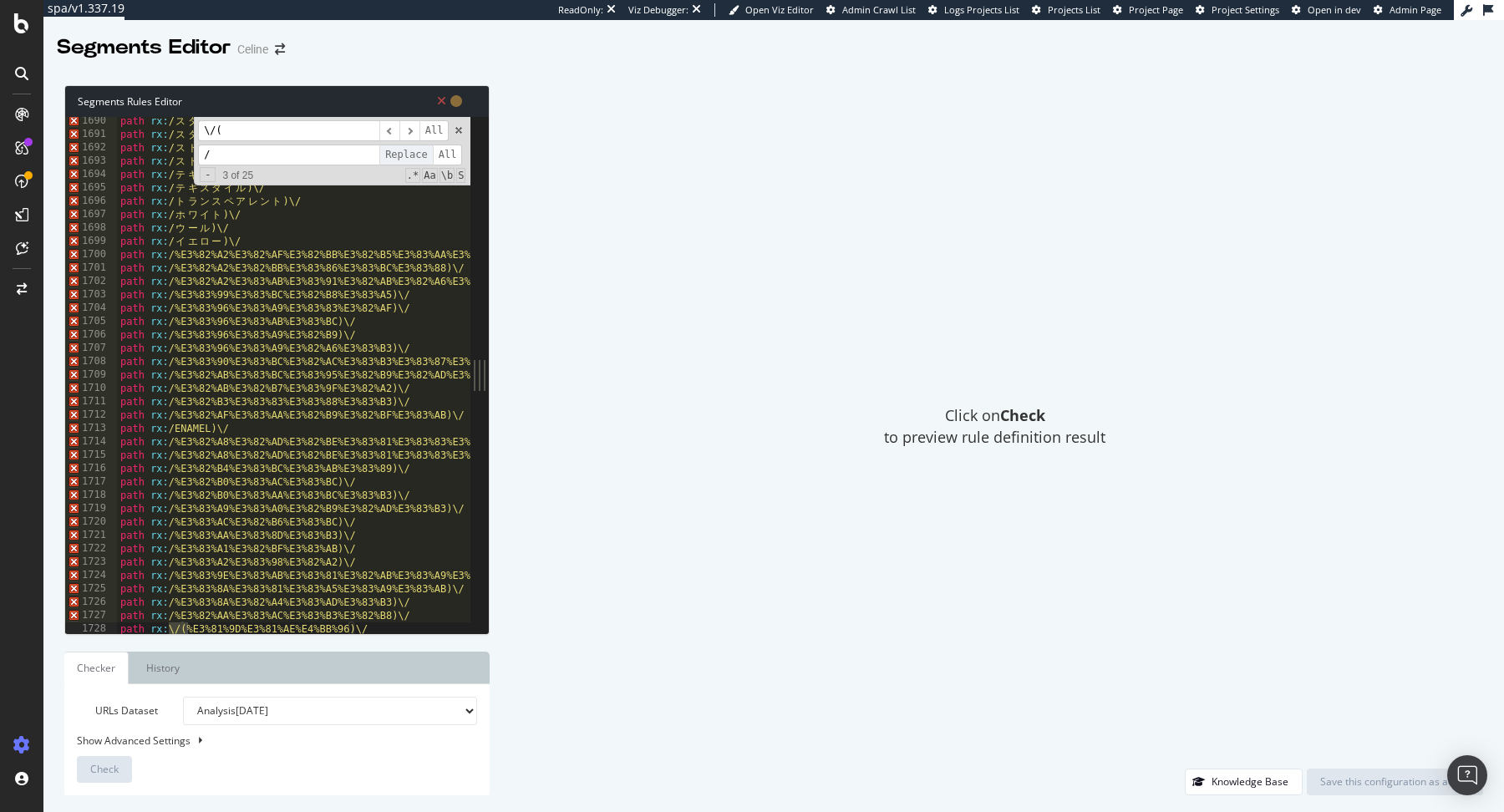
click at [408, 154] on span "Replace" at bounding box center [406, 155] width 53 height 21
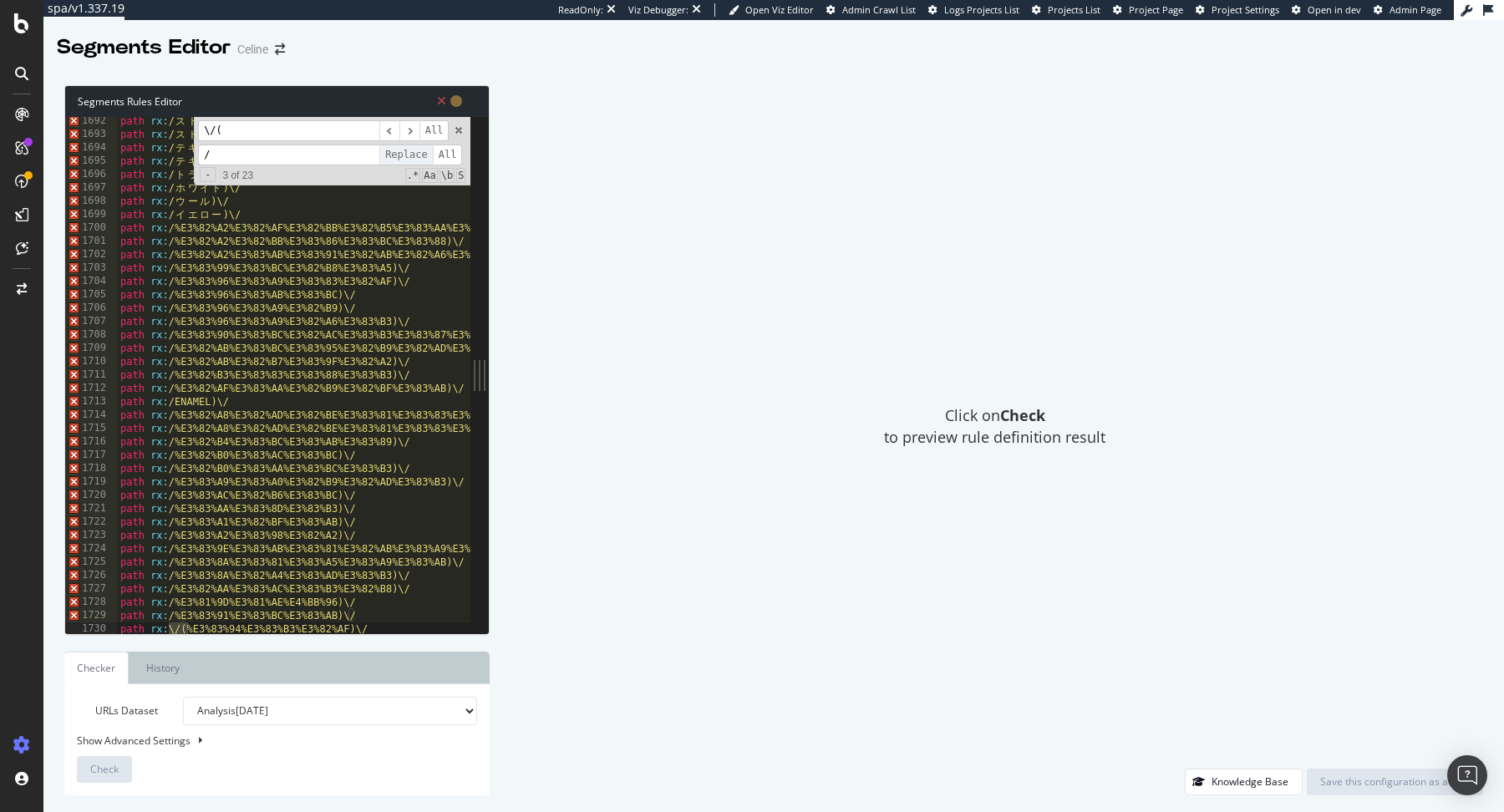
click at [408, 154] on span "Replace" at bounding box center [406, 155] width 53 height 21
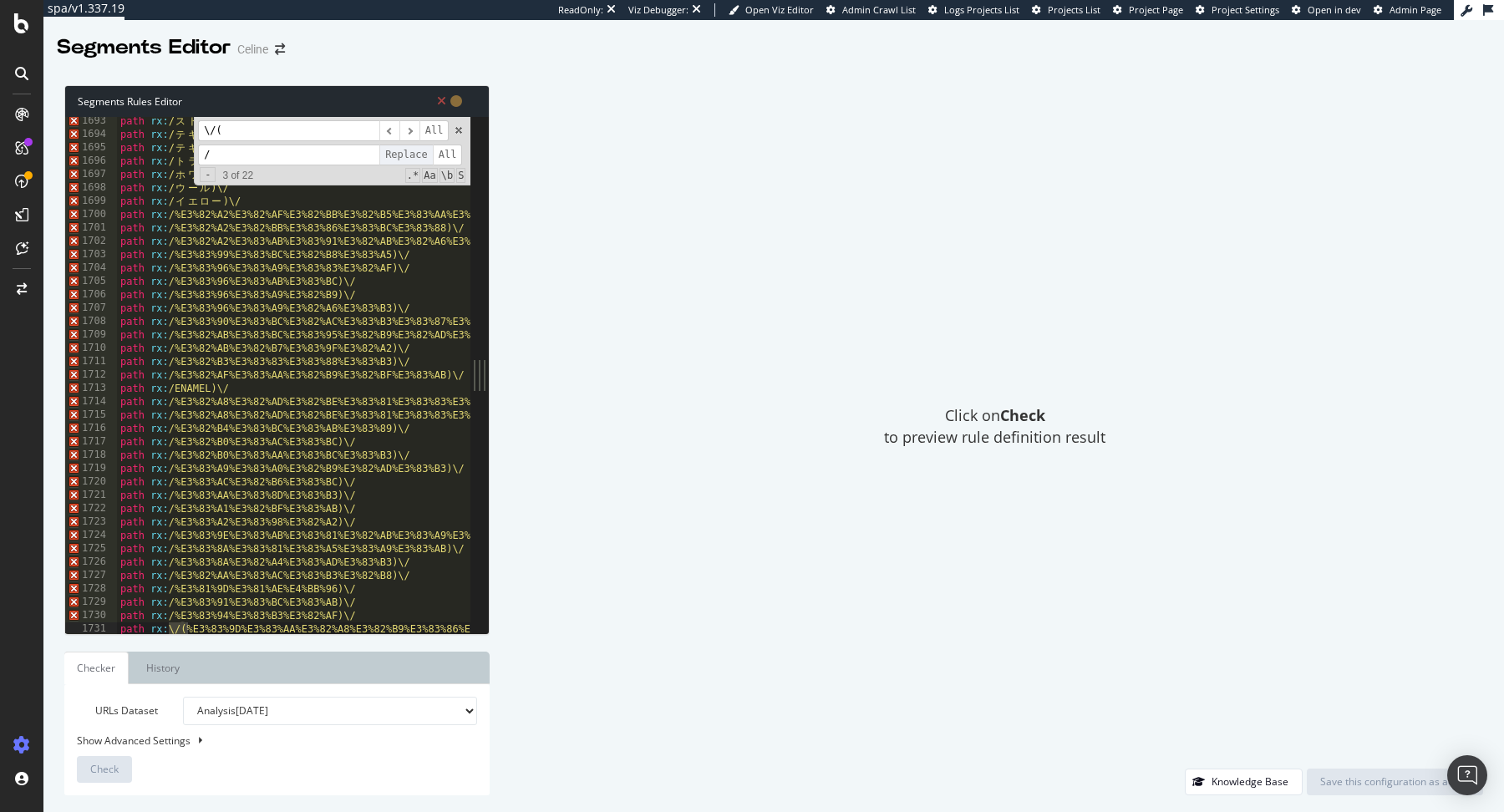
click at [408, 154] on span "Replace" at bounding box center [406, 155] width 53 height 21
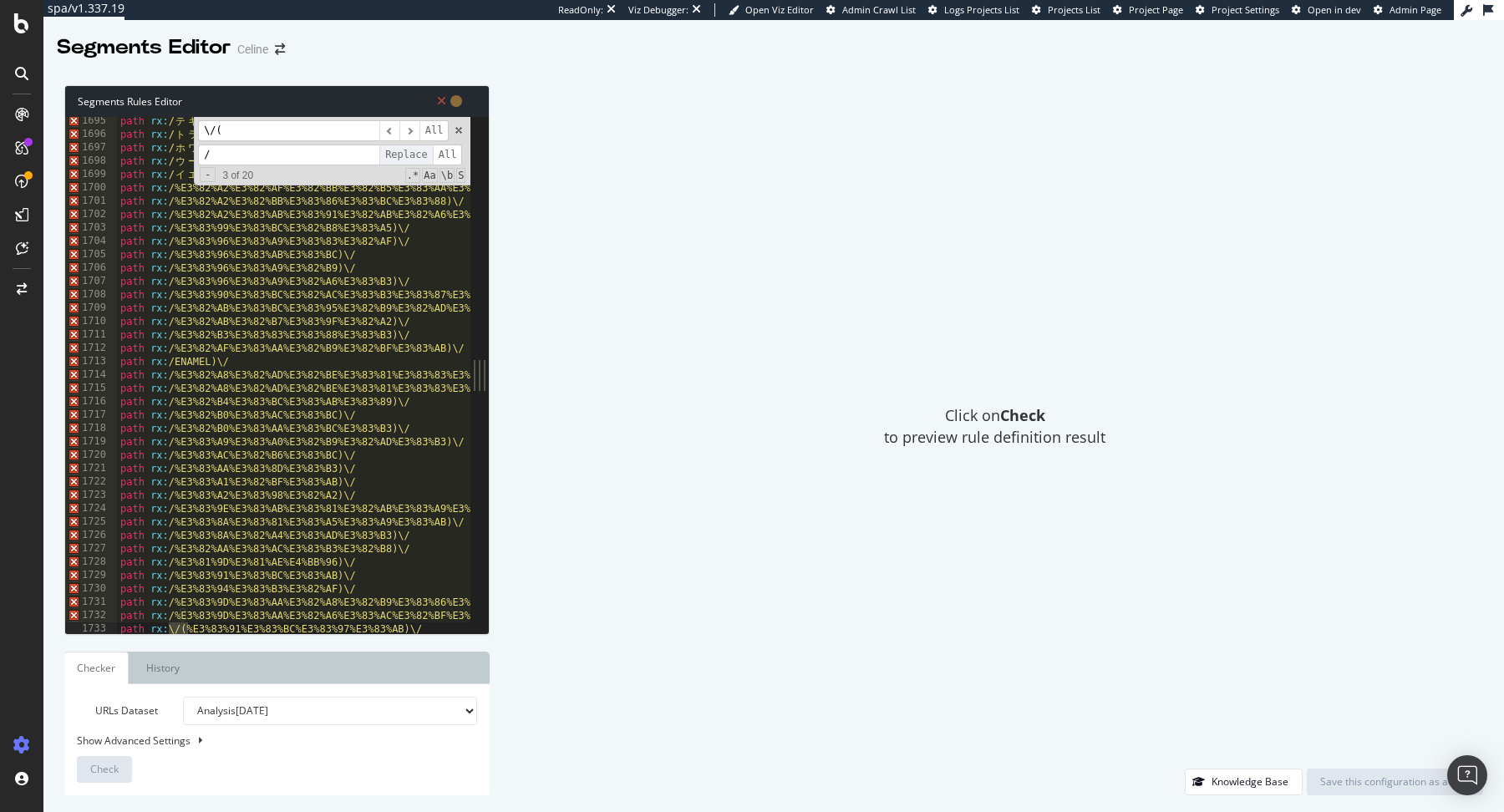
click at [408, 154] on span "Replace" at bounding box center [406, 155] width 53 height 21
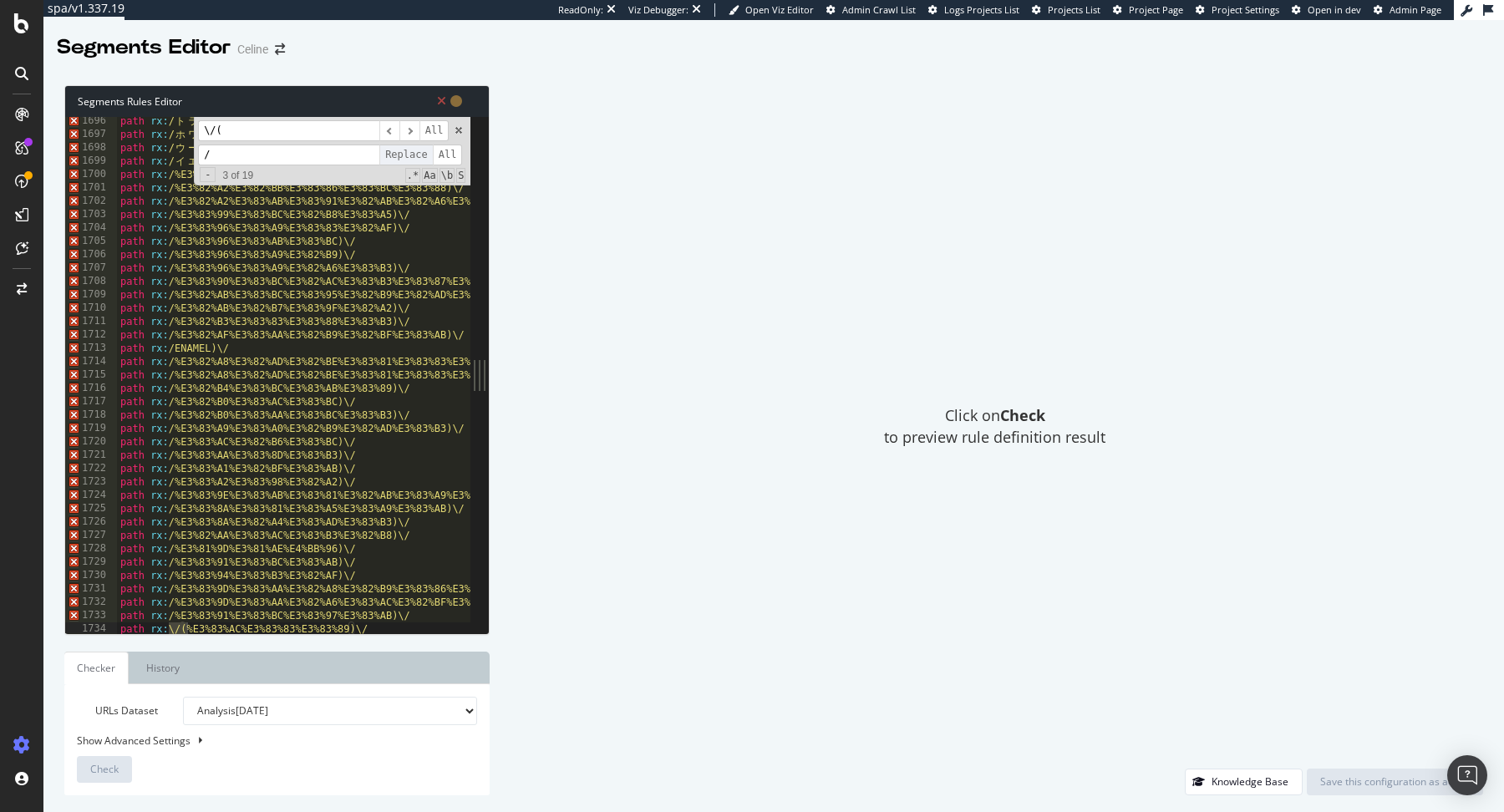
click at [408, 154] on span "Replace" at bounding box center [406, 155] width 53 height 21
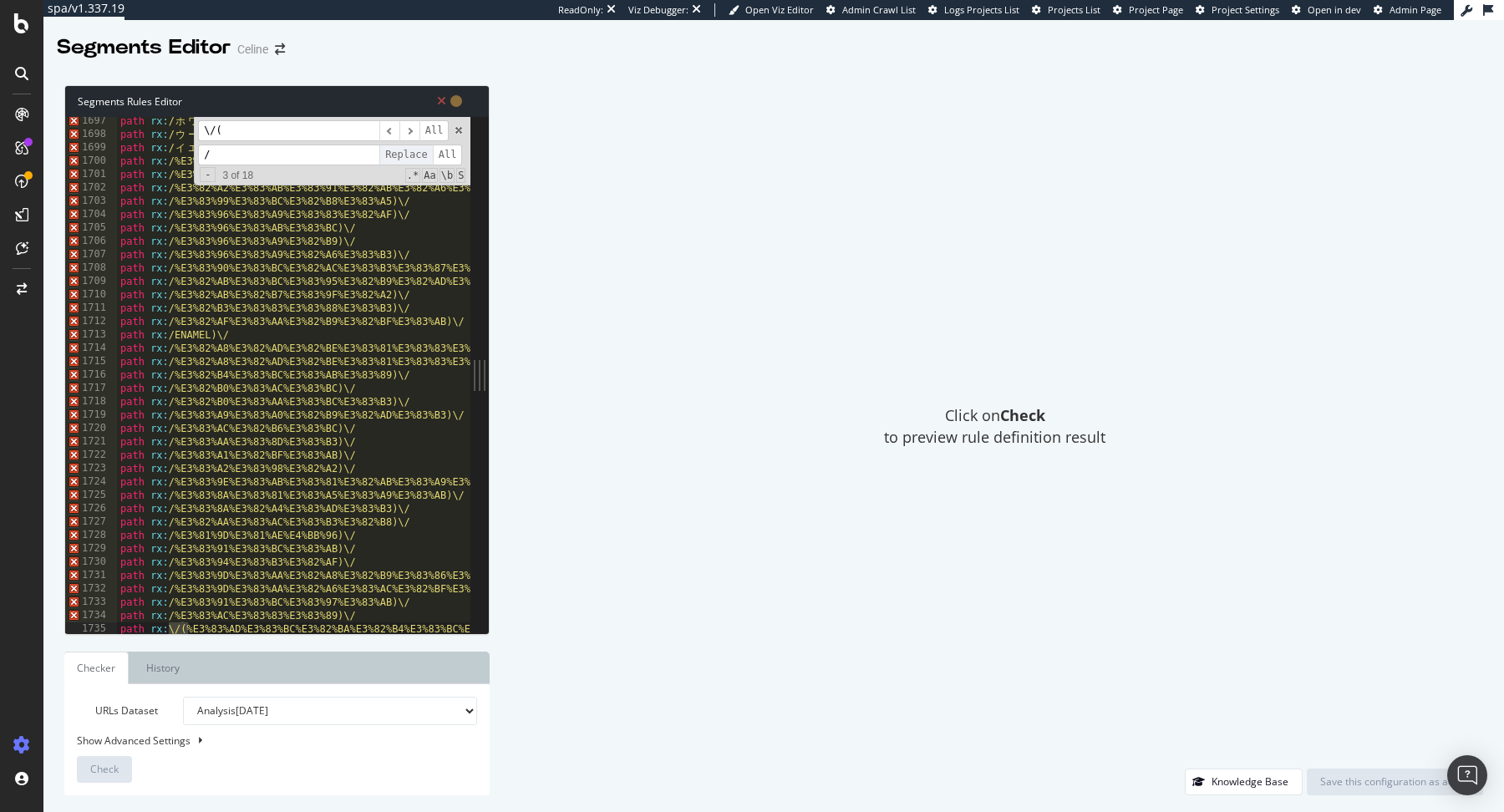
click at [408, 154] on span "Replace" at bounding box center [406, 155] width 53 height 21
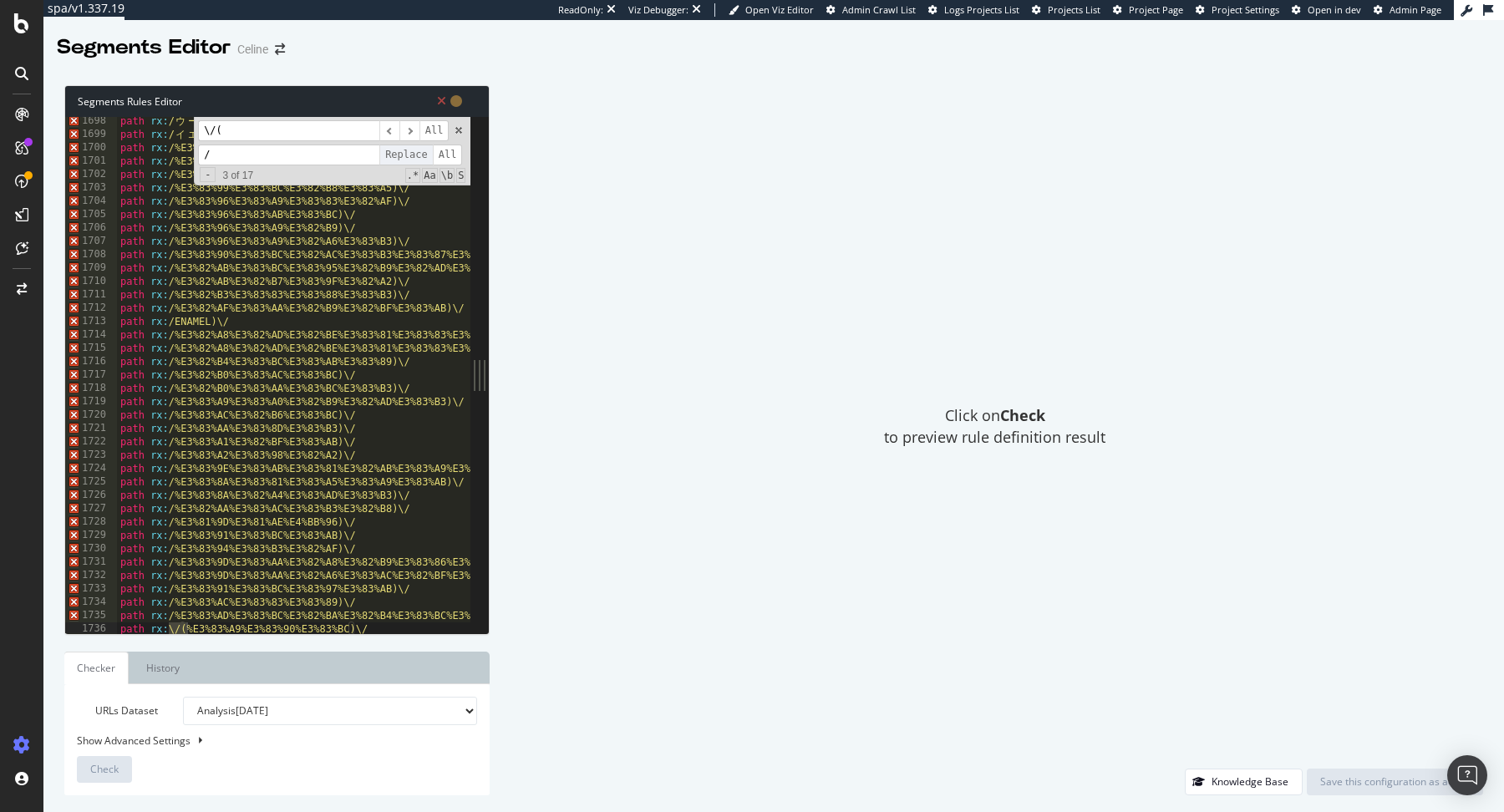
click at [408, 154] on span "Replace" at bounding box center [406, 155] width 53 height 21
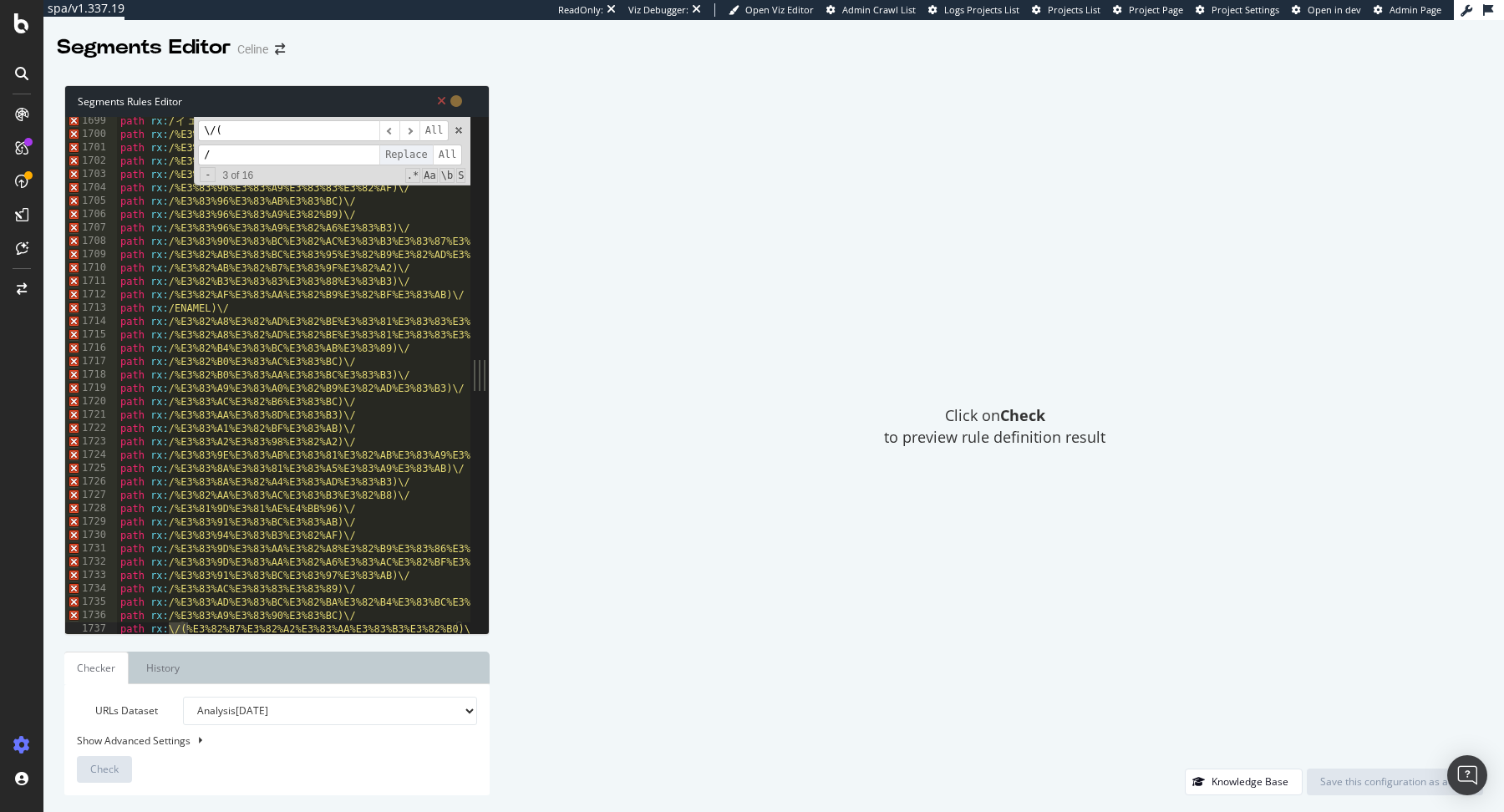
click at [408, 154] on span "Replace" at bounding box center [406, 155] width 53 height 21
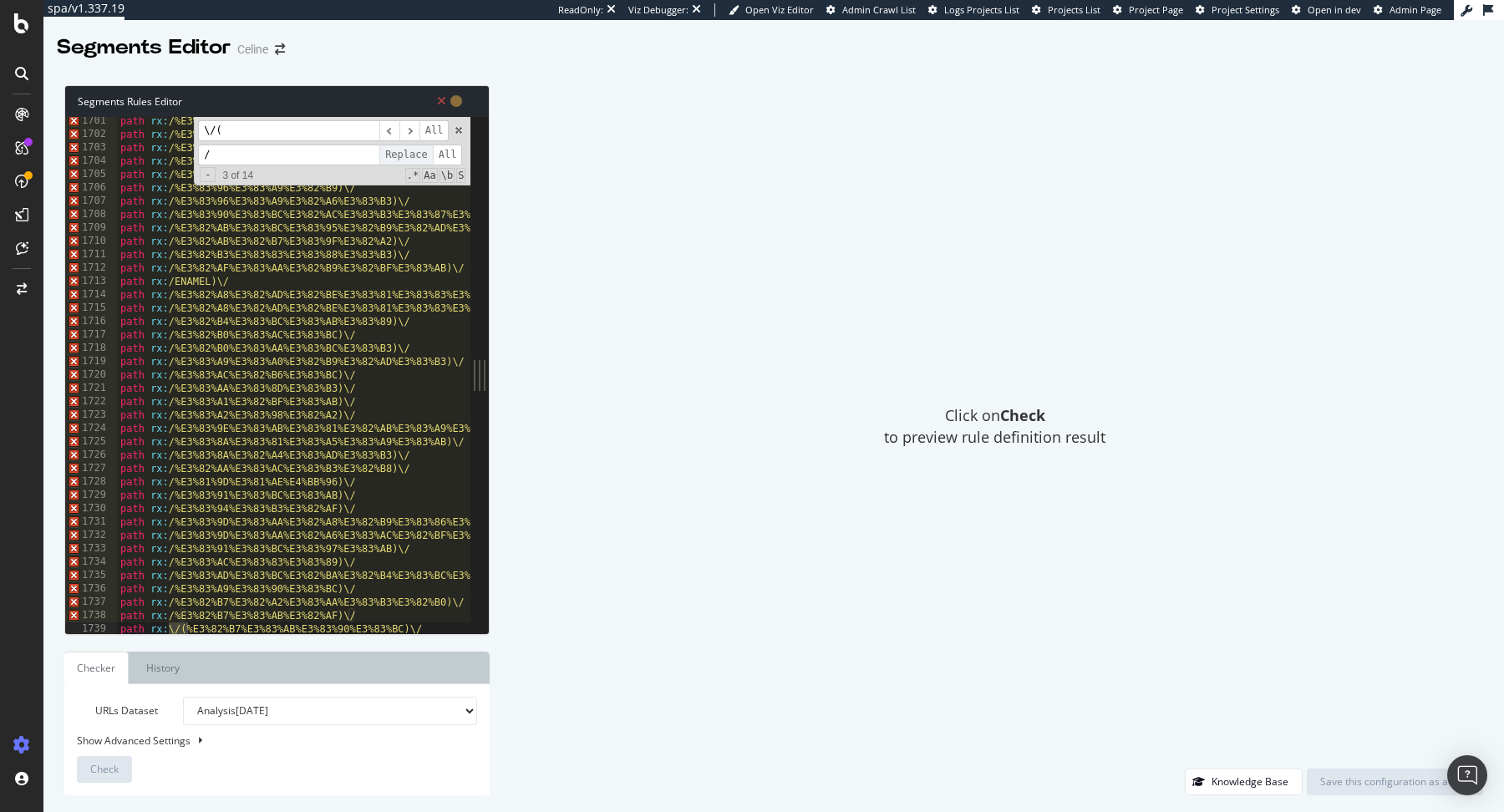
click at [408, 154] on span "Replace" at bounding box center [406, 155] width 53 height 21
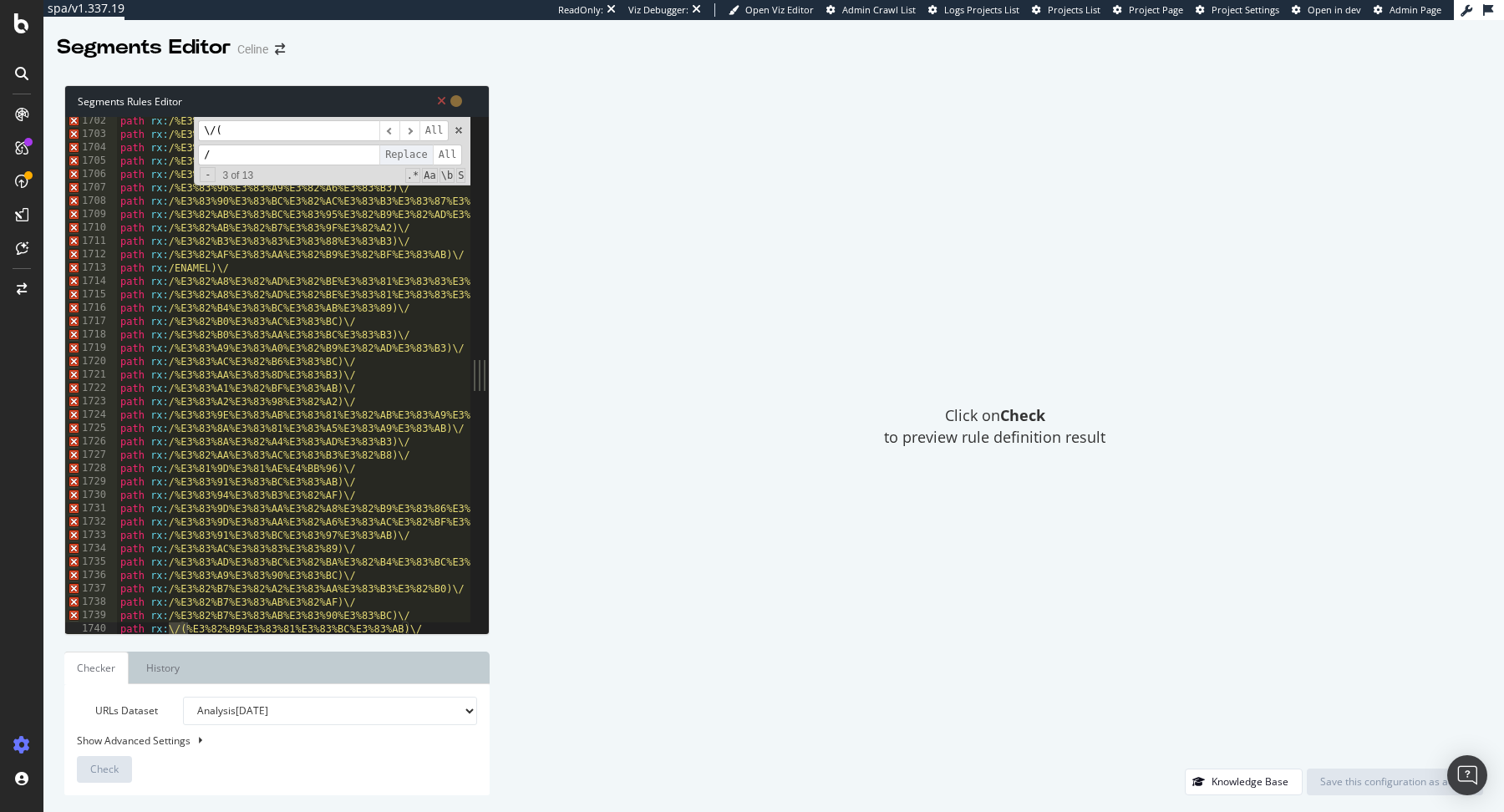
click at [408, 154] on span "Replace" at bounding box center [406, 155] width 53 height 21
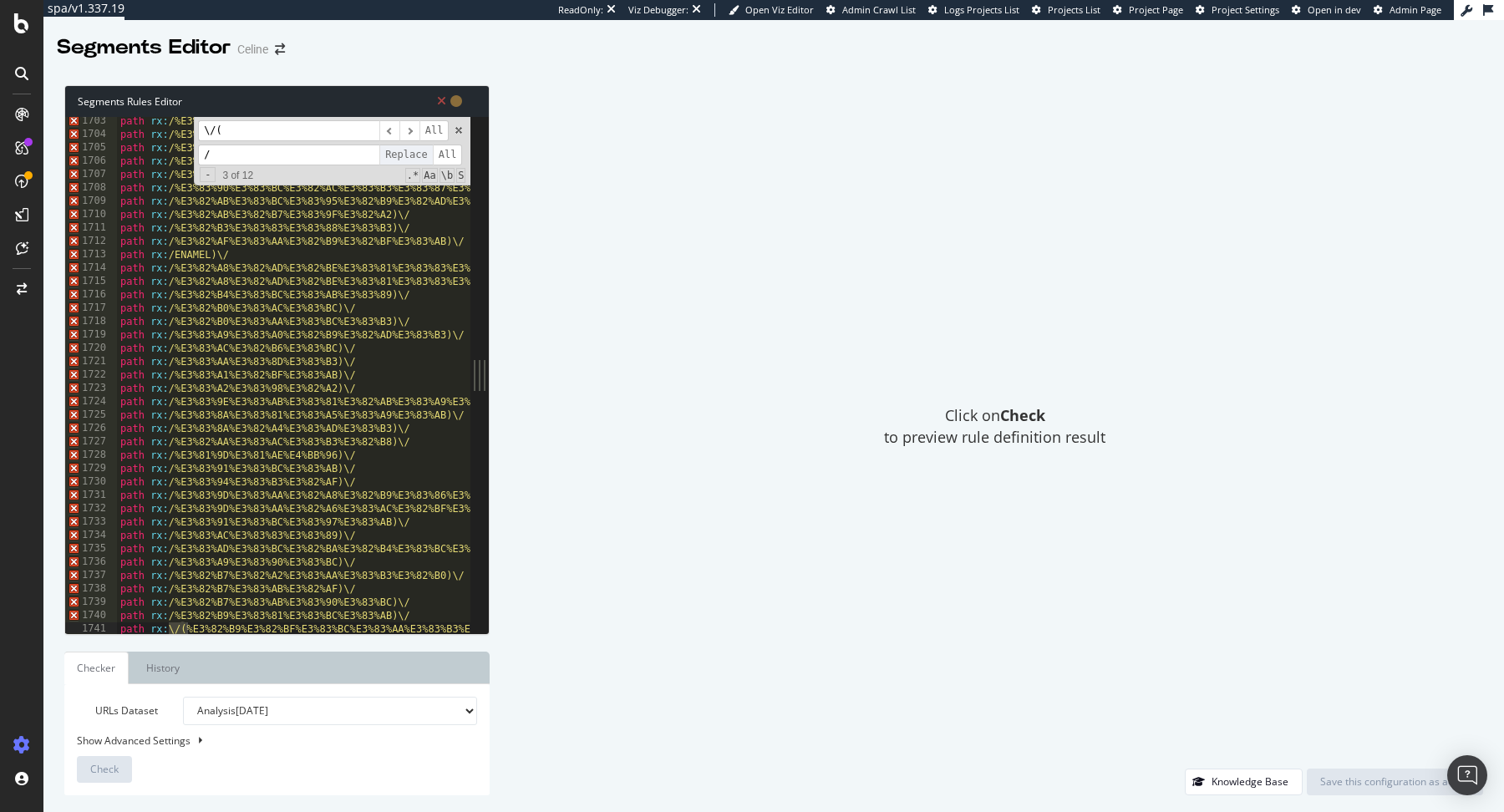
click at [408, 154] on span "Replace" at bounding box center [406, 155] width 53 height 21
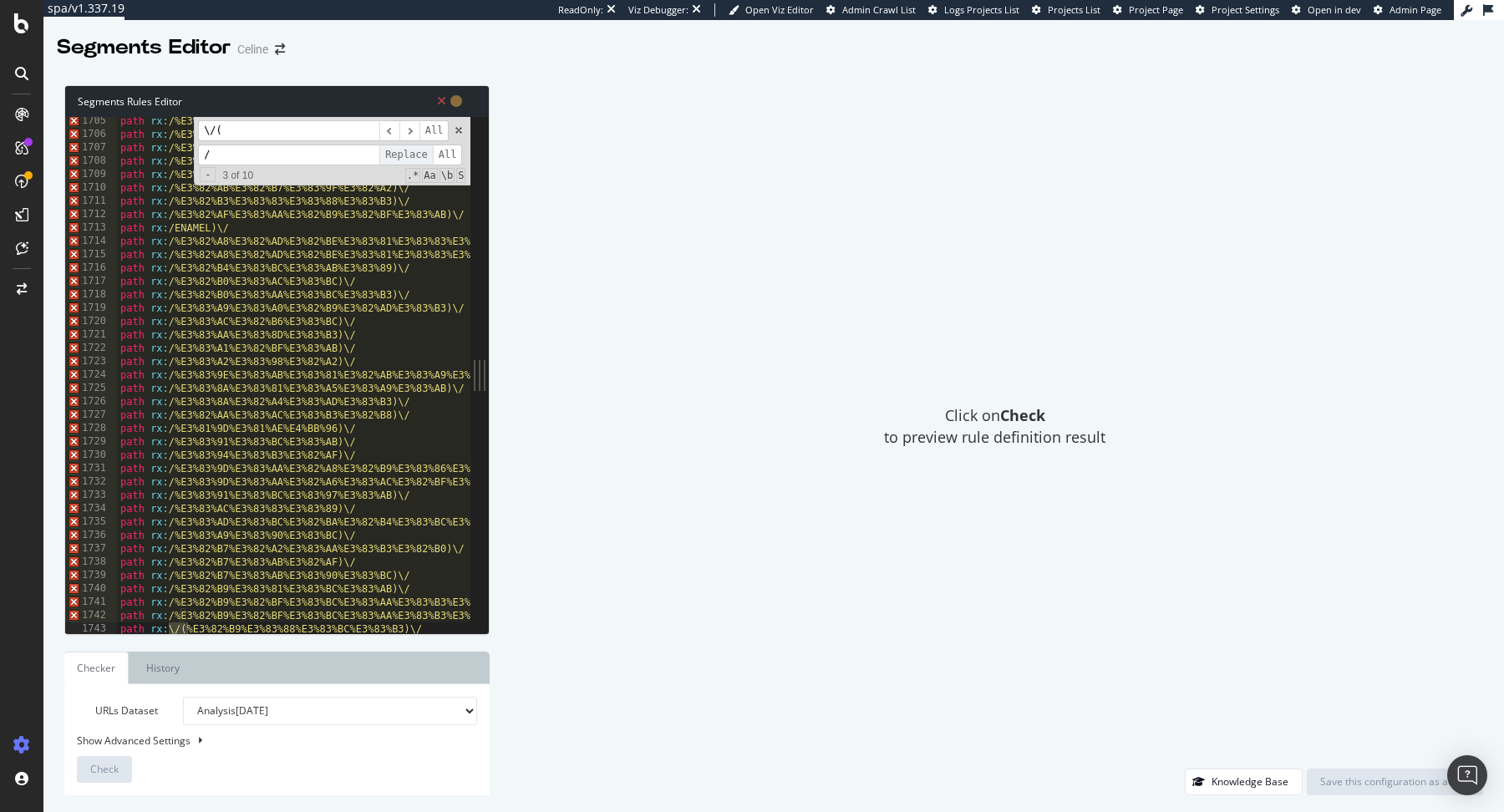
click at [408, 154] on span "Replace" at bounding box center [406, 155] width 53 height 21
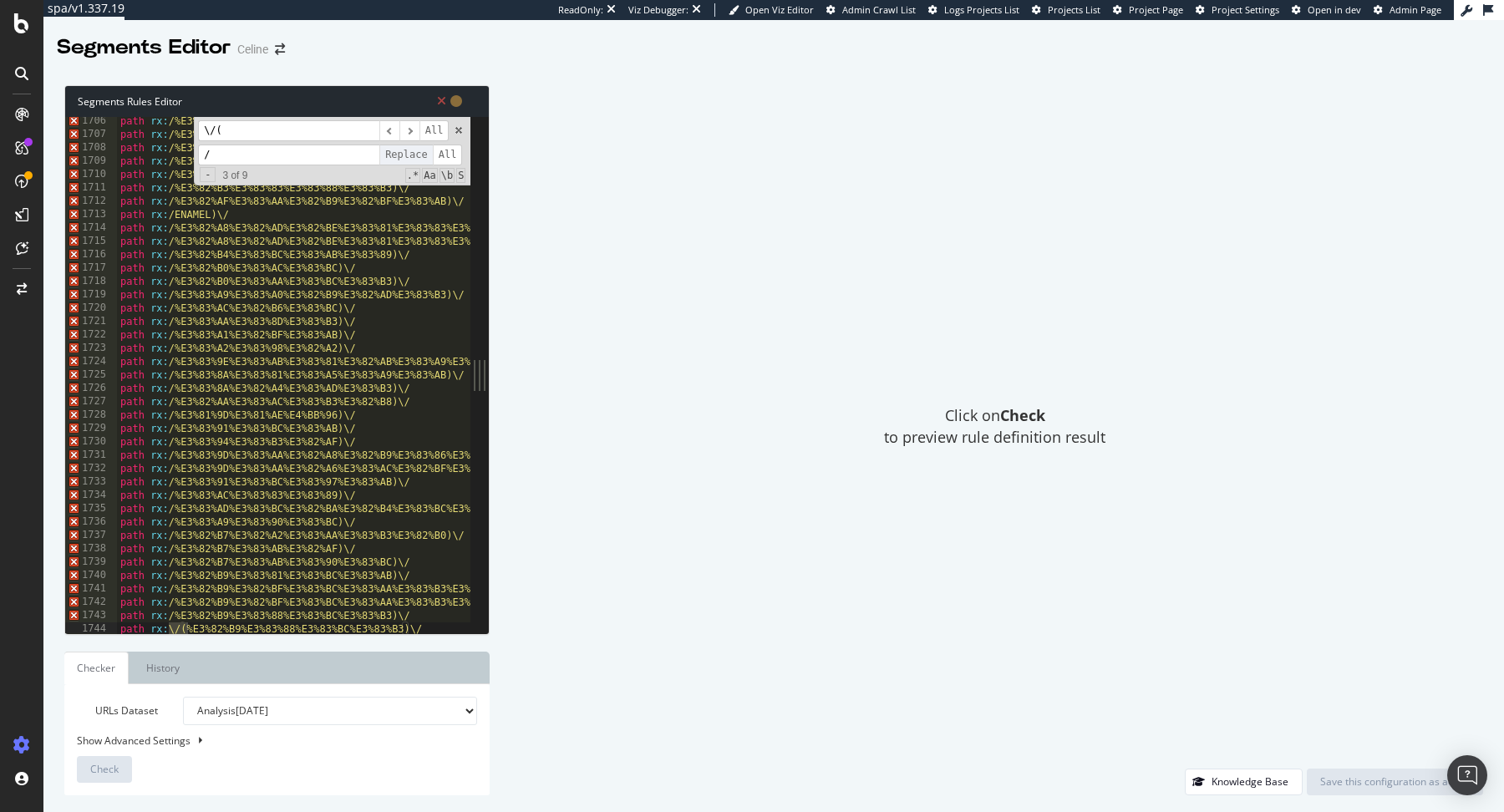
click at [408, 154] on span "Replace" at bounding box center [406, 155] width 53 height 21
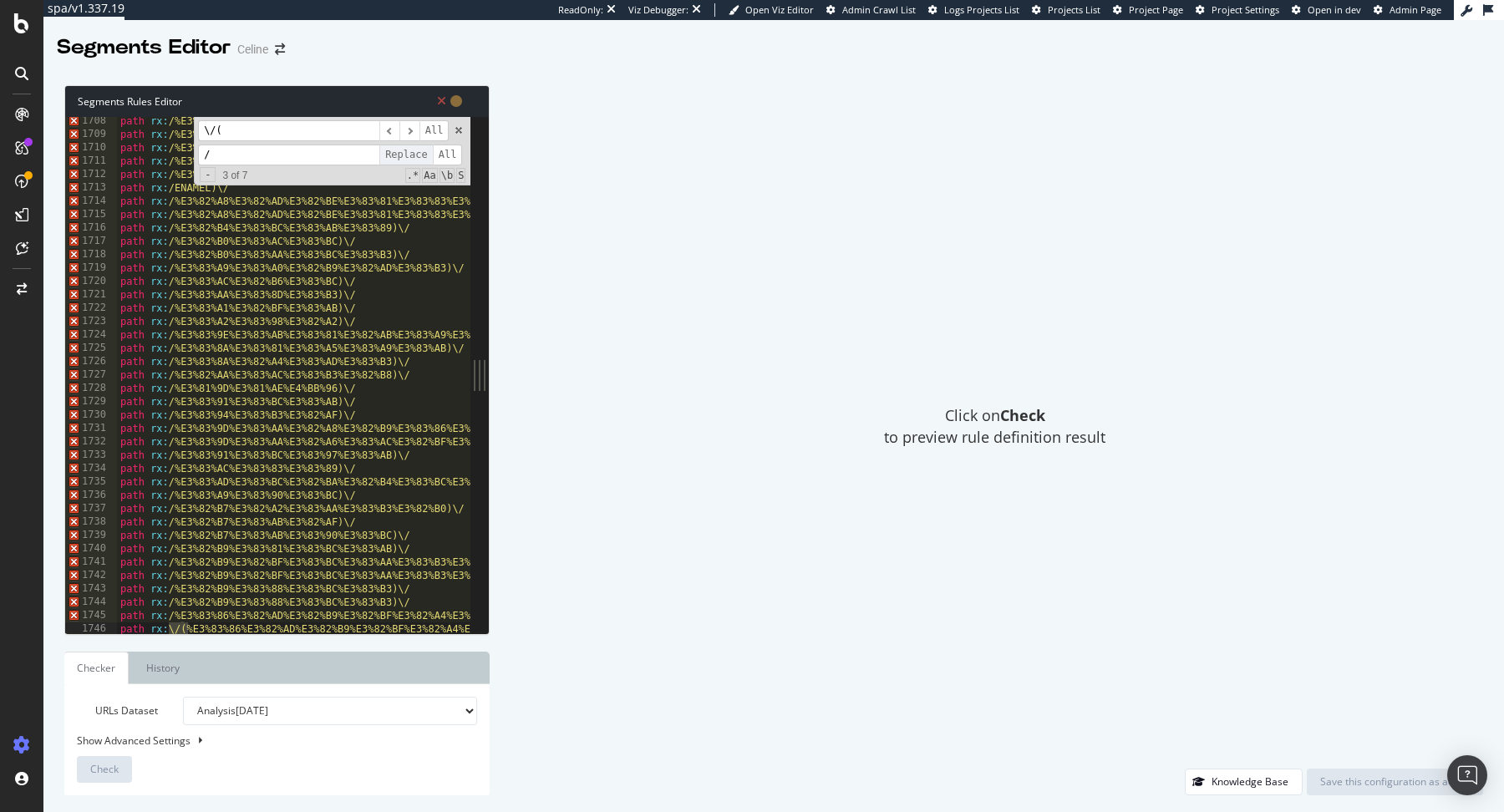
click at [408, 154] on span "Replace" at bounding box center [406, 155] width 53 height 21
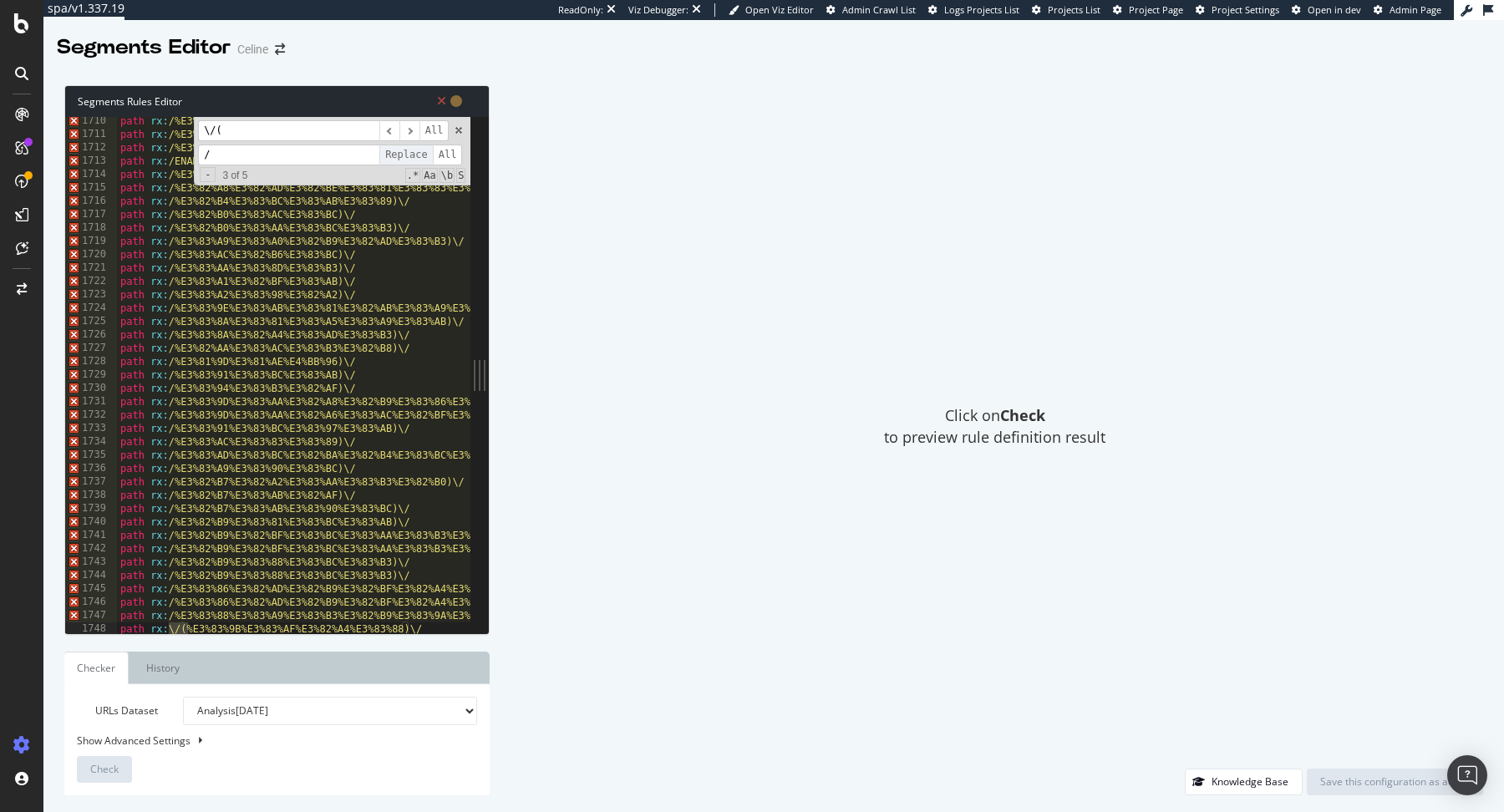
click at [408, 154] on span "Replace" at bounding box center [406, 155] width 53 height 21
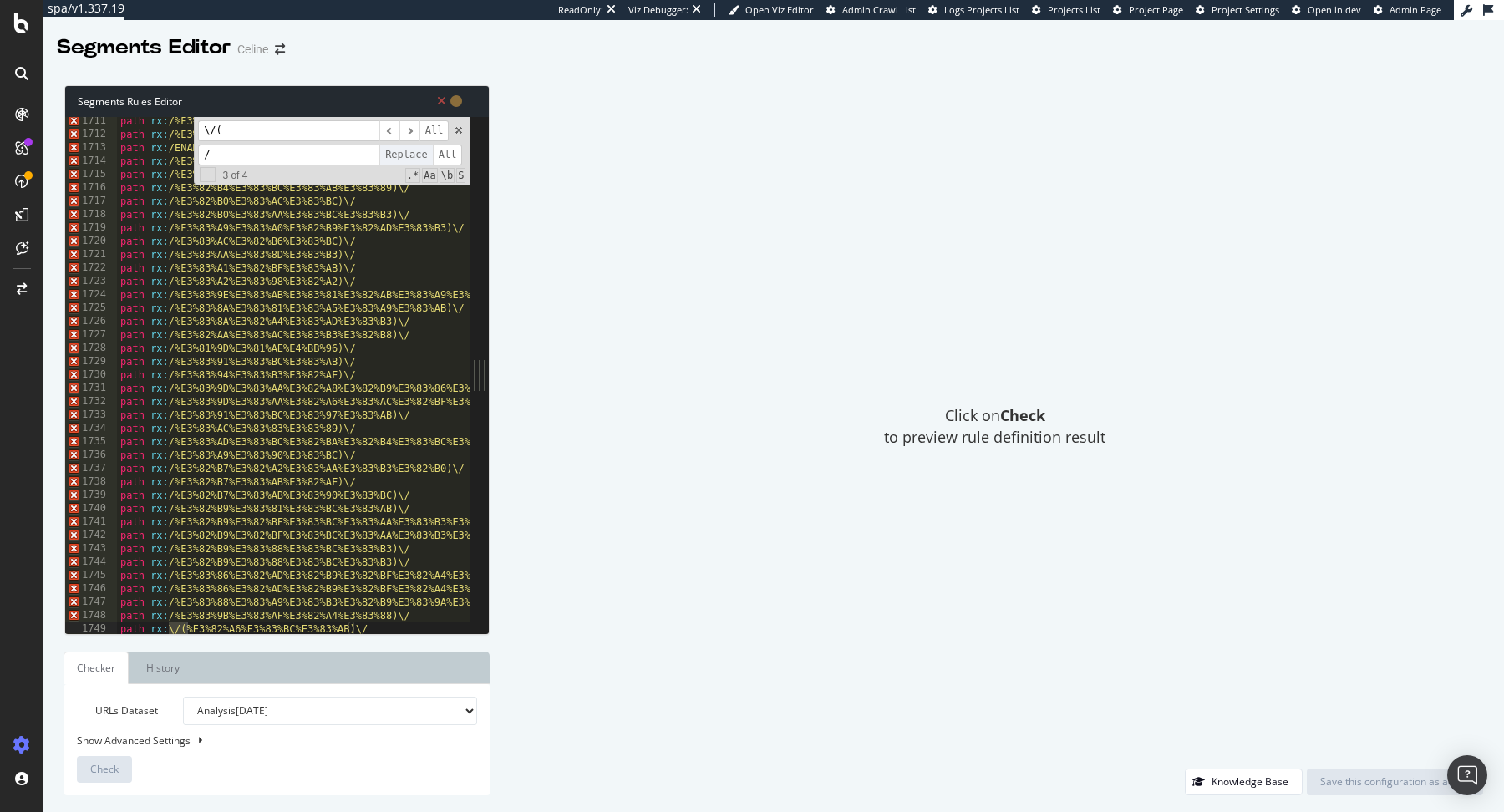
click at [408, 154] on span "Replace" at bounding box center [406, 155] width 53 height 21
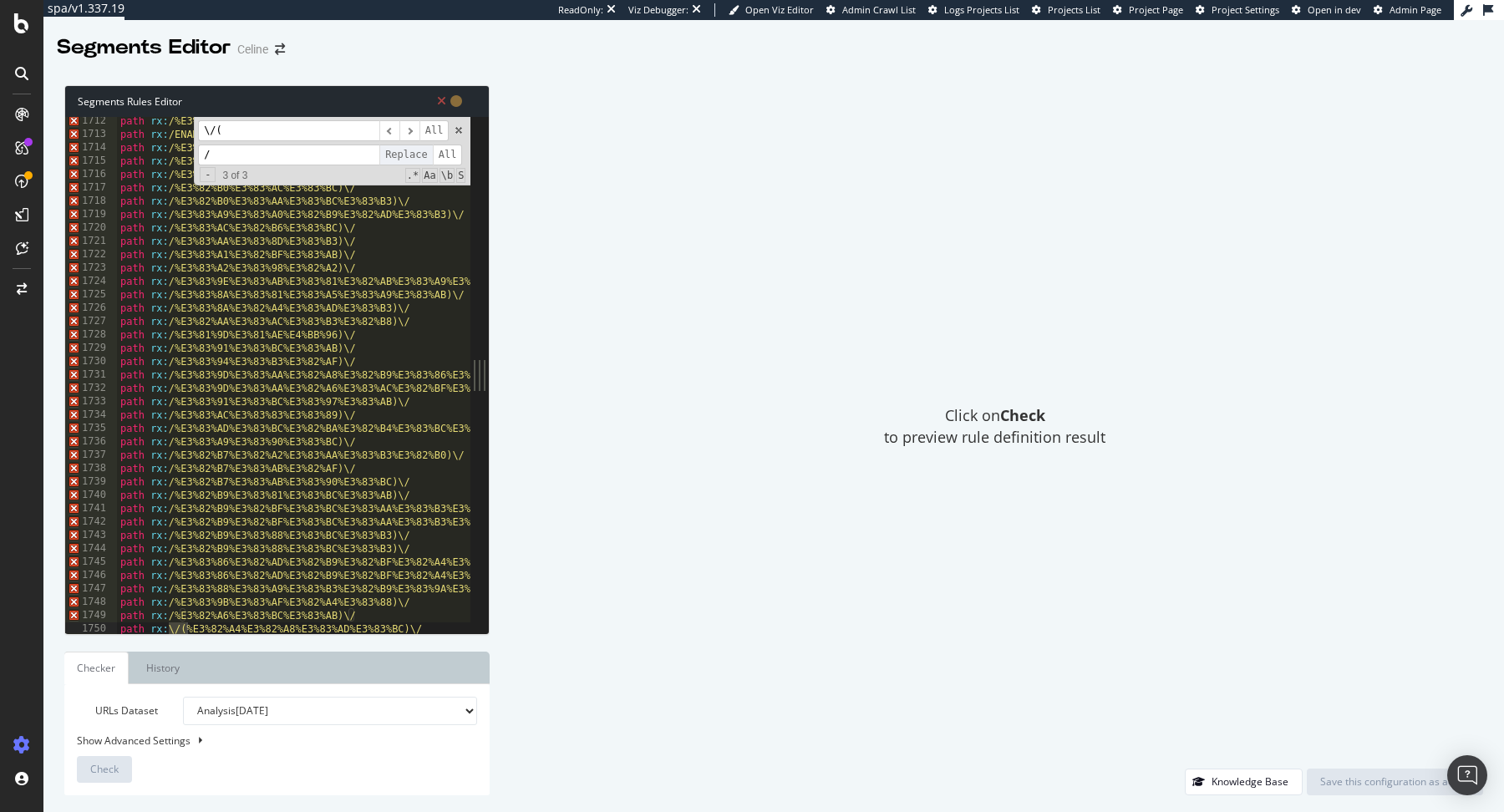
scroll to position [22864, 0]
click at [408, 154] on span "Replace" at bounding box center [406, 155] width 53 height 21
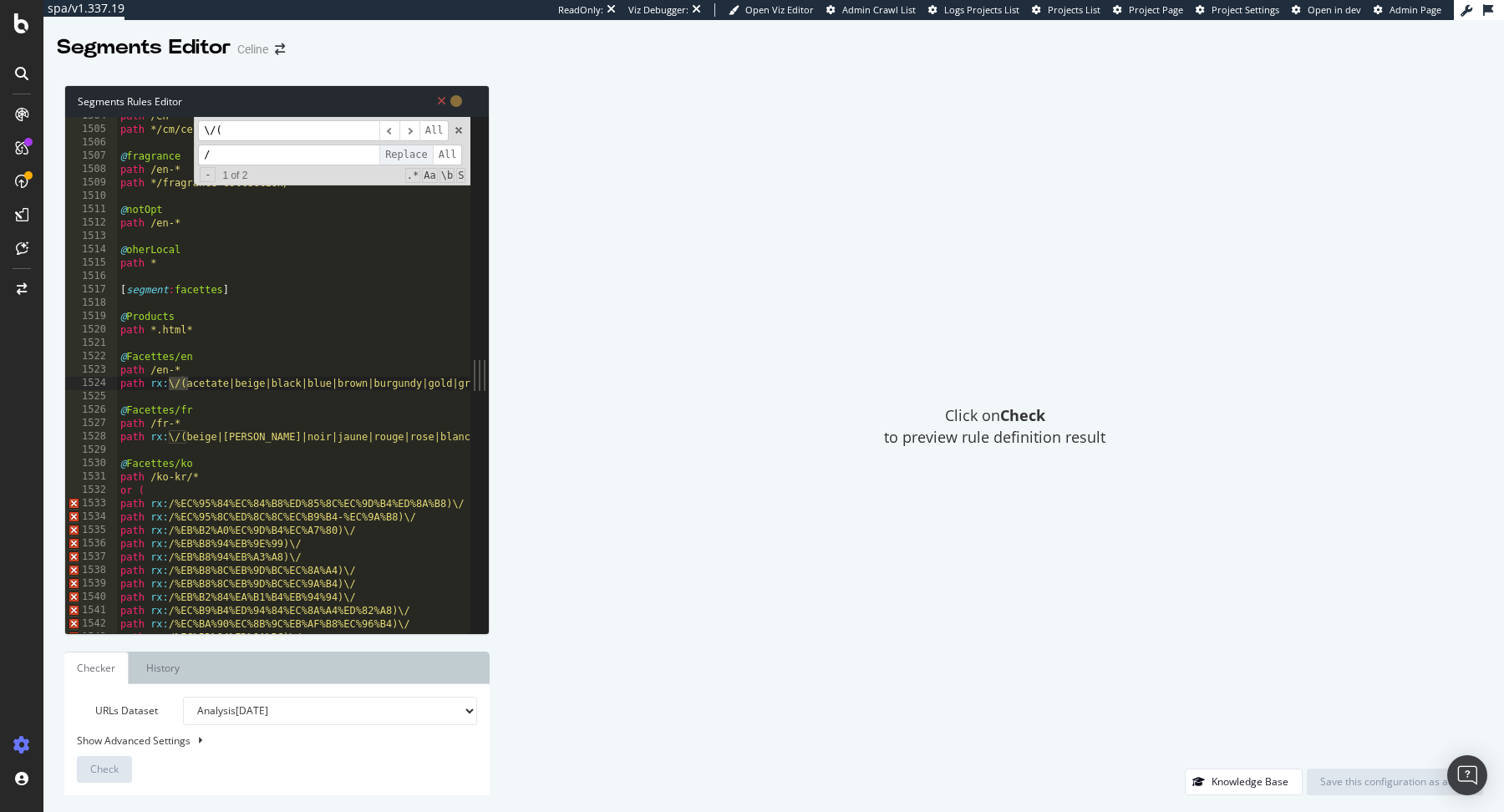
click at [408, 154] on span "Replace" at bounding box center [406, 155] width 53 height 21
type textarea "path rx:\/(acetate|beige|black|blue|brown|burgundy|gold|green|grey|monochroms|m…"
click at [259, 135] on input "\/(" at bounding box center [288, 130] width 181 height 21
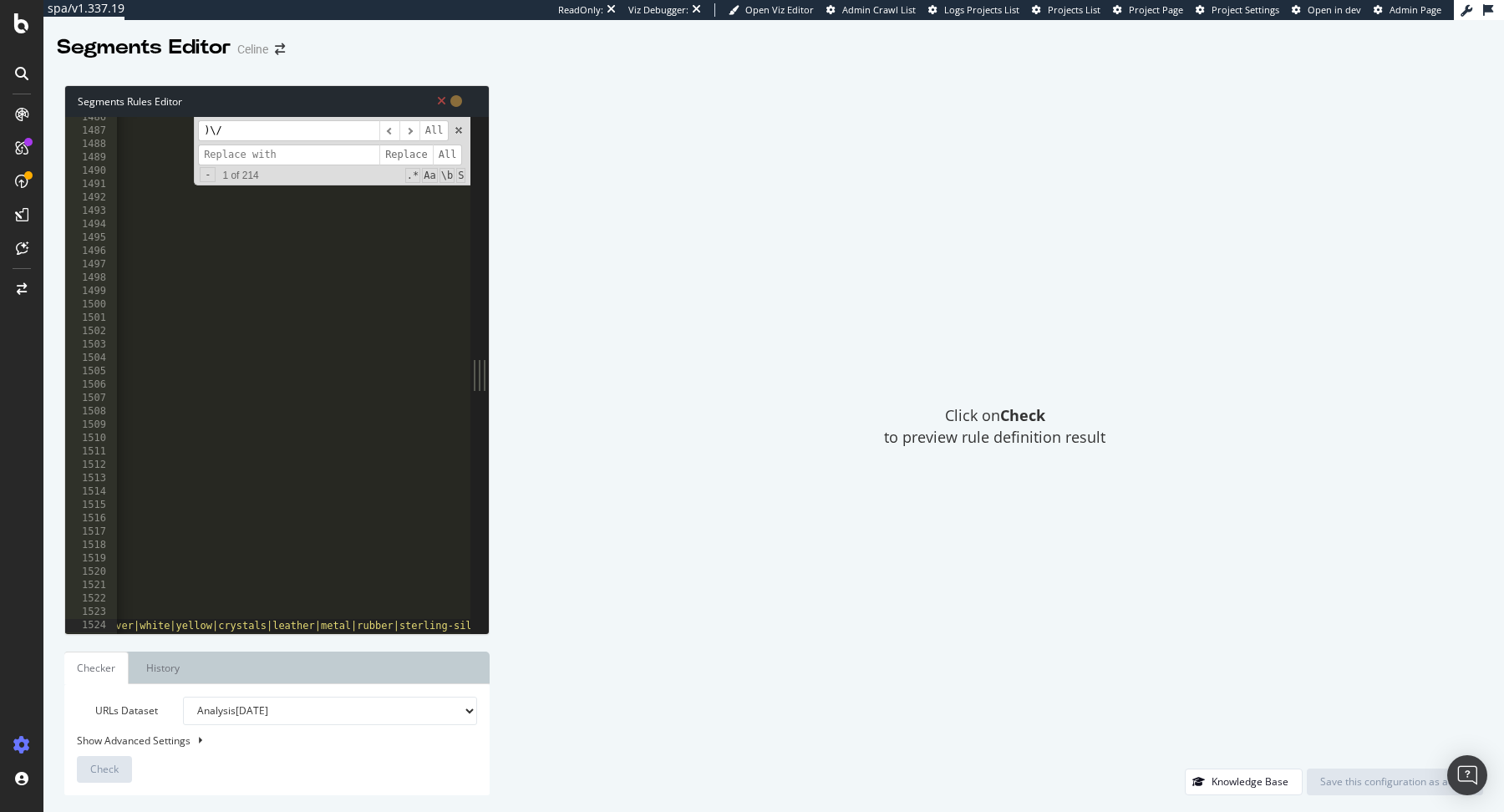
scroll to position [19841, 0]
type input ")\/"
click at [411, 132] on span "​" at bounding box center [409, 130] width 20 height 21
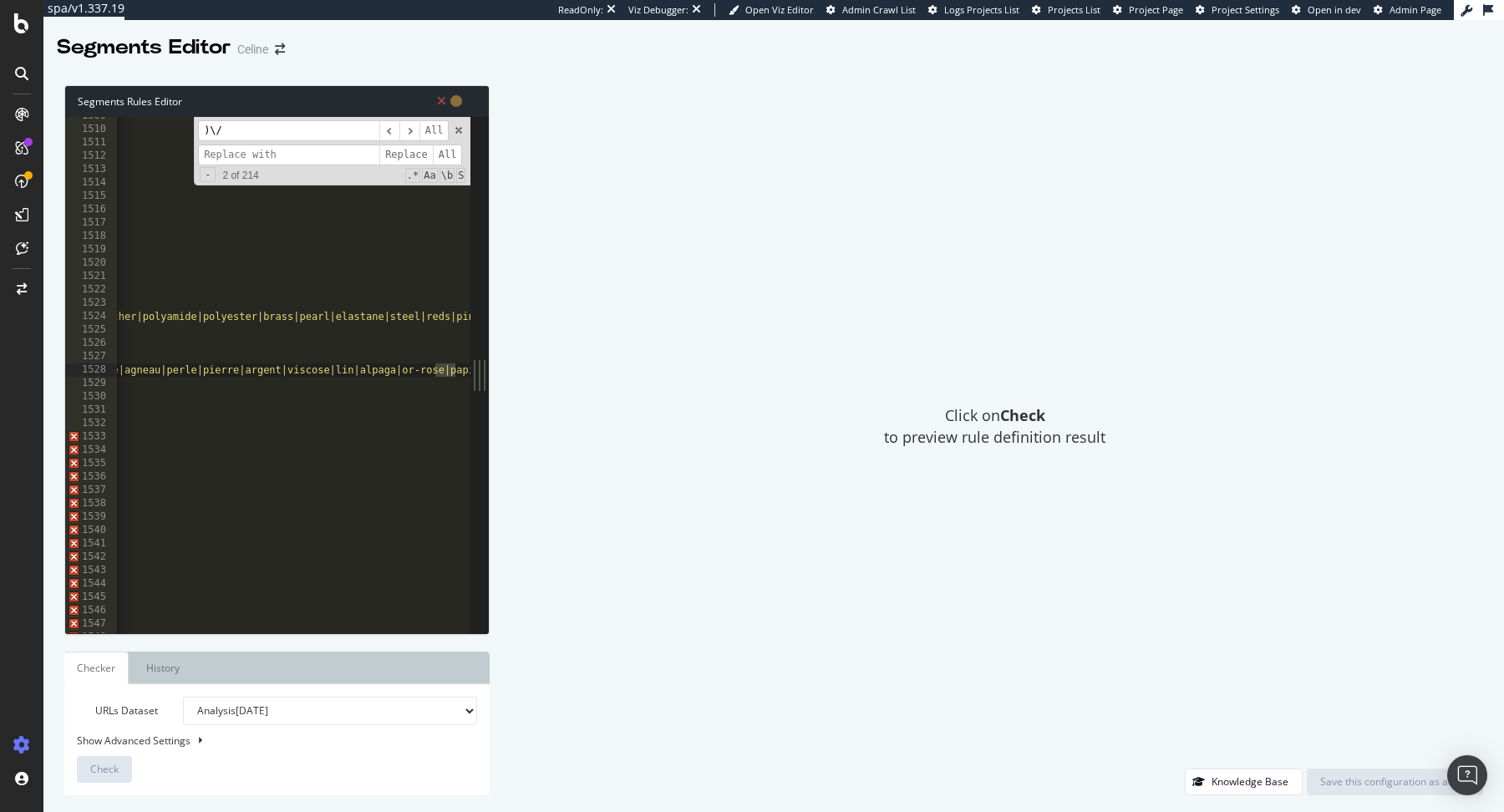
click at [240, 158] on input at bounding box center [288, 155] width 181 height 21
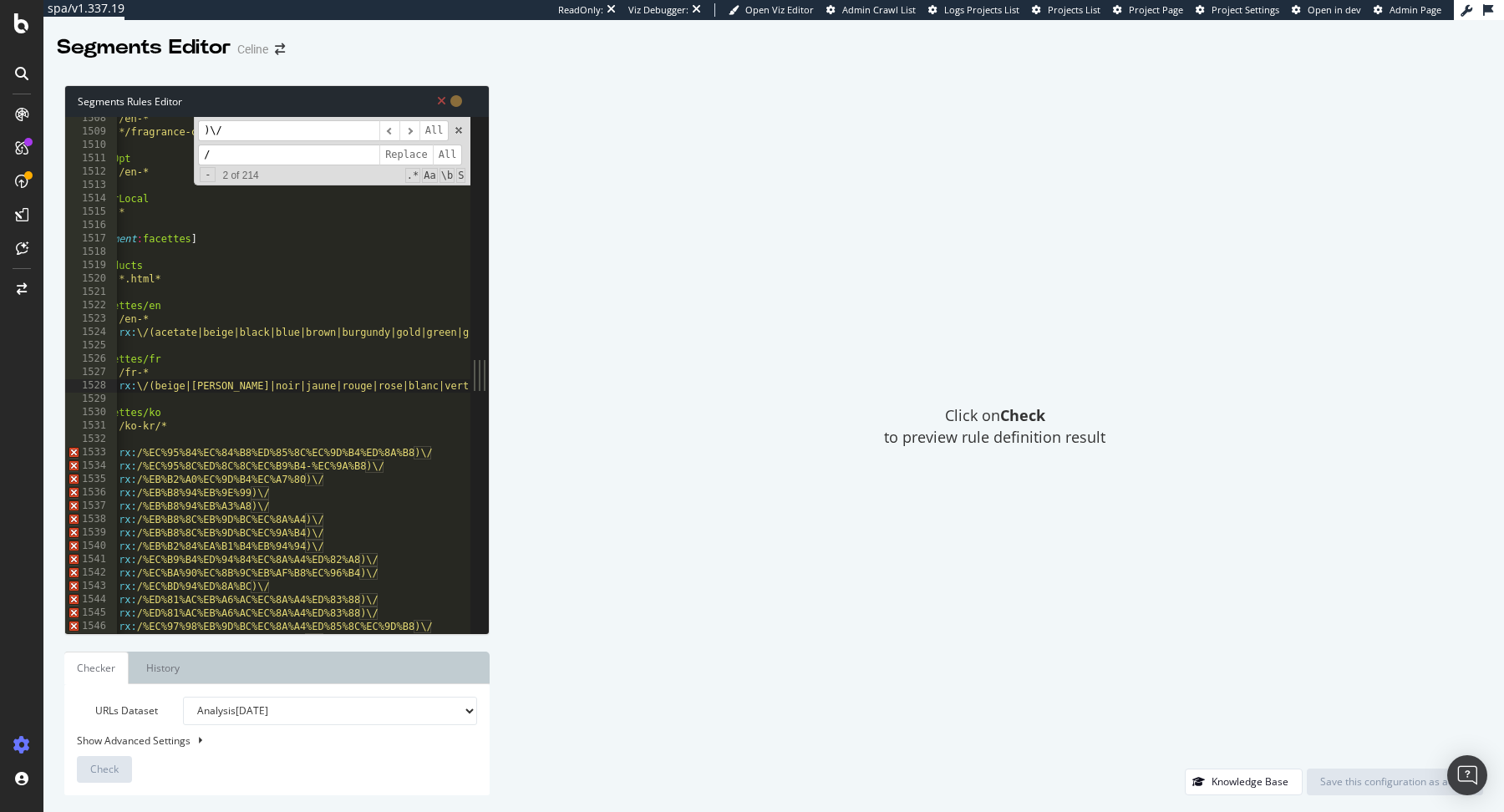
scroll to position [0, 0]
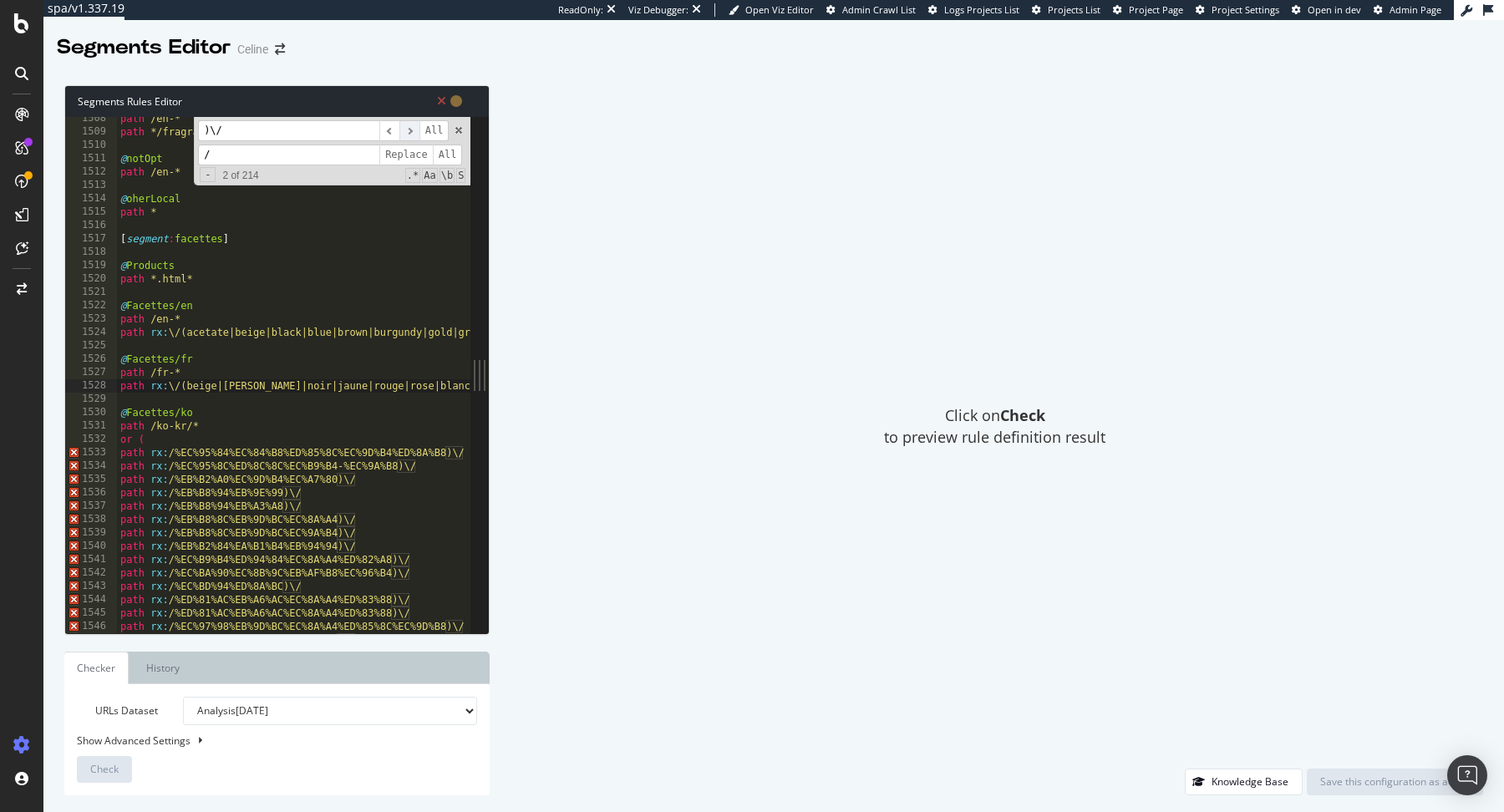
type input "/"
click at [405, 131] on span "​" at bounding box center [409, 130] width 20 height 21
click at [405, 155] on span "Replace" at bounding box center [406, 155] width 53 height 21
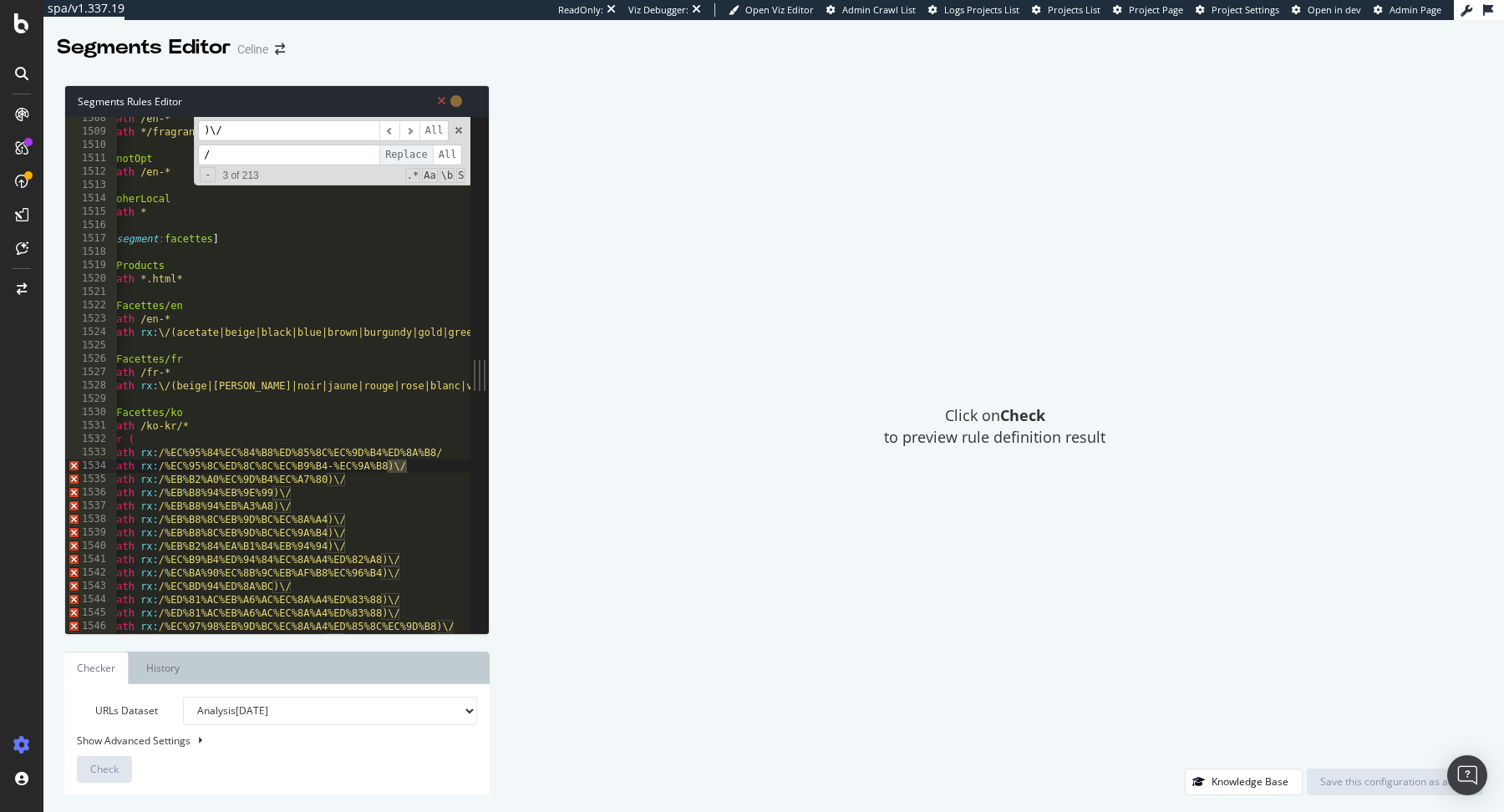
click at [405, 155] on span "Replace" at bounding box center [406, 155] width 53 height 21
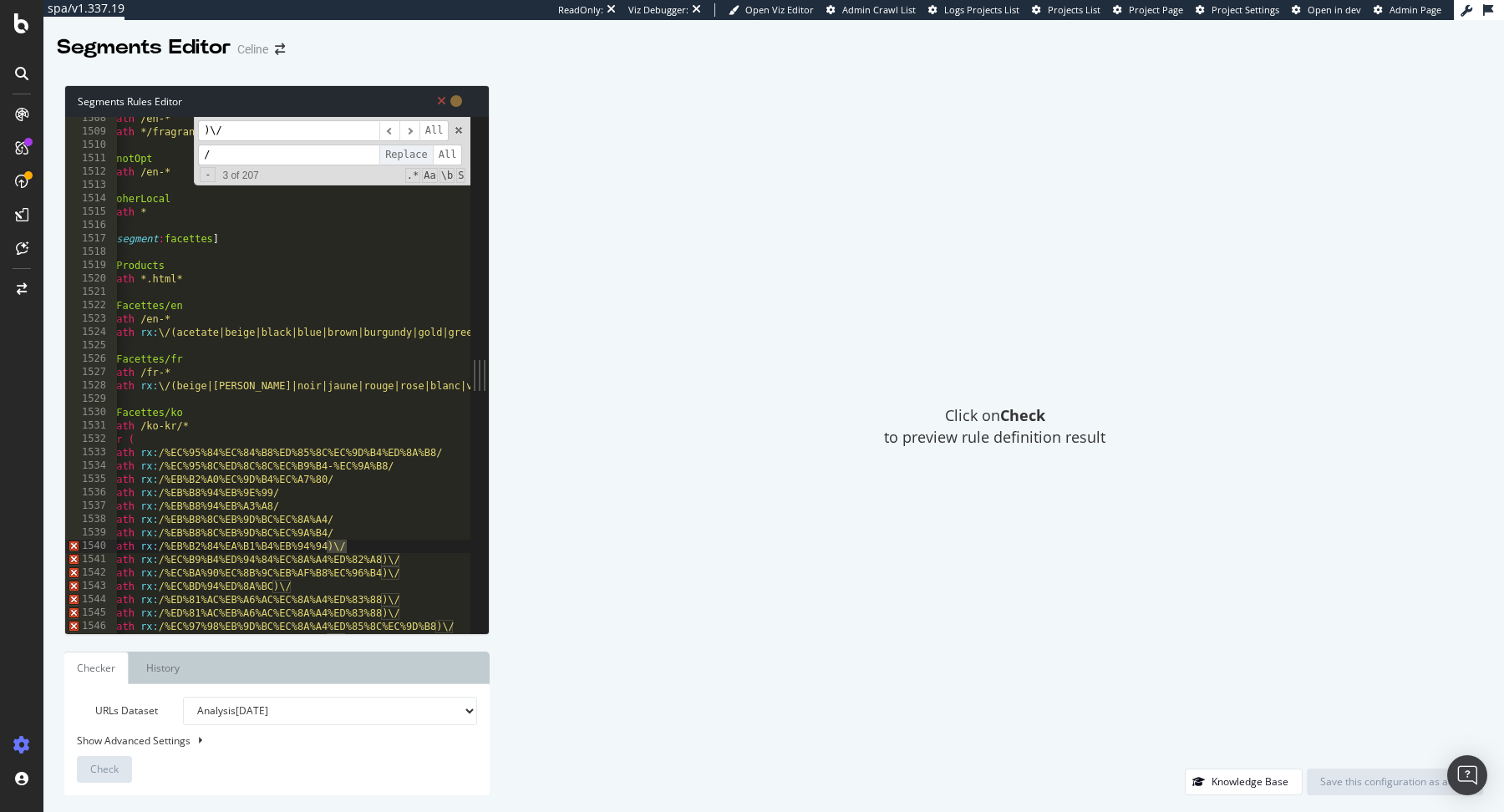
click at [405, 155] on span "Replace" at bounding box center [406, 155] width 53 height 21
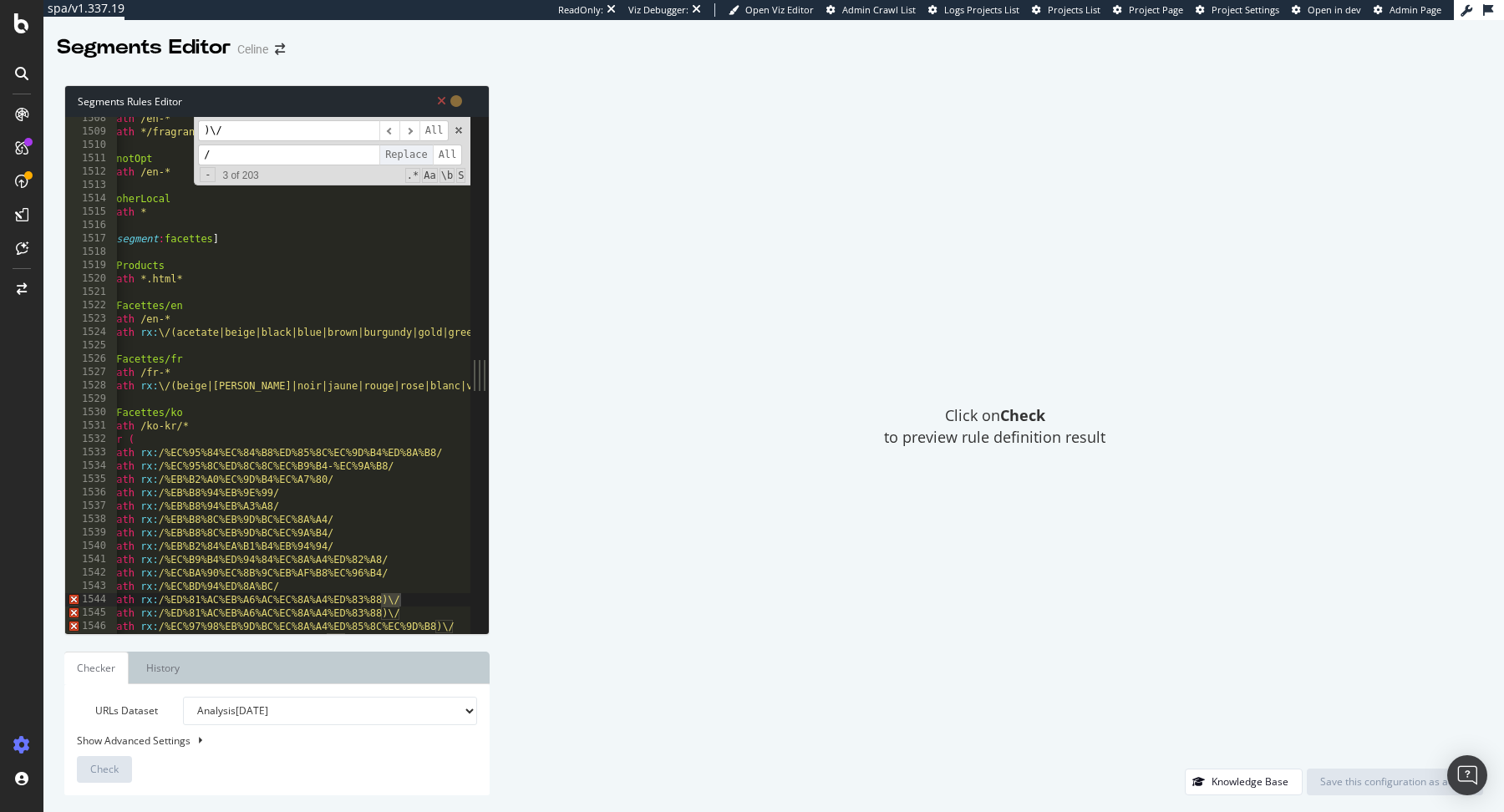
click at [405, 155] on span "Replace" at bounding box center [406, 155] width 53 height 21
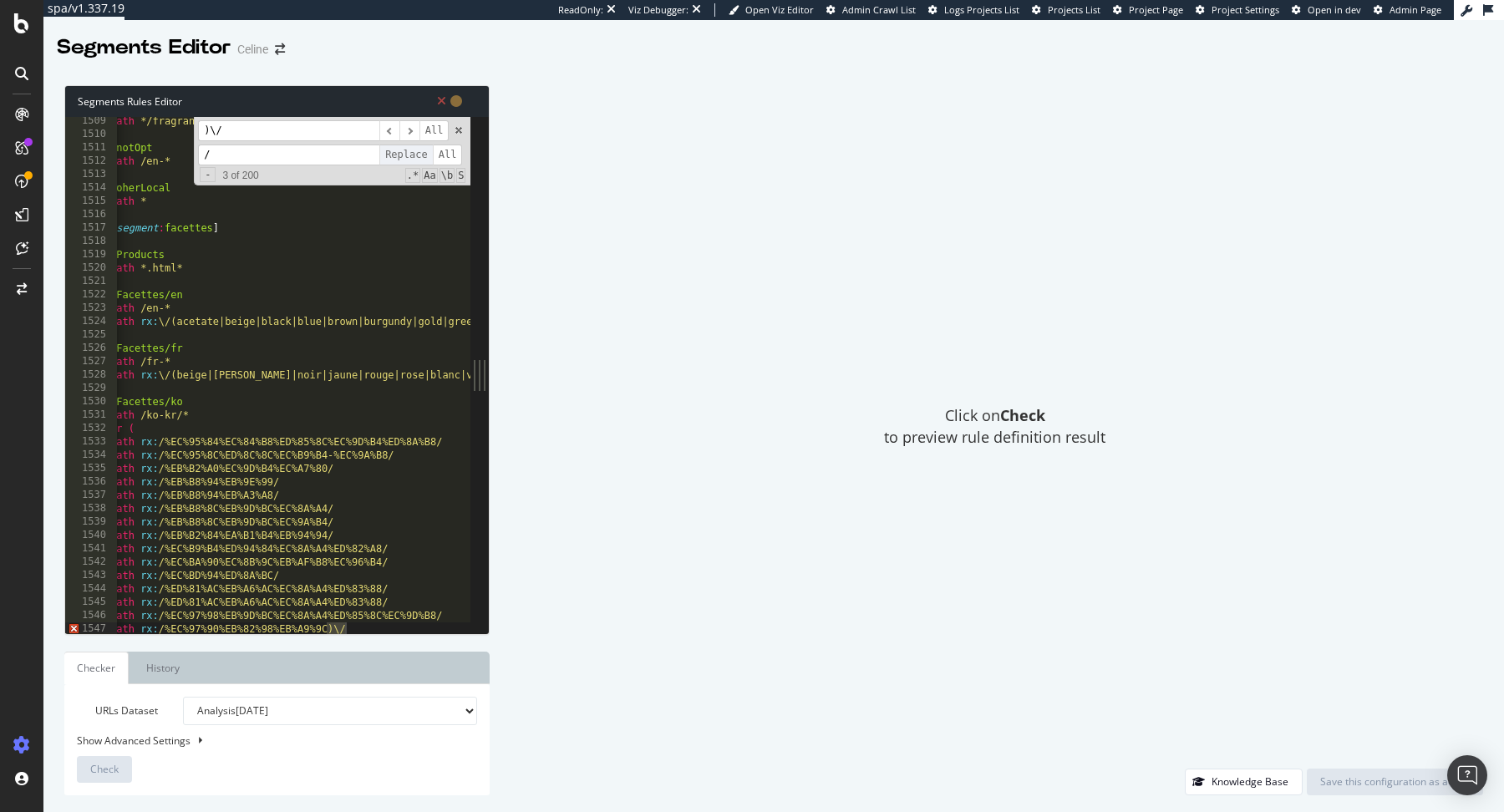
click at [405, 155] on span "Replace" at bounding box center [406, 155] width 53 height 21
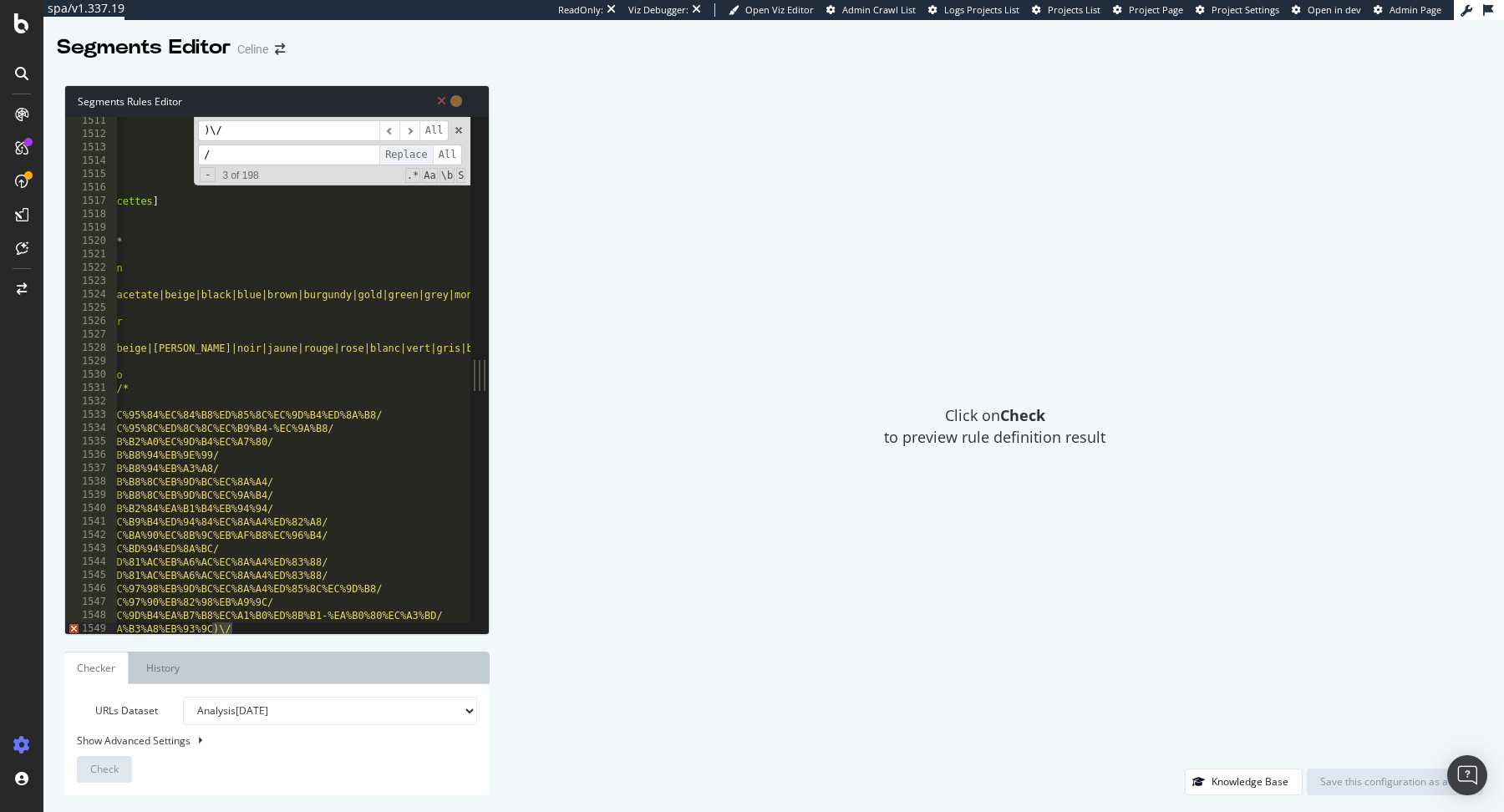
click at [405, 155] on span "Replace" at bounding box center [406, 155] width 53 height 21
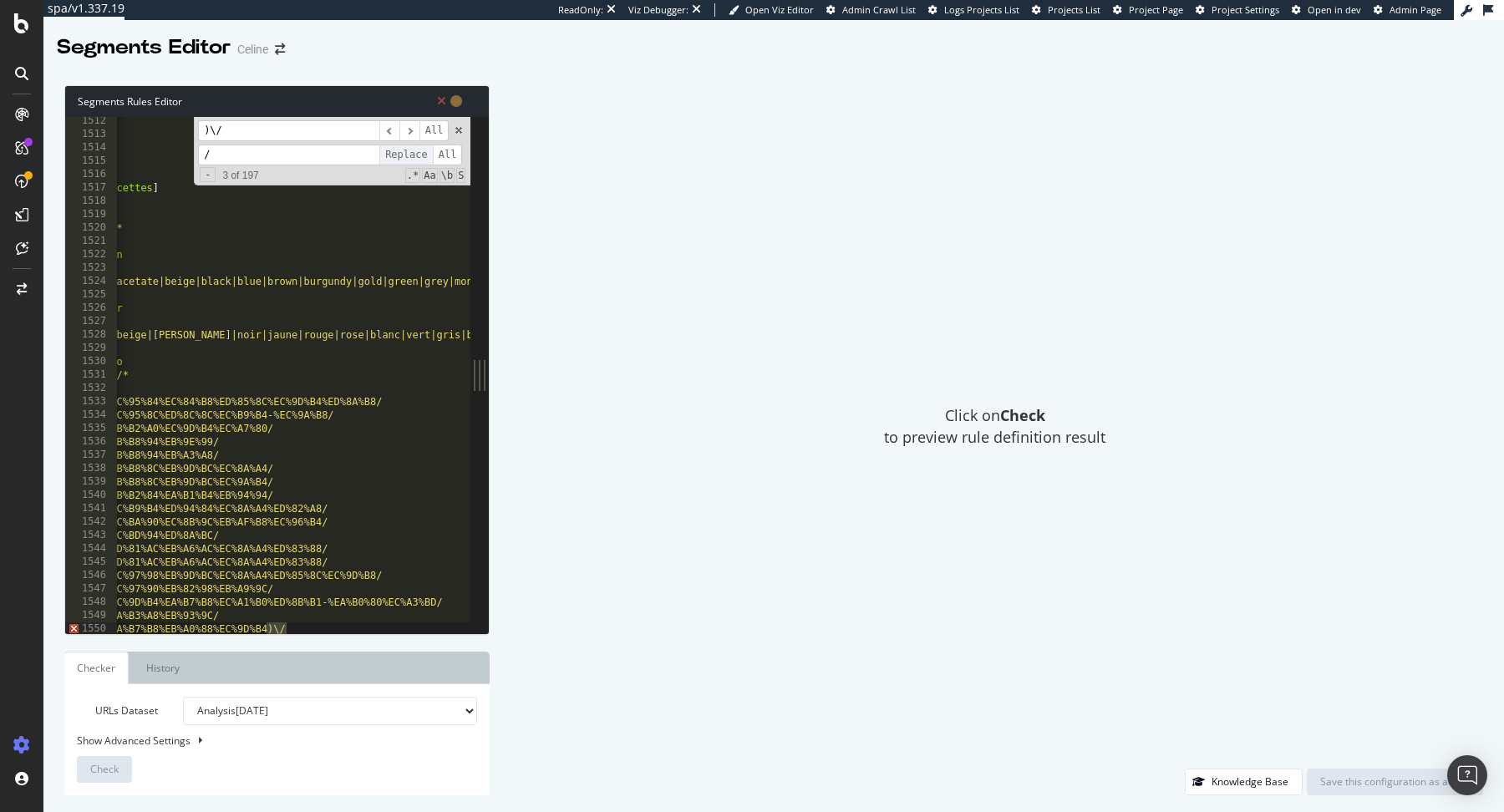
click at [405, 155] on span "Replace" at bounding box center [406, 155] width 53 height 21
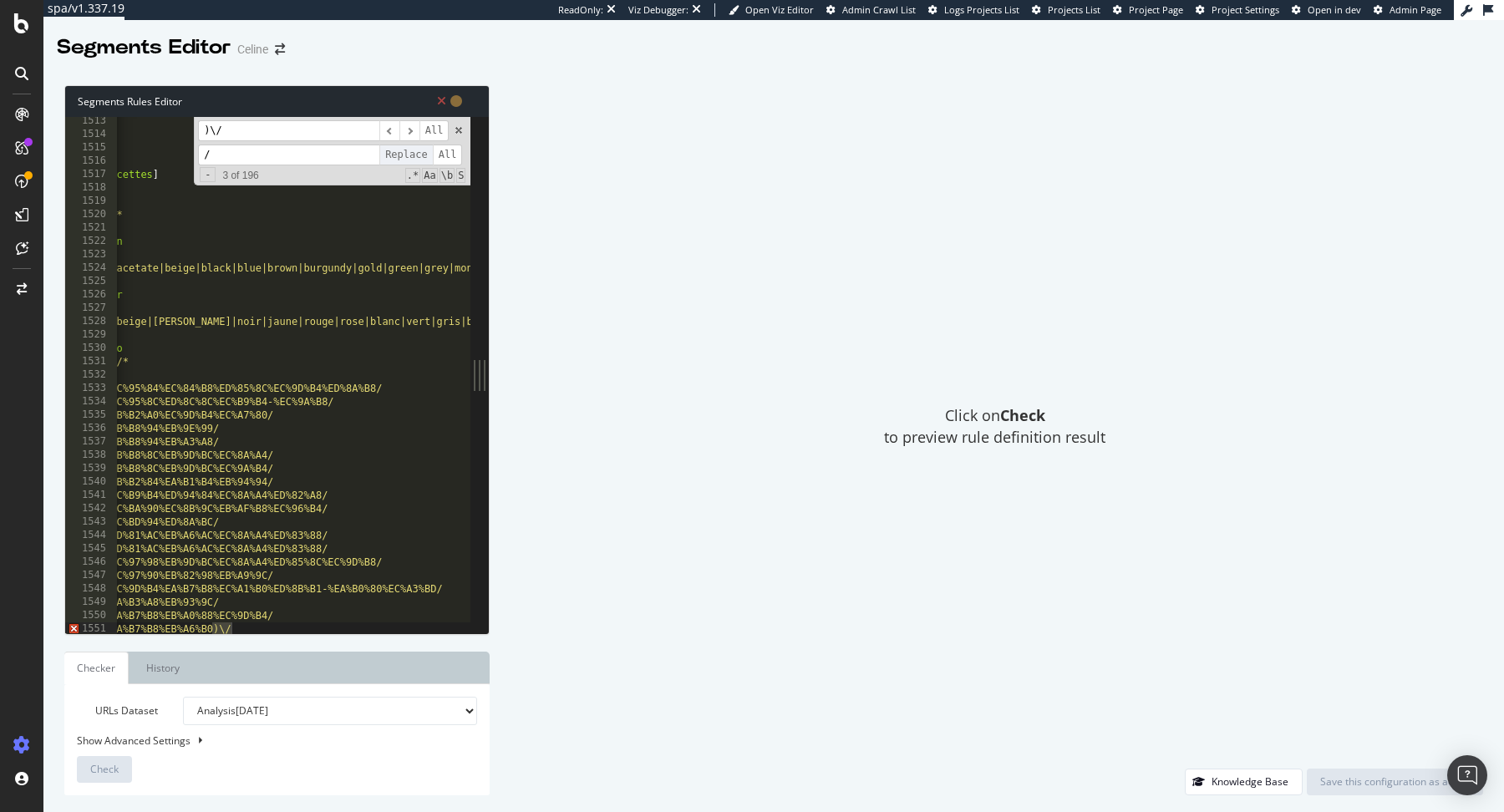
click at [405, 155] on span "Replace" at bounding box center [406, 155] width 53 height 21
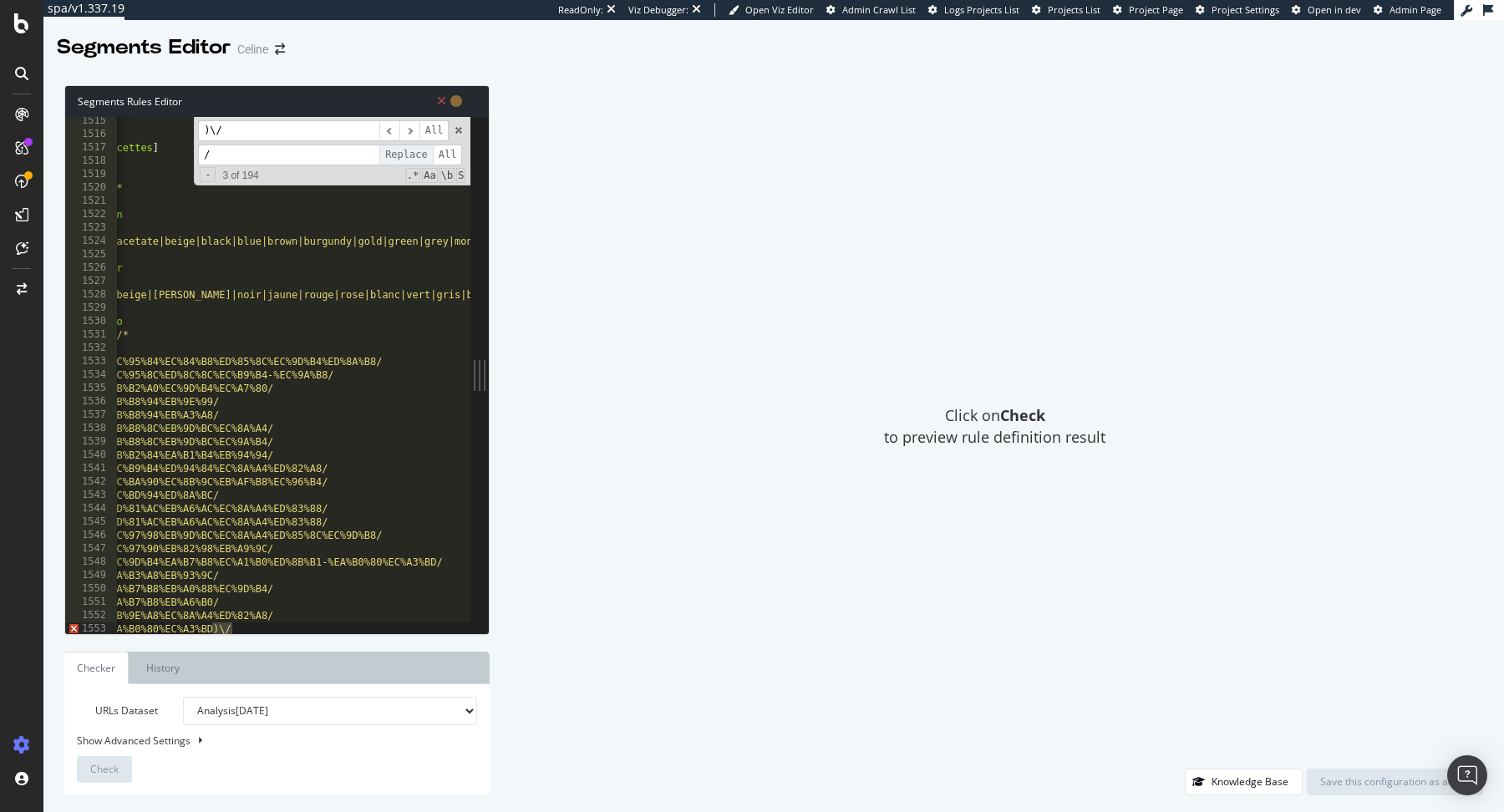
click at [405, 155] on span "Replace" at bounding box center [406, 155] width 53 height 21
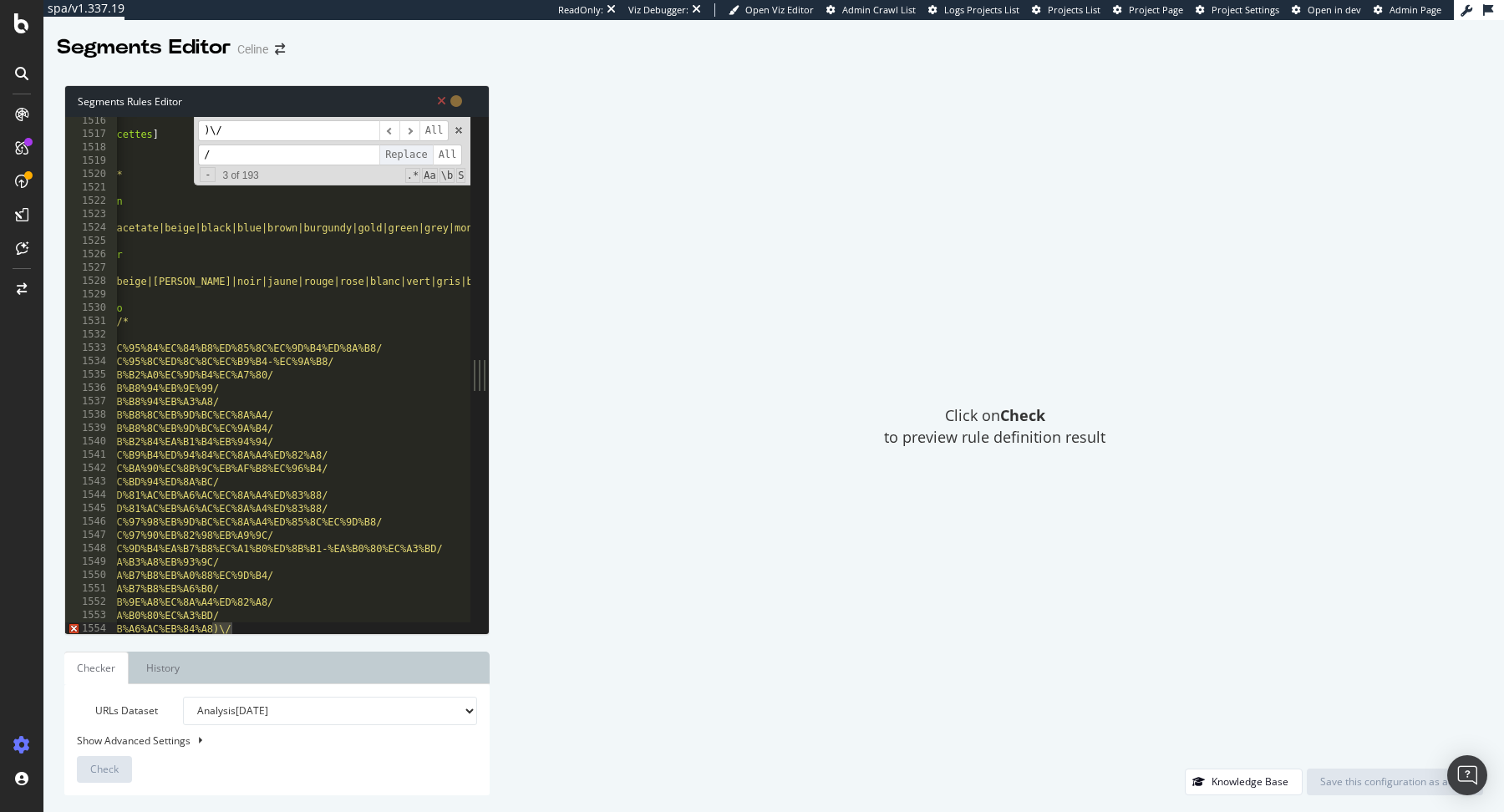
click at [405, 155] on span "Replace" at bounding box center [406, 155] width 53 height 21
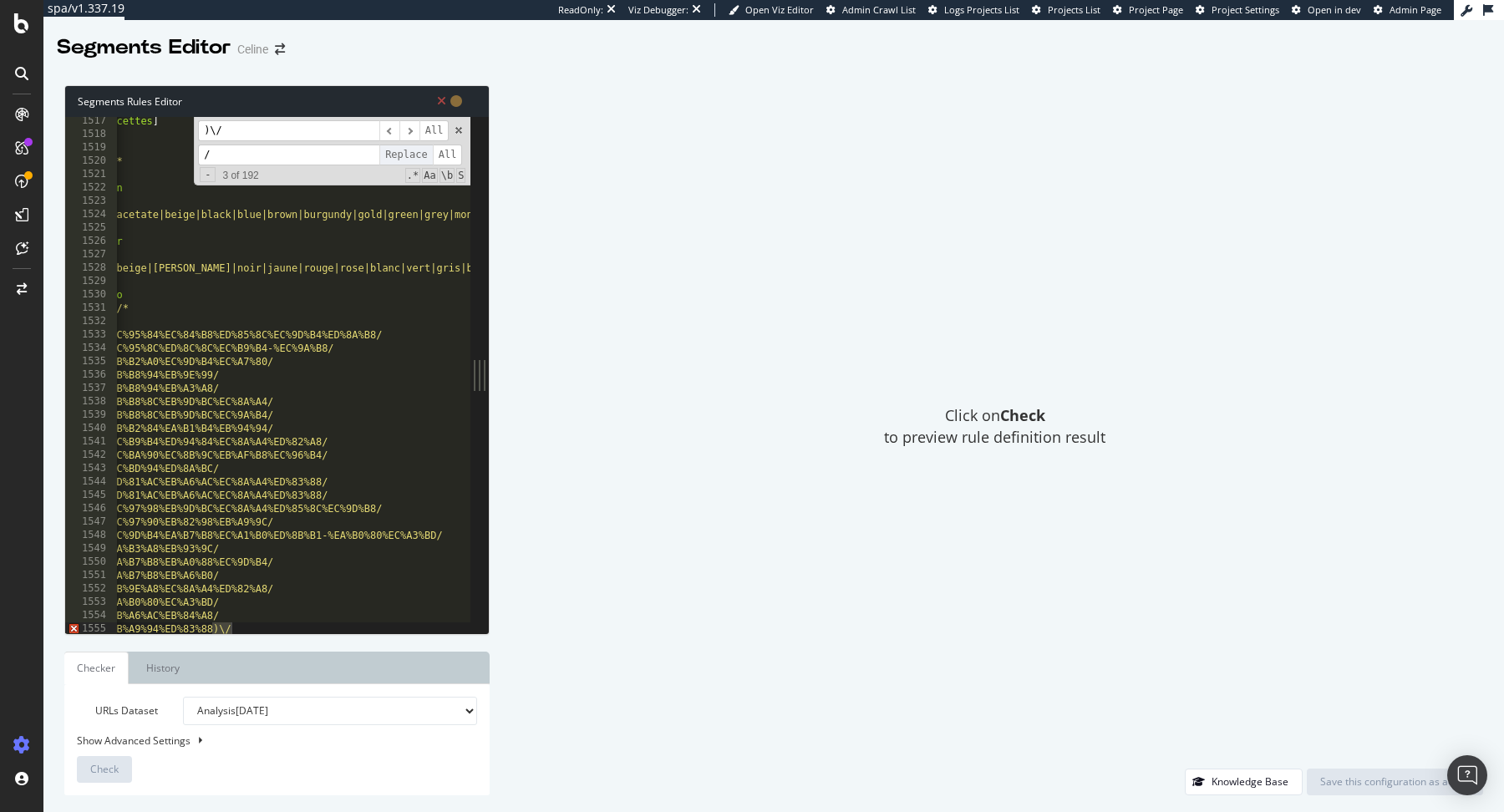
click at [405, 155] on span "Replace" at bounding box center [406, 155] width 53 height 21
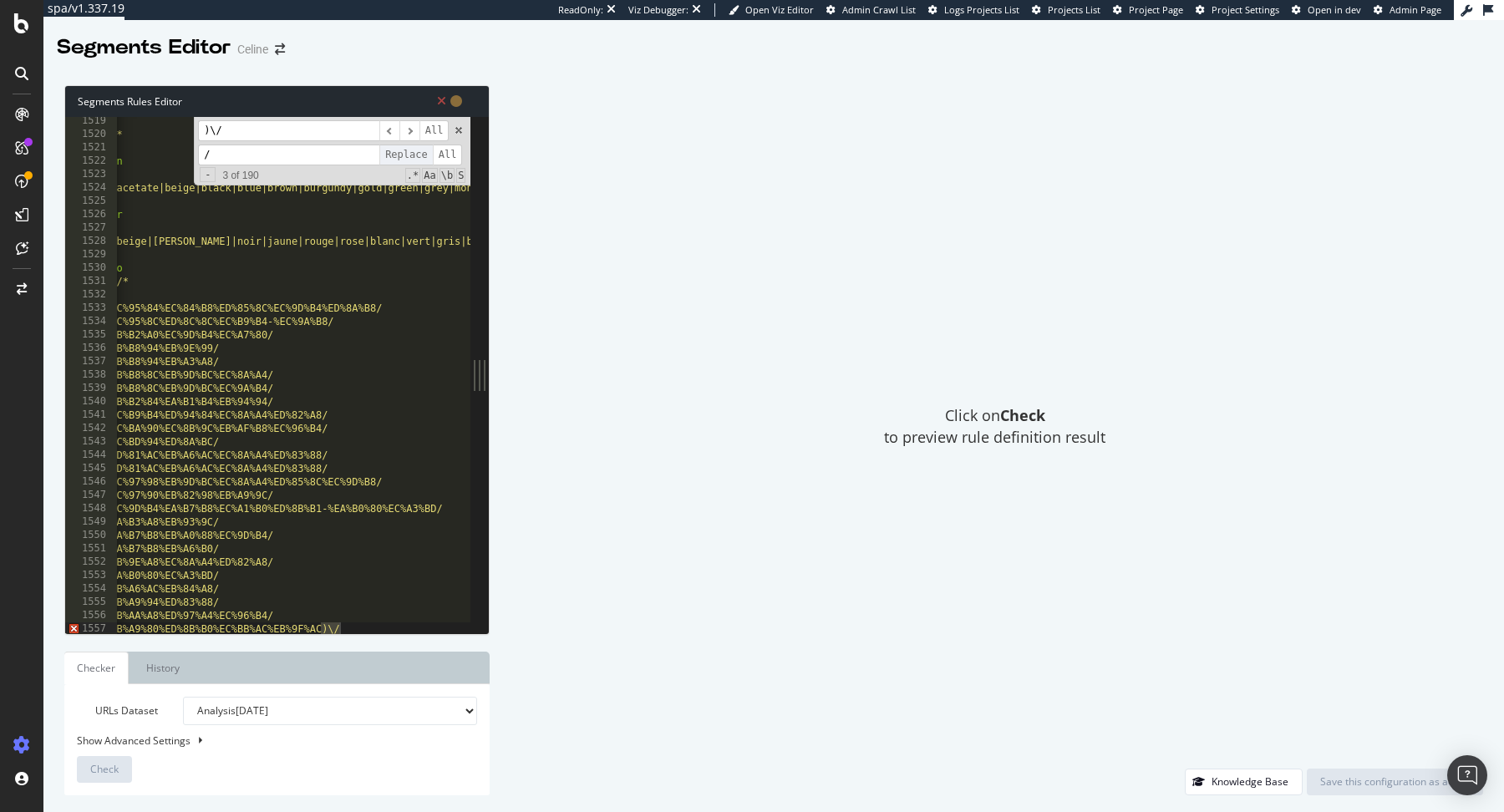
click at [405, 155] on span "Replace" at bounding box center [406, 155] width 53 height 21
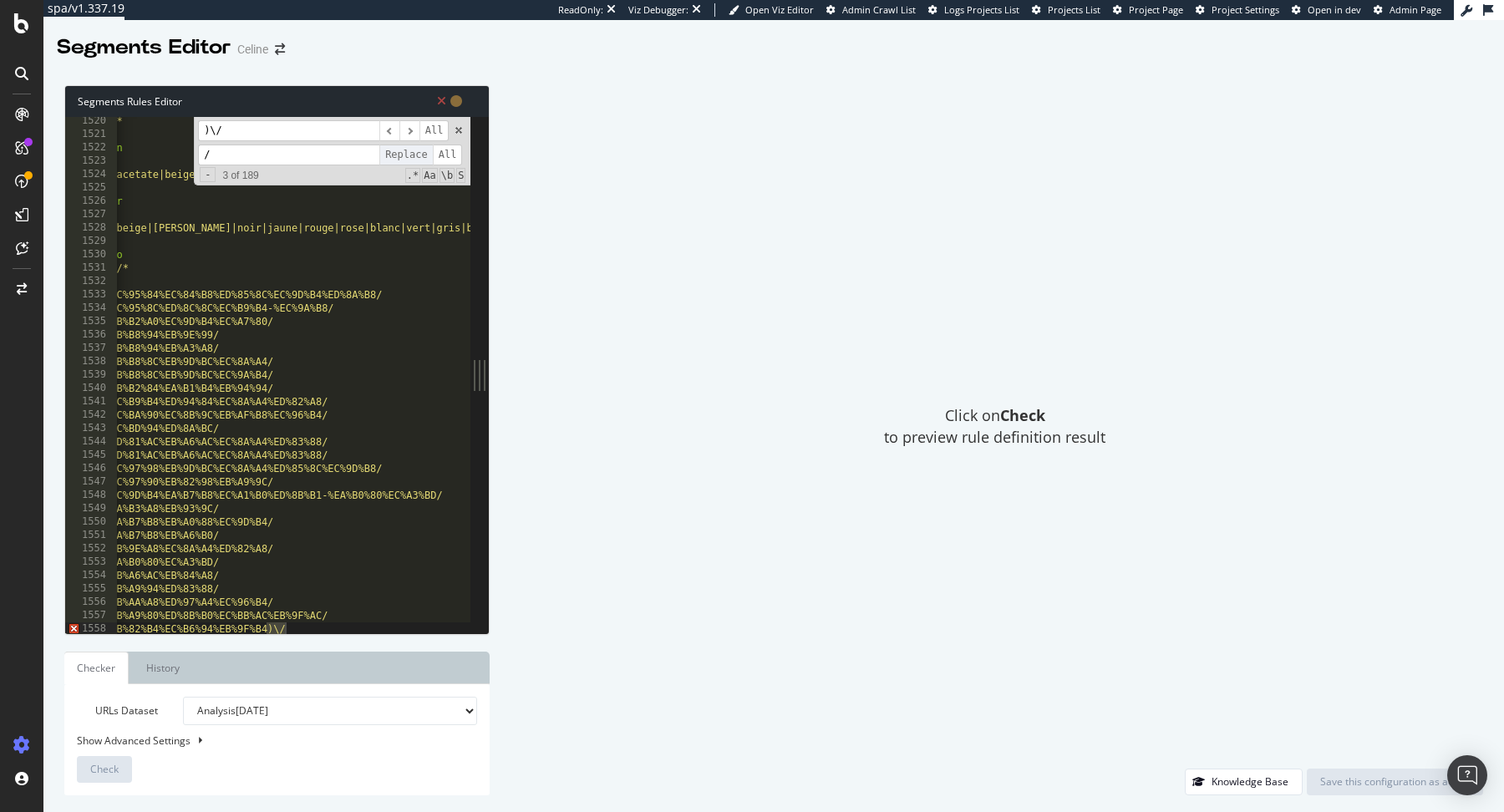
click at [405, 155] on span "Replace" at bounding box center [406, 155] width 53 height 21
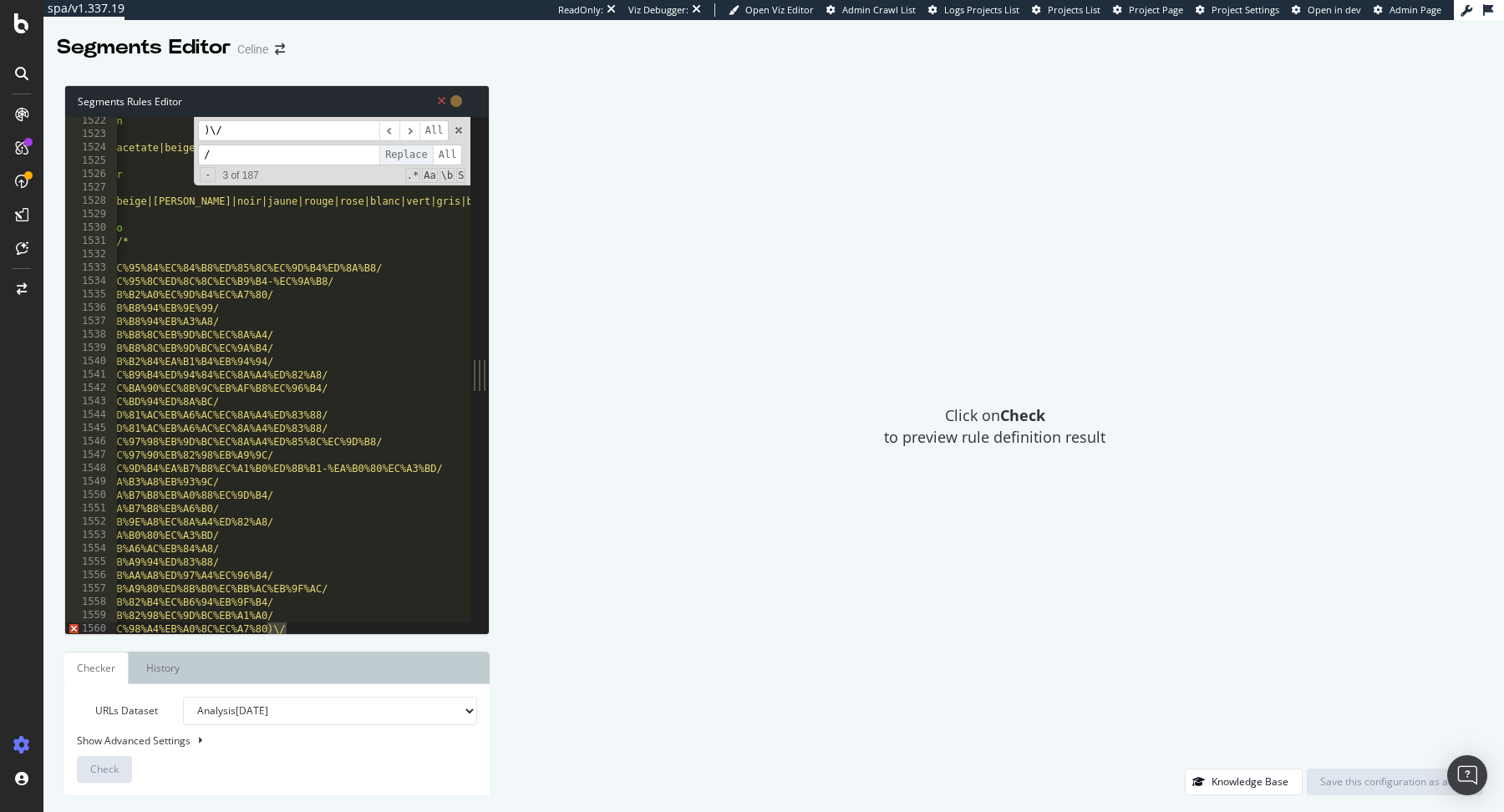
click at [405, 155] on span "Replace" at bounding box center [406, 155] width 53 height 21
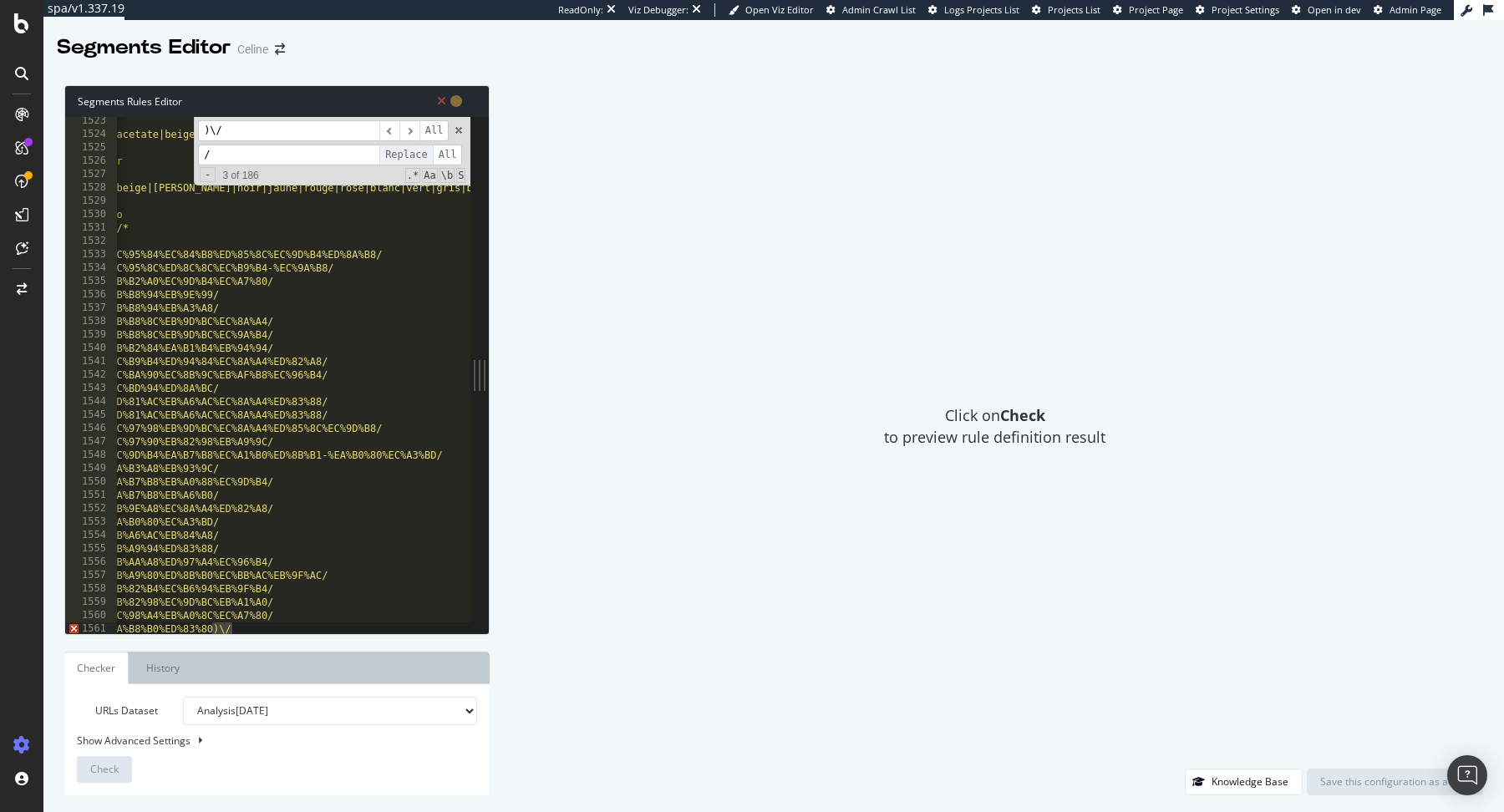
click at [405, 155] on span "Replace" at bounding box center [406, 155] width 53 height 21
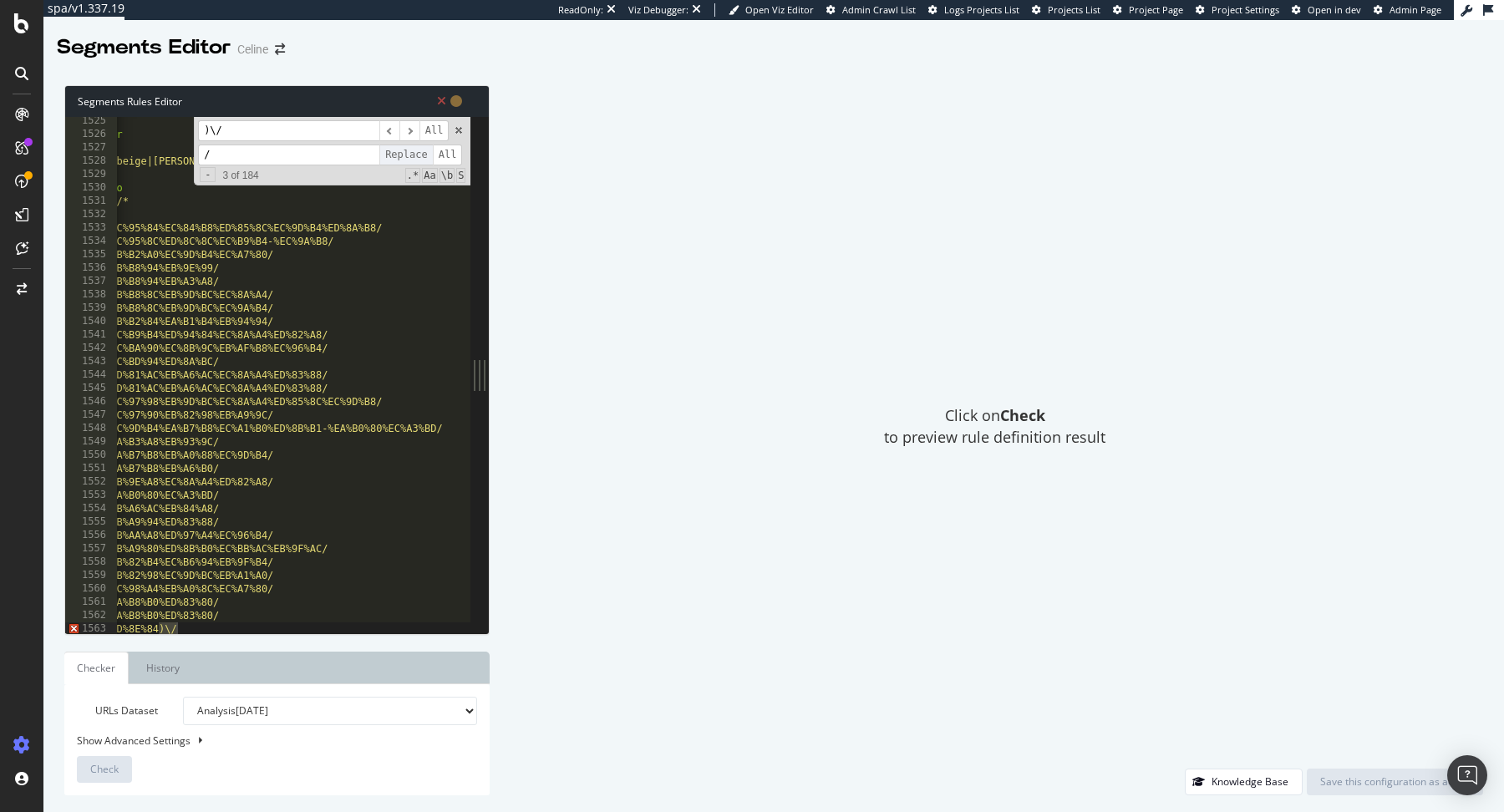
click at [405, 155] on span "Replace" at bounding box center [406, 155] width 53 height 21
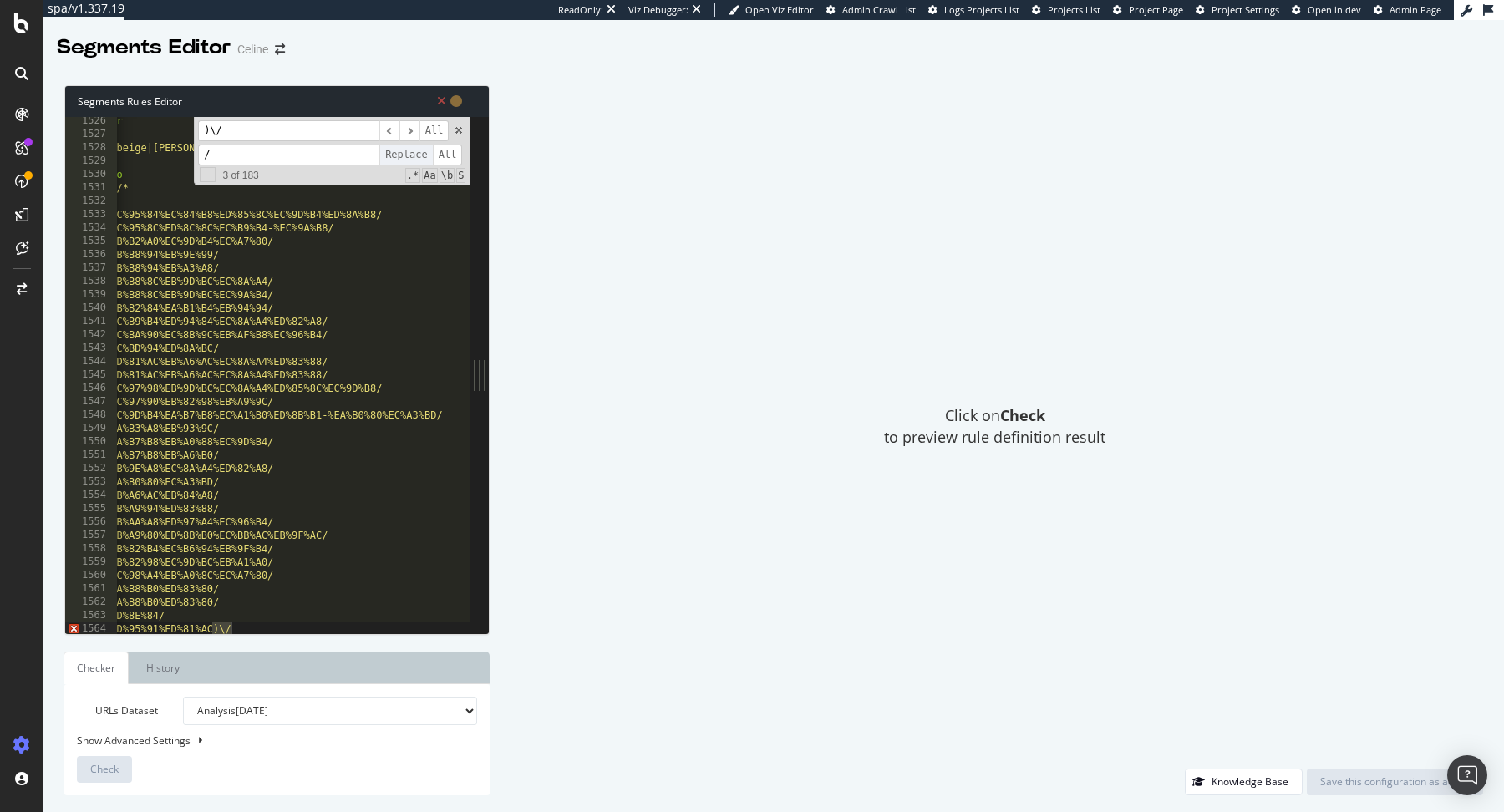
click at [405, 155] on span "Replace" at bounding box center [406, 155] width 53 height 21
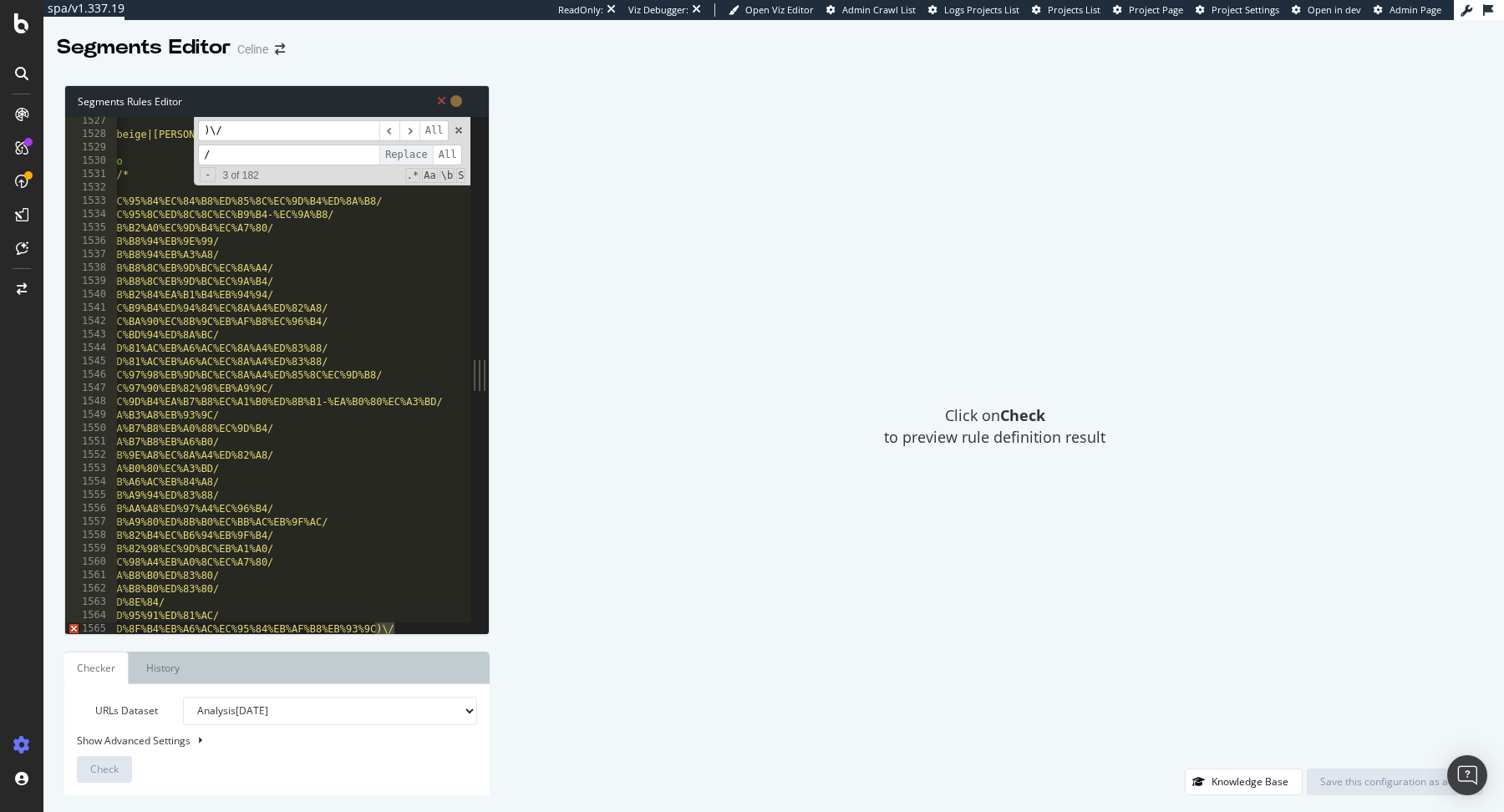
click at [405, 155] on span "Replace" at bounding box center [406, 155] width 53 height 21
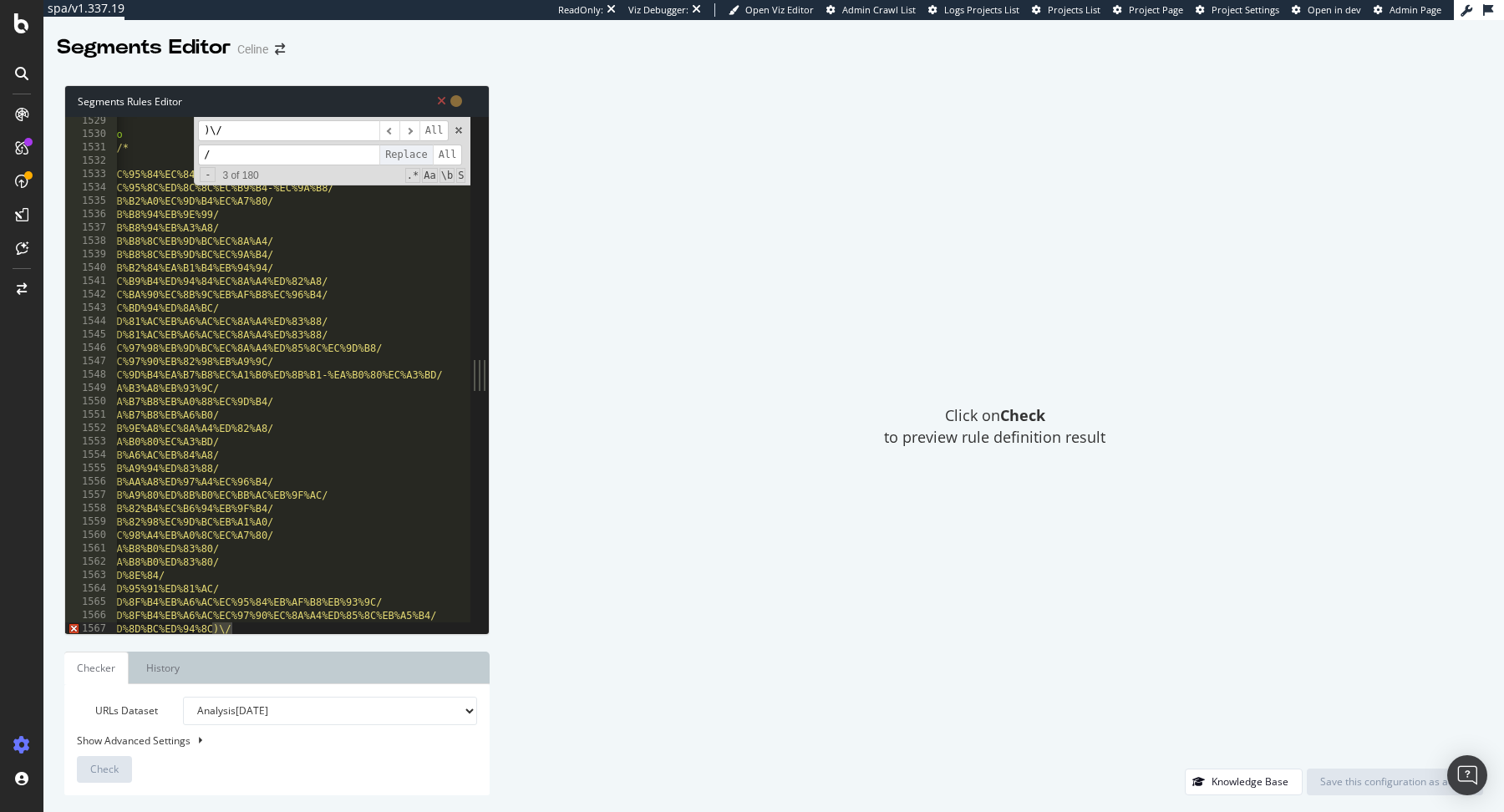
click at [405, 155] on span "Replace" at bounding box center [406, 155] width 53 height 21
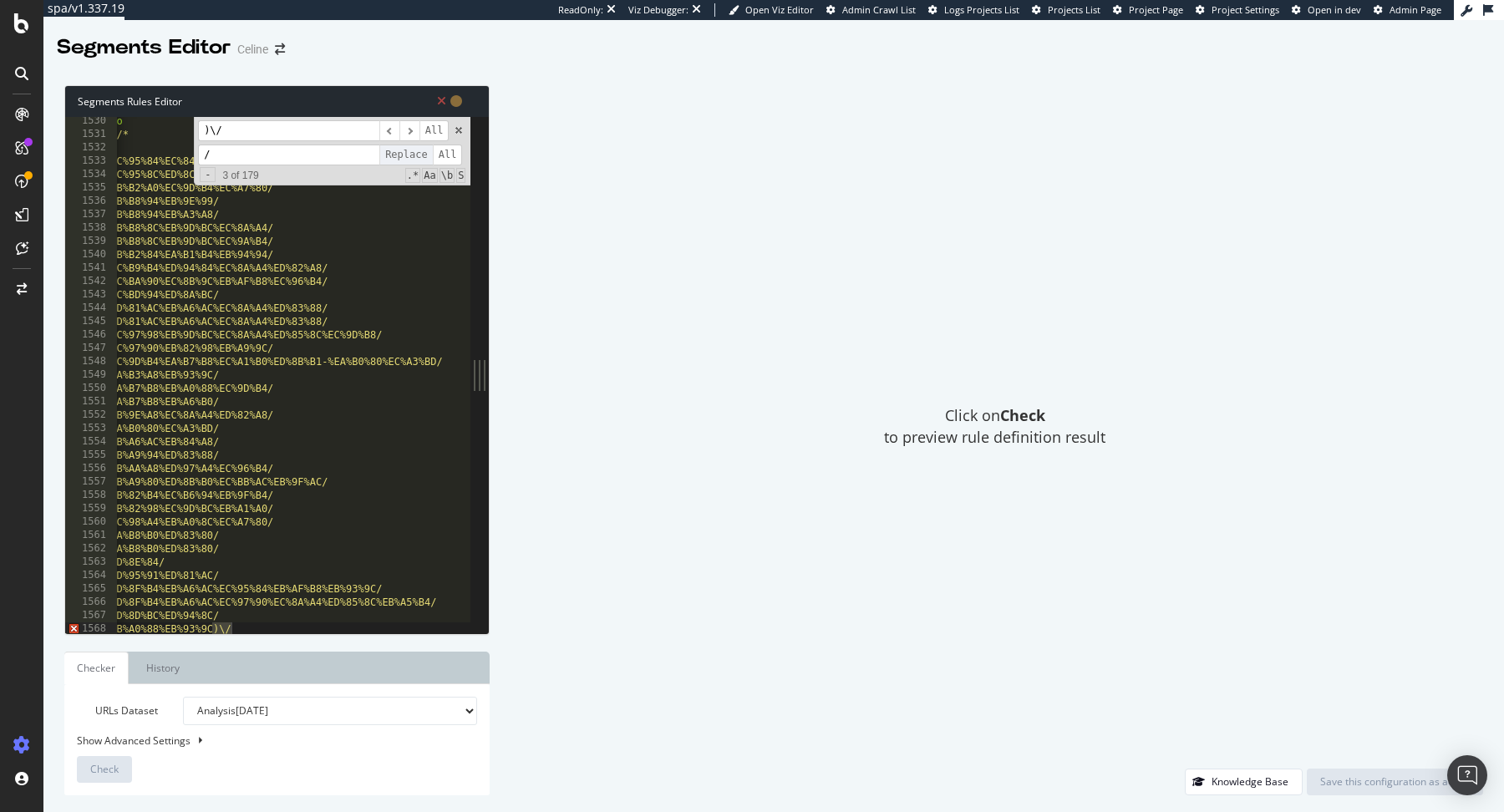
click at [405, 155] on span "Replace" at bounding box center [406, 155] width 53 height 21
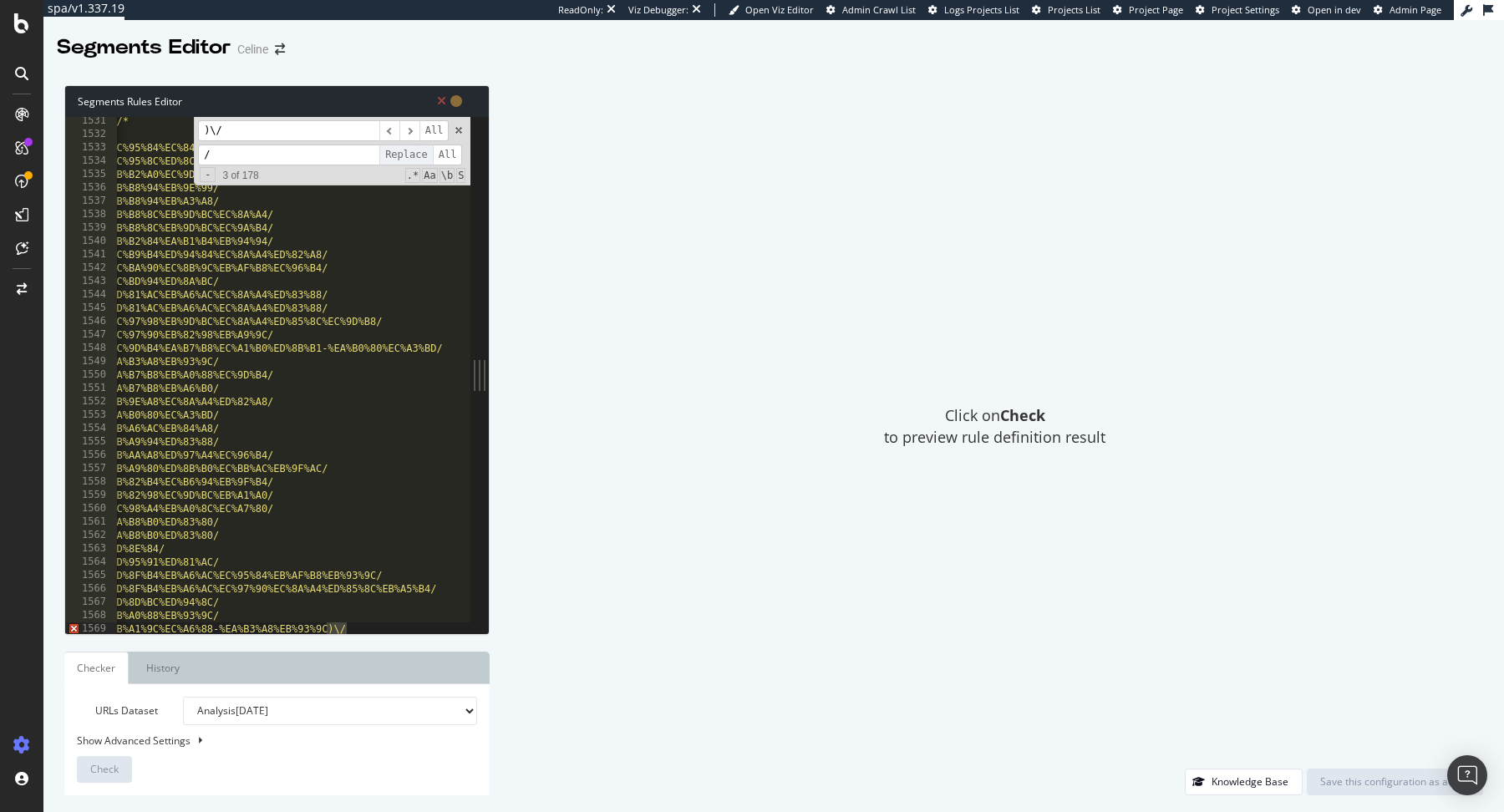
click at [405, 155] on span "Replace" at bounding box center [406, 155] width 53 height 21
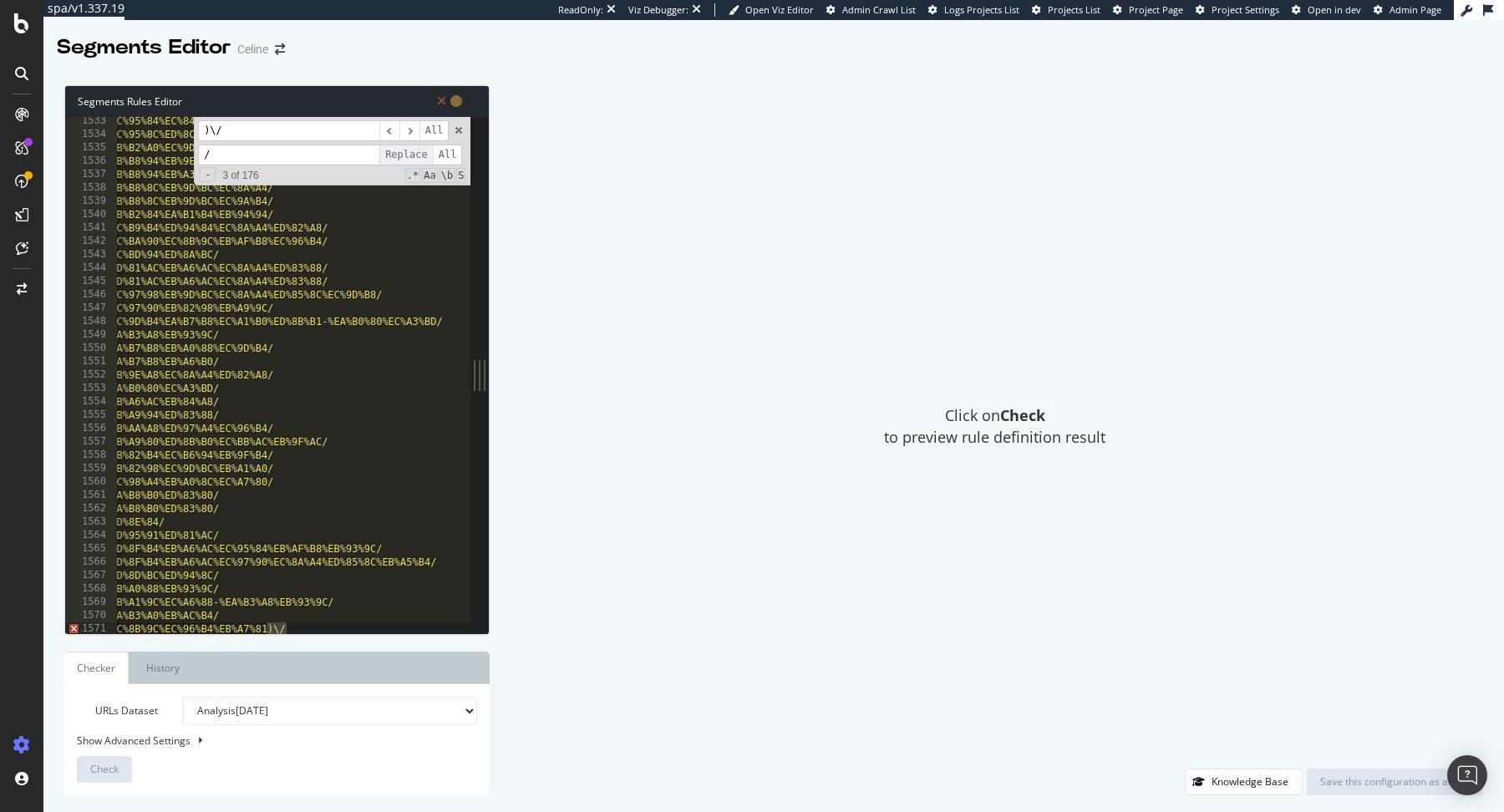
click at [405, 155] on span "Replace" at bounding box center [406, 155] width 53 height 21
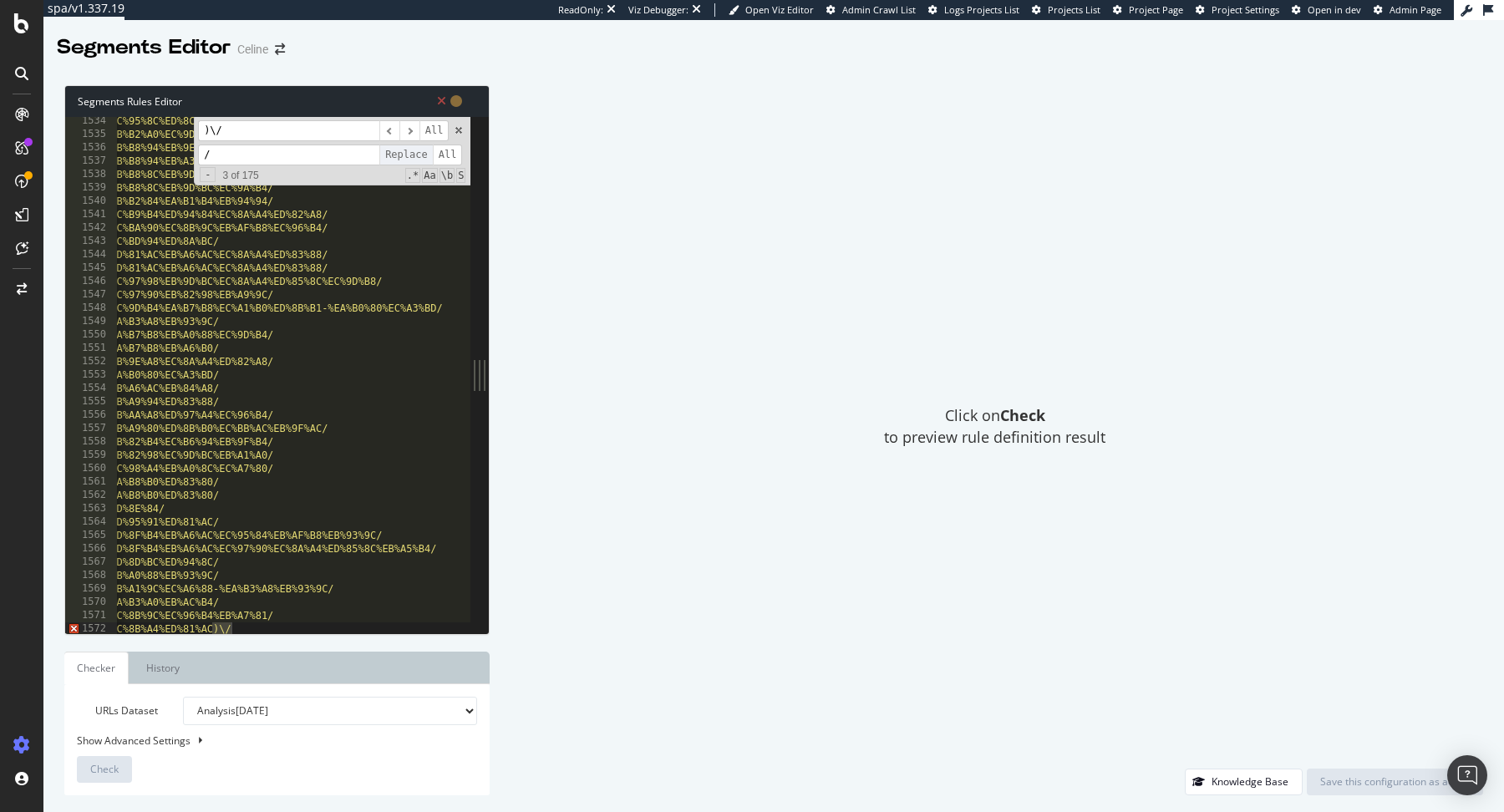
click at [405, 155] on span "Replace" at bounding box center [406, 155] width 53 height 21
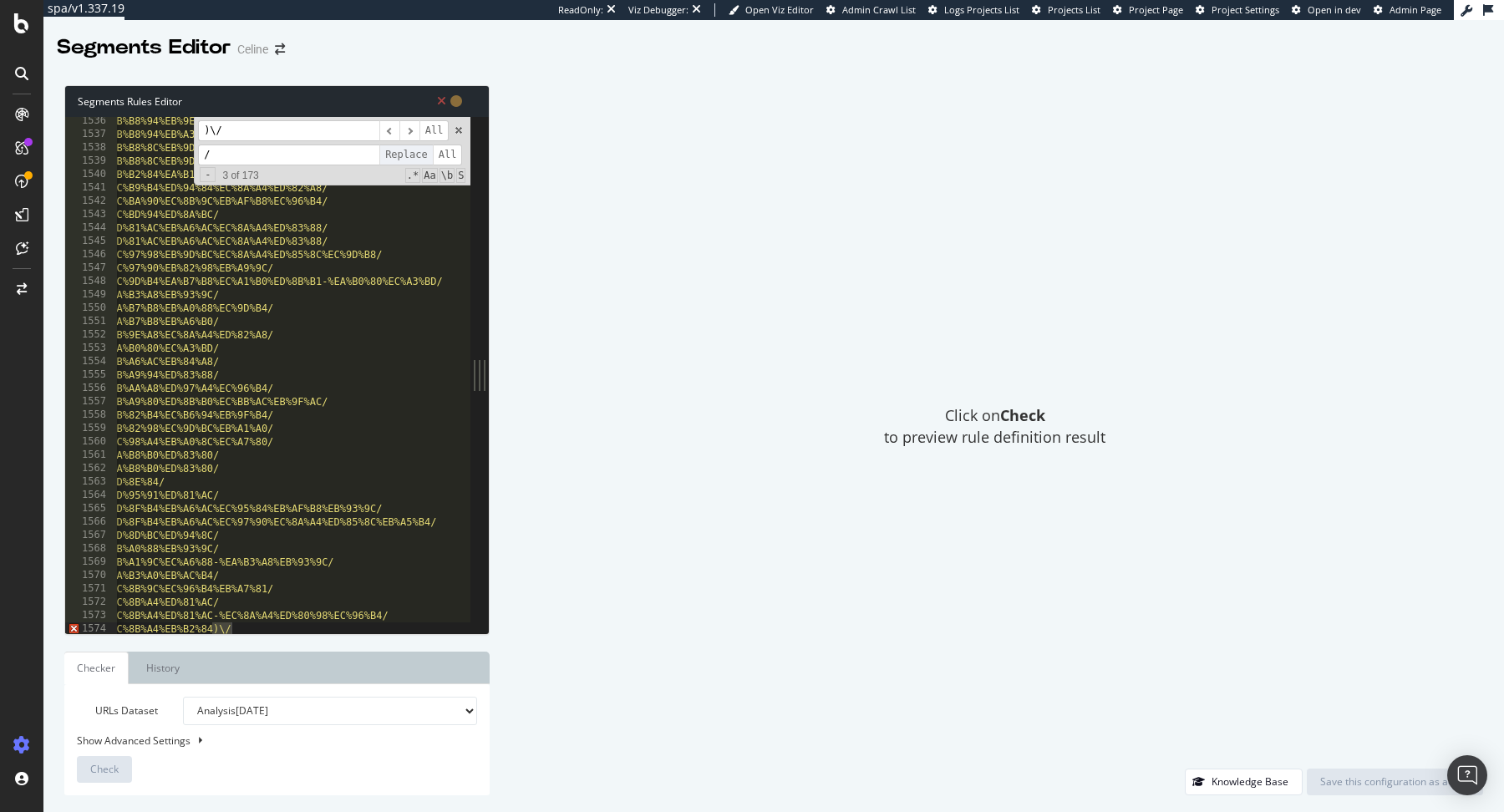
click at [405, 155] on span "Replace" at bounding box center [406, 155] width 53 height 21
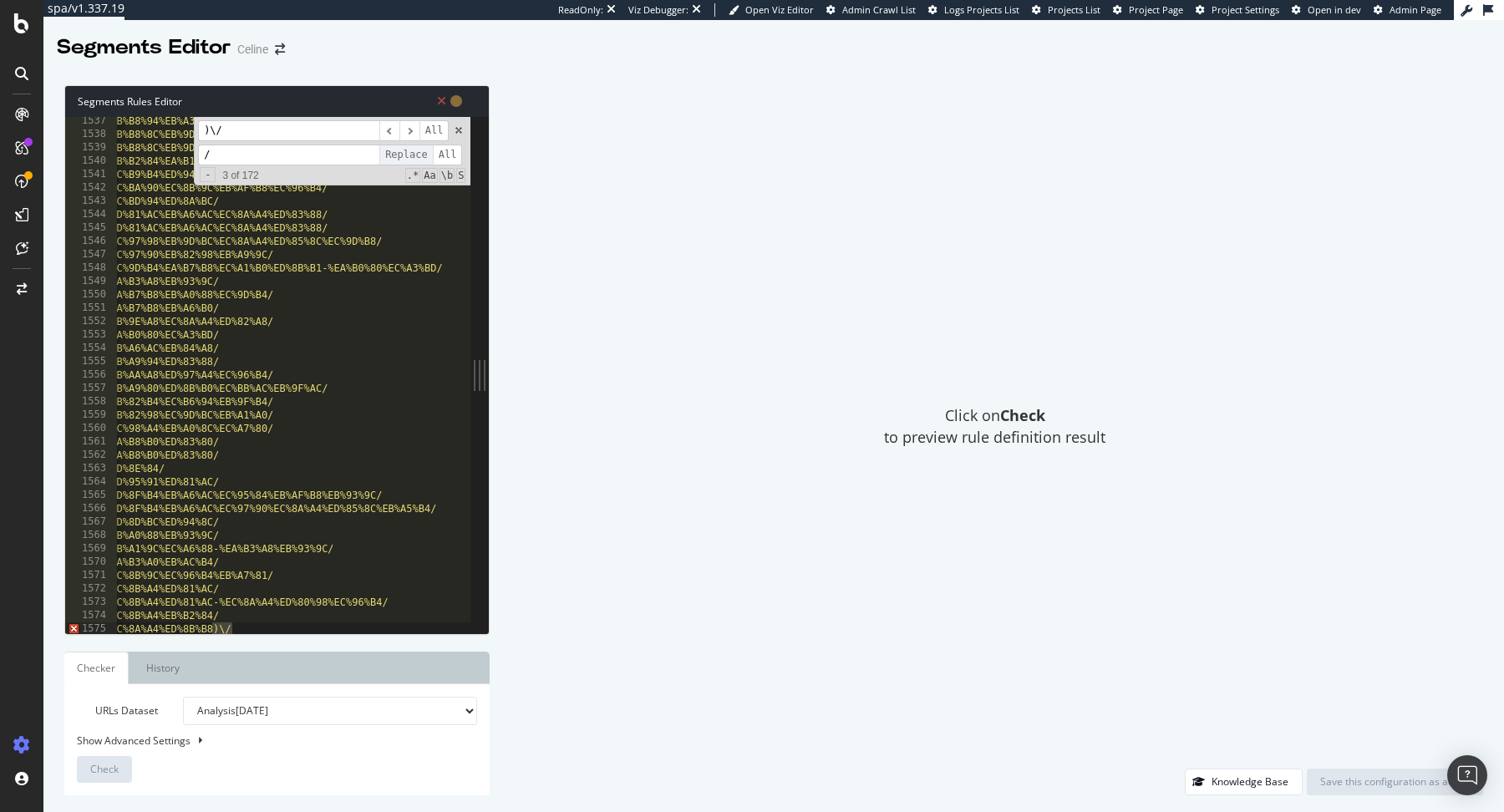
click at [405, 155] on span "Replace" at bounding box center [406, 155] width 53 height 21
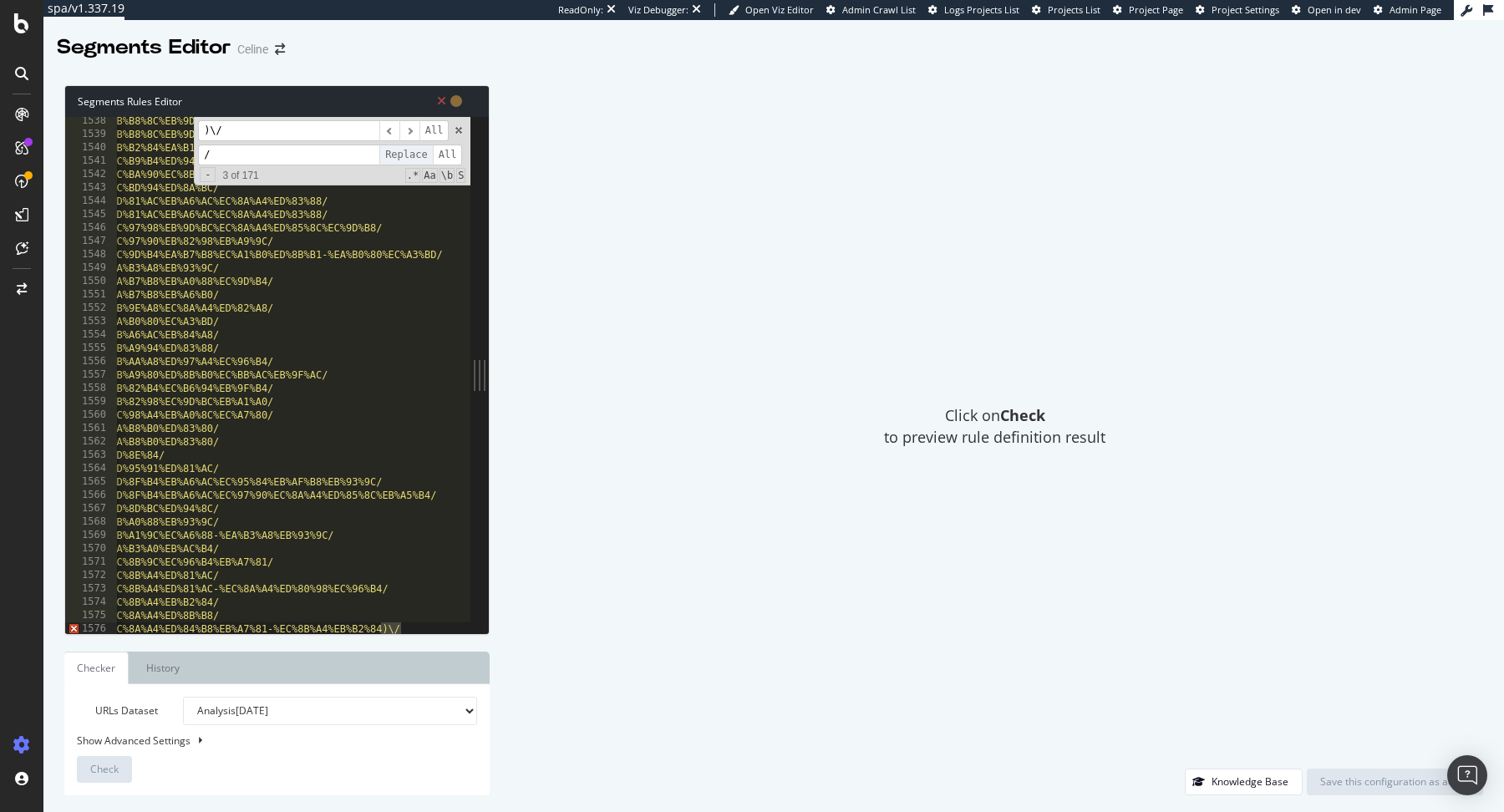
click at [405, 155] on span "Replace" at bounding box center [406, 155] width 53 height 21
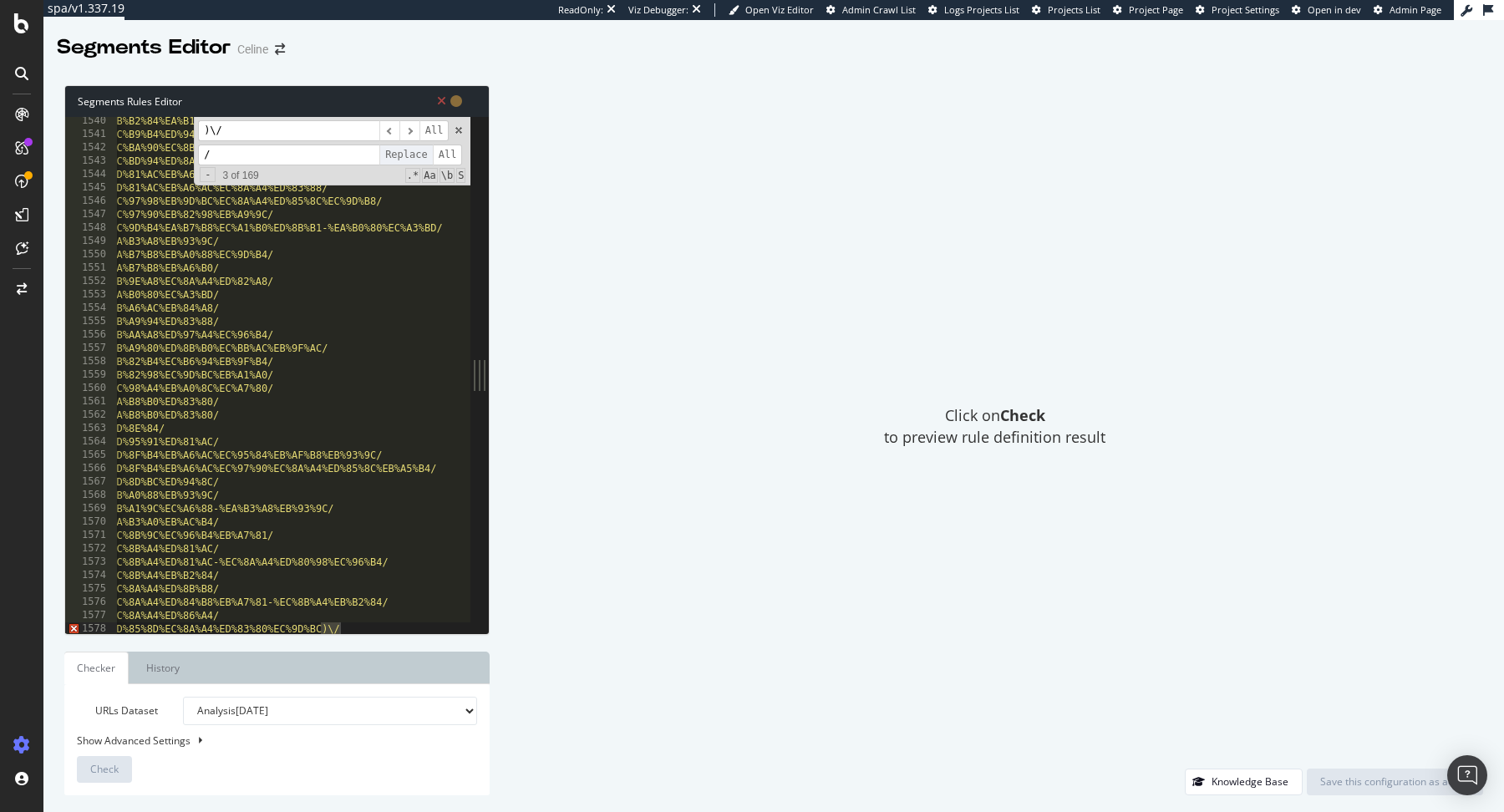
click at [405, 155] on span "Replace" at bounding box center [406, 155] width 53 height 21
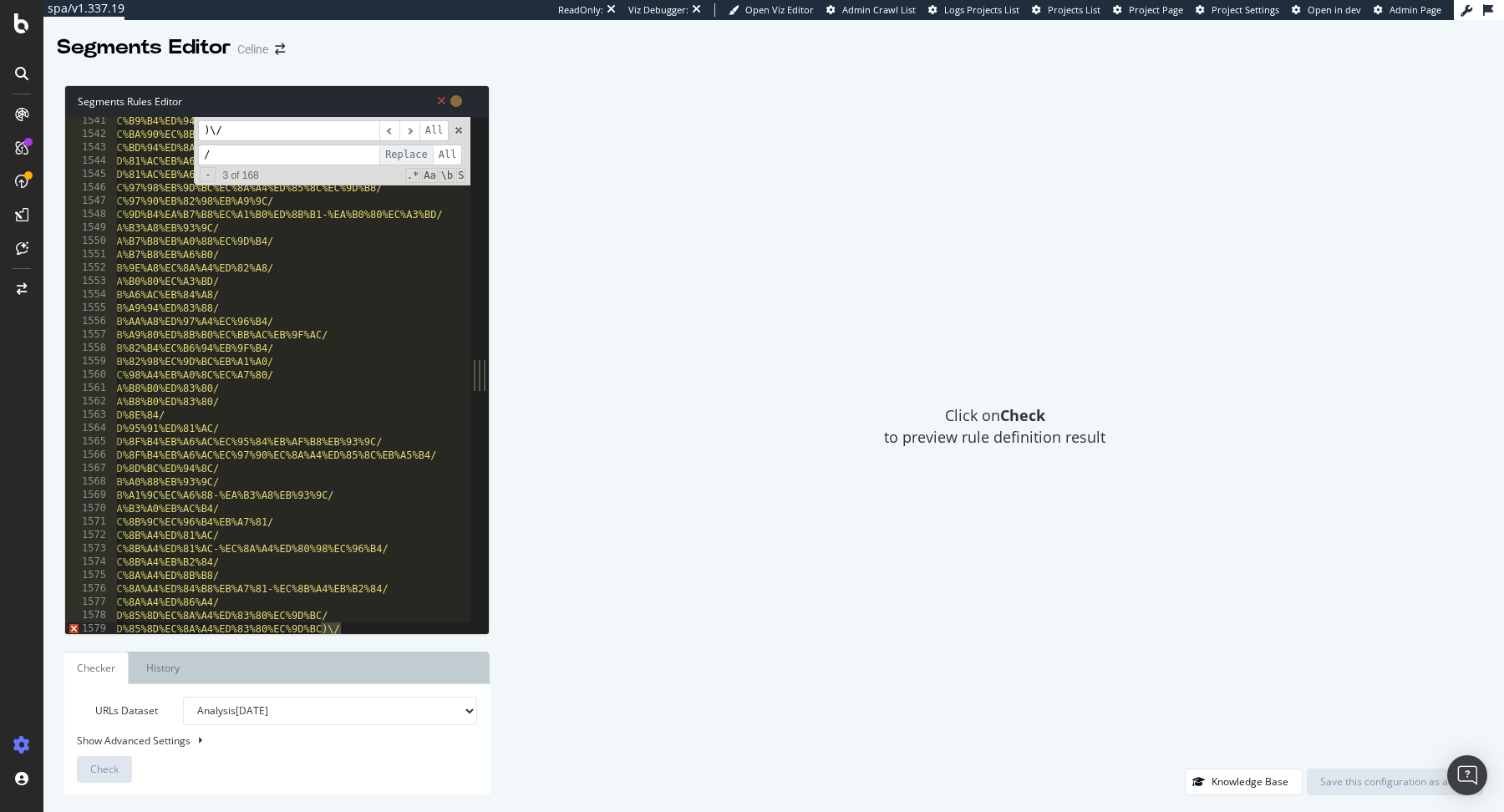
click at [405, 155] on span "Replace" at bounding box center [406, 155] width 53 height 21
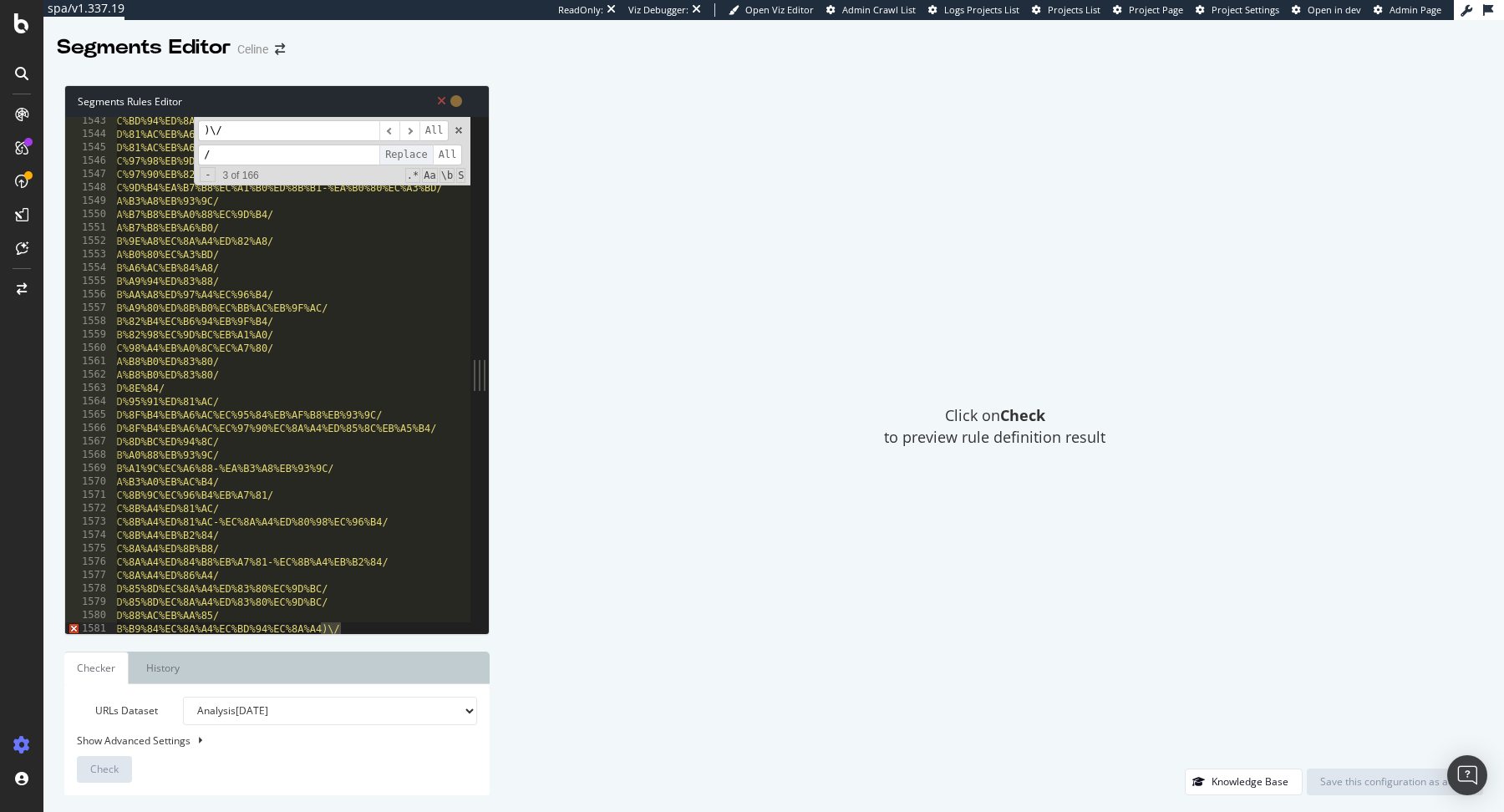
click at [405, 155] on span "Replace" at bounding box center [406, 155] width 53 height 21
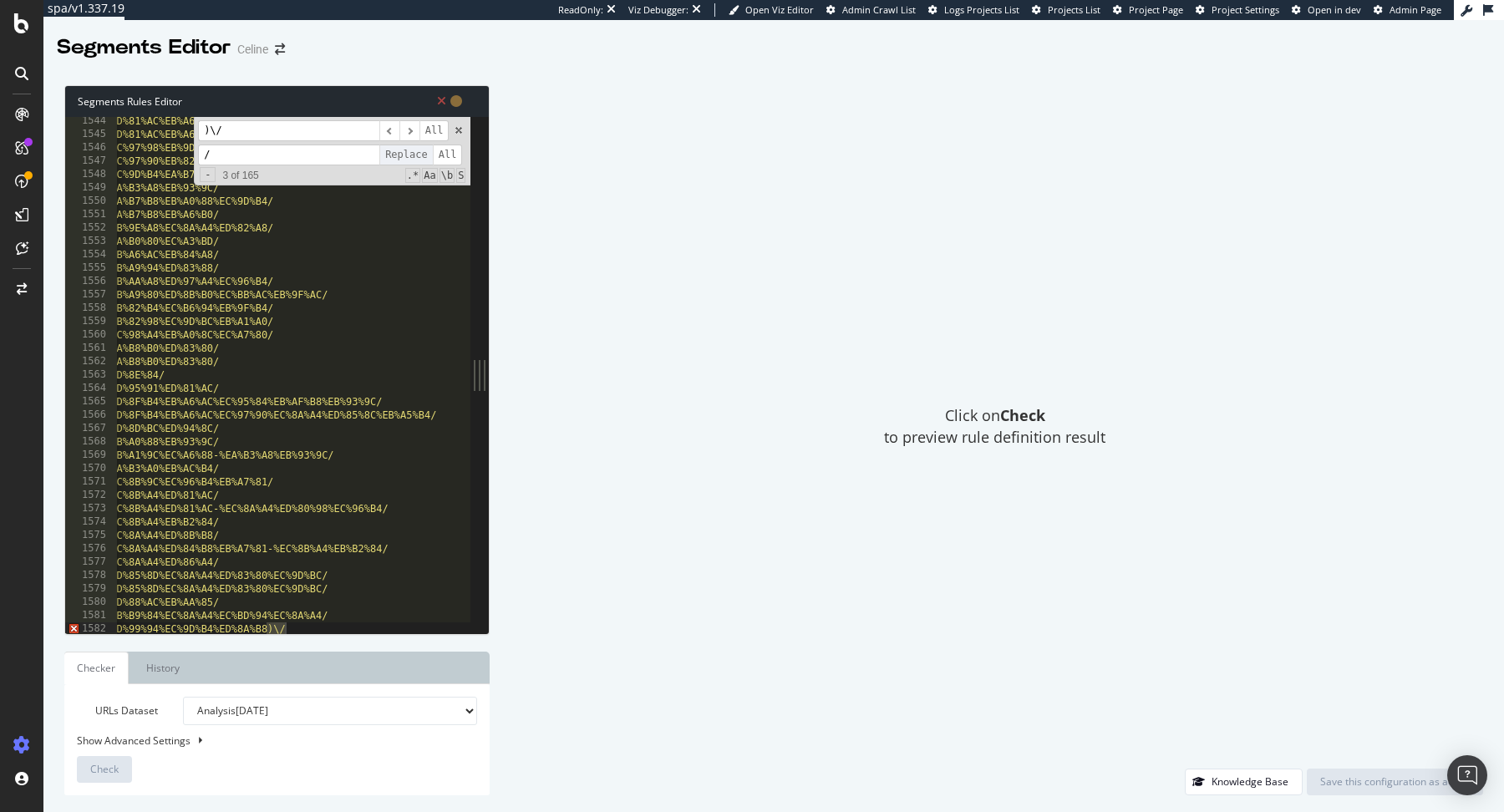
click at [405, 155] on span "Replace" at bounding box center [406, 155] width 53 height 21
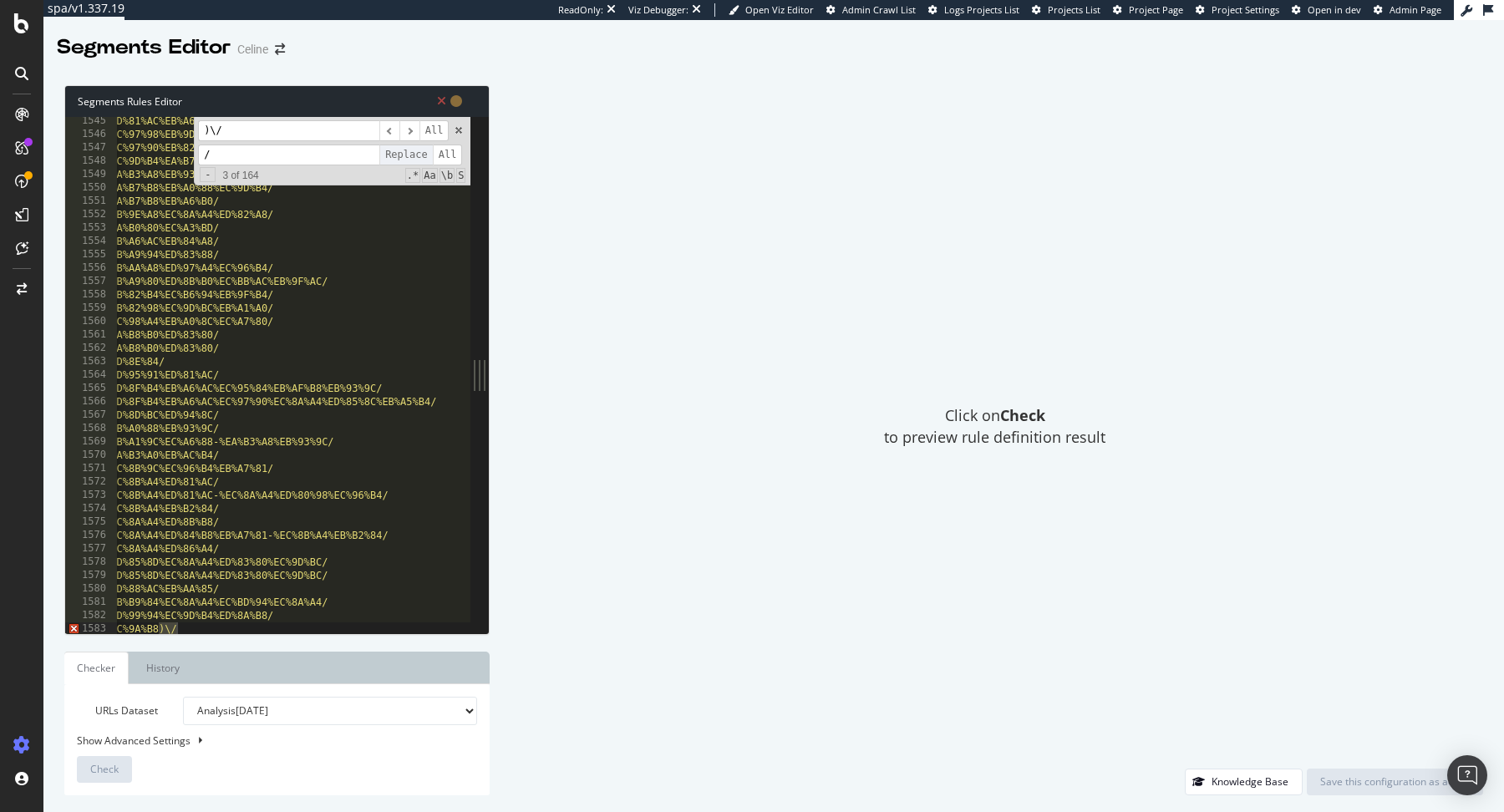
click at [405, 155] on span "Replace" at bounding box center [406, 155] width 53 height 21
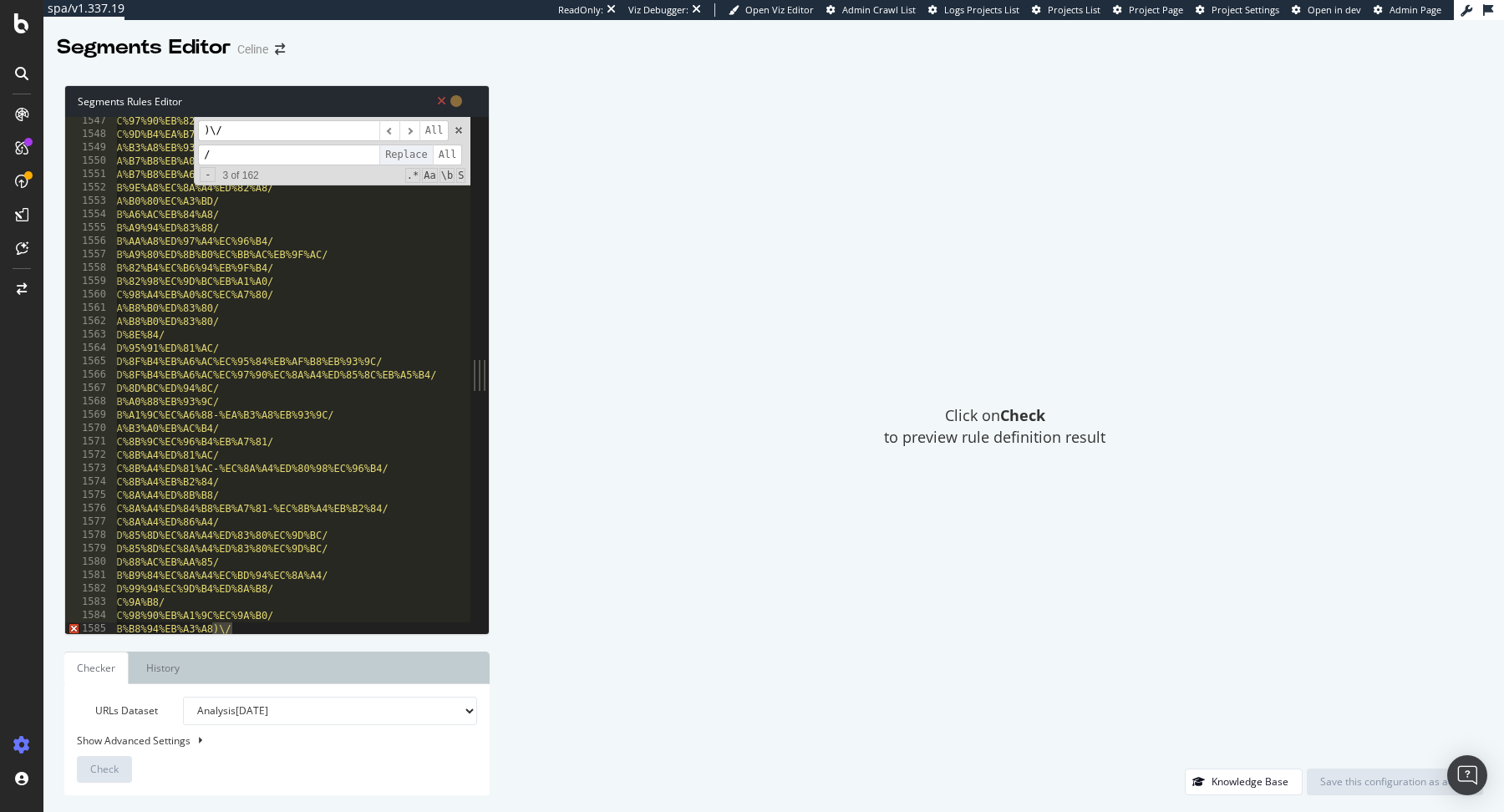
click at [405, 155] on span "Replace" at bounding box center [406, 155] width 53 height 21
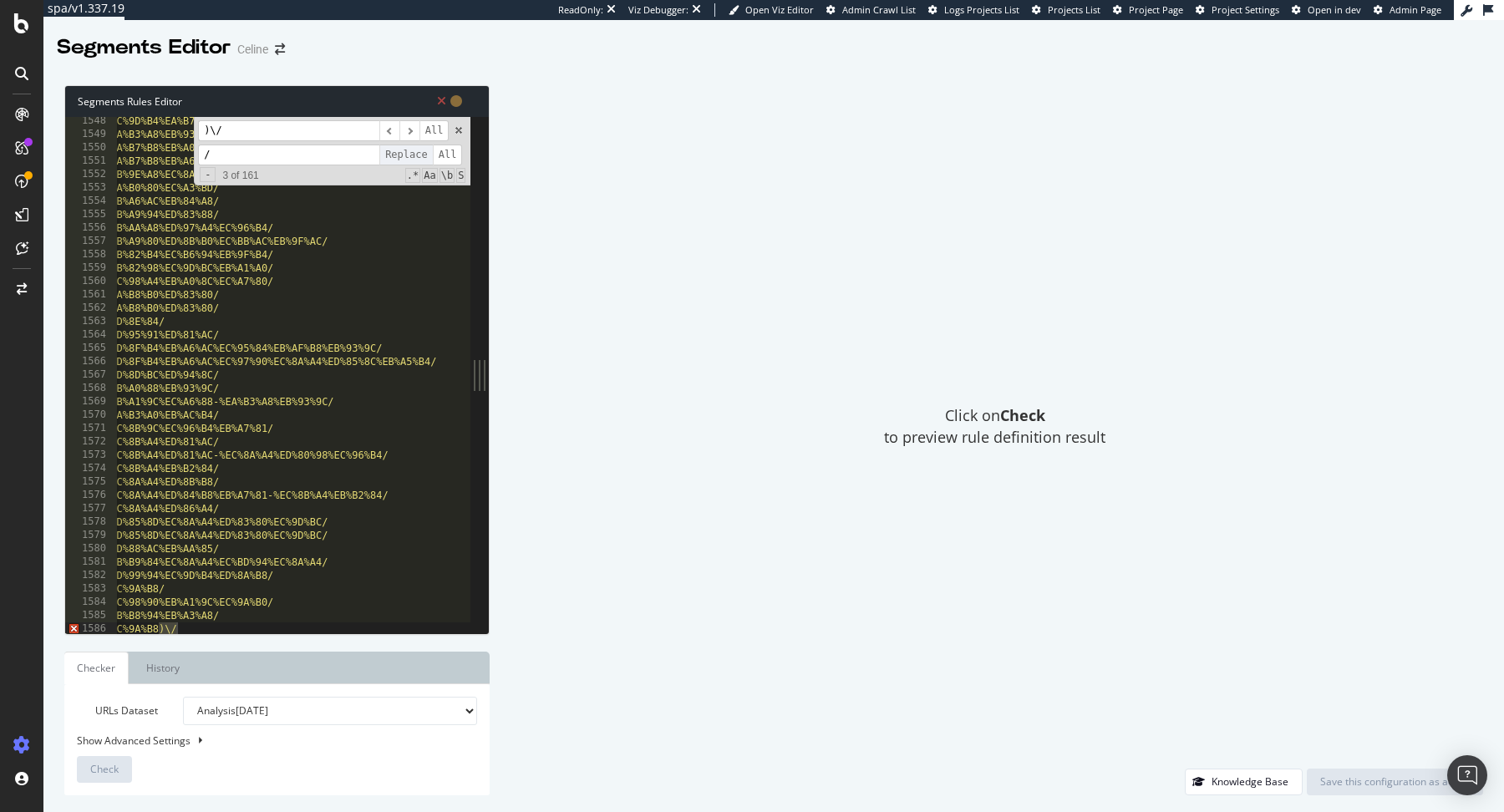
click at [405, 155] on span "Replace" at bounding box center [406, 155] width 53 height 21
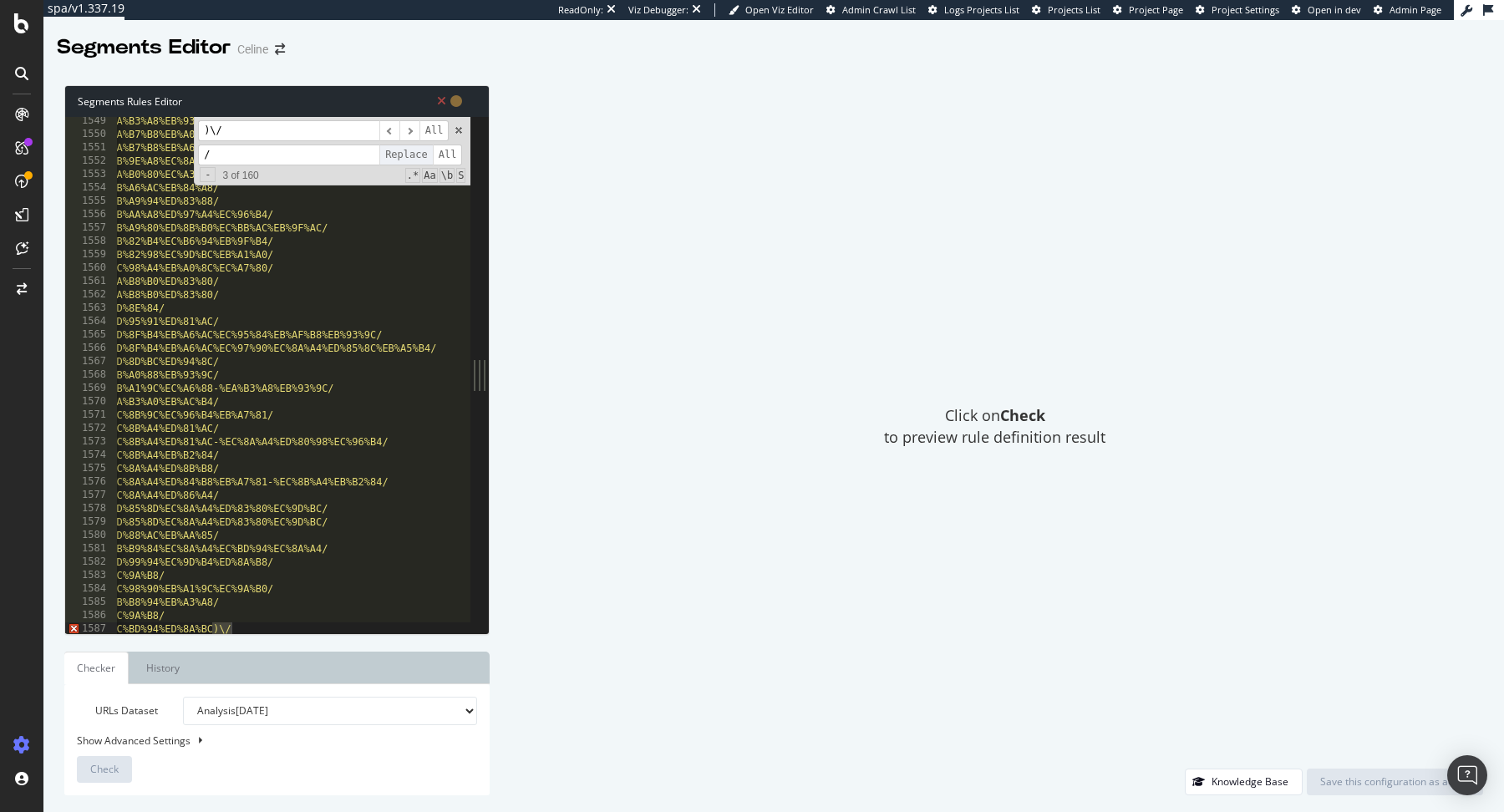
click at [405, 155] on span "Replace" at bounding box center [406, 155] width 53 height 21
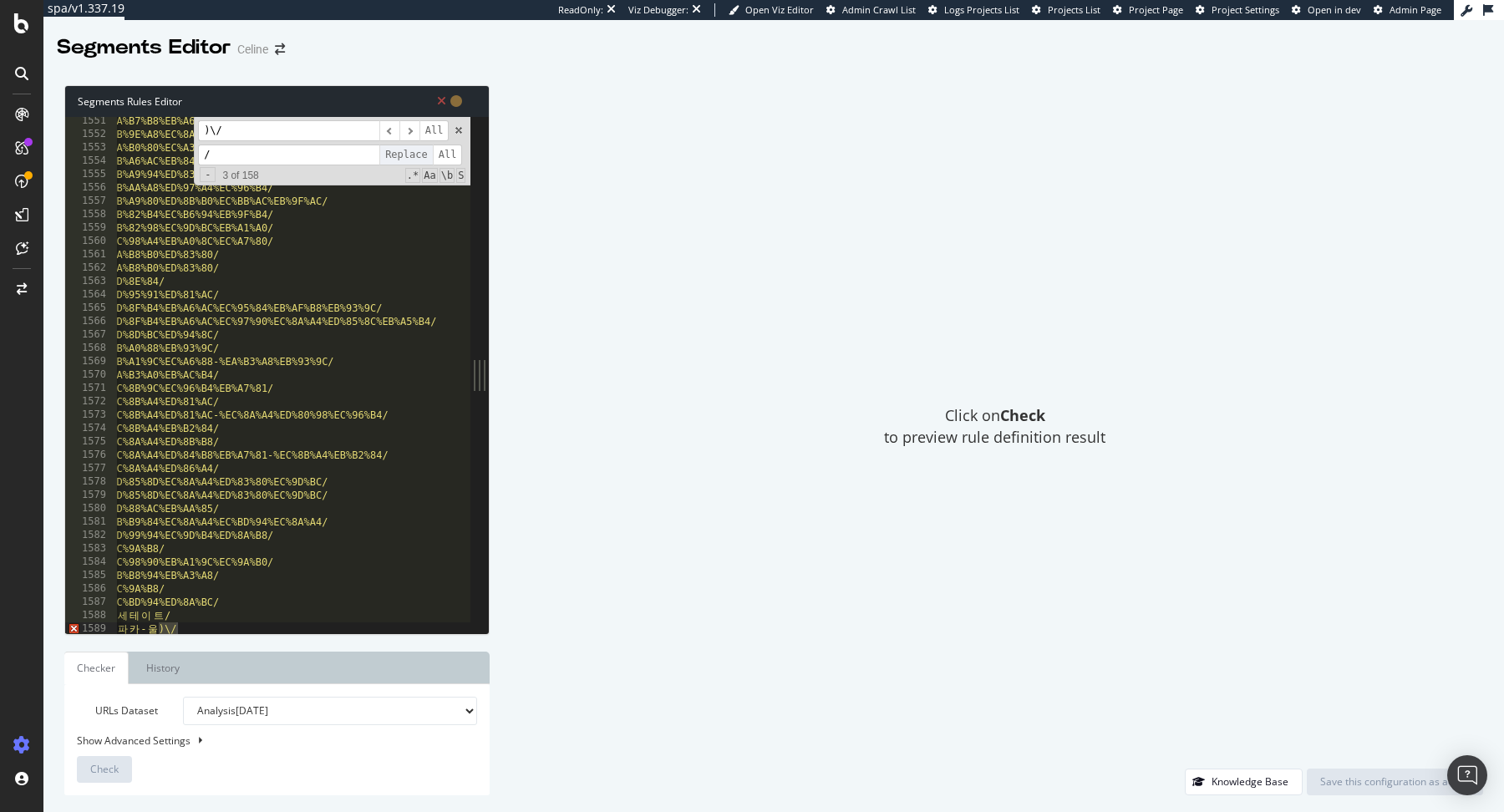
click at [405, 155] on span "Replace" at bounding box center [406, 155] width 53 height 21
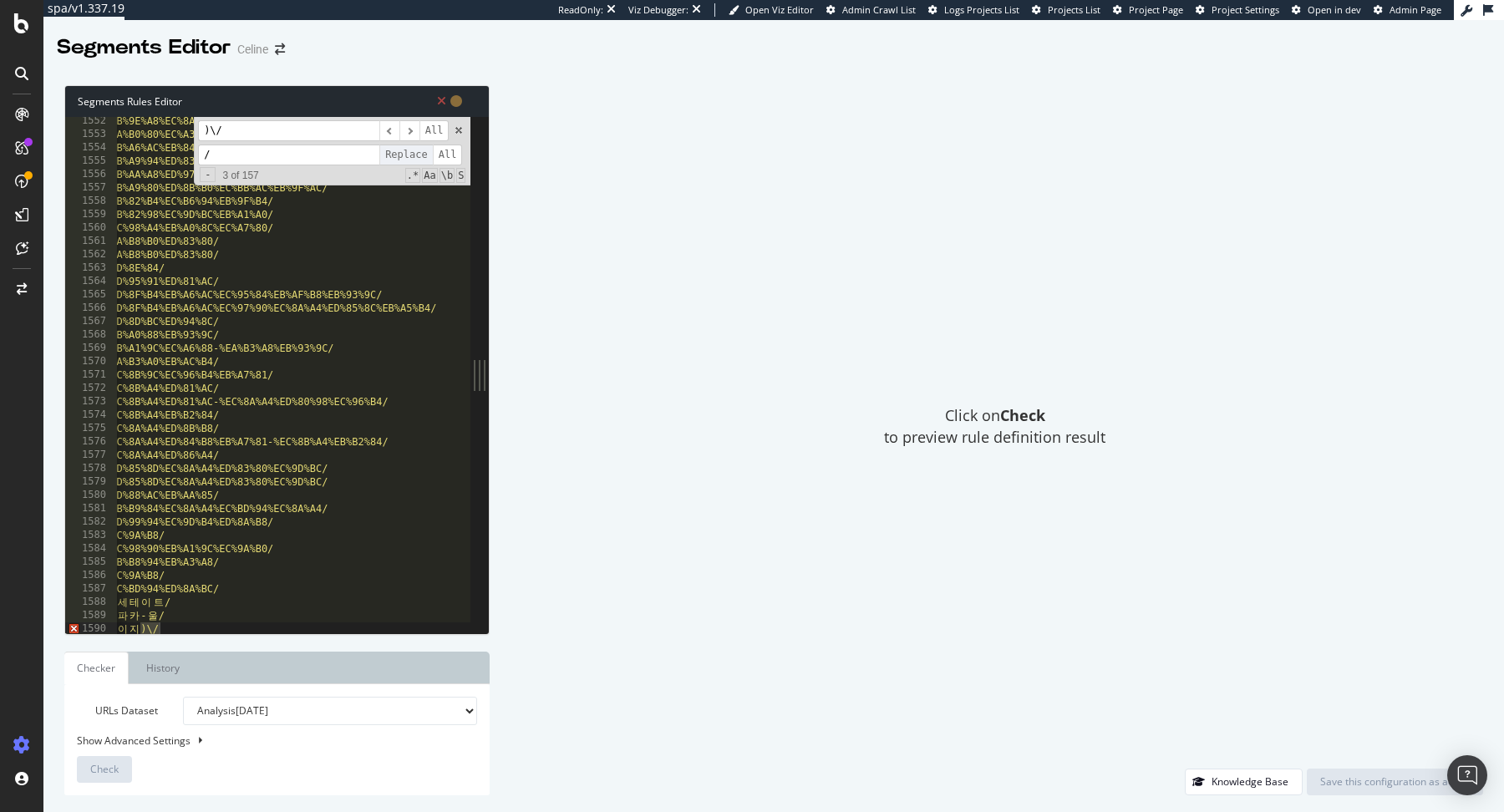
click at [405, 155] on span "Replace" at bounding box center [406, 155] width 53 height 21
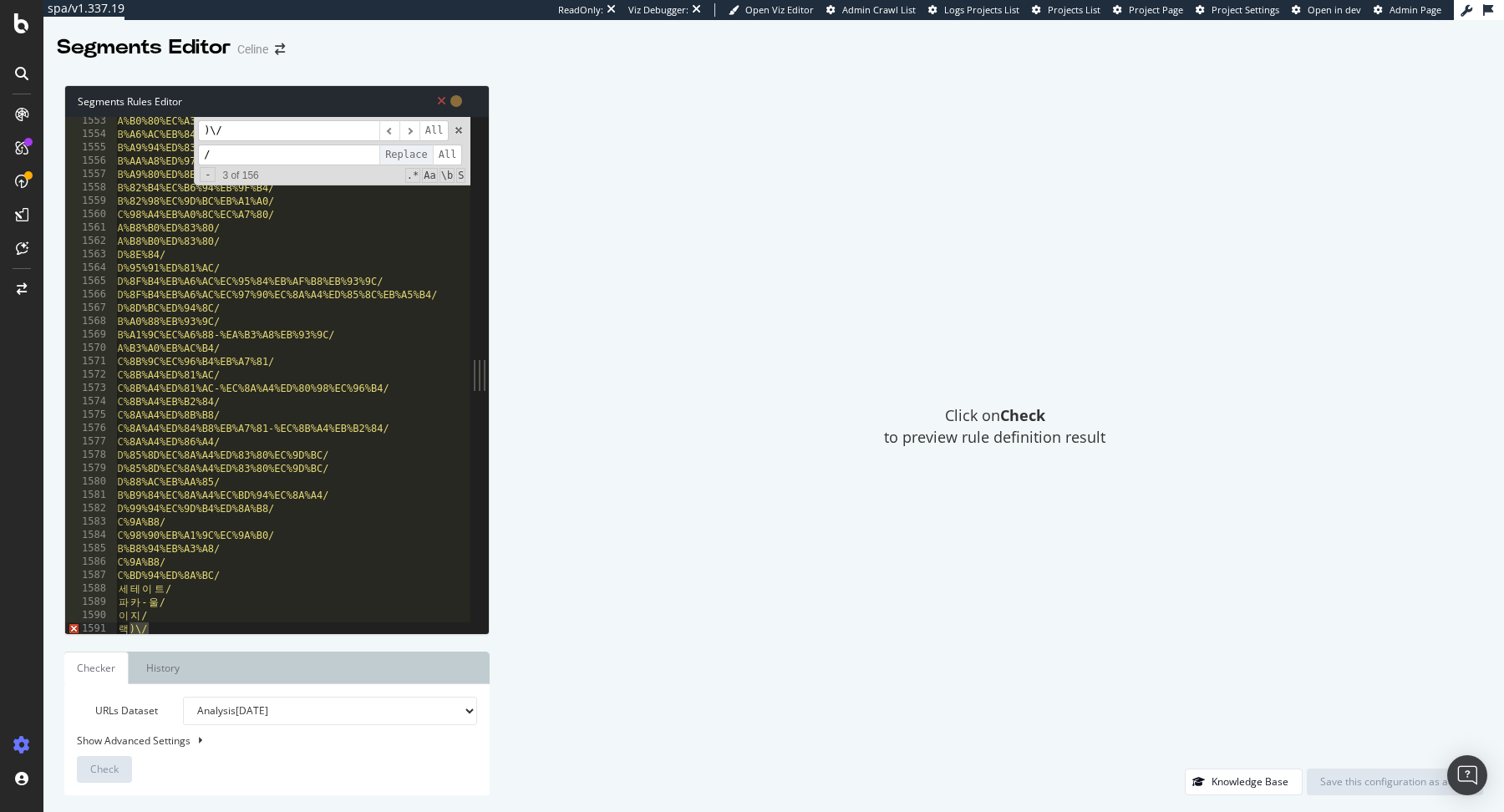
click at [405, 155] on span "Replace" at bounding box center [406, 155] width 53 height 21
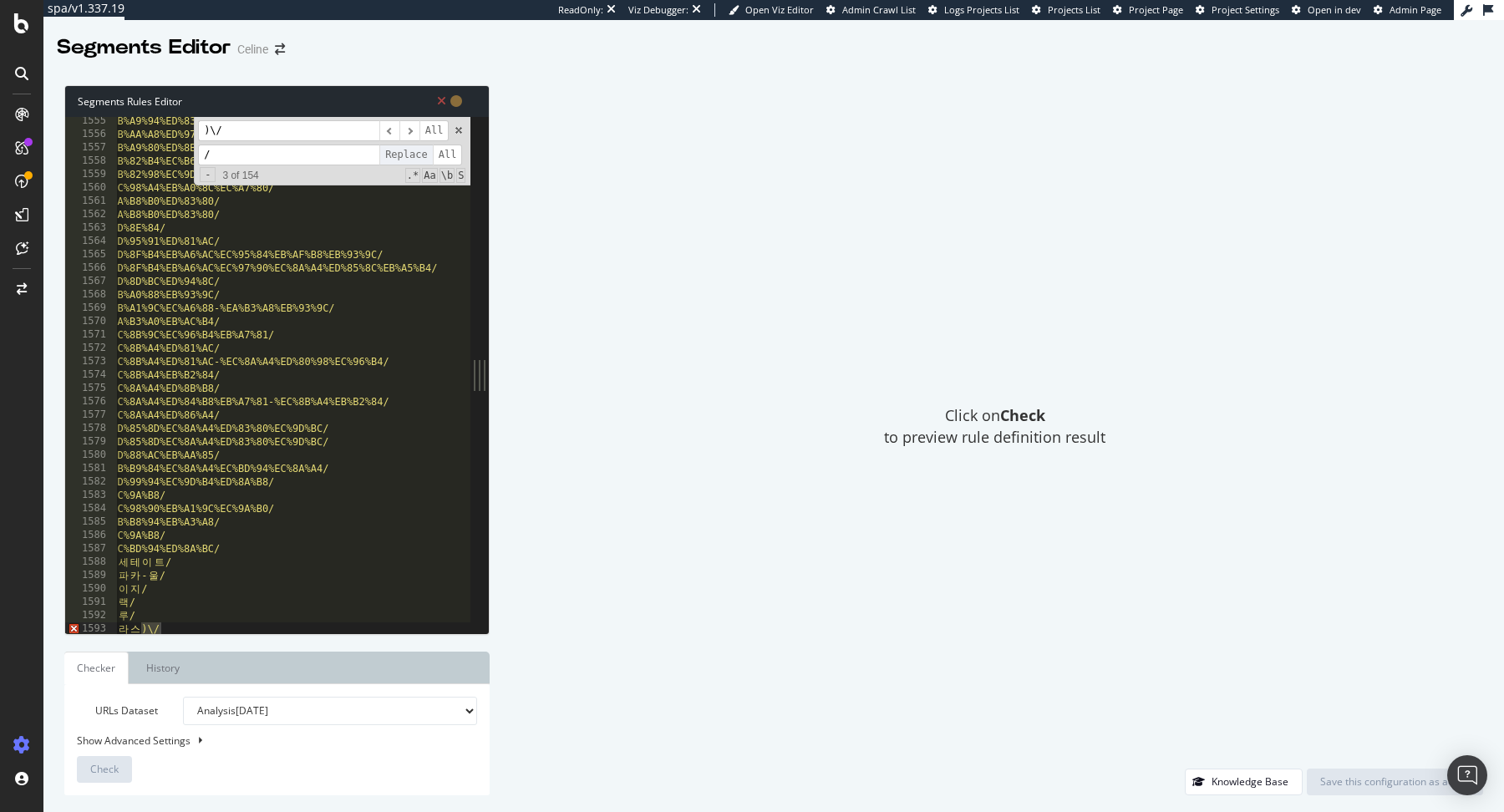
click at [405, 155] on span "Replace" at bounding box center [406, 155] width 53 height 21
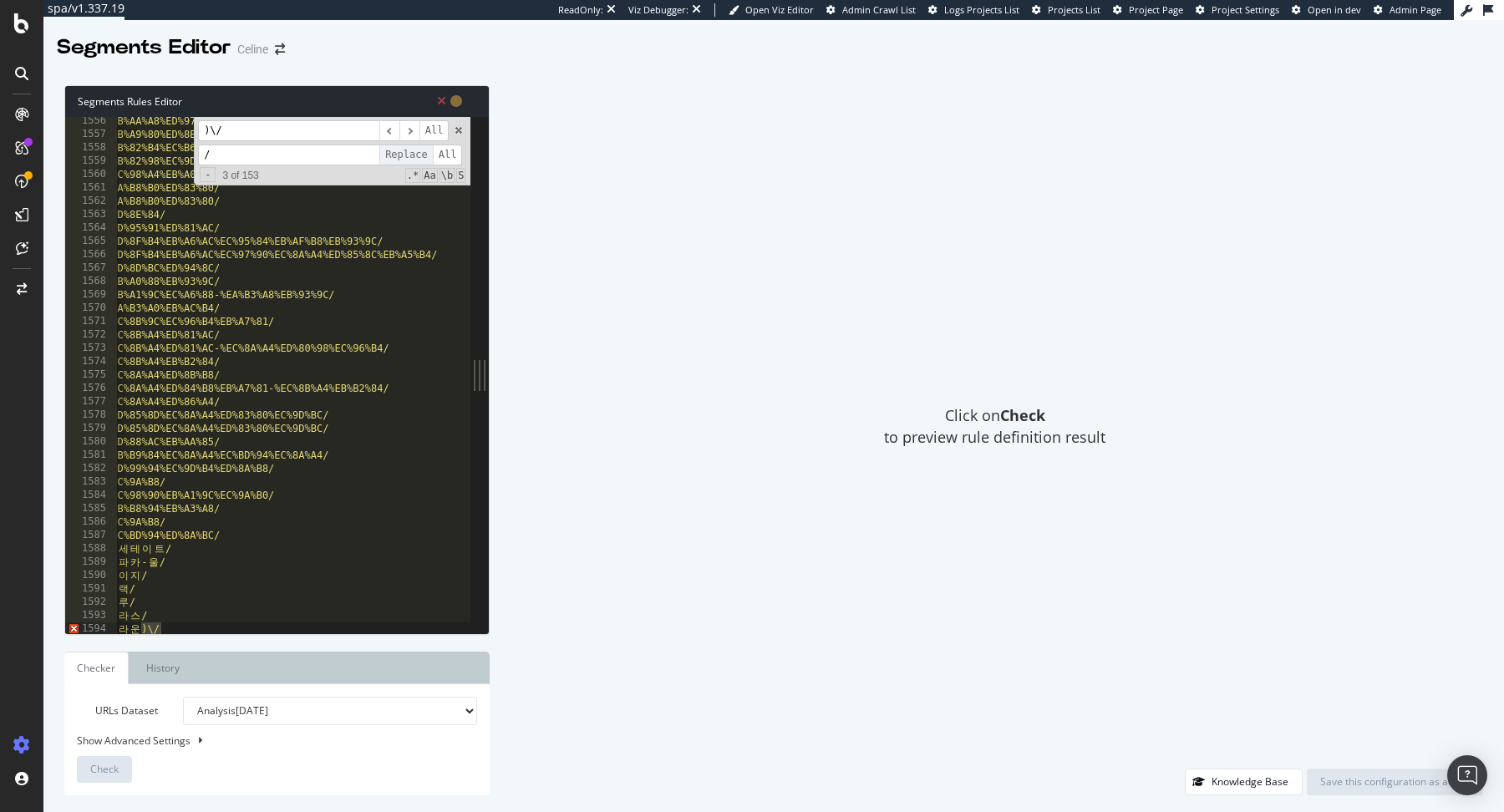
click at [405, 155] on span "Replace" at bounding box center [406, 155] width 53 height 21
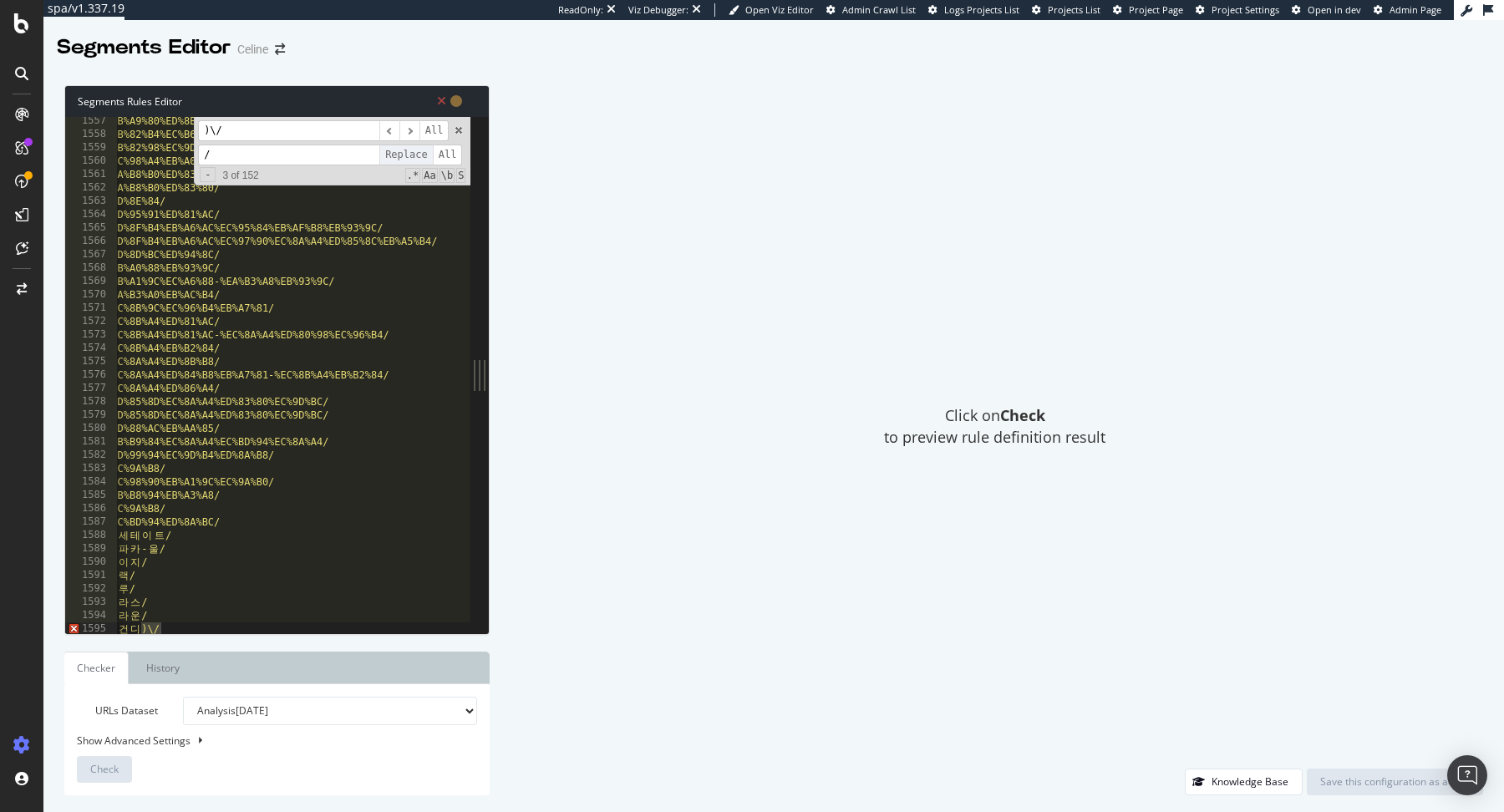
click at [405, 155] on span "Replace" at bounding box center [406, 155] width 53 height 21
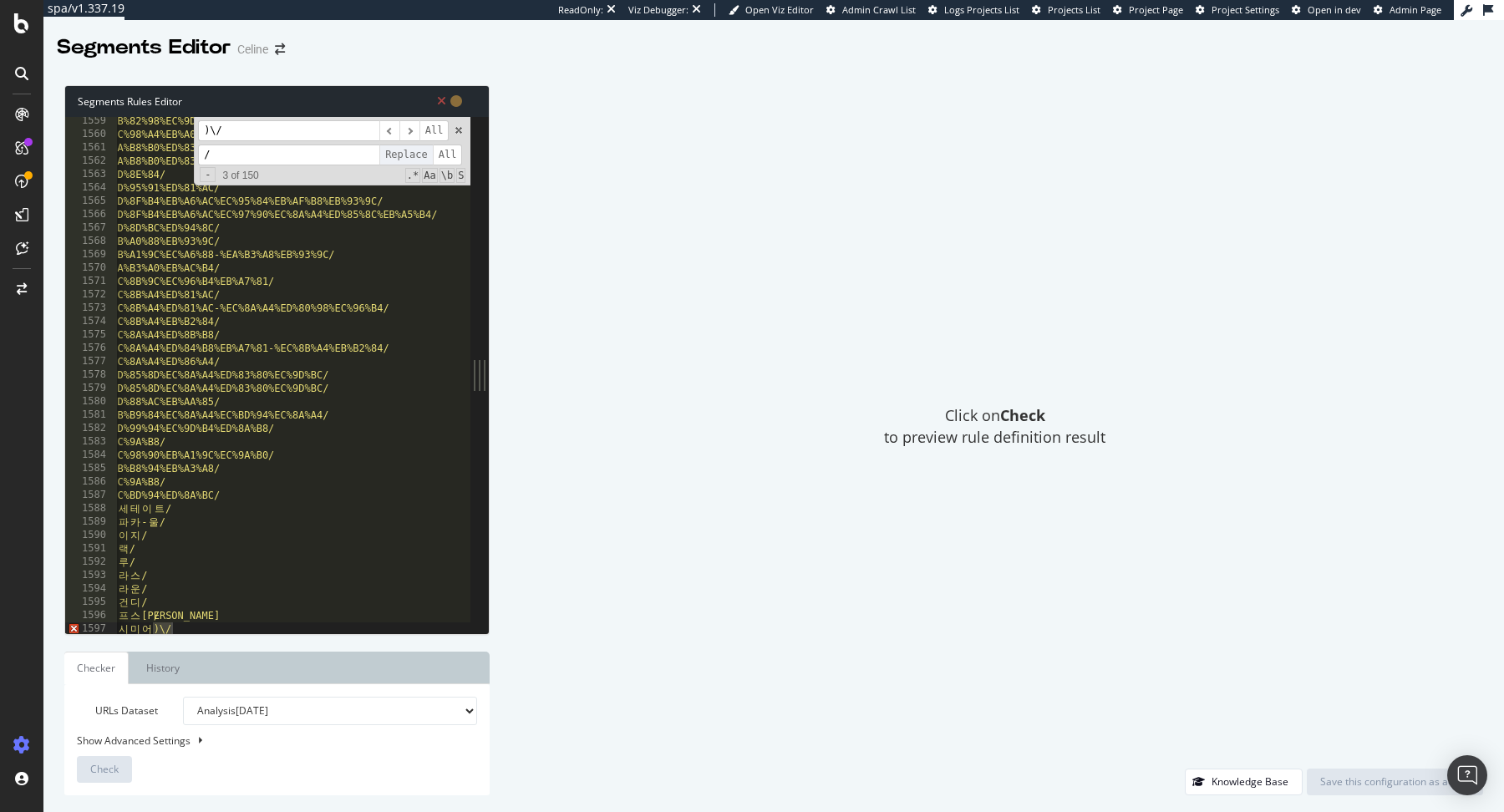
click at [405, 155] on span "Replace" at bounding box center [406, 155] width 53 height 21
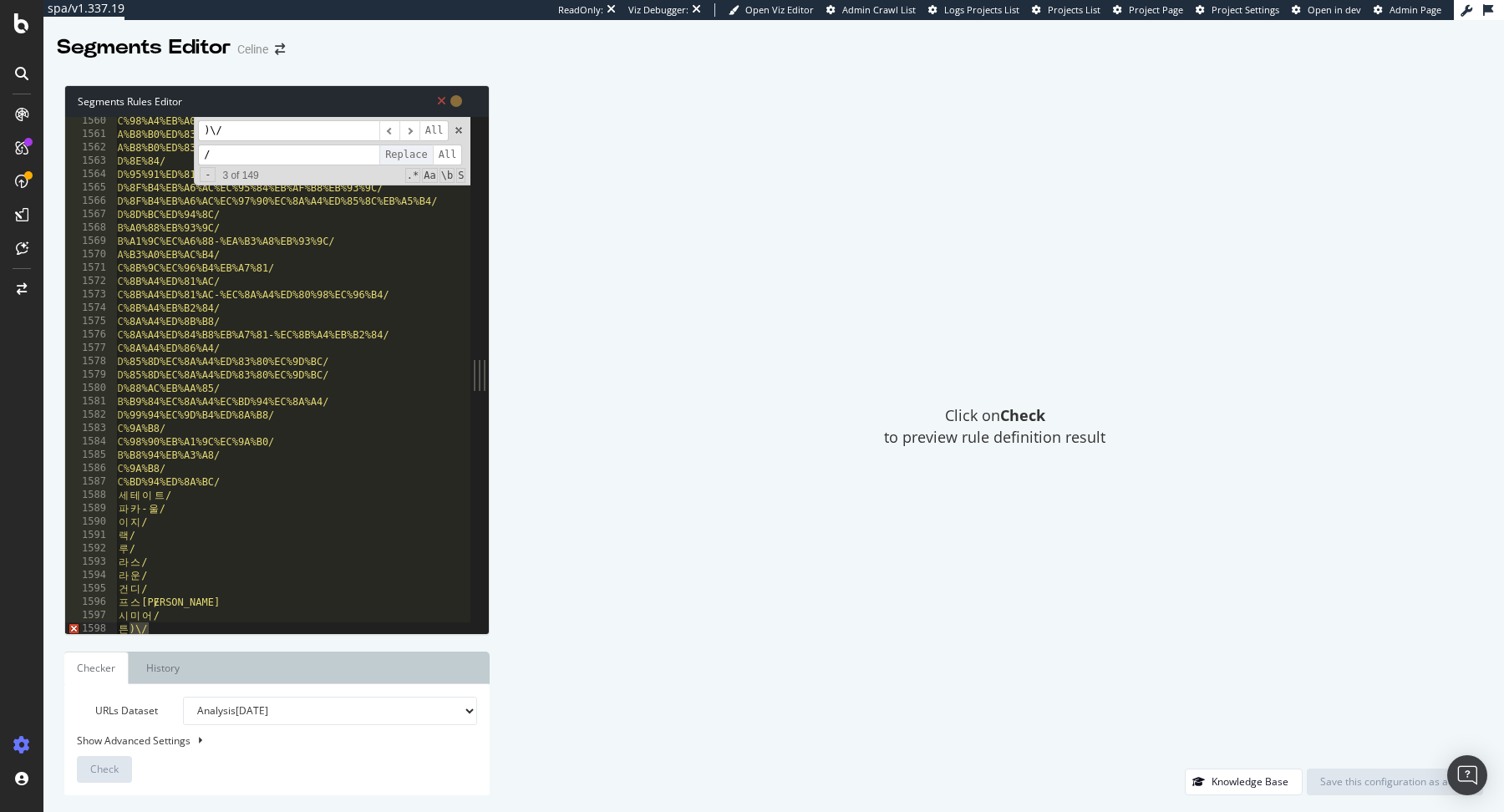
click at [405, 155] on span "Replace" at bounding box center [406, 155] width 53 height 21
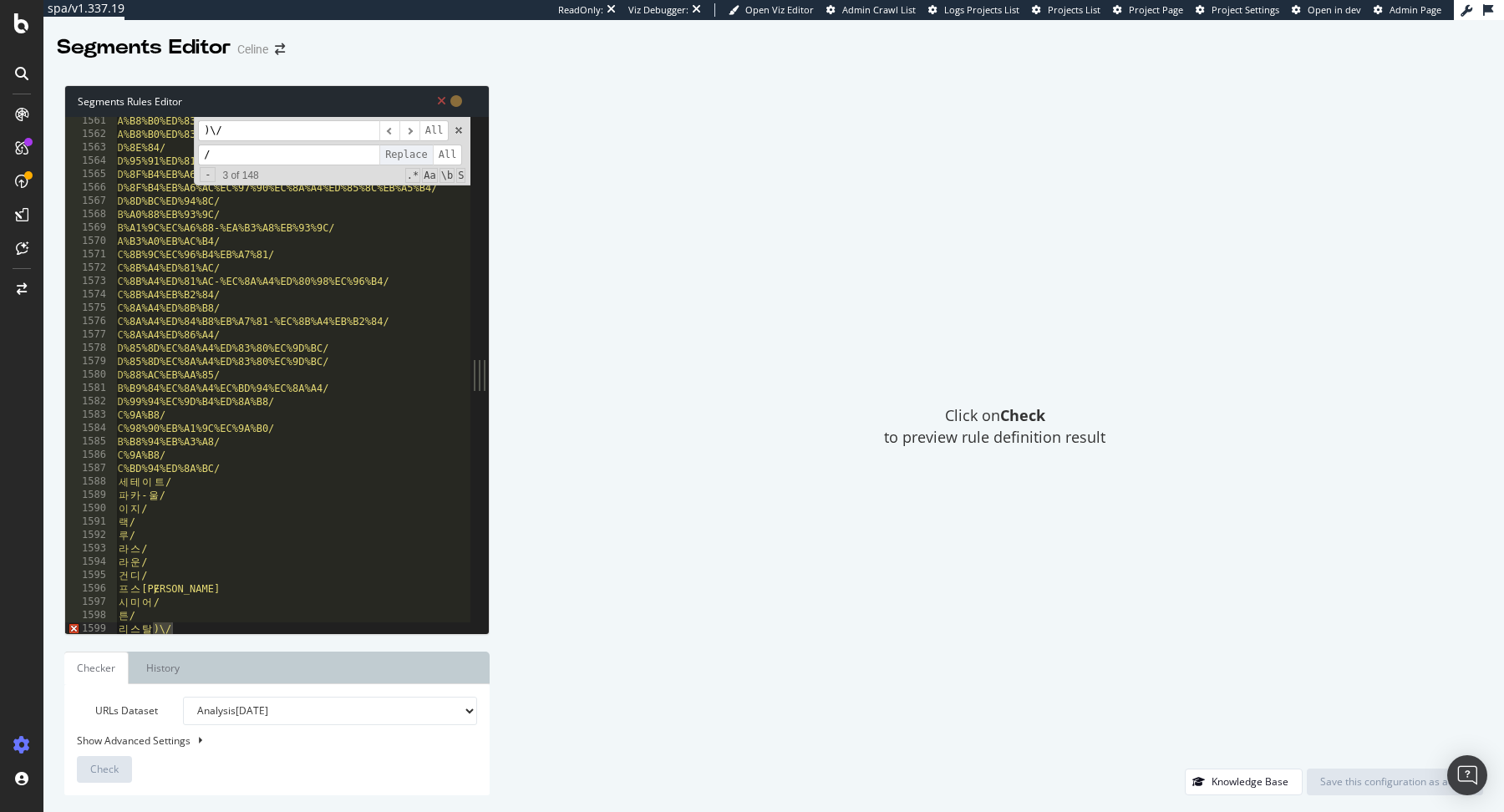
click at [405, 155] on span "Replace" at bounding box center [406, 155] width 53 height 21
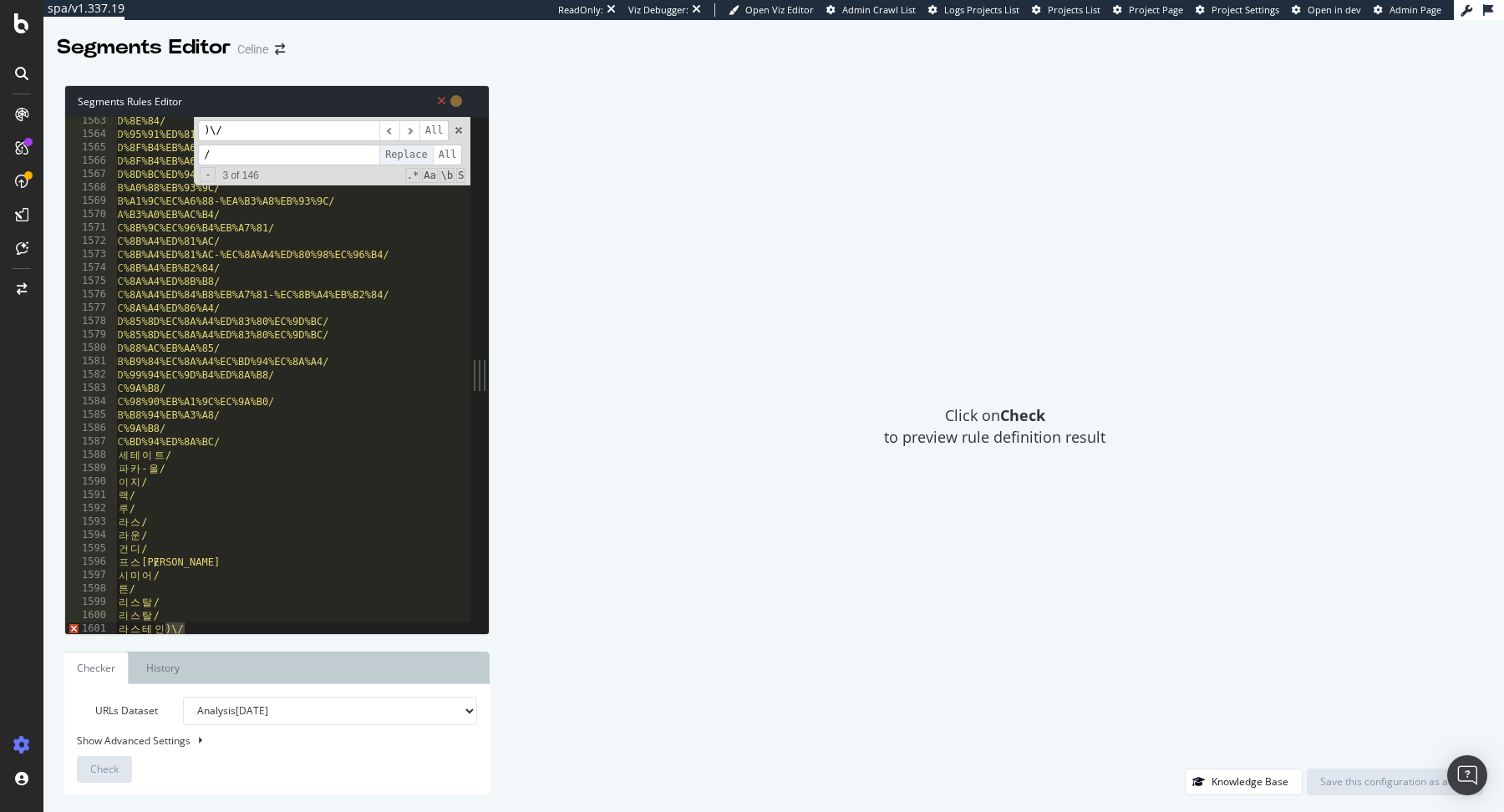
click at [405, 155] on span "Replace" at bounding box center [406, 155] width 53 height 21
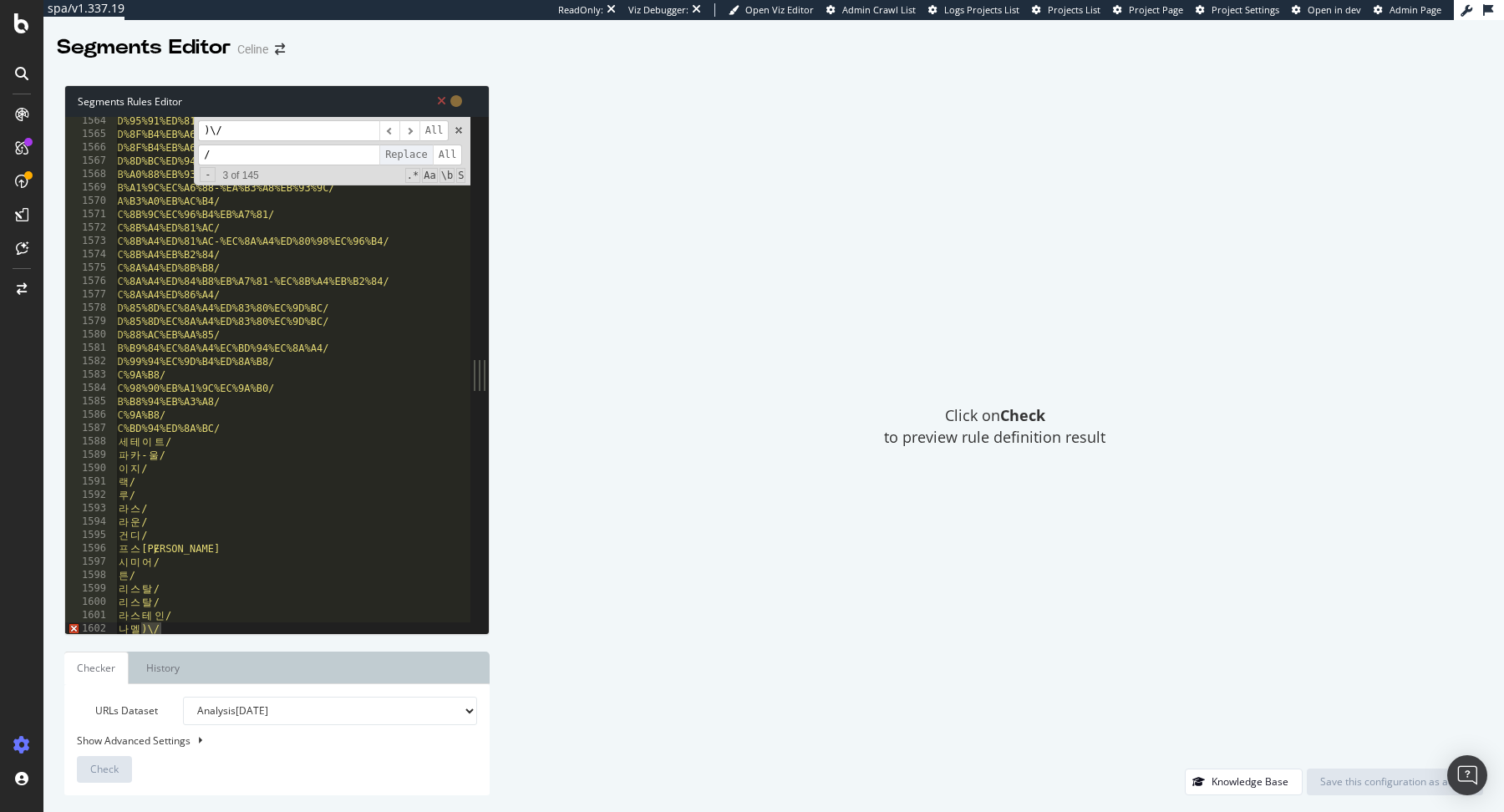
click at [405, 155] on span "Replace" at bounding box center [406, 155] width 53 height 21
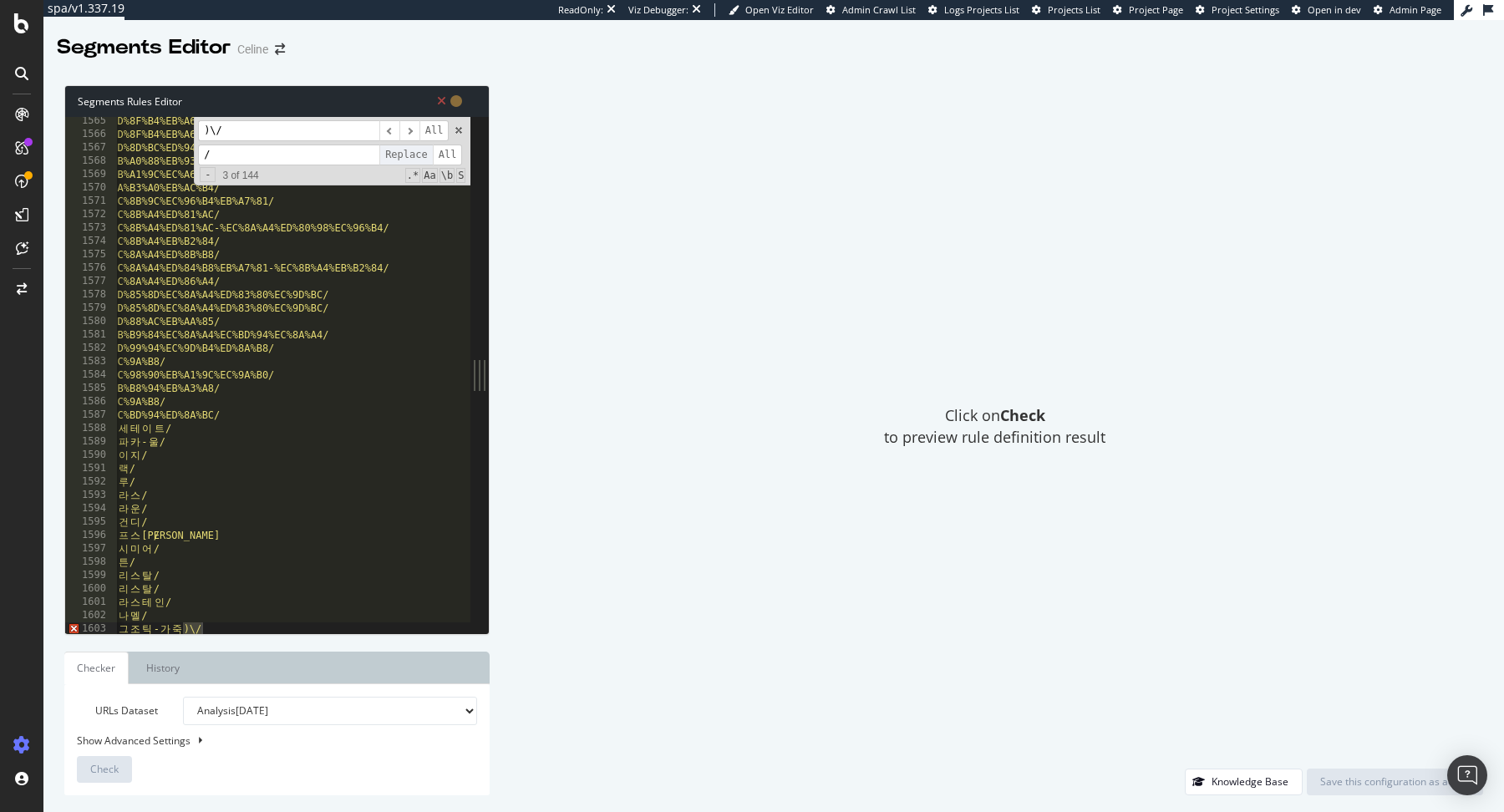
click at [405, 155] on span "Replace" at bounding box center [406, 155] width 53 height 21
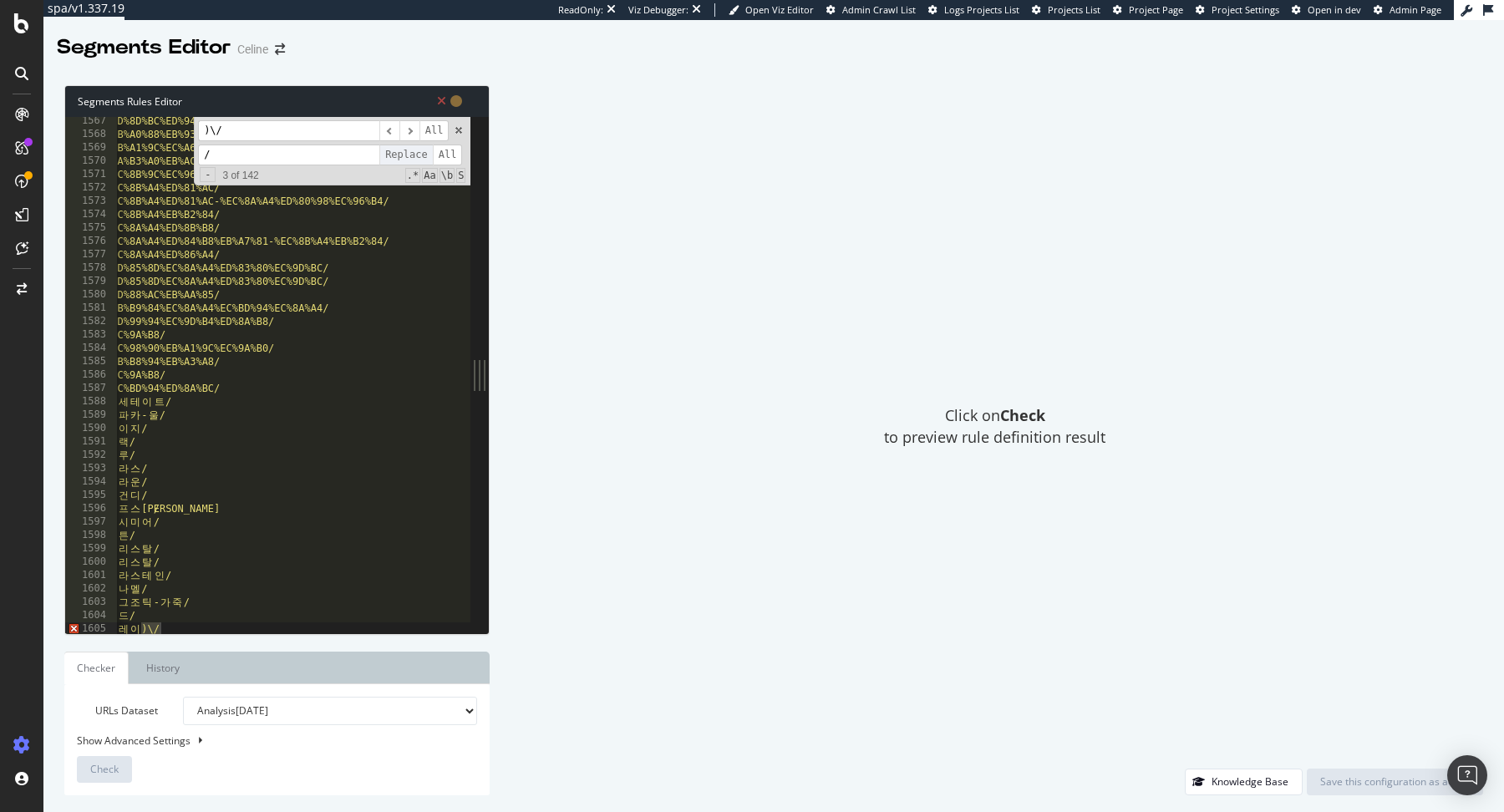
click at [405, 155] on span "Replace" at bounding box center [406, 155] width 53 height 21
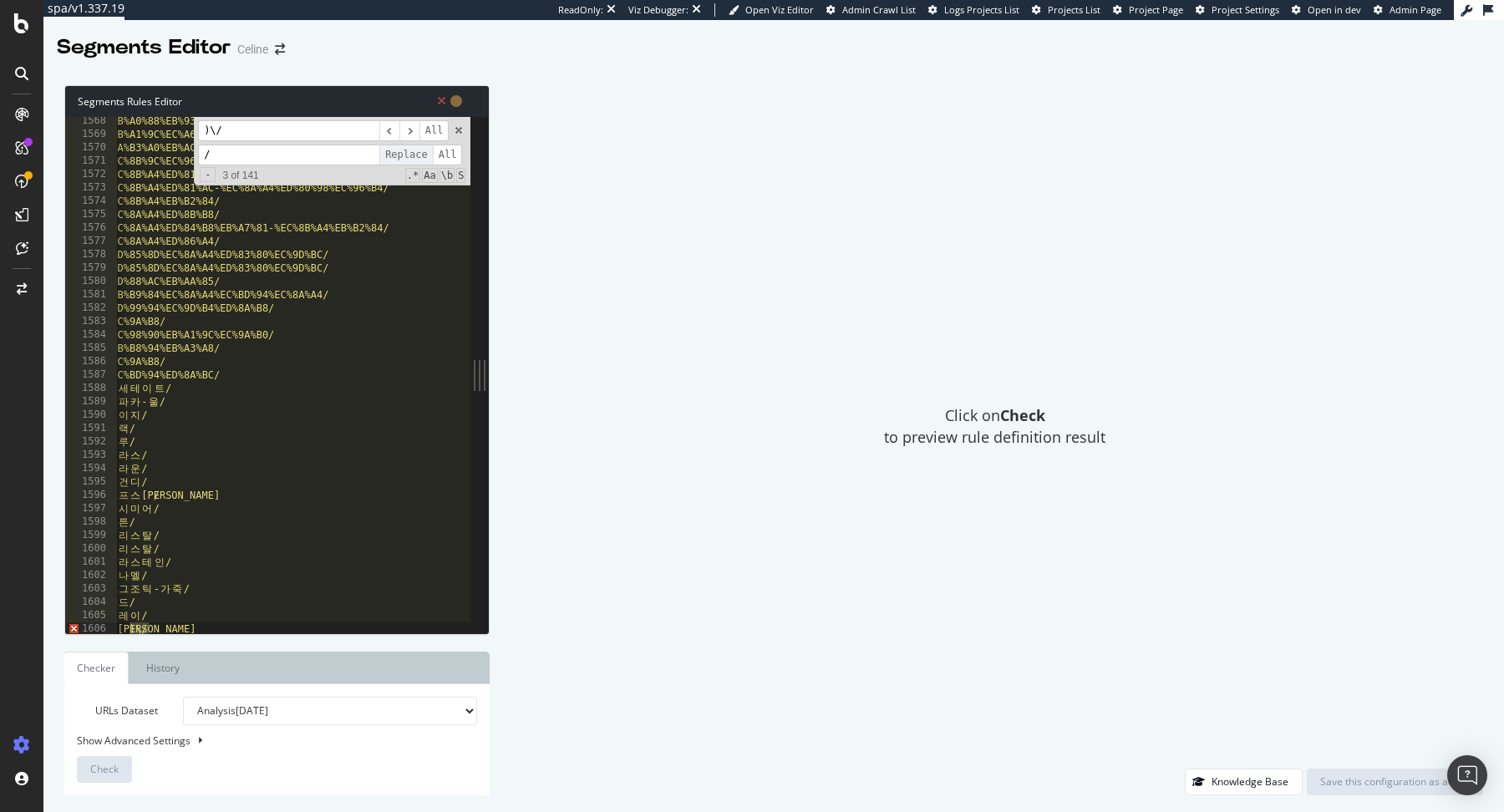
click at [405, 155] on span "Replace" at bounding box center [406, 155] width 53 height 21
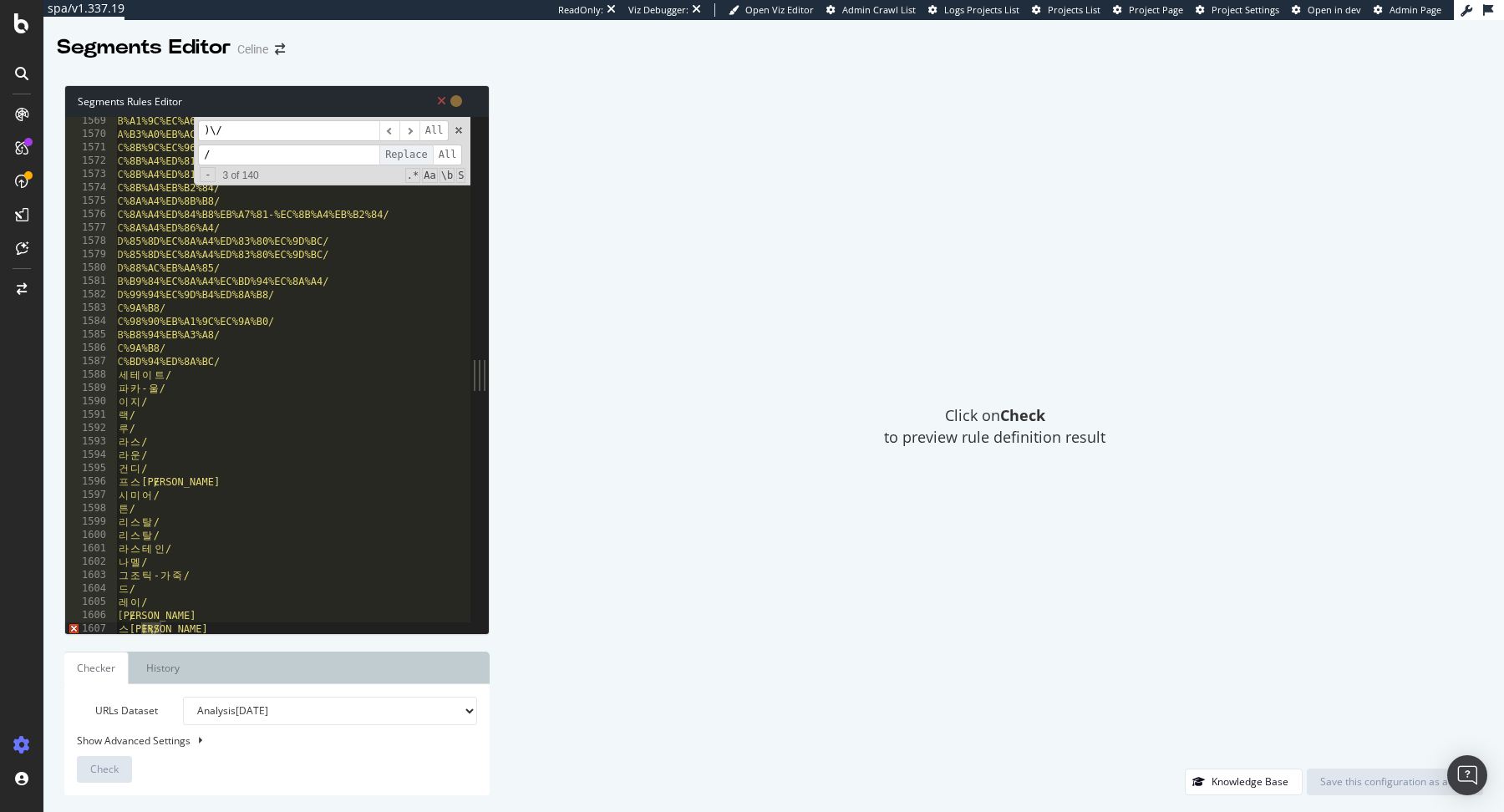
click at [405, 155] on span "Replace" at bounding box center [406, 155] width 53 height 21
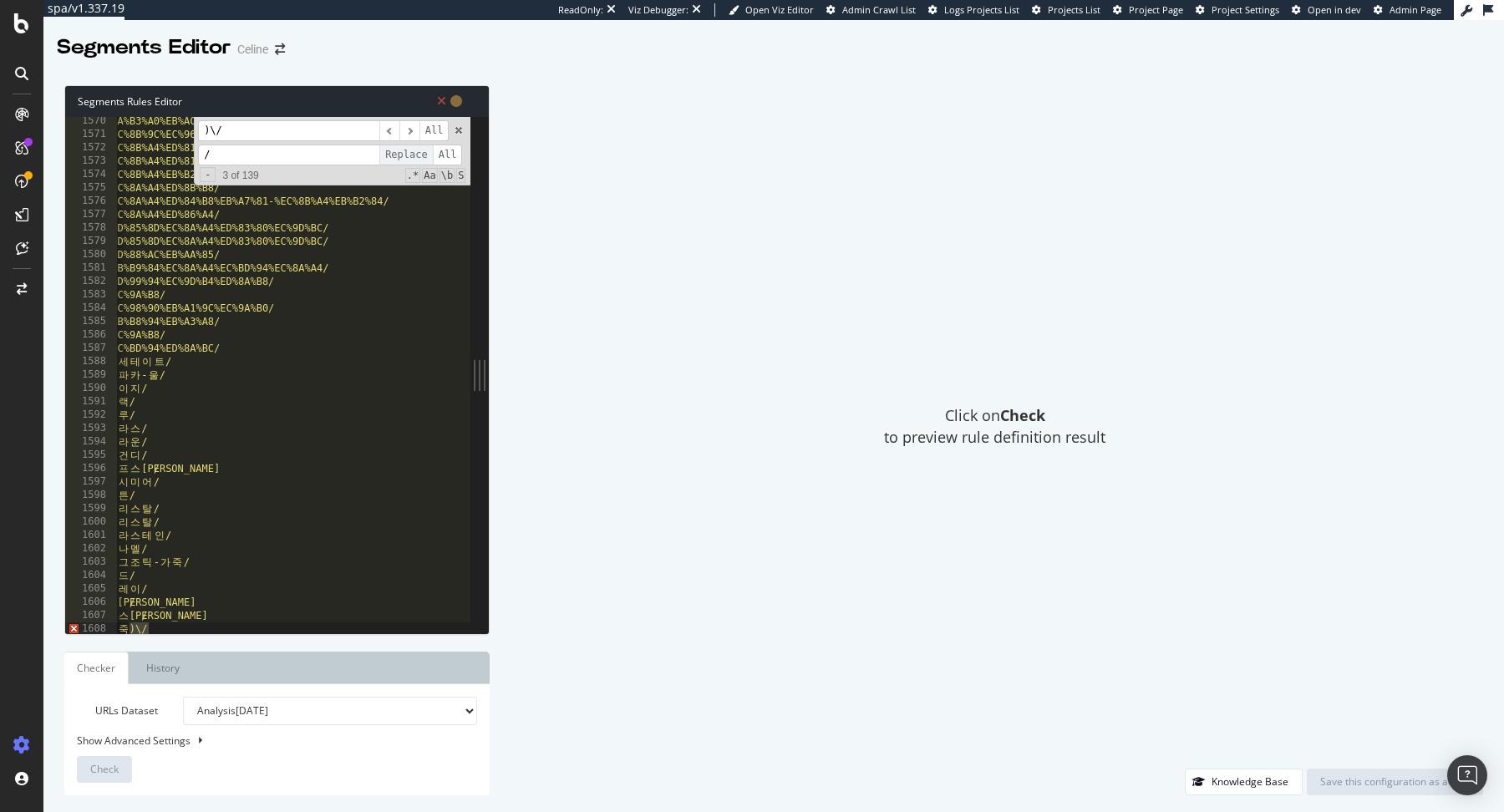
click at [405, 155] on span "Replace" at bounding box center [406, 155] width 53 height 21
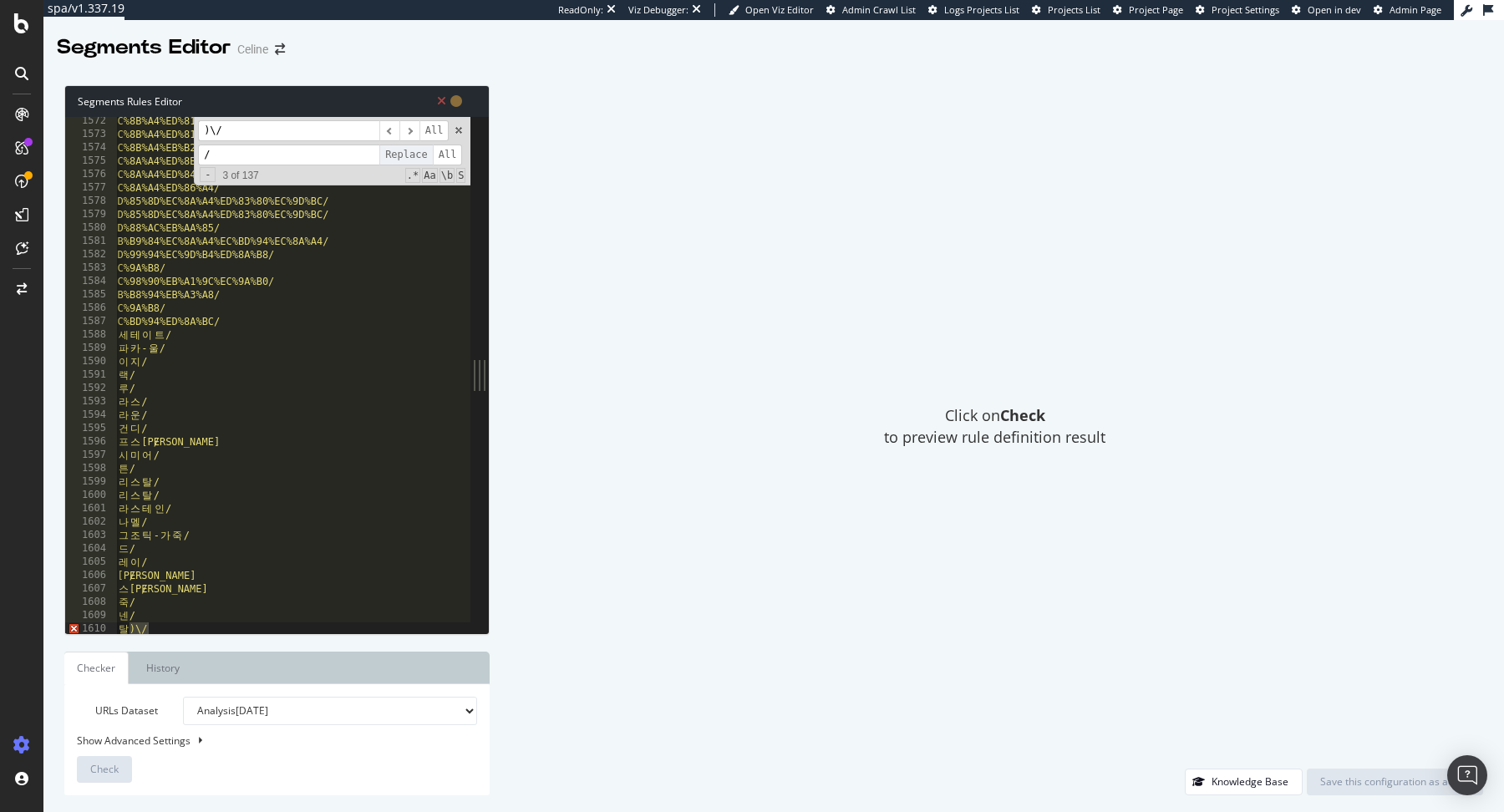
click at [405, 155] on span "Replace" at bounding box center [406, 155] width 53 height 21
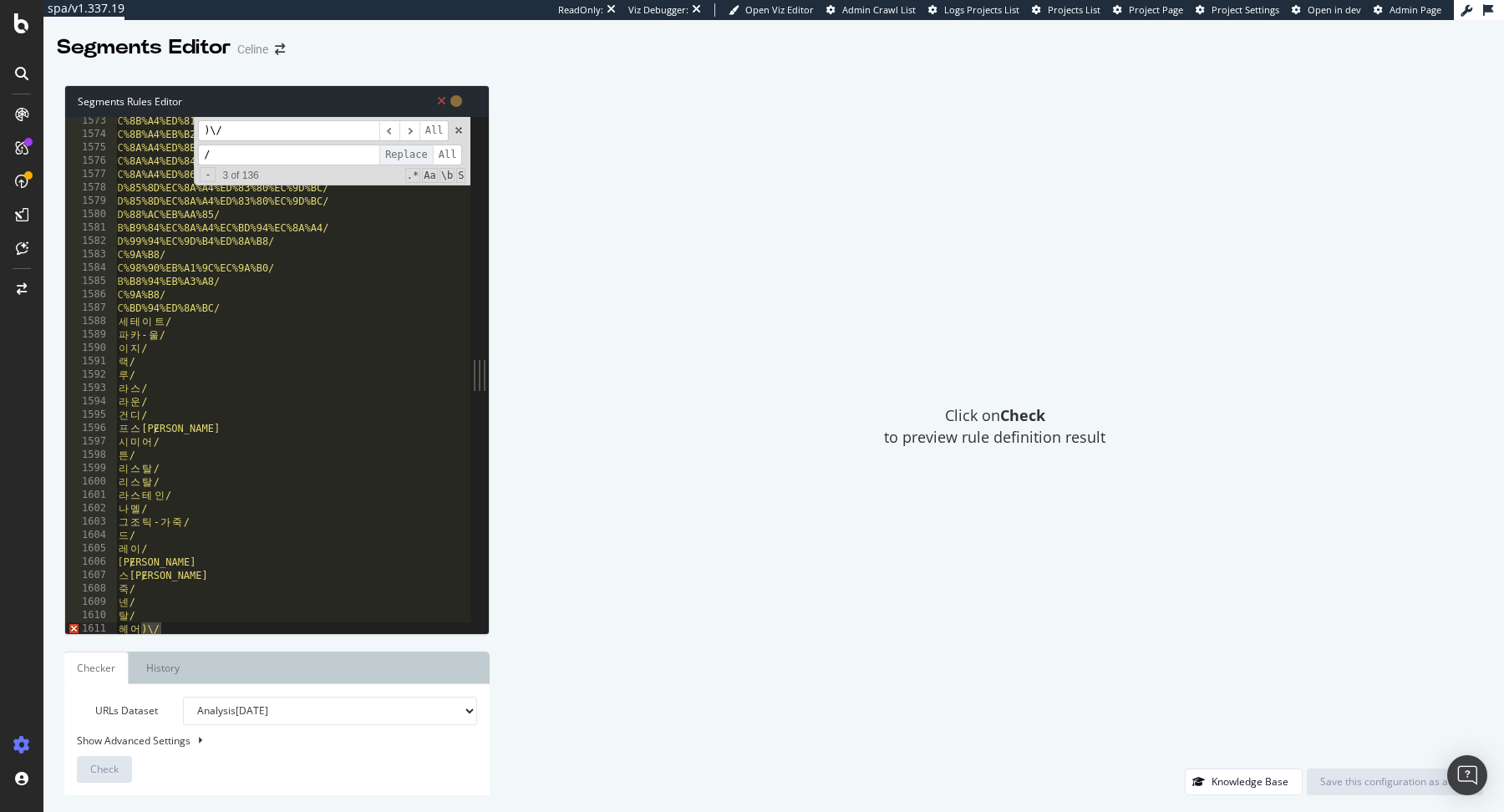
click at [405, 155] on span "Replace" at bounding box center [406, 155] width 53 height 21
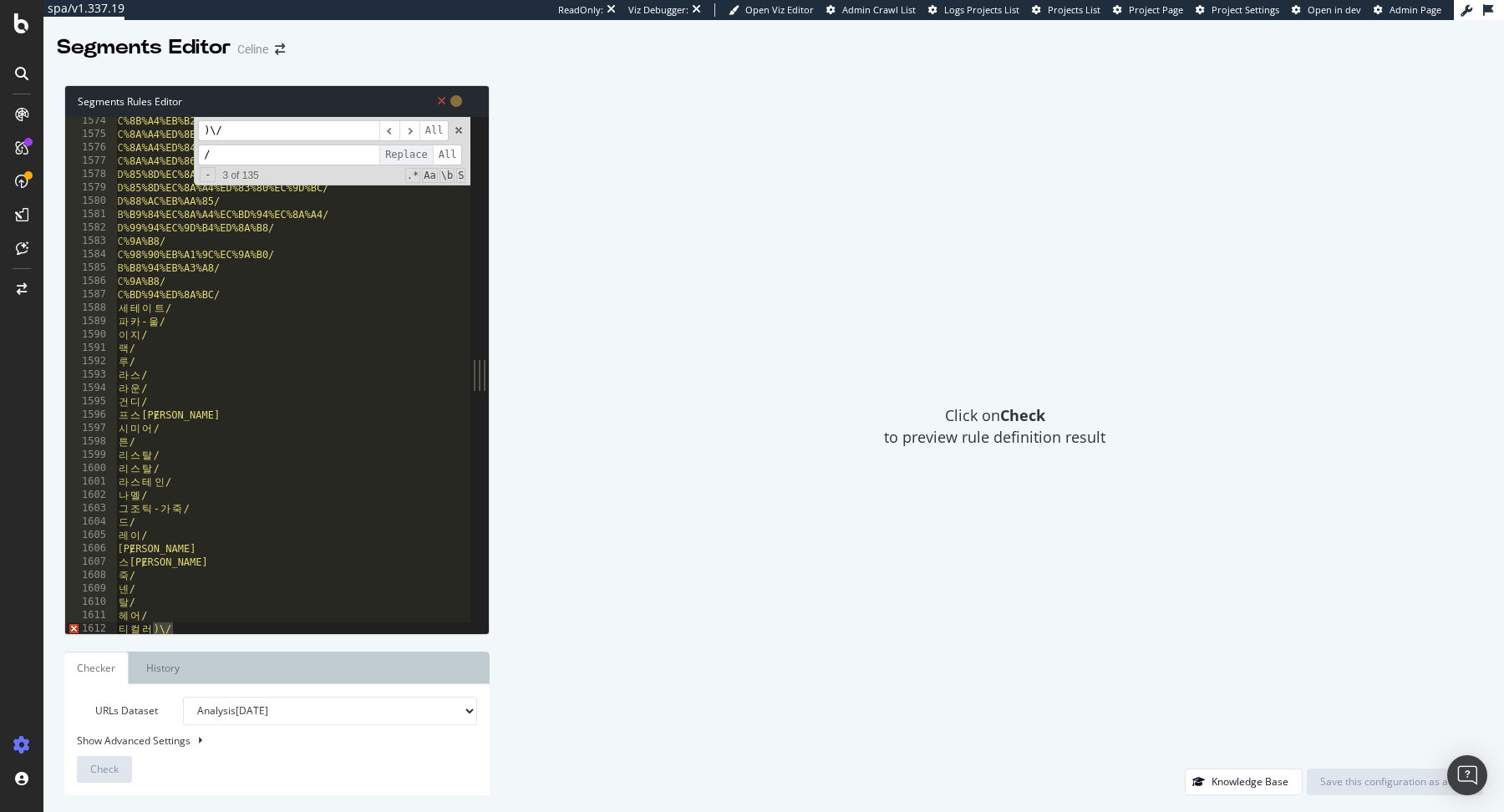
click at [405, 155] on span "Replace" at bounding box center [406, 155] width 53 height 21
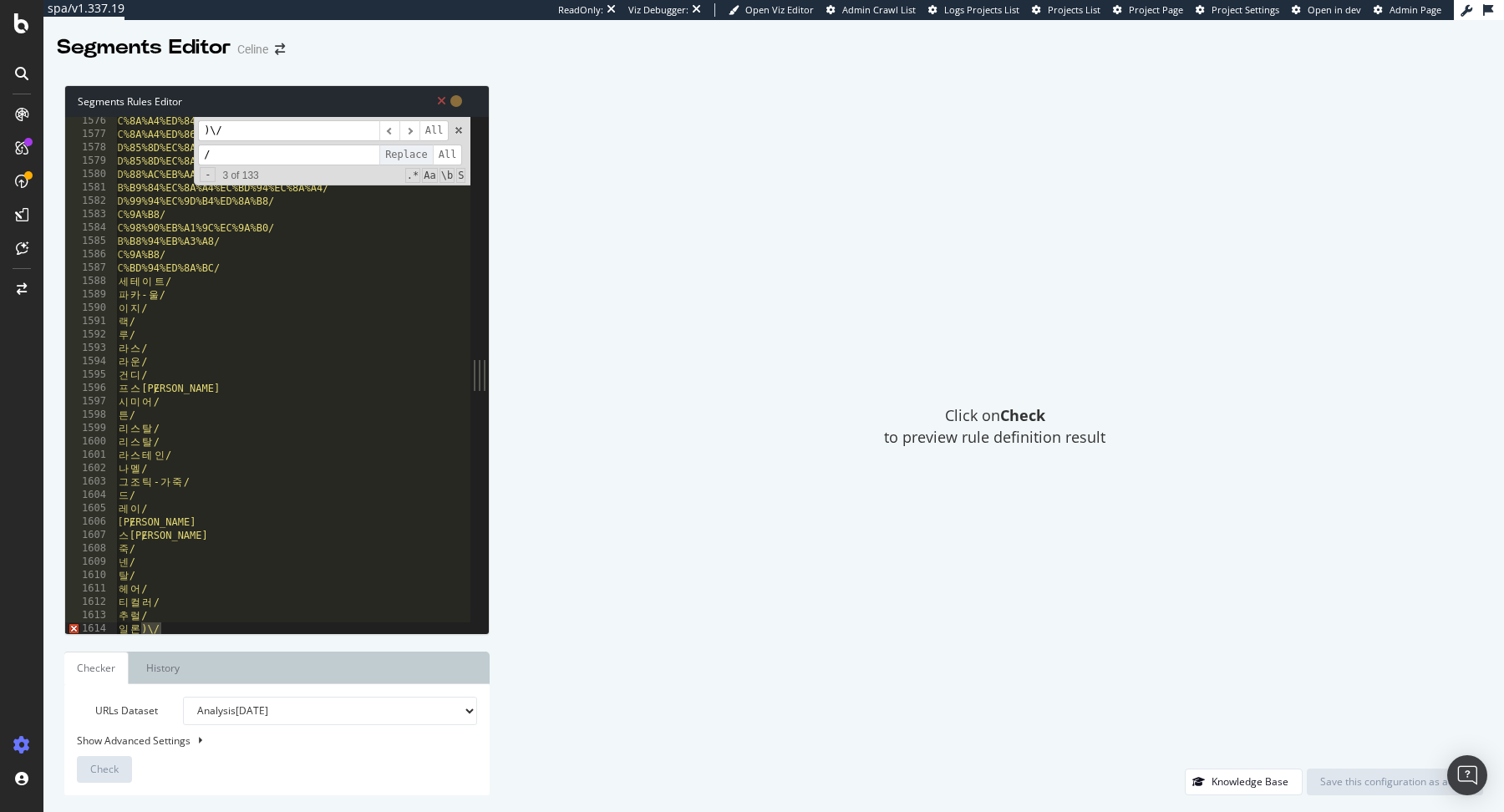
click at [405, 155] on span "Replace" at bounding box center [406, 155] width 53 height 21
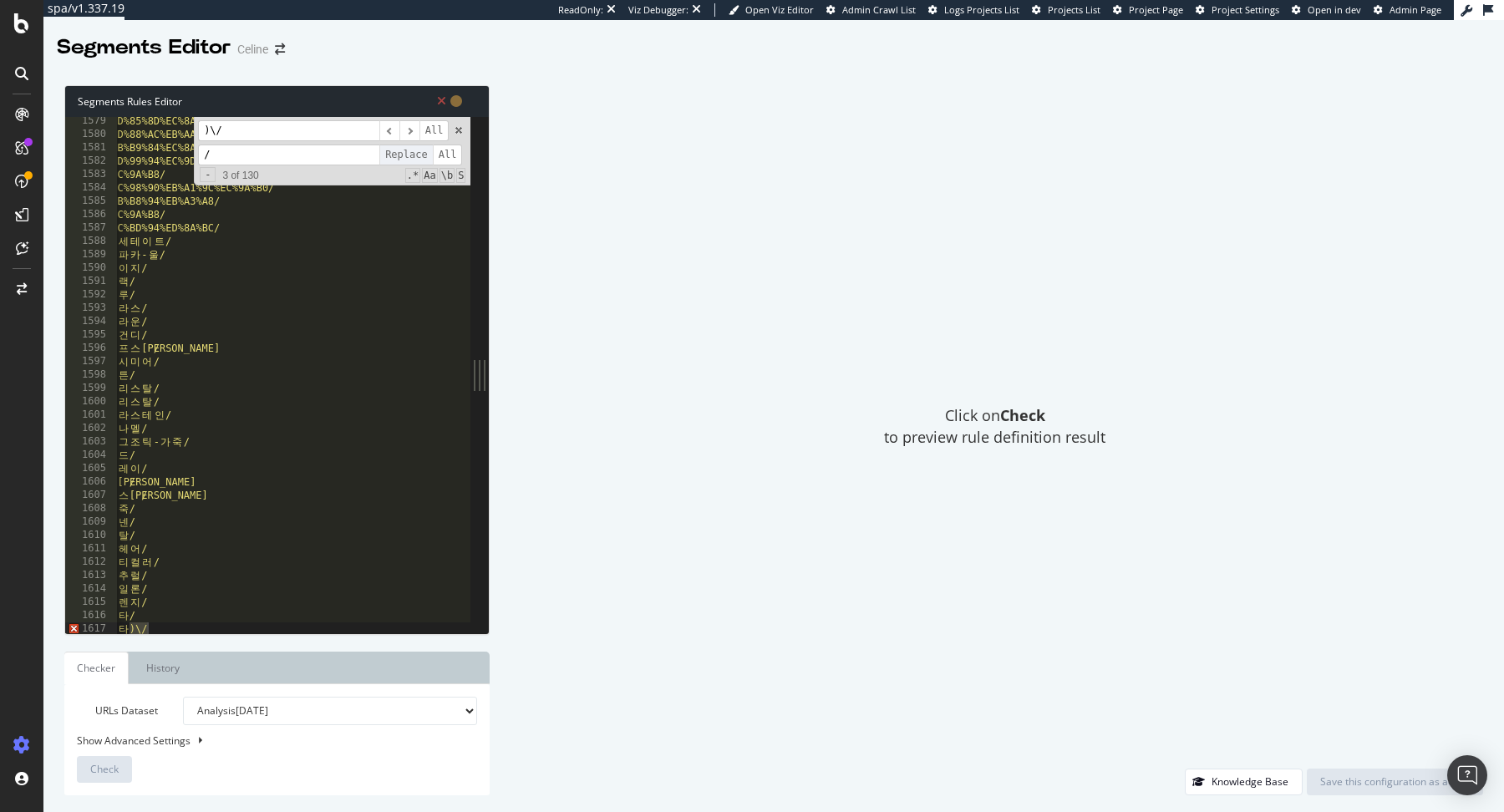
click at [405, 155] on span "Replace" at bounding box center [406, 155] width 53 height 21
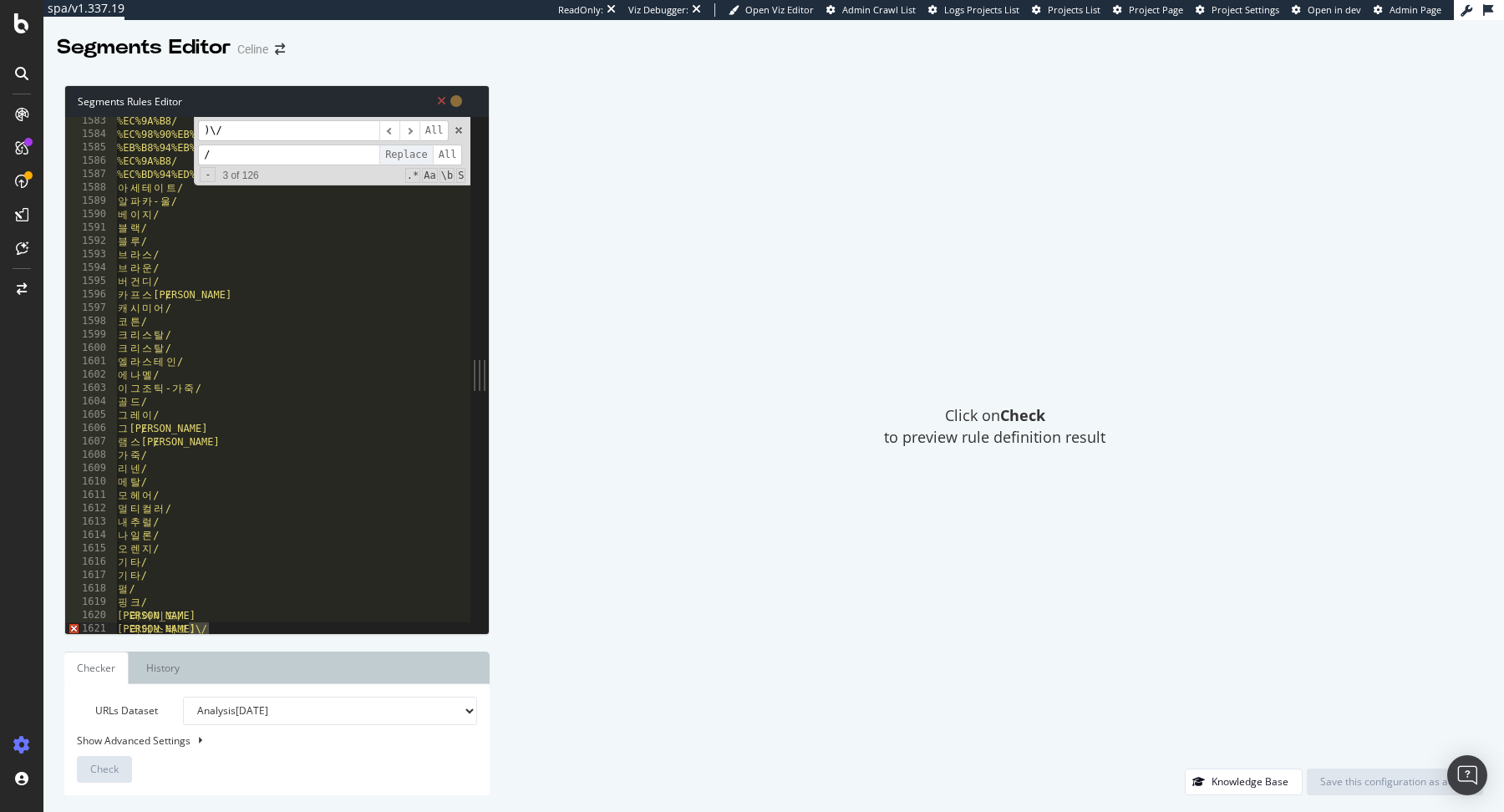
click at [405, 155] on span "Replace" at bounding box center [406, 155] width 53 height 21
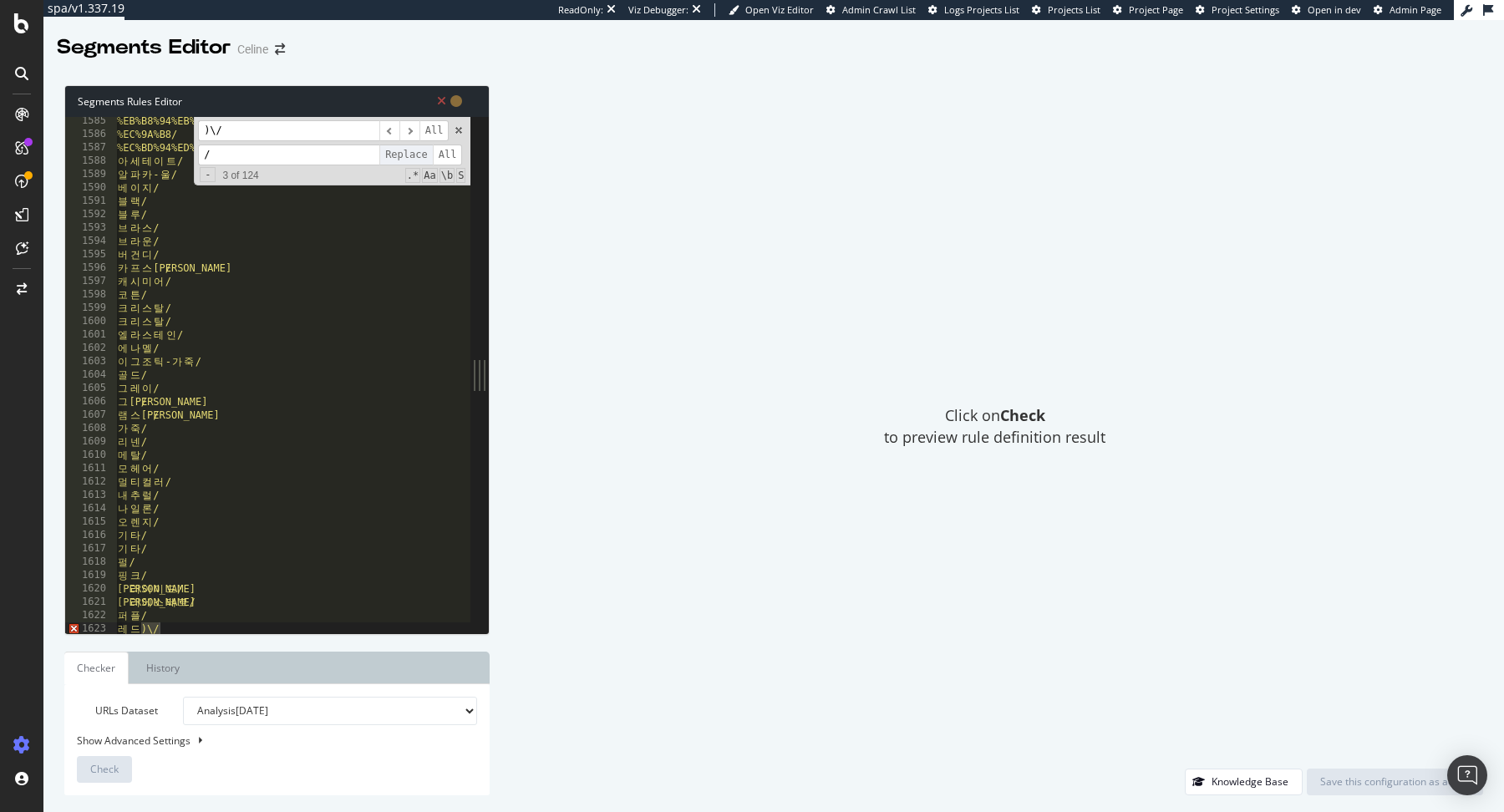
click at [405, 155] on span "Replace" at bounding box center [406, 155] width 53 height 21
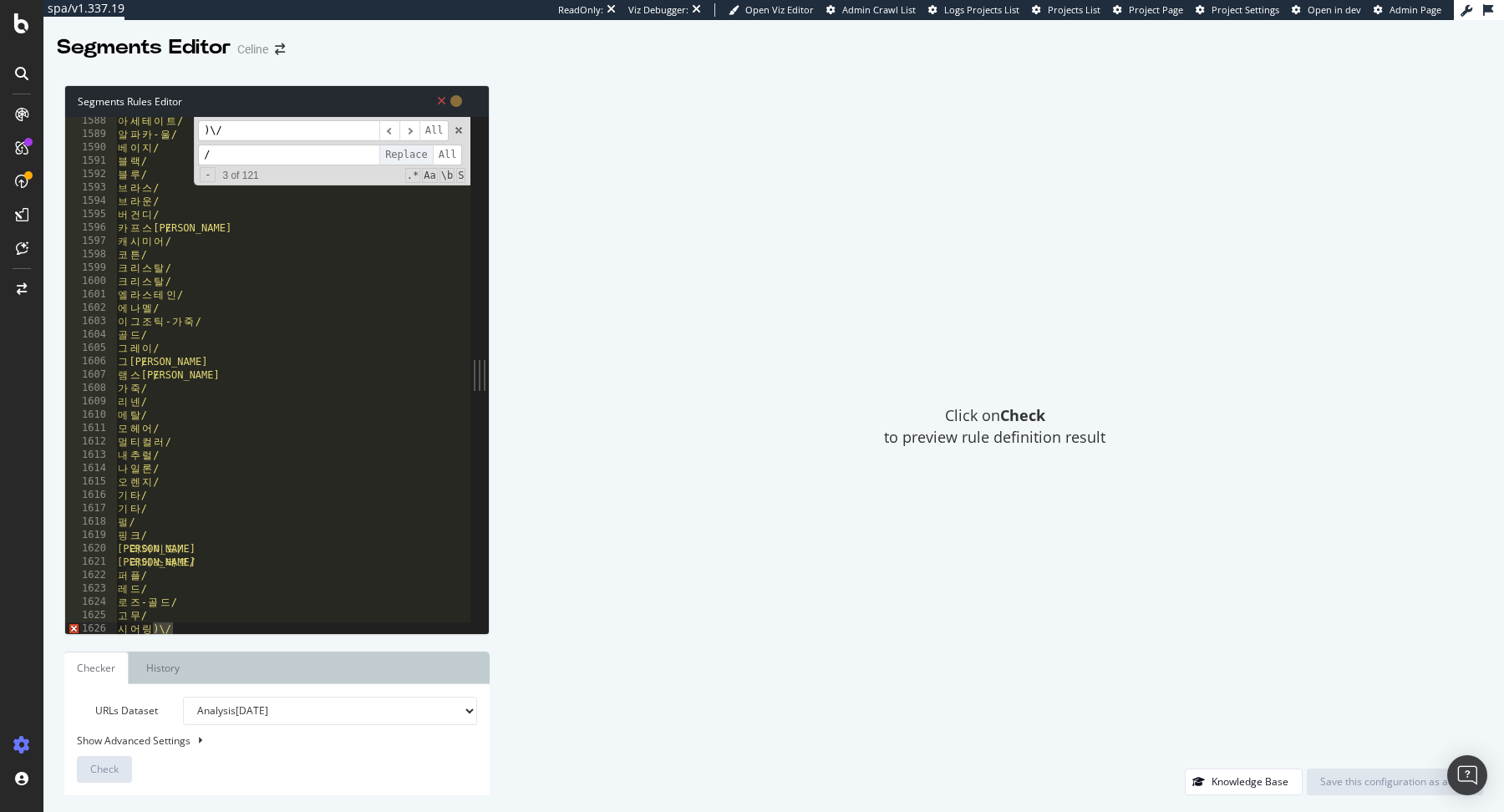
click at [405, 155] on span "Replace" at bounding box center [406, 155] width 53 height 21
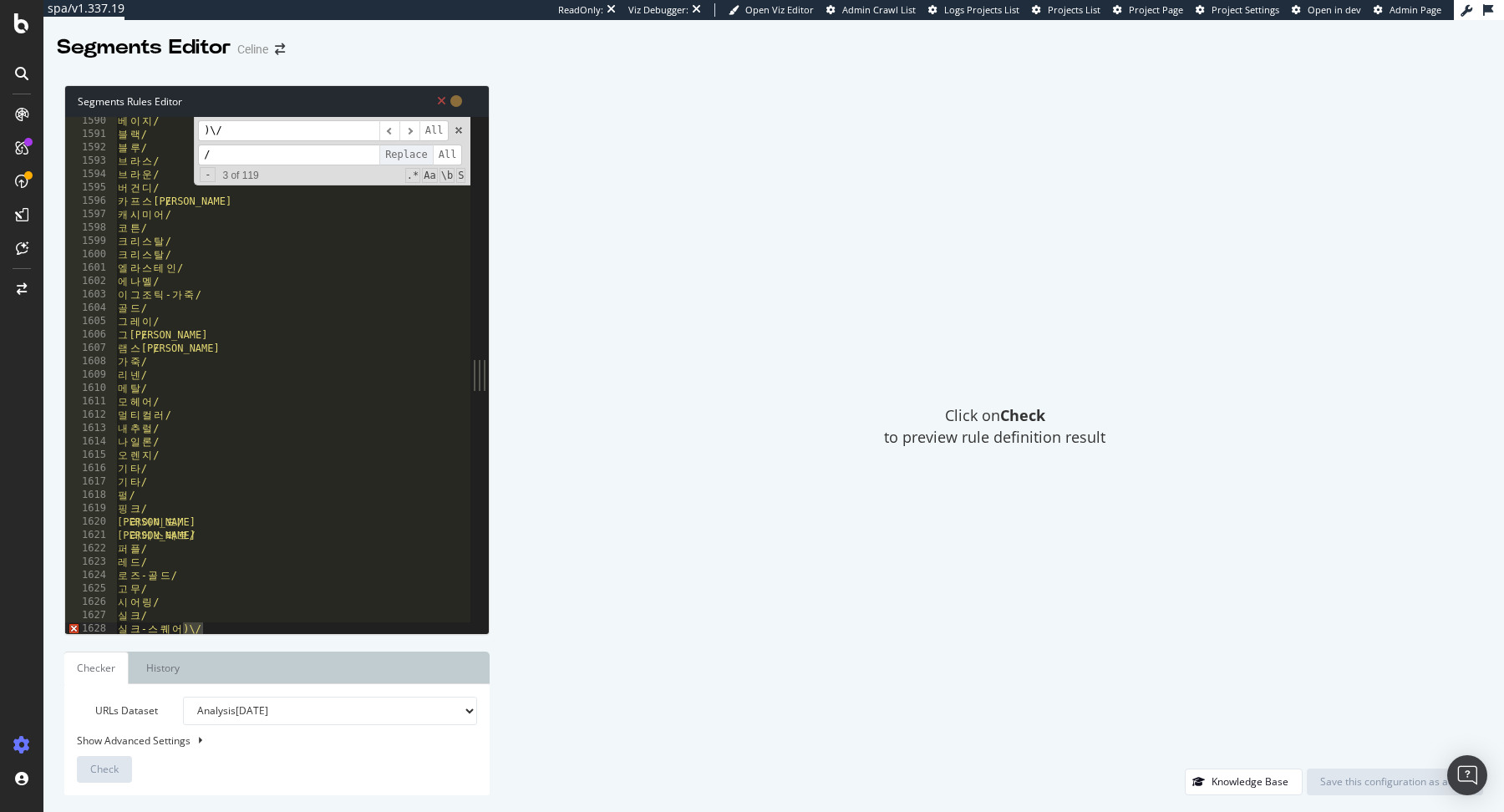
click at [405, 155] on span "Replace" at bounding box center [406, 155] width 53 height 21
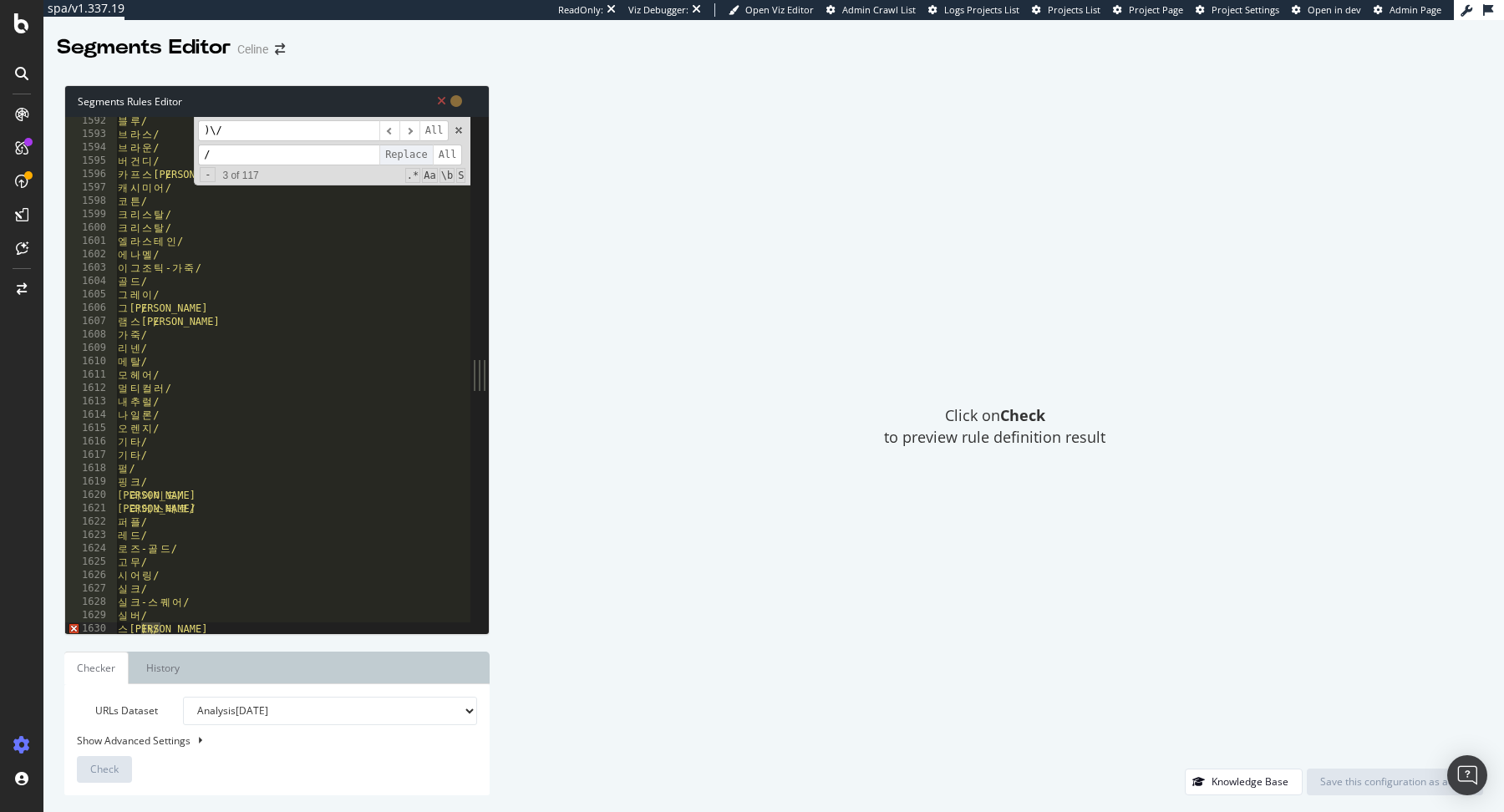
click at [405, 155] on span "Replace" at bounding box center [406, 155] width 53 height 21
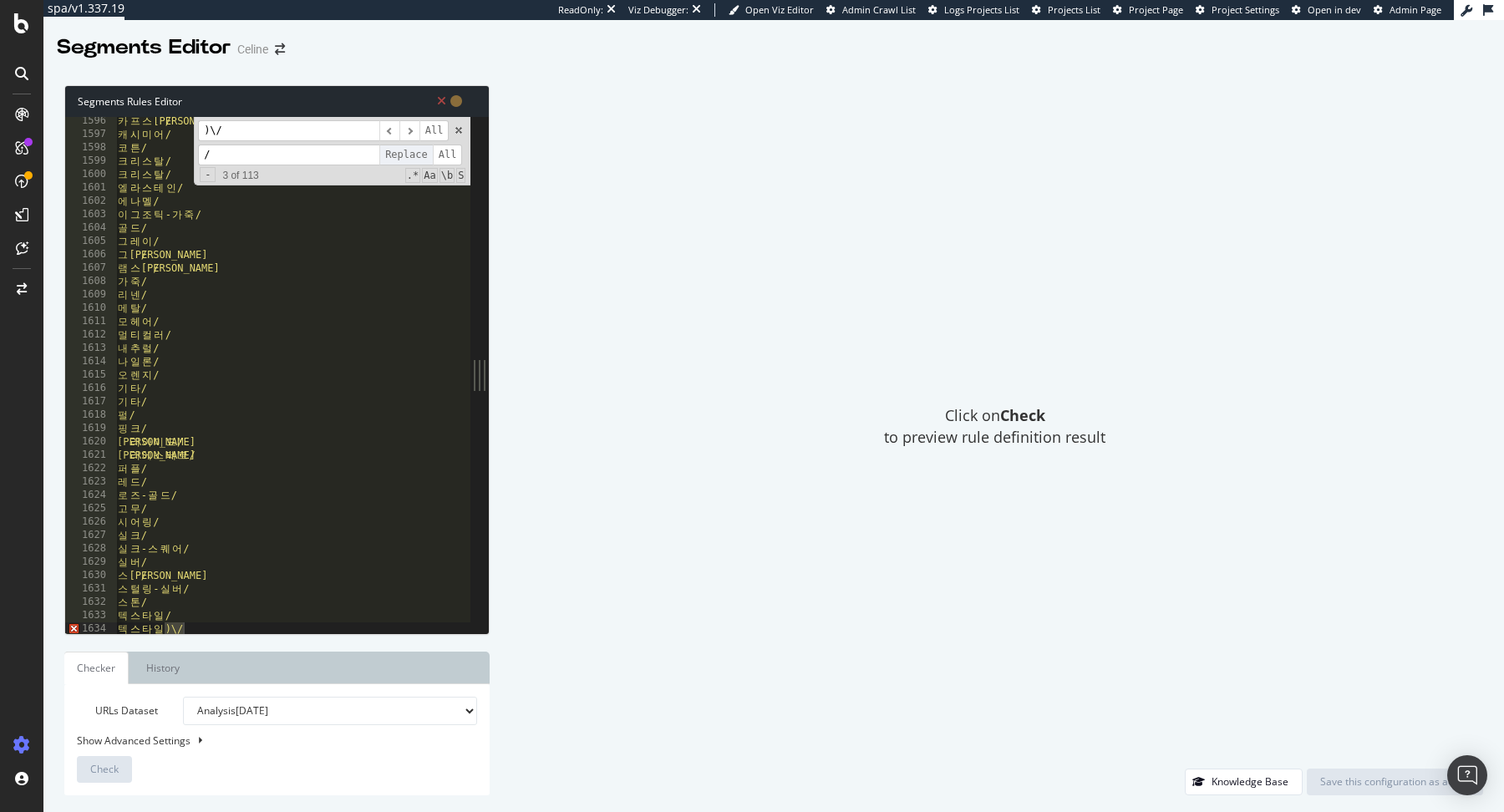
click at [405, 155] on span "Replace" at bounding box center [406, 155] width 53 height 21
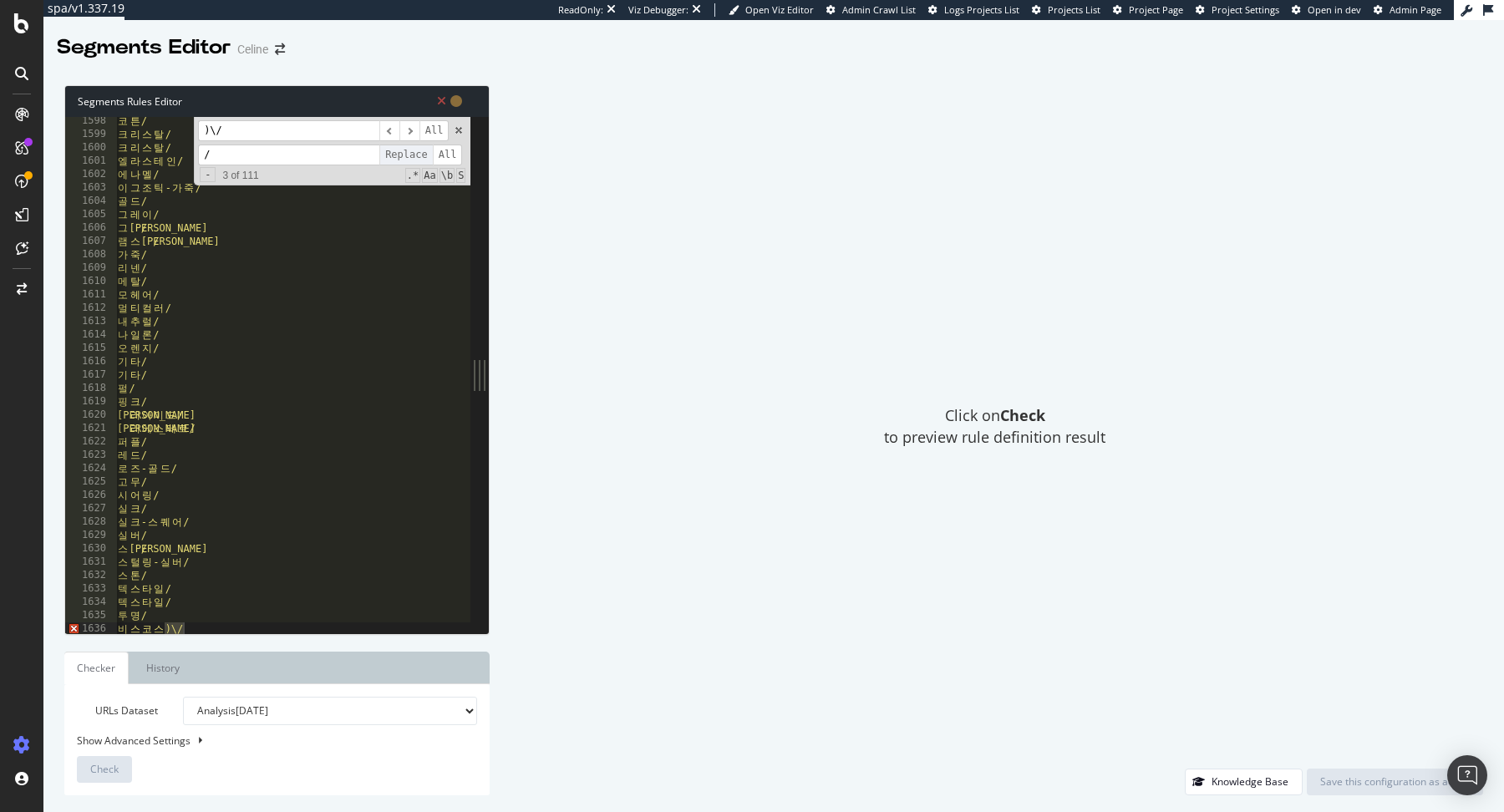
click at [405, 155] on span "Replace" at bounding box center [406, 155] width 53 height 21
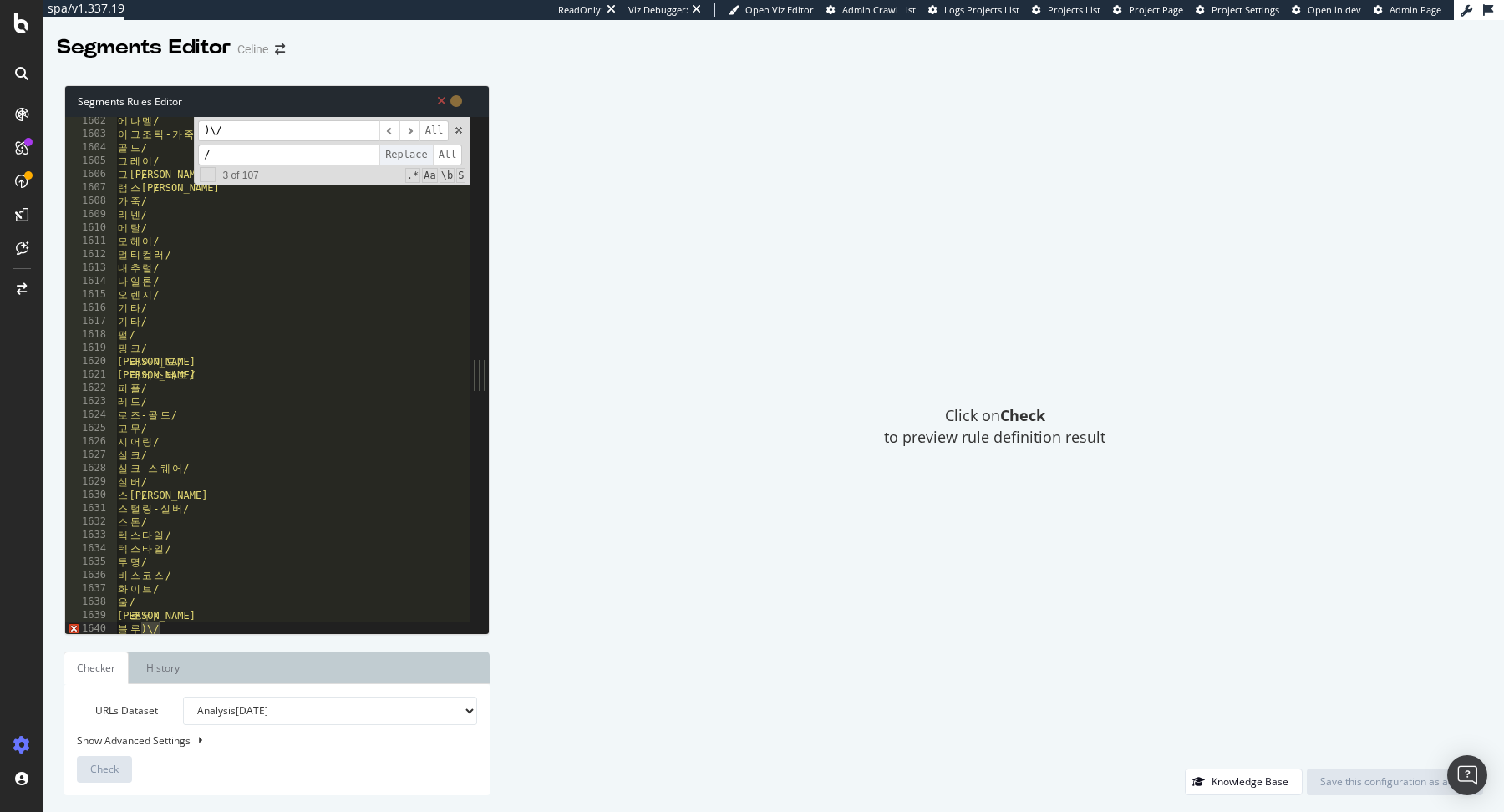
click at [405, 155] on span "Replace" at bounding box center [406, 155] width 53 height 21
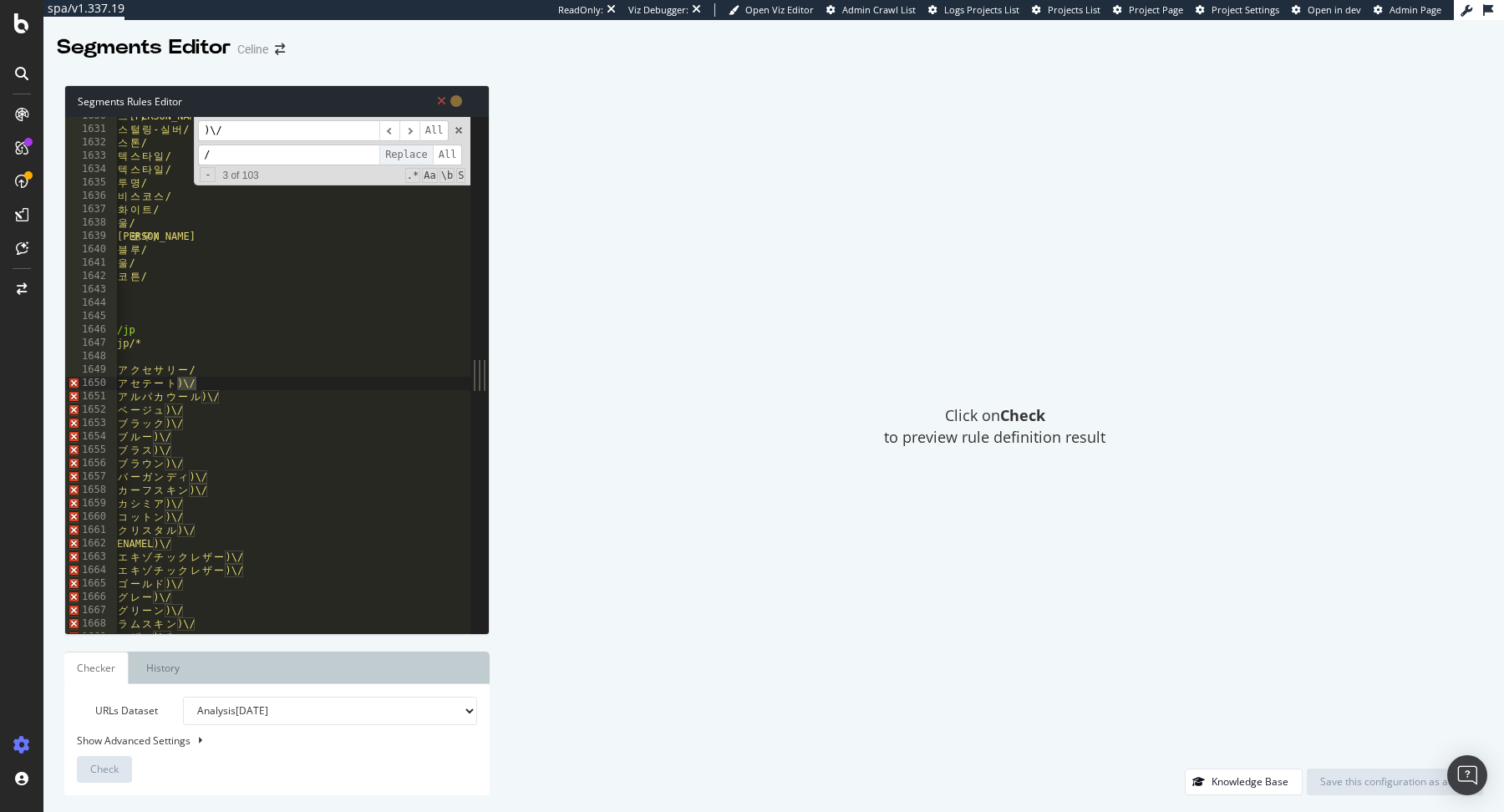
click at [405, 155] on span "Replace" at bounding box center [406, 155] width 53 height 21
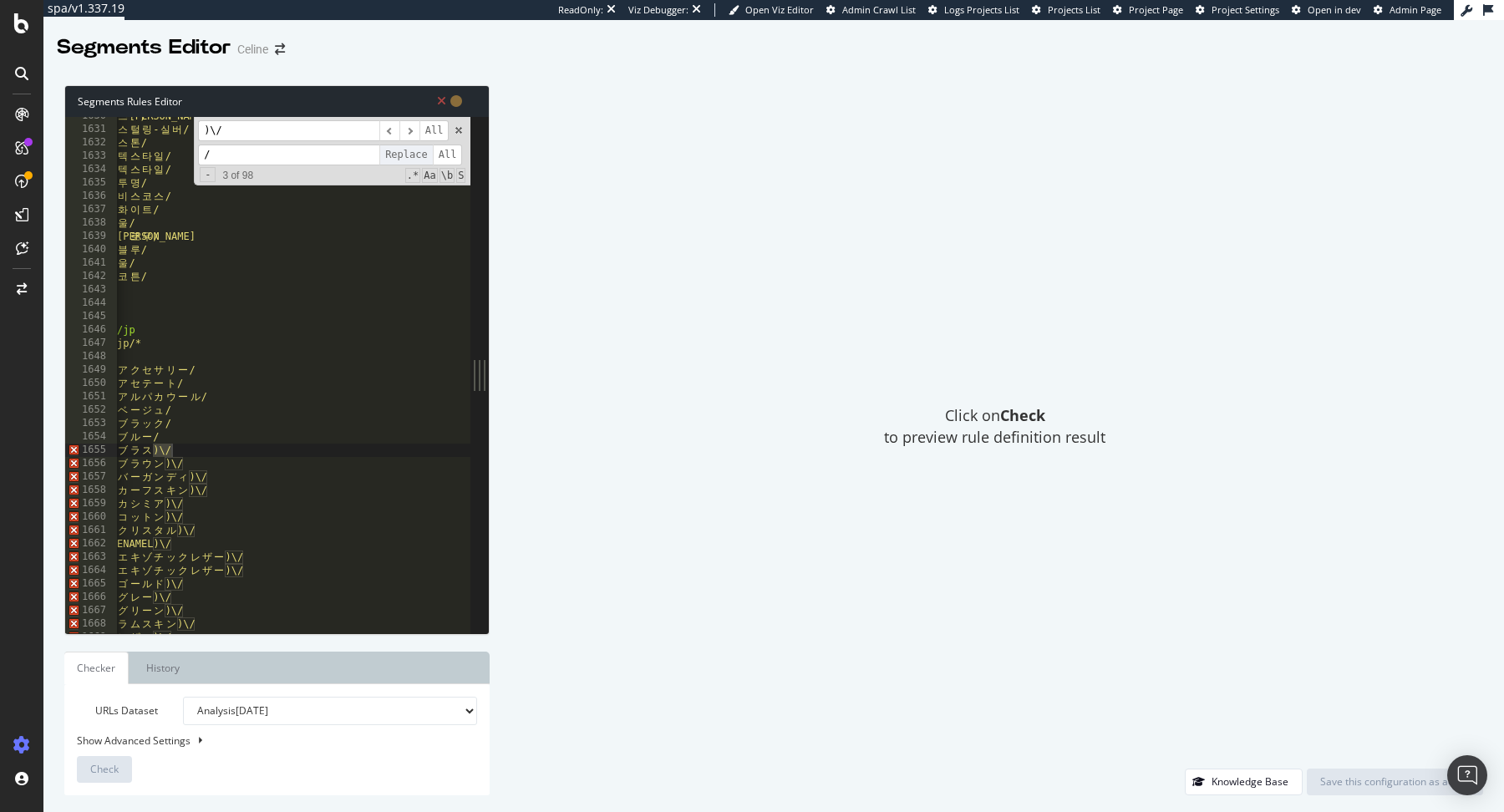
click at [405, 155] on span "Replace" at bounding box center [406, 155] width 53 height 21
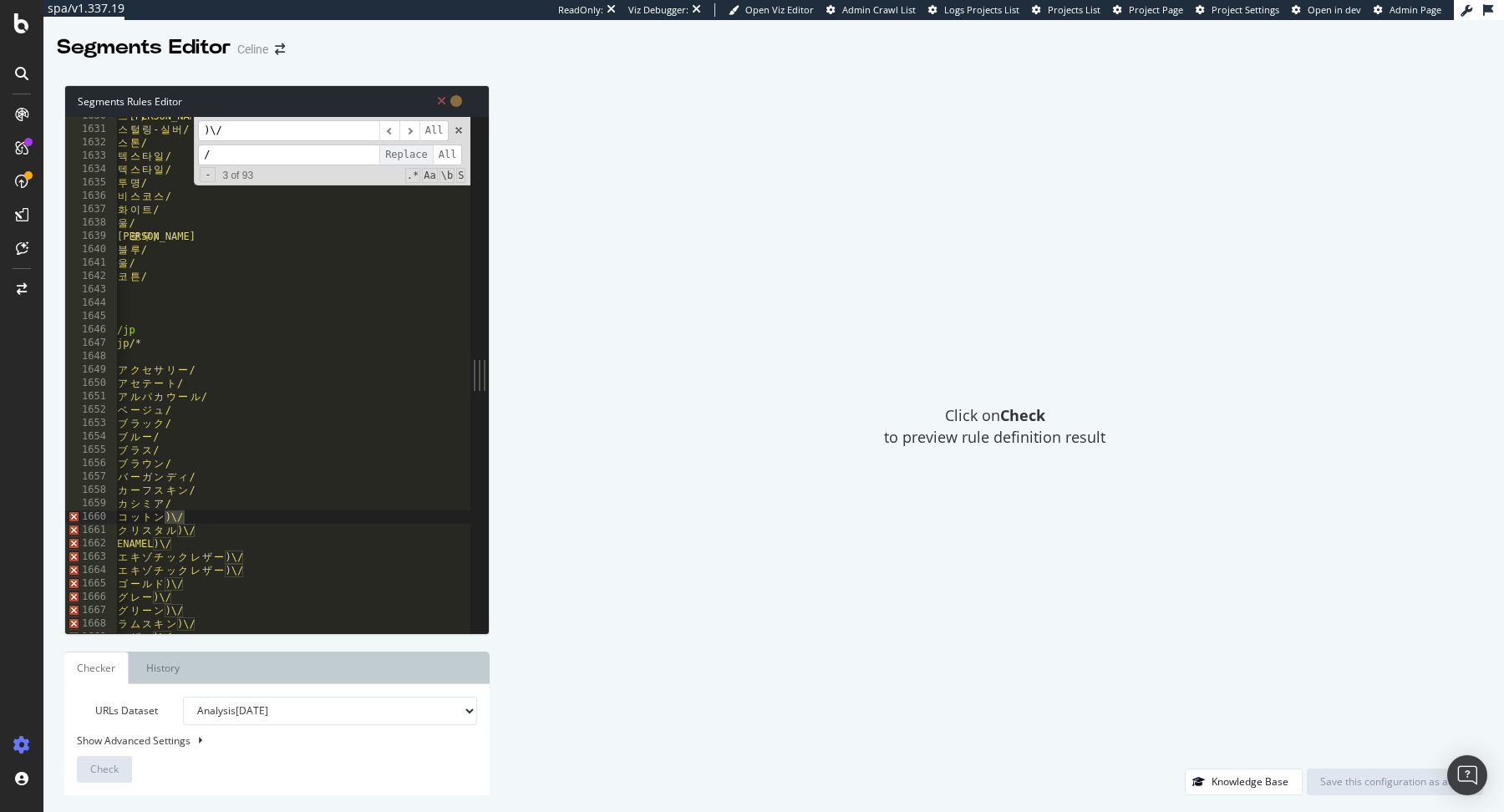
click at [405, 155] on span "Replace" at bounding box center [406, 155] width 53 height 21
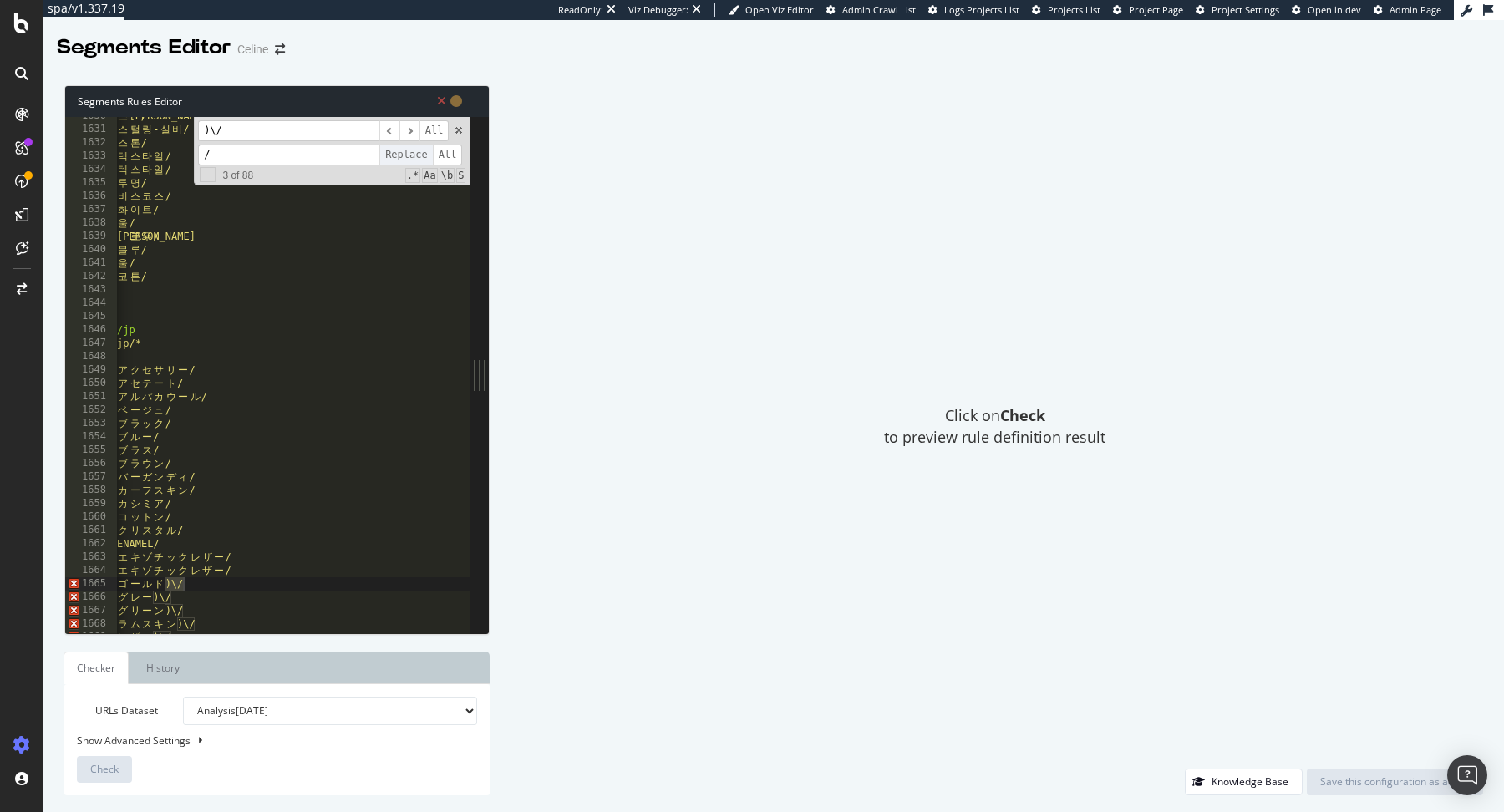
click at [405, 155] on span "Replace" at bounding box center [406, 155] width 53 height 21
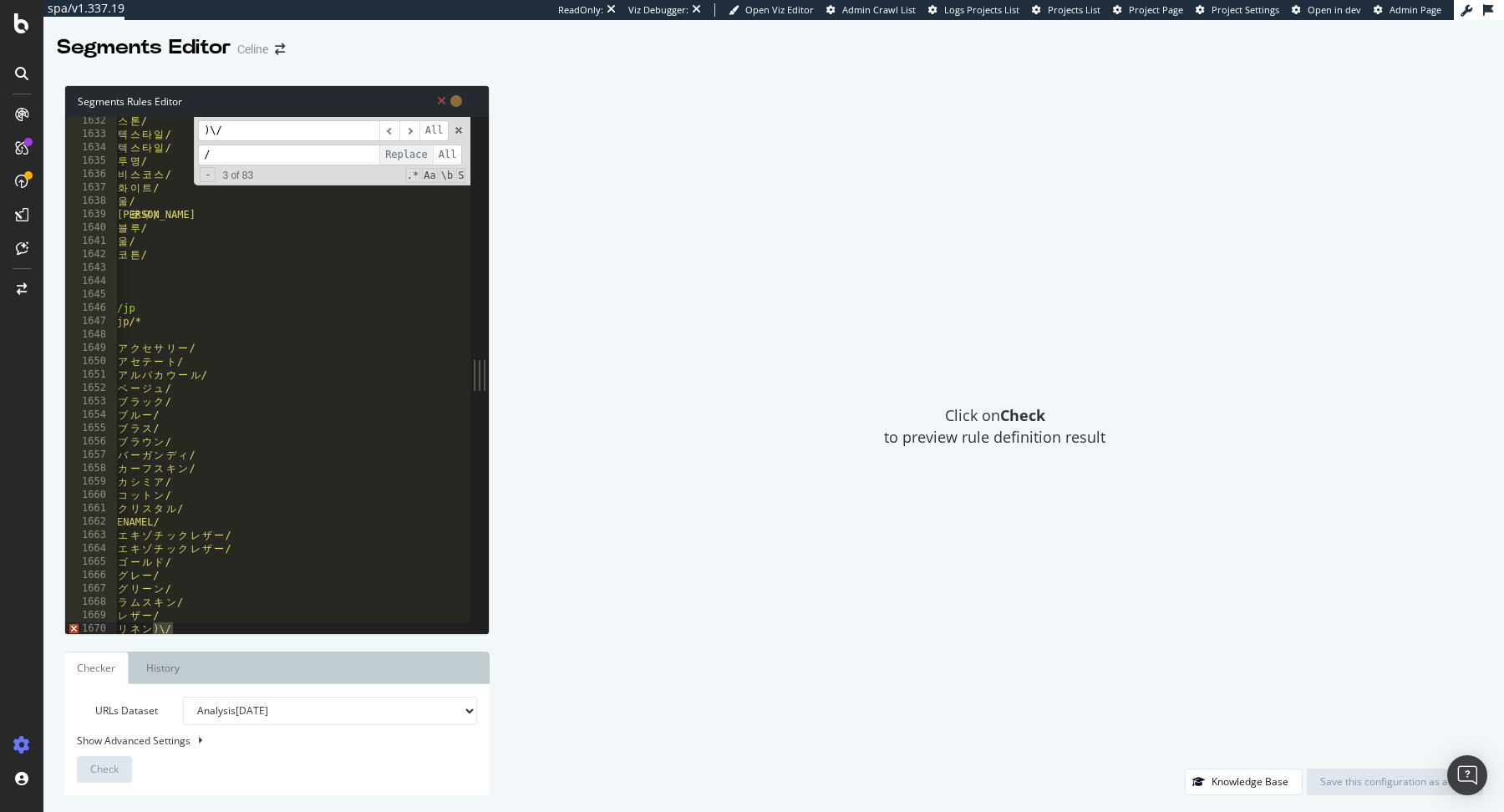
click at [405, 155] on span "Replace" at bounding box center [406, 155] width 53 height 21
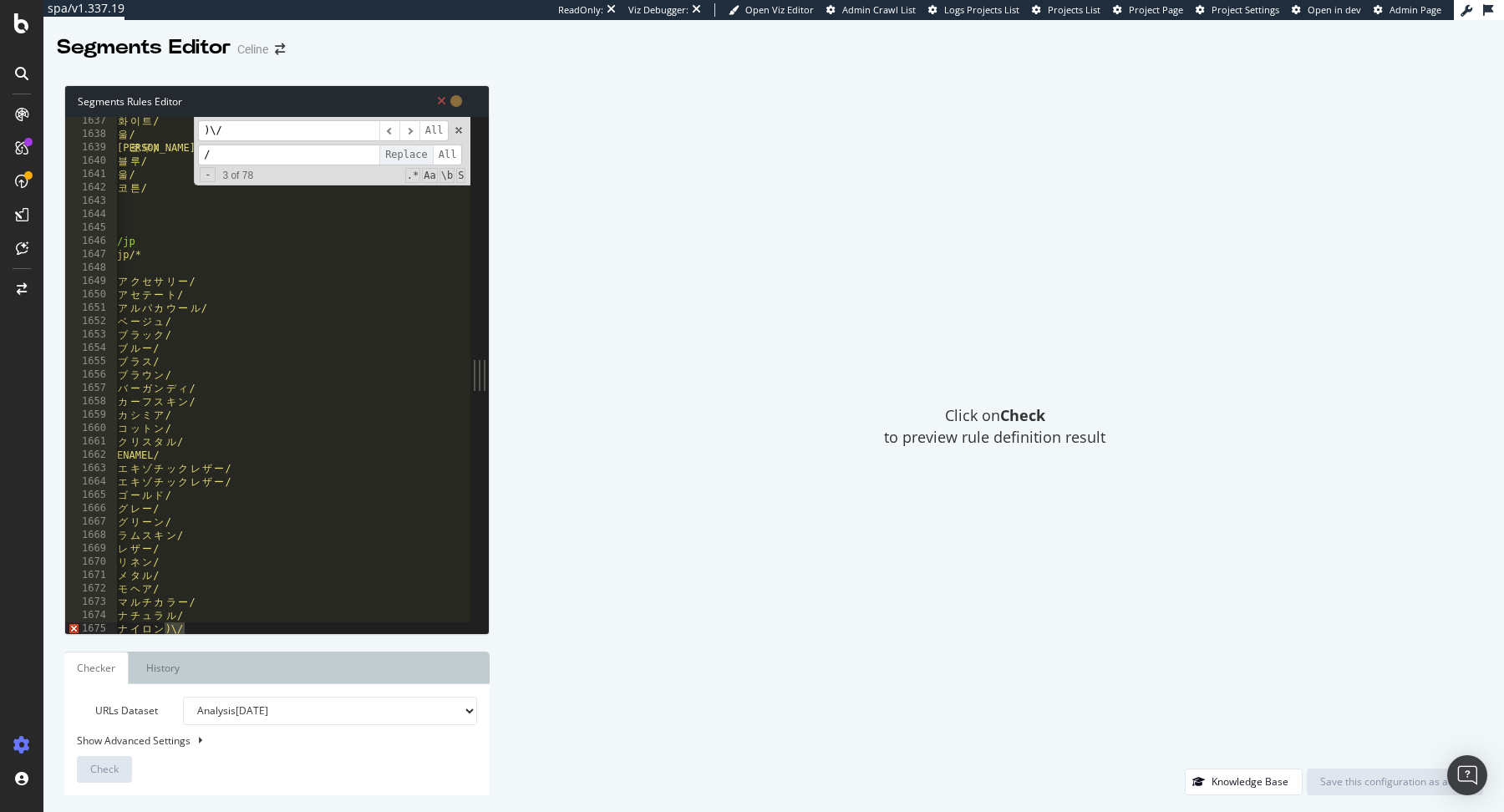
click at [405, 155] on span "Replace" at bounding box center [406, 155] width 53 height 21
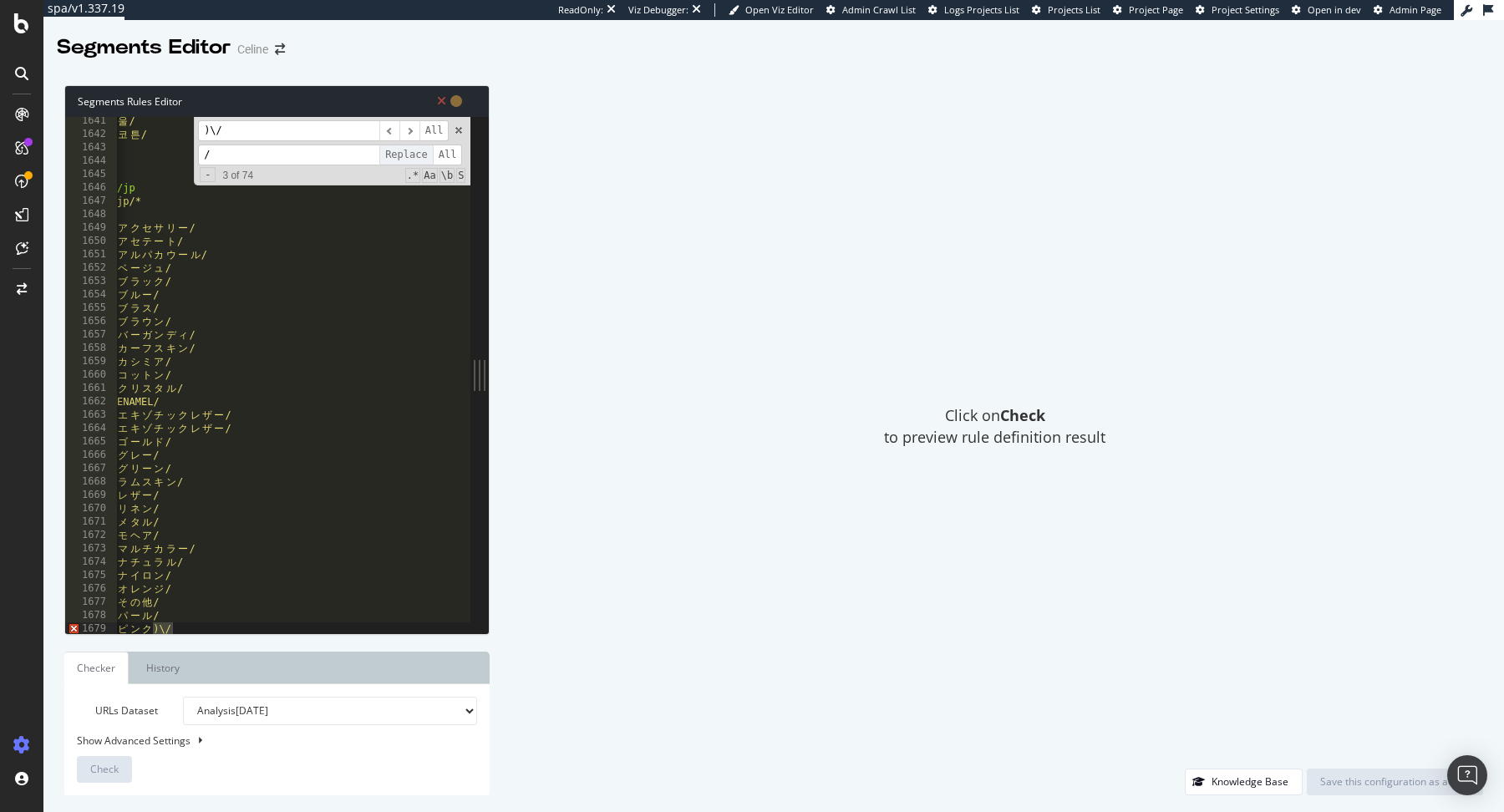
click at [405, 155] on span "Replace" at bounding box center [406, 155] width 53 height 21
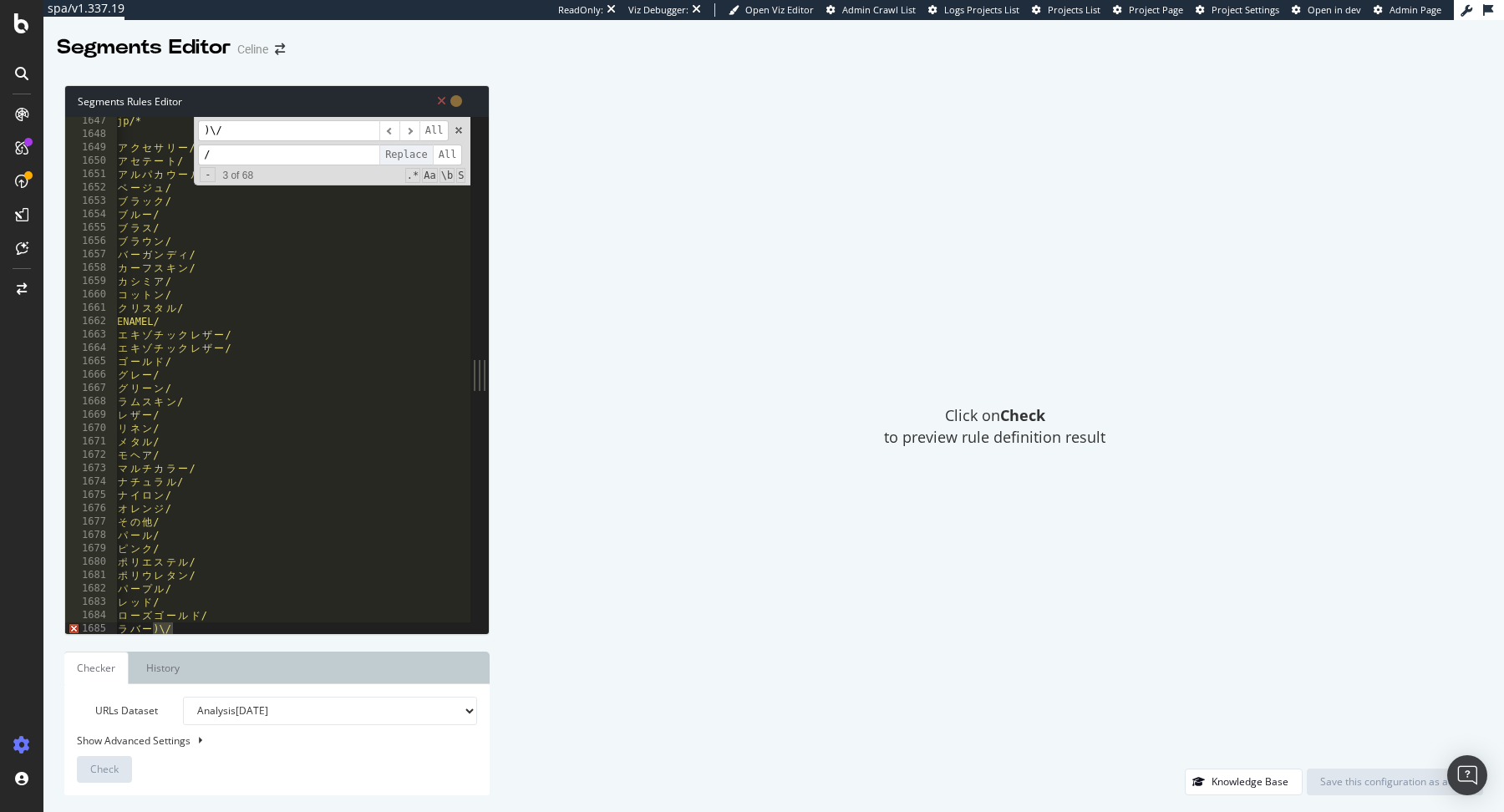
click at [405, 155] on span "Replace" at bounding box center [406, 155] width 53 height 21
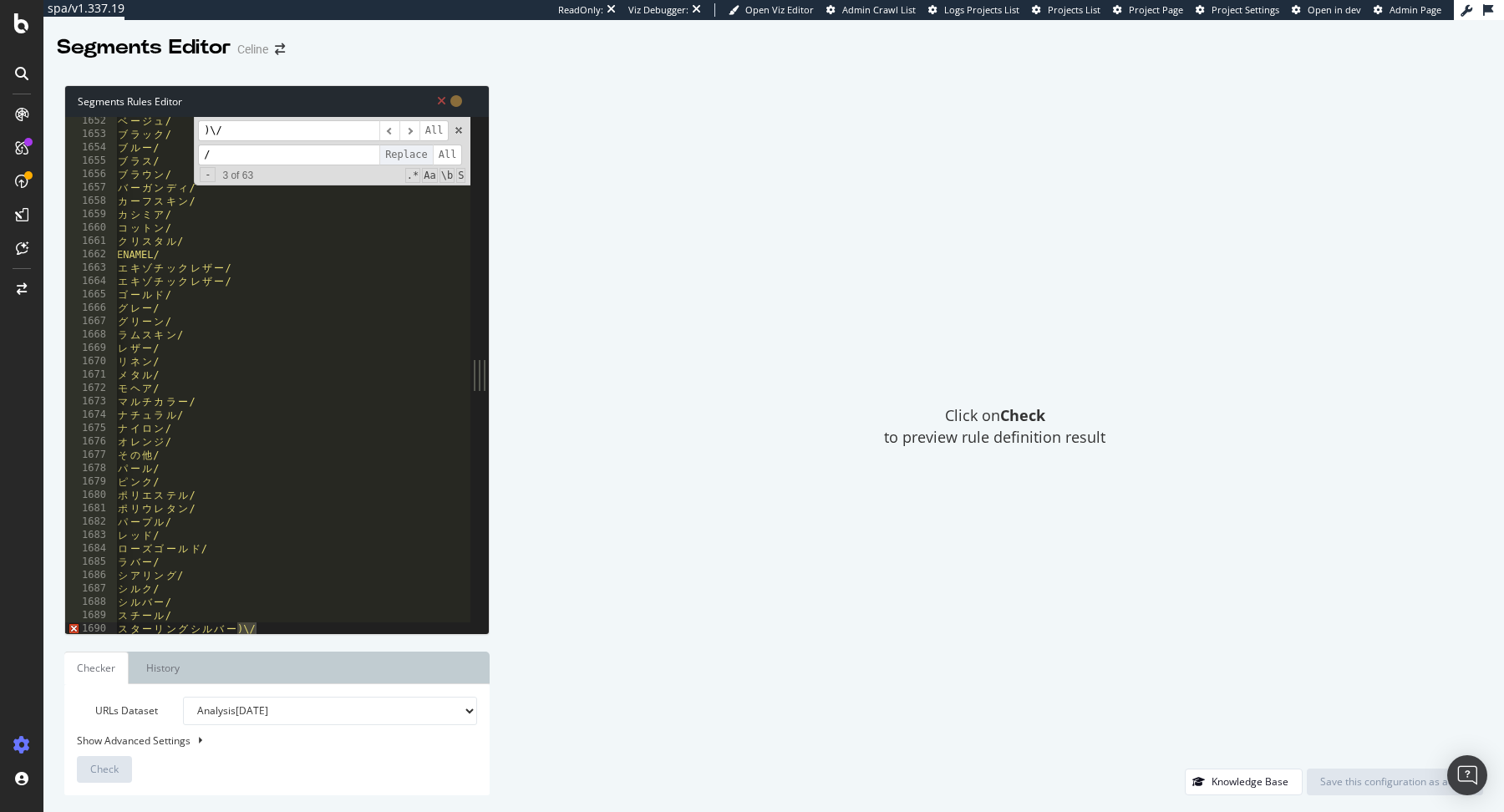
click at [405, 155] on span "Replace" at bounding box center [406, 155] width 53 height 21
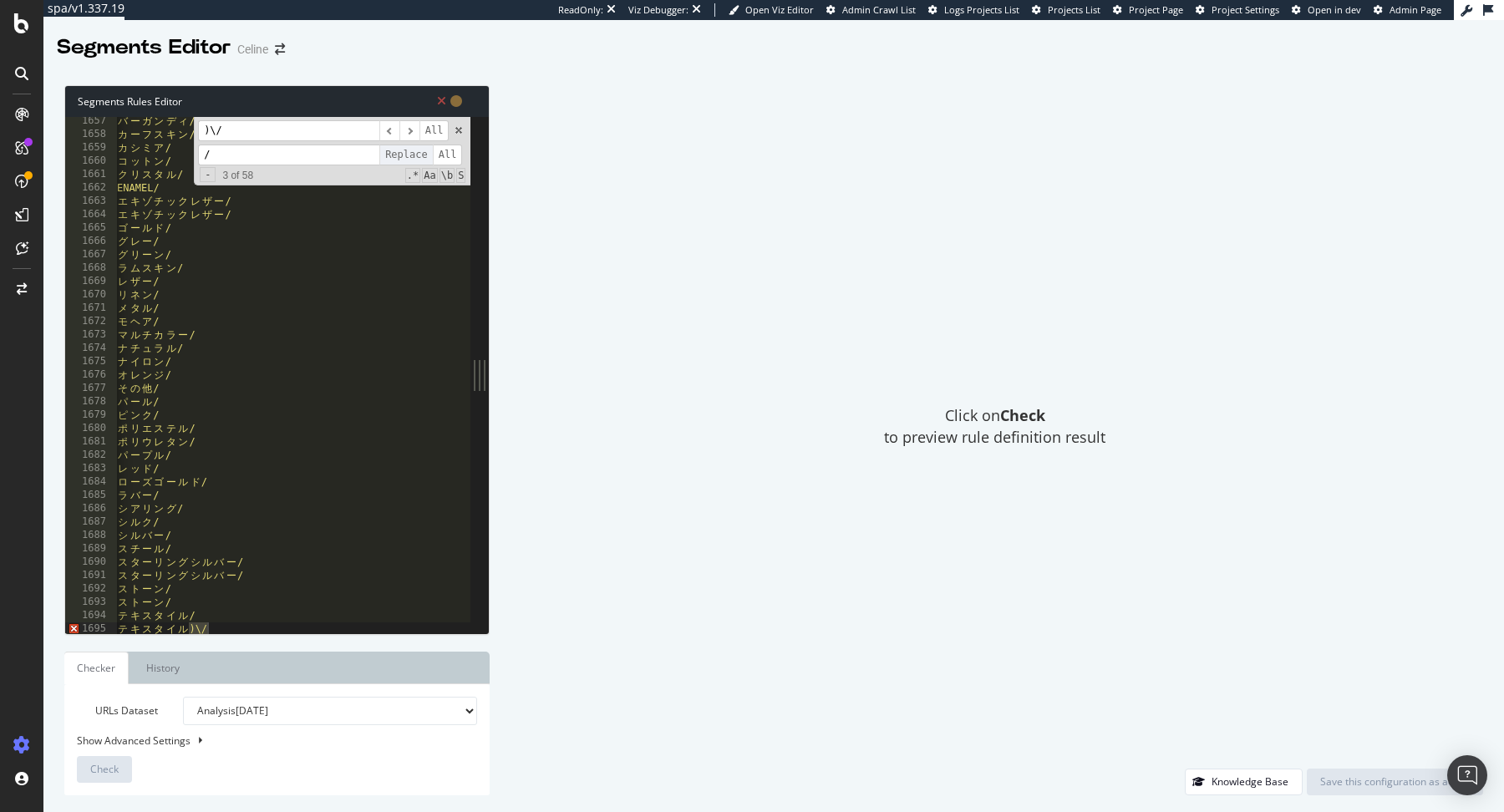
click at [405, 155] on span "Replace" at bounding box center [406, 155] width 53 height 21
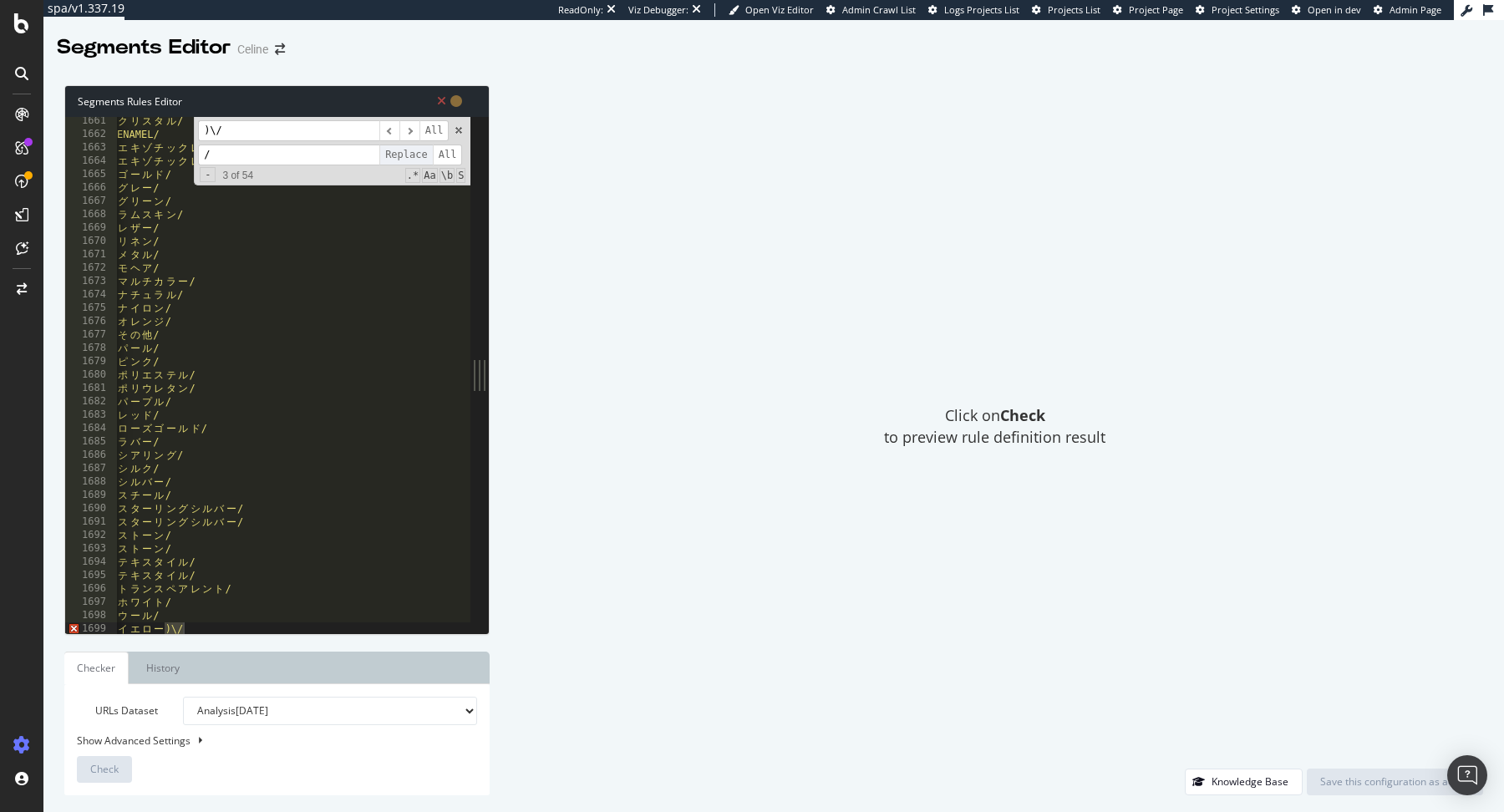
scroll to position [0, 64]
click at [405, 155] on span "Replace" at bounding box center [406, 155] width 53 height 21
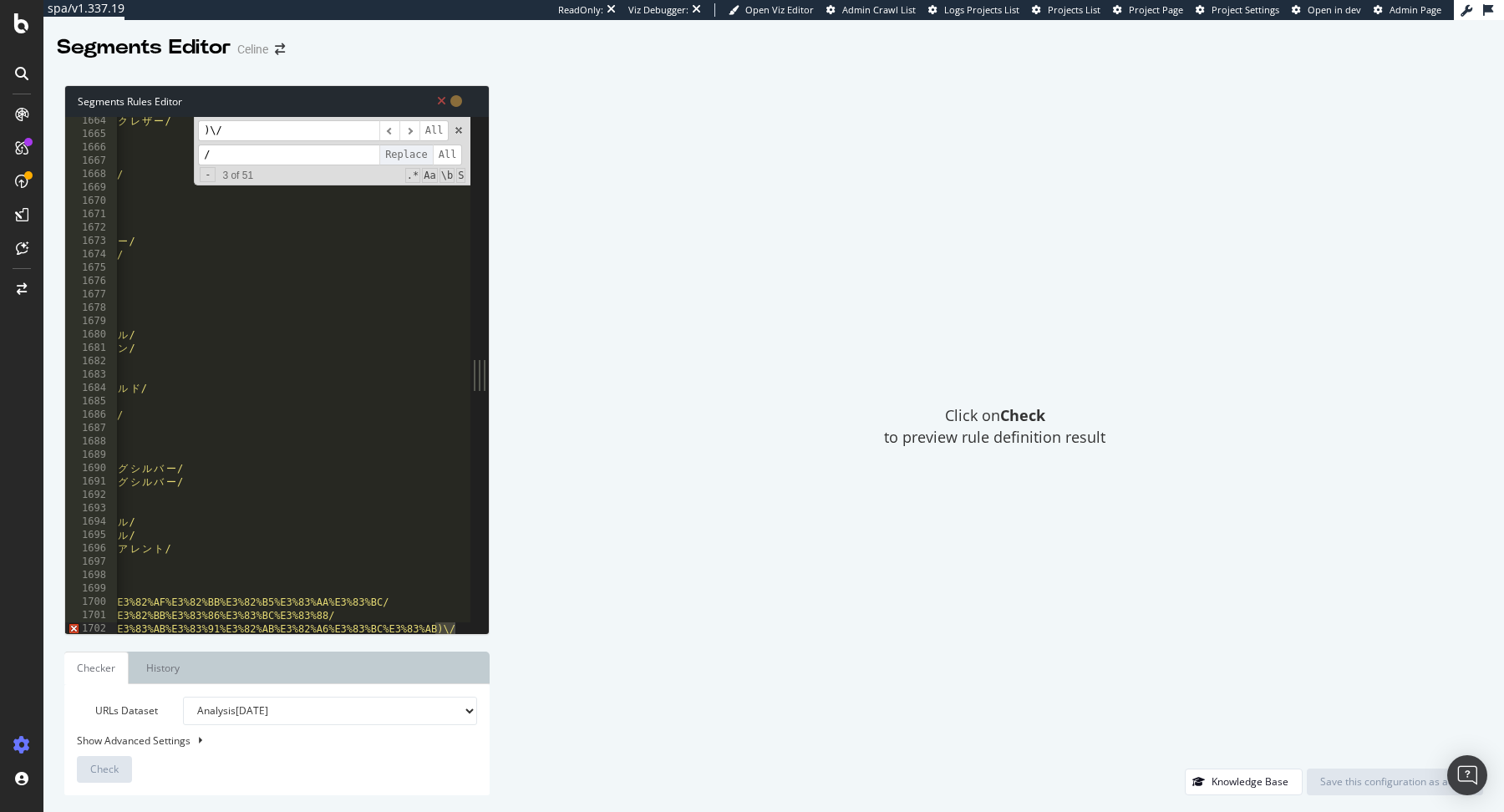
click at [405, 155] on span "Replace" at bounding box center [406, 155] width 53 height 21
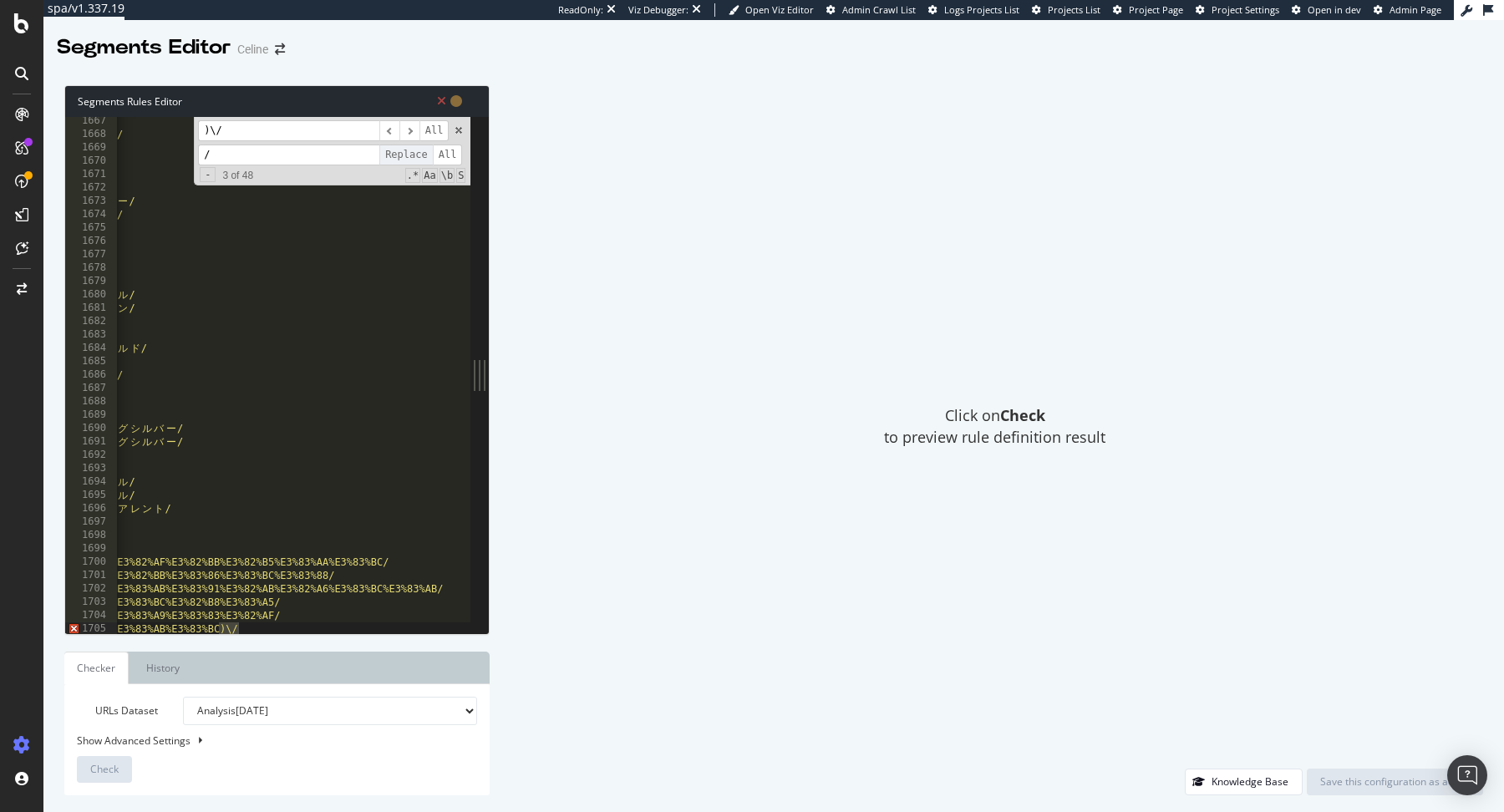
click at [405, 155] on span "Replace" at bounding box center [406, 155] width 53 height 21
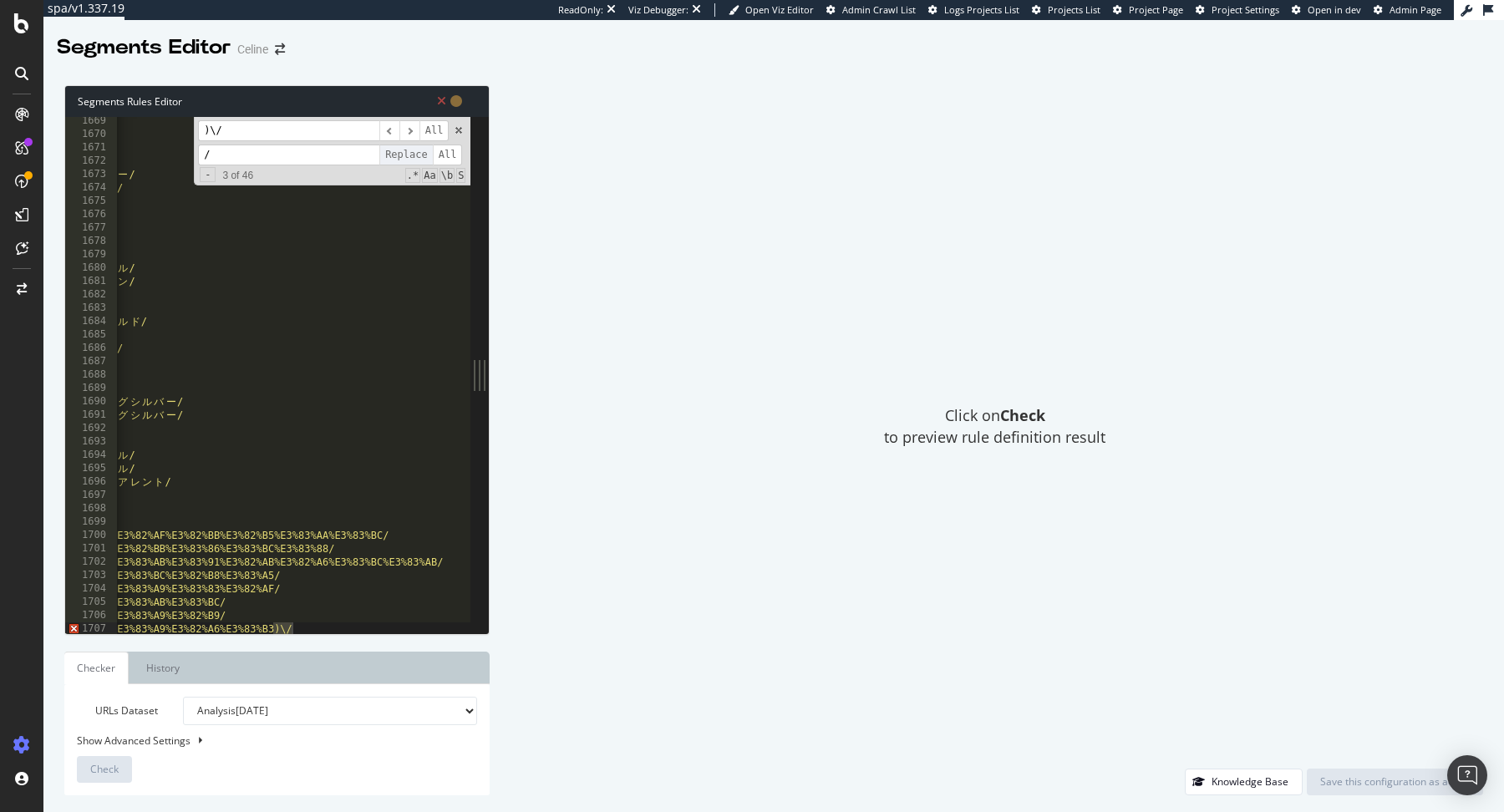
click at [405, 155] on span "Replace" at bounding box center [406, 155] width 53 height 21
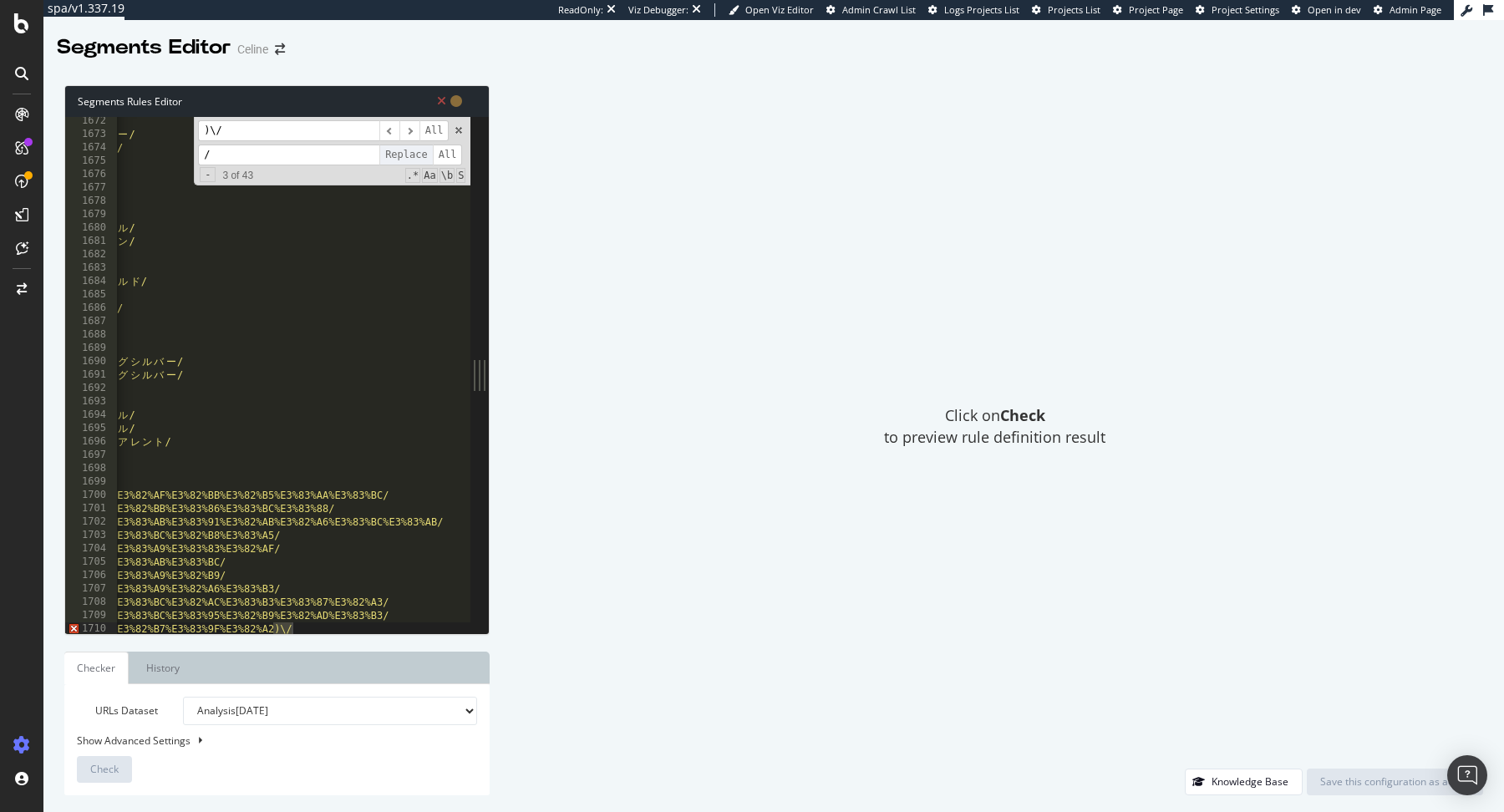
click at [405, 155] on span "Replace" at bounding box center [406, 155] width 53 height 21
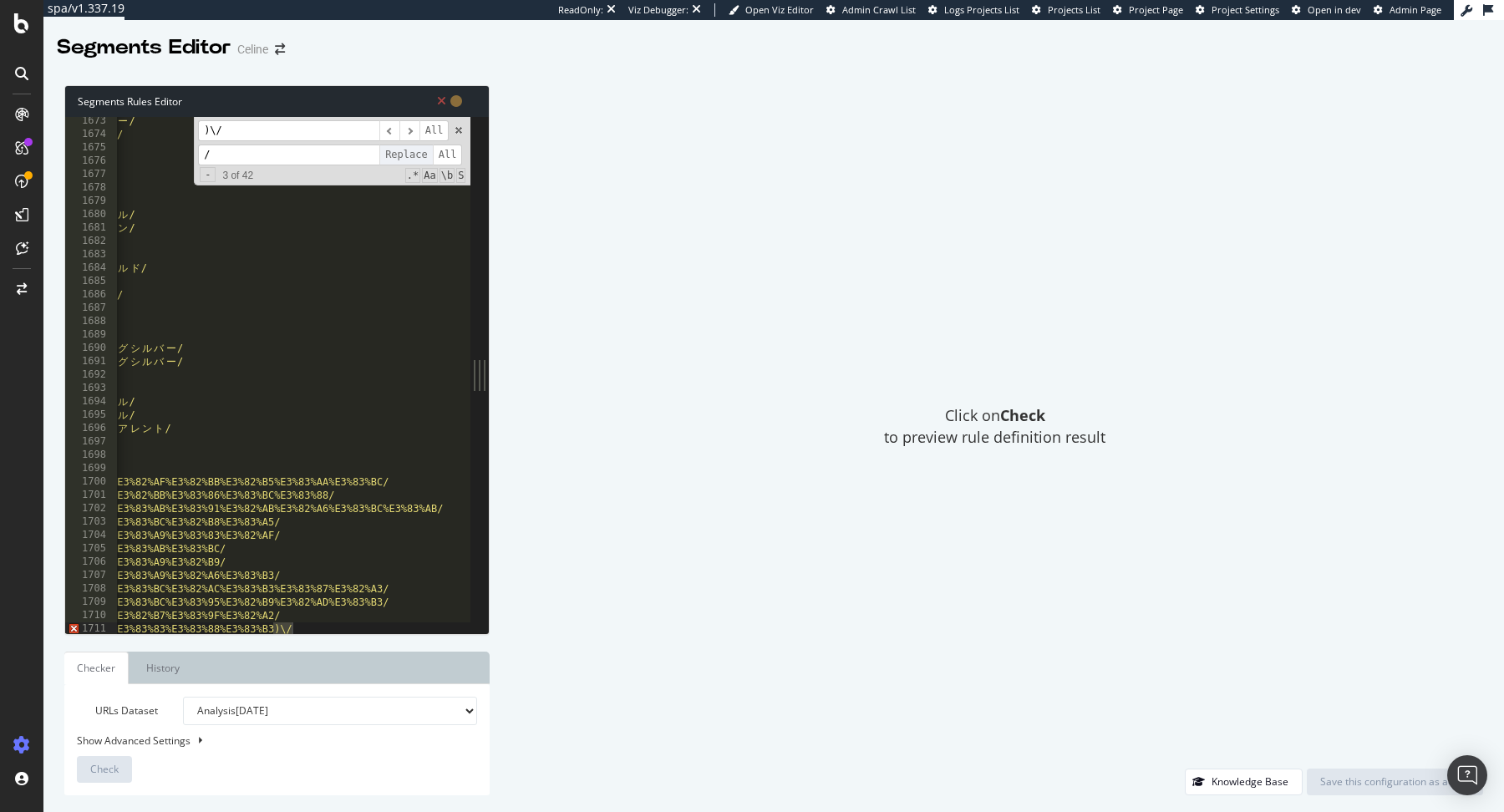
click at [405, 155] on span "Replace" at bounding box center [406, 155] width 53 height 21
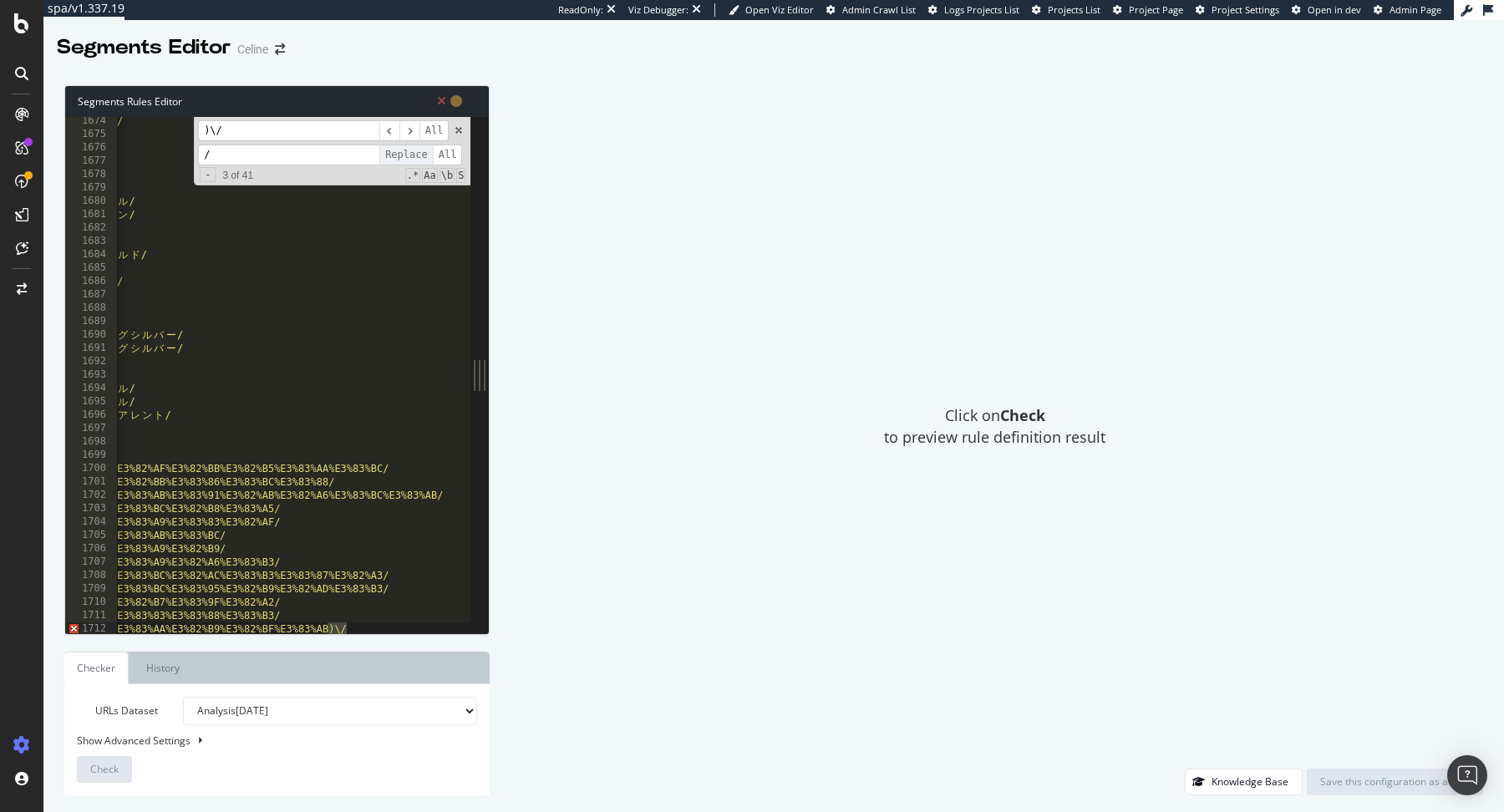
click at [405, 155] on span "Replace" at bounding box center [406, 155] width 53 height 21
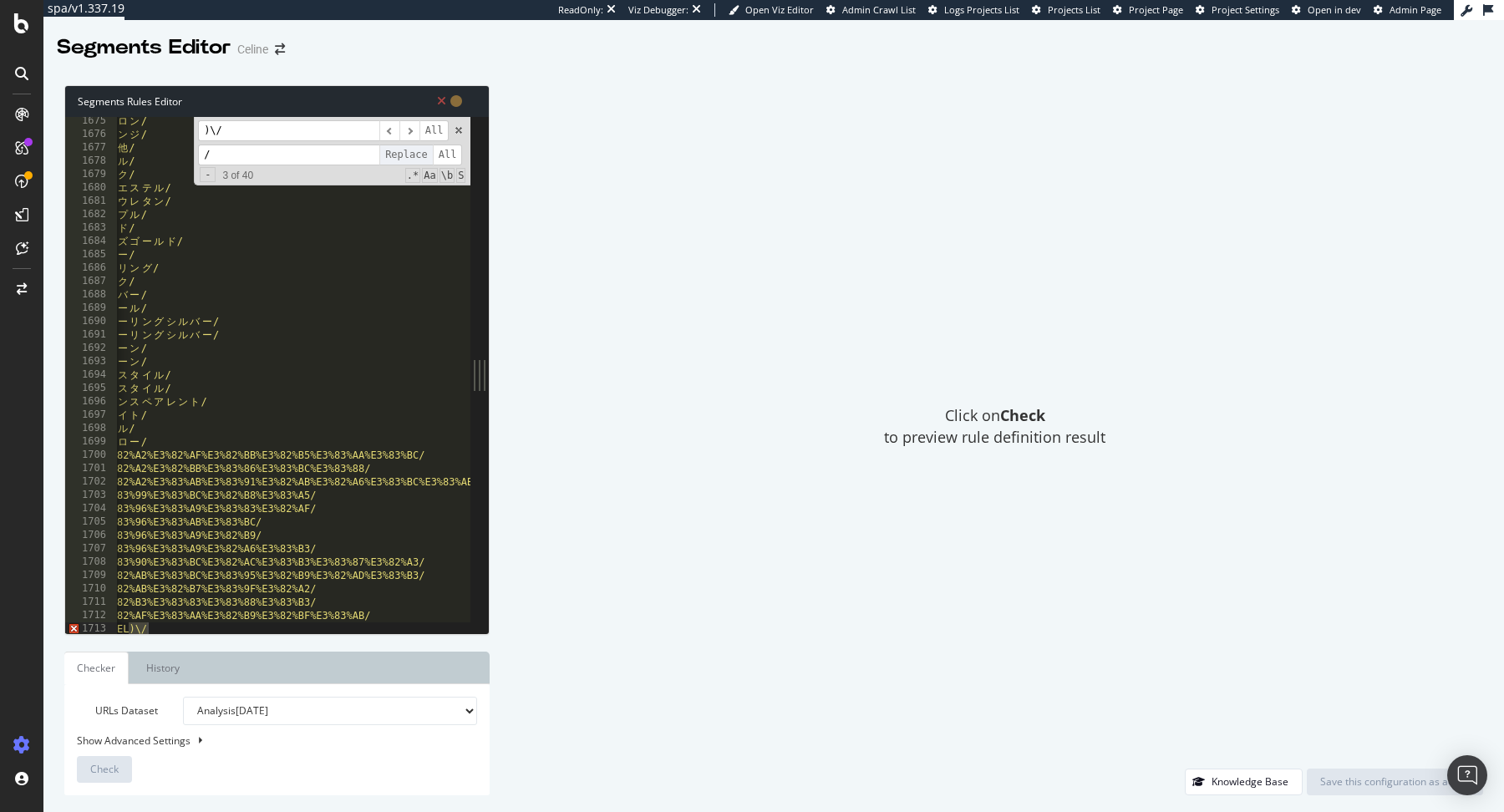
click at [405, 155] on span "Replace" at bounding box center [406, 155] width 53 height 21
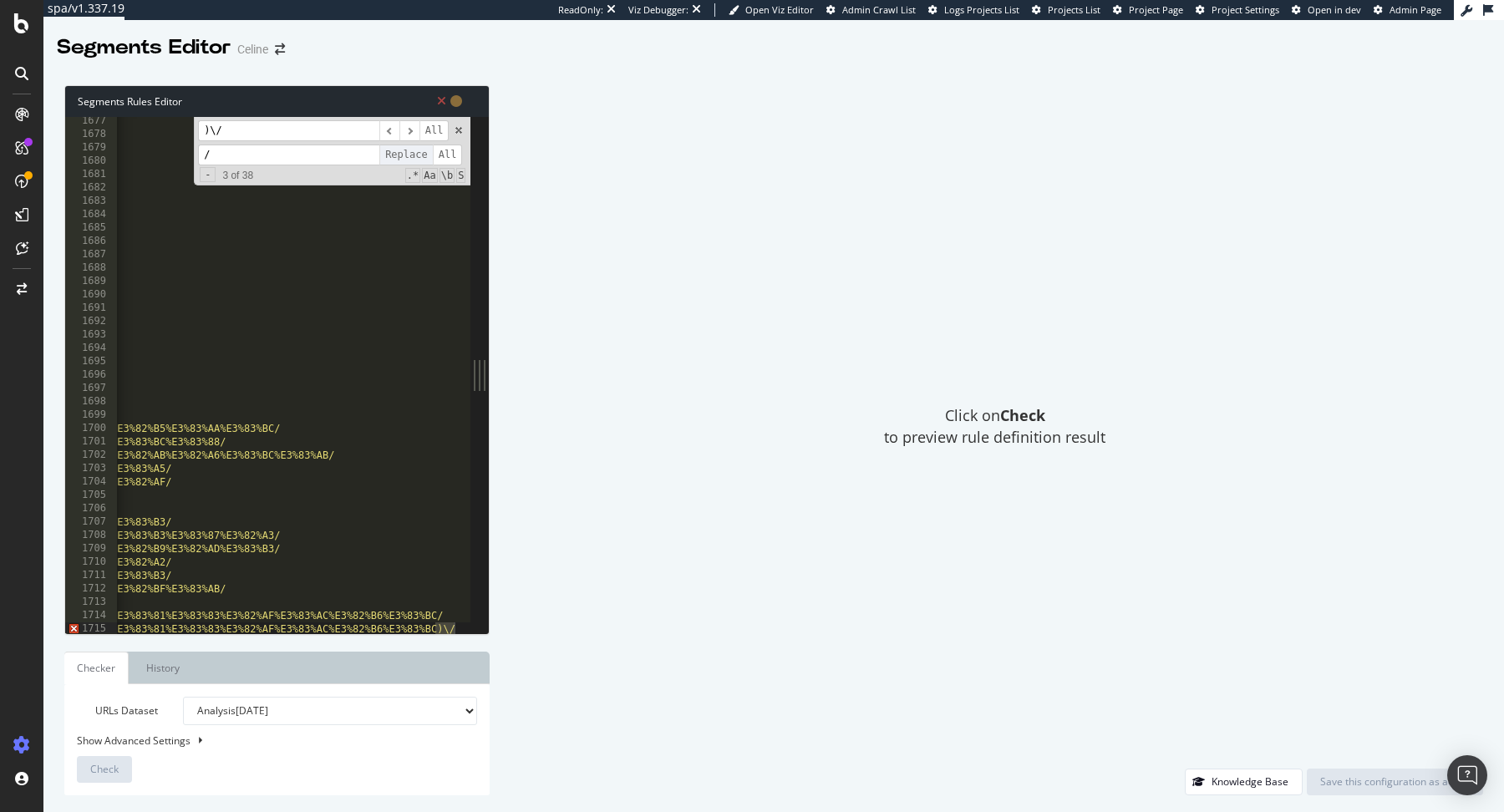
click at [405, 155] on span "Replace" at bounding box center [406, 155] width 53 height 21
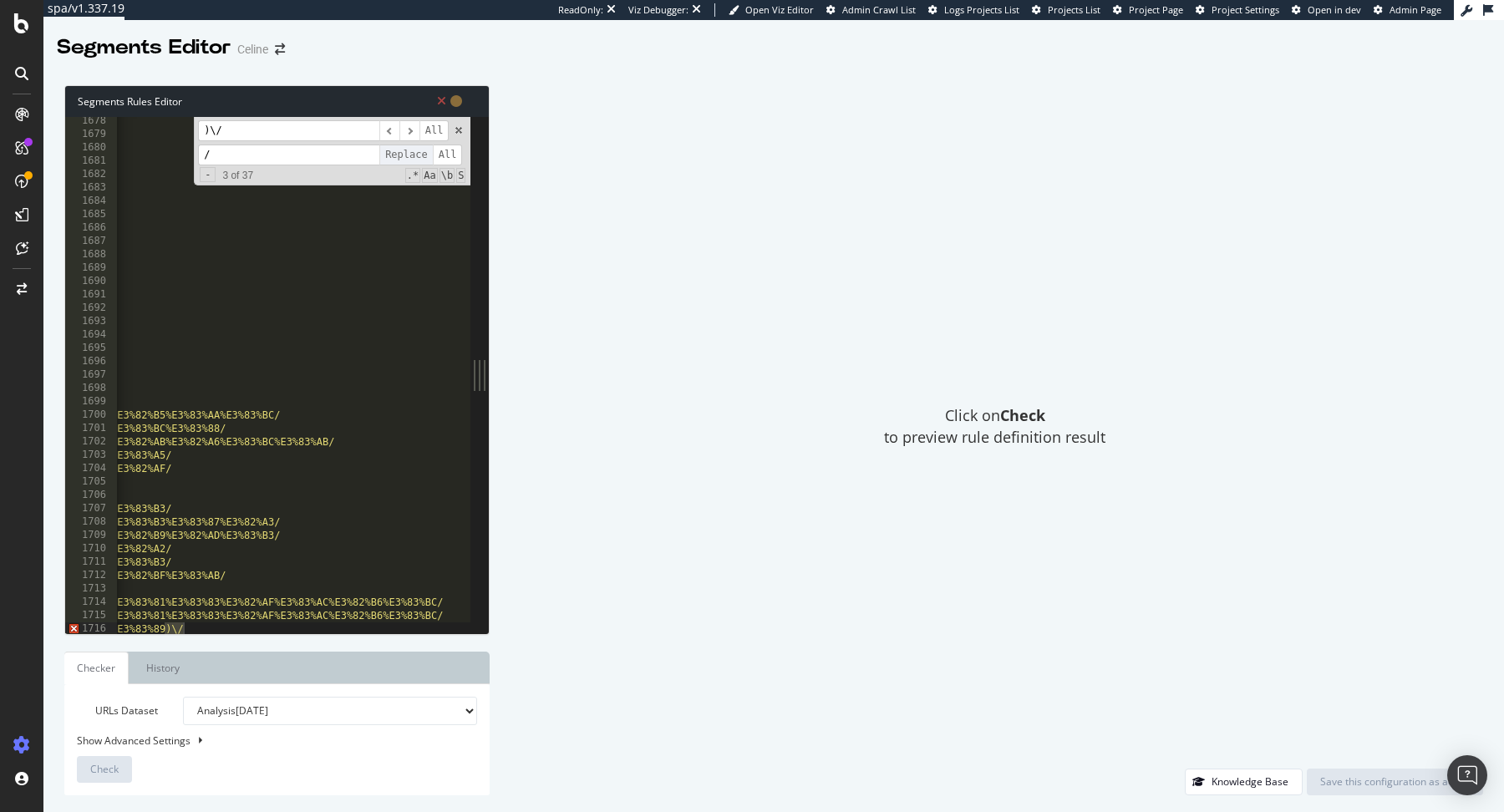
click at [405, 155] on span "Replace" at bounding box center [406, 155] width 53 height 21
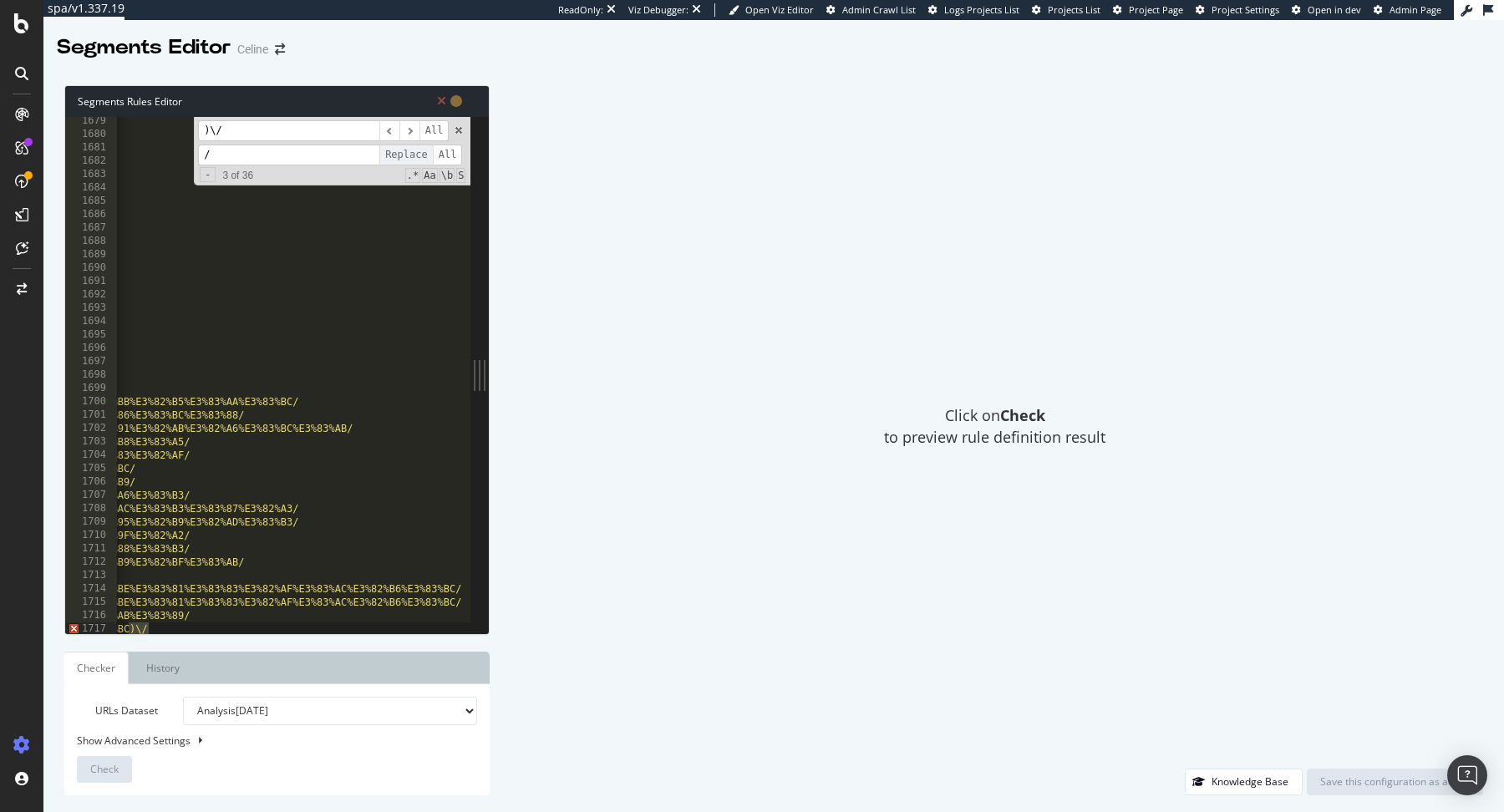
click at [405, 155] on span "Replace" at bounding box center [406, 155] width 53 height 21
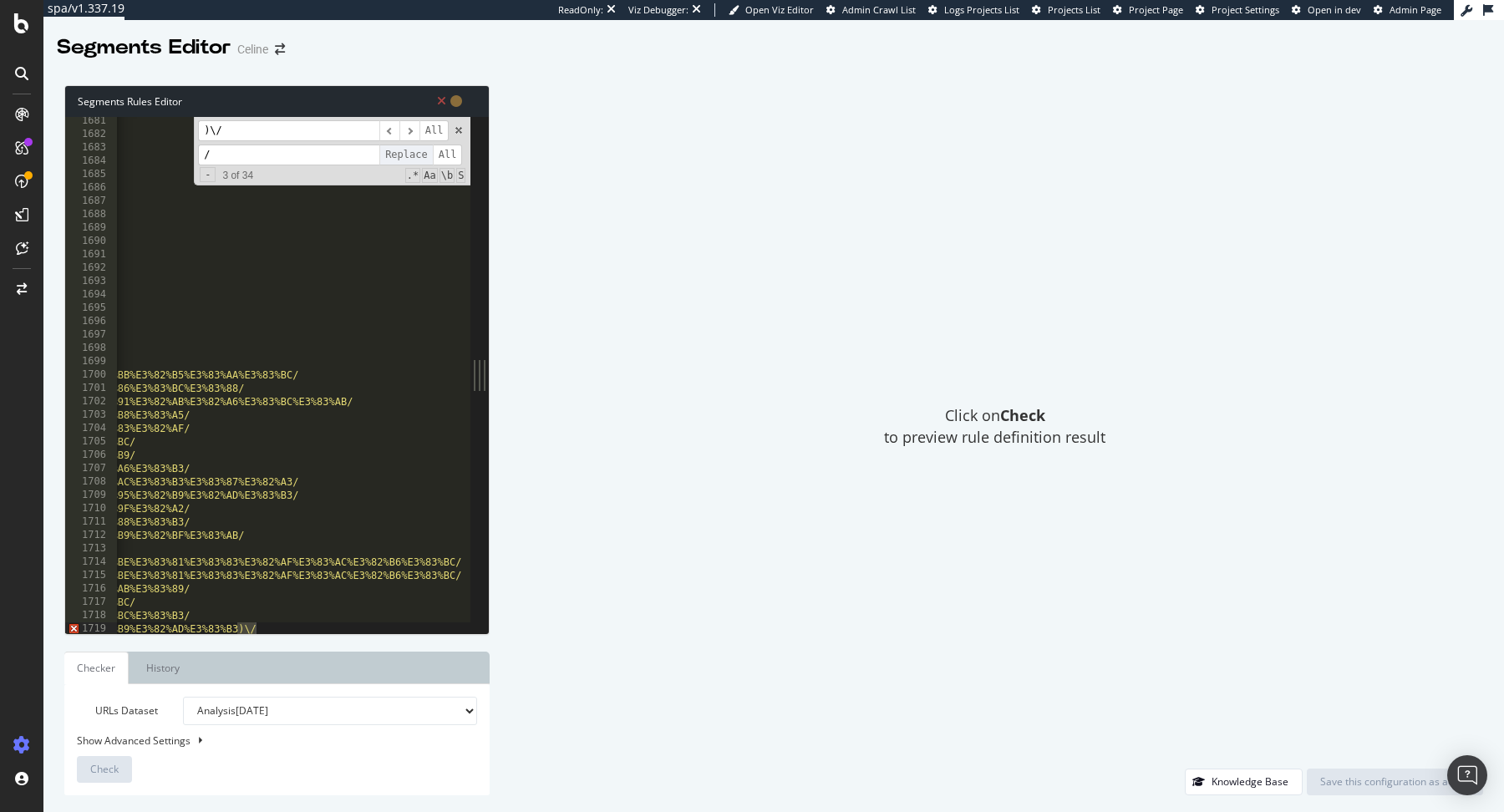
click at [405, 155] on span "Replace" at bounding box center [406, 155] width 53 height 21
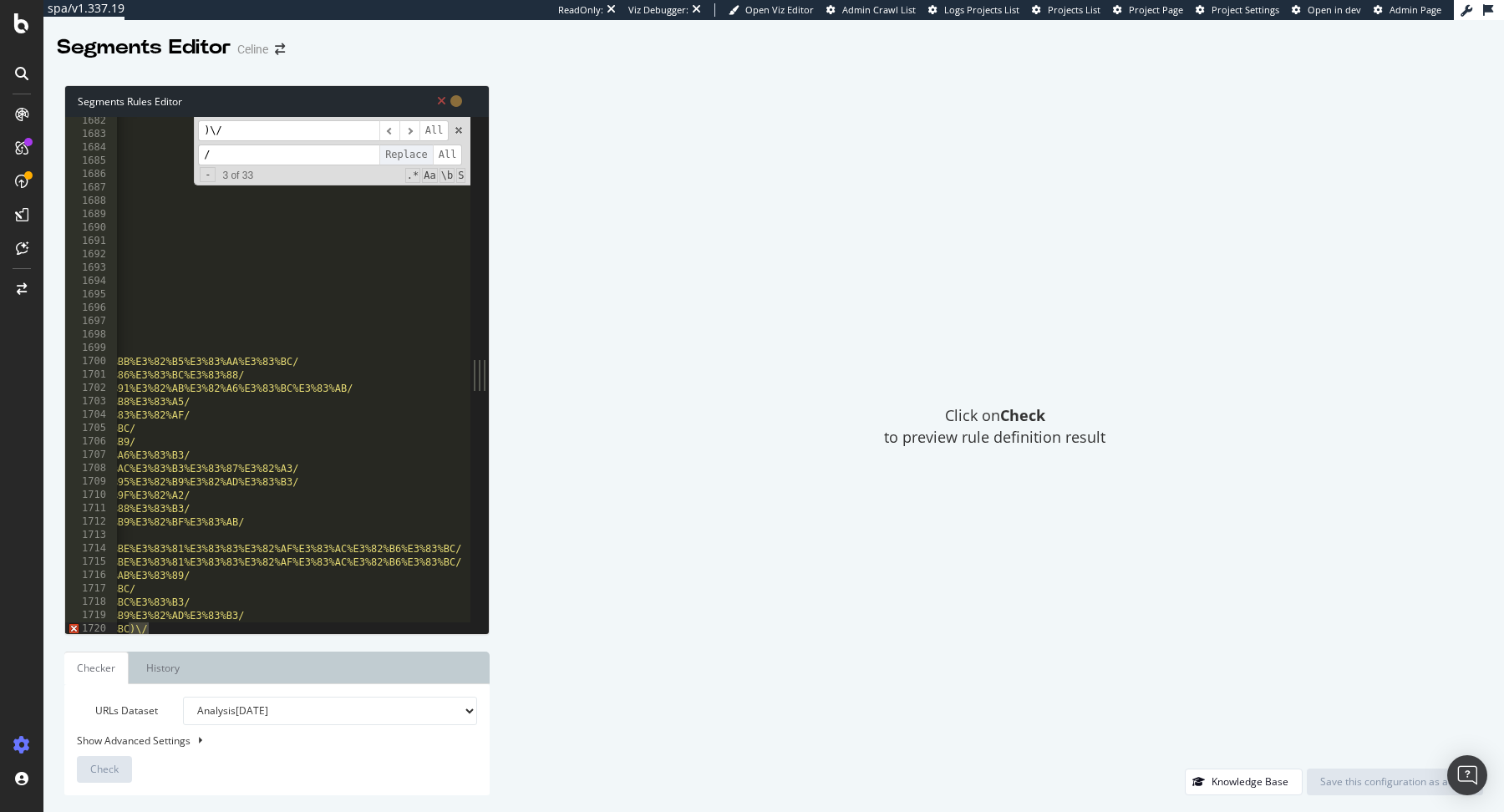
click at [405, 155] on span "Replace" at bounding box center [406, 155] width 53 height 21
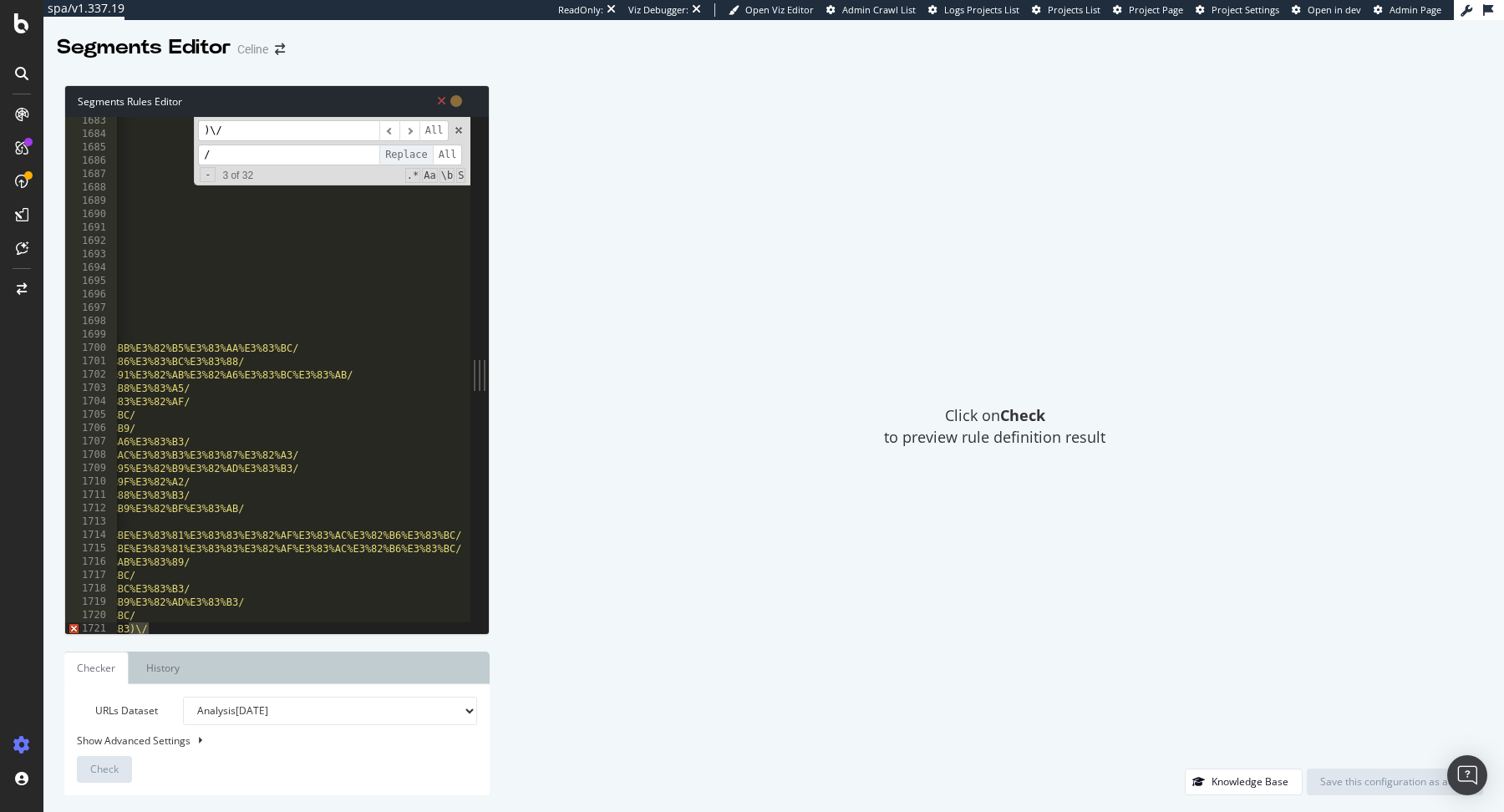
click at [405, 155] on span "Replace" at bounding box center [406, 155] width 53 height 21
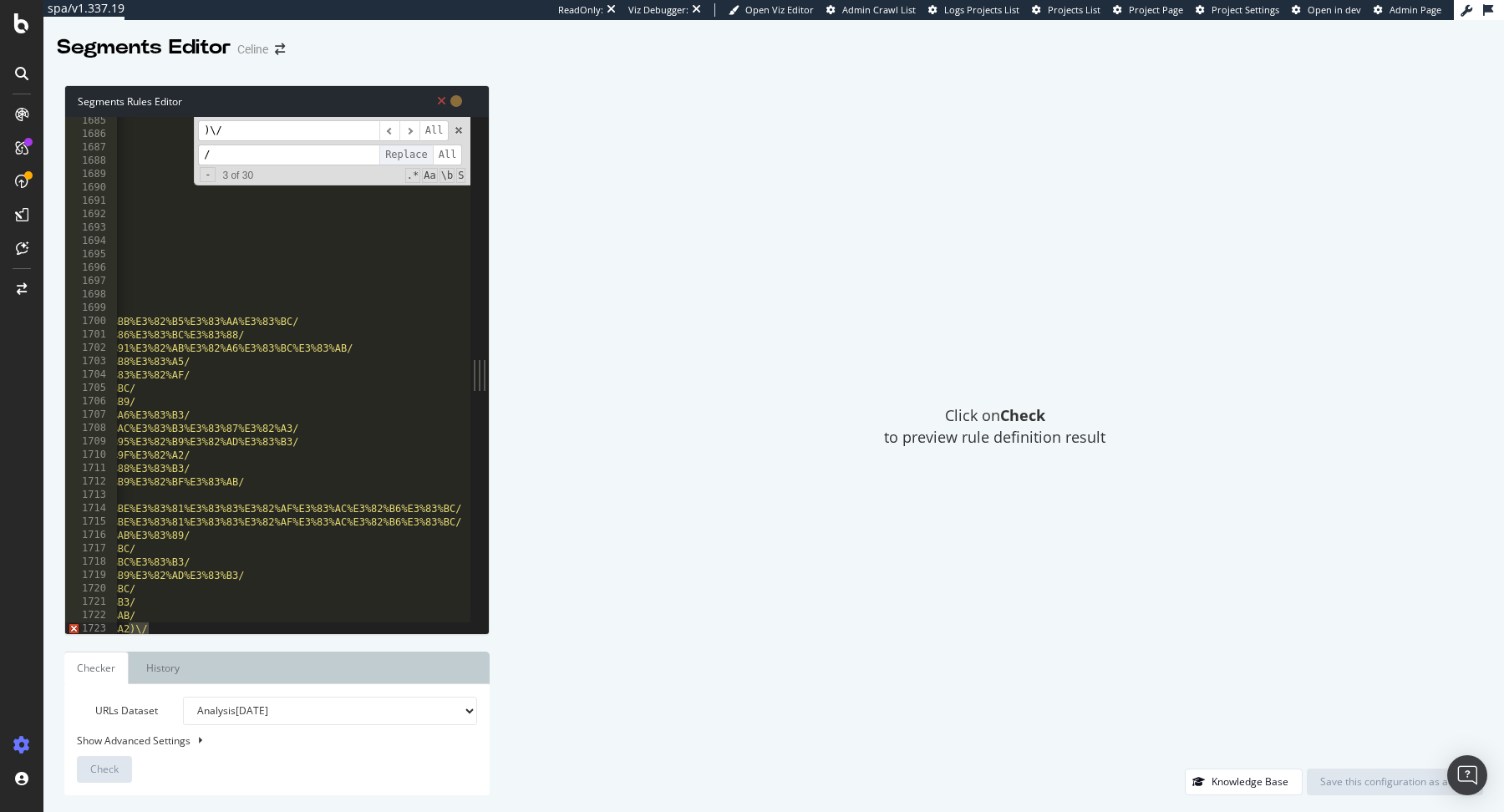
click at [405, 155] on span "Replace" at bounding box center [406, 155] width 53 height 21
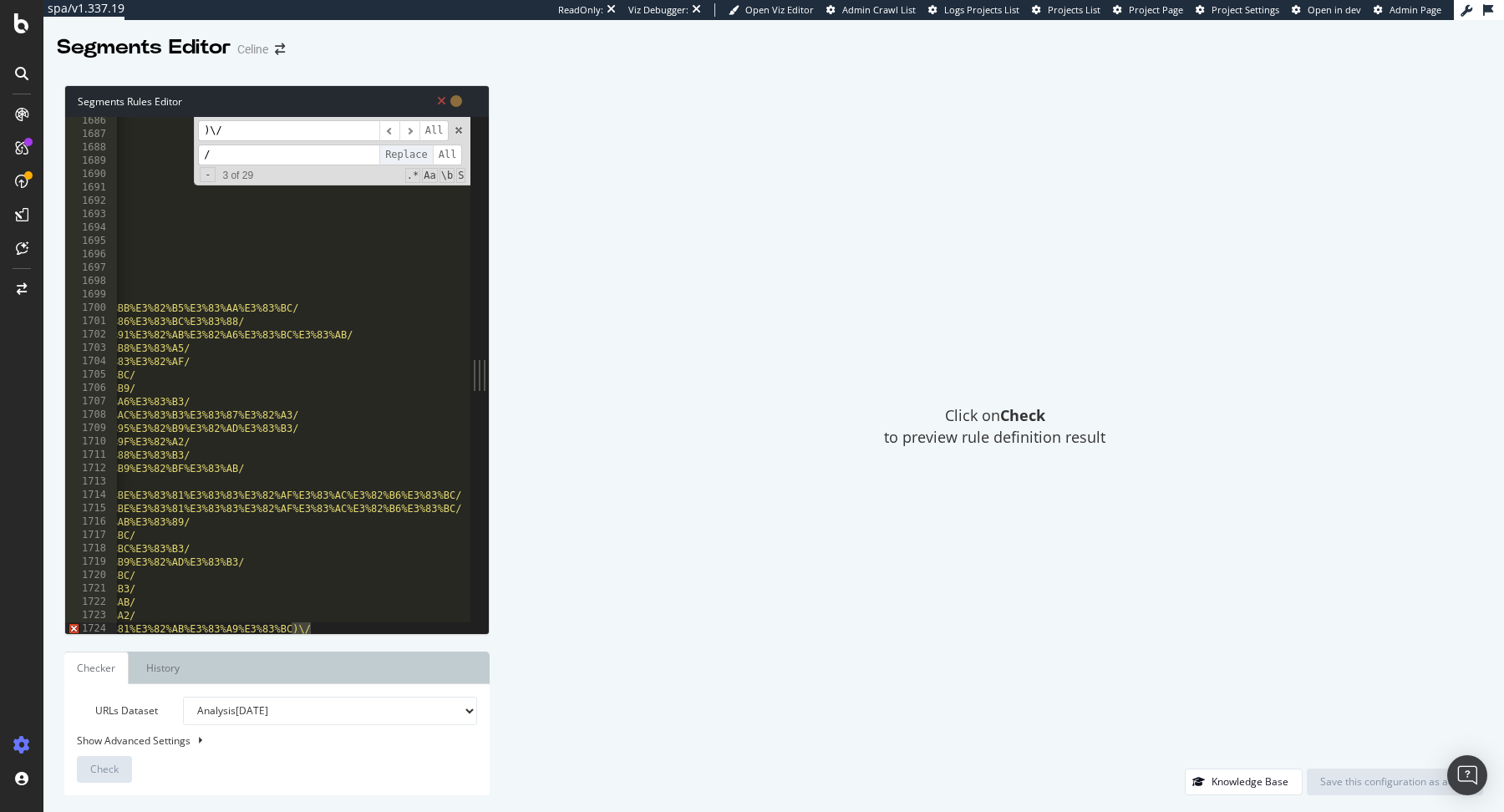
click at [405, 155] on span "Replace" at bounding box center [406, 155] width 53 height 21
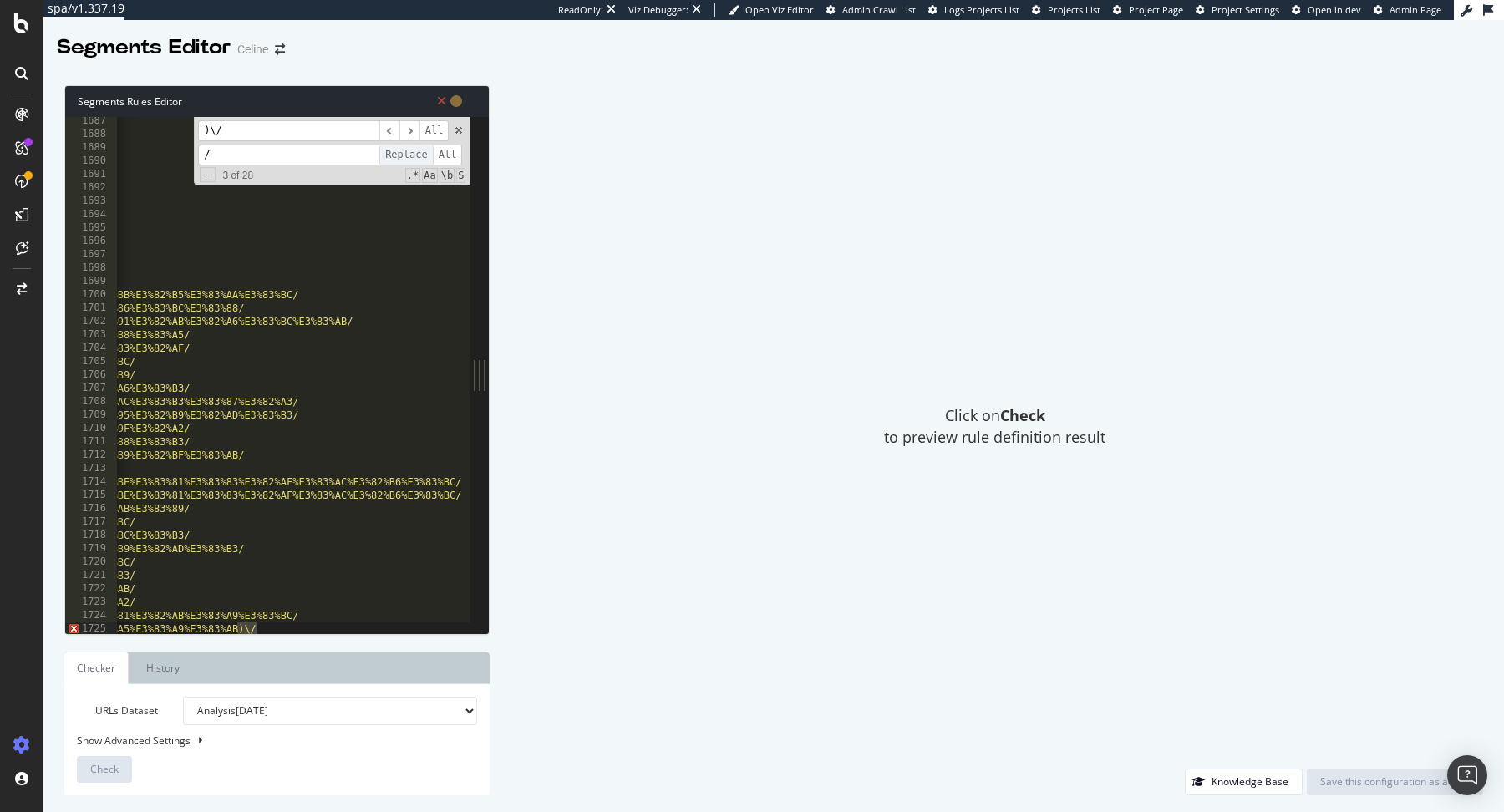
click at [405, 155] on span "Replace" at bounding box center [406, 155] width 53 height 21
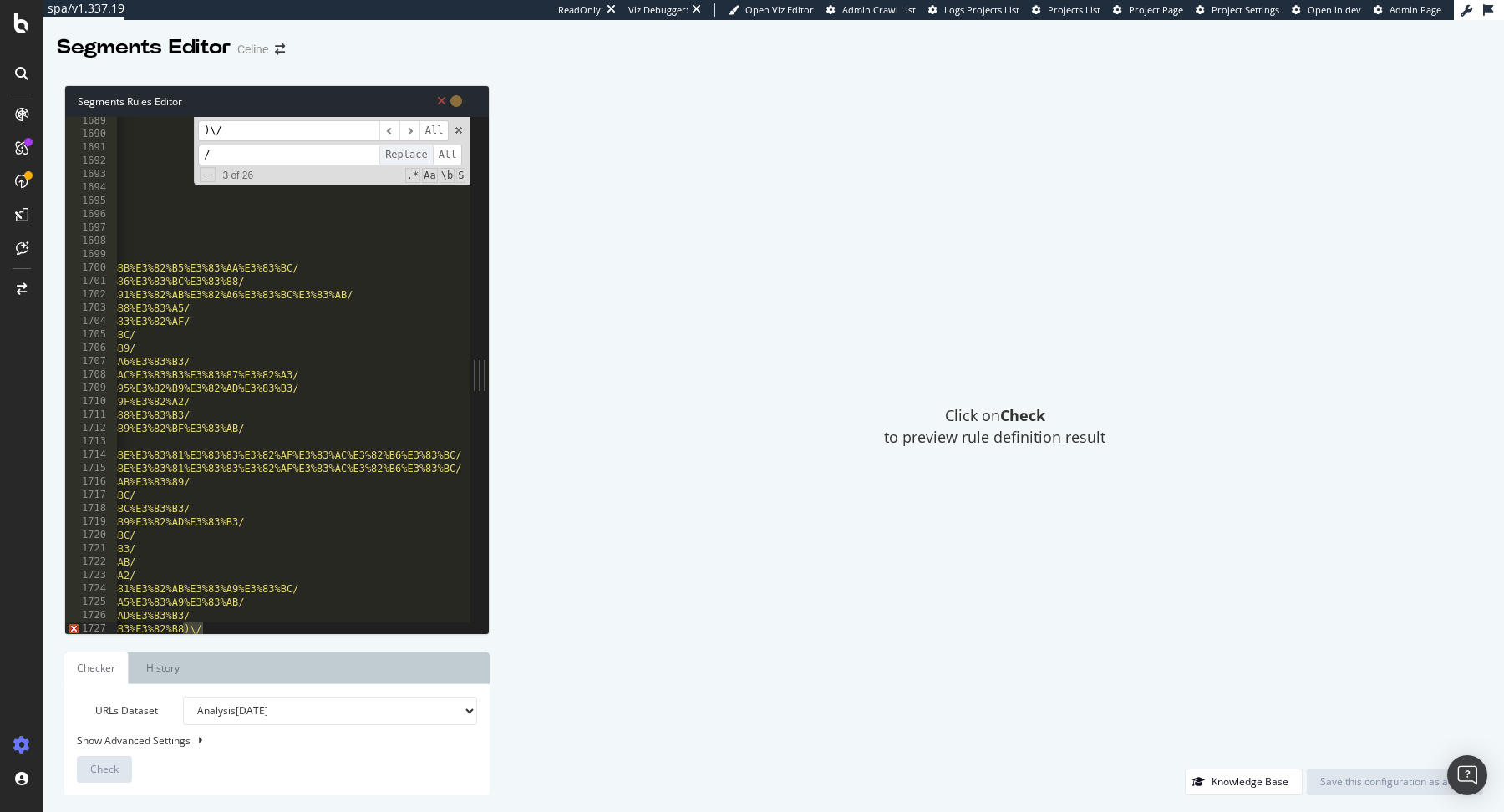
click at [405, 155] on span "Replace" at bounding box center [406, 155] width 53 height 21
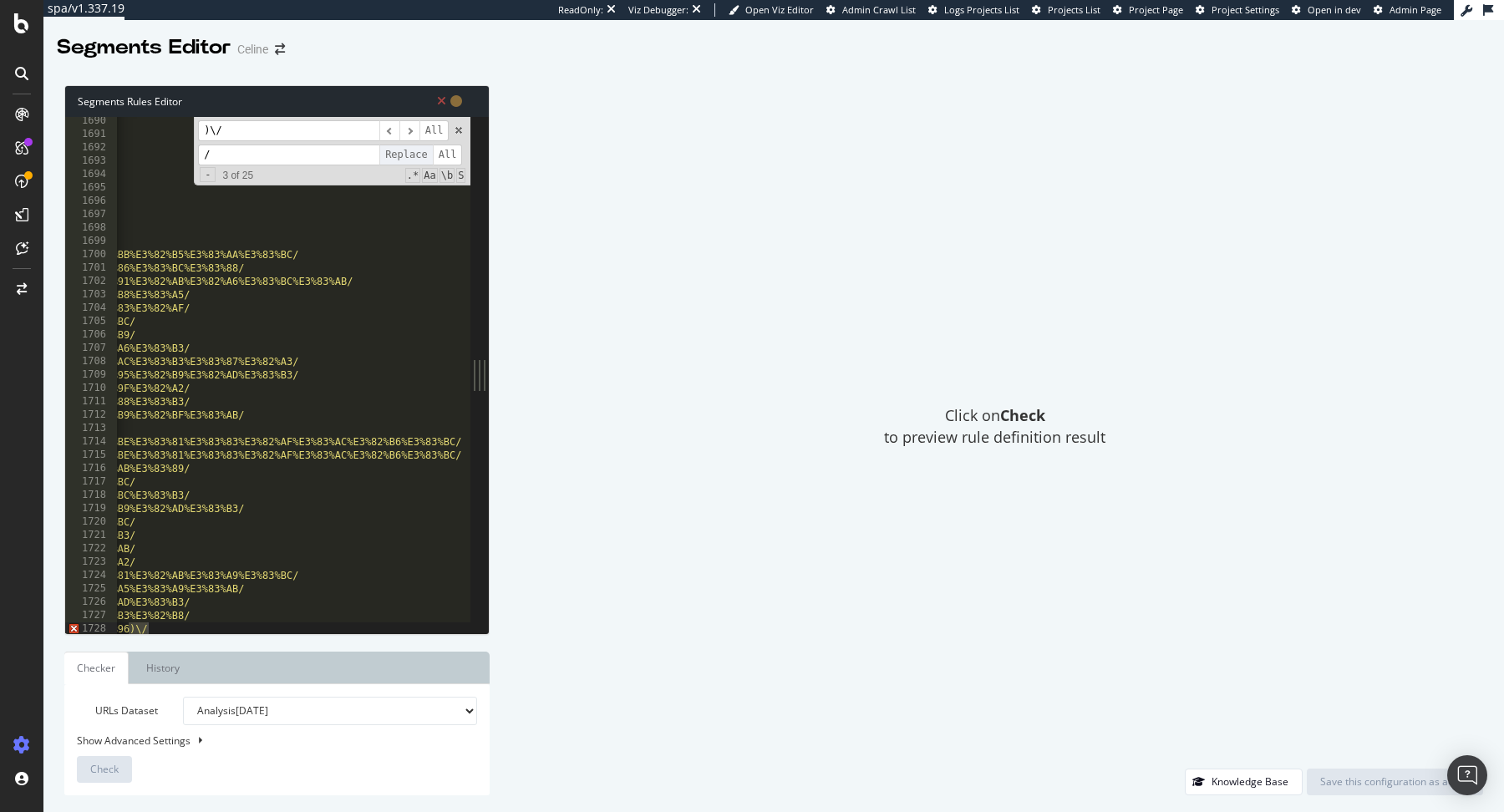
click at [405, 155] on span "Replace" at bounding box center [406, 155] width 53 height 21
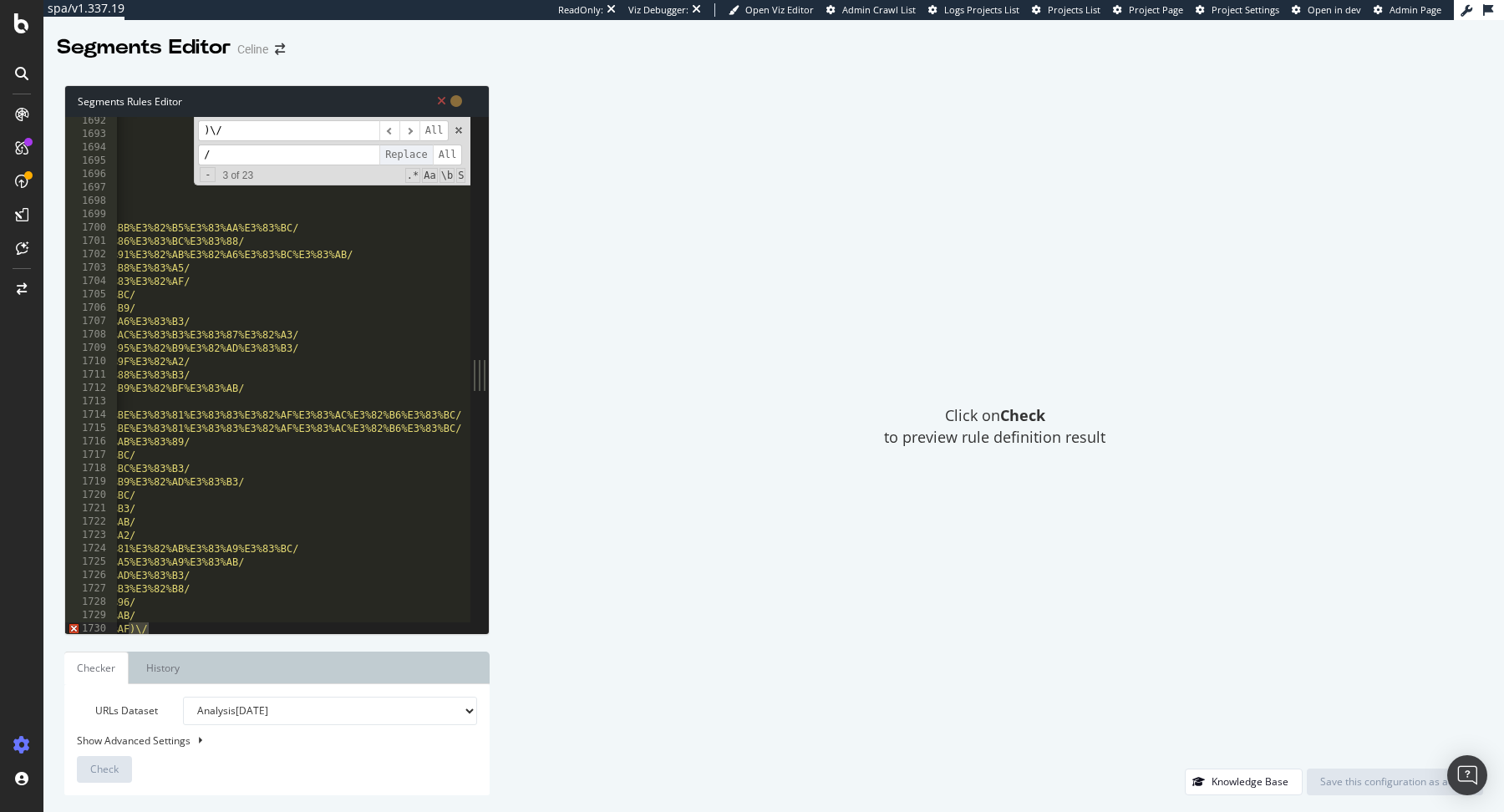
click at [405, 155] on span "Replace" at bounding box center [406, 155] width 53 height 21
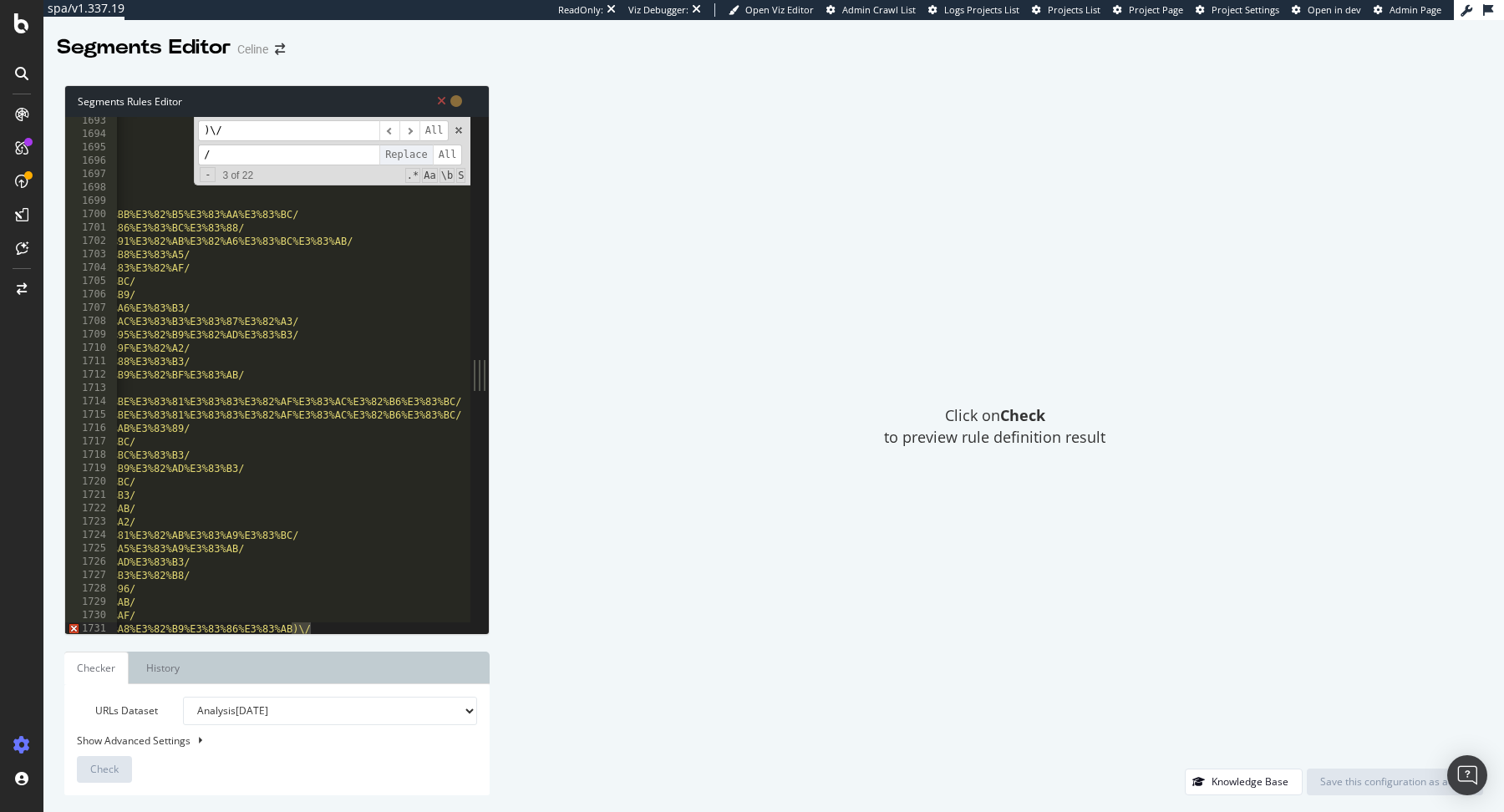
click at [405, 155] on span "Replace" at bounding box center [406, 155] width 53 height 21
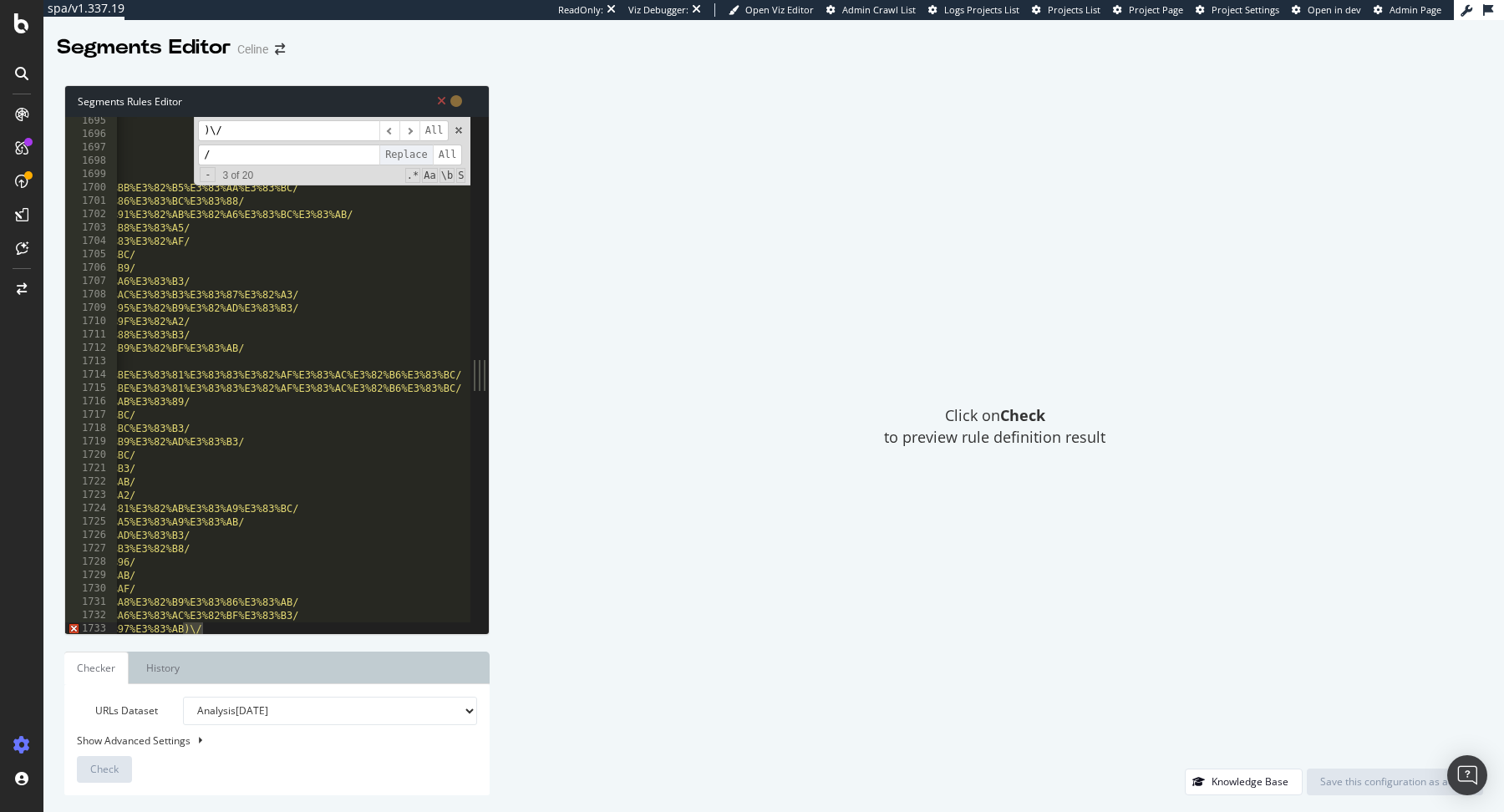
click at [405, 155] on span "Replace" at bounding box center [406, 155] width 53 height 21
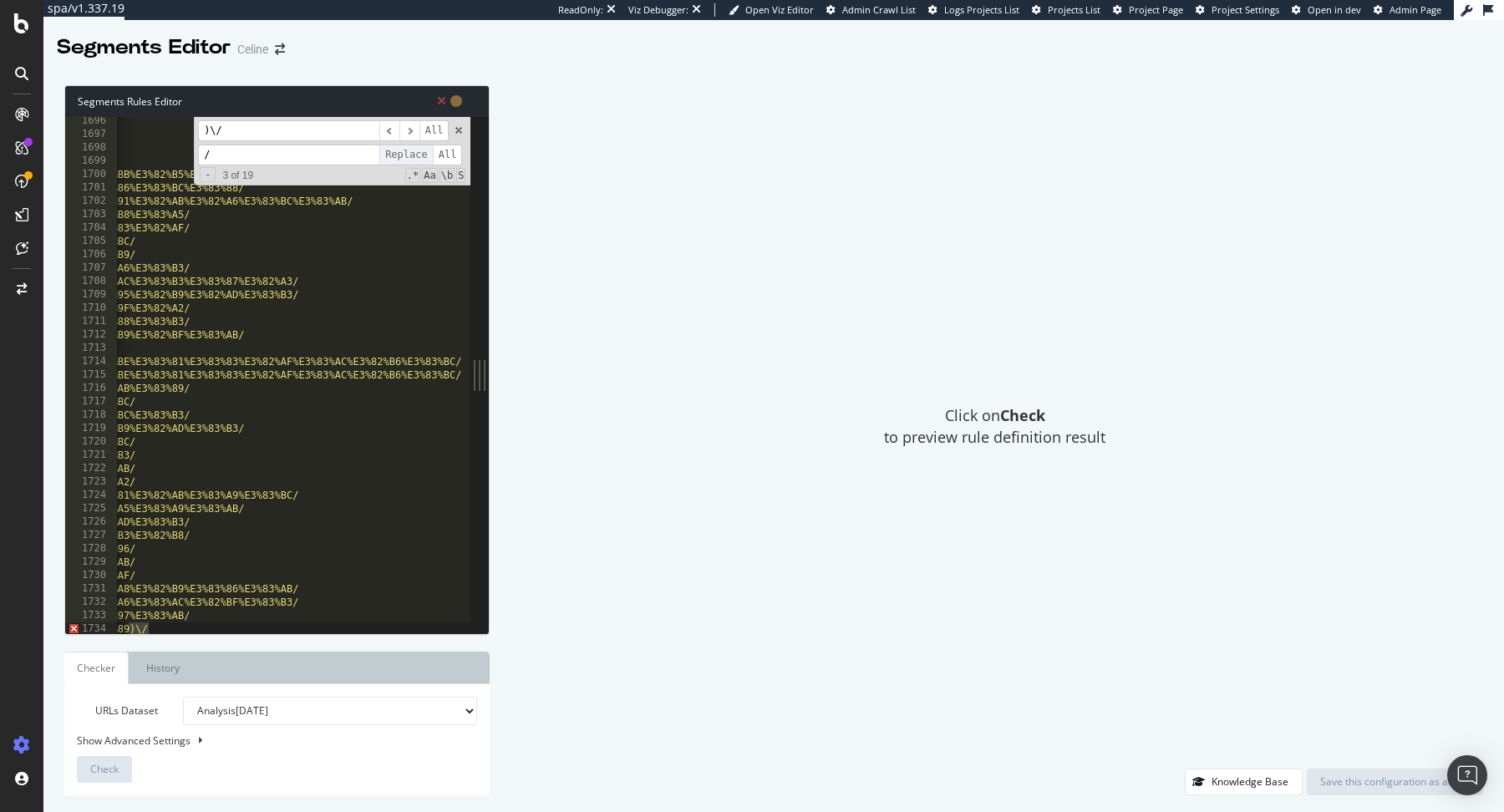
click at [405, 155] on span "Replace" at bounding box center [406, 155] width 53 height 21
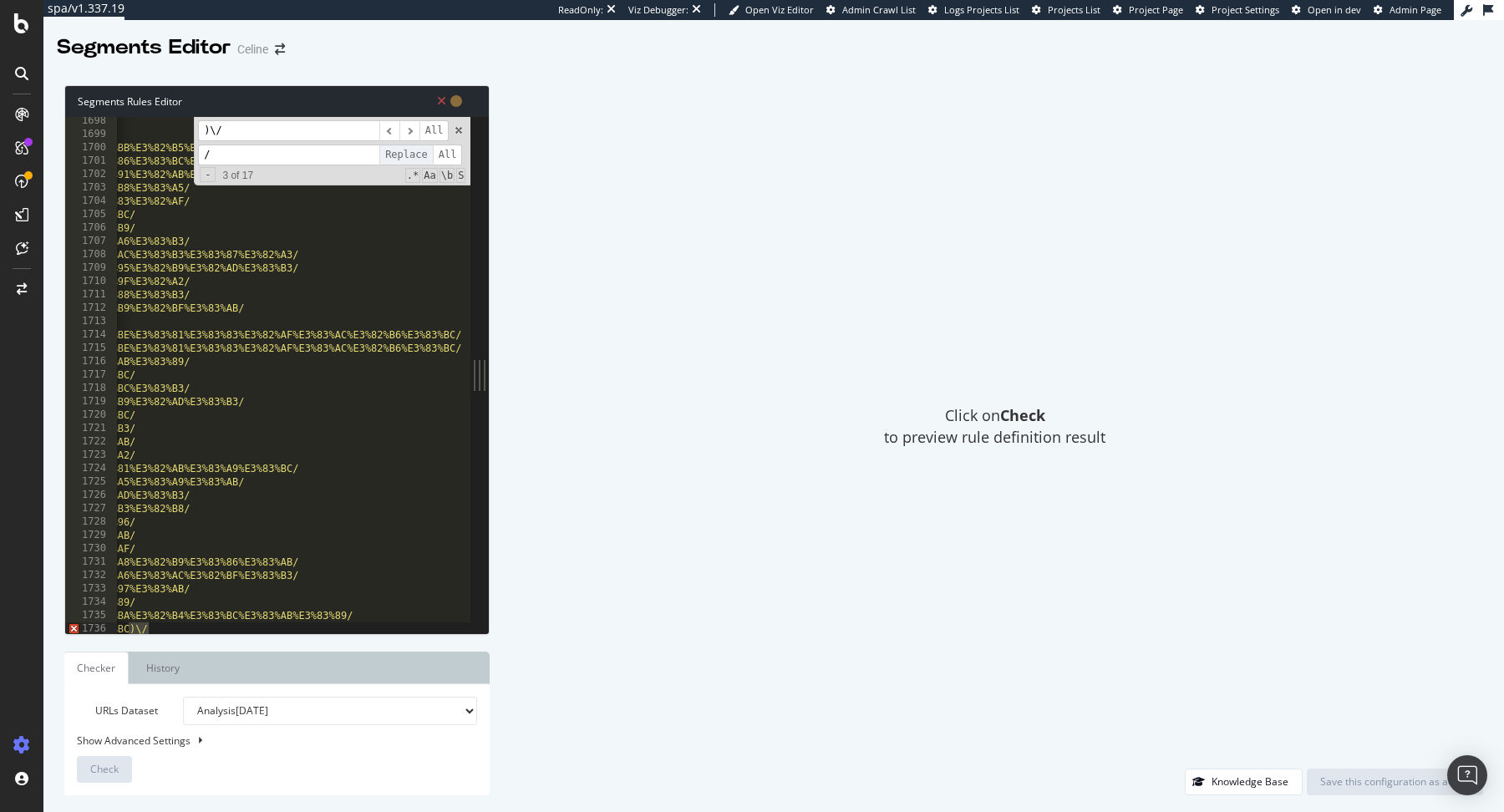
click at [405, 155] on span "Replace" at bounding box center [406, 155] width 53 height 21
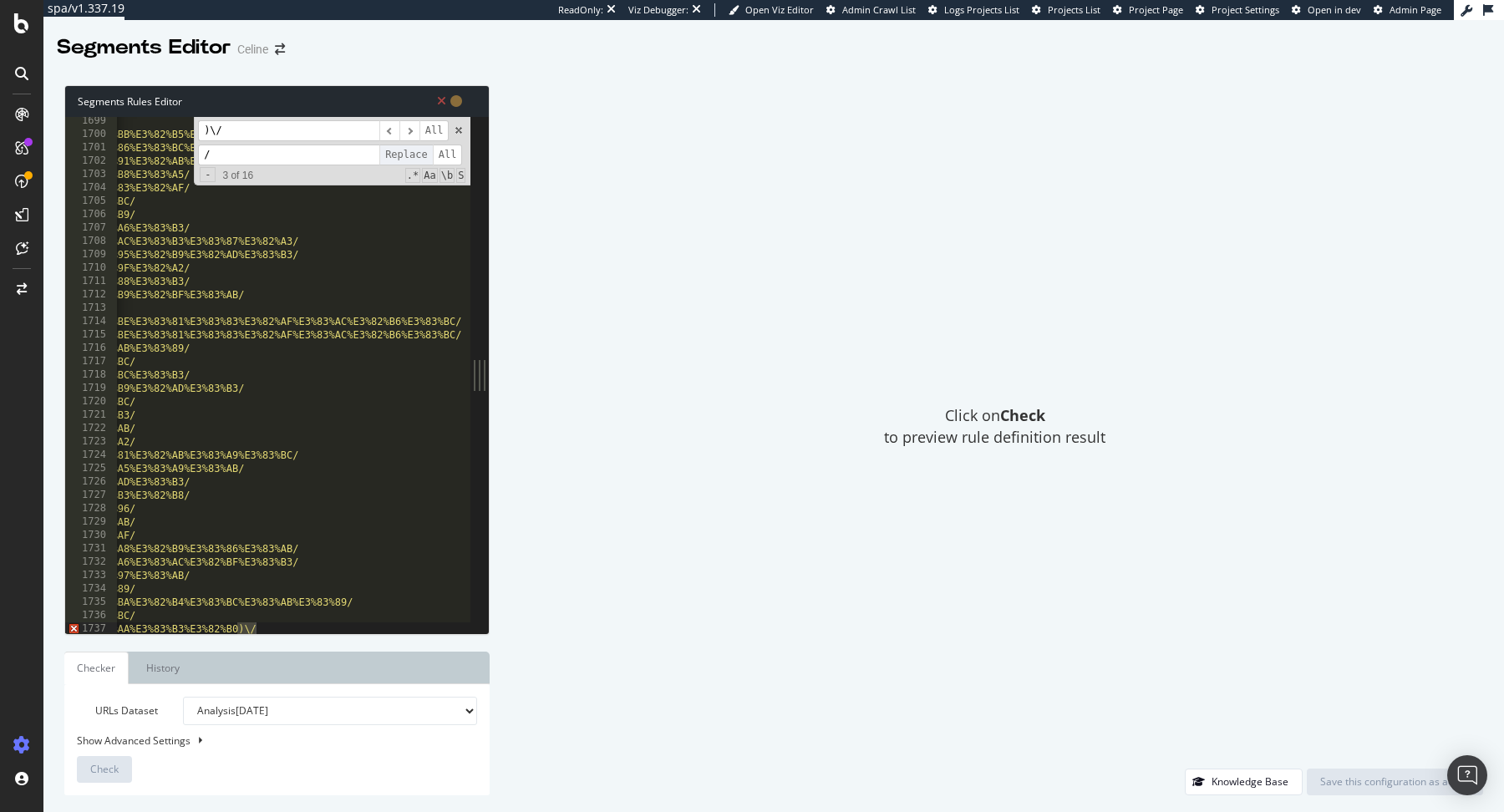
click at [405, 155] on span "Replace" at bounding box center [406, 155] width 53 height 21
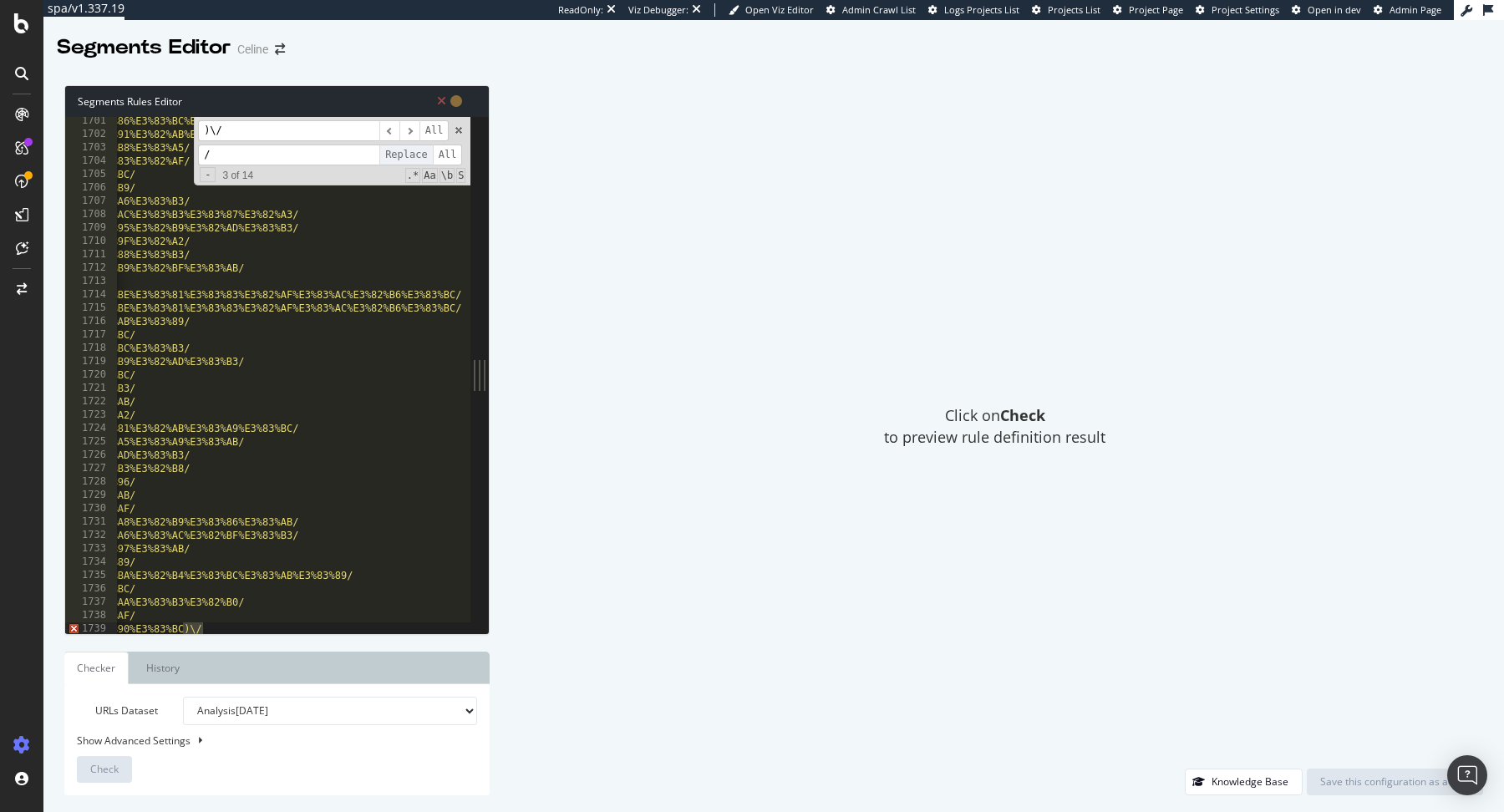
click at [405, 155] on span "Replace" at bounding box center [406, 155] width 53 height 21
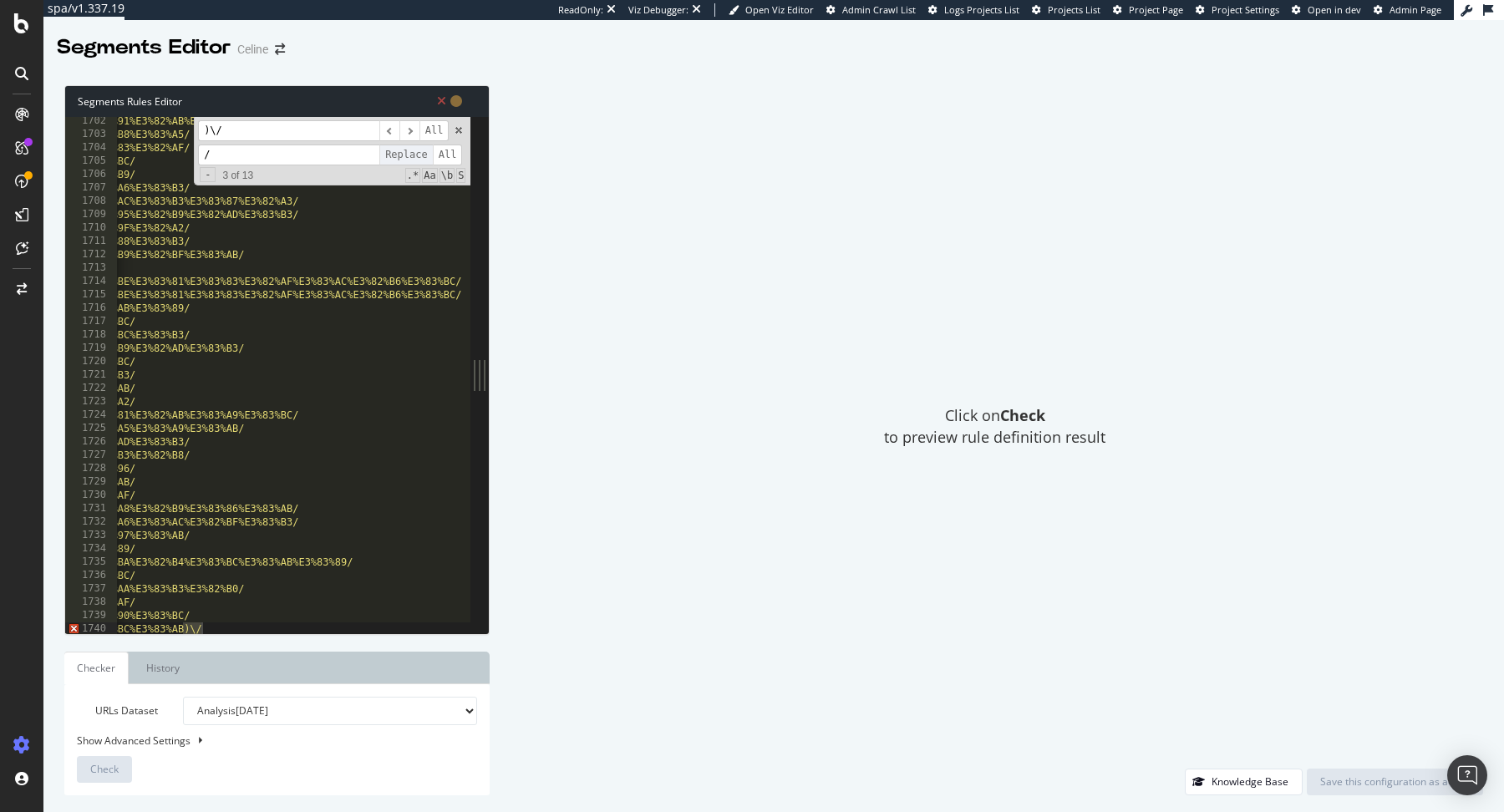
click at [405, 155] on span "Replace" at bounding box center [406, 155] width 53 height 21
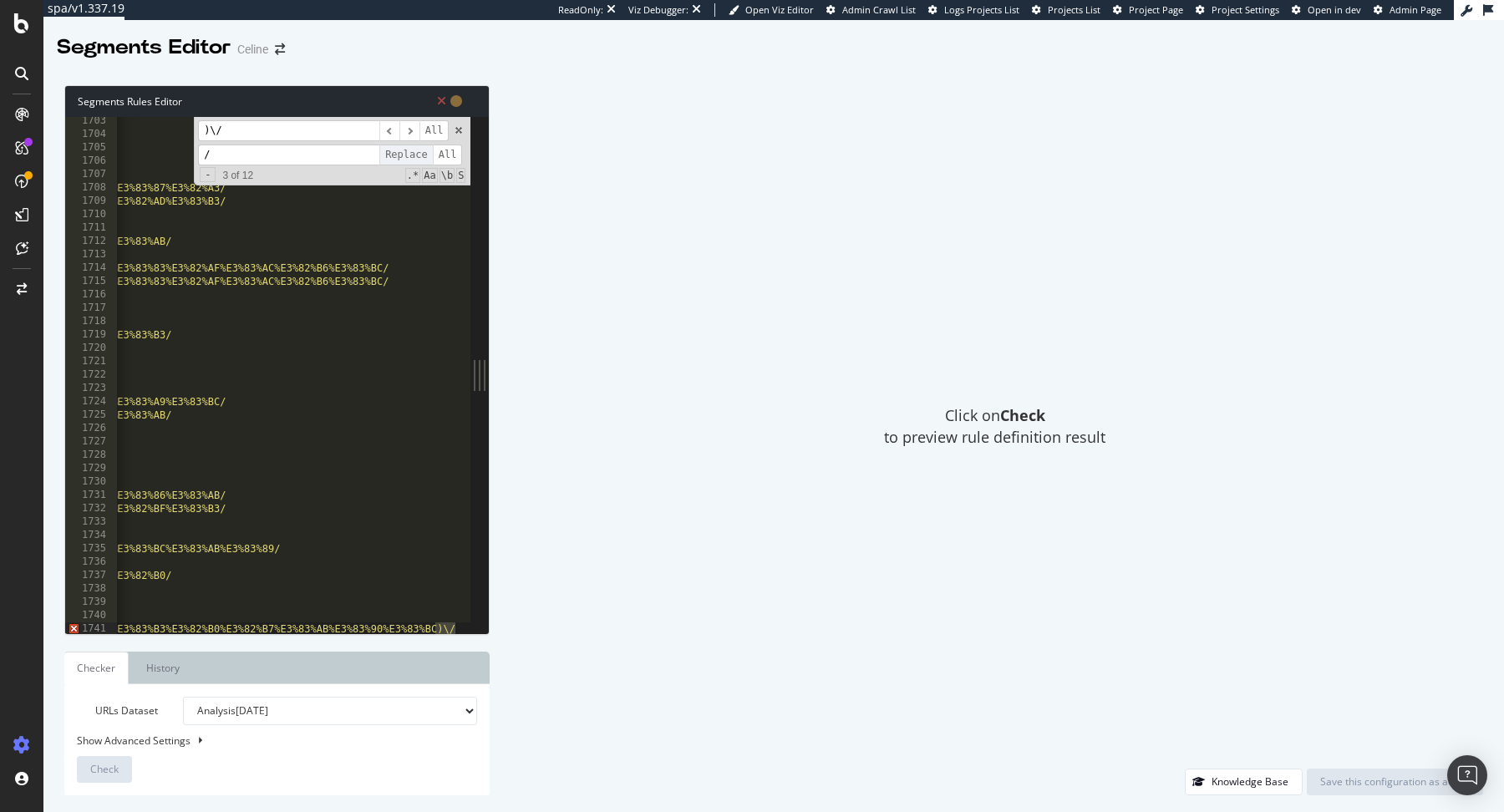
click at [405, 155] on span "Replace" at bounding box center [406, 155] width 53 height 21
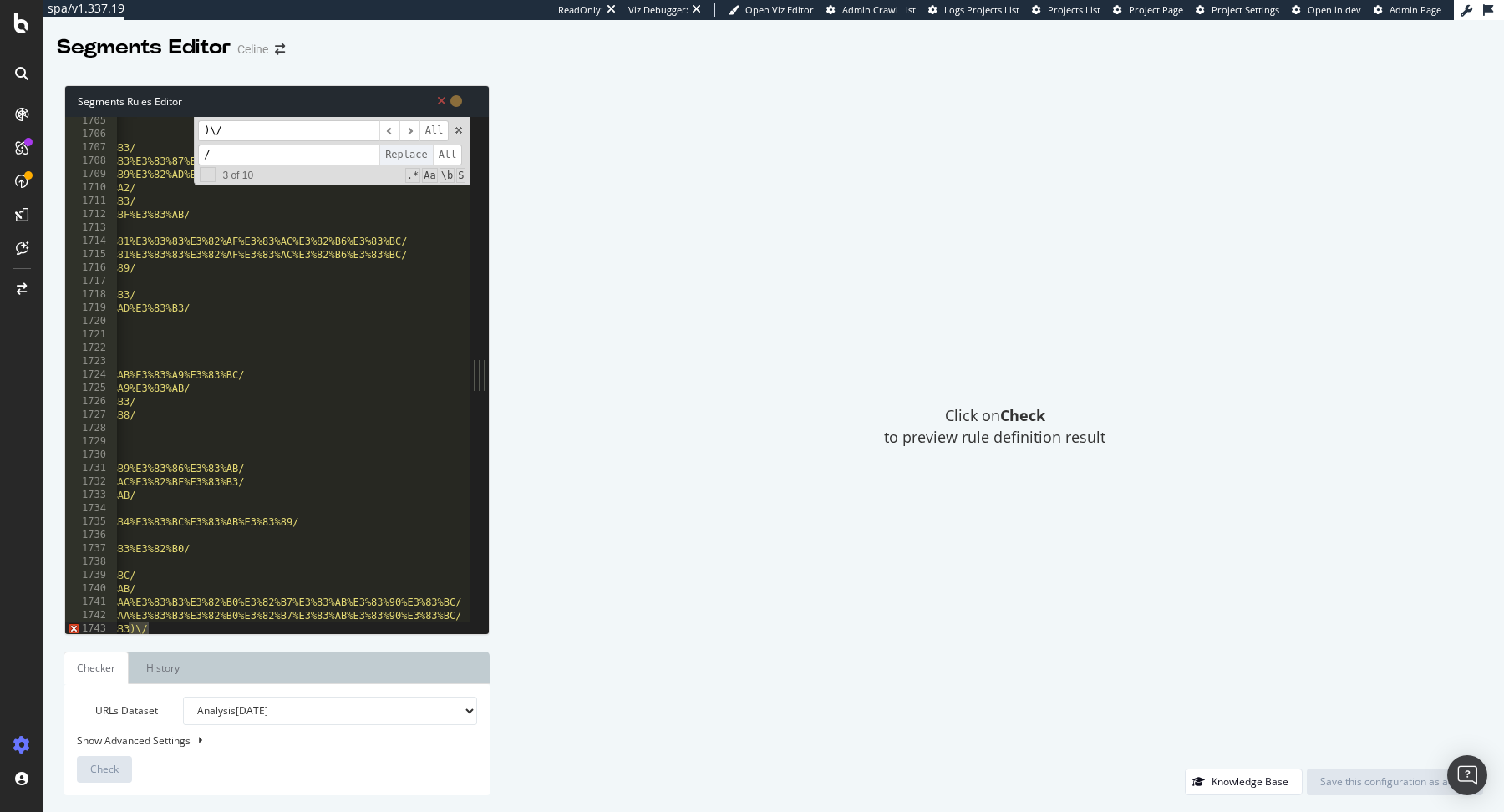
scroll to position [0, 261]
click at [405, 155] on span "Replace" at bounding box center [406, 155] width 53 height 21
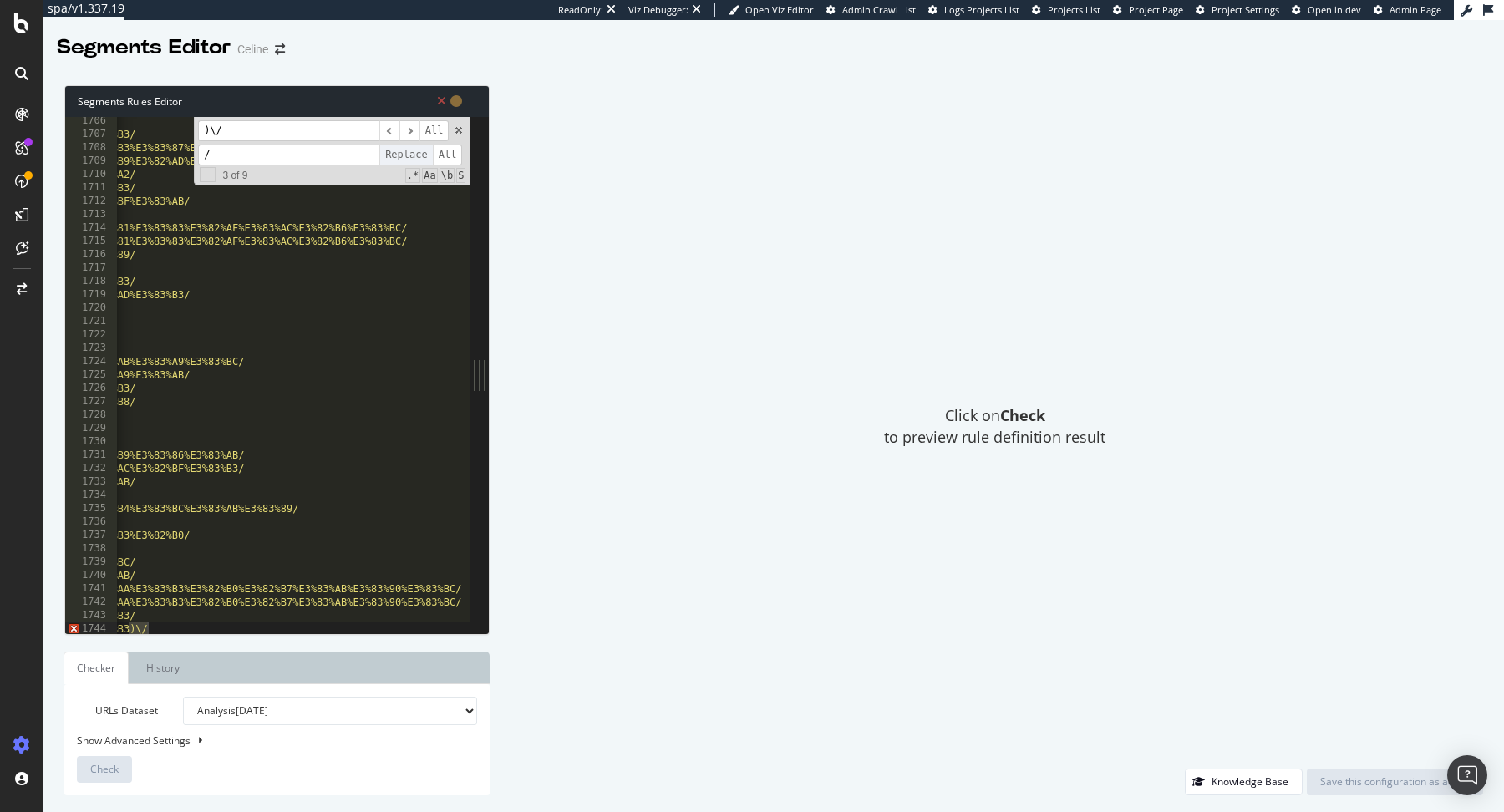
click at [405, 155] on span "Replace" at bounding box center [406, 155] width 53 height 21
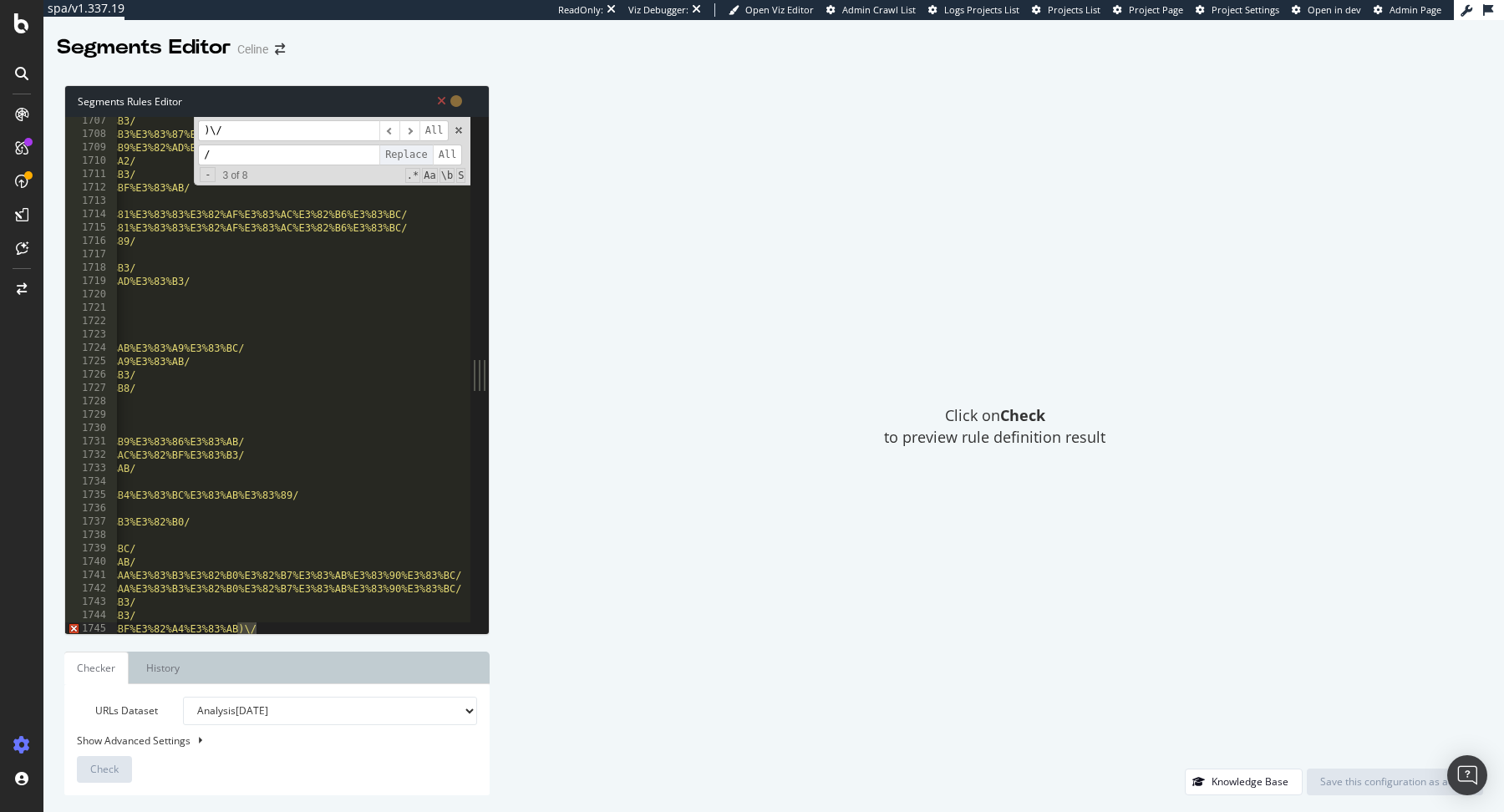
click at [405, 155] on span "Replace" at bounding box center [406, 155] width 53 height 21
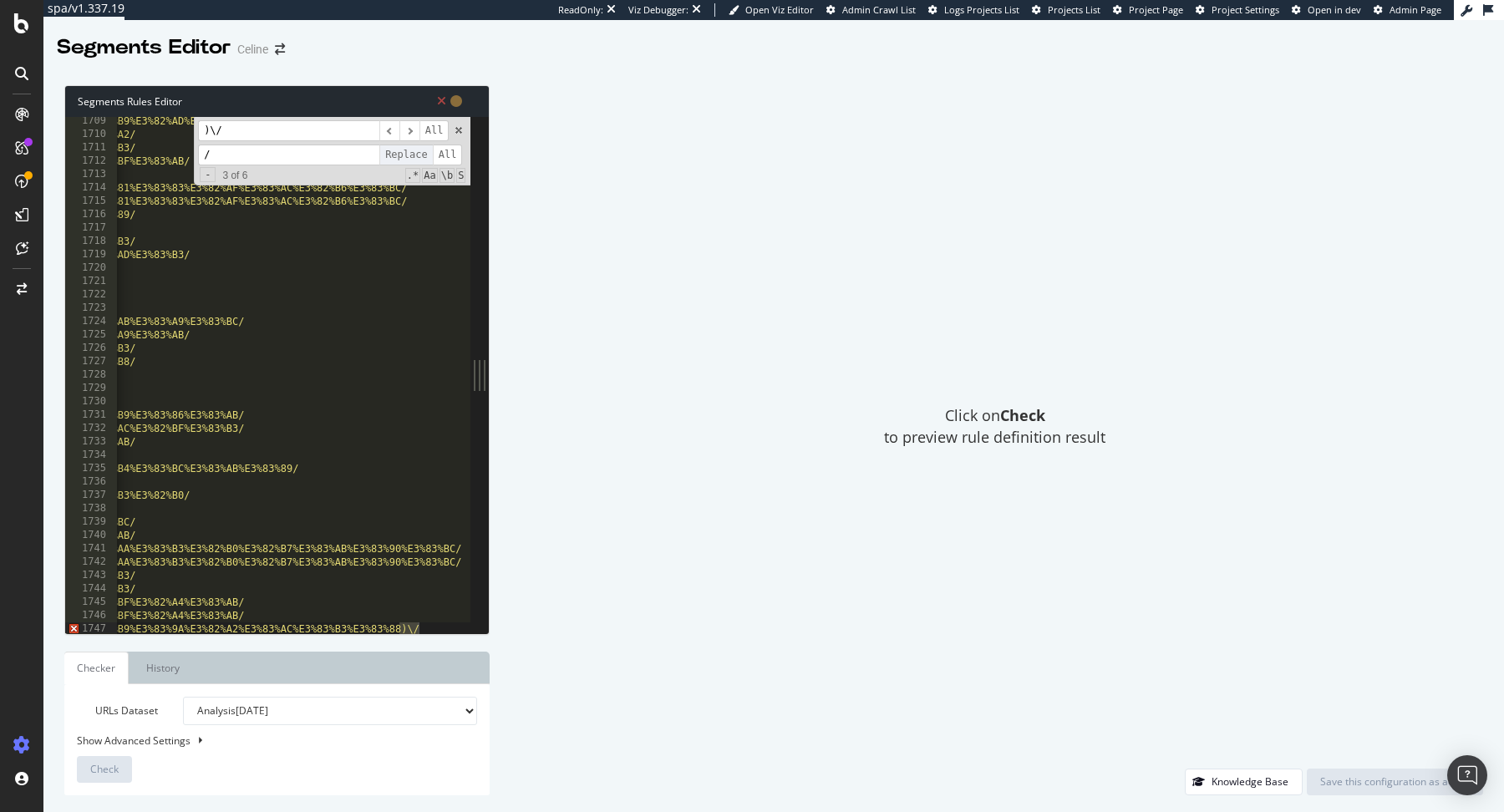
click at [405, 155] on span "Replace" at bounding box center [406, 155] width 53 height 21
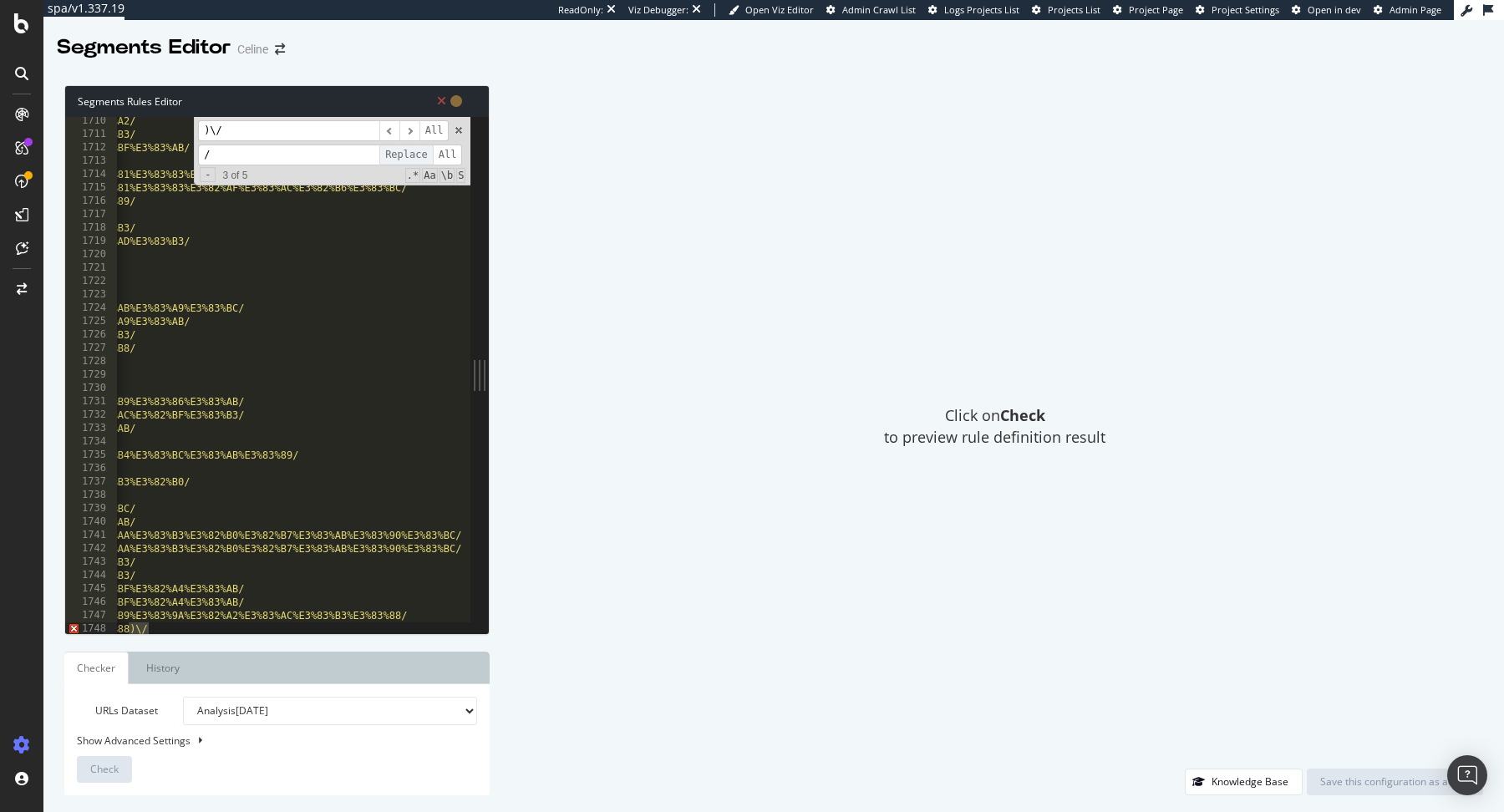
click at [405, 155] on span "Replace" at bounding box center [406, 155] width 53 height 21
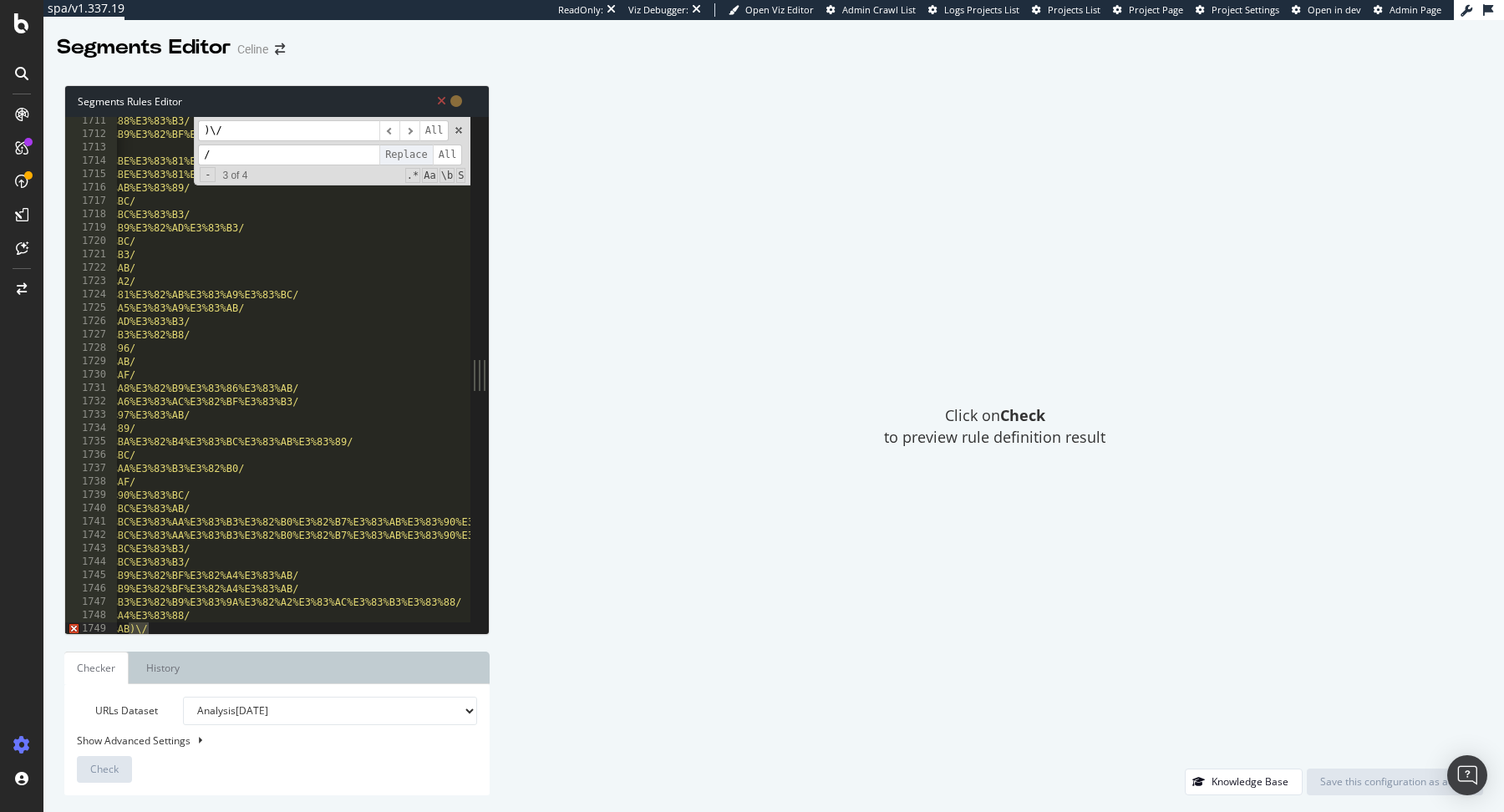
click at [405, 155] on span "Replace" at bounding box center [406, 155] width 53 height 21
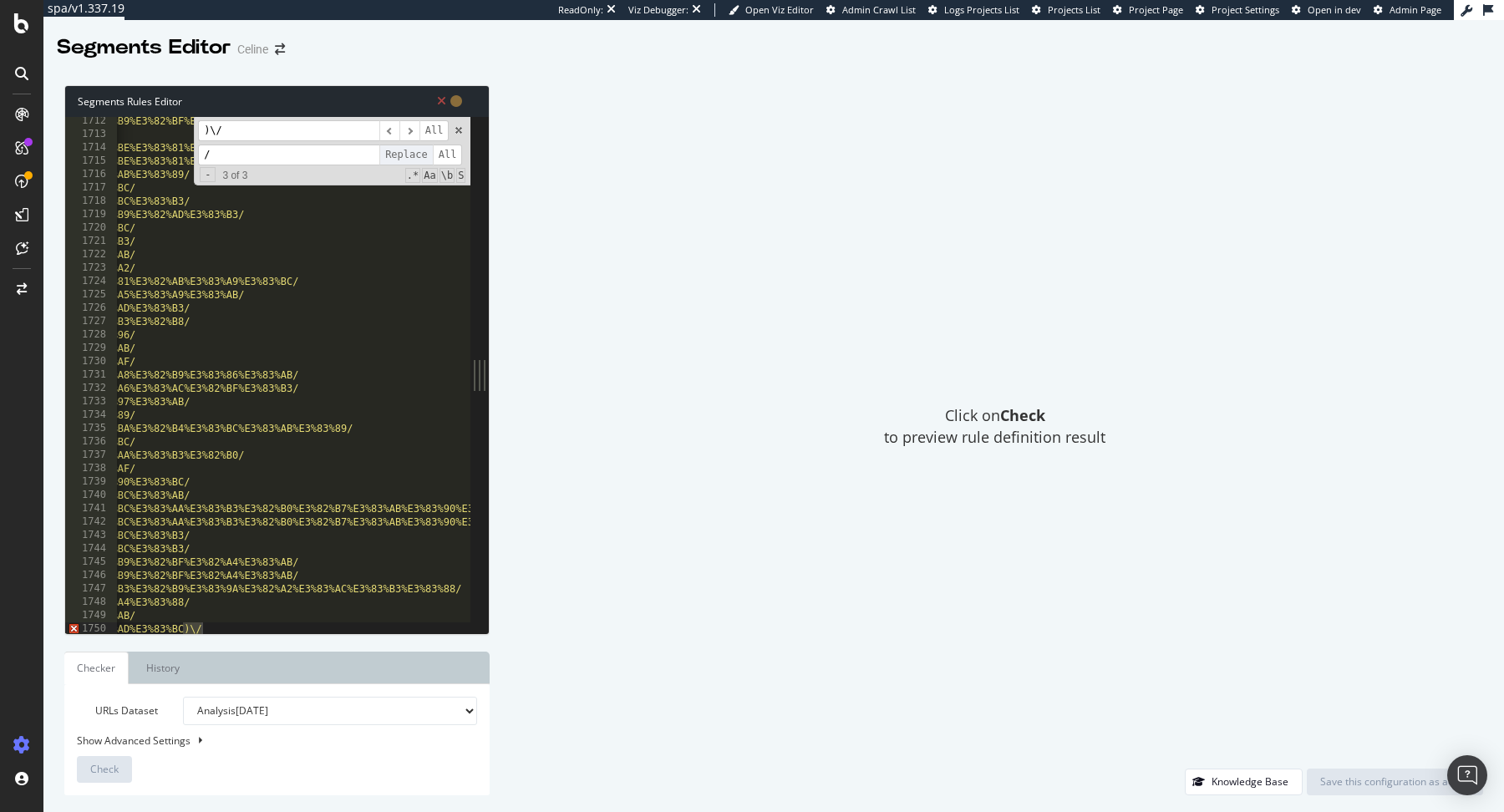
click at [405, 155] on span "Replace" at bounding box center [406, 155] width 53 height 21
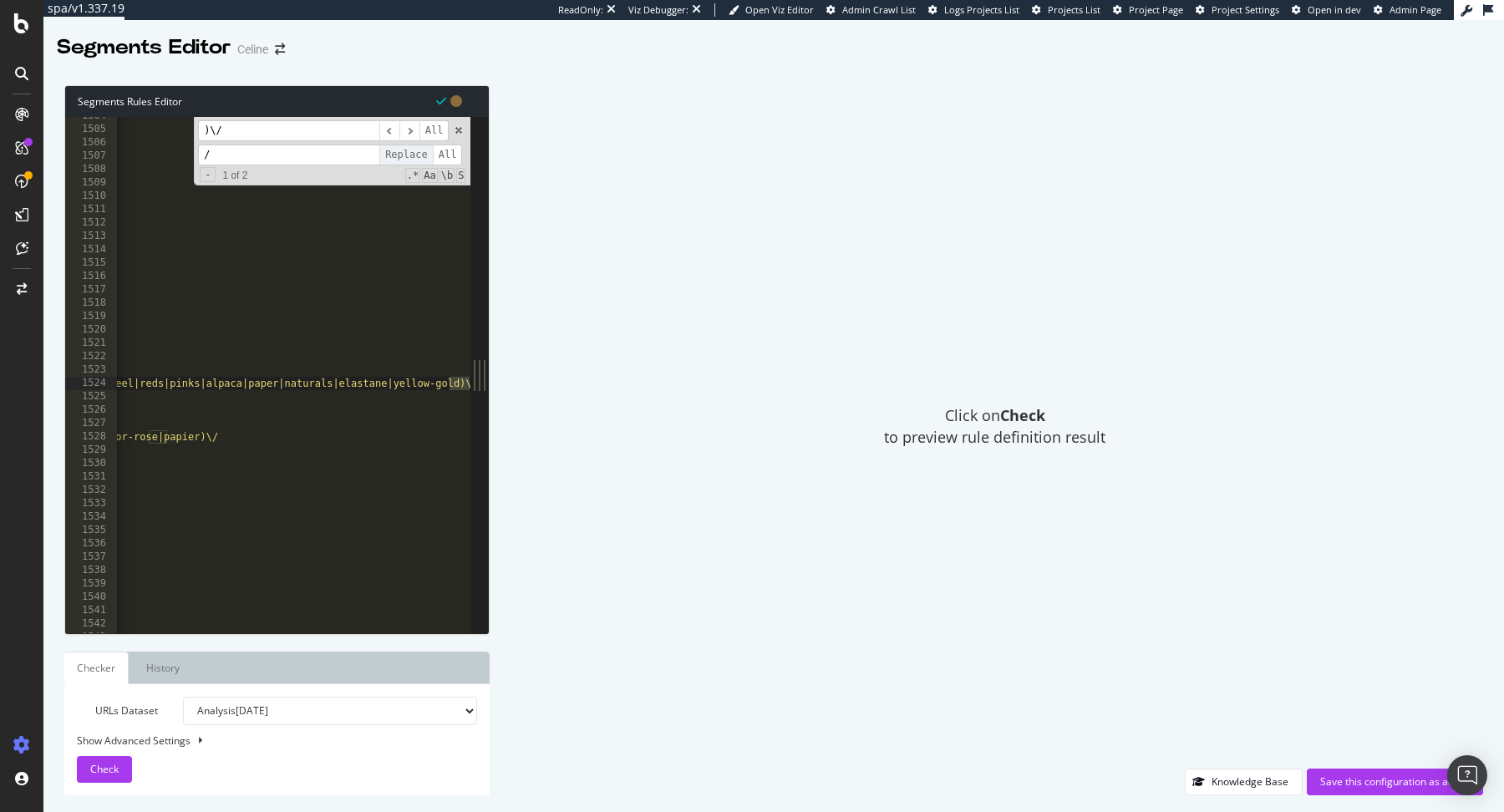
scroll to position [0, 0]
click at [456, 131] on span at bounding box center [458, 130] width 11 height 11
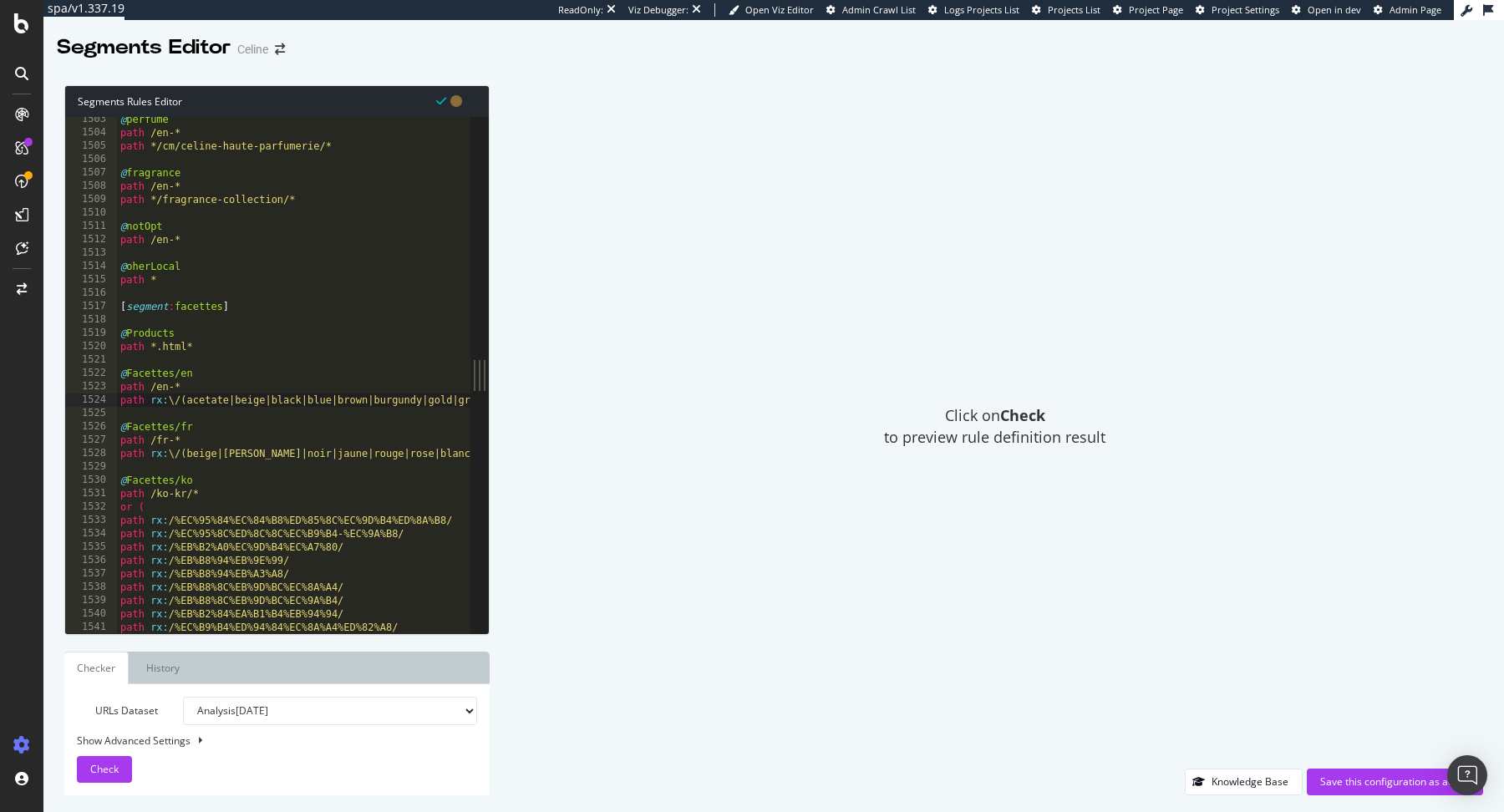
type textarea "or ("
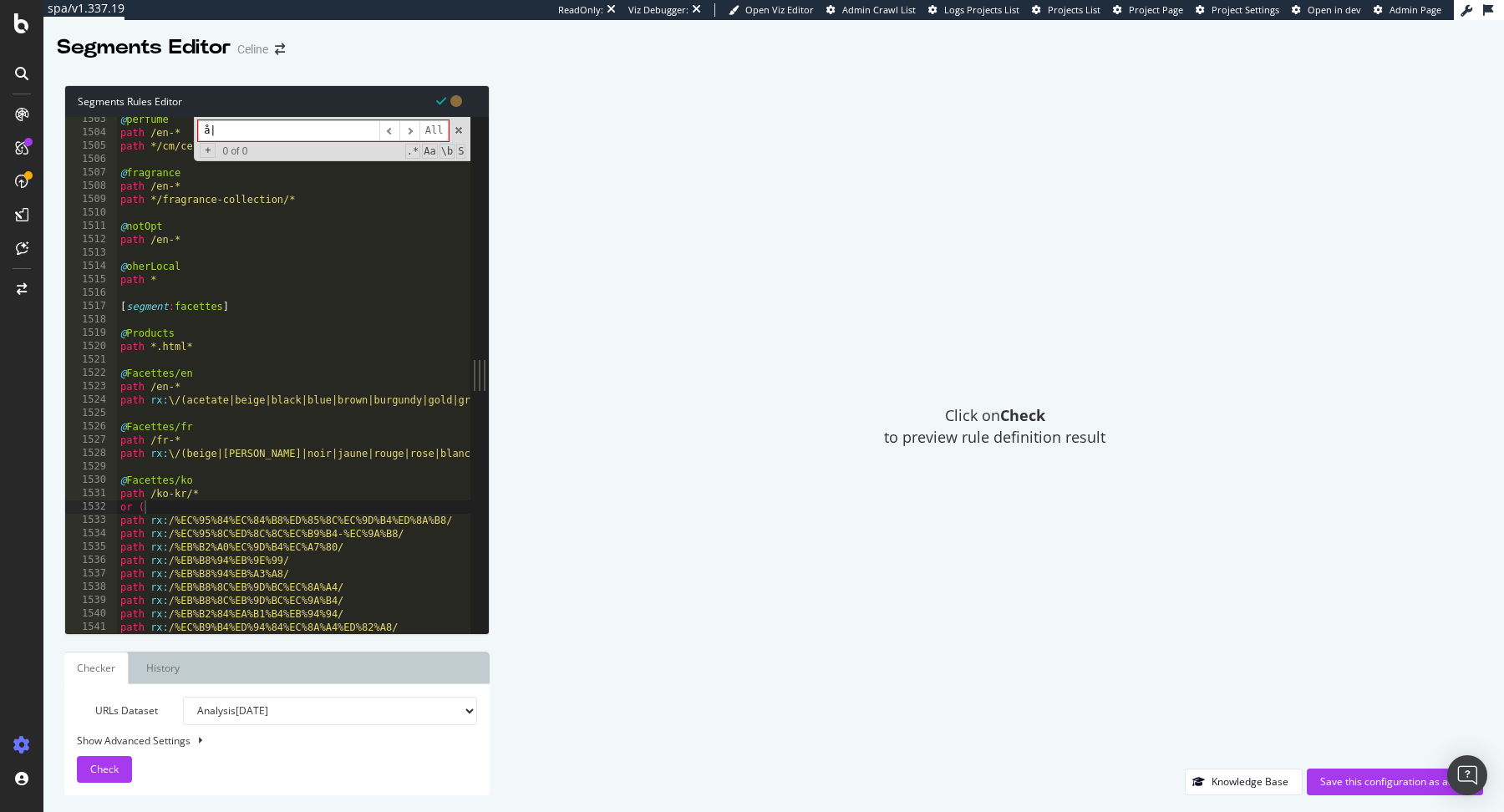
type input "å"
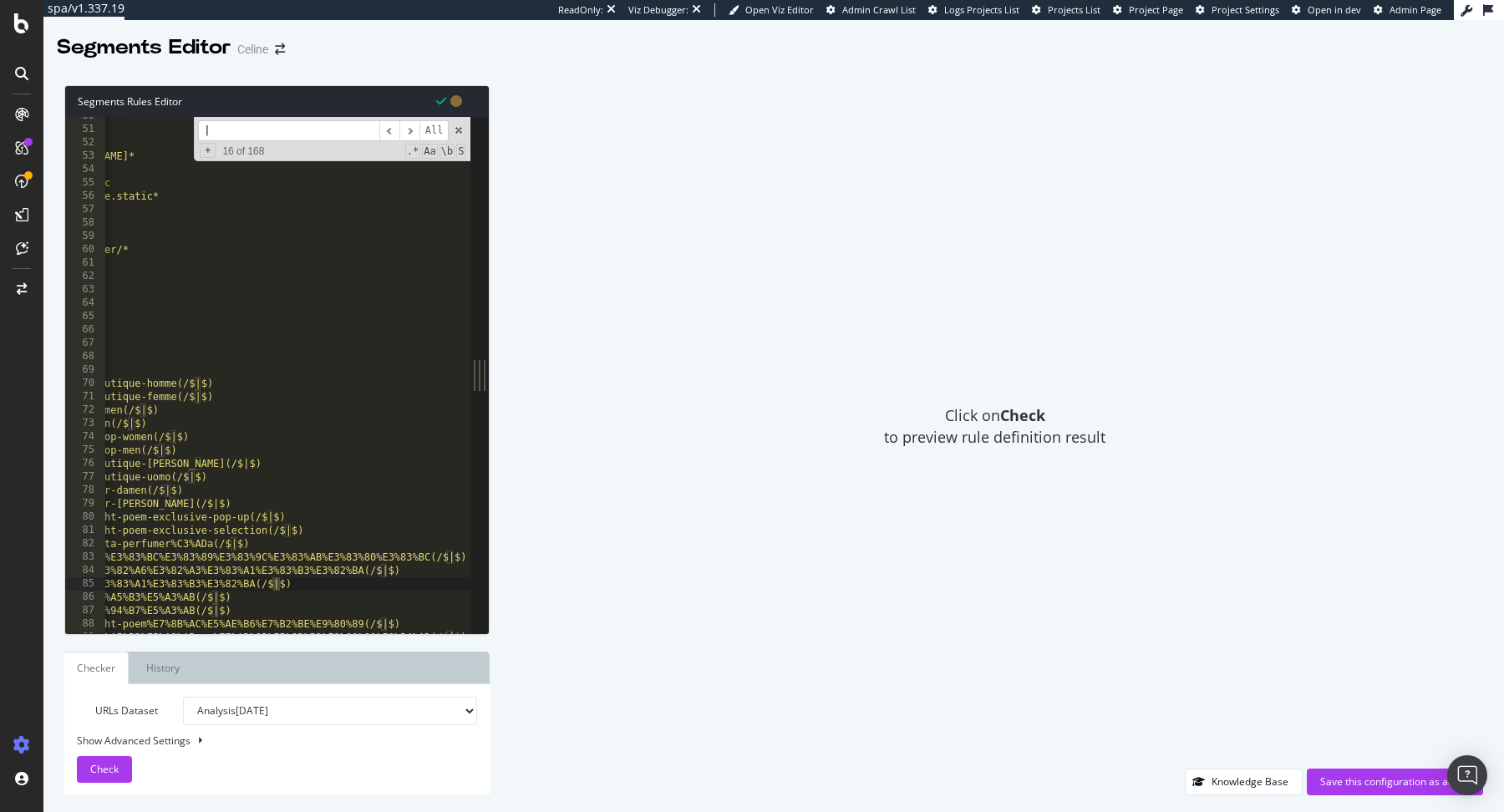
type input "|"
click at [1335, 778] on div "Save this configuration as active" at bounding box center [1395, 781] width 150 height 14
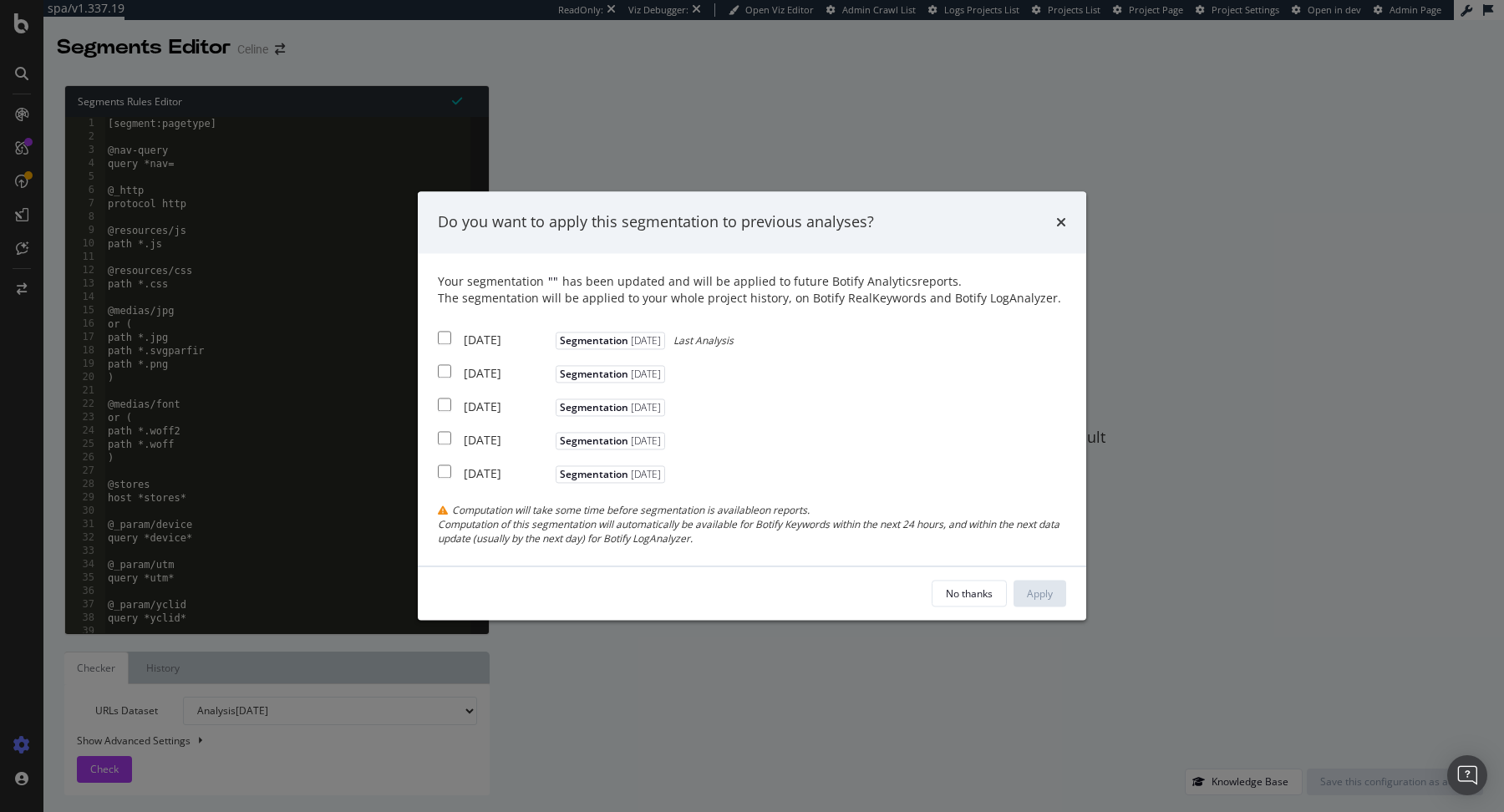
click at [498, 335] on div "[DATE]" at bounding box center [508, 340] width 88 height 17
checkbox input "true"
click at [495, 377] on div "2025 Sep. 6th" at bounding box center [508, 374] width 88 height 17
checkbox input "true"
click at [498, 412] on div "2025 Sep. 4th" at bounding box center [508, 406] width 88 height 17
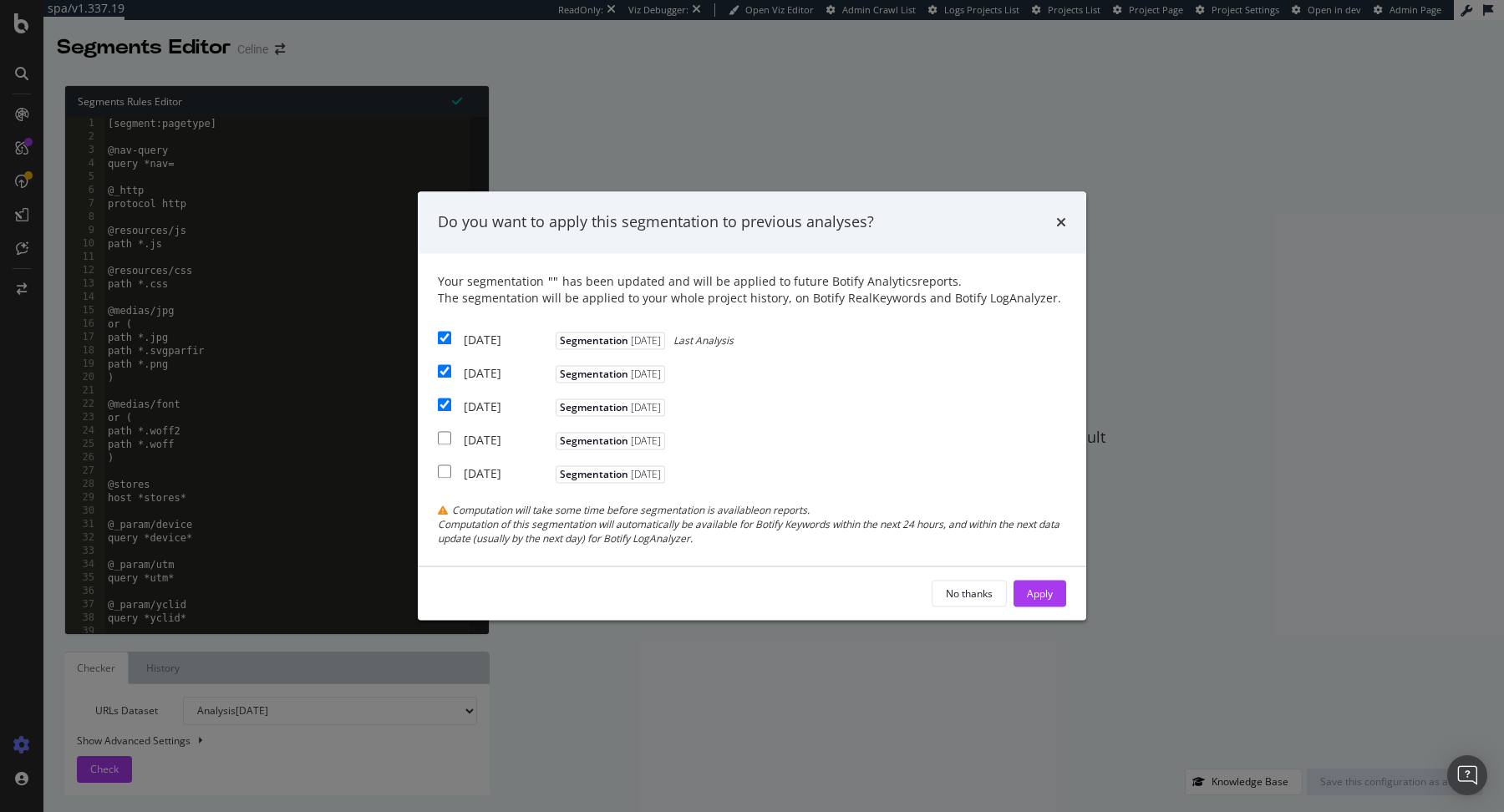
checkbox input "true"
click at [1025, 598] on button "Apply" at bounding box center [1040, 594] width 52 height 27
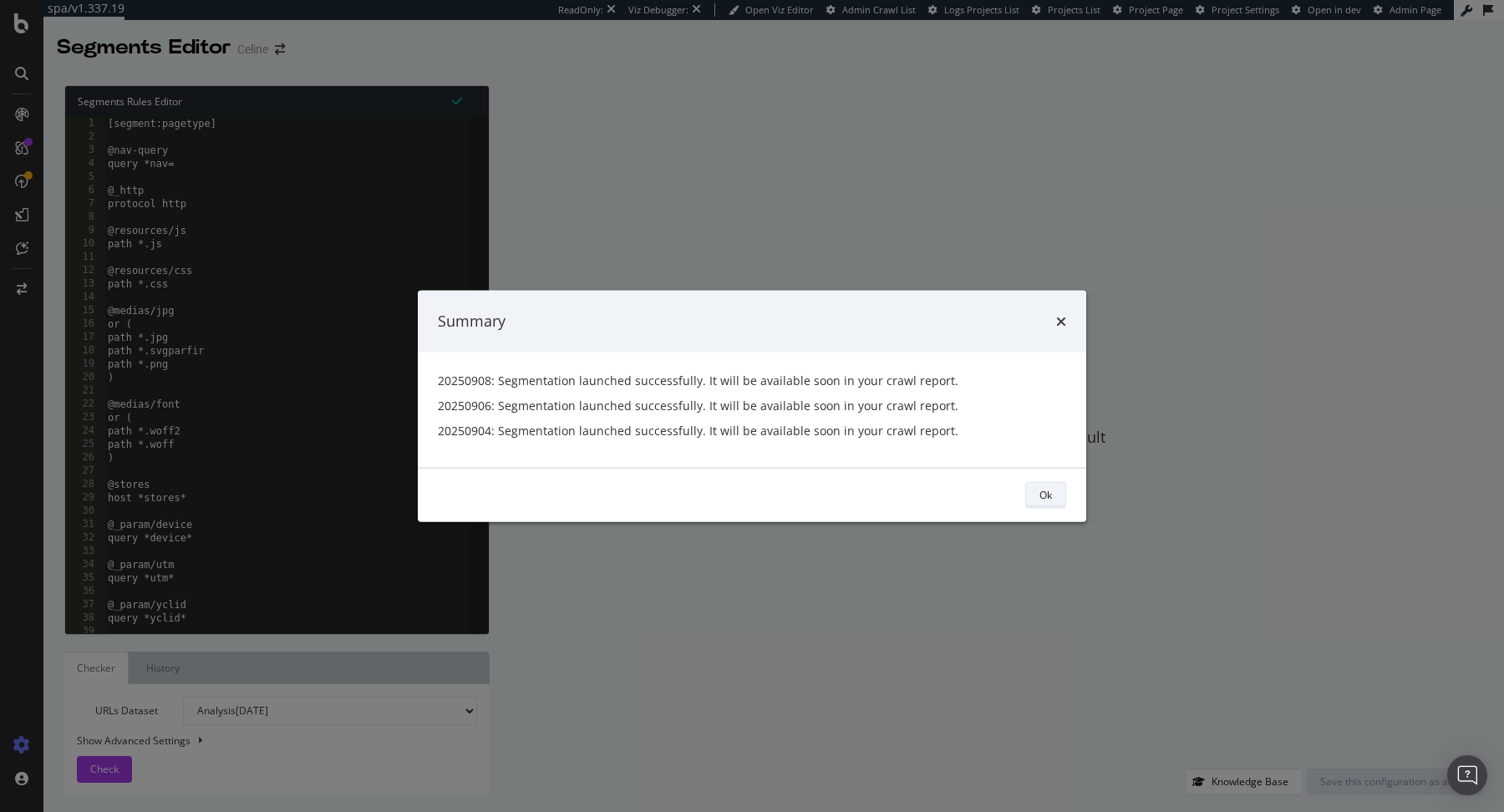
click at [1045, 490] on div "Ok" at bounding box center [1045, 495] width 12 height 14
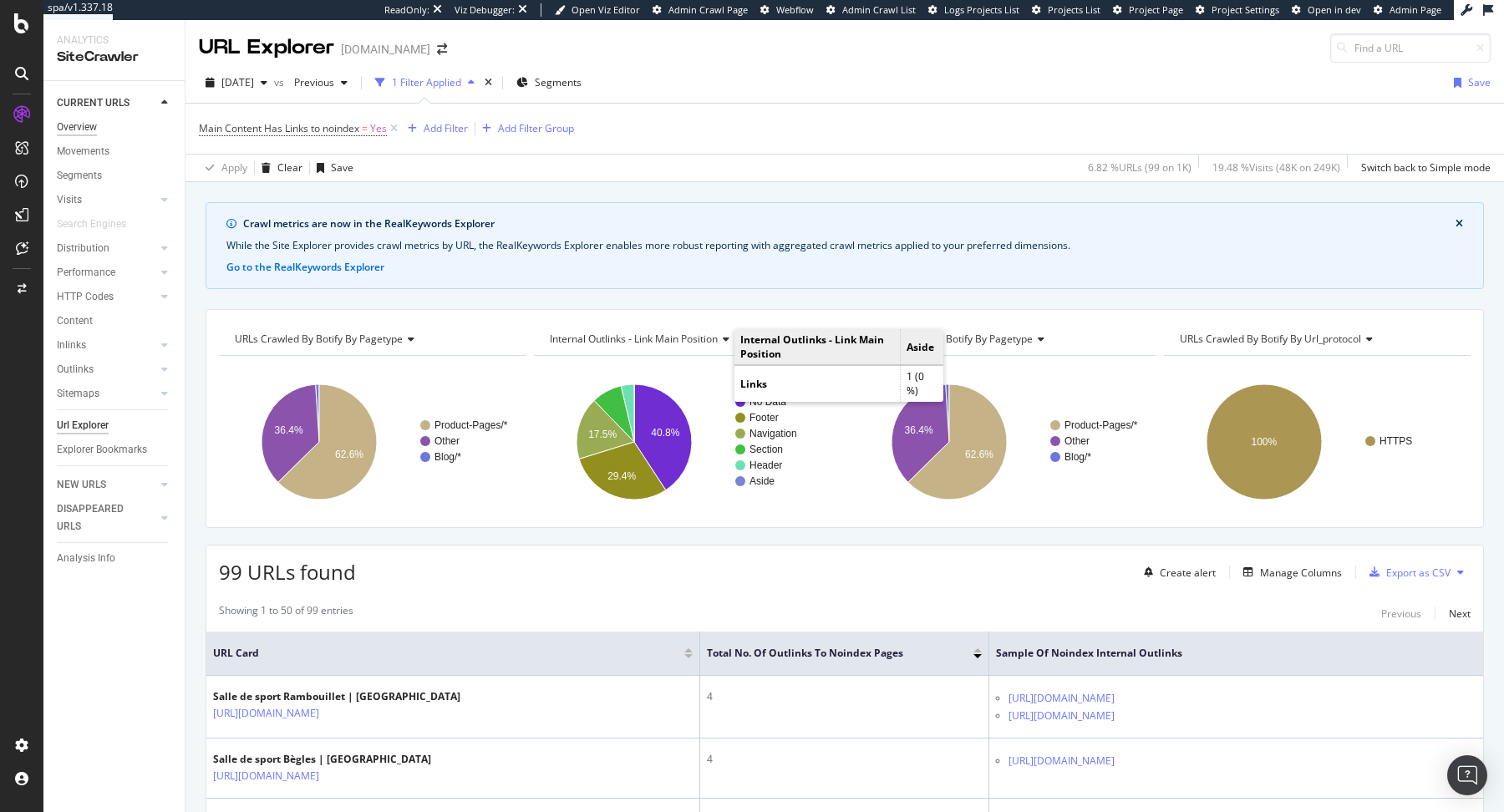
click at [89, 121] on div "Overview" at bounding box center [77, 127] width 40 height 18
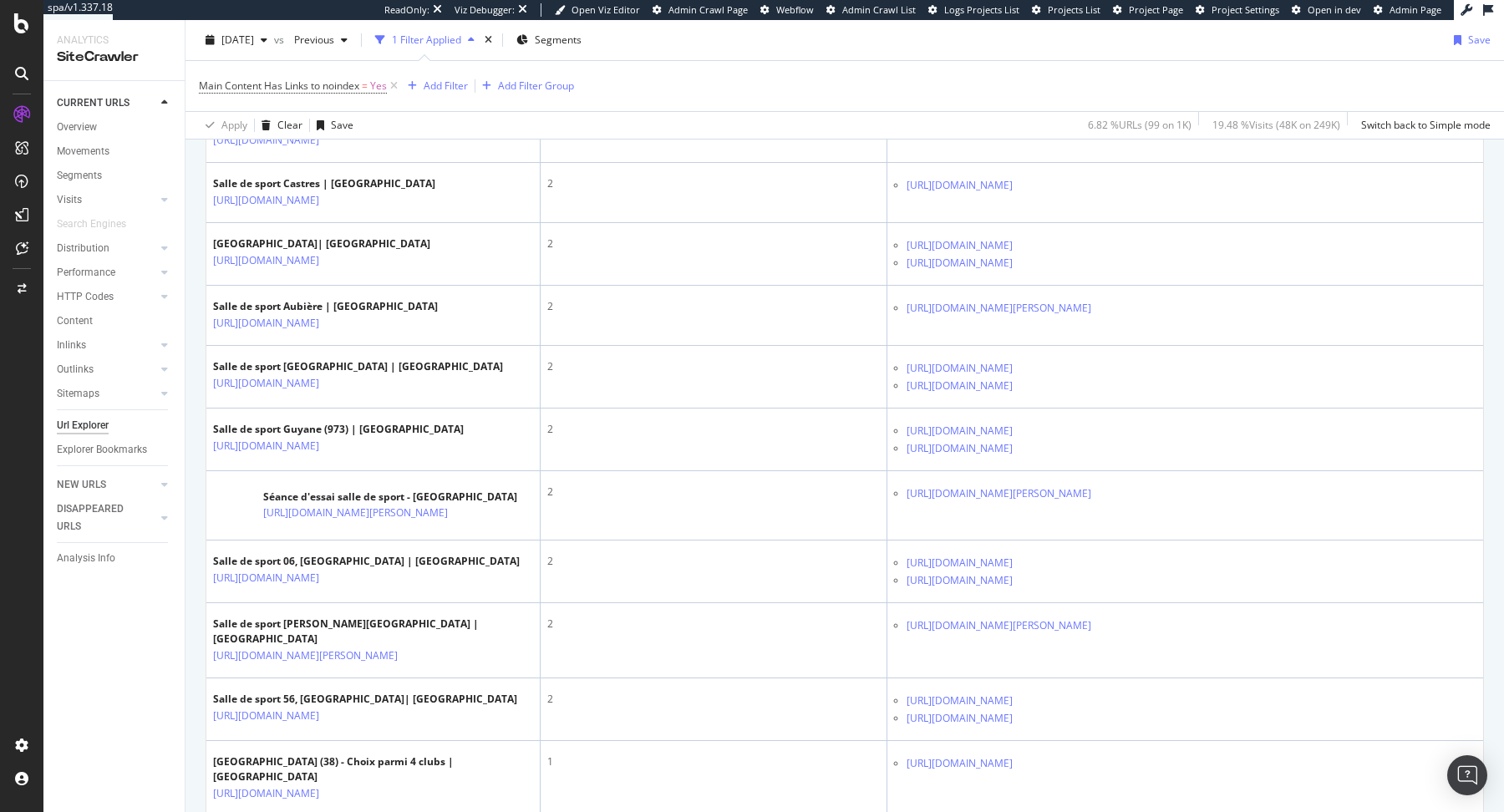
scroll to position [3278, 0]
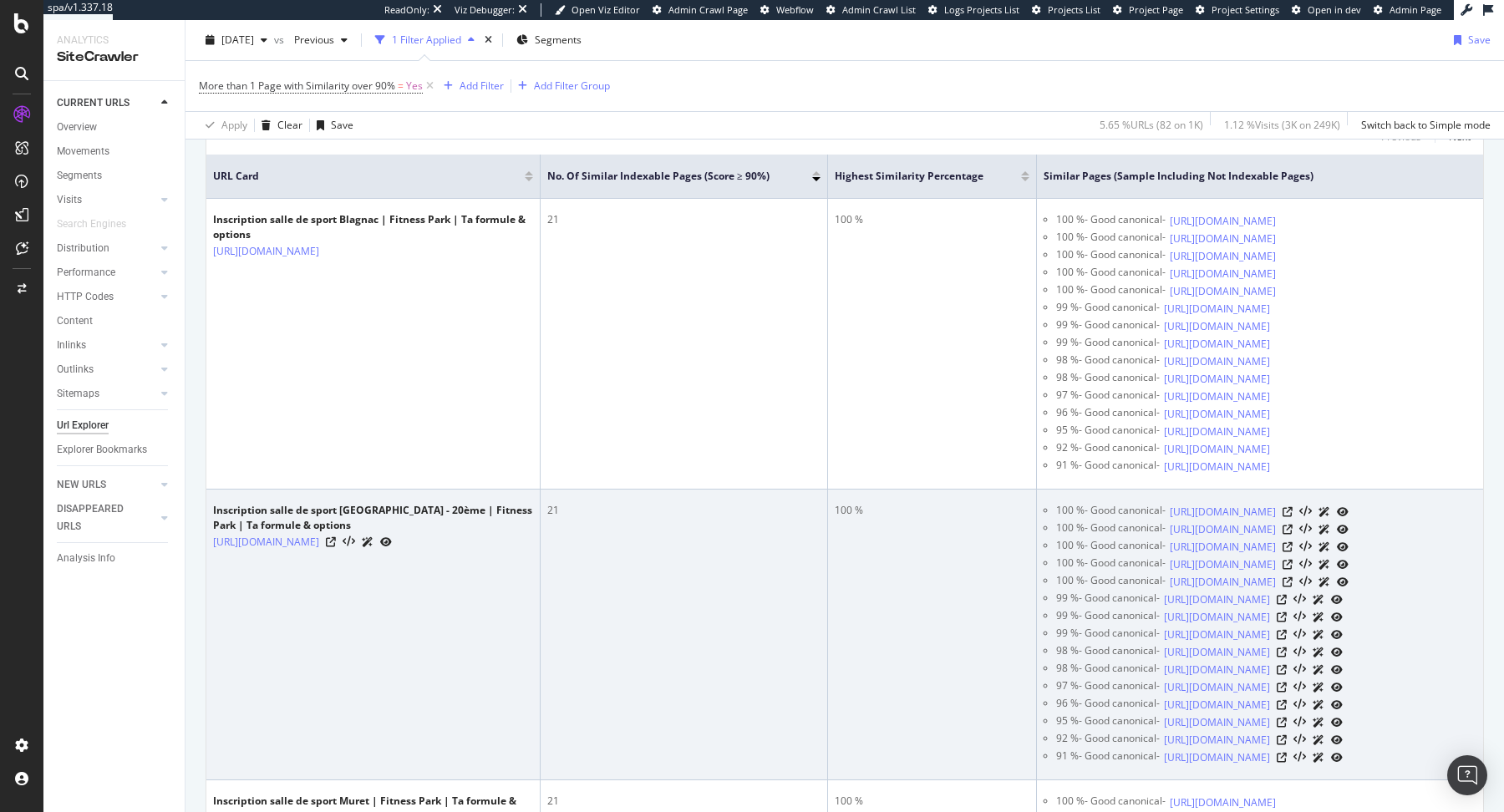
scroll to position [467, 0]
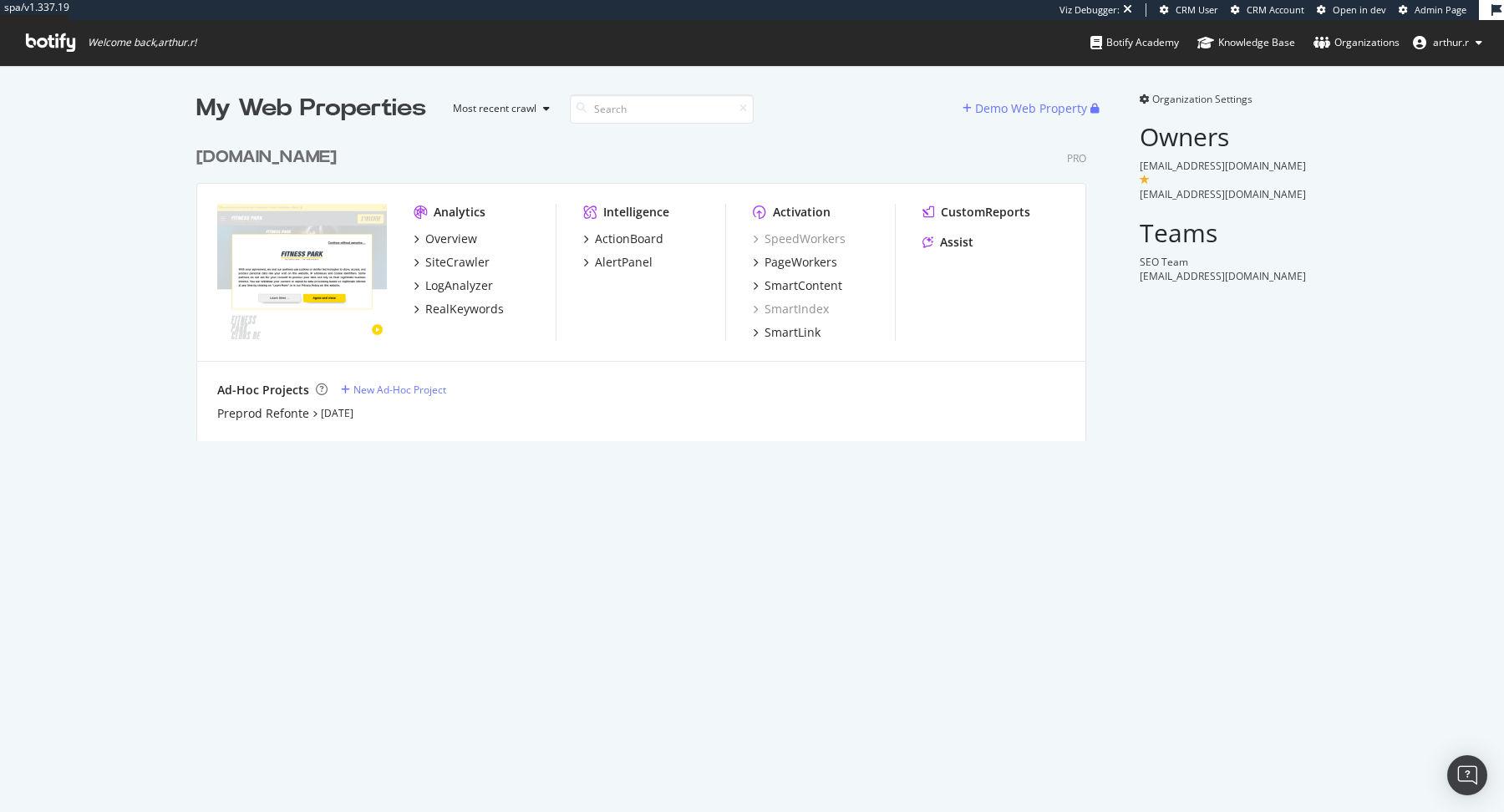
scroll to position [316, 902]
click at [270, 413] on div "Preprod Refonte" at bounding box center [263, 413] width 92 height 17
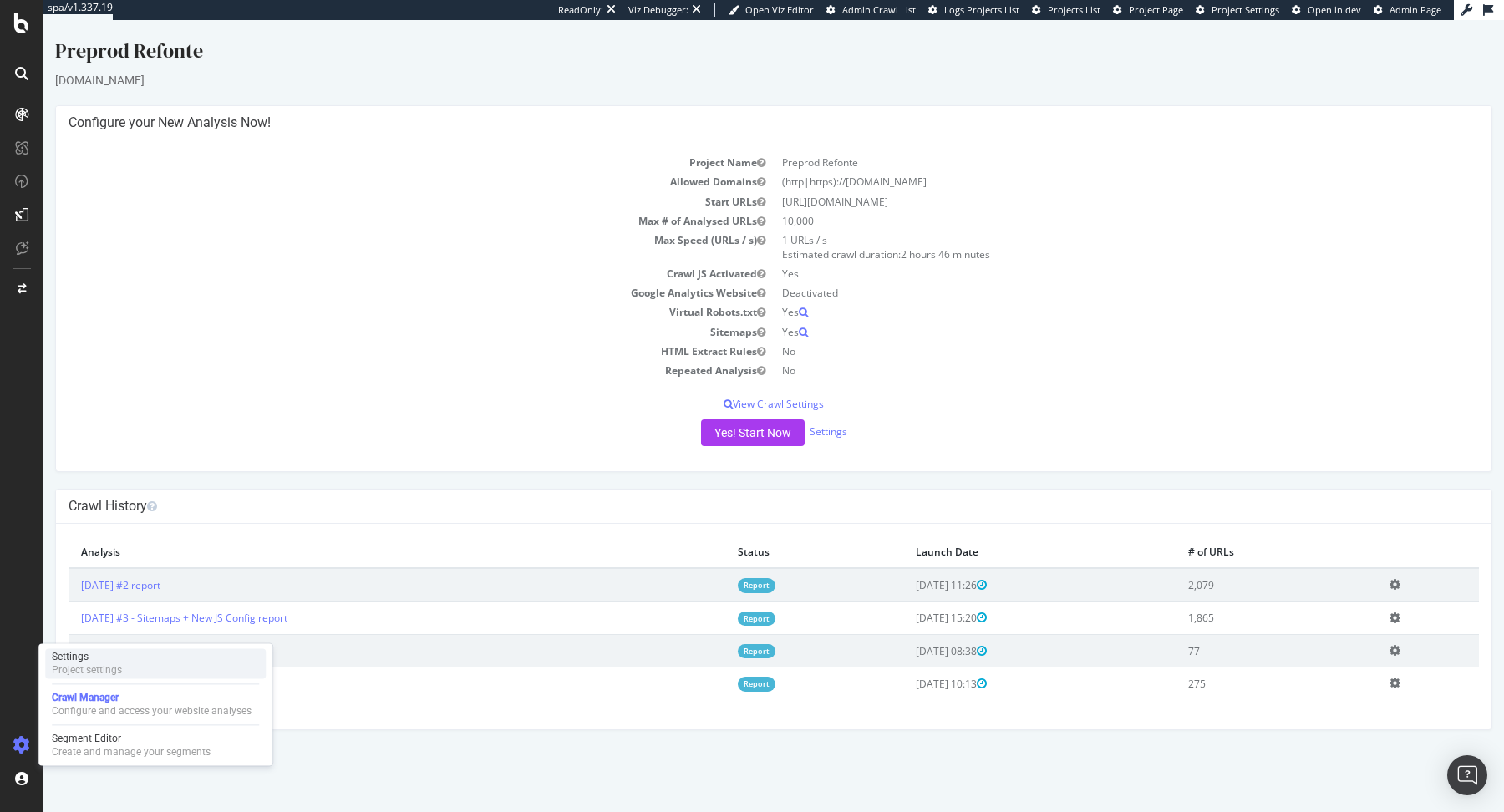
click at [109, 666] on div "Project settings" at bounding box center [86, 670] width 70 height 13
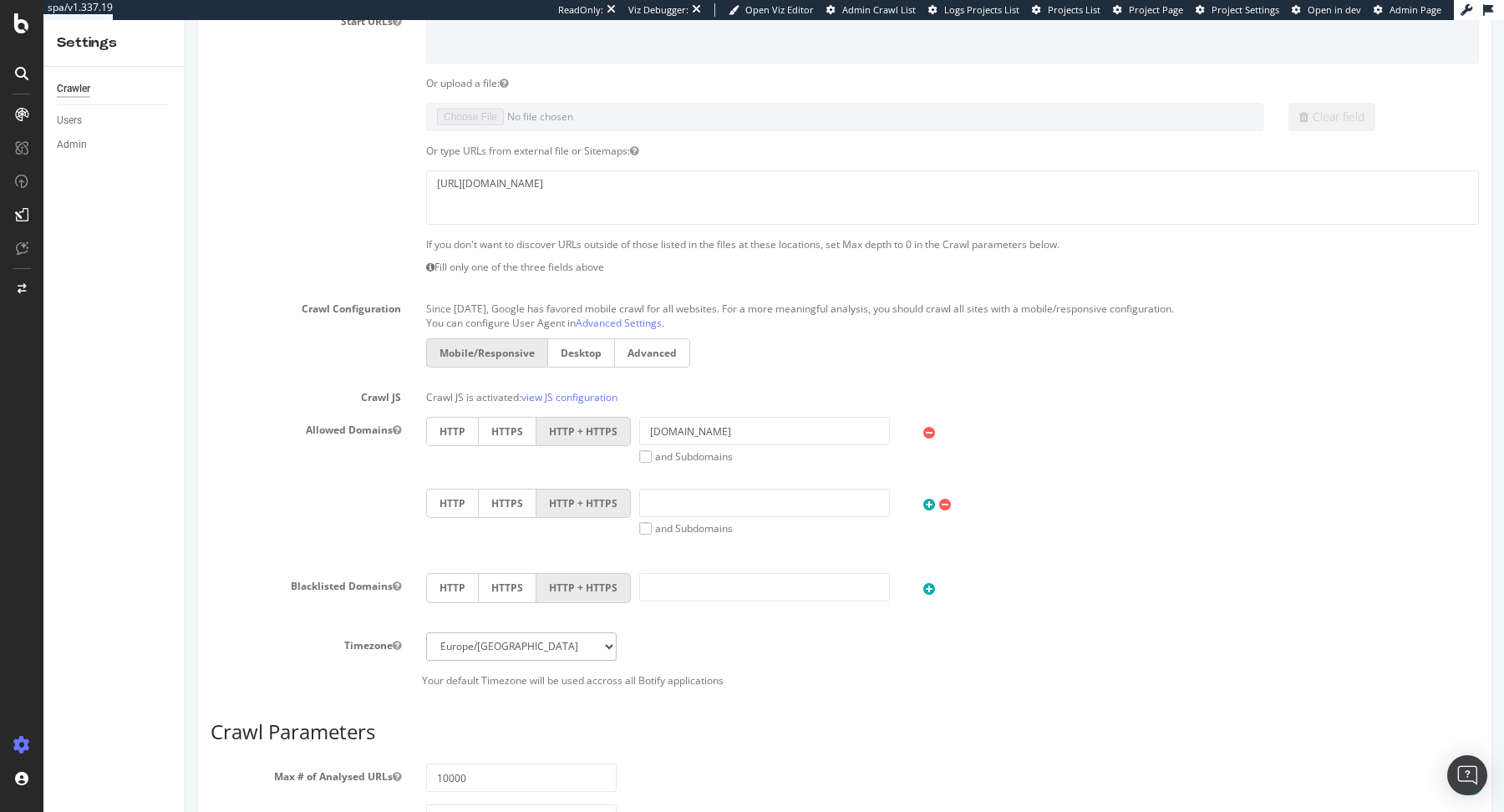
scroll to position [192, 0]
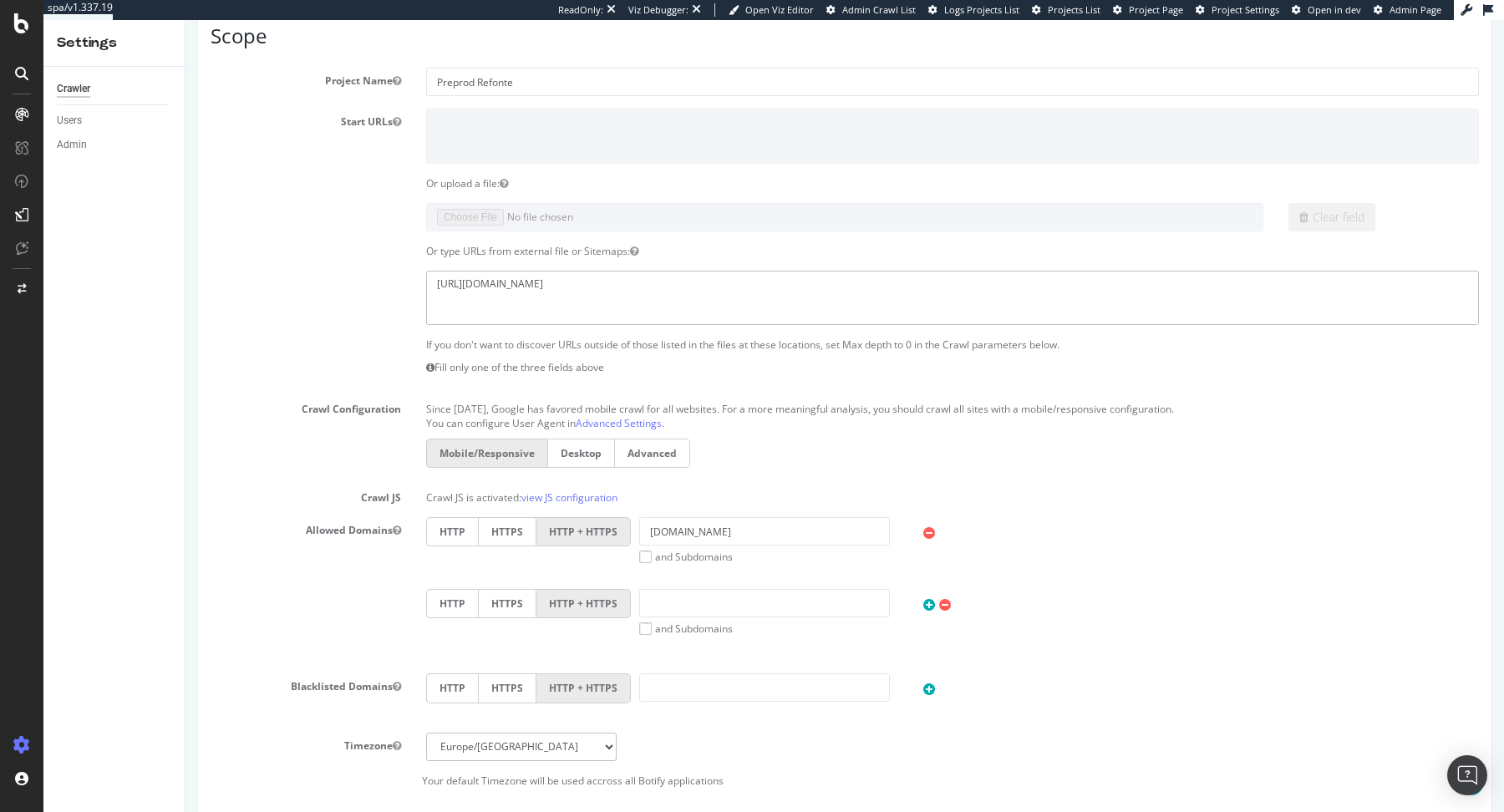
drag, startPoint x: 728, startPoint y: 272, endPoint x: 468, endPoint y: 297, distance: 261.2
click at [469, 297] on textarea "[URL][DOMAIN_NAME]" at bounding box center [953, 298] width 1053 height 54
click at [486, 302] on textarea "[URL][DOMAIN_NAME]" at bounding box center [953, 298] width 1053 height 54
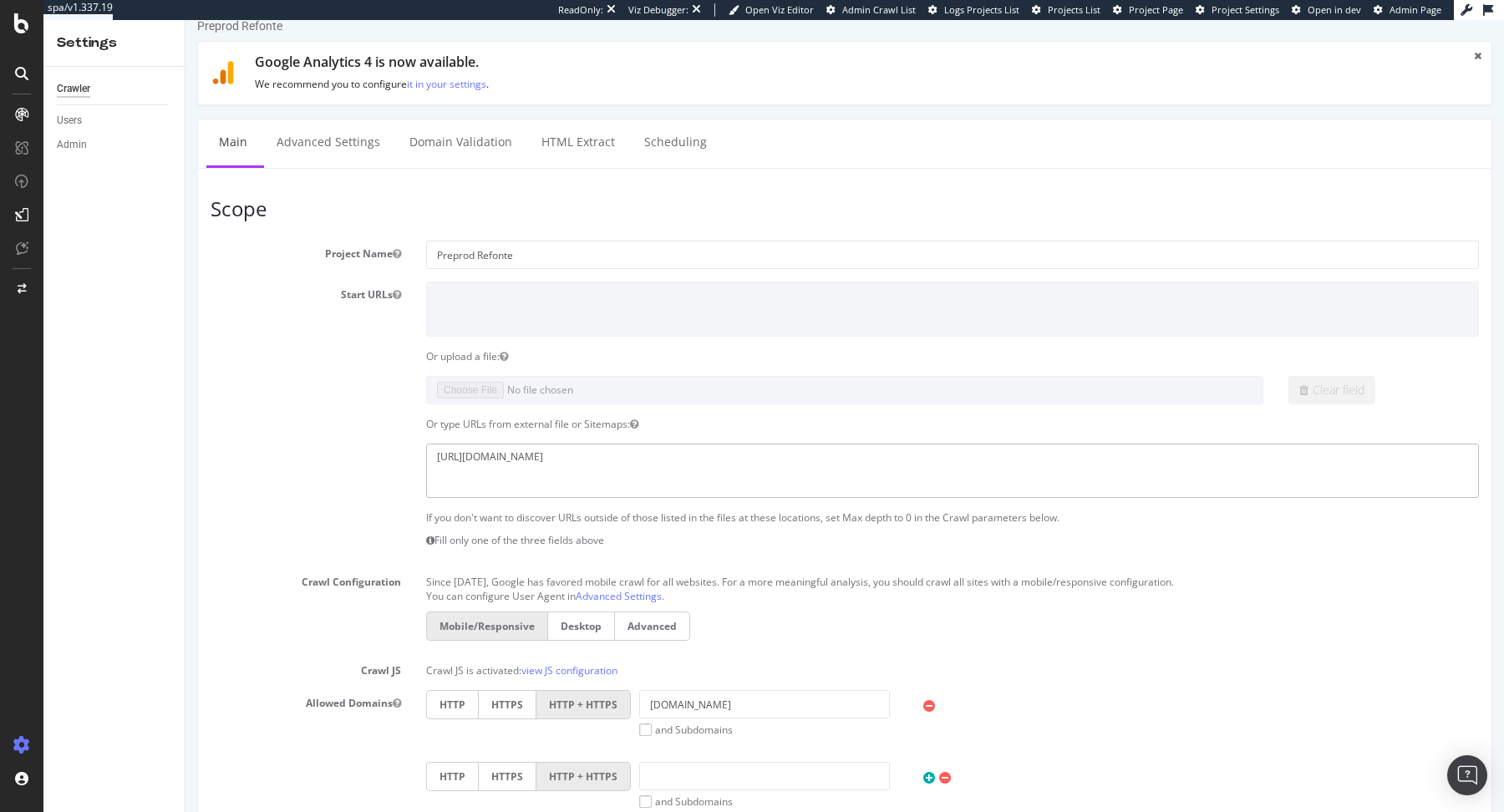
scroll to position [0, 0]
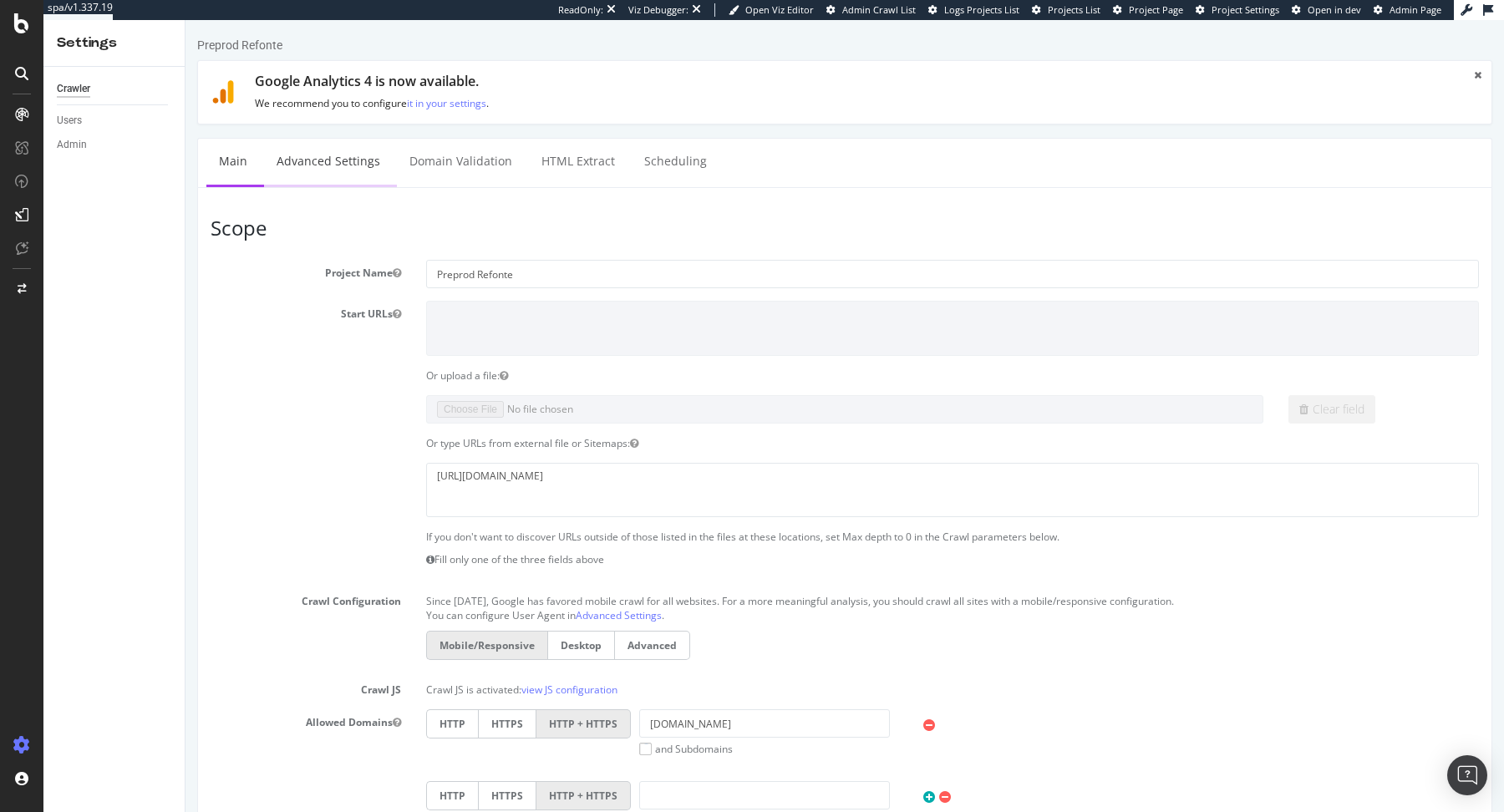
click at [357, 171] on link "Advanced Settings" at bounding box center [328, 161] width 128 height 46
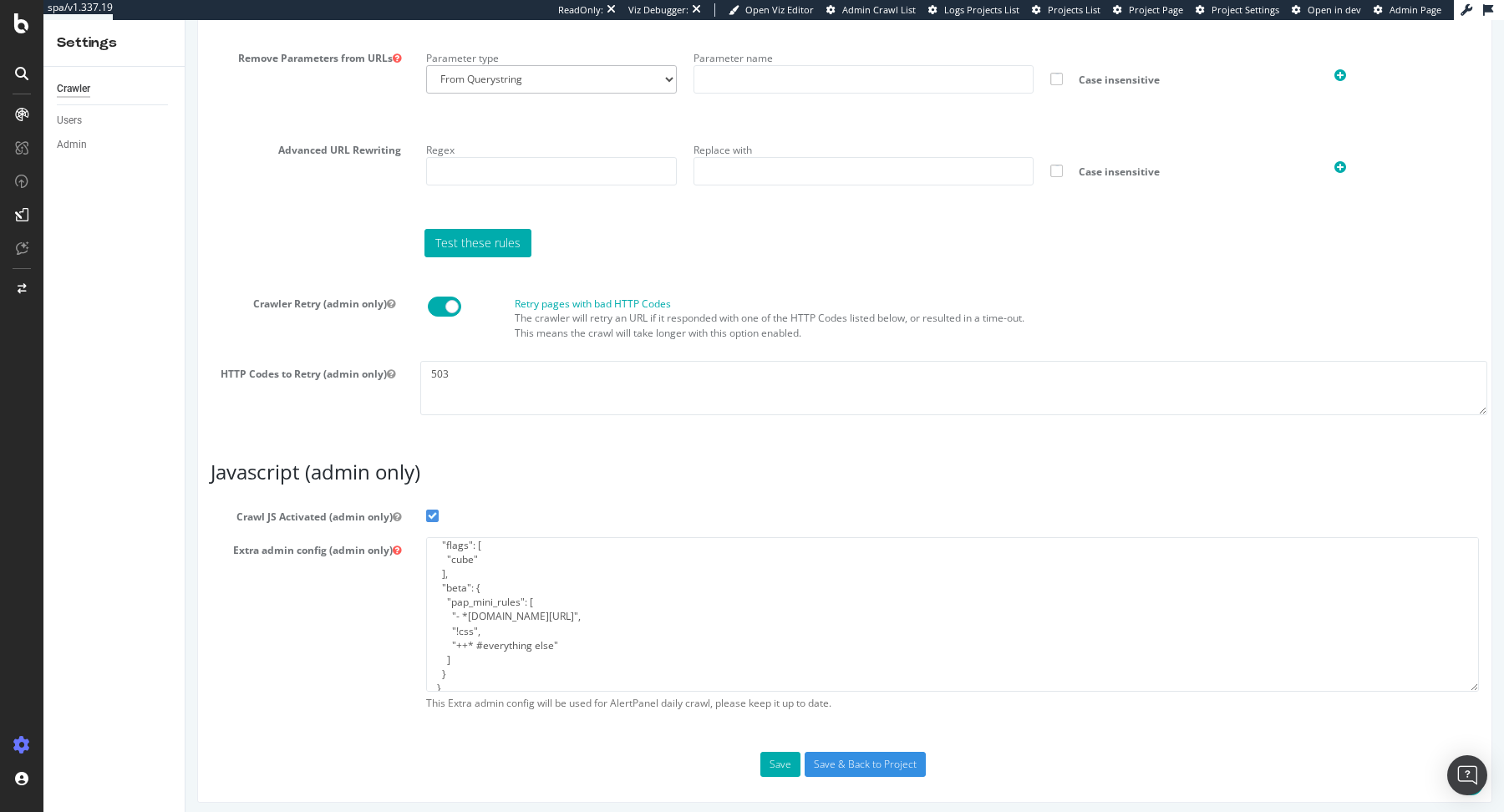
scroll to position [22, 0]
click at [498, 370] on textarea "503" at bounding box center [954, 388] width 1067 height 54
type textarea "5xx"
click at [772, 754] on button "Save" at bounding box center [780, 764] width 40 height 25
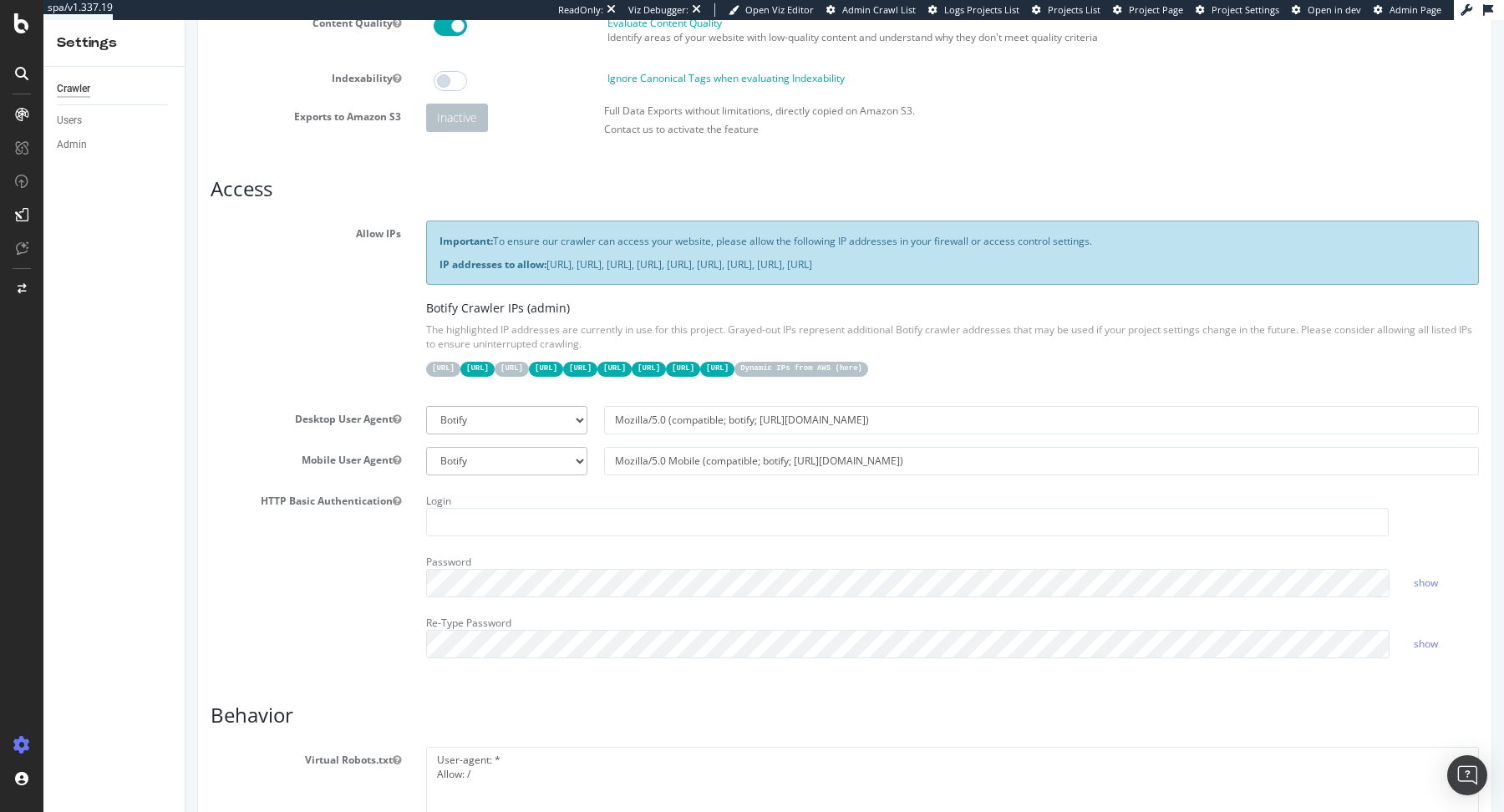
scroll to position [0, 0]
